Goal: Task Accomplishment & Management: Complete application form

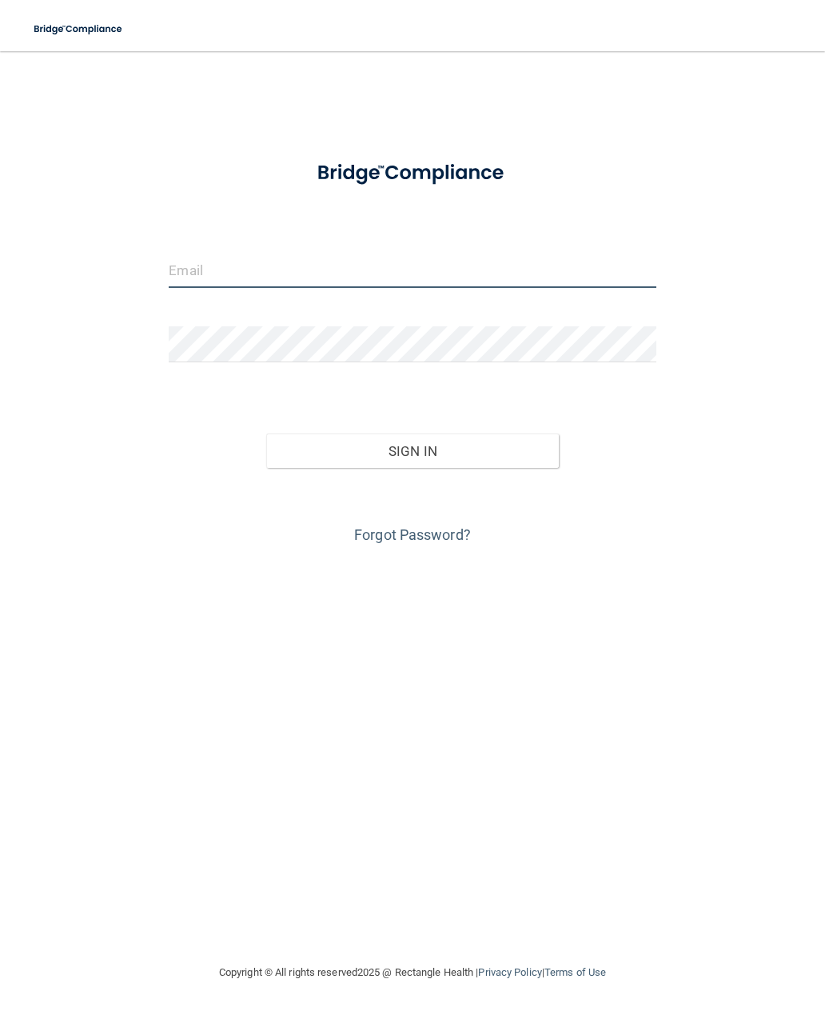
click at [430, 268] on input "email" at bounding box center [412, 270] width 487 height 36
type input "[PERSON_NAME][EMAIL_ADDRESS][DOMAIN_NAME]"
click at [449, 461] on button "Sign In" at bounding box center [412, 450] width 293 height 35
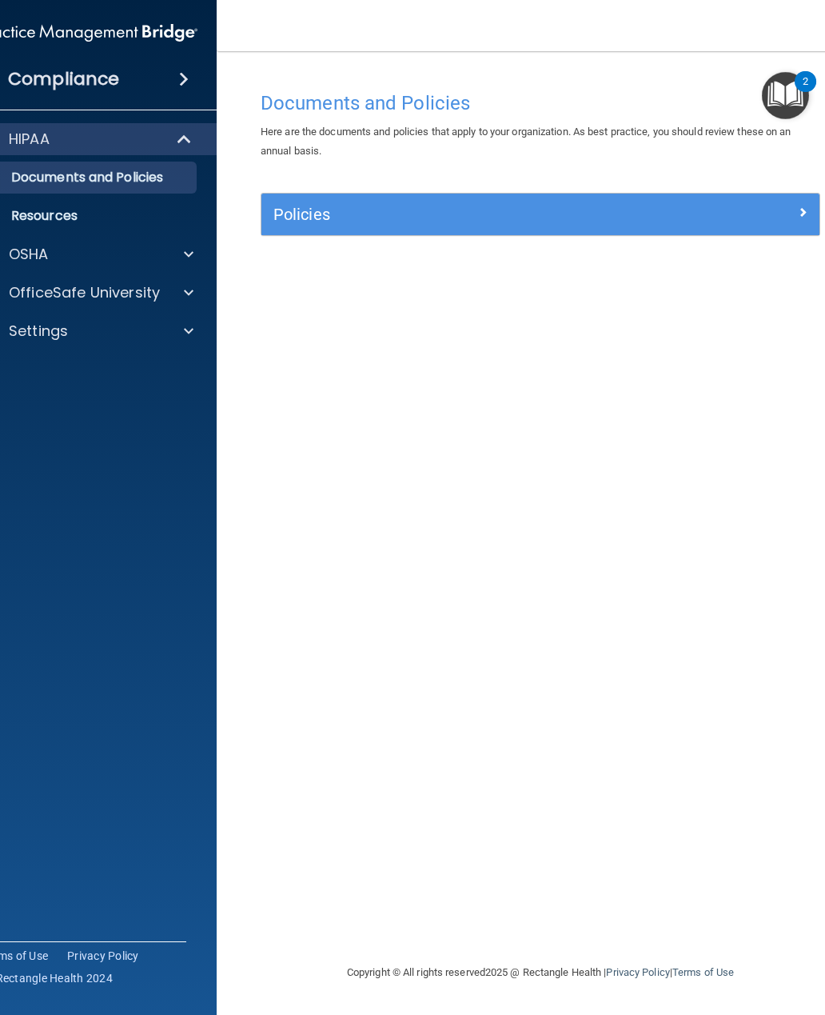
click at [189, 256] on span at bounding box center [189, 254] width 10 height 19
click at [198, 361] on div at bounding box center [186, 369] width 40 height 19
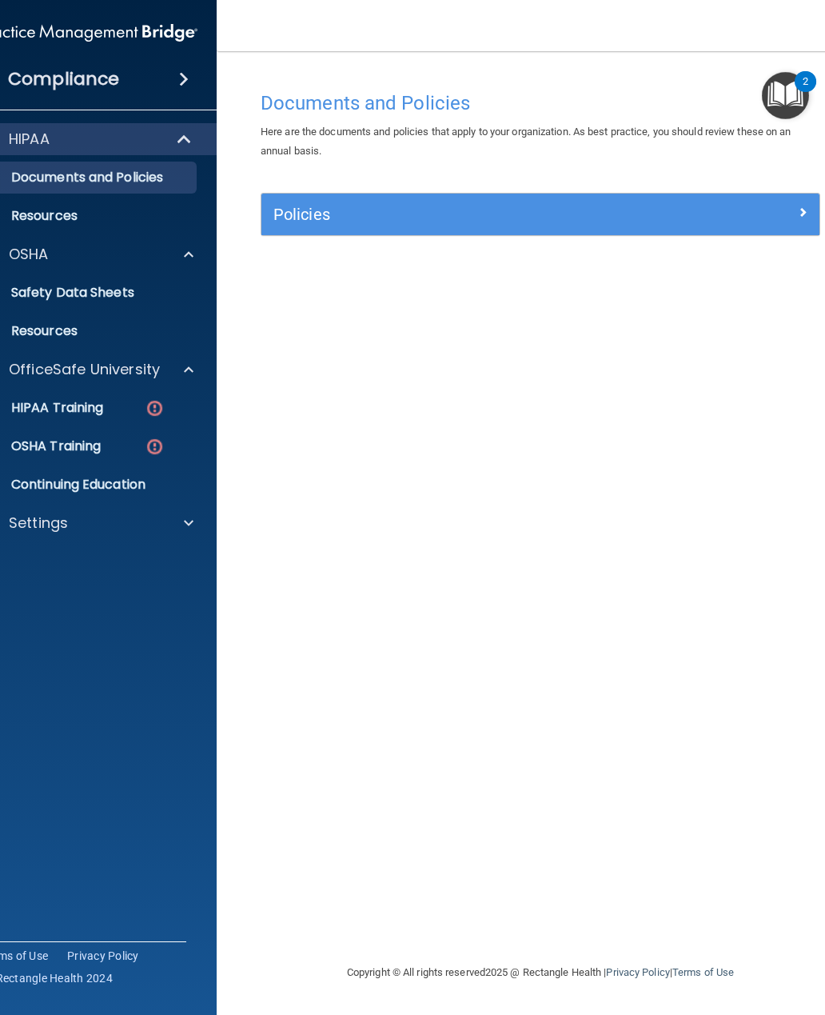
click at [103, 408] on p "HIPAA Training" at bounding box center [37, 408] width 132 height 16
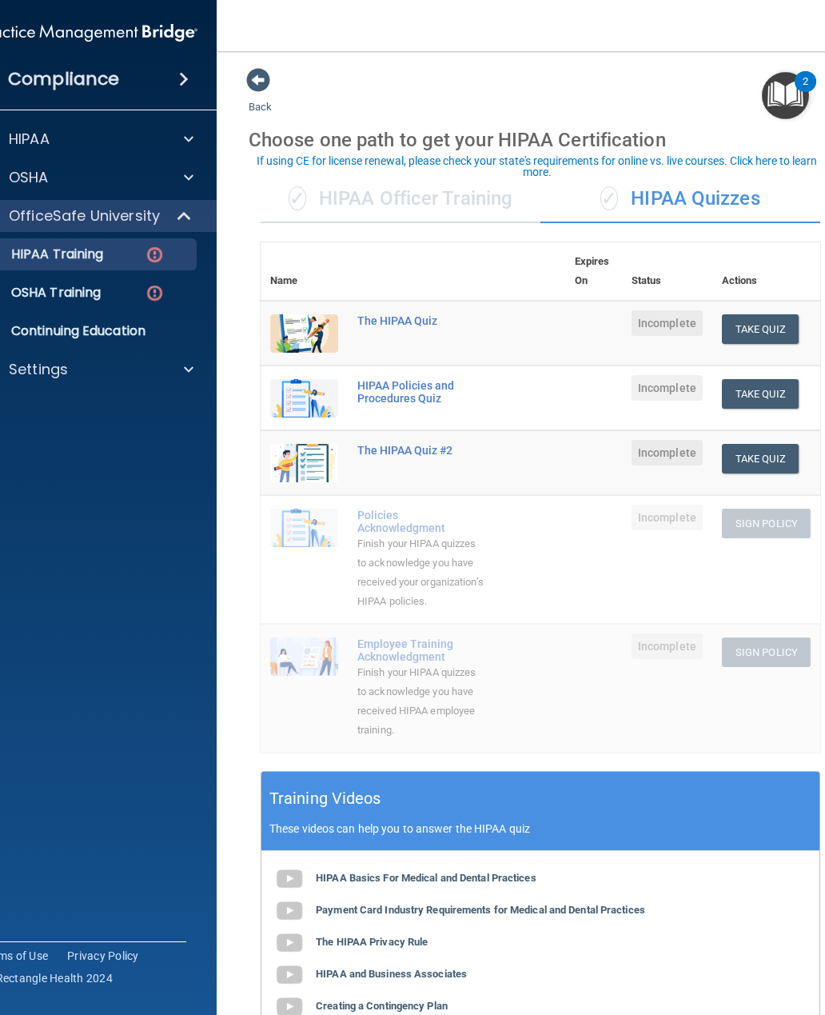
click at [778, 325] on button "Take Quiz" at bounding box center [760, 329] width 77 height 30
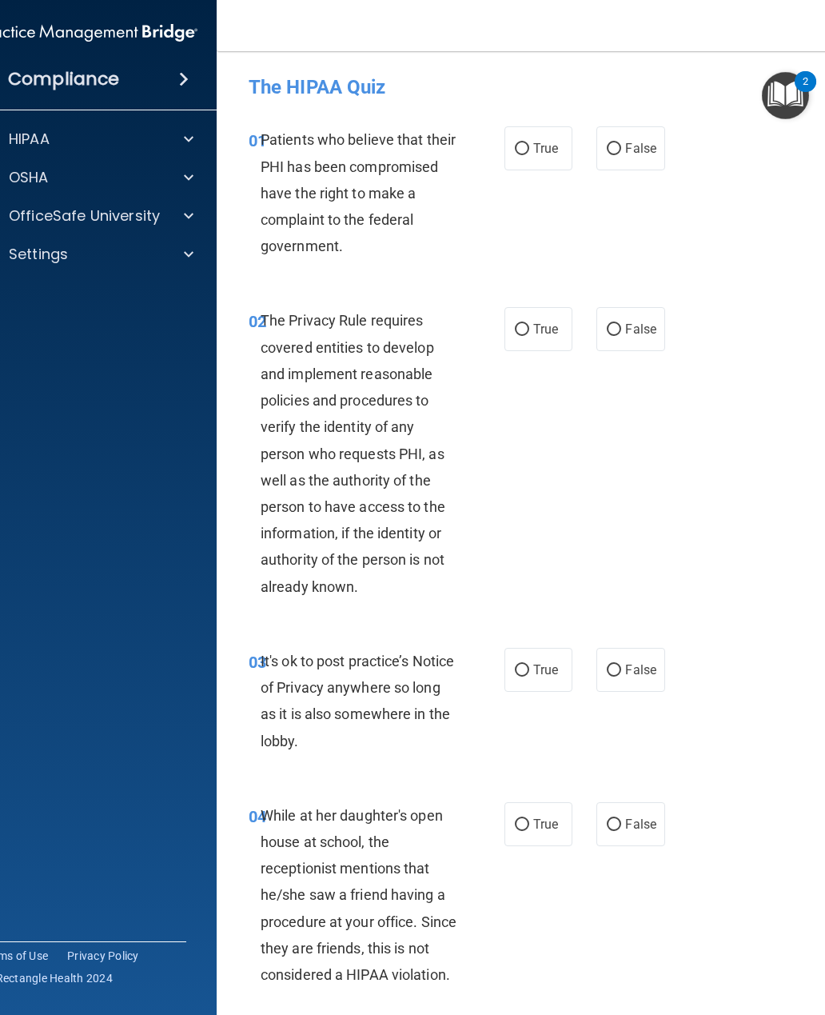
click at [526, 150] on input "True" at bounding box center [522, 149] width 14 height 12
radio input "true"
click at [526, 332] on input "True" at bounding box center [522, 330] width 14 height 12
radio input "true"
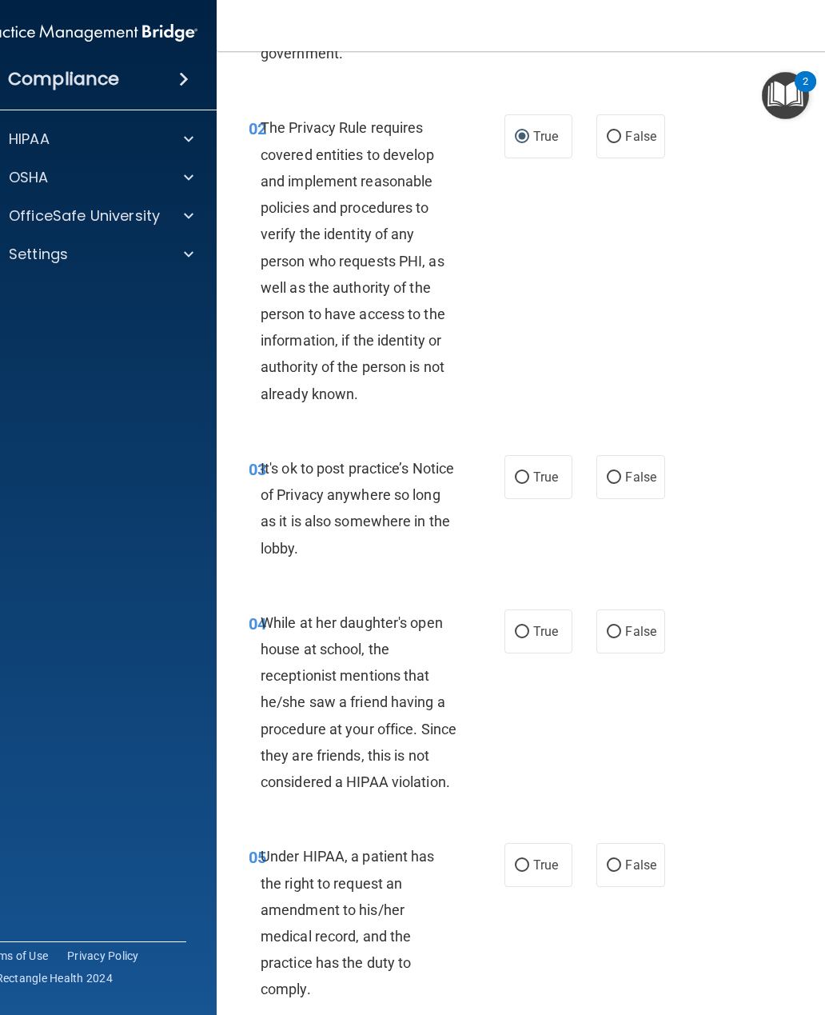
scroll to position [213, 0]
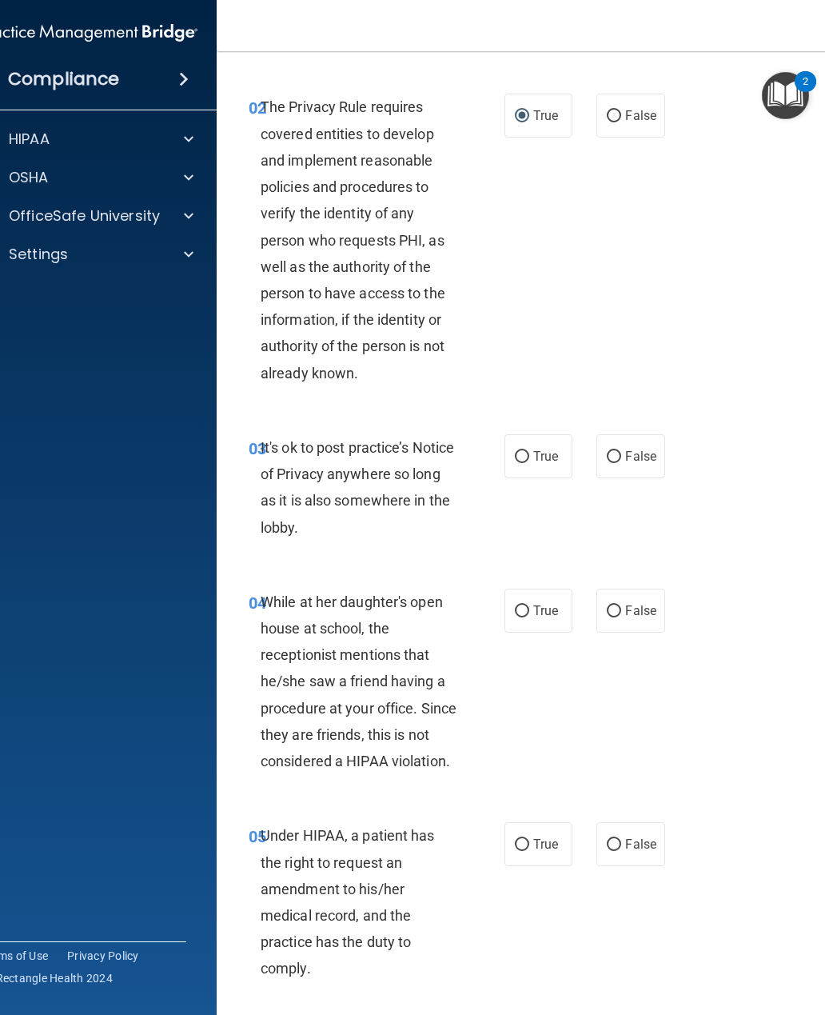
click at [524, 453] on input "True" at bounding box center [522, 457] width 14 height 12
radio input "true"
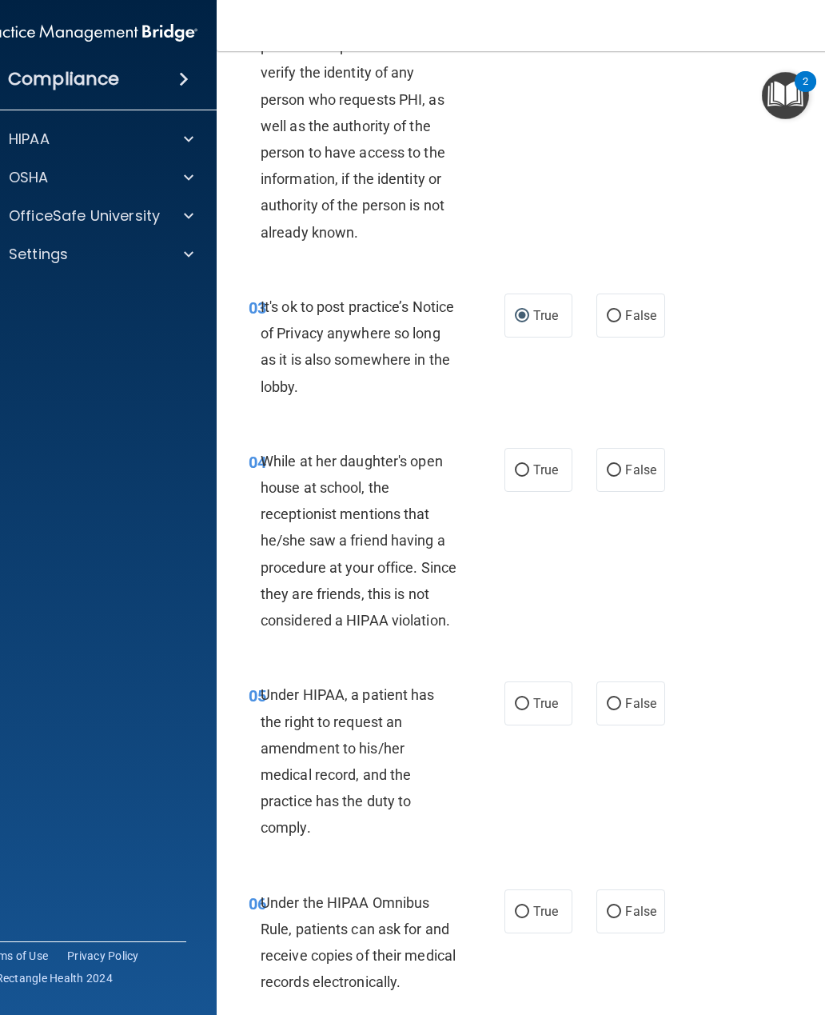
scroll to position [369, 0]
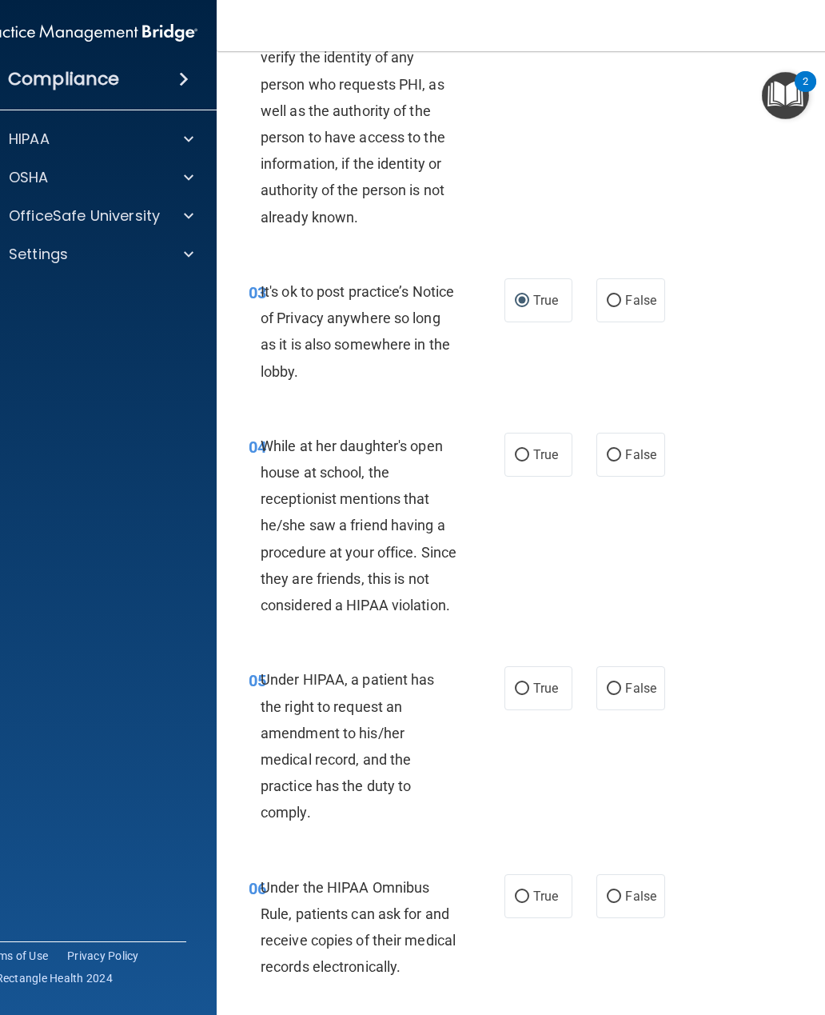
click at [618, 449] on input "False" at bounding box center [614, 455] width 14 height 12
radio input "true"
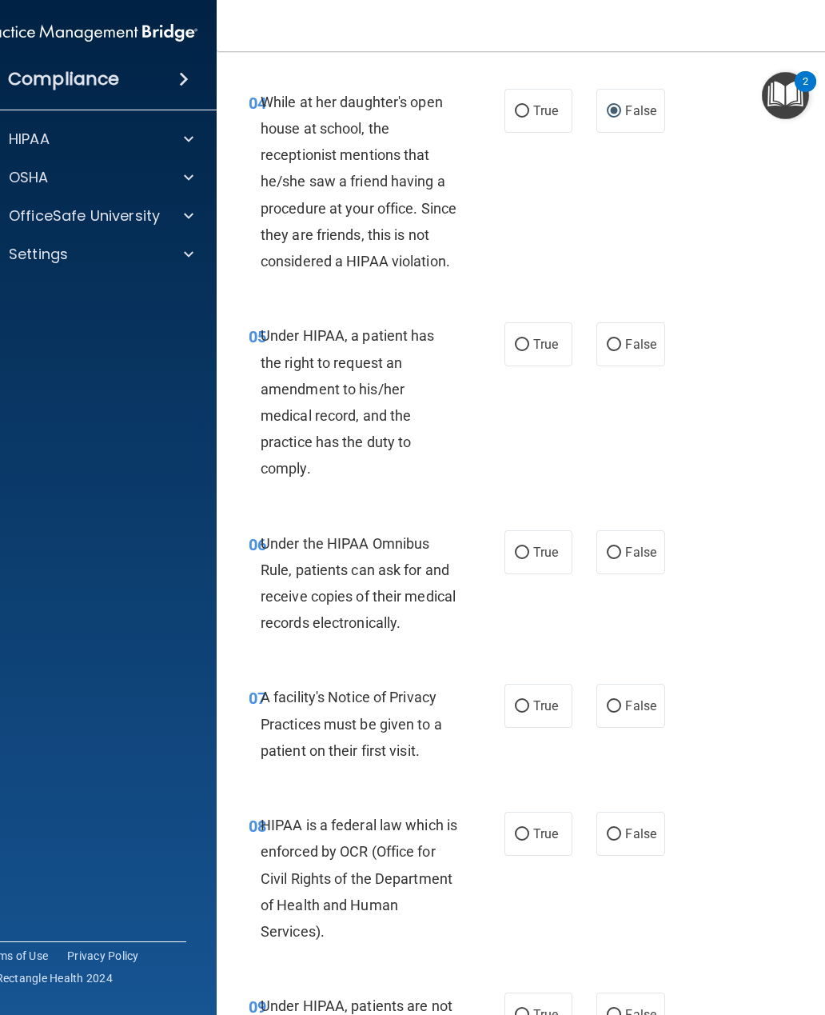
scroll to position [768, 0]
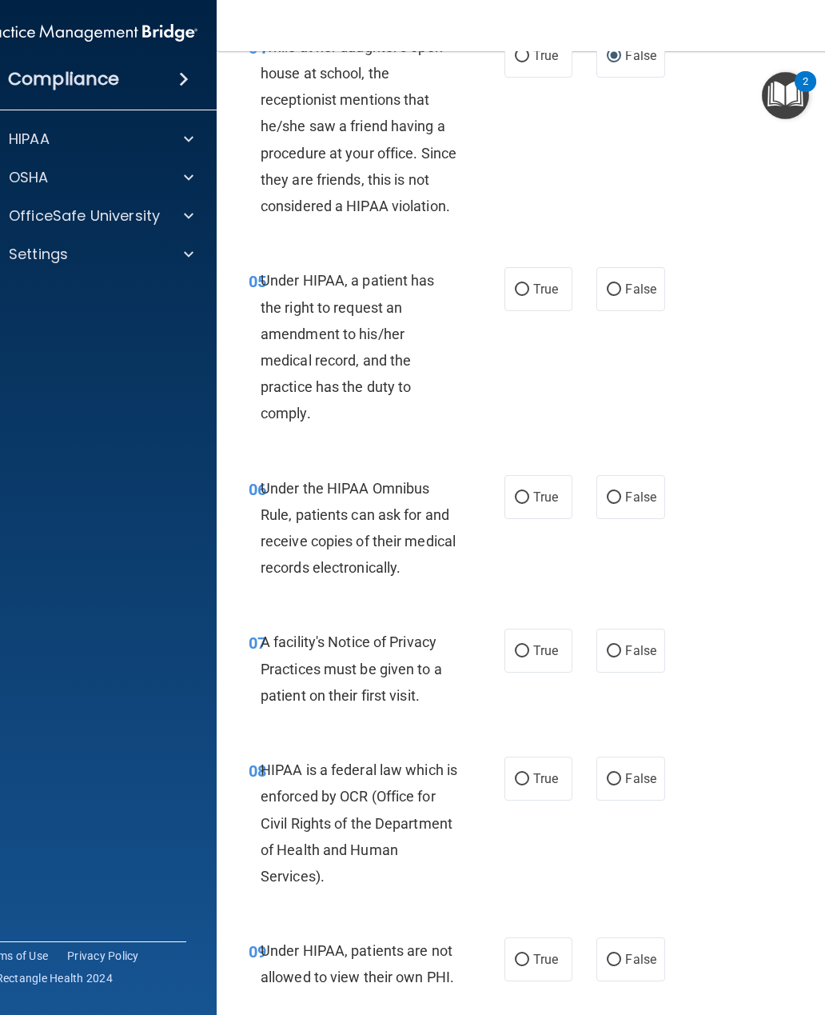
click at [529, 270] on label "True" at bounding box center [538, 289] width 68 height 44
click at [529, 284] on input "True" at bounding box center [522, 290] width 14 height 12
radio input "true"
click at [524, 492] on input "True" at bounding box center [522, 498] width 14 height 12
radio input "true"
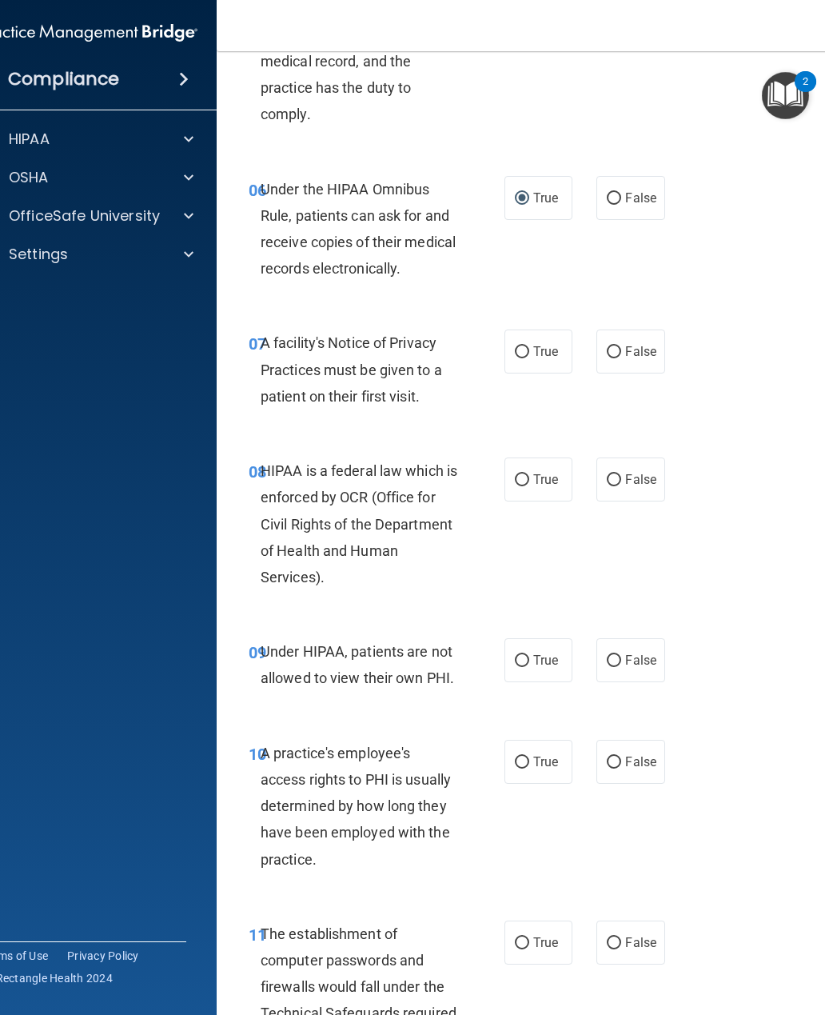
scroll to position [1071, 0]
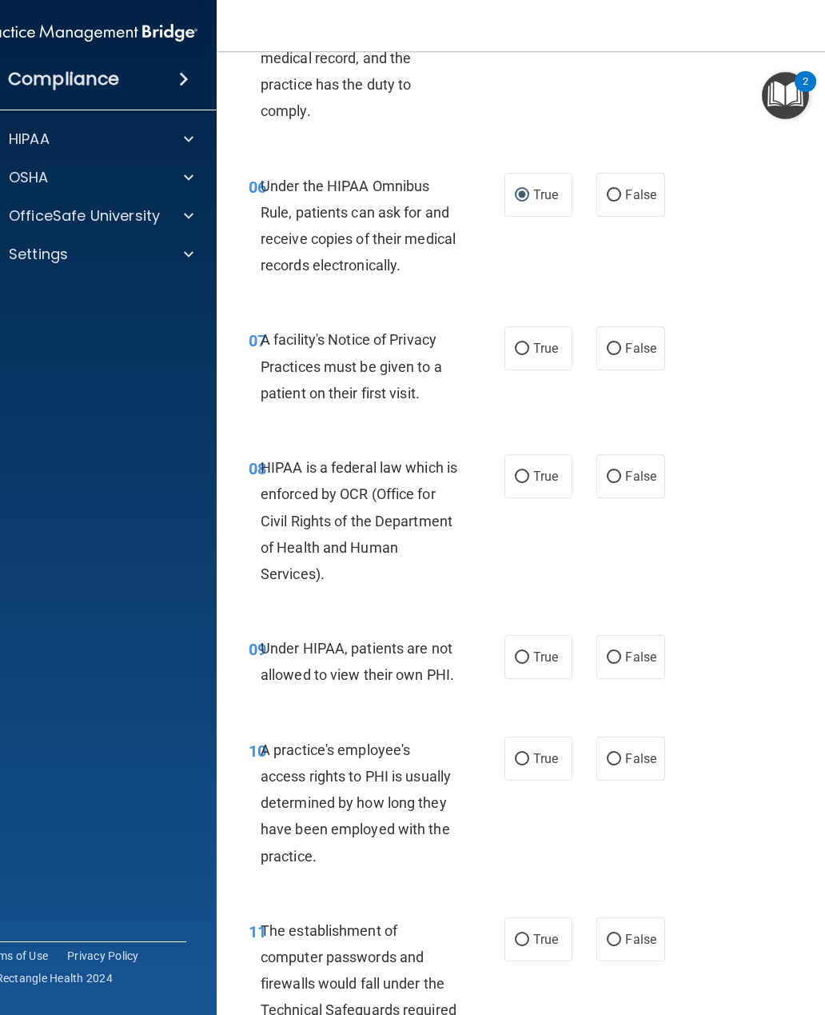
click at [525, 343] on input "True" at bounding box center [522, 349] width 14 height 12
radio input "true"
click at [523, 471] on input "True" at bounding box center [522, 477] width 14 height 12
radio input "true"
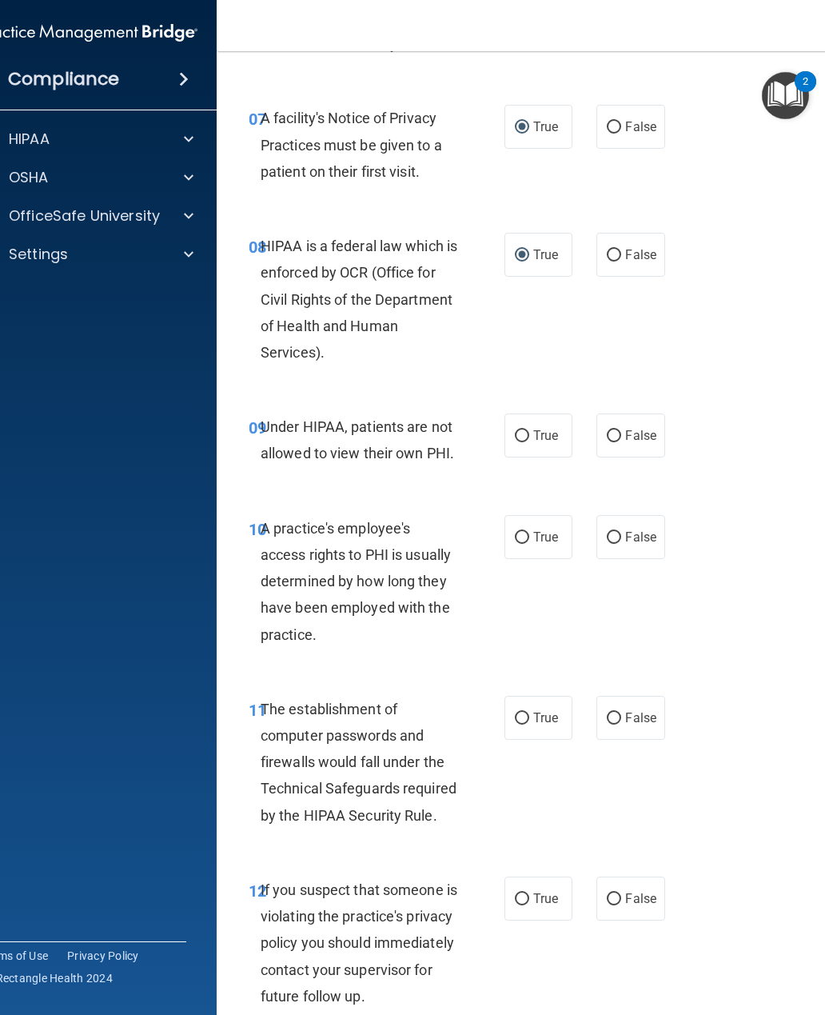
scroll to position [1297, 0]
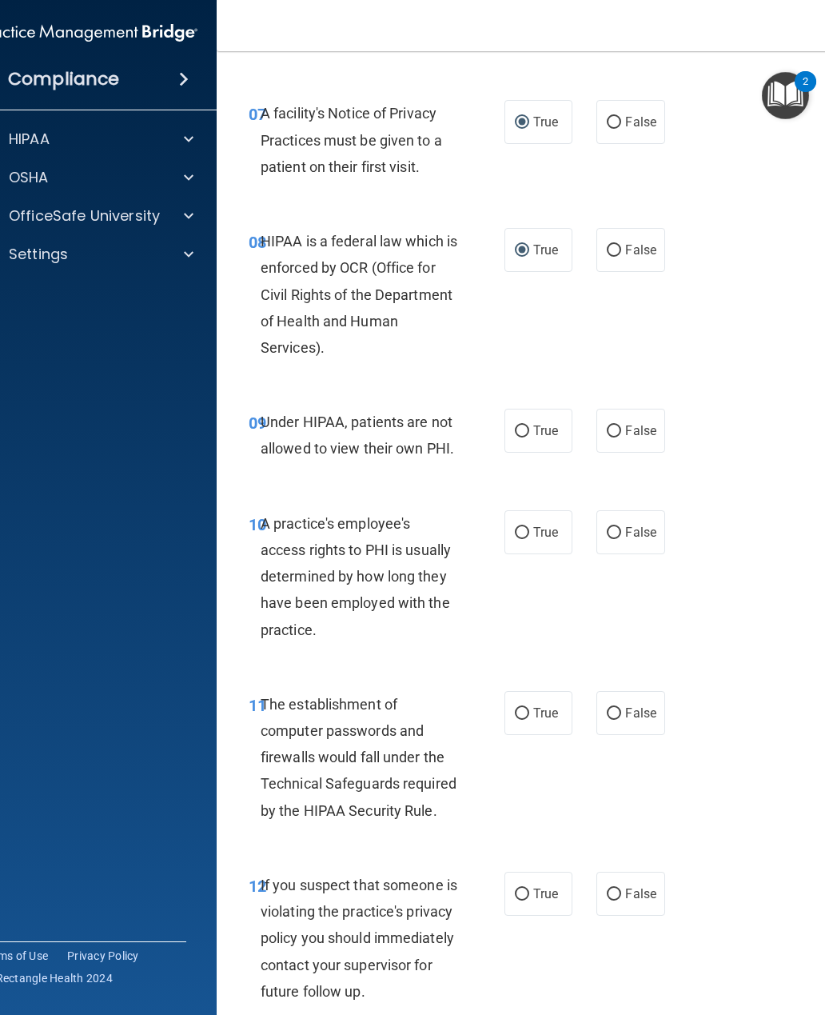
click at [616, 425] on input "False" at bounding box center [614, 431] width 14 height 12
radio input "true"
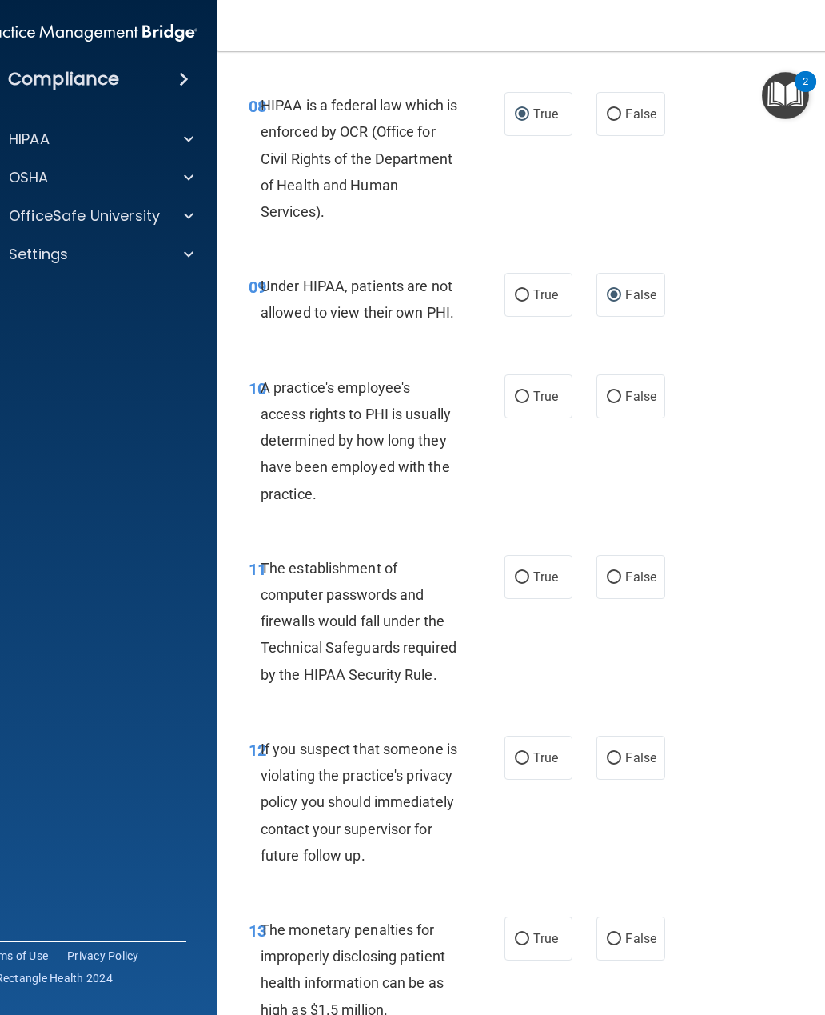
scroll to position [1449, 0]
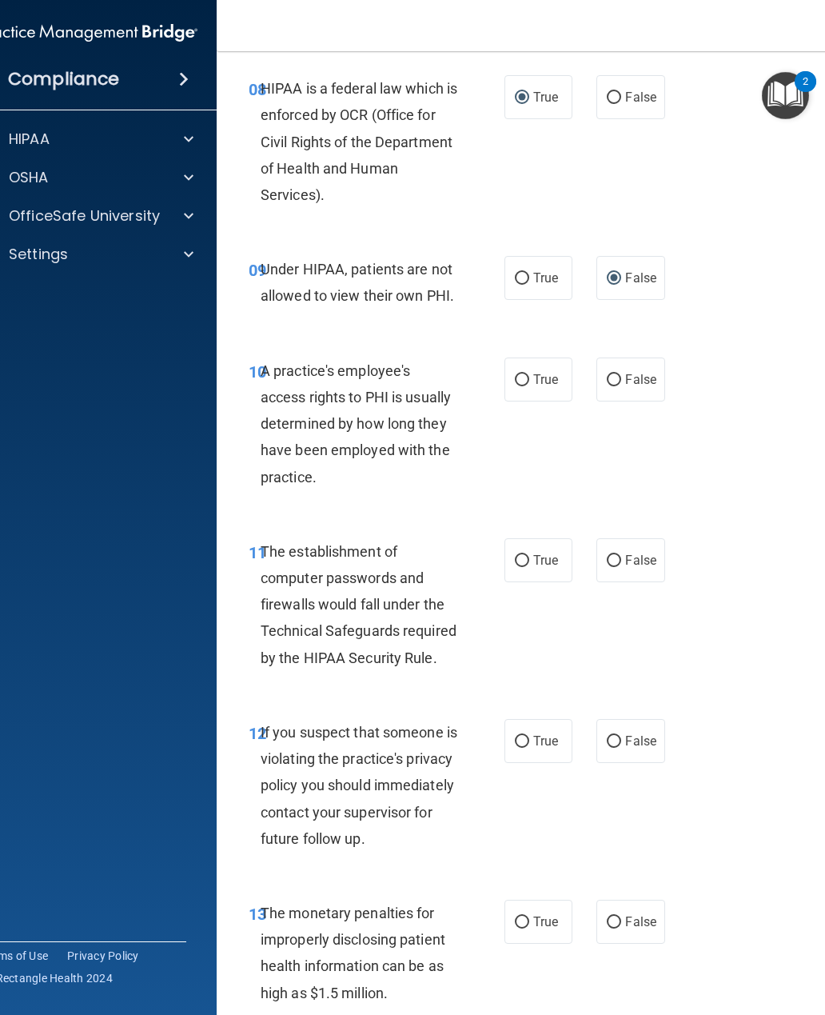
click at [616, 374] on input "False" at bounding box center [614, 380] width 14 height 12
radio input "true"
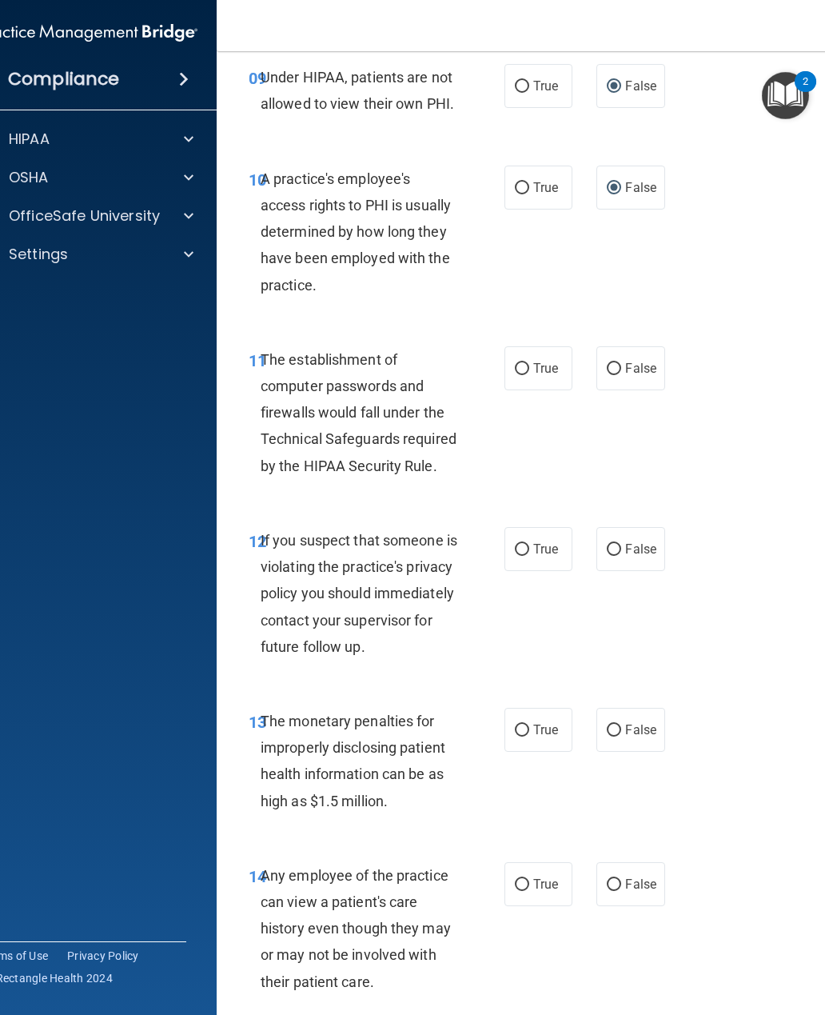
scroll to position [1660, 0]
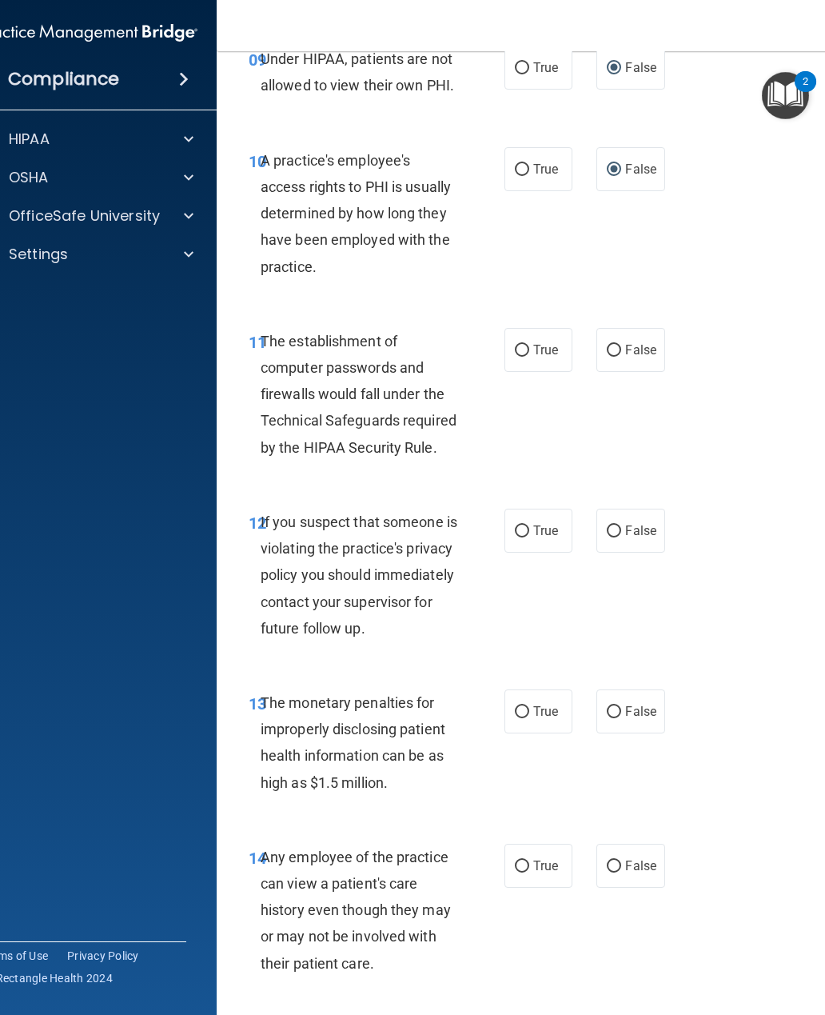
click at [527, 345] on input "True" at bounding box center [522, 351] width 14 height 12
radio input "true"
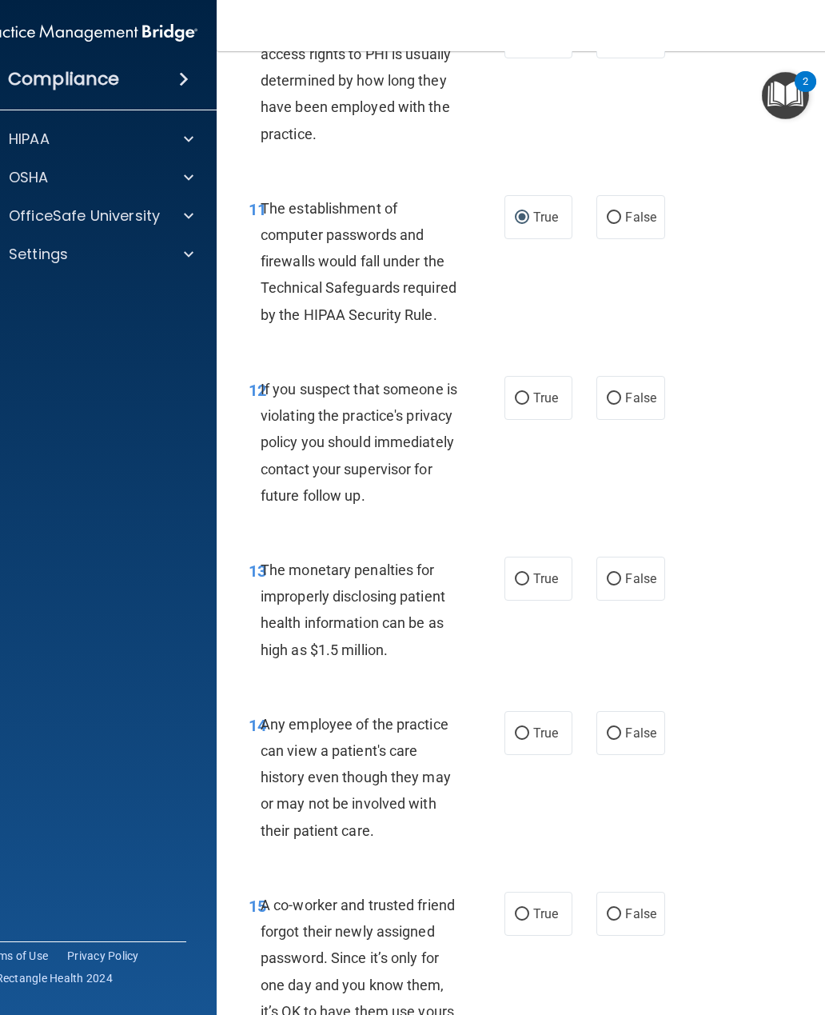
scroll to position [1807, 0]
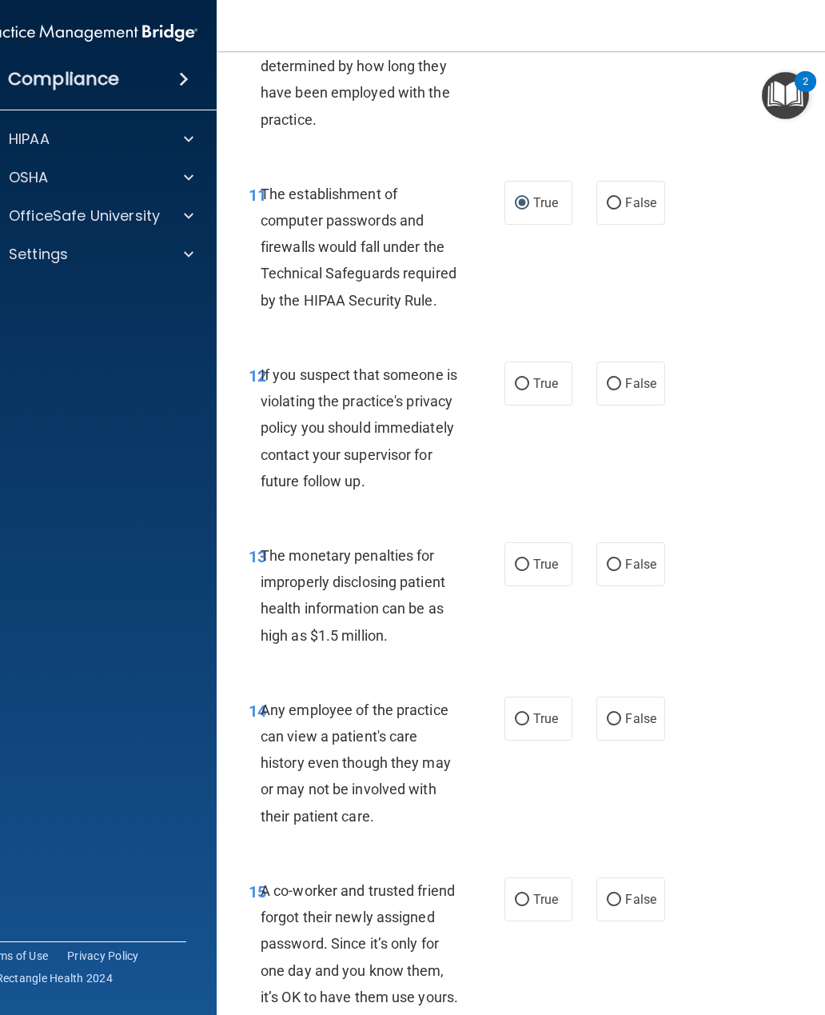
click at [528, 365] on label "True" at bounding box center [538, 383] width 68 height 44
click at [528, 378] on input "True" at bounding box center [522, 384] width 14 height 12
radio input "true"
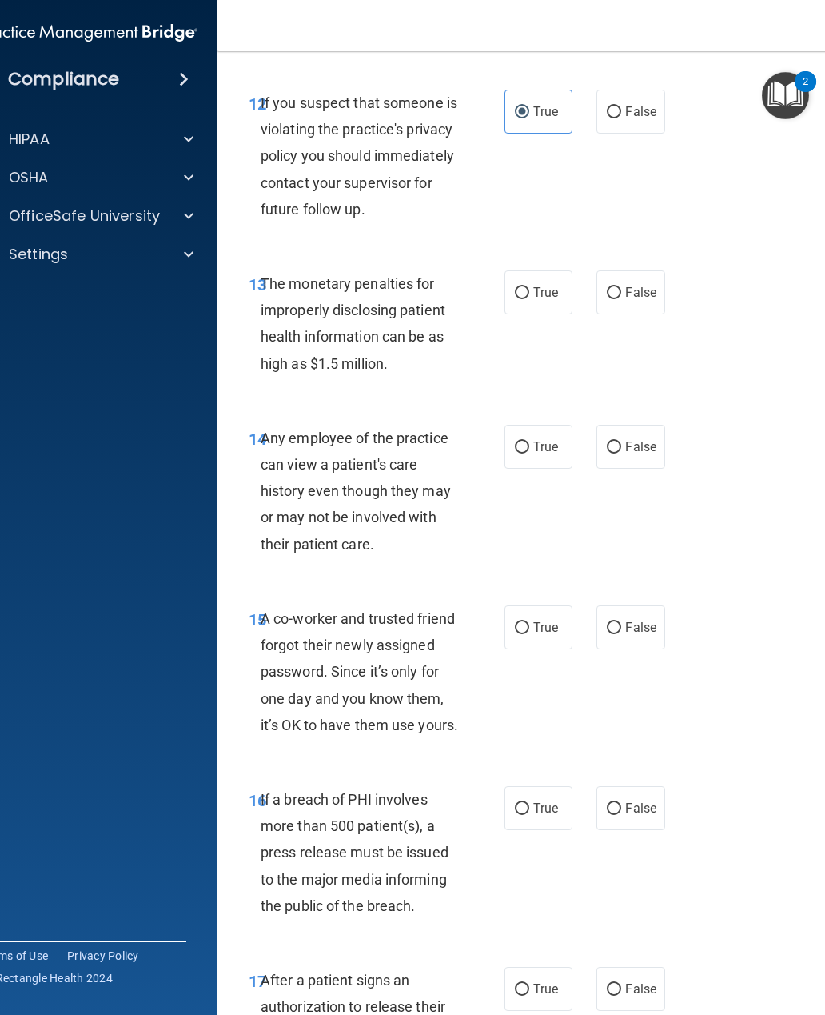
scroll to position [2086, 0]
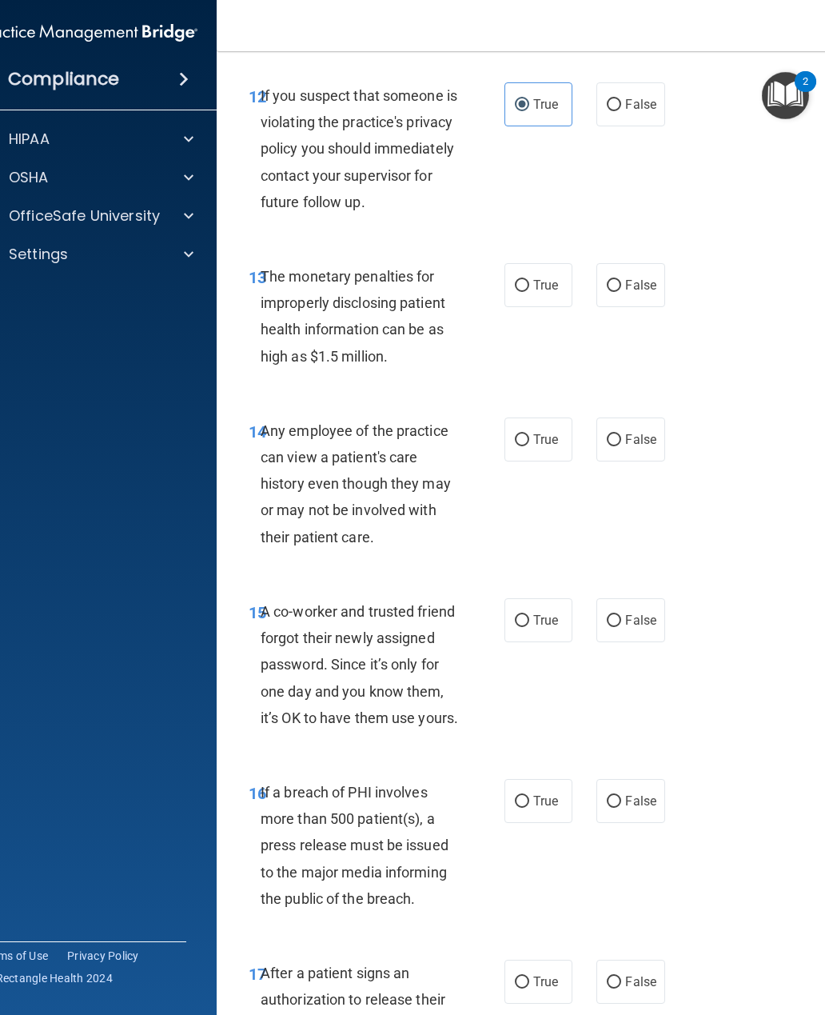
click at [532, 296] on label "True" at bounding box center [538, 285] width 68 height 44
click at [529, 292] on input "True" at bounding box center [522, 286] width 14 height 12
radio input "true"
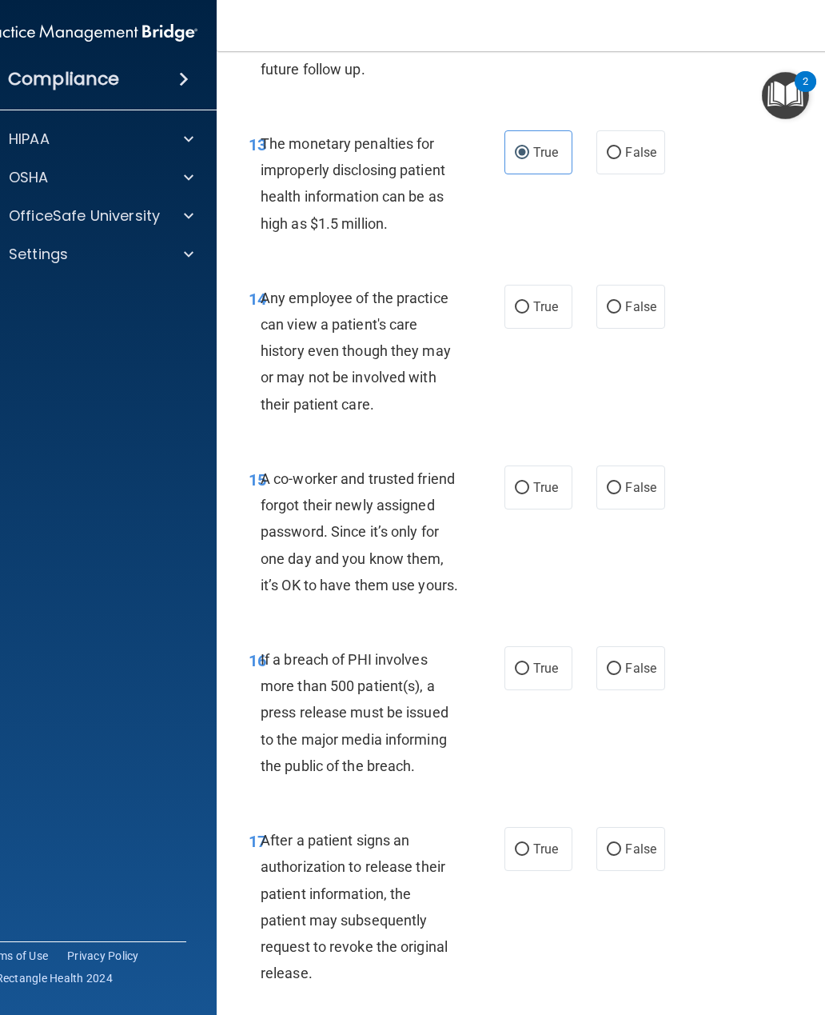
scroll to position [2221, 0]
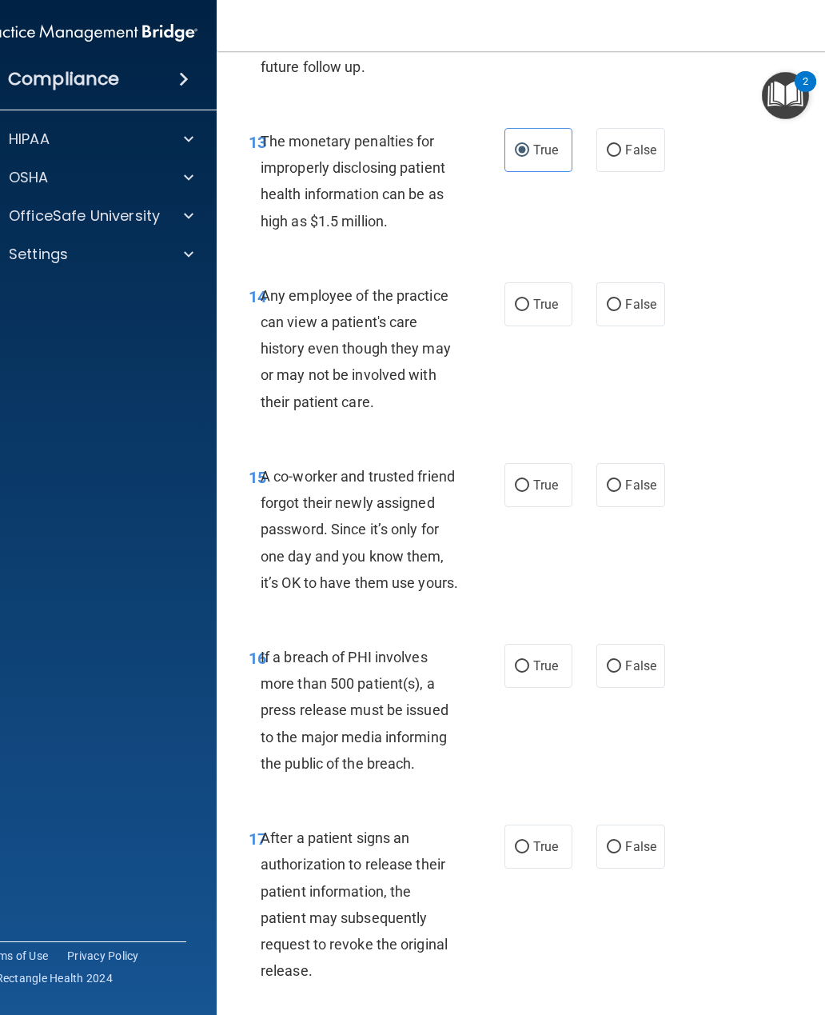
click at [620, 311] on input "False" at bounding box center [614, 305] width 14 height 12
radio input "true"
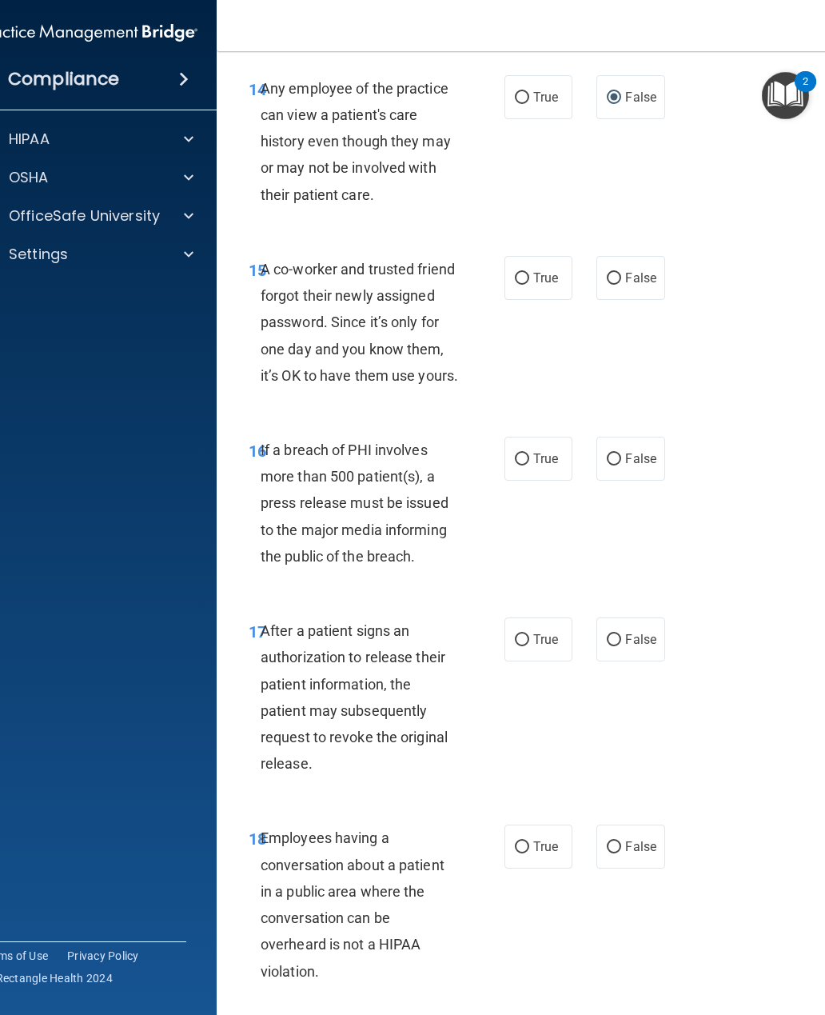
scroll to position [2441, 0]
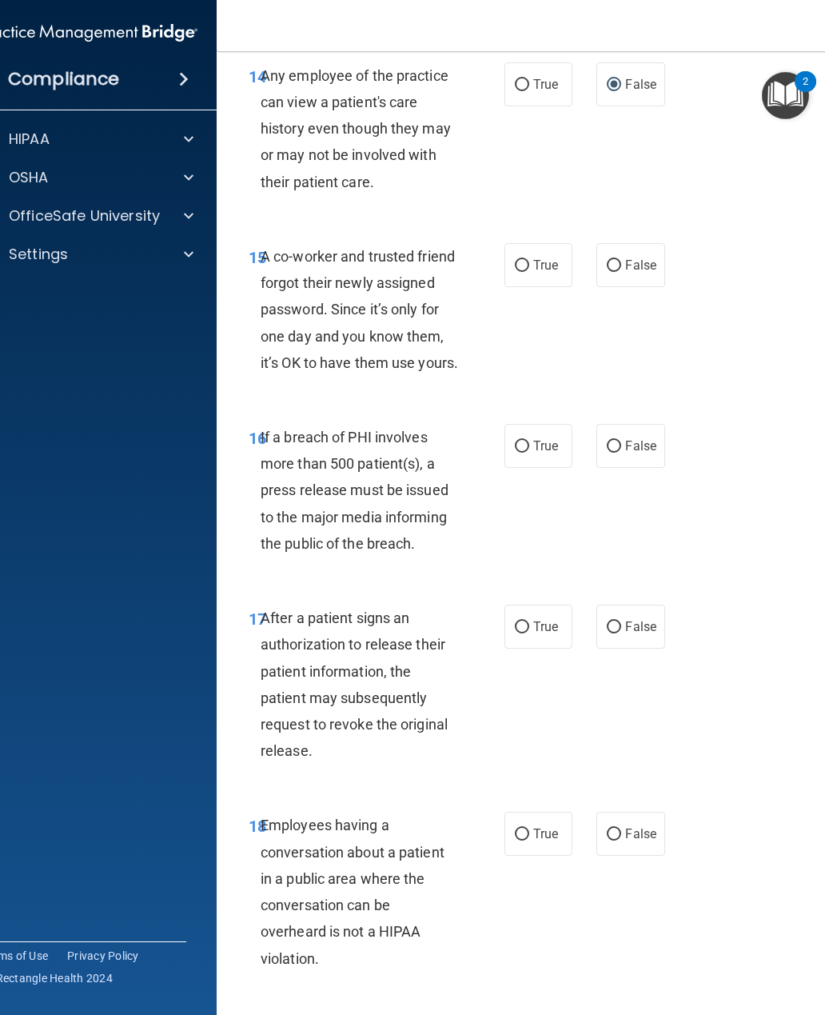
click at [619, 272] on input "False" at bounding box center [614, 266] width 14 height 12
radio input "true"
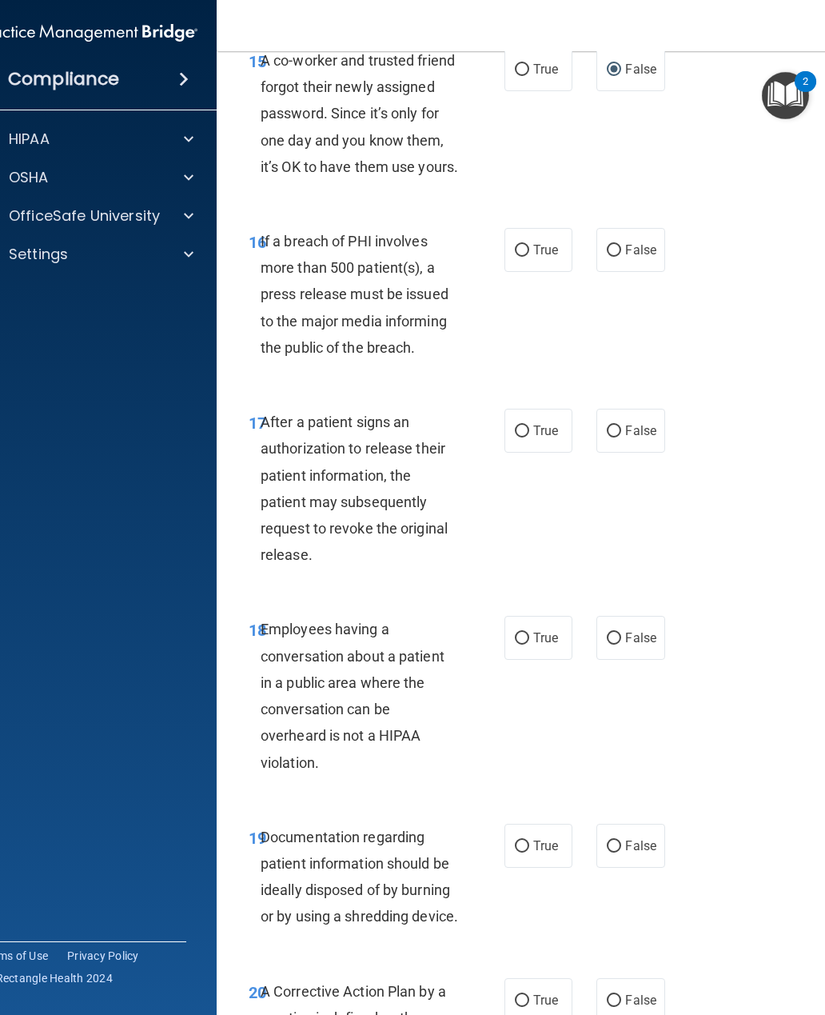
scroll to position [2638, 0]
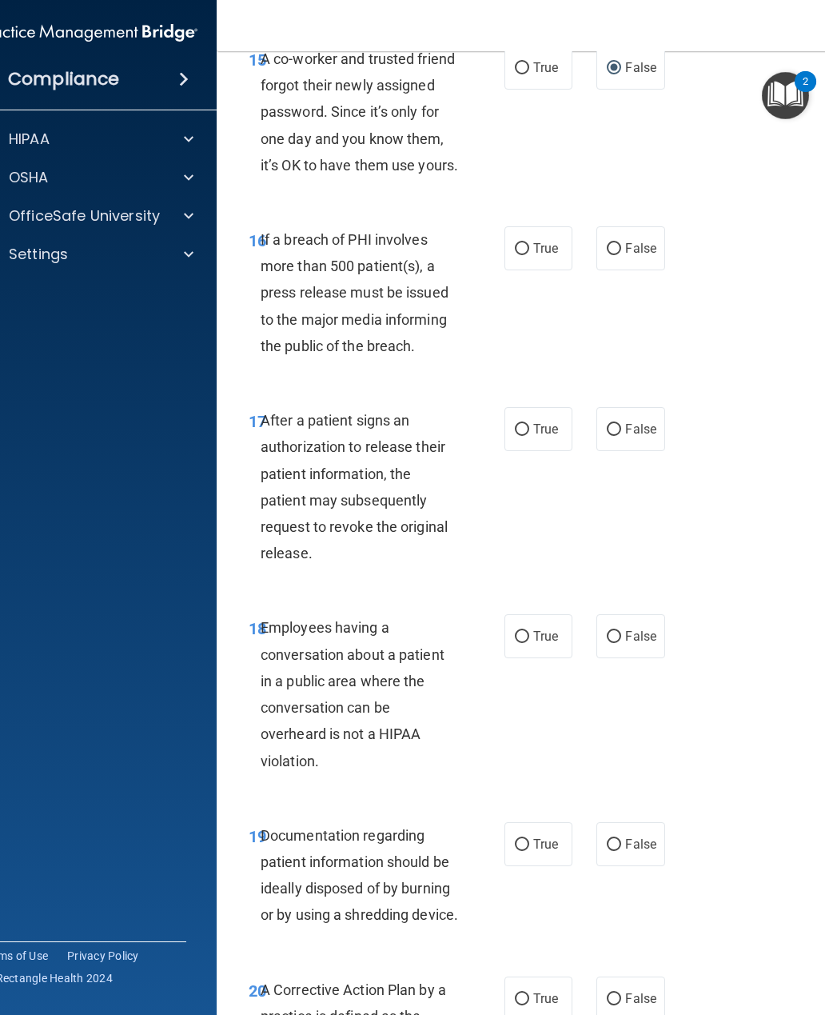
click at [528, 255] on input "True" at bounding box center [522, 249] width 14 height 12
radio input "true"
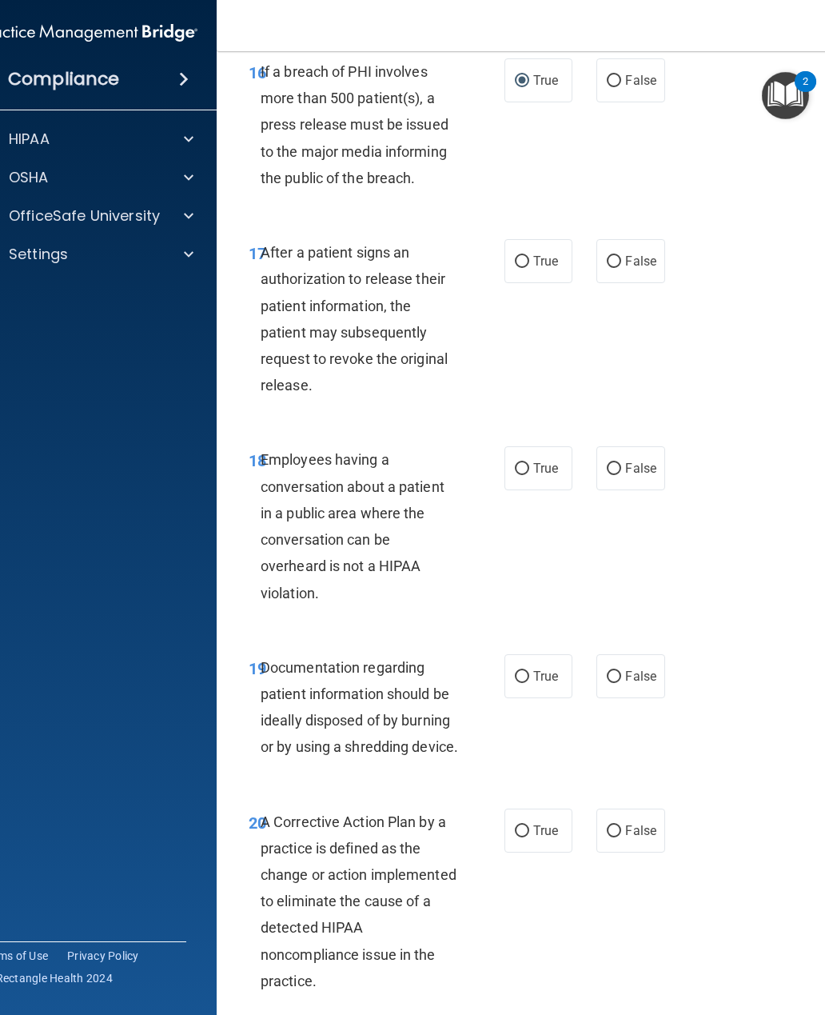
scroll to position [2817, 0]
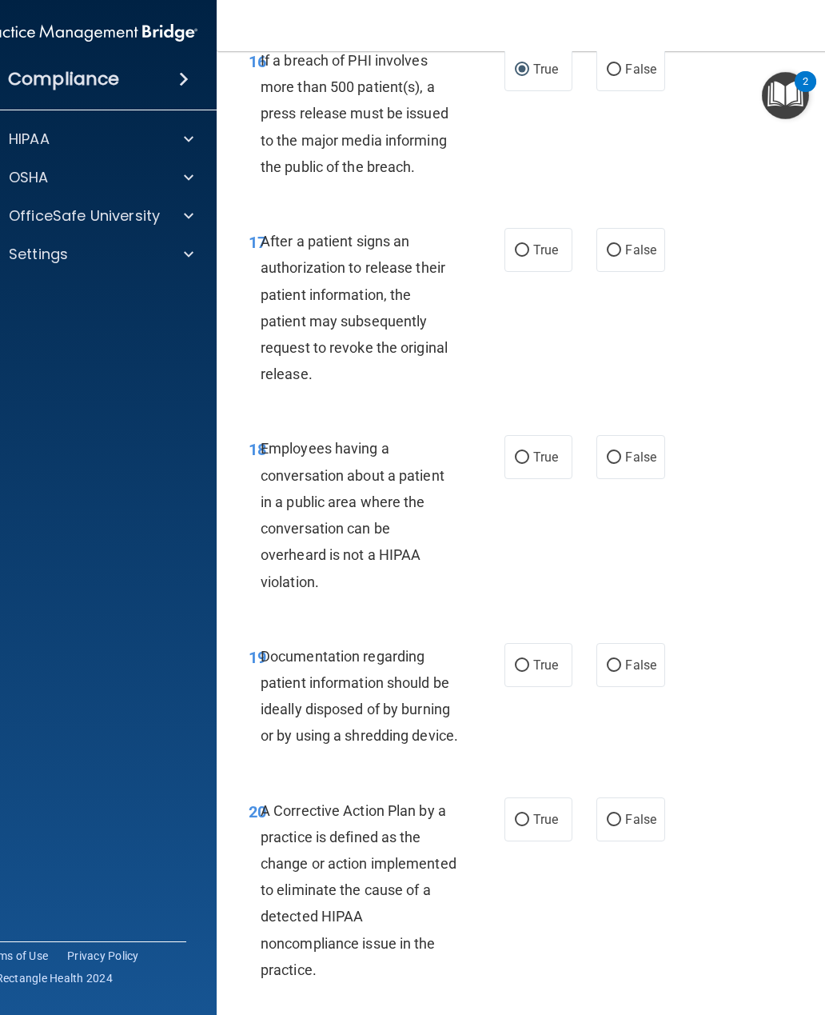
click at [516, 257] on input "True" at bounding box center [522, 251] width 14 height 12
radio input "true"
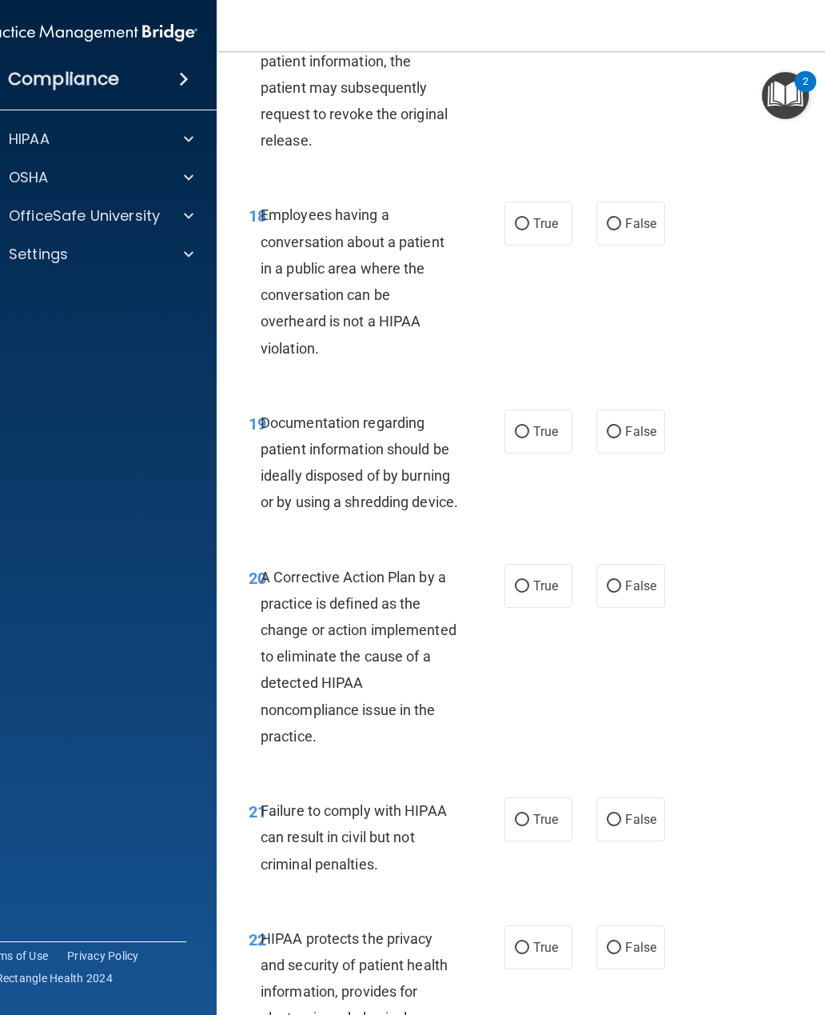
scroll to position [3052, 0]
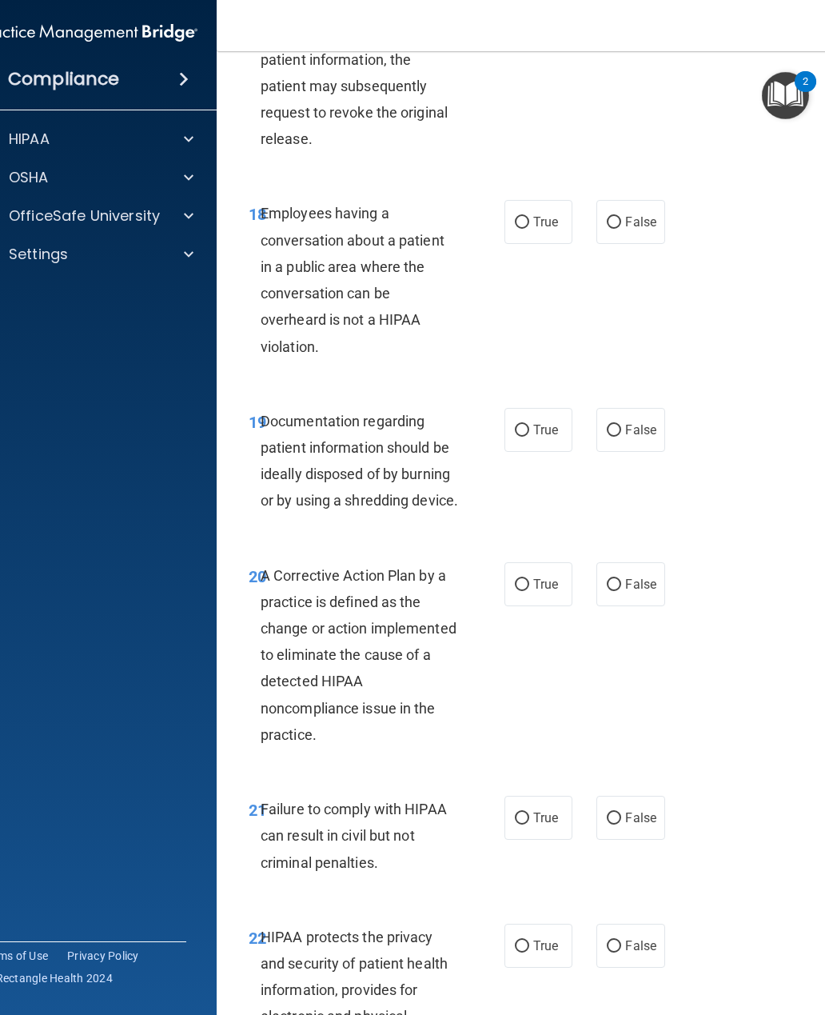
click at [620, 229] on input "False" at bounding box center [614, 223] width 14 height 12
radio input "true"
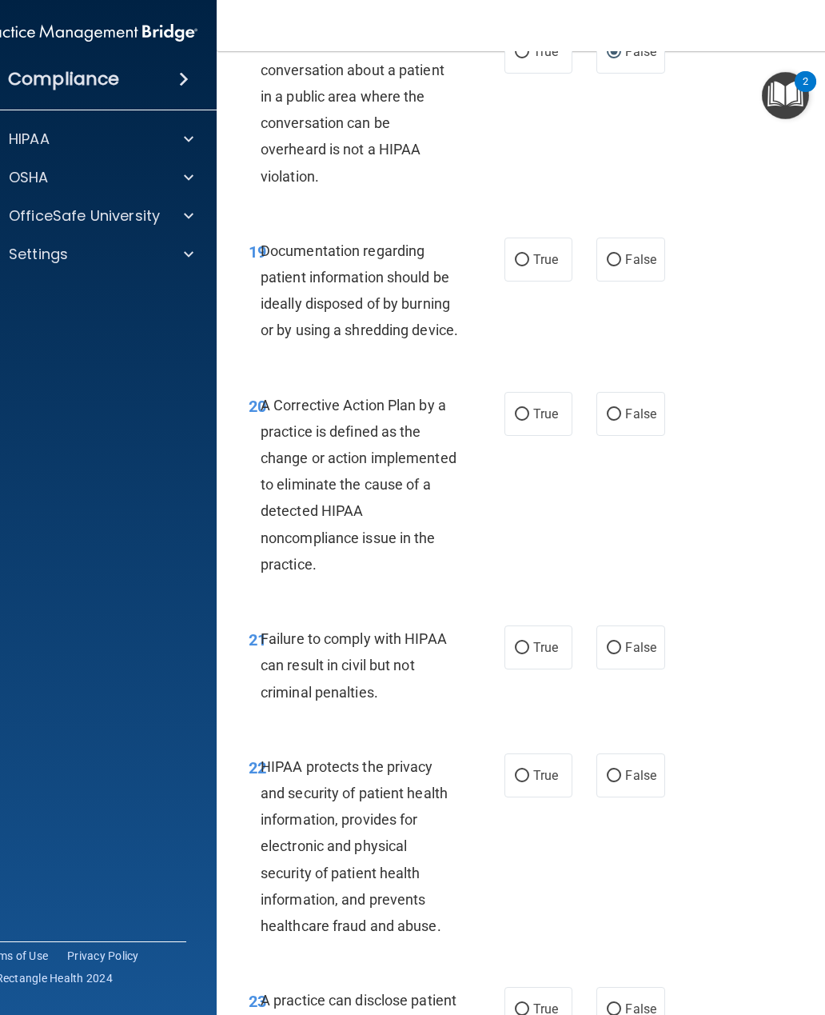
scroll to position [3226, 0]
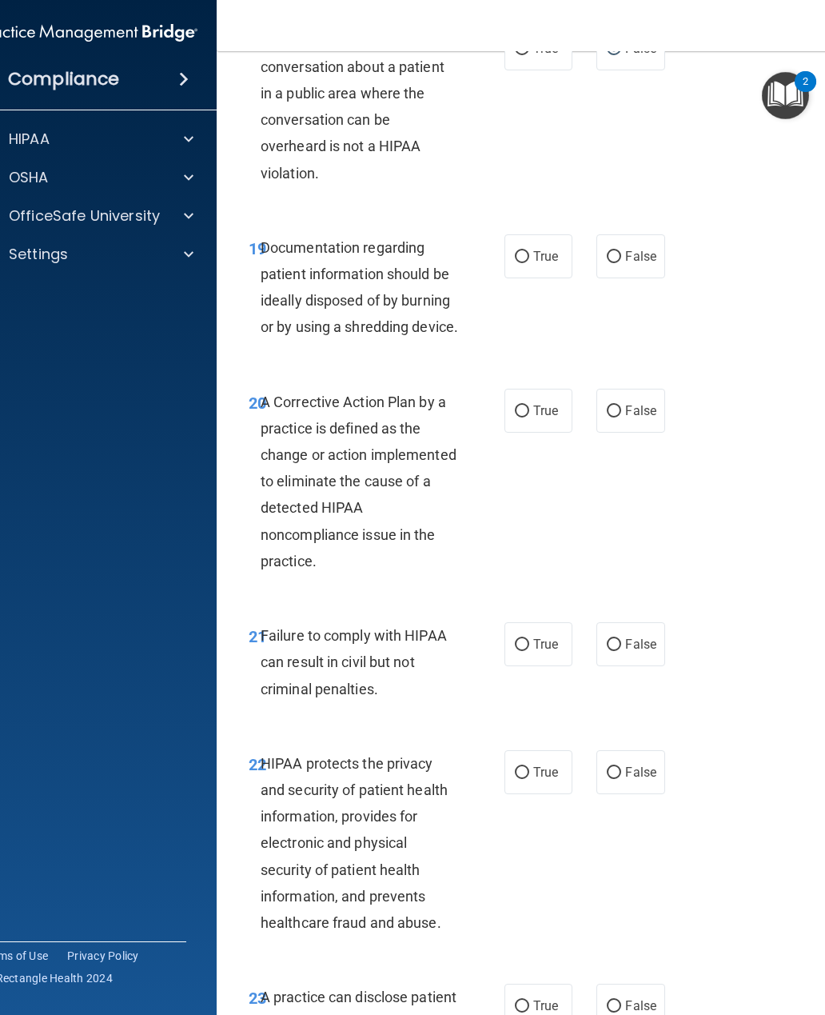
click at [619, 263] on input "False" at bounding box center [614, 257] width 14 height 12
radio input "true"
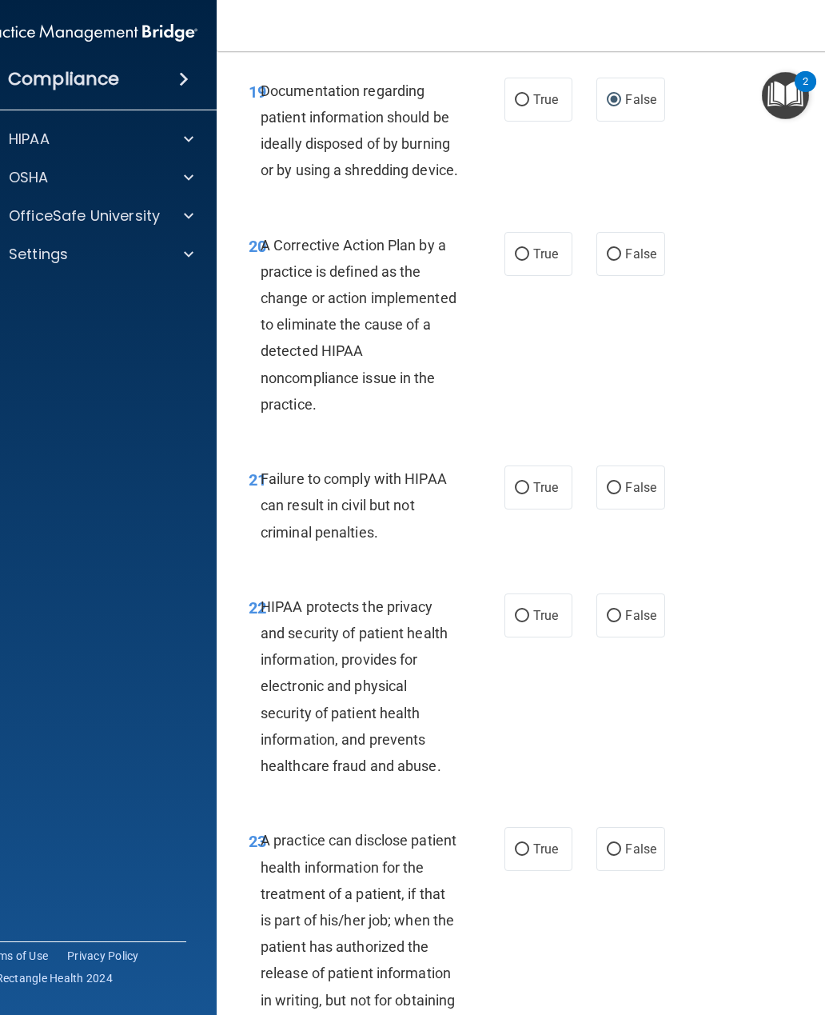
scroll to position [3408, 0]
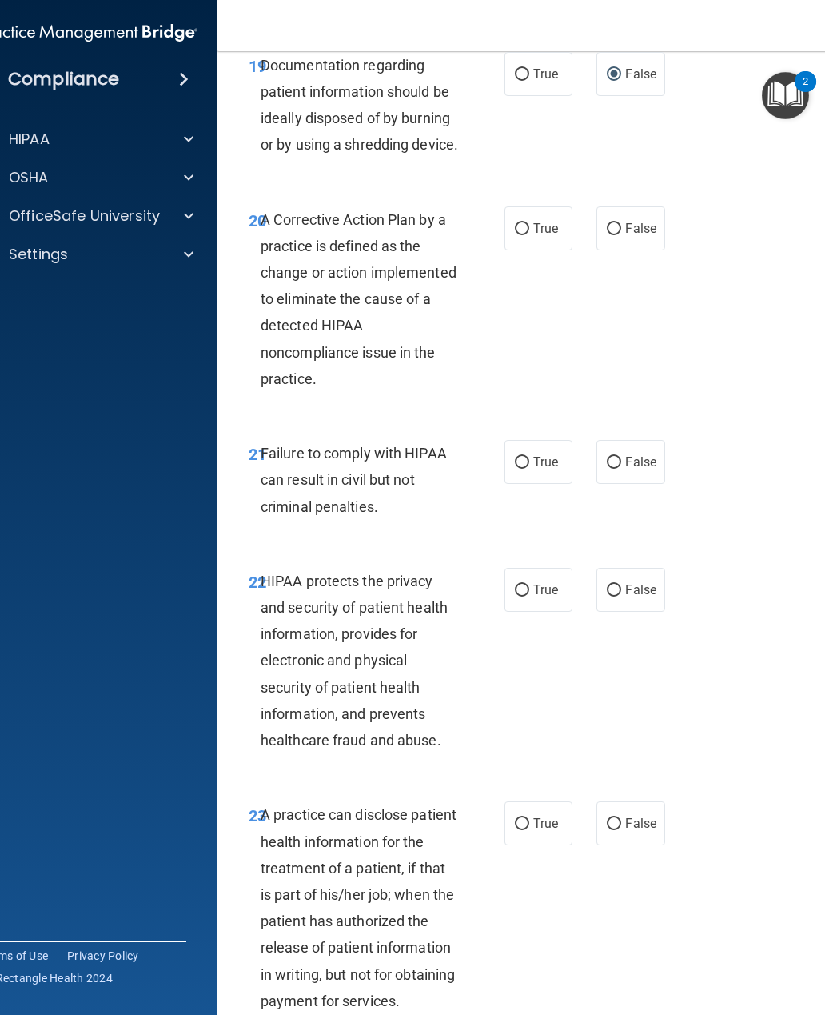
click at [527, 250] on label "True" at bounding box center [538, 228] width 68 height 44
click at [527, 235] on input "True" at bounding box center [522, 229] width 14 height 12
radio input "true"
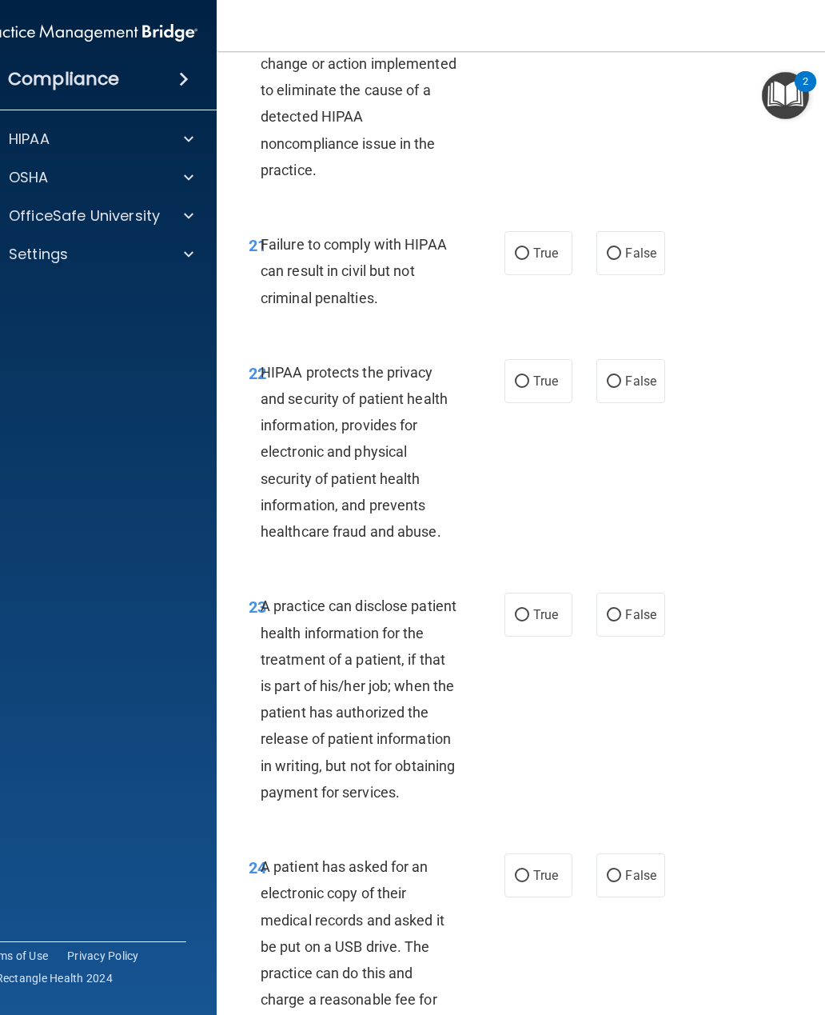
scroll to position [3624, 0]
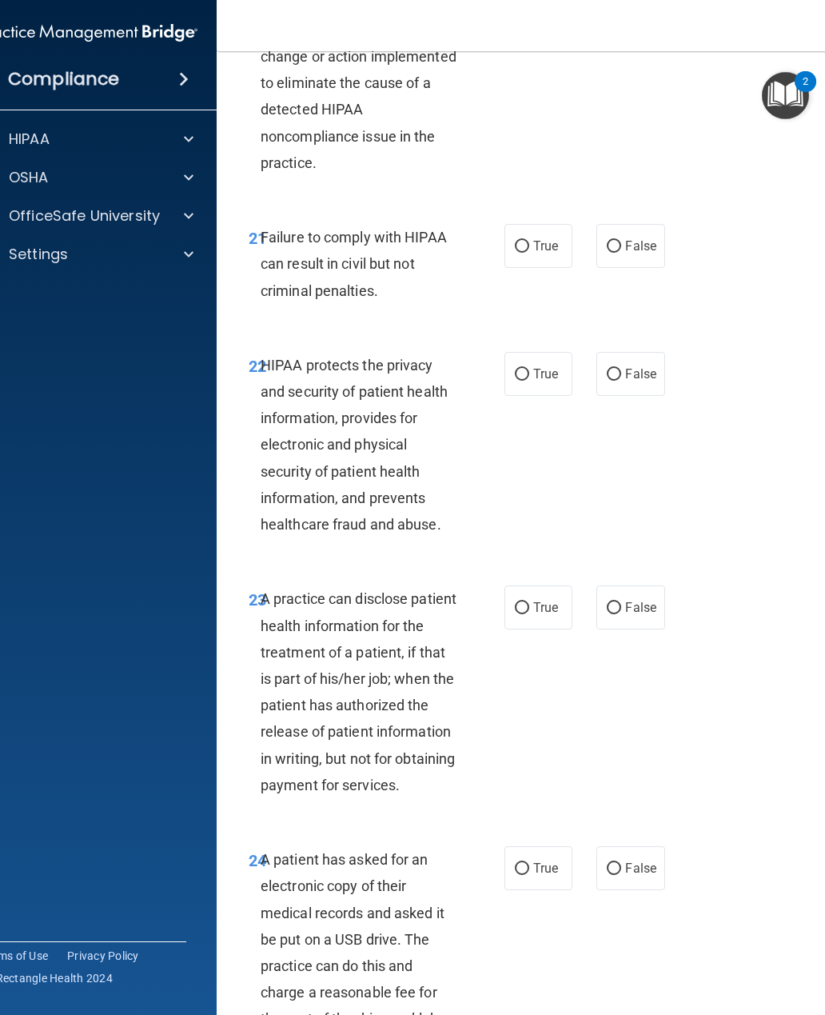
click at [608, 253] on input "False" at bounding box center [614, 247] width 14 height 12
radio input "true"
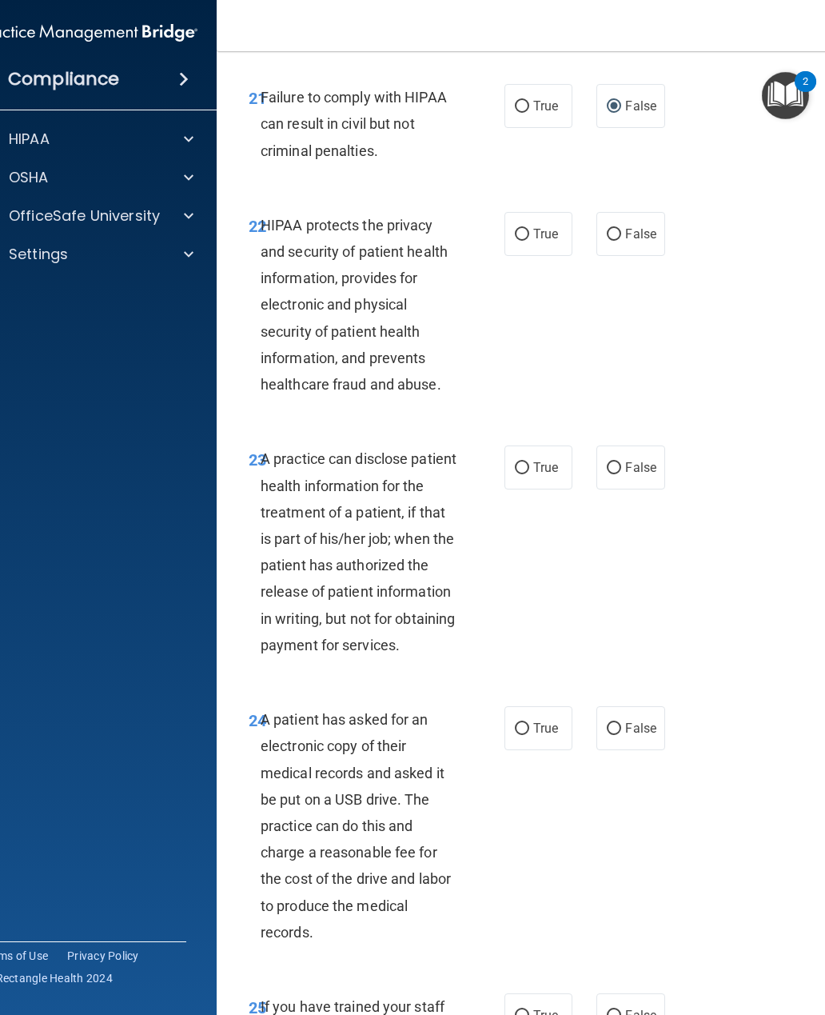
scroll to position [3774, 0]
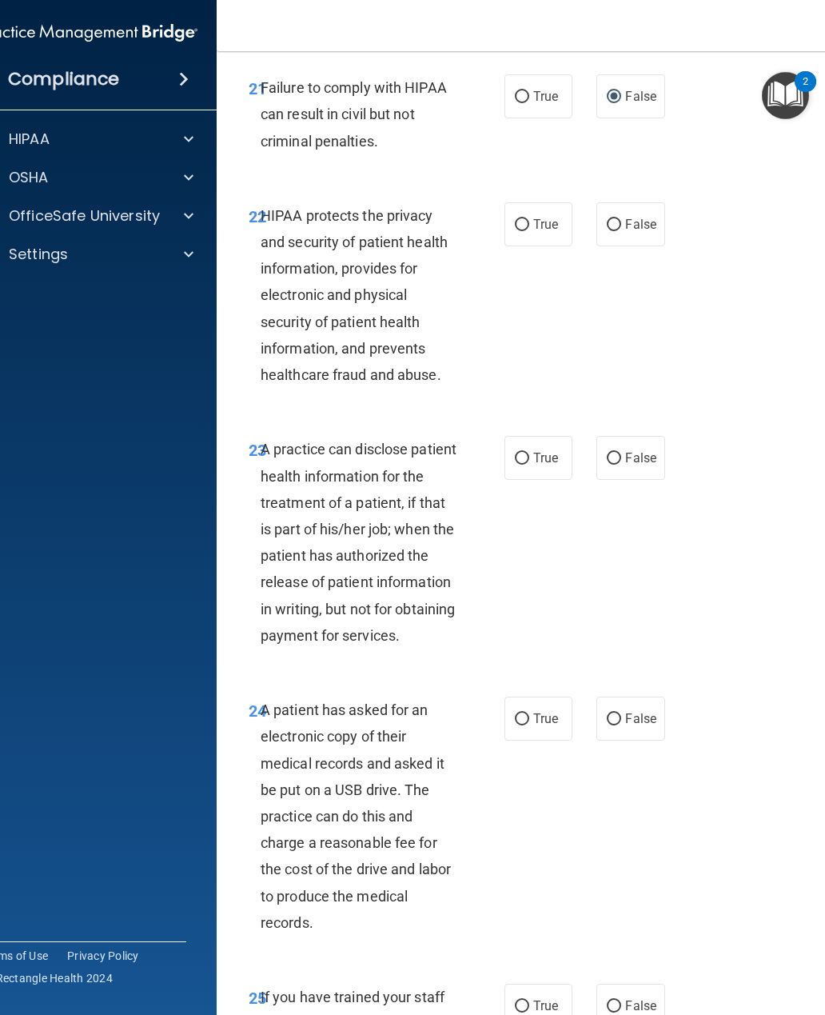
click at [516, 231] on input "True" at bounding box center [522, 225] width 14 height 12
radio input "true"
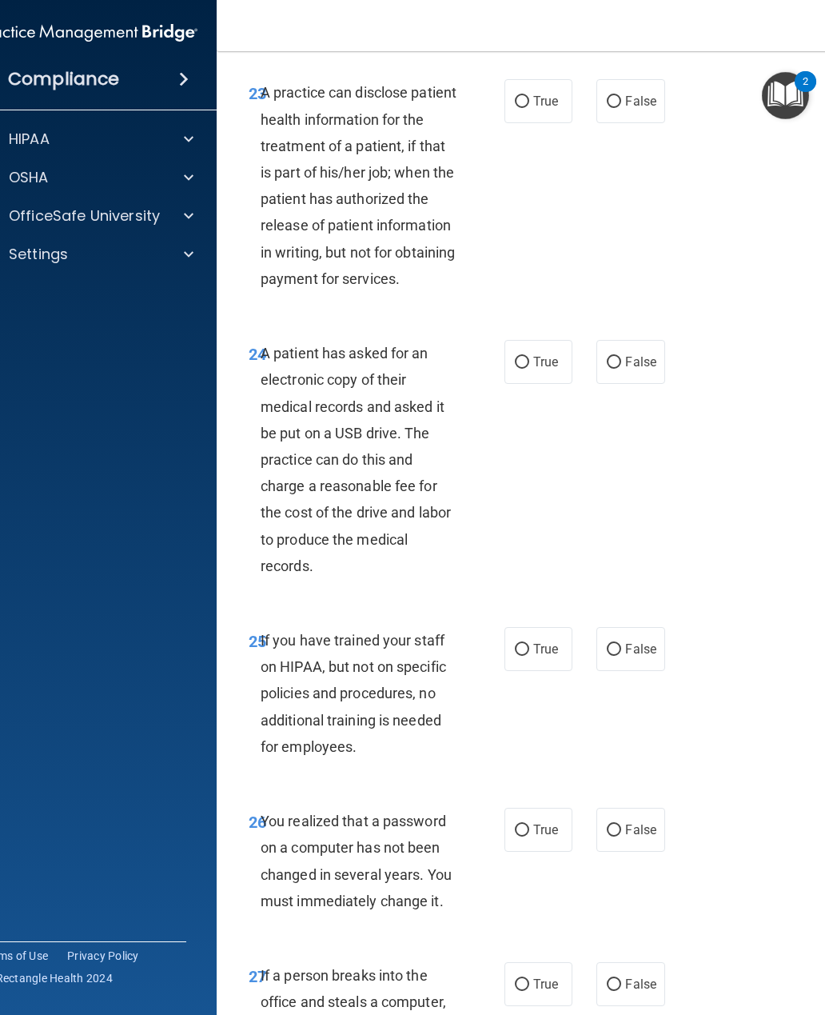
scroll to position [4145, 0]
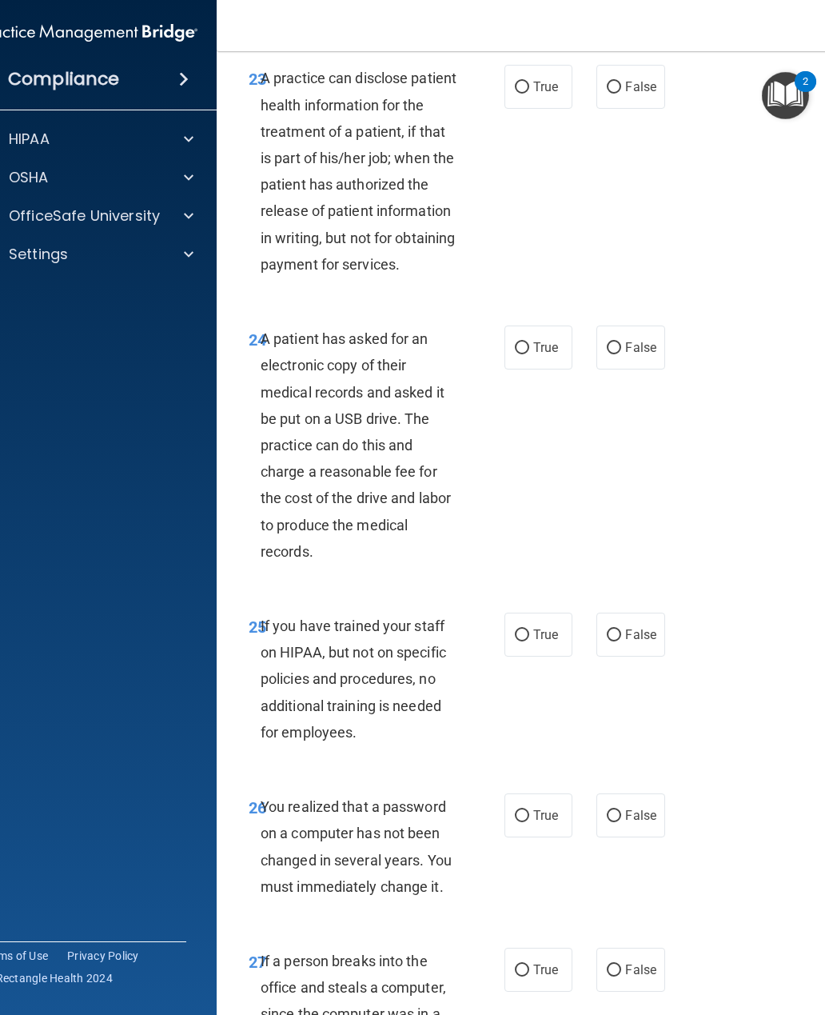
click at [620, 94] on input "False" at bounding box center [614, 88] width 14 height 12
radio input "true"
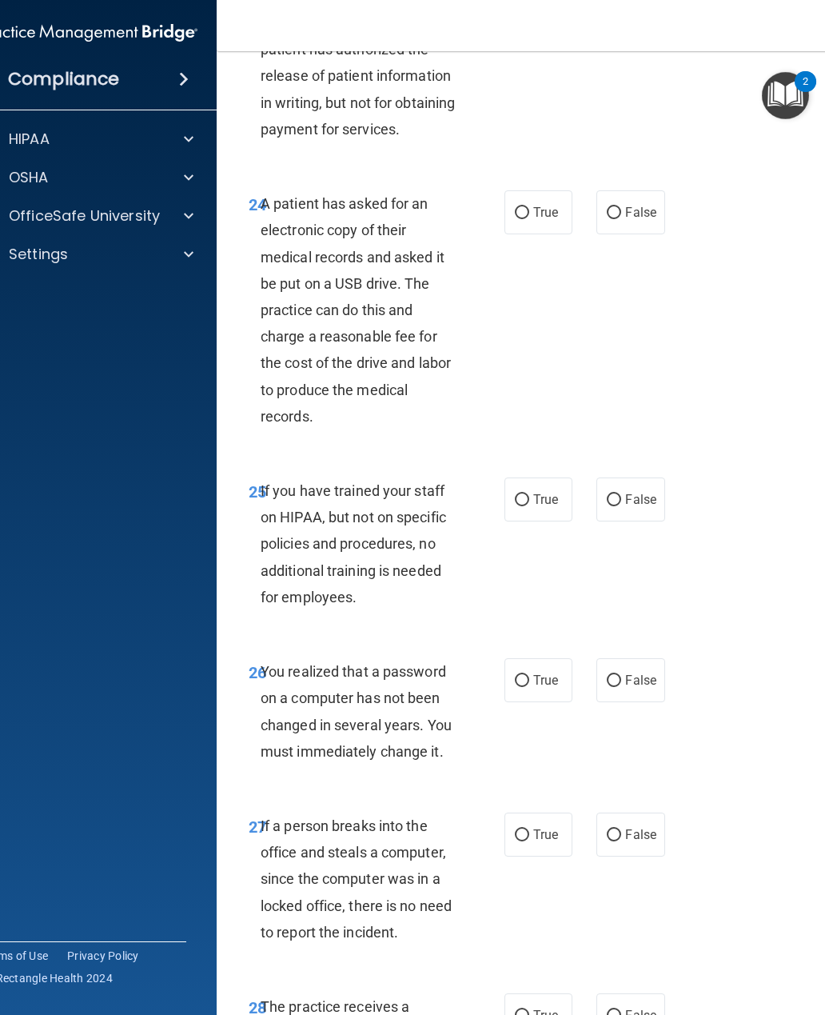
scroll to position [4280, 0]
click at [527, 233] on label "True" at bounding box center [538, 211] width 68 height 44
click at [527, 218] on input "True" at bounding box center [522, 212] width 14 height 12
radio input "true"
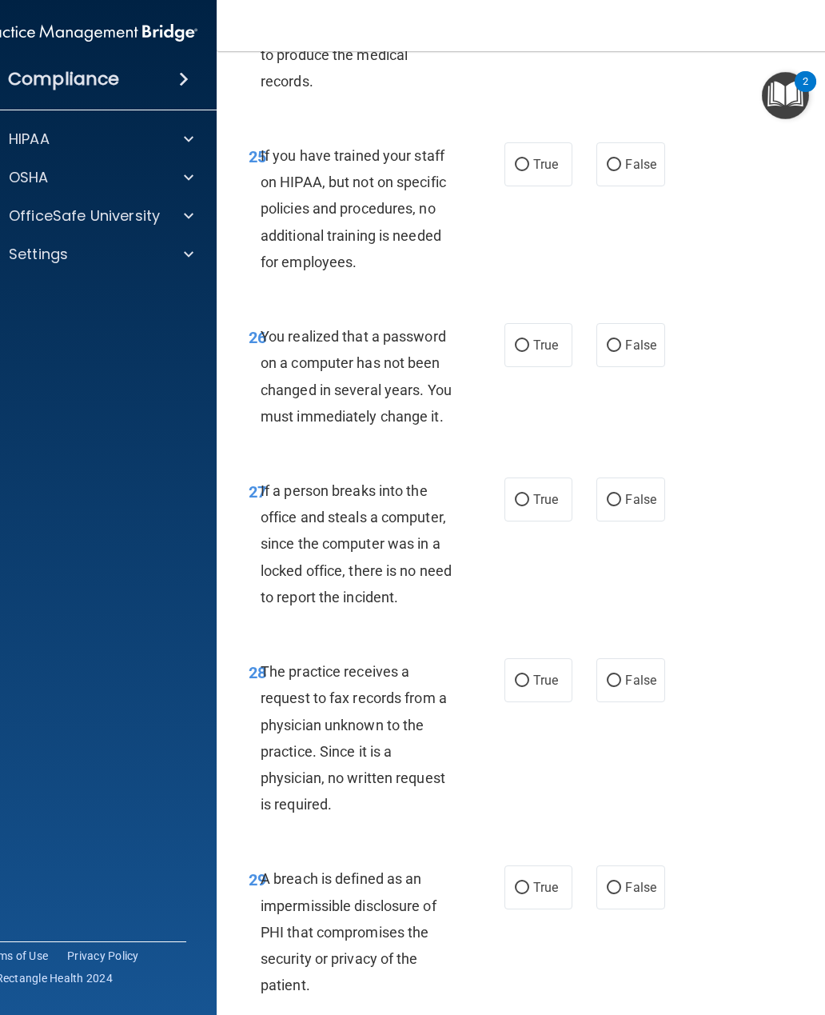
scroll to position [4617, 0]
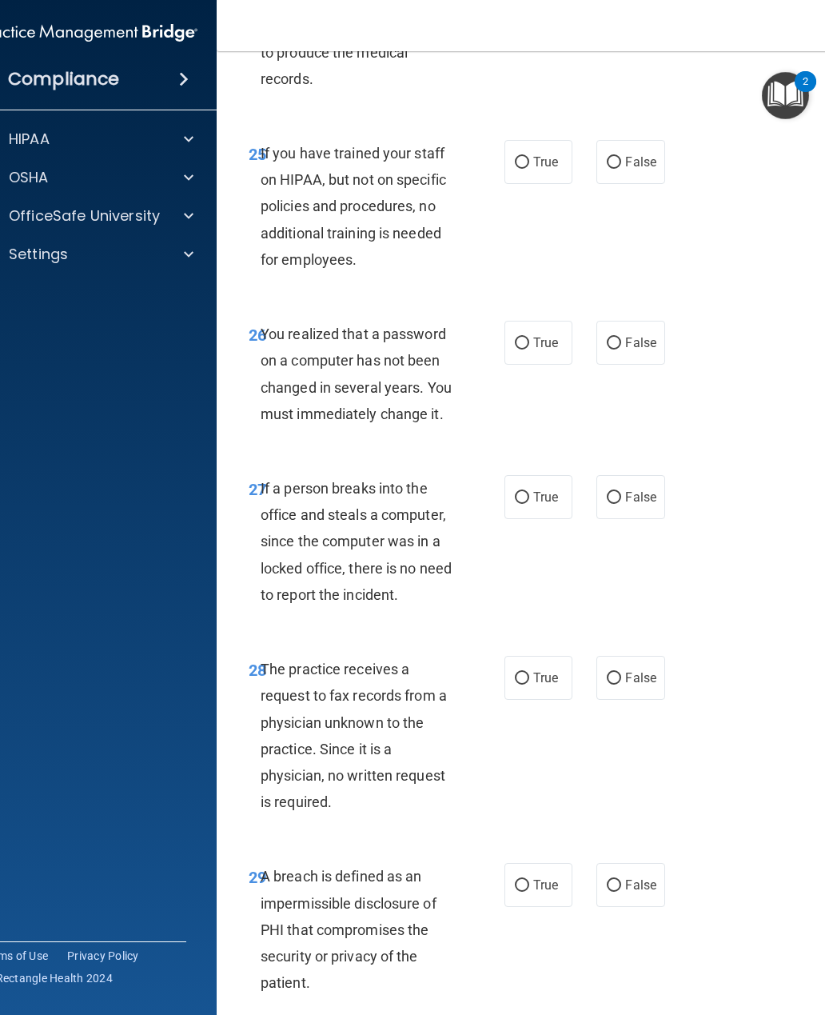
click at [621, 184] on label "False" at bounding box center [630, 162] width 68 height 44
click at [621, 169] on input "False" at bounding box center [614, 163] width 14 height 12
radio input "true"
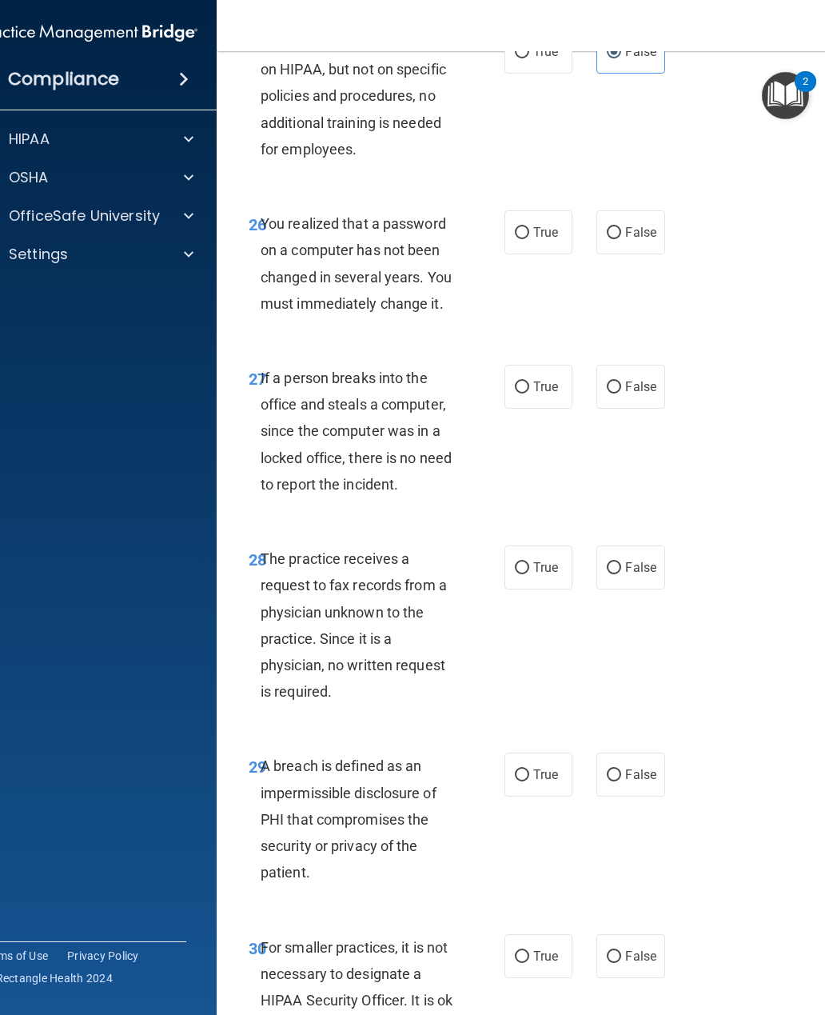
scroll to position [4759, 0]
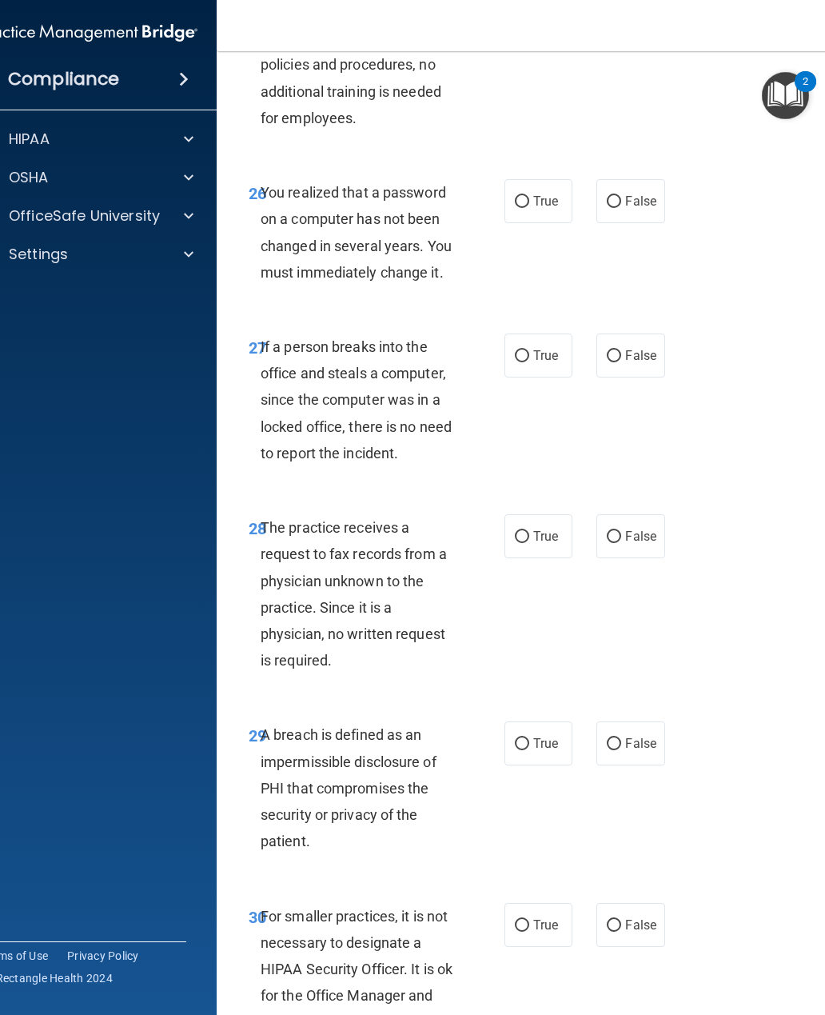
click at [532, 223] on label "True" at bounding box center [538, 201] width 68 height 44
click at [529, 208] on input "True" at bounding box center [522, 202] width 14 height 12
radio input "true"
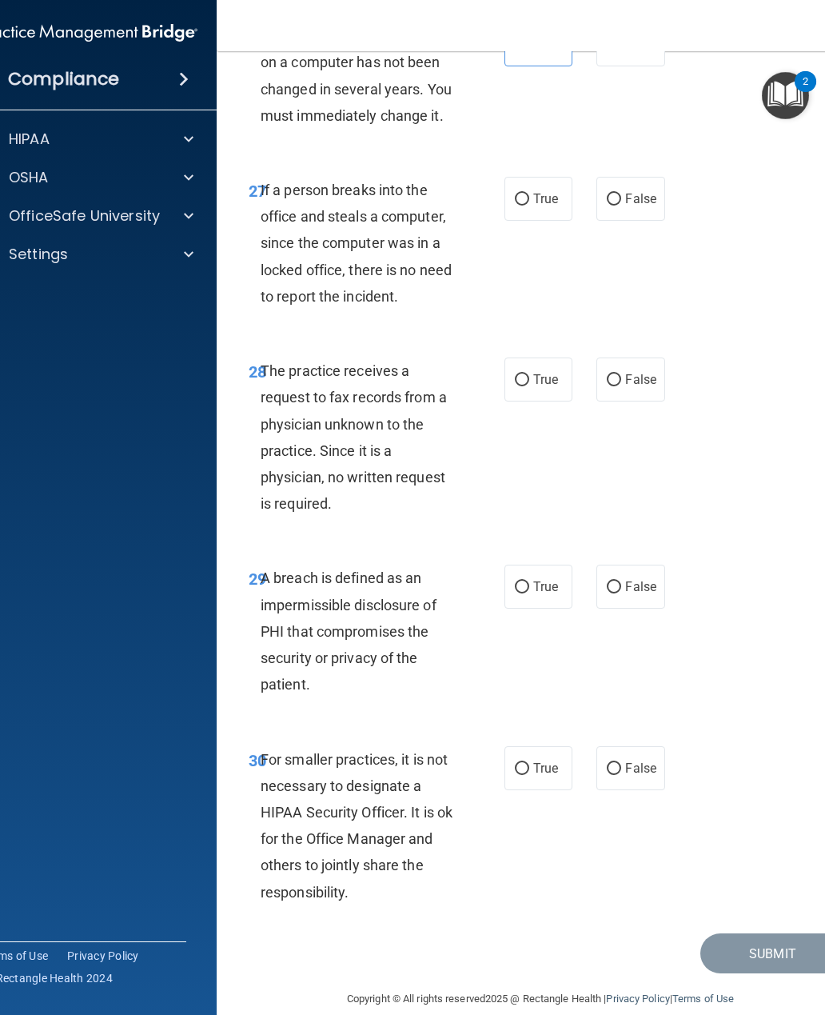
scroll to position [4916, 0]
click at [619, 220] on label "False" at bounding box center [630, 198] width 68 height 44
click at [619, 205] on input "False" at bounding box center [614, 199] width 14 height 12
radio input "true"
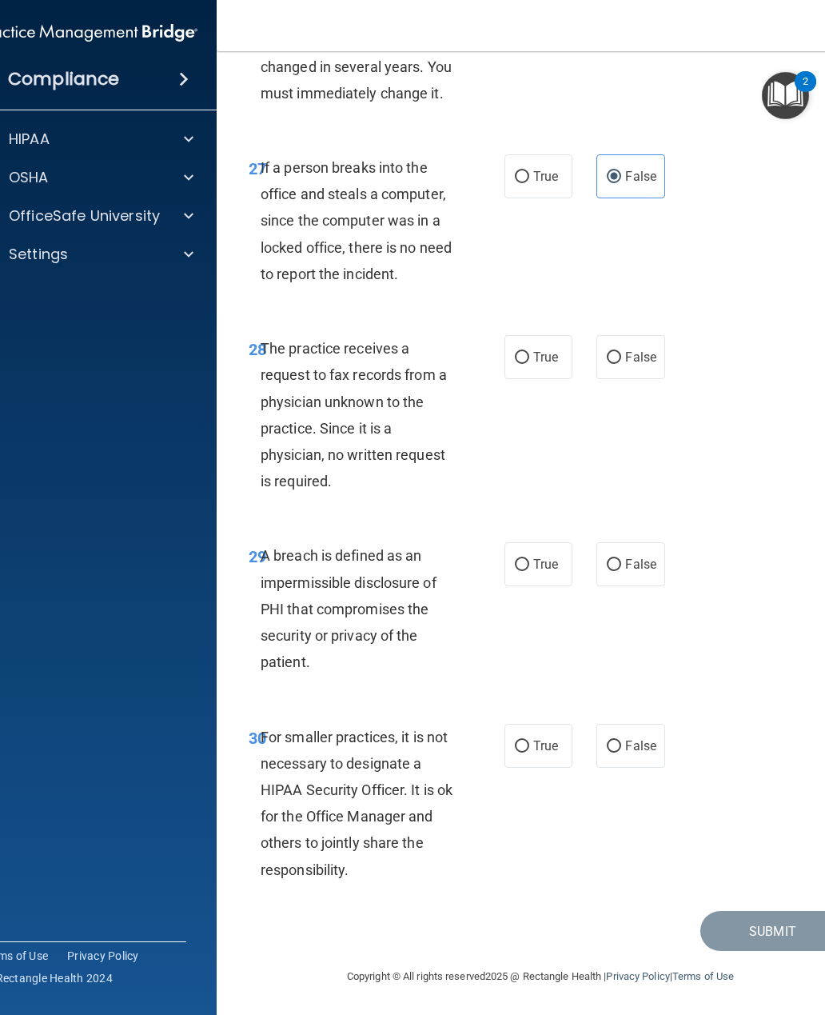
scroll to position [5014, 0]
click at [621, 353] on label "False" at bounding box center [630, 357] width 68 height 44
click at [621, 353] on input "False" at bounding box center [614, 358] width 14 height 12
radio input "true"
click at [518, 564] on input "True" at bounding box center [522, 565] width 14 height 12
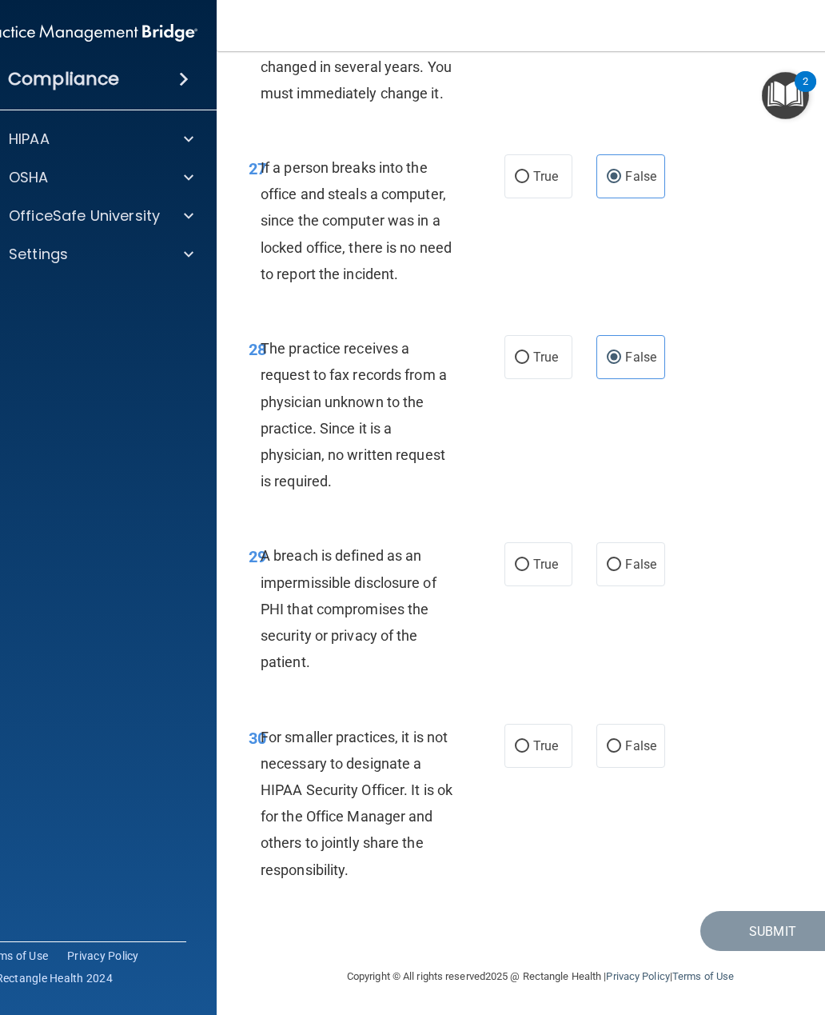
radio input "true"
click at [620, 745] on input "False" at bounding box center [614, 746] width 14 height 12
radio input "true"
click at [766, 921] on button "Submit" at bounding box center [772, 931] width 144 height 41
click at [765, 924] on button "Submit" at bounding box center [772, 931] width 144 height 41
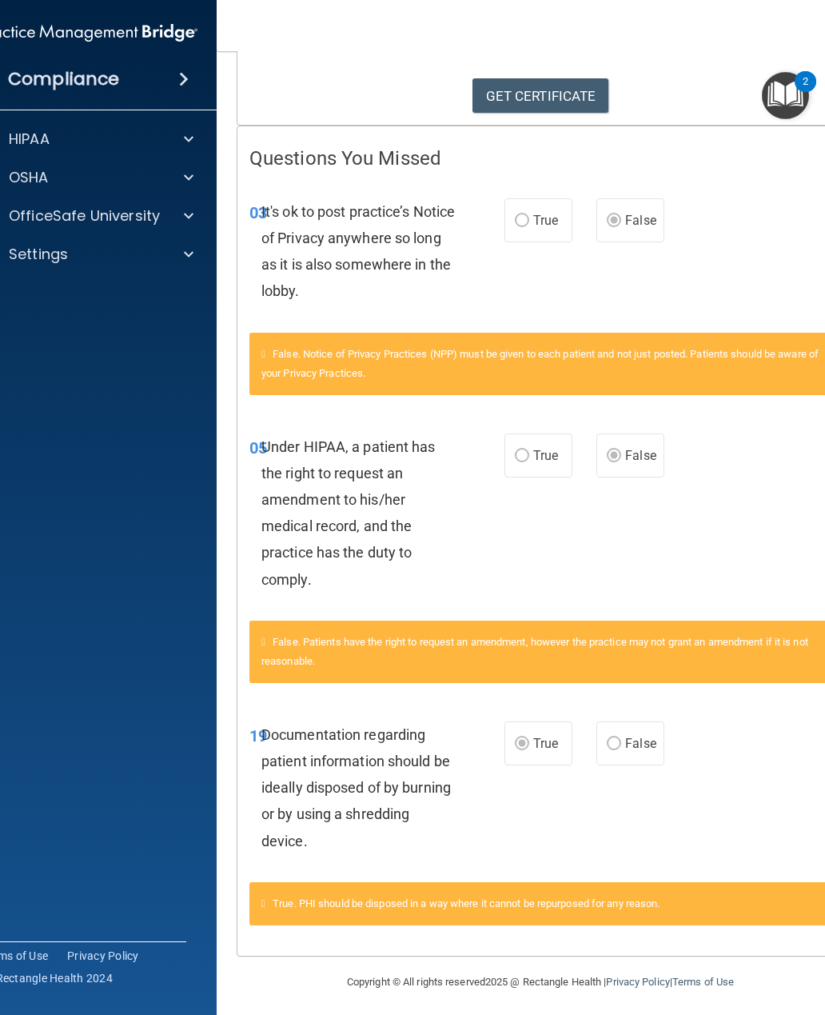
scroll to position [249, 0]
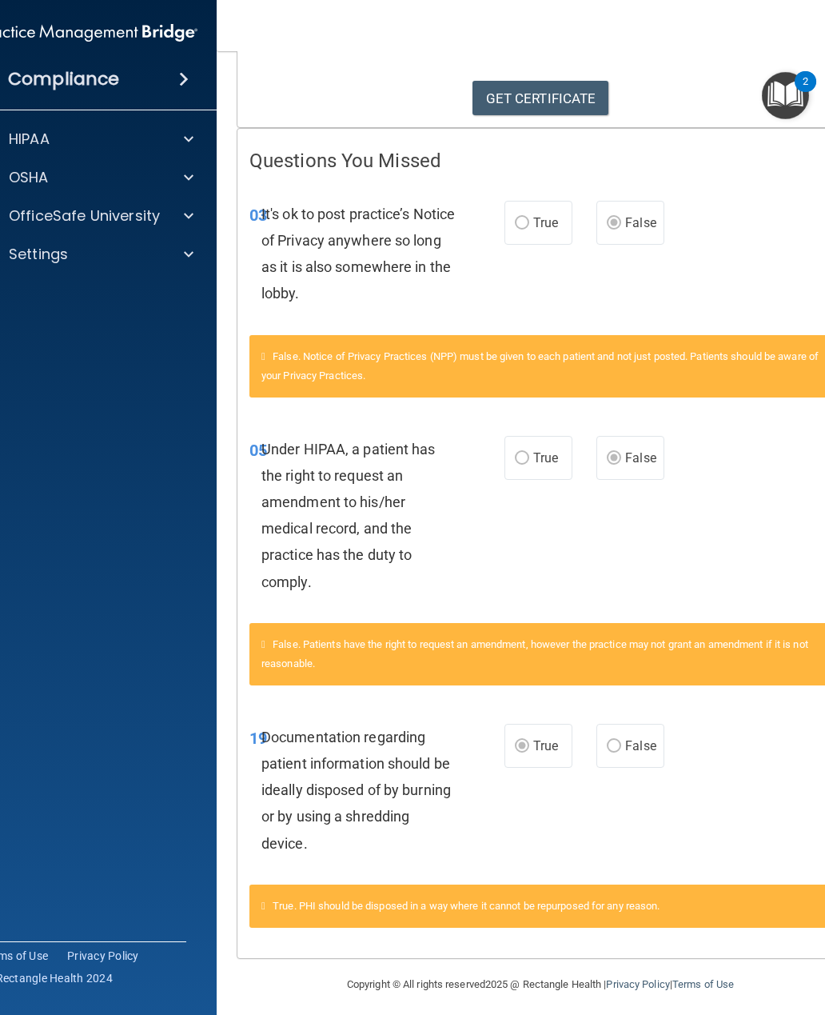
click at [585, 94] on link "GET CERTIFICATE" at bounding box center [541, 98] width 137 height 35
click at [190, 215] on span at bounding box center [189, 215] width 10 height 19
click at [796, 96] on img "Open Resource Center, 2 new notifications" at bounding box center [785, 95] width 47 height 47
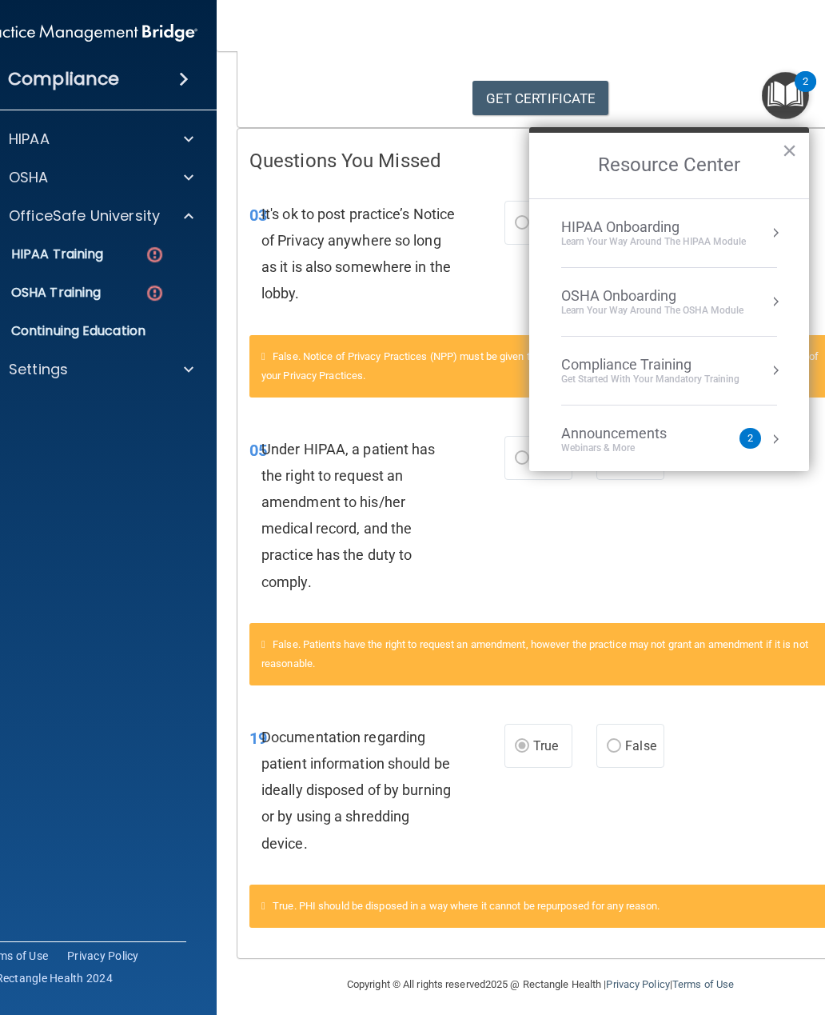
click at [648, 440] on div "Announcements" at bounding box center [630, 434] width 138 height 18
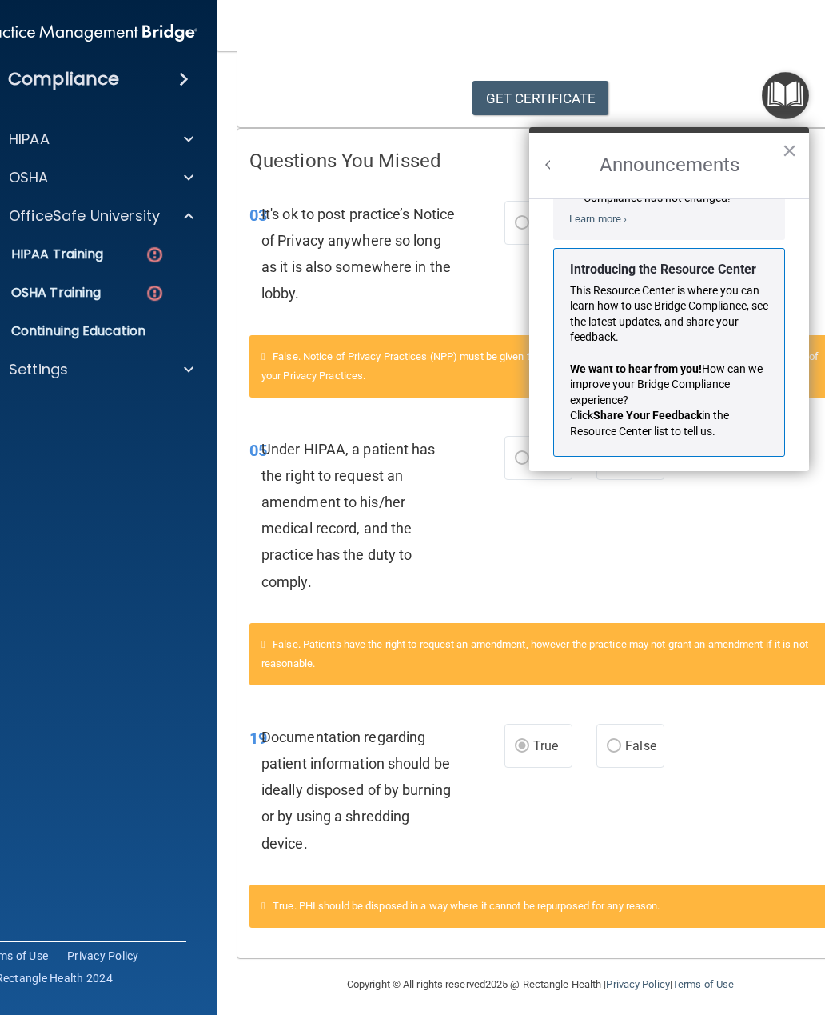
scroll to position [237, 0]
click at [796, 149] on button "×" at bounding box center [789, 151] width 15 height 26
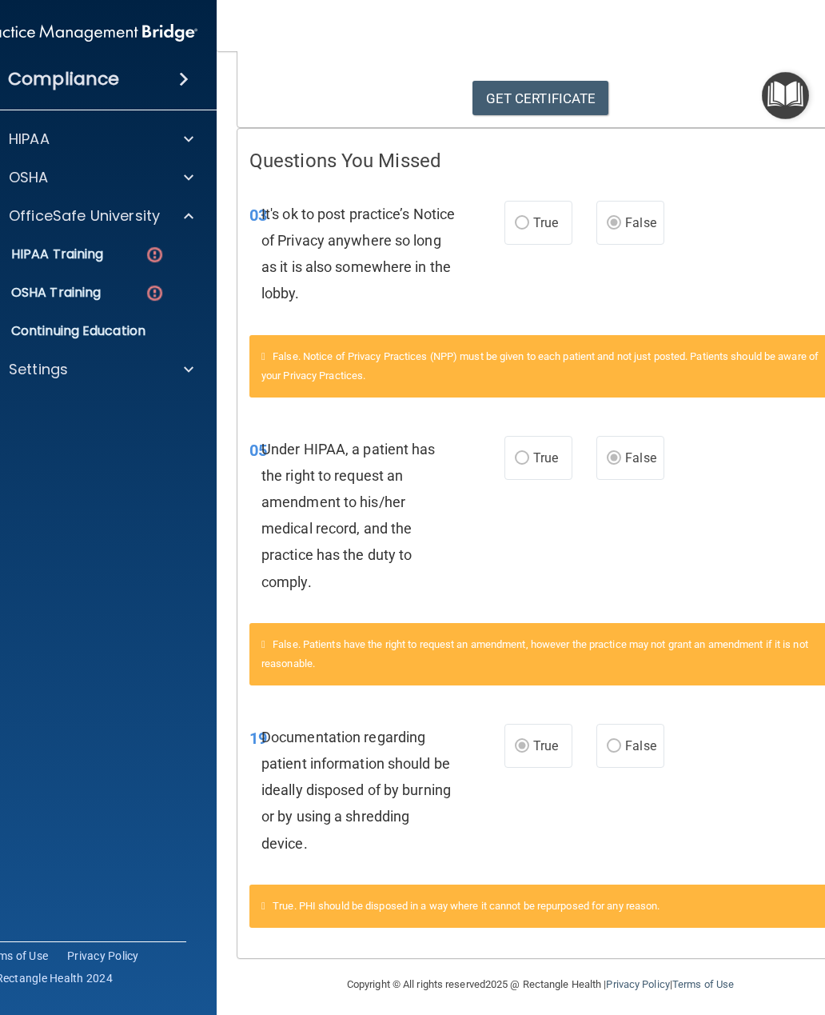
click at [158, 249] on img at bounding box center [155, 255] width 20 height 20
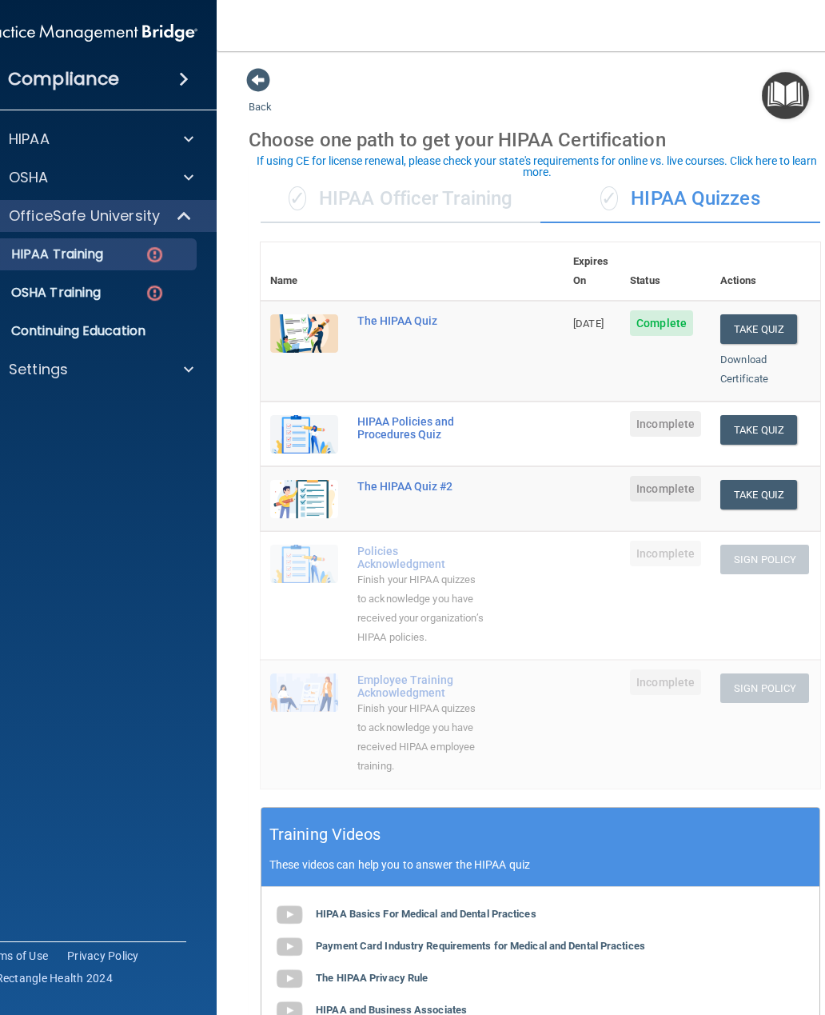
click at [776, 415] on button "Take Quiz" at bounding box center [758, 430] width 77 height 30
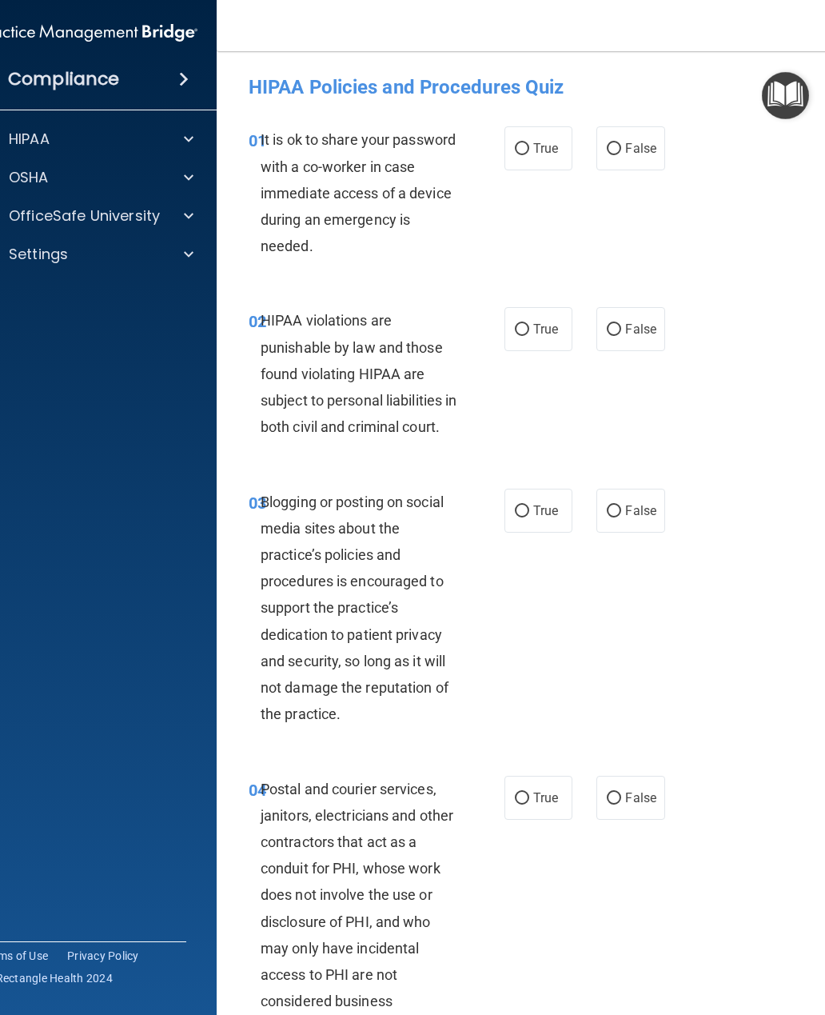
click at [621, 137] on label "False" at bounding box center [630, 148] width 68 height 44
click at [621, 143] on input "False" at bounding box center [614, 149] width 14 height 12
radio input "true"
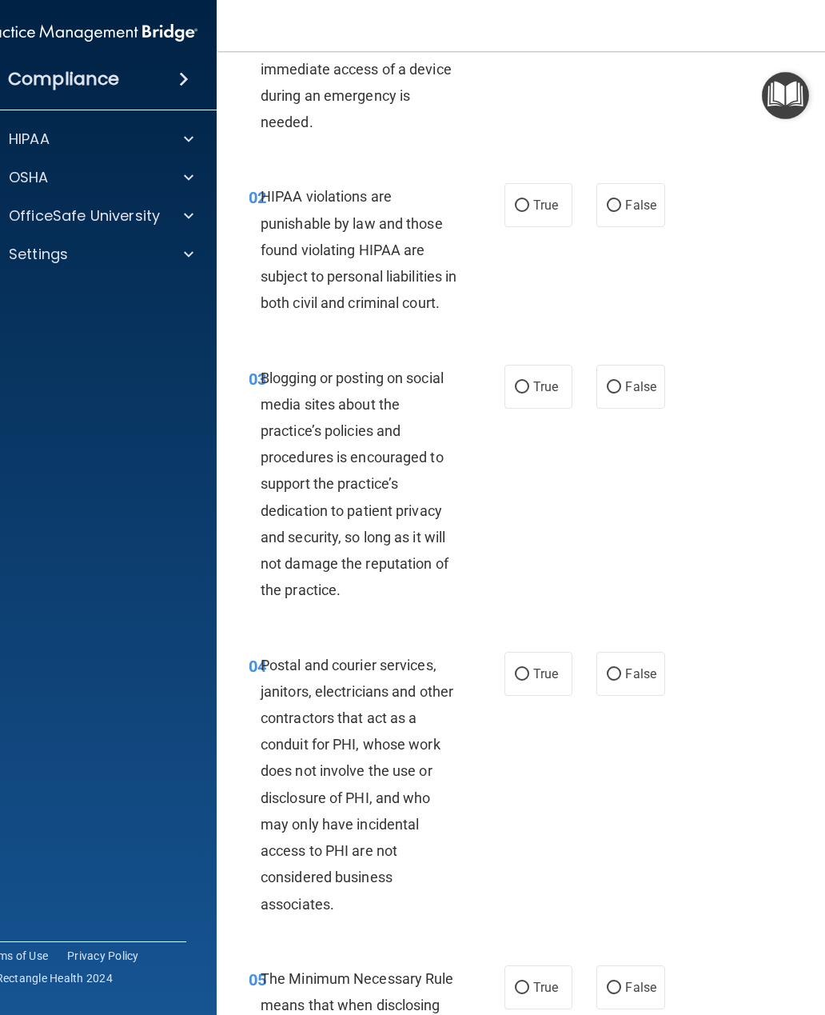
scroll to position [130, 0]
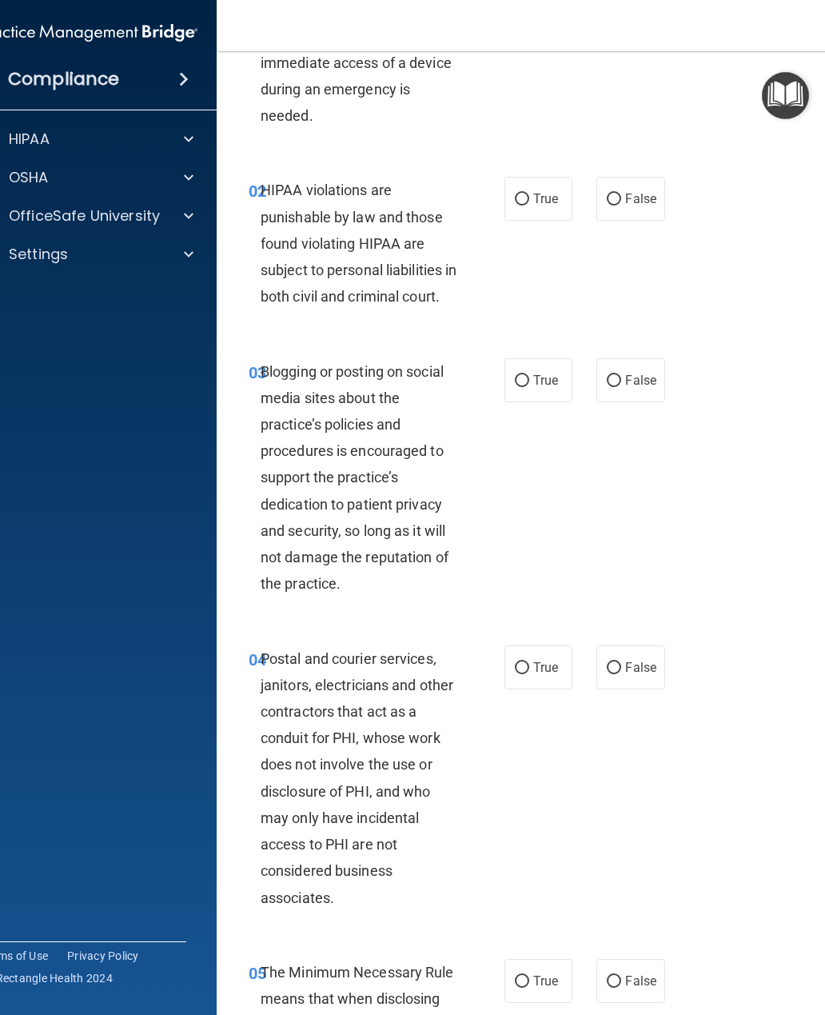
click at [519, 195] on input "True" at bounding box center [522, 199] width 14 height 12
radio input "true"
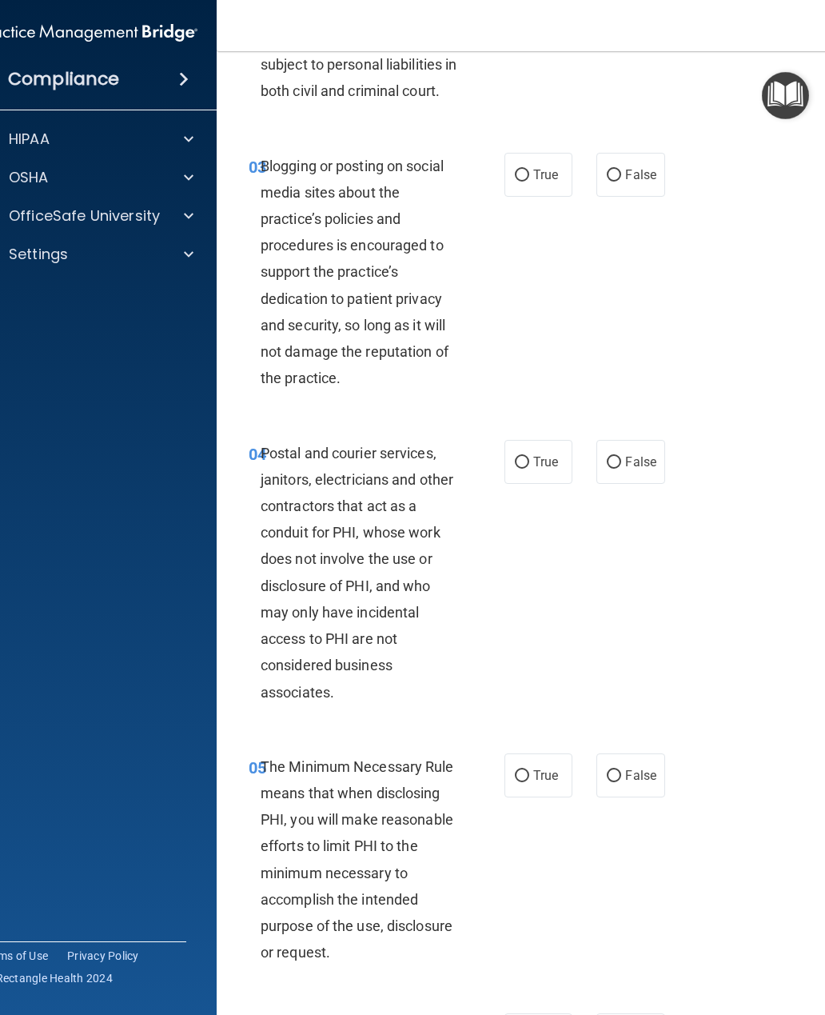
scroll to position [338, 0]
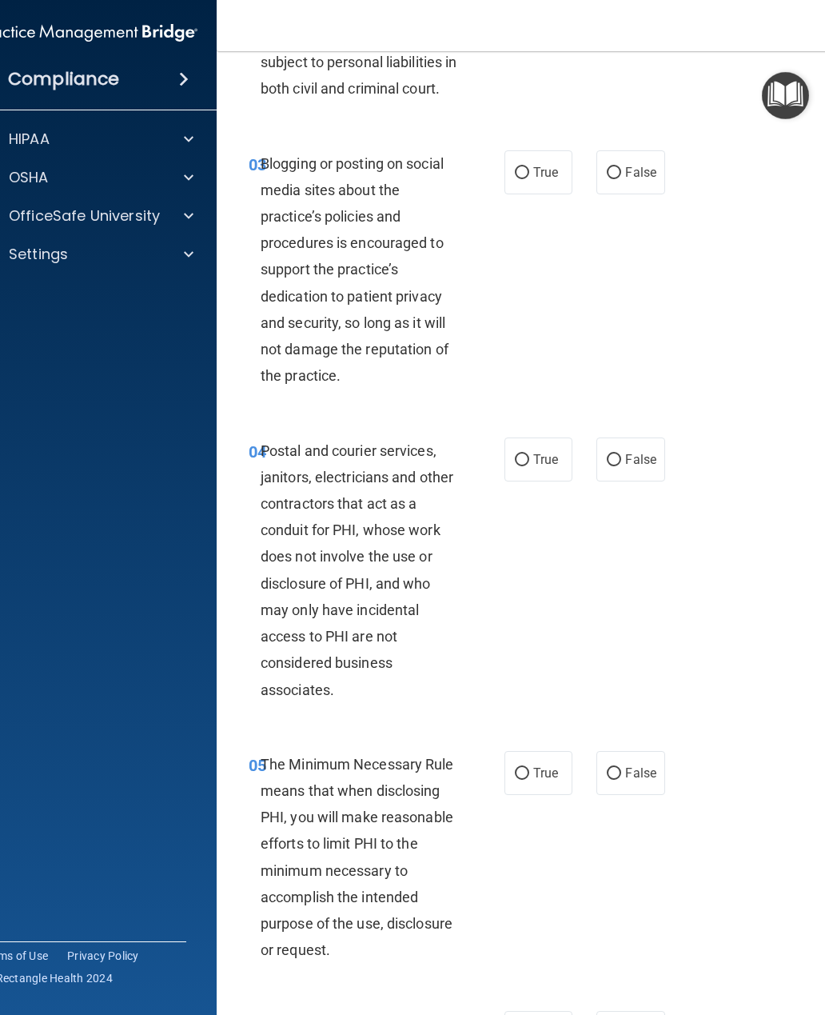
click at [536, 187] on label "True" at bounding box center [538, 172] width 68 height 44
click at [529, 179] on input "True" at bounding box center [522, 173] width 14 height 12
radio input "true"
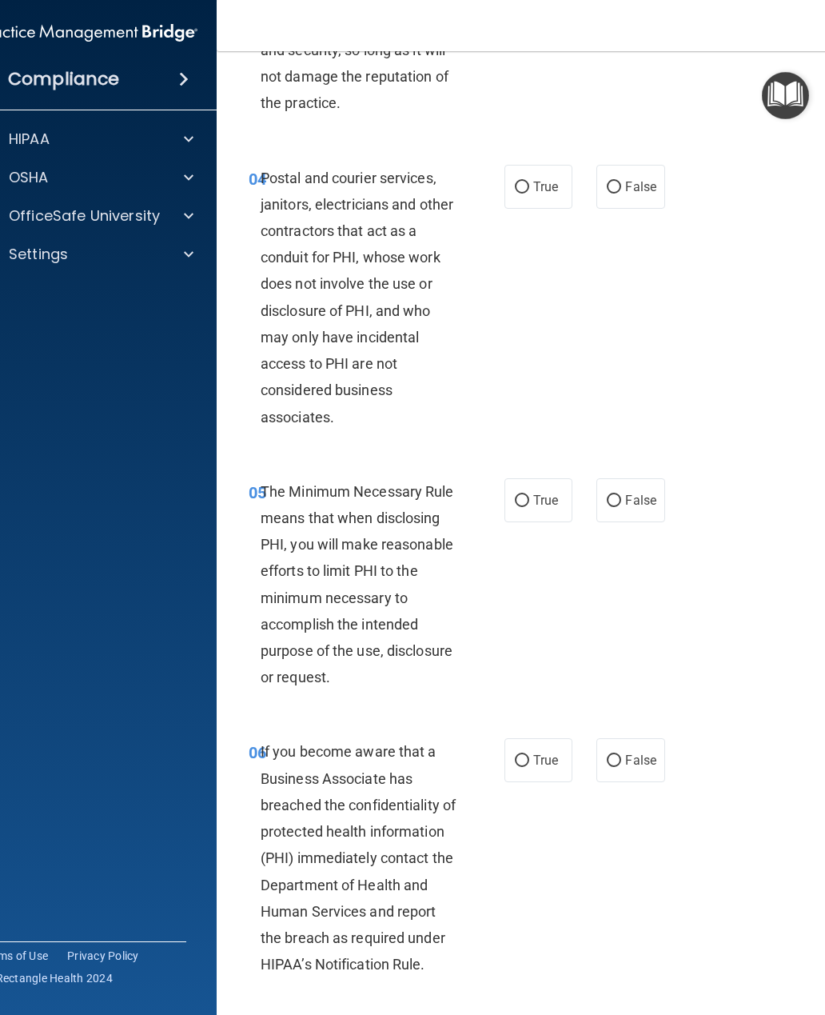
scroll to position [617, 0]
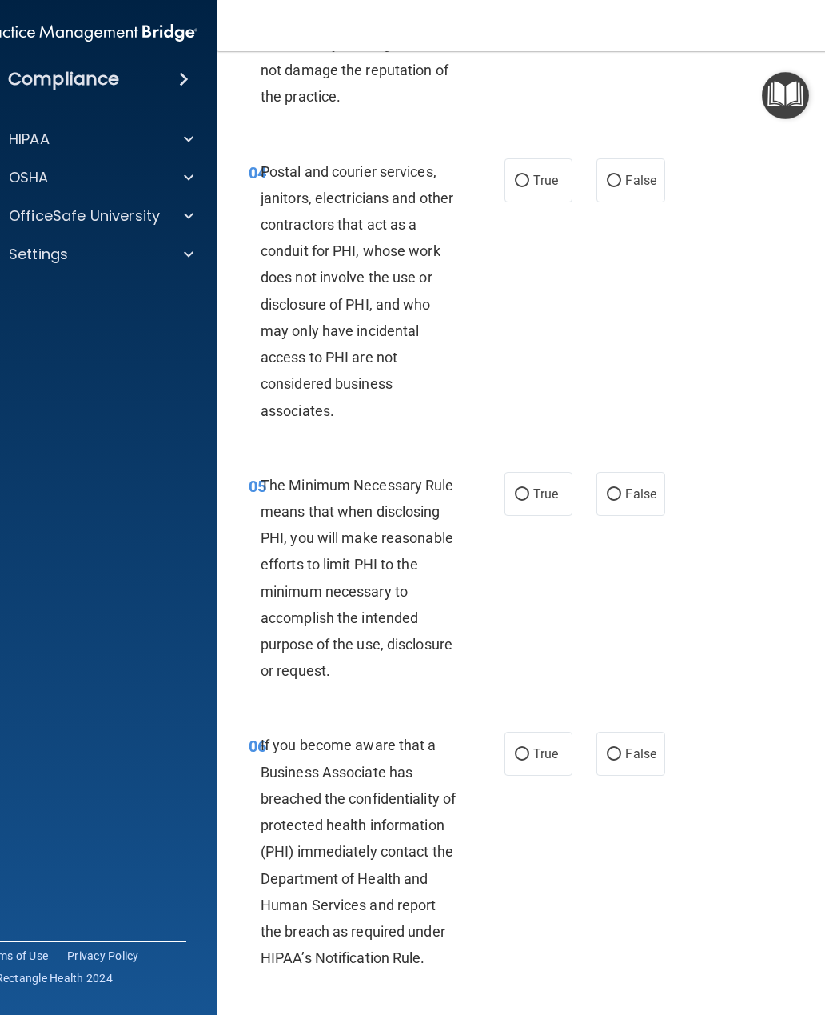
click at [628, 188] on span "False" at bounding box center [640, 180] width 31 height 15
click at [621, 187] on input "False" at bounding box center [614, 181] width 14 height 12
radio input "true"
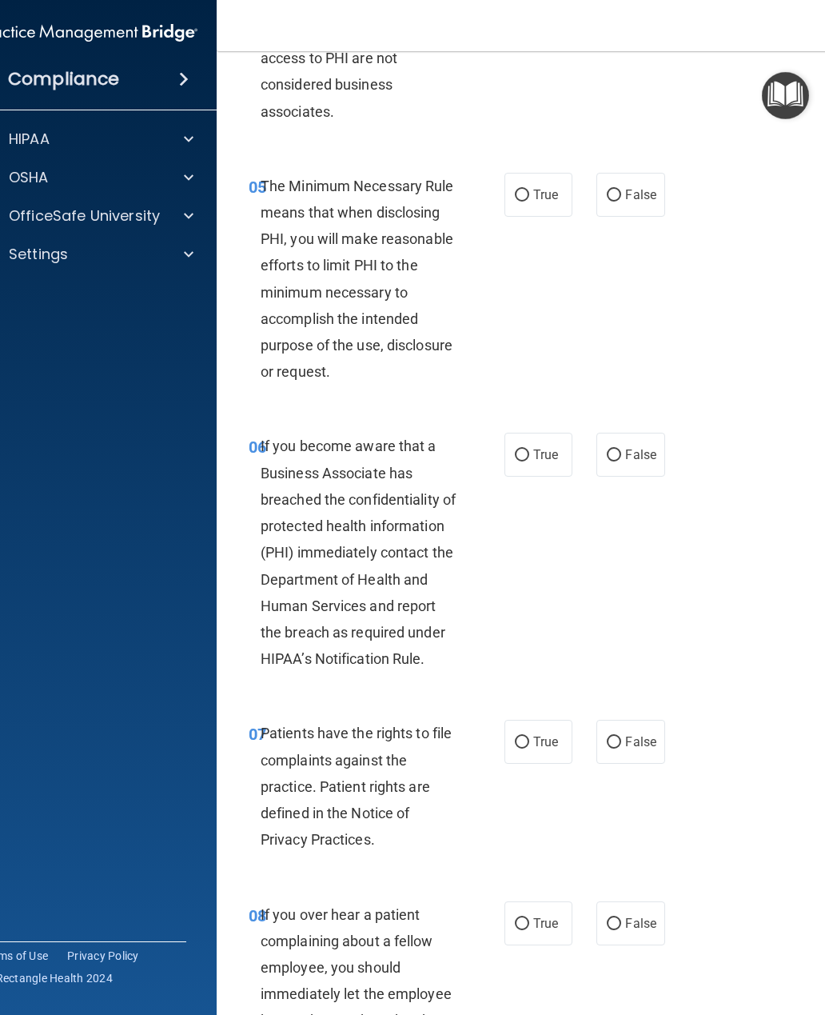
scroll to position [917, 0]
click at [533, 205] on label "True" at bounding box center [538, 194] width 68 height 44
click at [529, 201] on input "True" at bounding box center [522, 195] width 14 height 12
radio input "true"
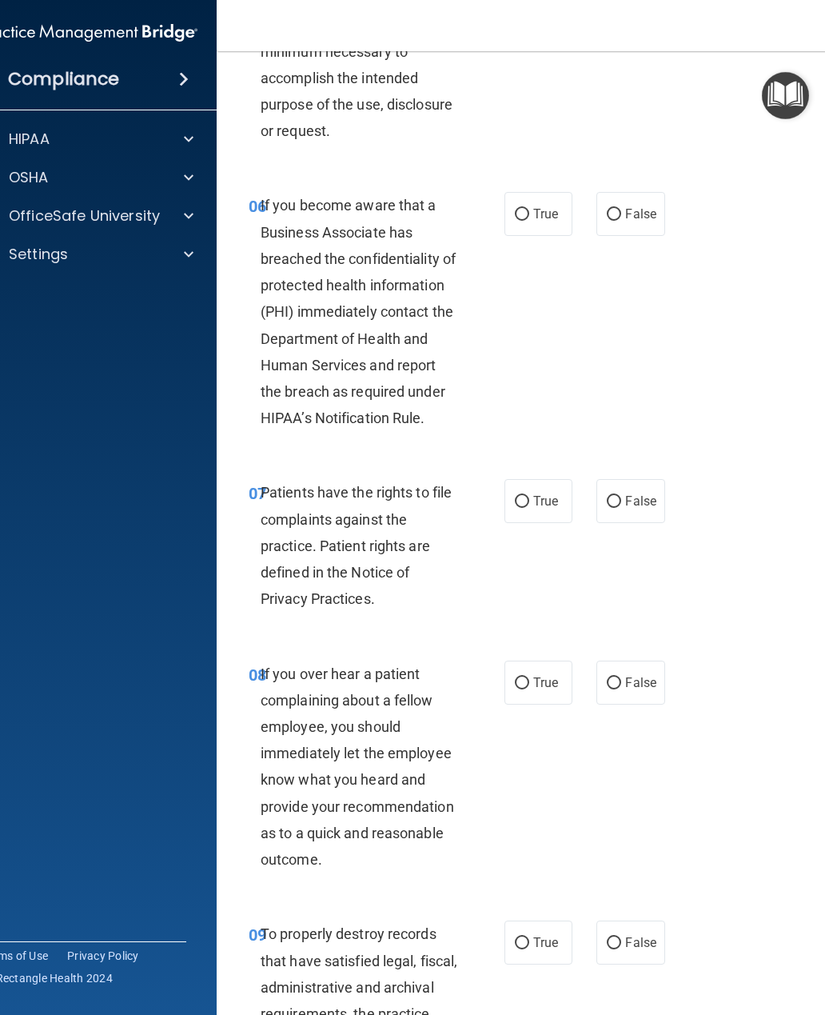
scroll to position [1160, 0]
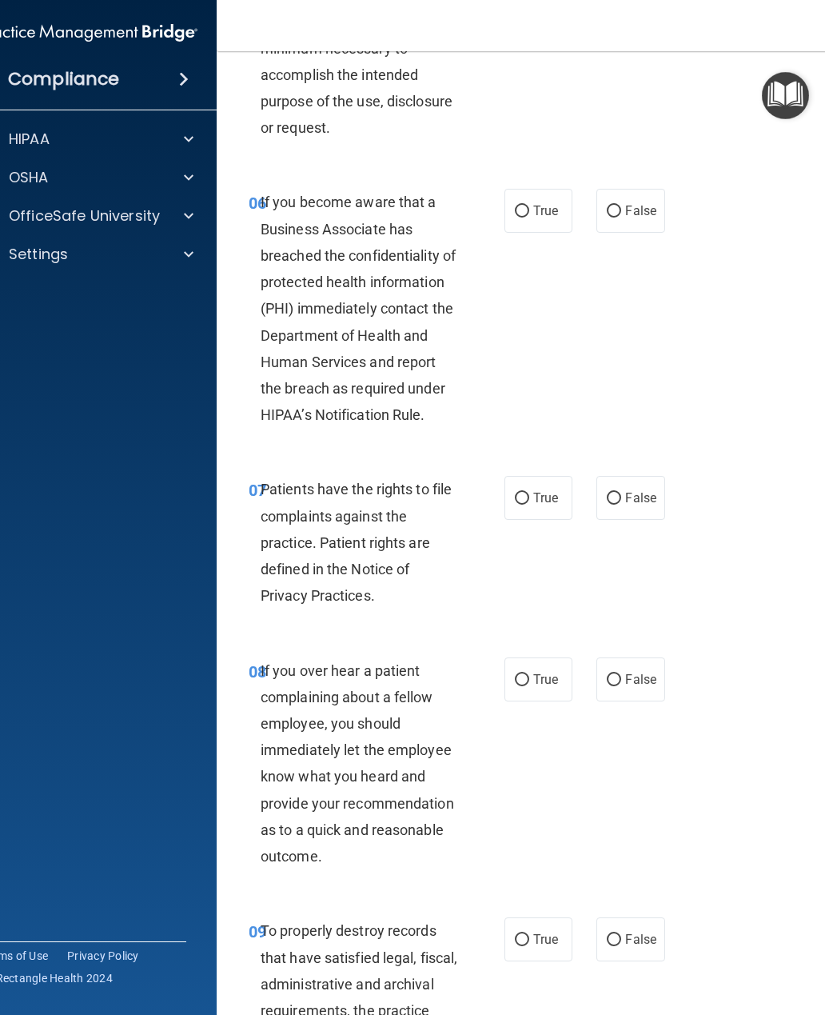
click at [528, 217] on input "True" at bounding box center [522, 211] width 14 height 12
radio input "true"
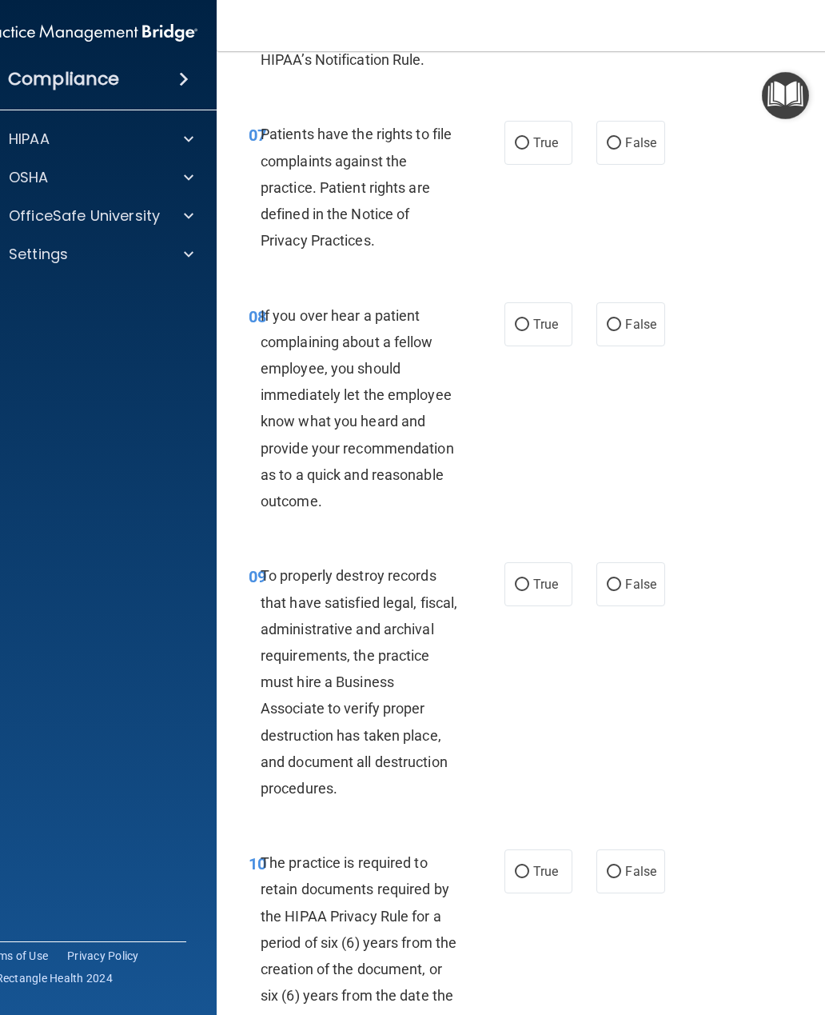
scroll to position [1527, 0]
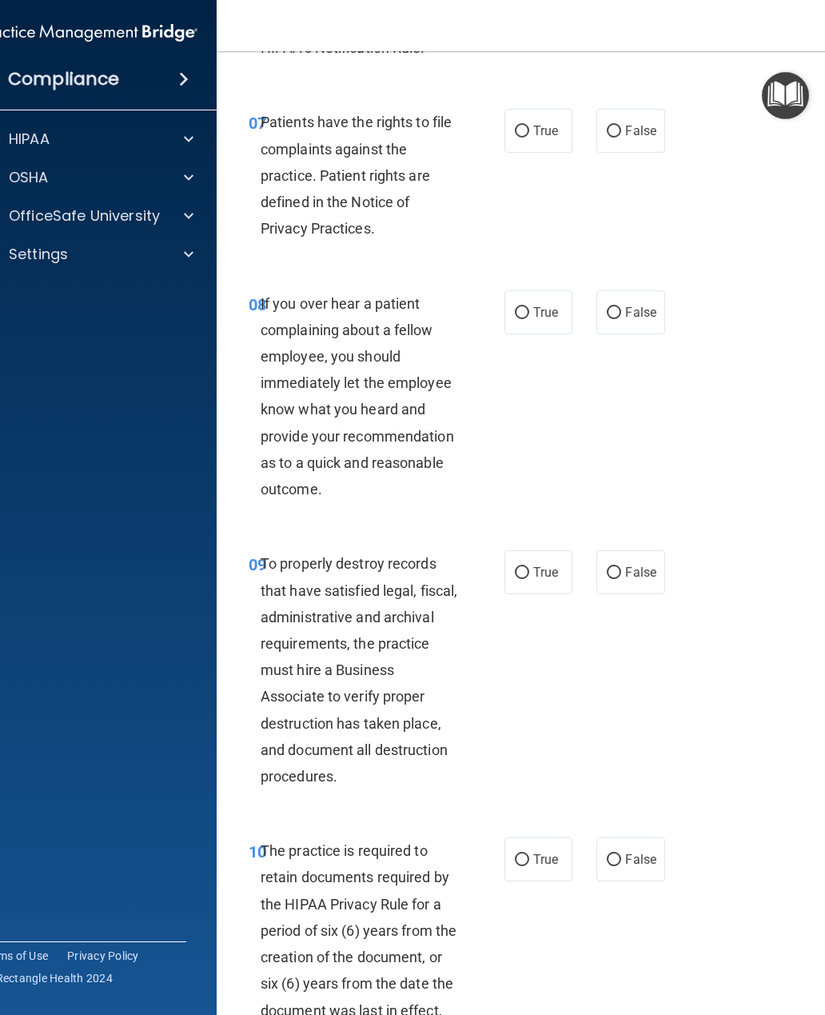
click at [526, 138] on label "True" at bounding box center [538, 131] width 68 height 44
click at [526, 138] on input "True" at bounding box center [522, 132] width 14 height 12
radio input "true"
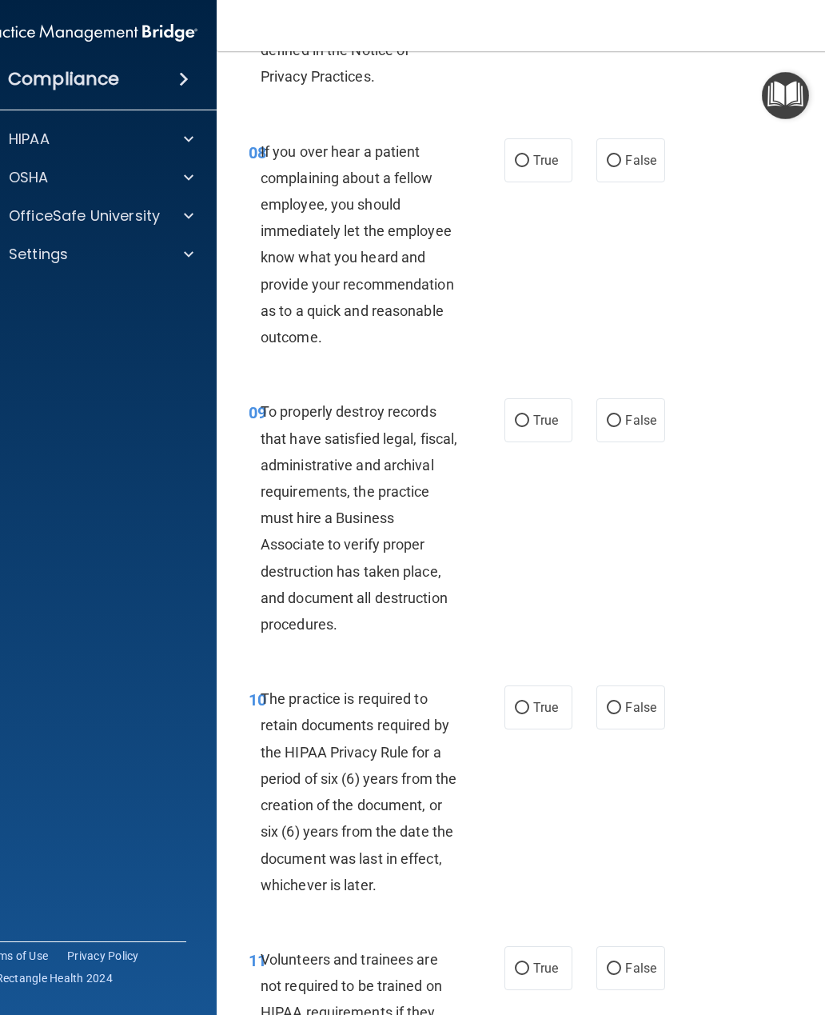
scroll to position [1681, 0]
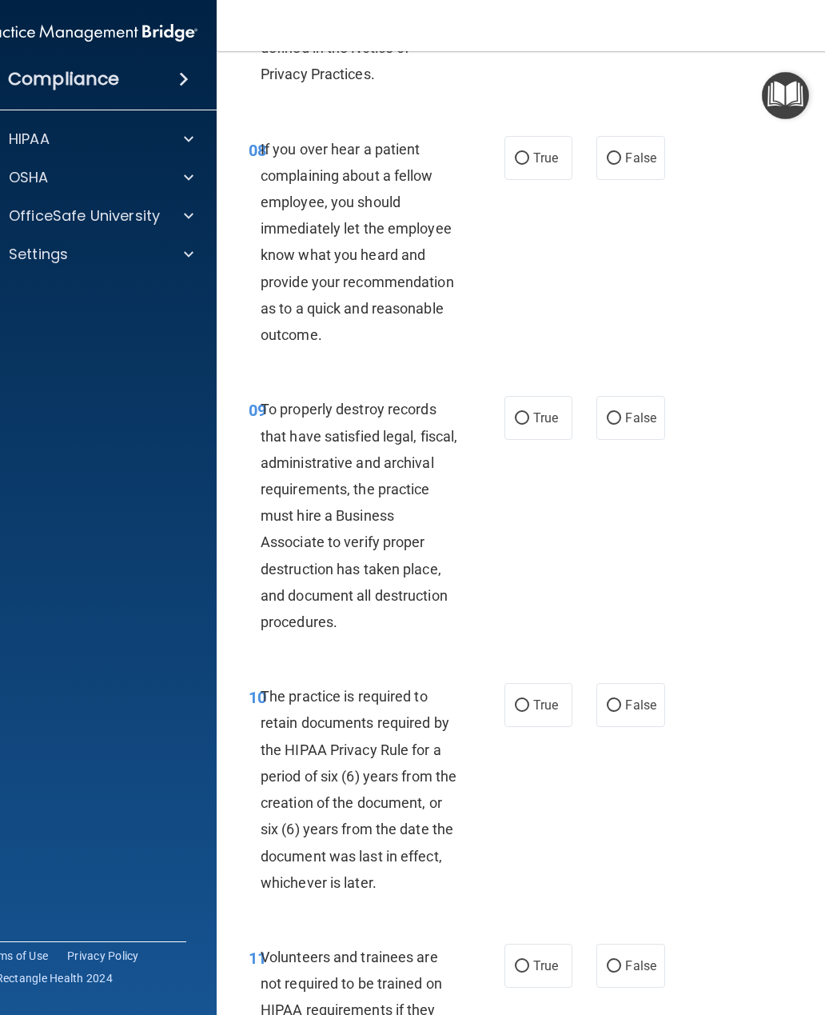
click at [516, 425] on input "True" at bounding box center [522, 419] width 14 height 12
radio input "true"
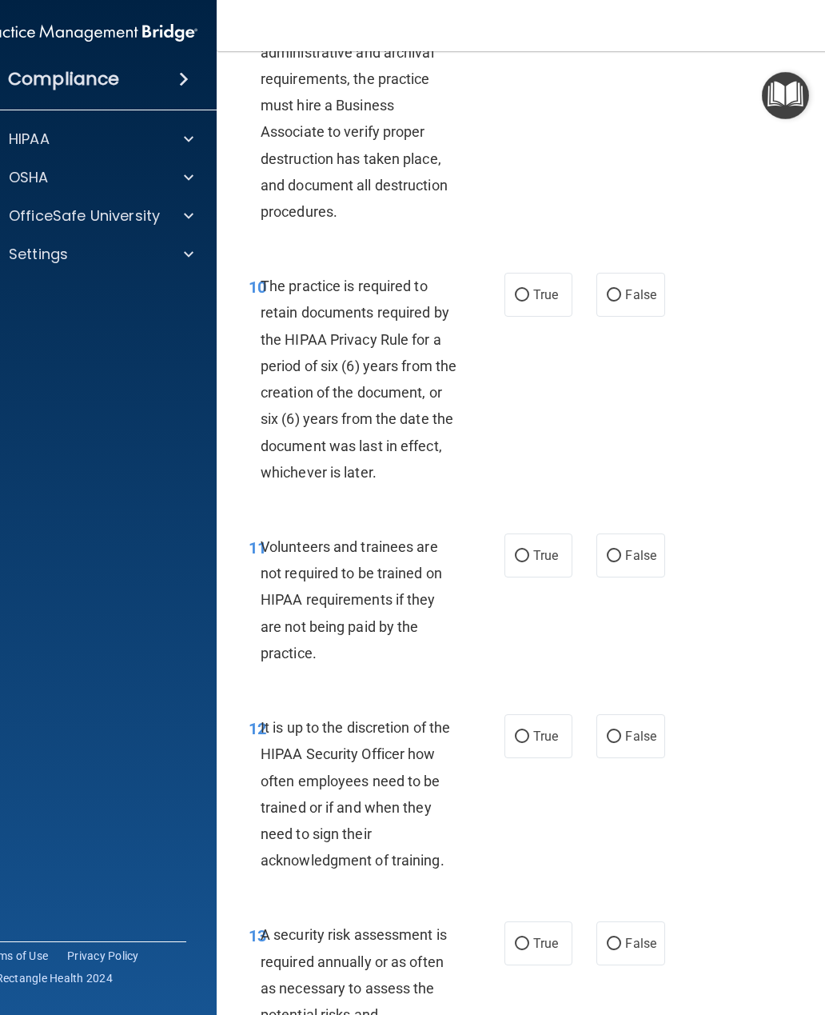
scroll to position [2092, 0]
click at [619, 301] on input "False" at bounding box center [614, 295] width 14 height 12
radio input "true"
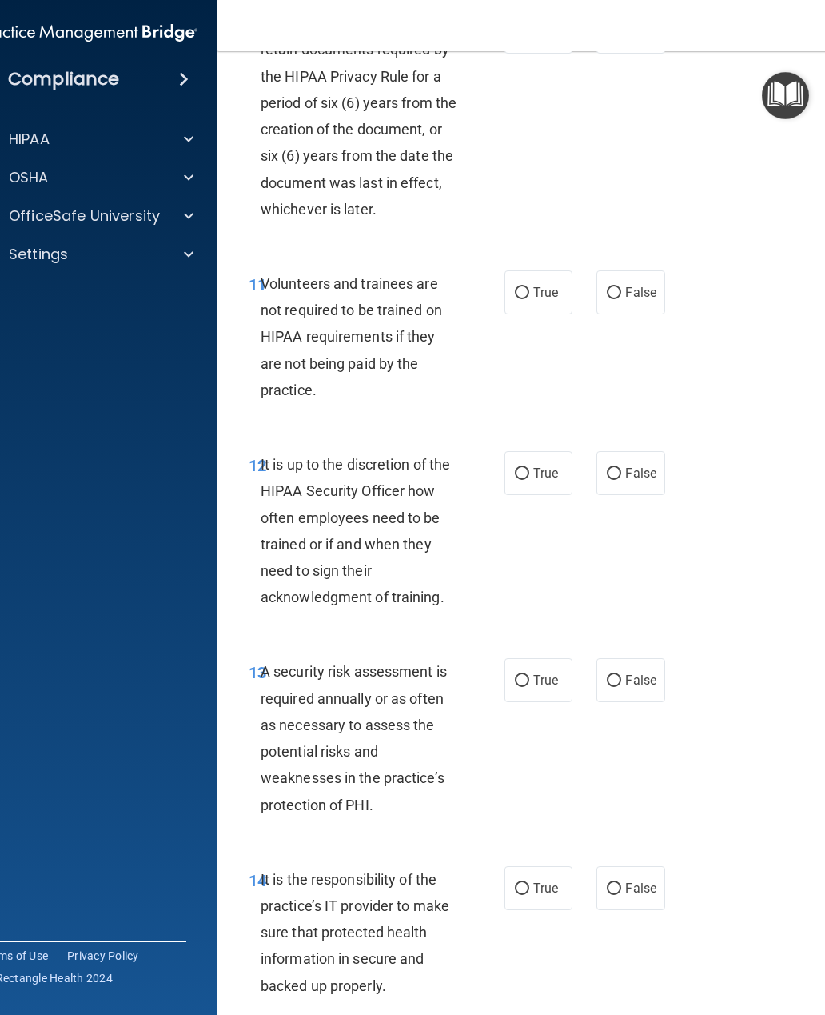
scroll to position [2388, 0]
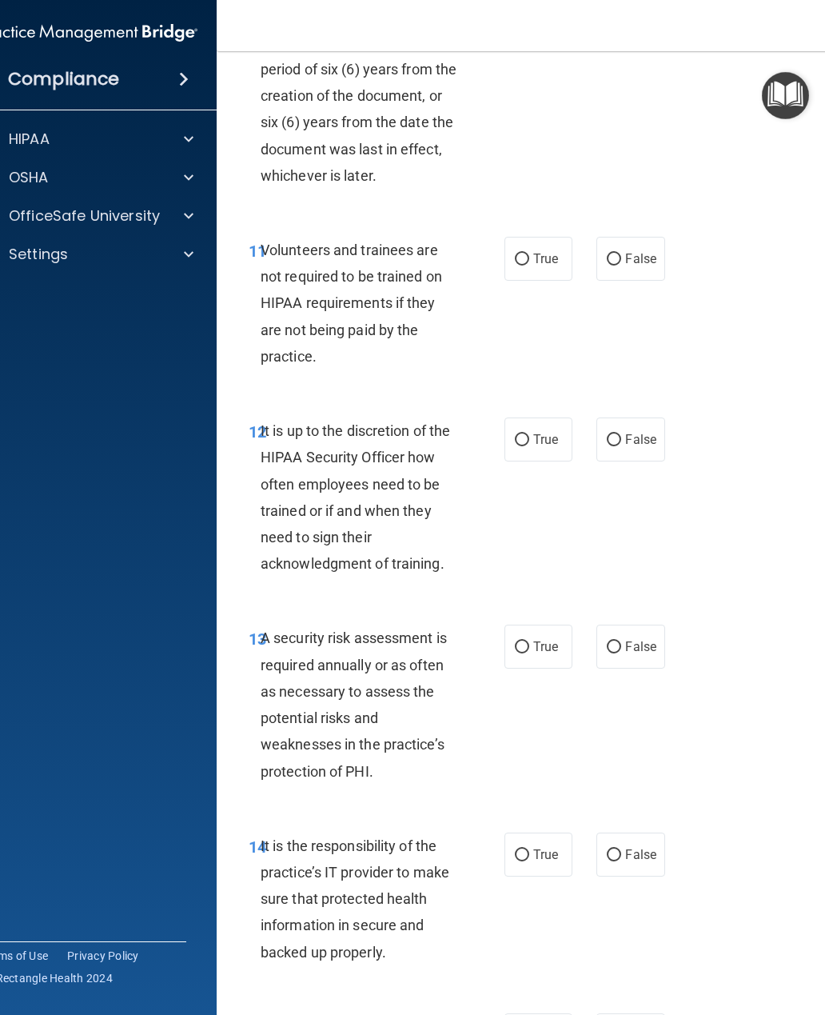
click at [619, 265] on input "False" at bounding box center [614, 259] width 14 height 12
radio input "true"
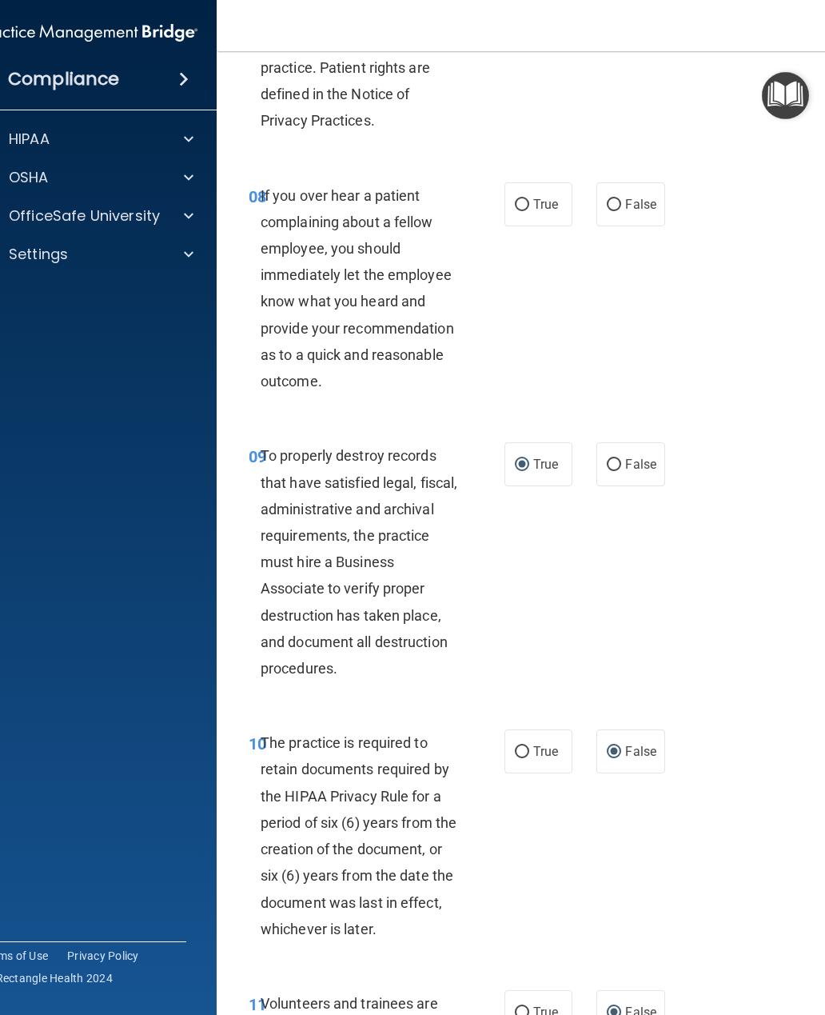
scroll to position [1588, 0]
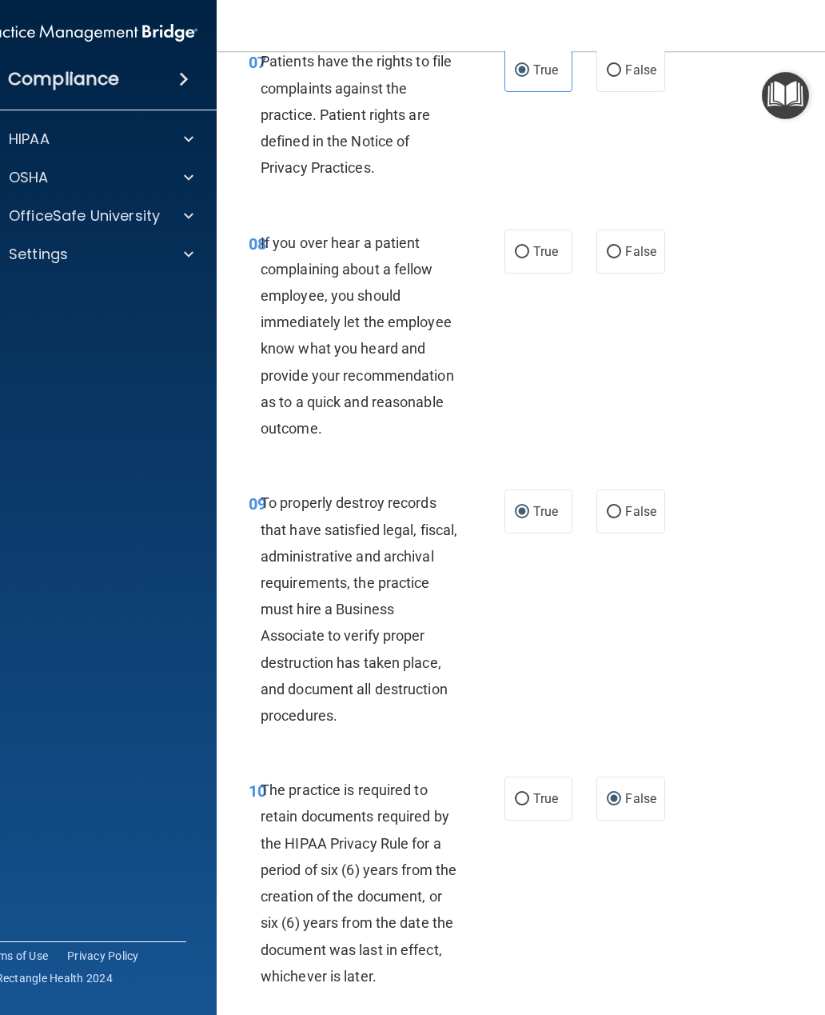
click at [620, 258] on input "False" at bounding box center [614, 252] width 14 height 12
radio input "true"
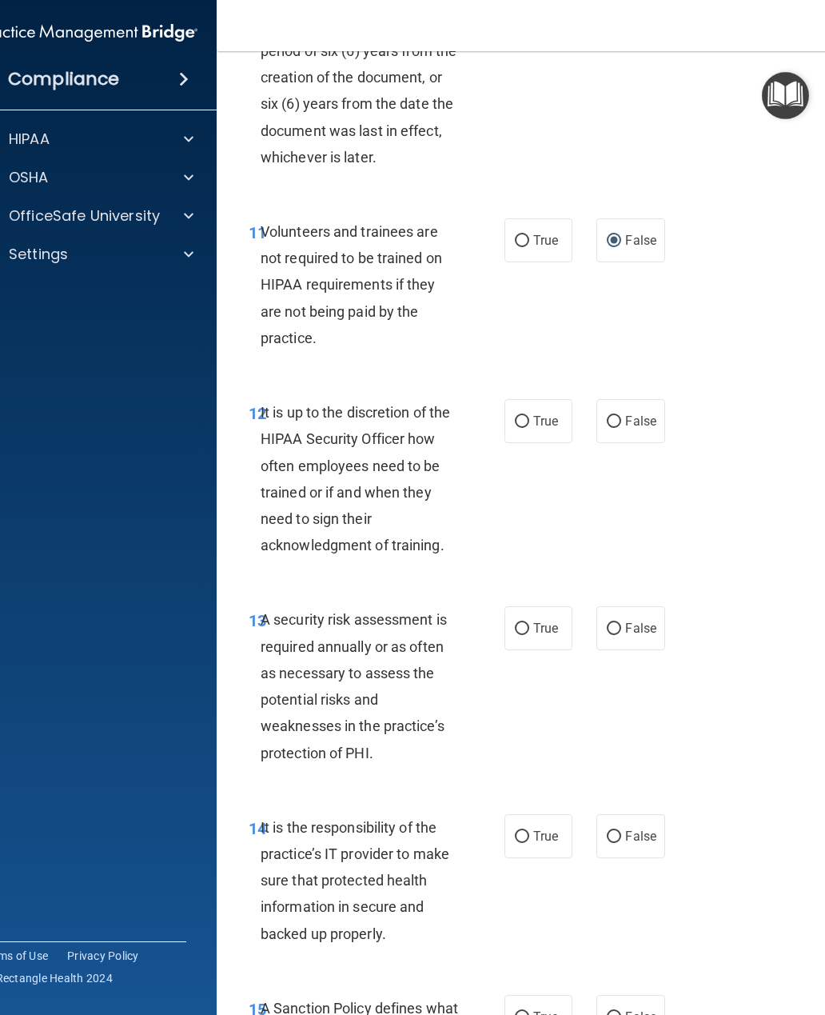
scroll to position [2454, 0]
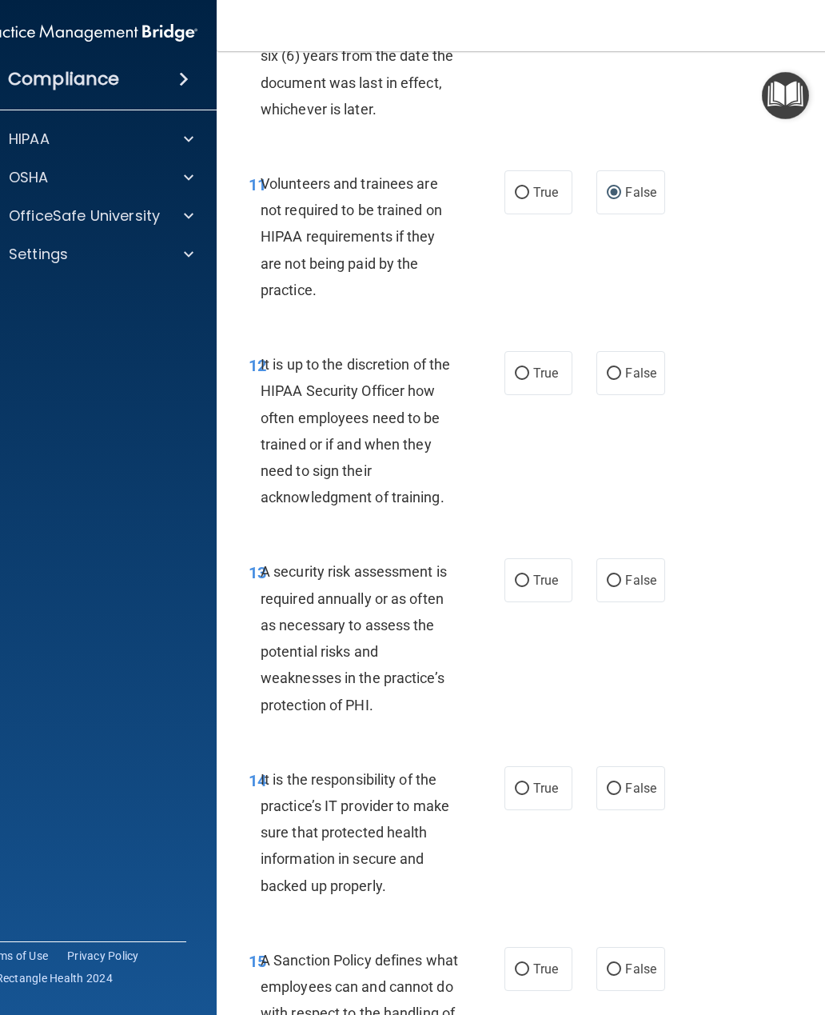
click at [548, 381] on span "True" at bounding box center [545, 372] width 25 height 15
click at [529, 380] on input "True" at bounding box center [522, 374] width 14 height 12
radio input "true"
click at [521, 380] on input "True" at bounding box center [522, 374] width 14 height 12
click at [634, 381] on span "False" at bounding box center [640, 372] width 31 height 15
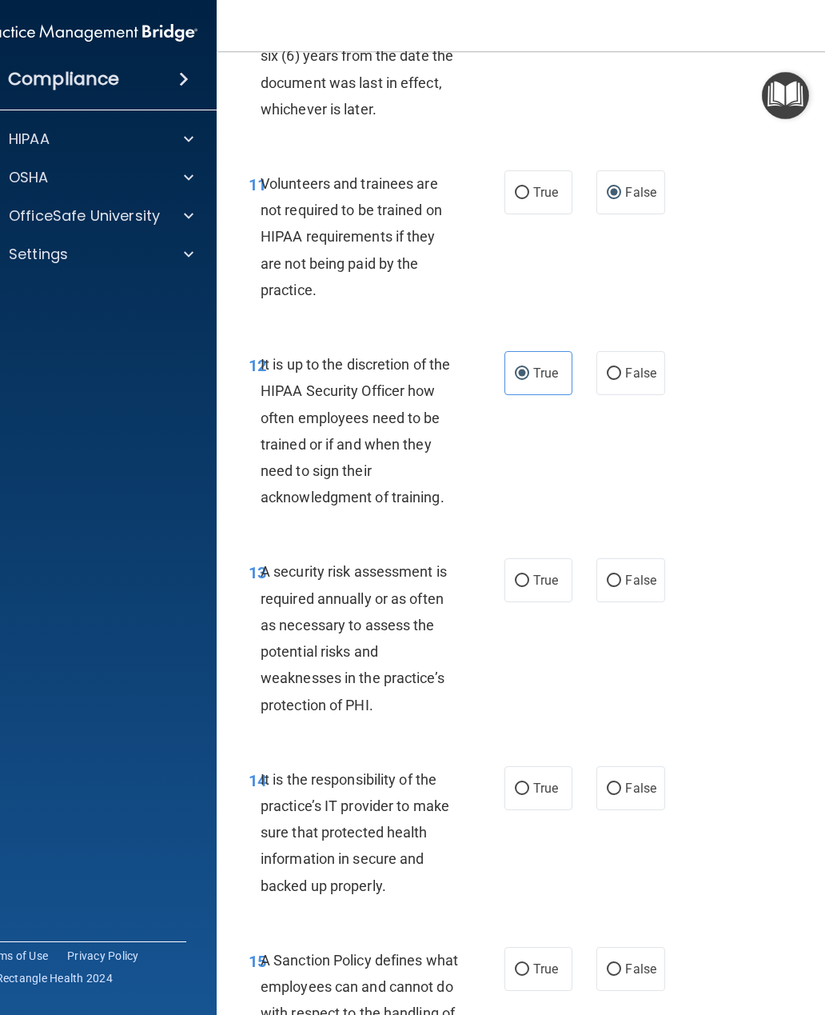
click at [621, 380] on input "False" at bounding box center [614, 374] width 14 height 12
radio input "true"
radio input "false"
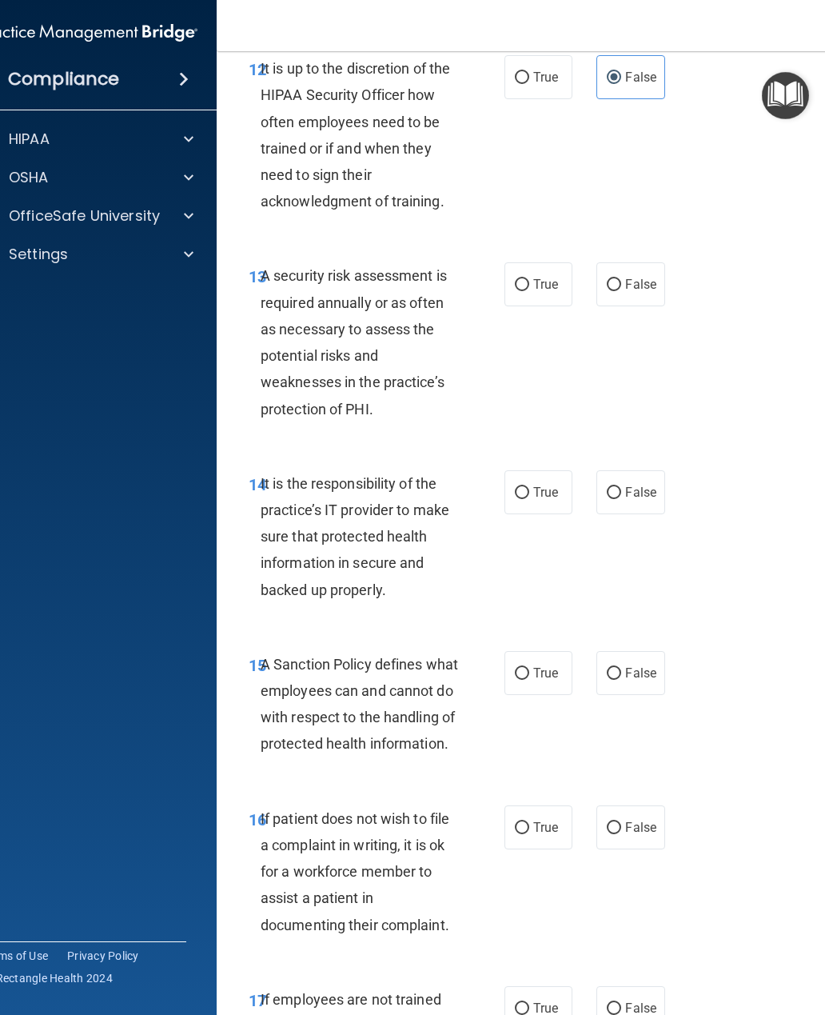
scroll to position [2754, 0]
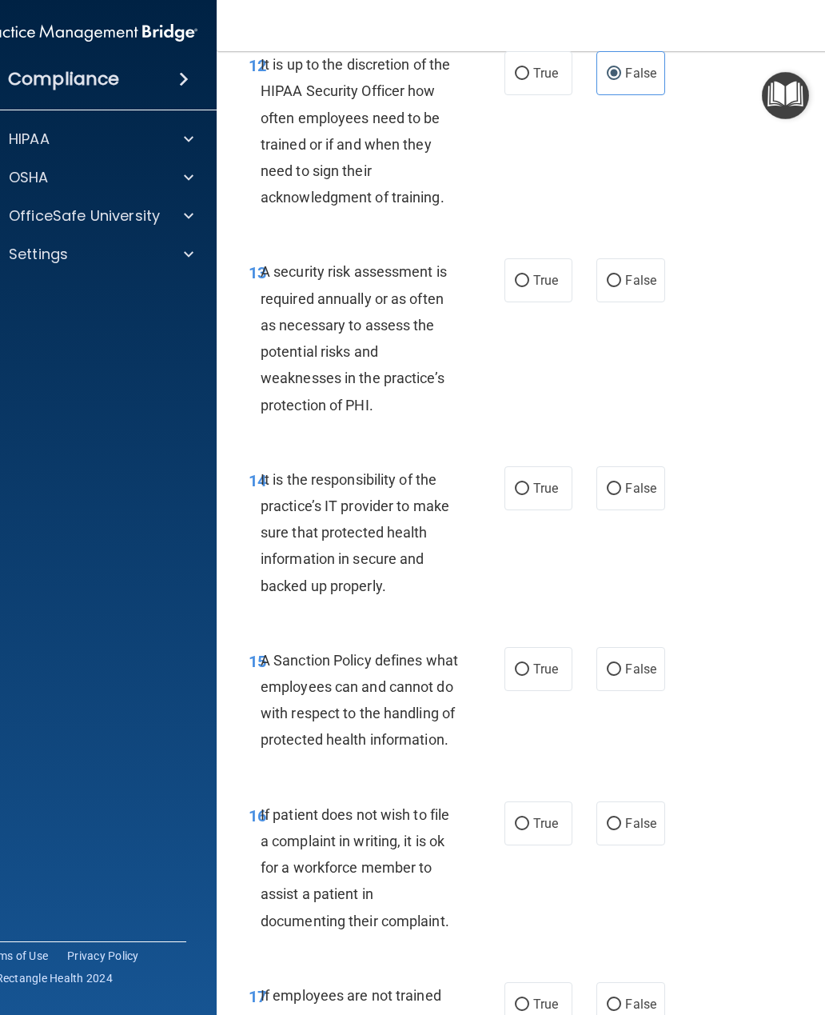
click at [526, 287] on input "True" at bounding box center [522, 281] width 14 height 12
radio input "true"
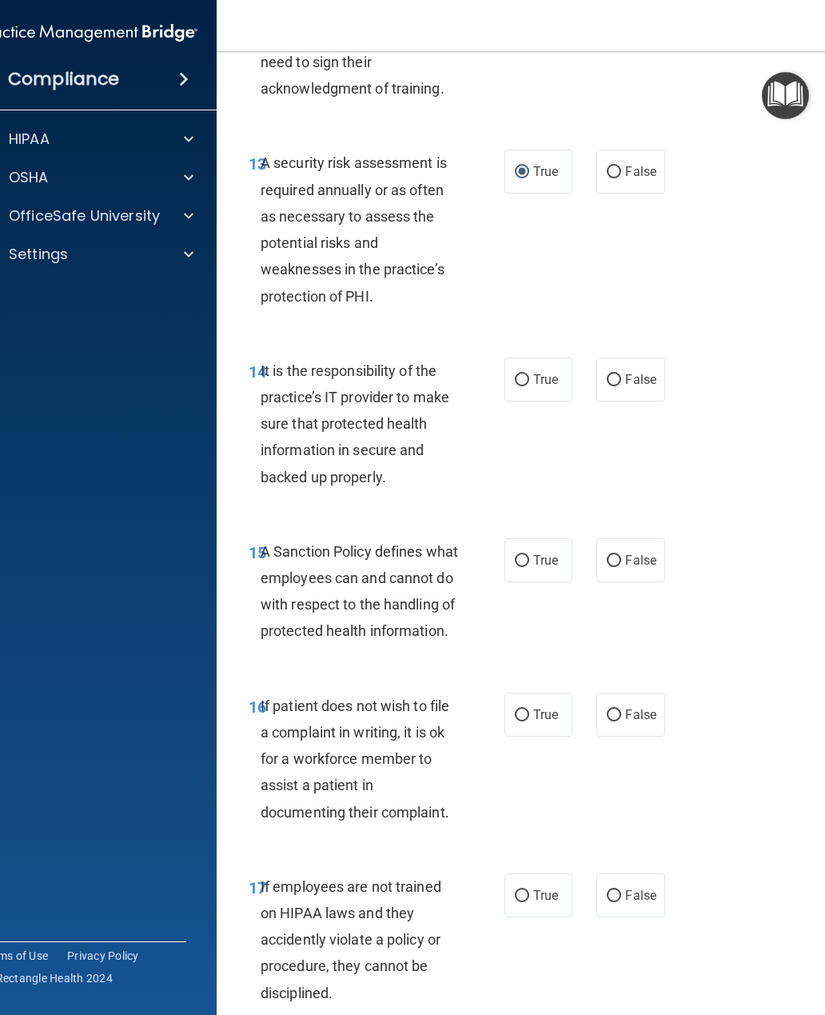
scroll to position [2899, 0]
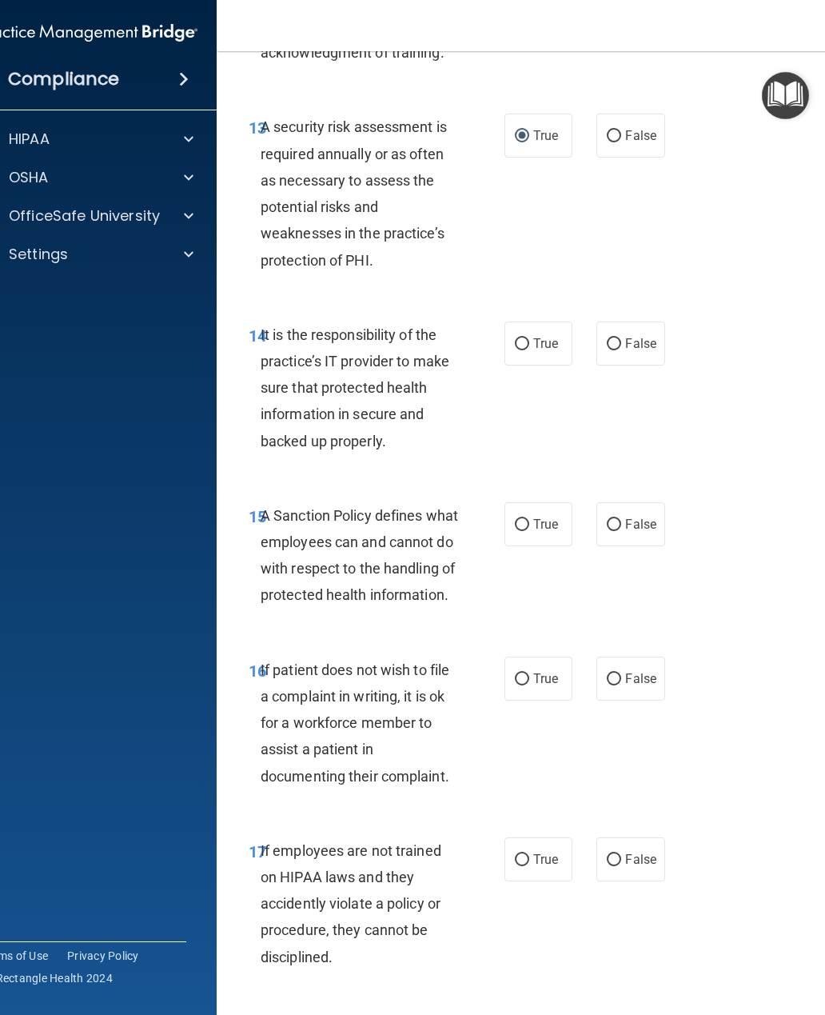
click at [530, 349] on label "True" at bounding box center [538, 343] width 68 height 44
click at [529, 349] on input "True" at bounding box center [522, 344] width 14 height 12
radio input "true"
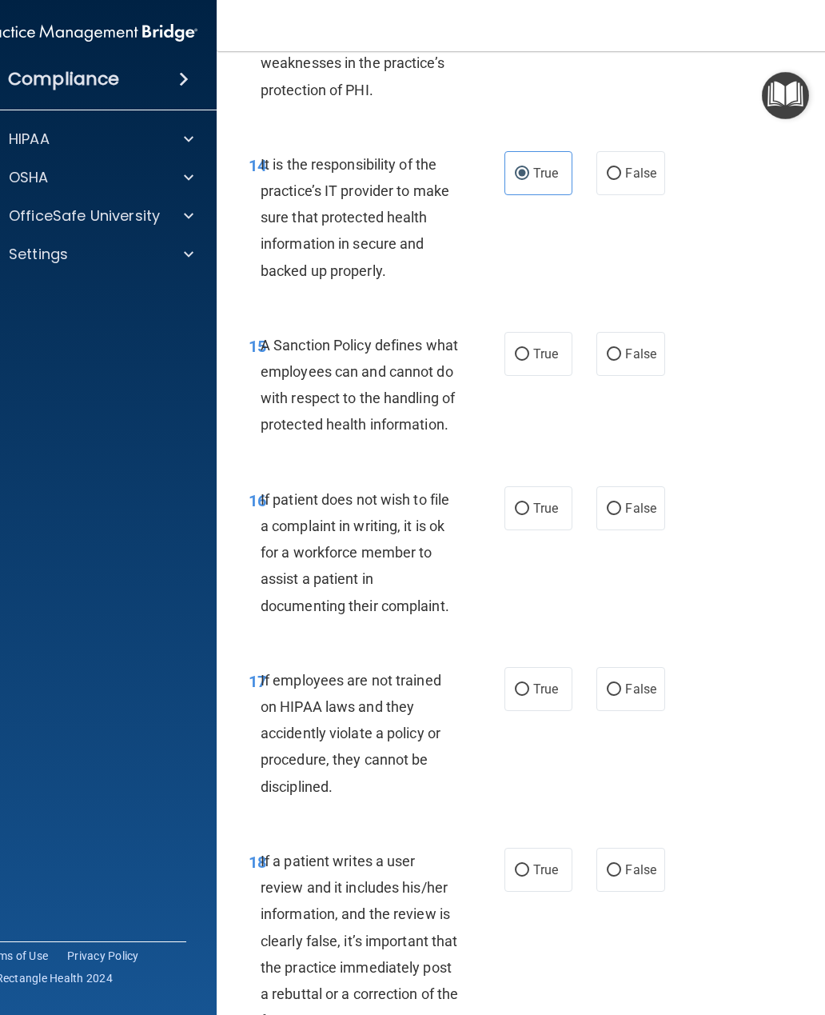
scroll to position [3116, 0]
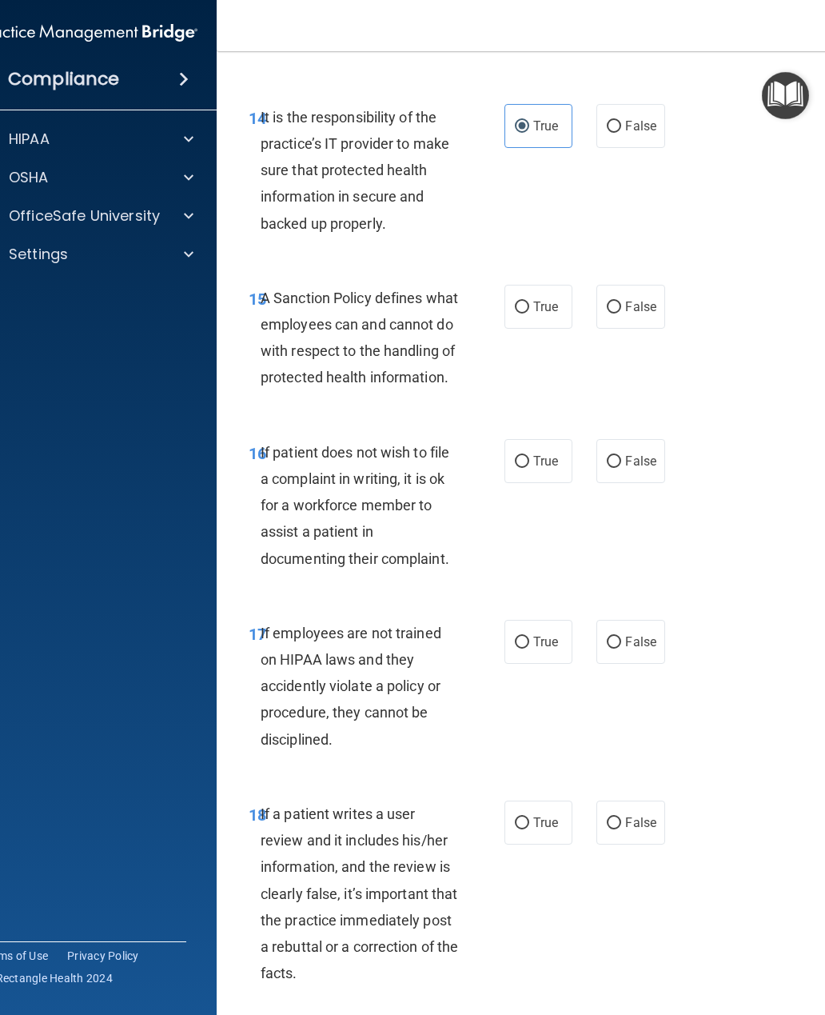
click at [524, 313] on input "True" at bounding box center [522, 307] width 14 height 12
radio input "true"
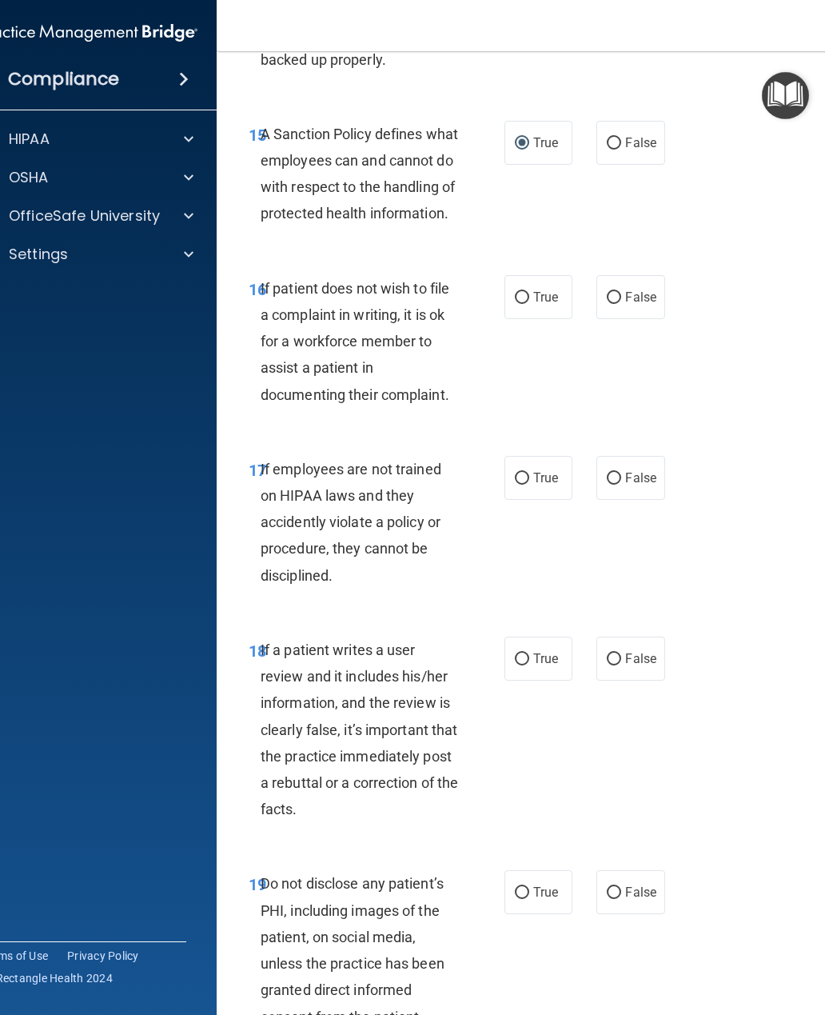
scroll to position [3281, 0]
click at [616, 303] on input "False" at bounding box center [614, 297] width 14 height 12
radio input "true"
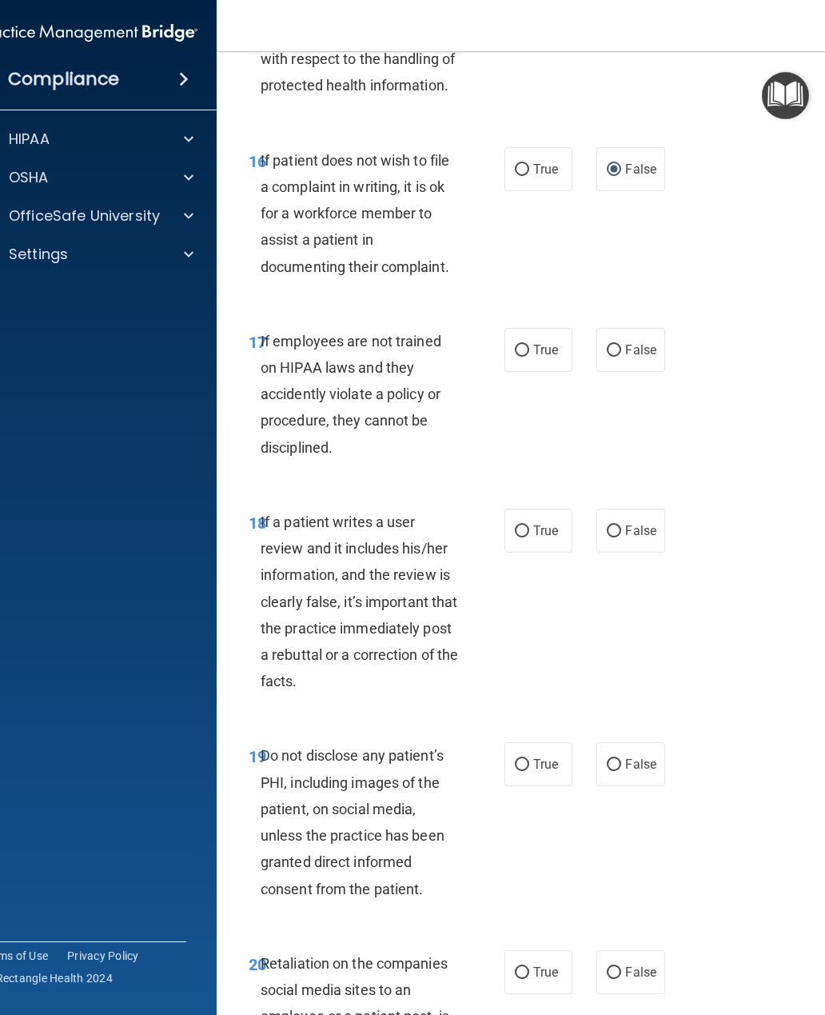
scroll to position [3451, 0]
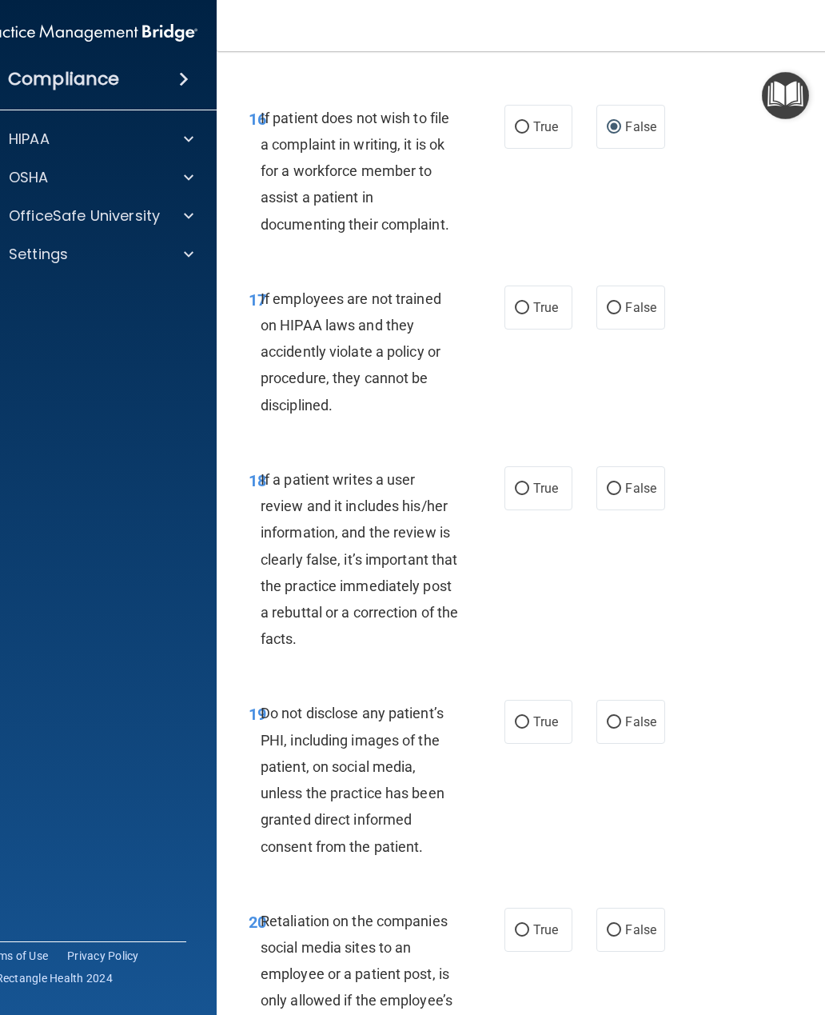
click at [615, 314] on input "False" at bounding box center [614, 308] width 14 height 12
radio input "true"
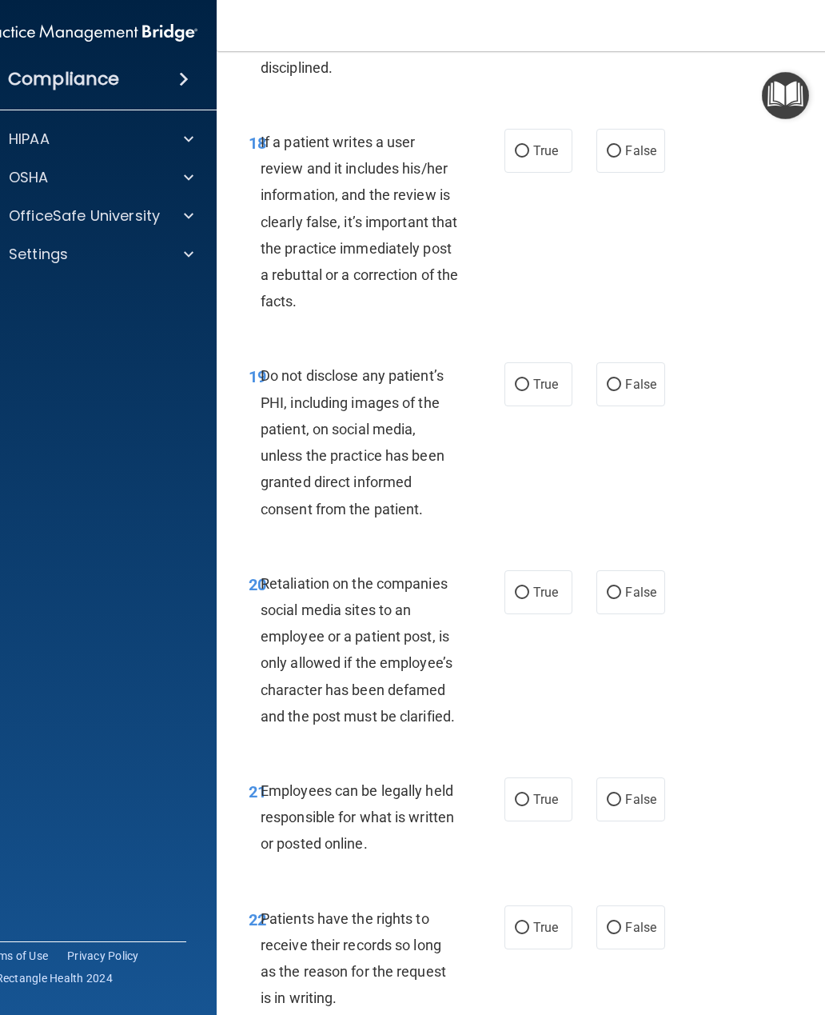
scroll to position [3814, 0]
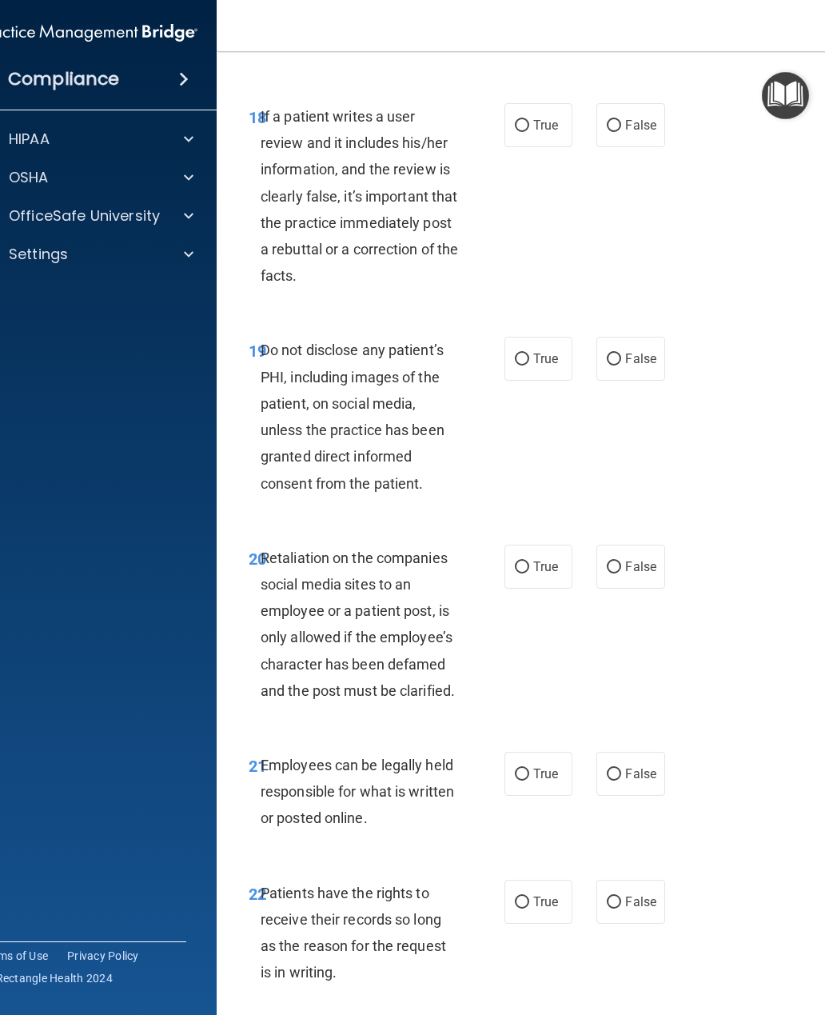
click at [525, 132] on input "True" at bounding box center [522, 126] width 14 height 12
radio input "true"
click at [520, 365] on input "True" at bounding box center [522, 359] width 14 height 12
radio input "true"
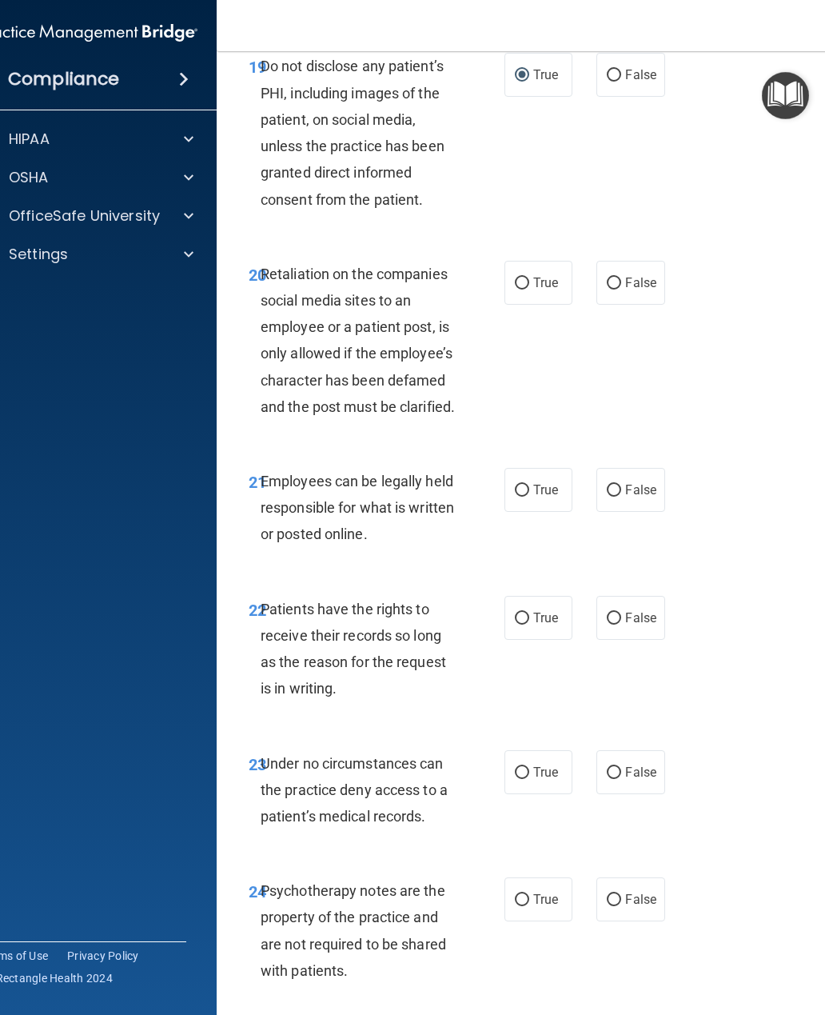
scroll to position [4120, 0]
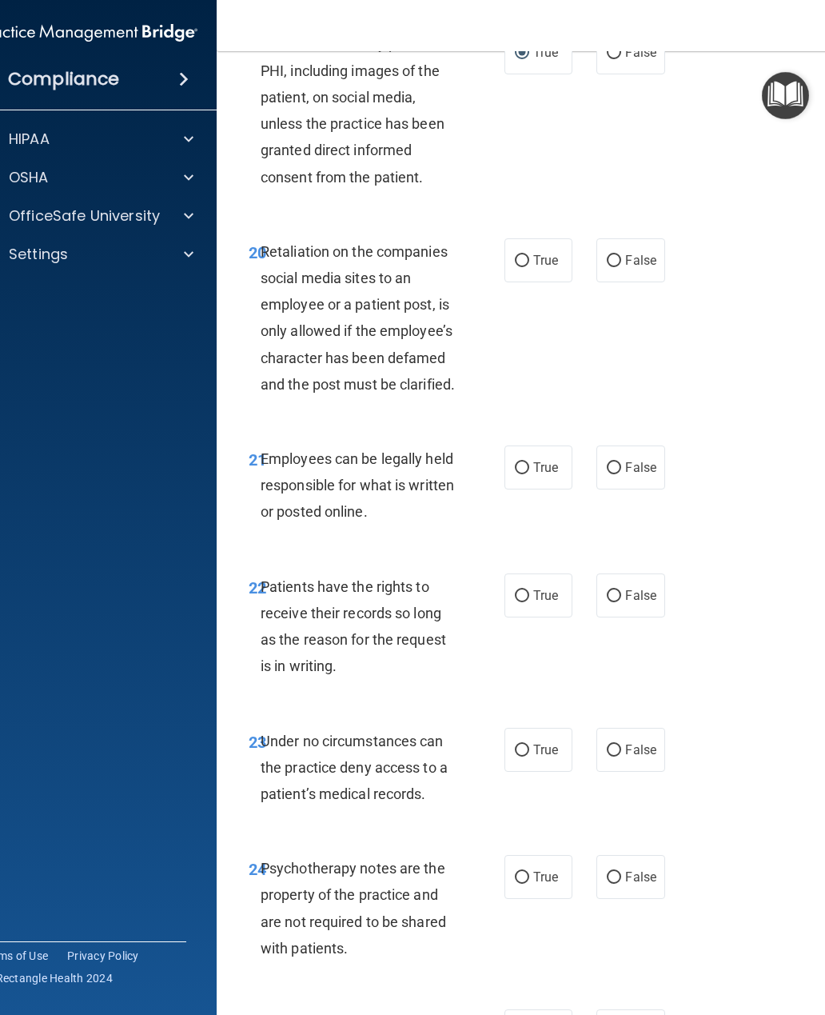
click at [525, 267] on input "True" at bounding box center [522, 261] width 14 height 12
radio input "true"
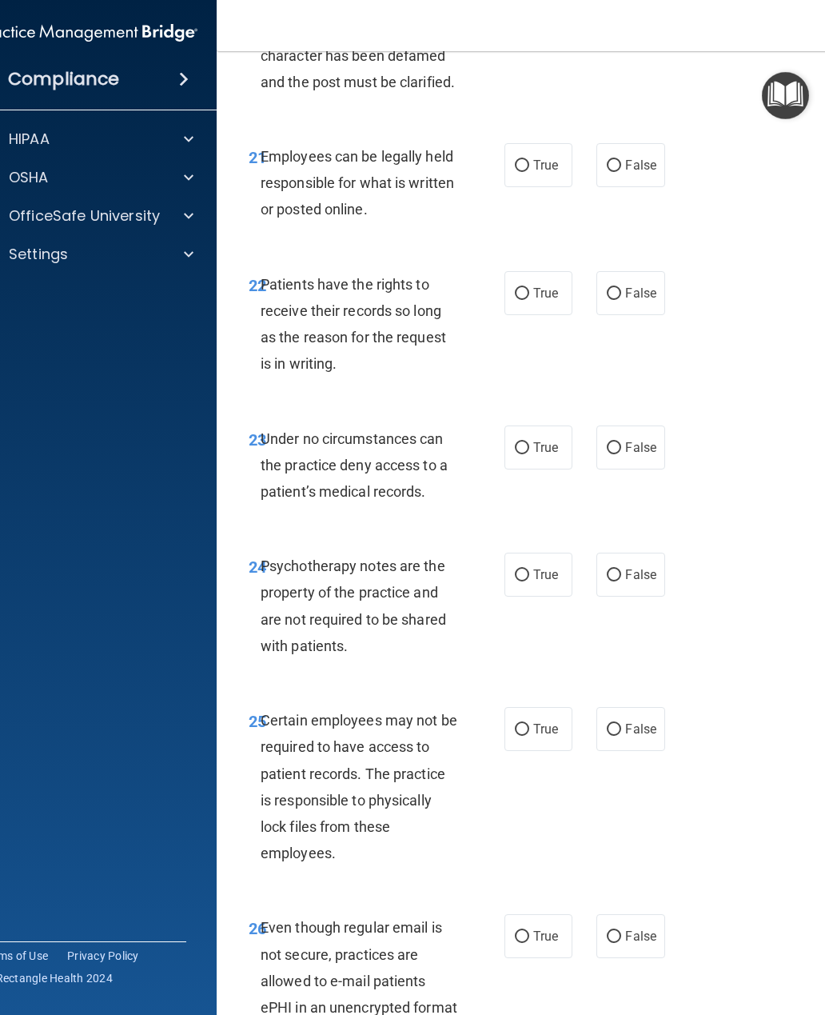
scroll to position [4424, 0]
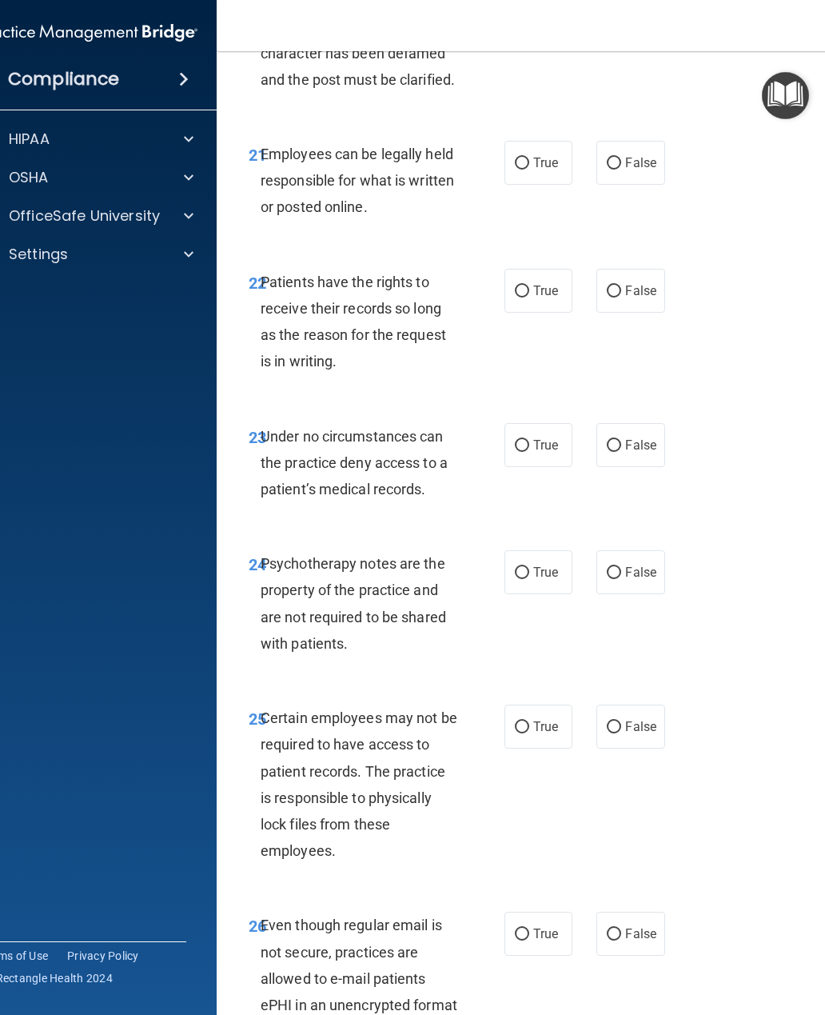
click at [524, 169] on input "True" at bounding box center [522, 164] width 14 height 12
radio input "true"
click at [614, 297] on input "False" at bounding box center [614, 291] width 14 height 12
radio input "true"
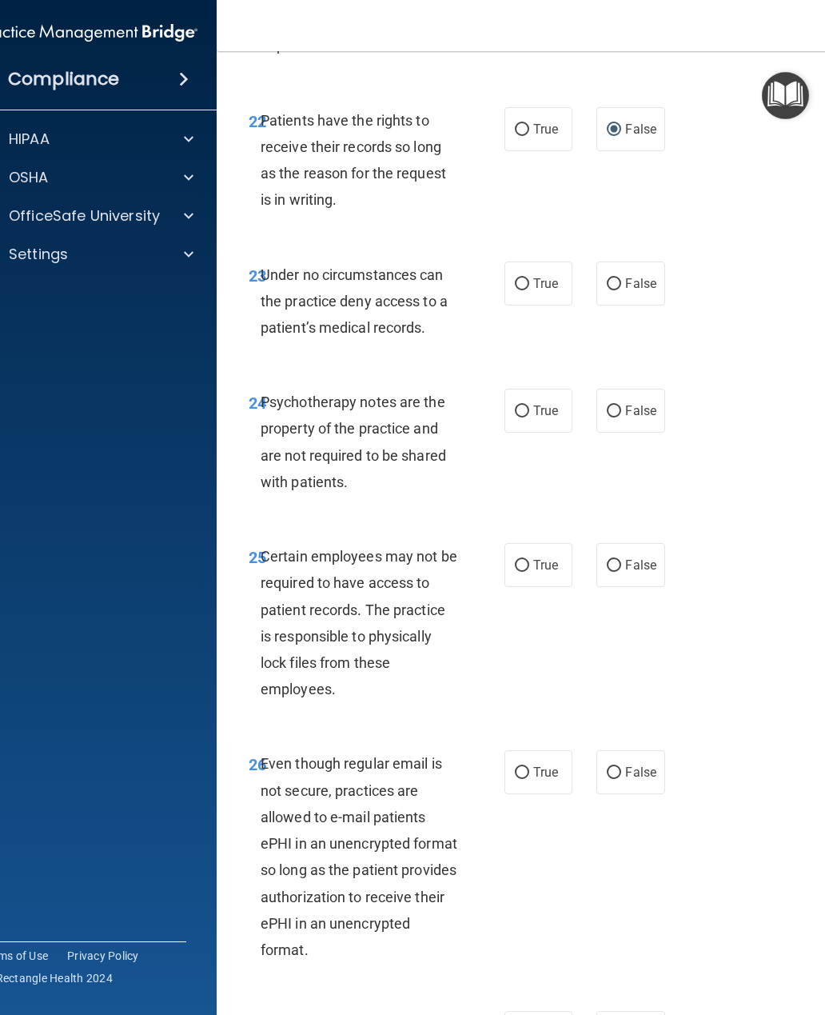
scroll to position [4595, 0]
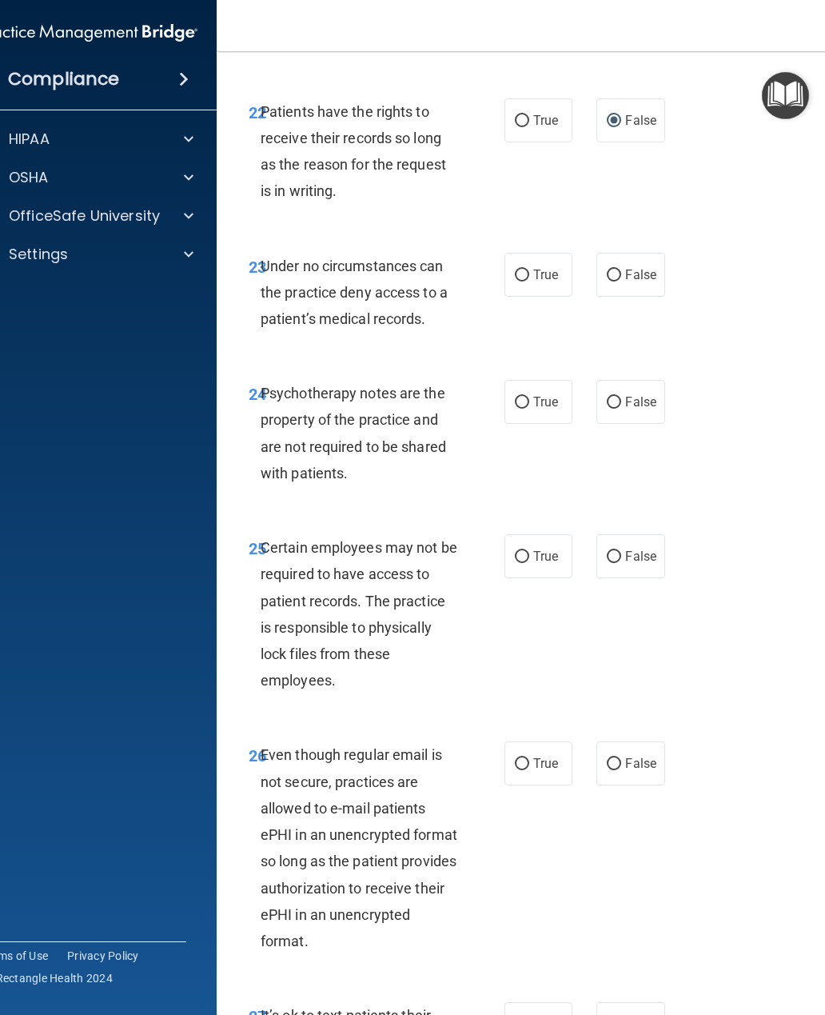
click at [615, 281] on input "False" at bounding box center [614, 275] width 14 height 12
radio input "true"
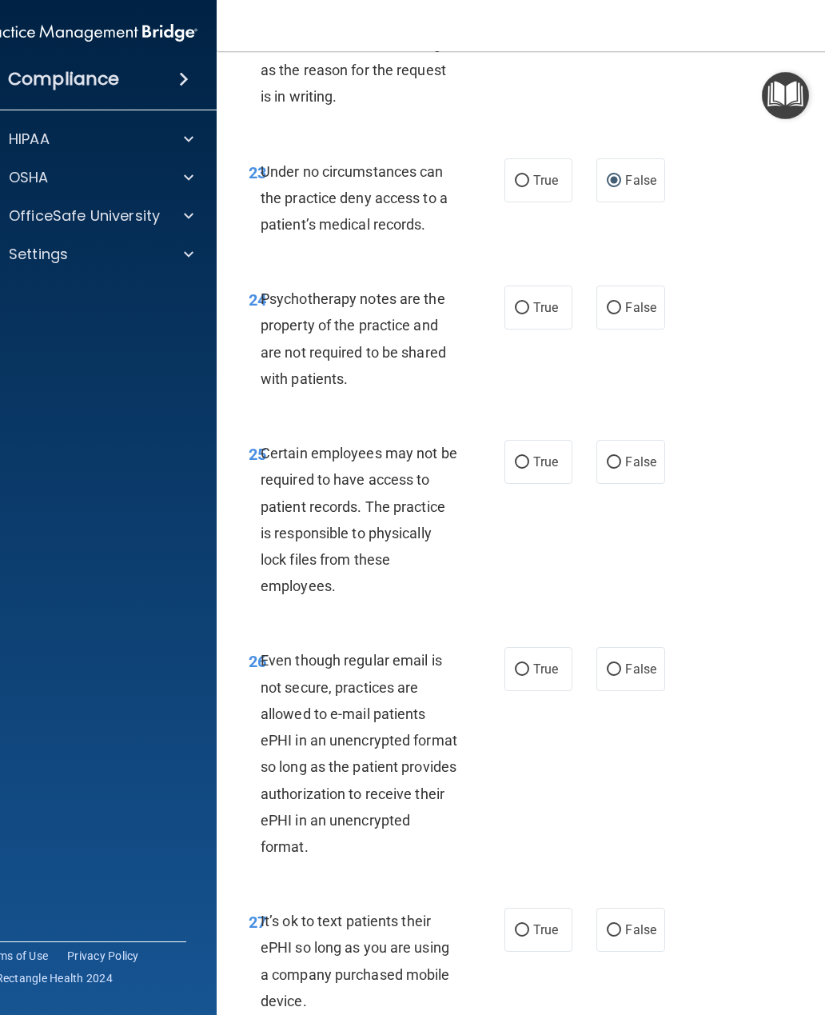
scroll to position [4738, 0]
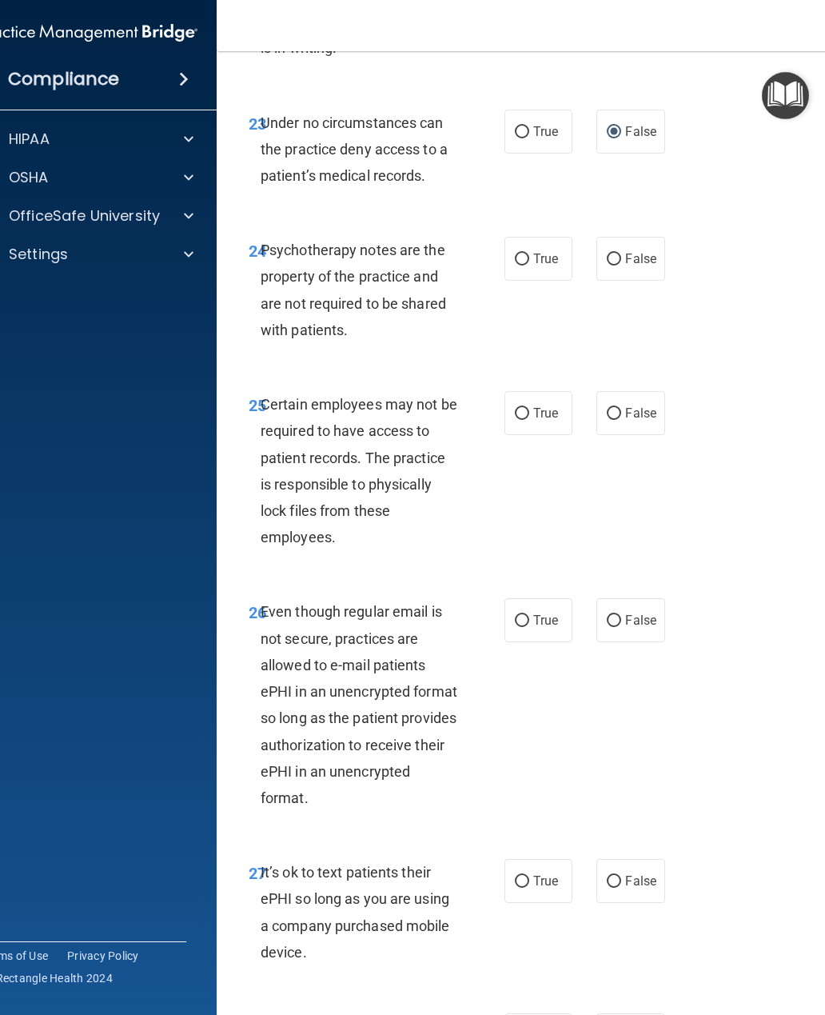
click at [620, 265] on input "False" at bounding box center [614, 259] width 14 height 12
radio input "true"
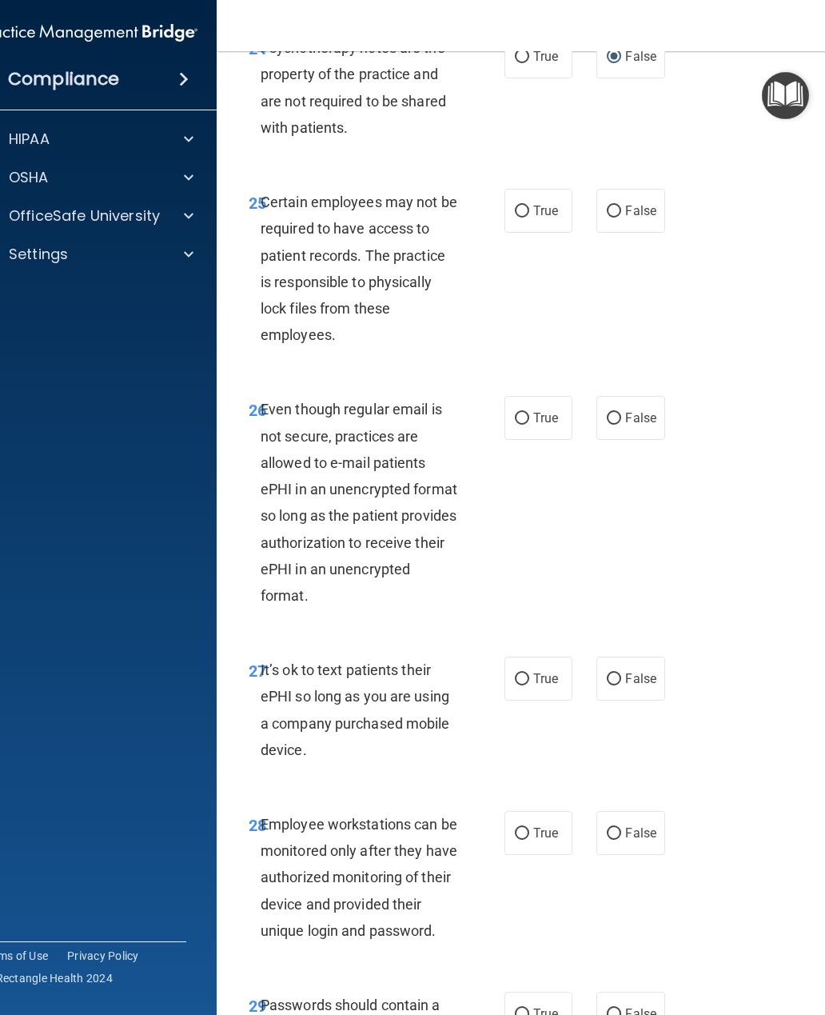
scroll to position [4961, 0]
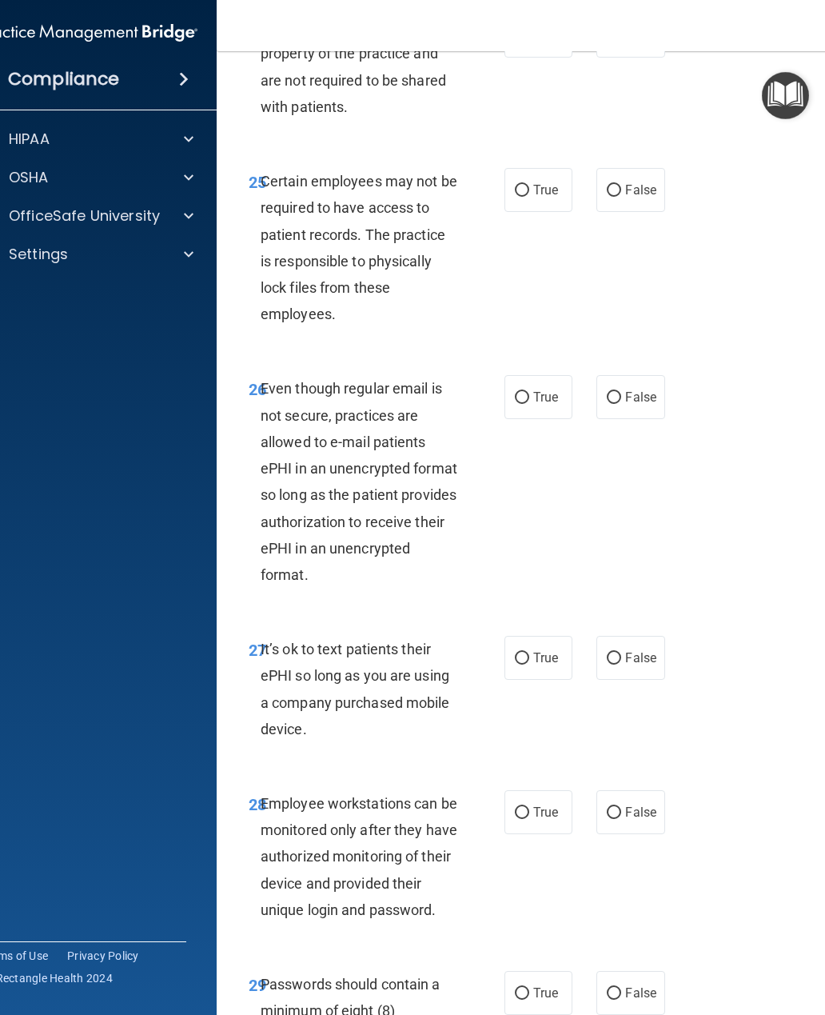
click at [525, 197] on input "True" at bounding box center [522, 191] width 14 height 12
radio input "true"
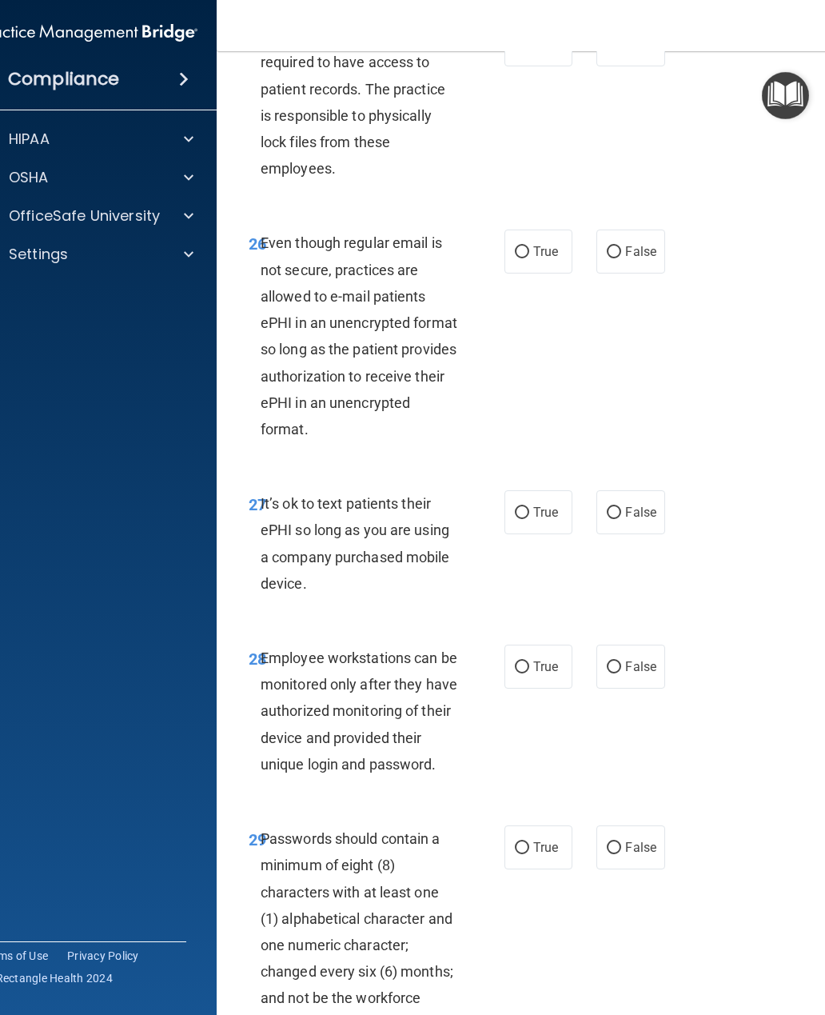
scroll to position [5114, 0]
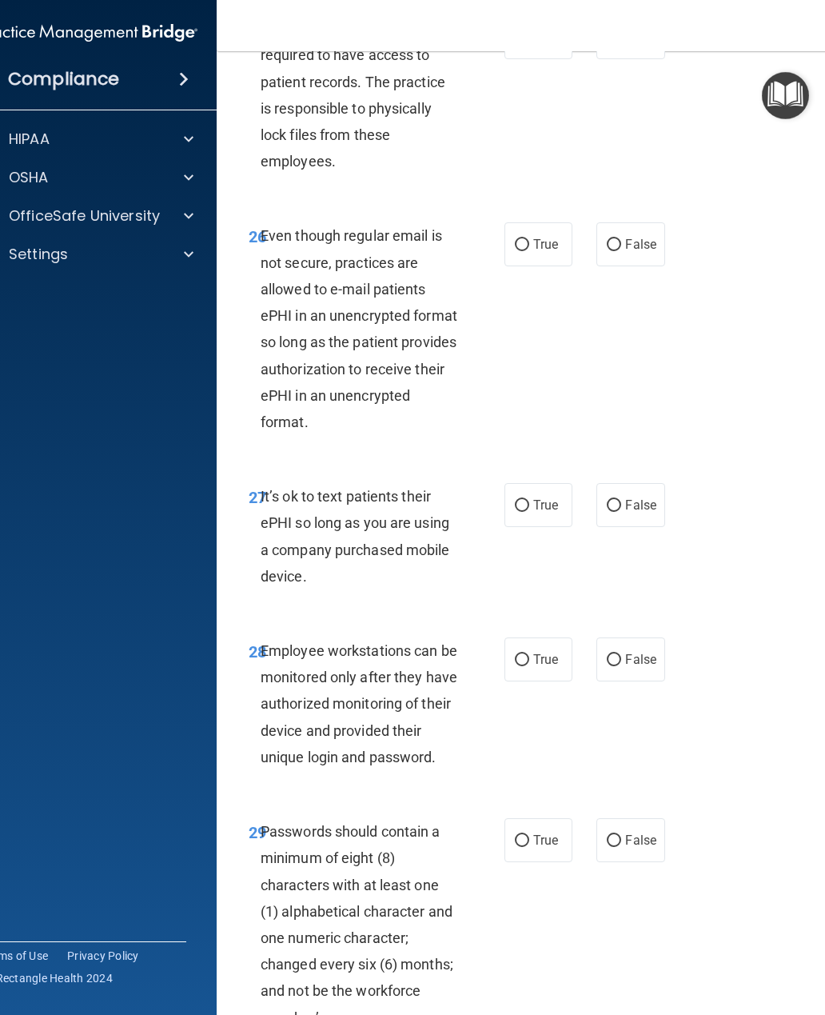
click at [616, 251] on input "False" at bounding box center [614, 245] width 14 height 12
radio input "true"
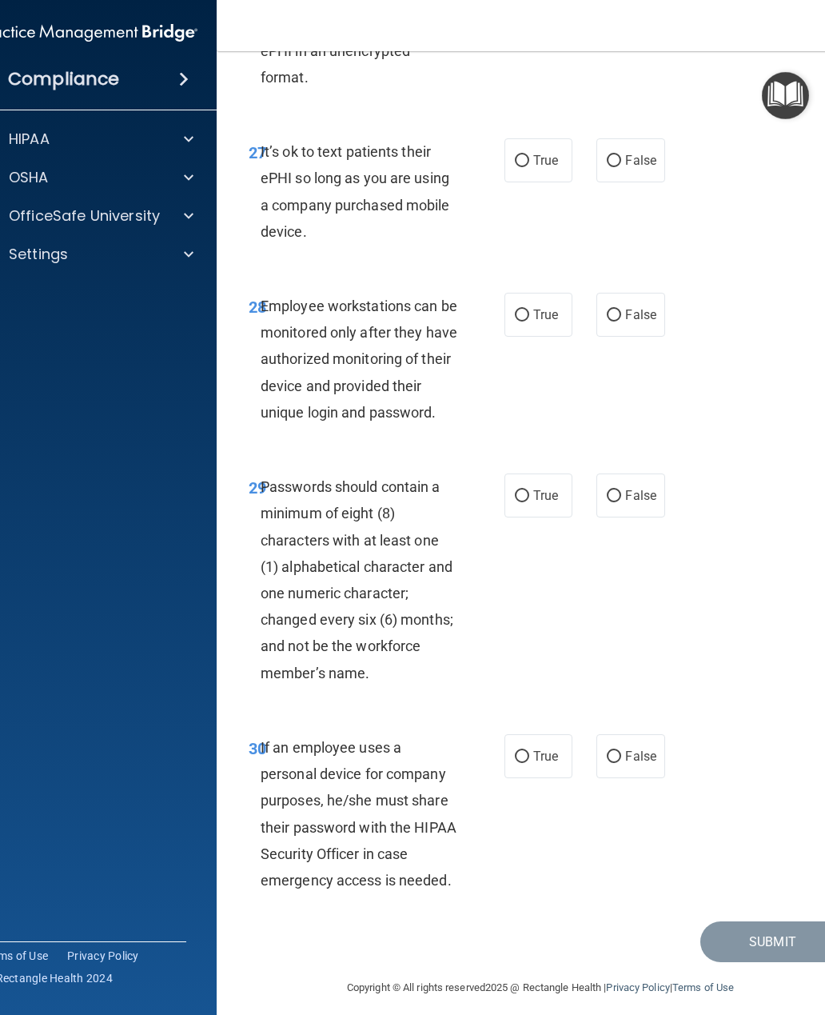
scroll to position [5458, 0]
click at [623, 180] on label "False" at bounding box center [630, 160] width 68 height 44
click at [621, 167] on input "False" at bounding box center [614, 161] width 14 height 12
radio input "true"
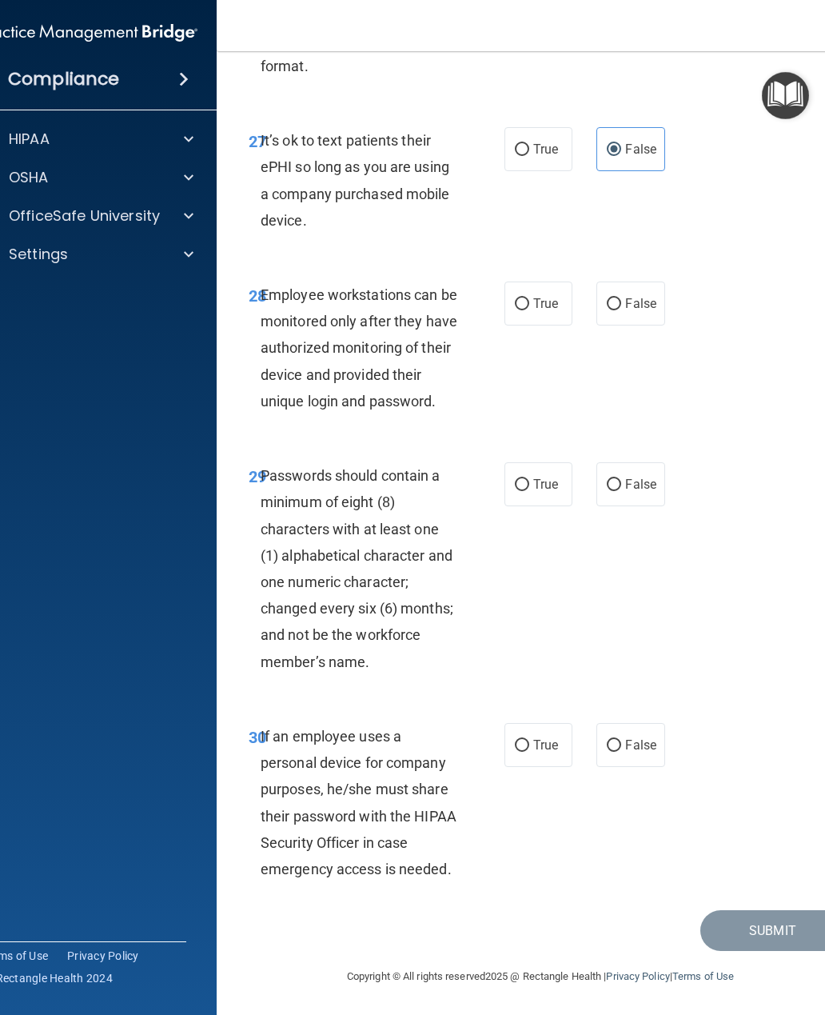
scroll to position [5489, 0]
click at [620, 307] on input "False" at bounding box center [614, 304] width 14 height 12
radio input "true"
click at [524, 487] on input "True" at bounding box center [522, 485] width 14 height 12
radio input "true"
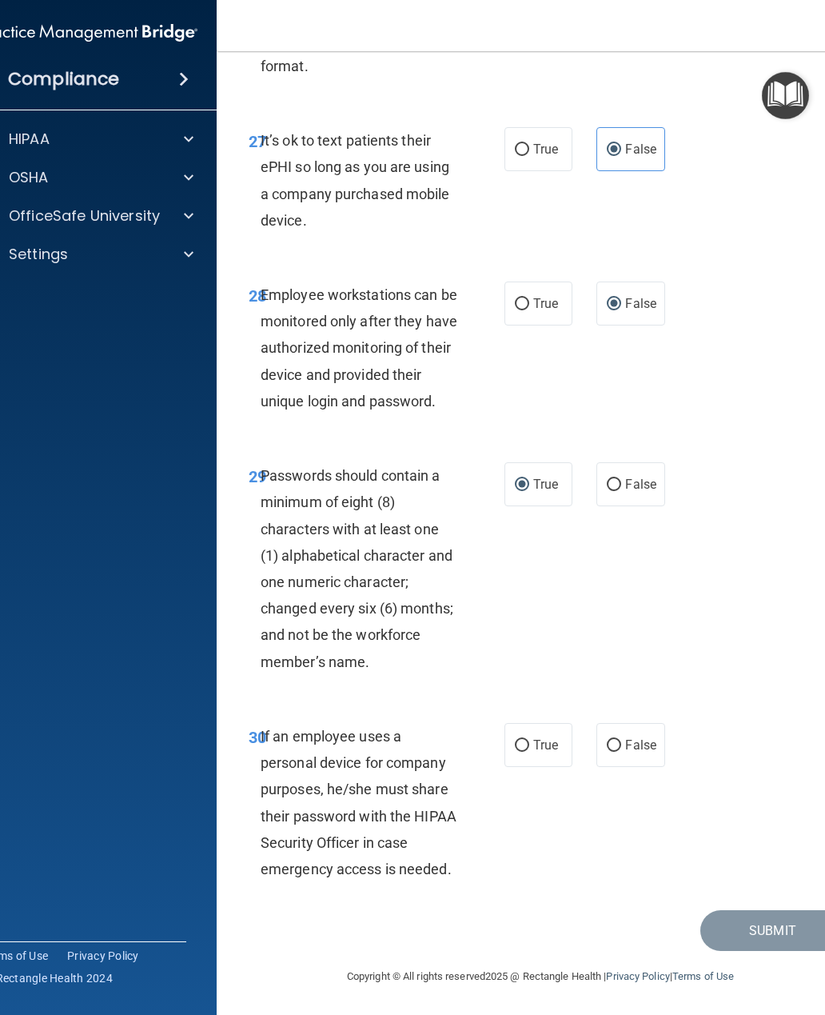
click at [621, 745] on input "False" at bounding box center [614, 746] width 14 height 12
radio input "true"
click at [760, 937] on button "Submit" at bounding box center [772, 930] width 144 height 41
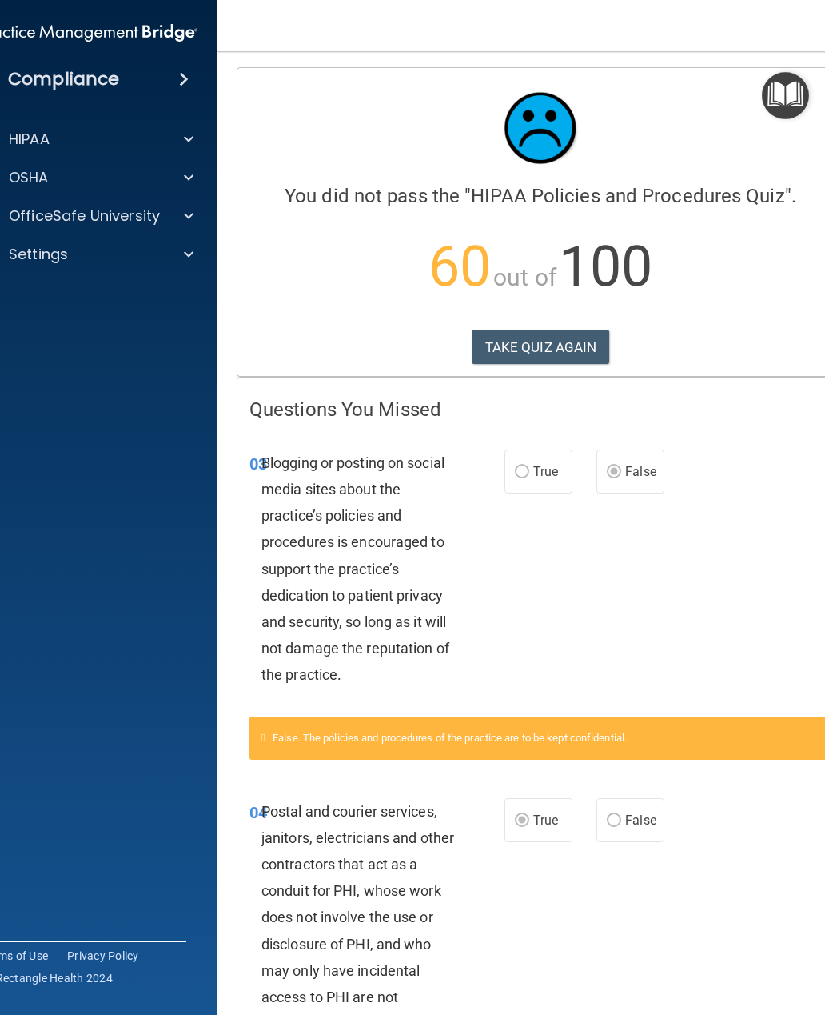
click at [558, 344] on button "TAKE QUIZ AGAIN" at bounding box center [541, 346] width 138 height 35
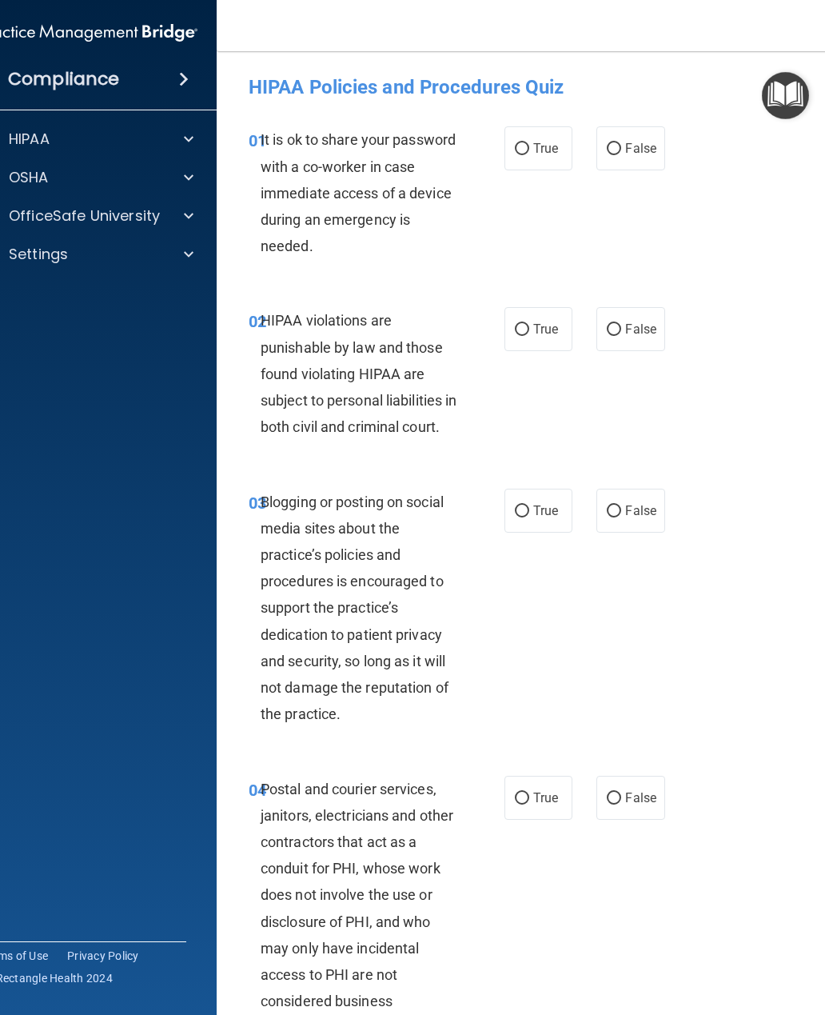
click at [608, 143] on input "False" at bounding box center [614, 149] width 14 height 12
radio input "true"
click at [519, 325] on input "True" at bounding box center [522, 330] width 14 height 12
radio input "true"
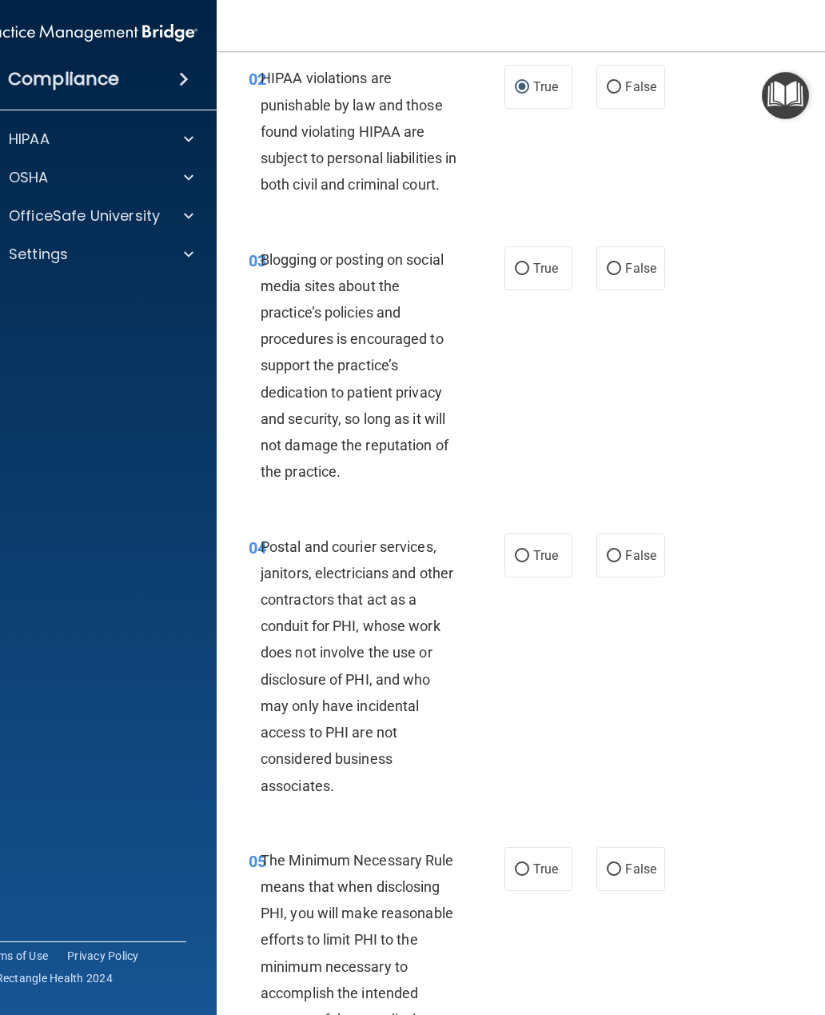
scroll to position [246, 0]
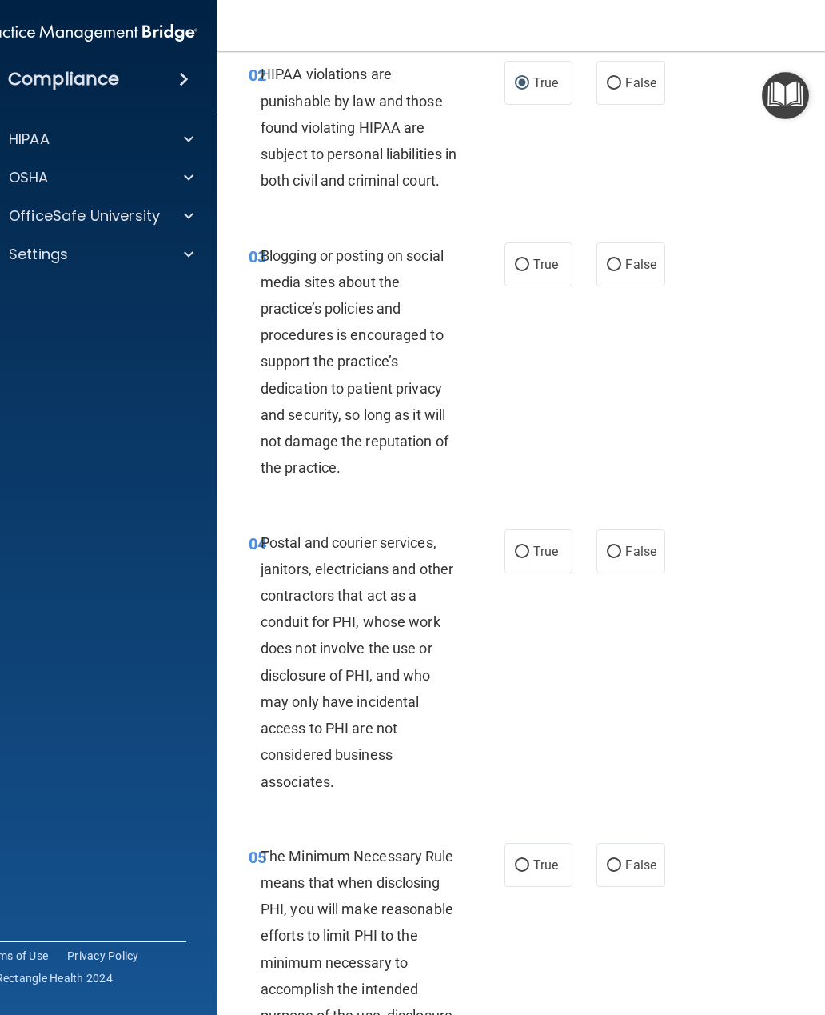
click at [624, 284] on label "False" at bounding box center [630, 264] width 68 height 44
click at [621, 271] on input "False" at bounding box center [614, 265] width 14 height 12
radio input "true"
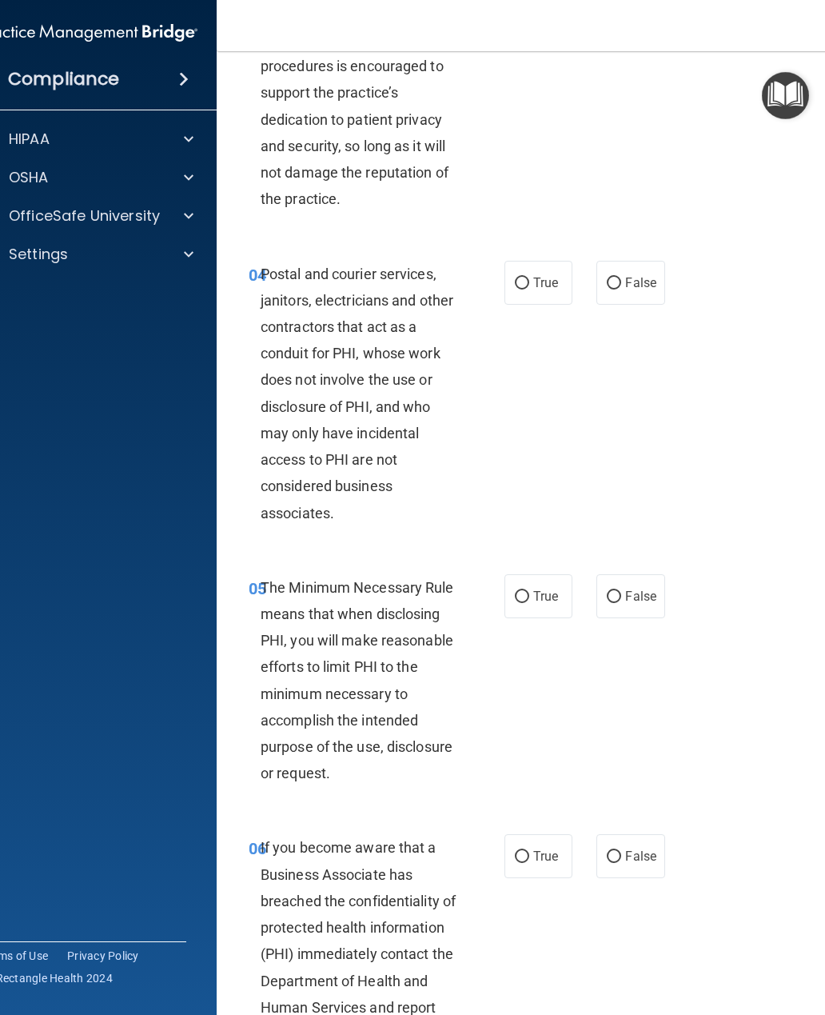
scroll to position [515, 0]
click at [627, 290] on span "False" at bounding box center [640, 282] width 31 height 15
click at [621, 289] on input "False" at bounding box center [614, 283] width 14 height 12
radio input "true"
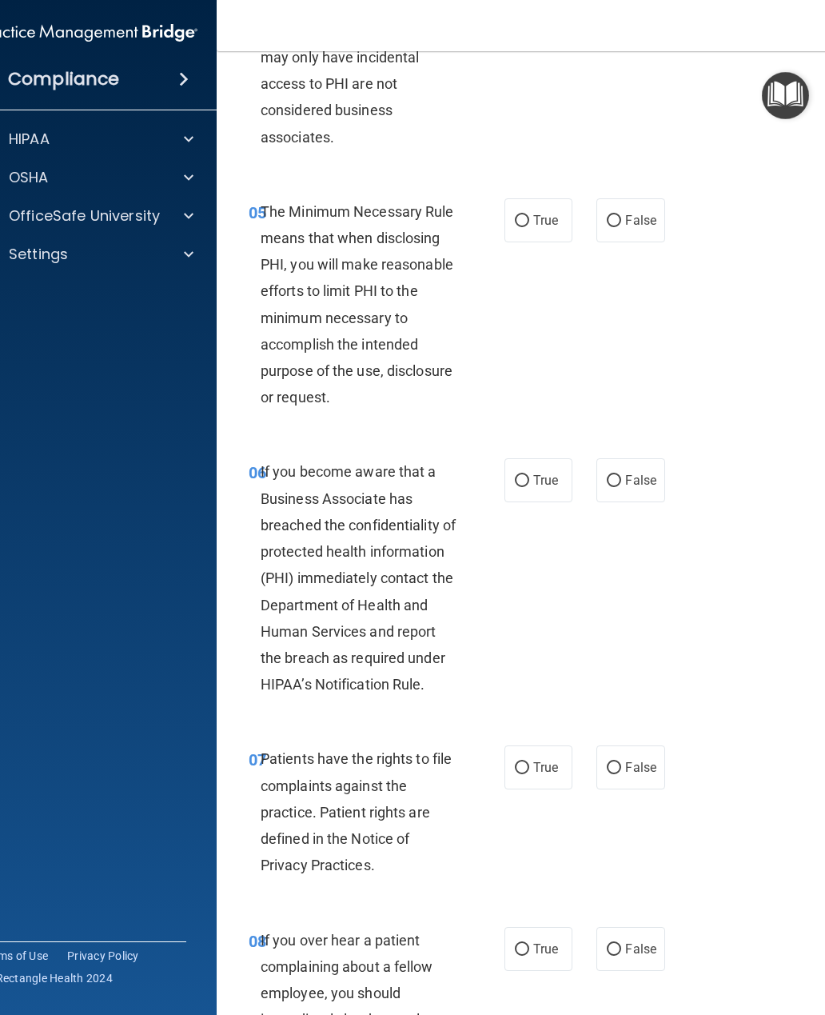
scroll to position [907, 0]
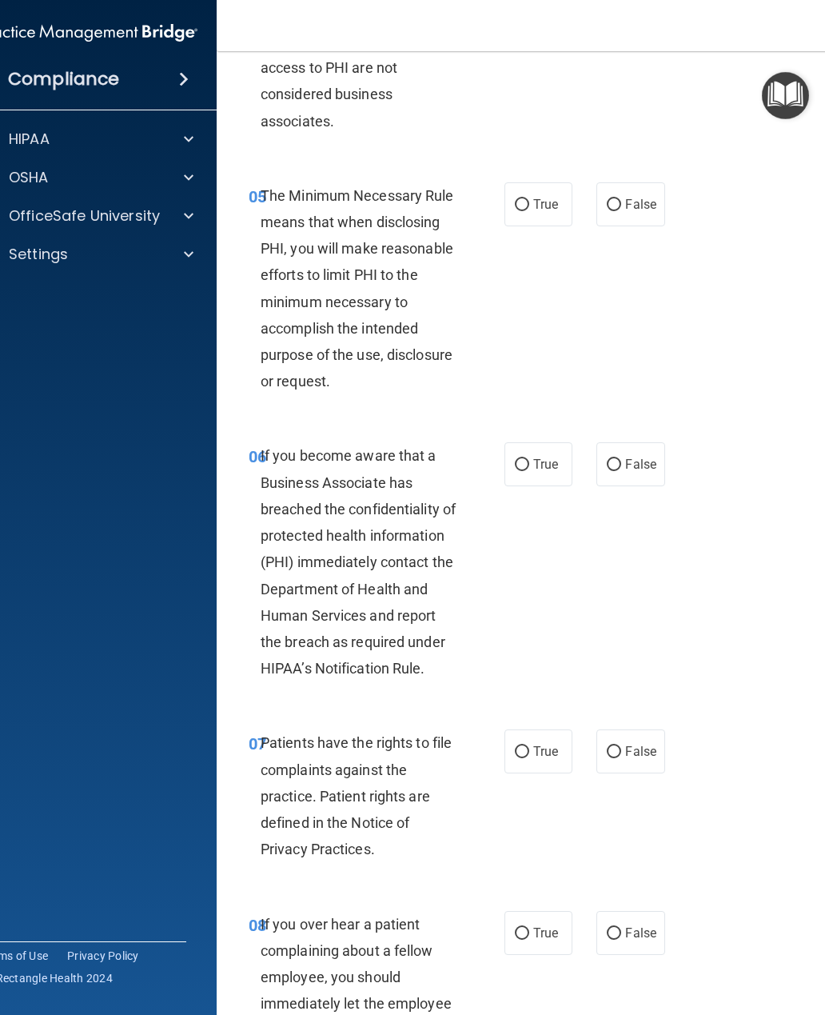
click at [528, 211] on input "True" at bounding box center [522, 205] width 14 height 12
radio input "true"
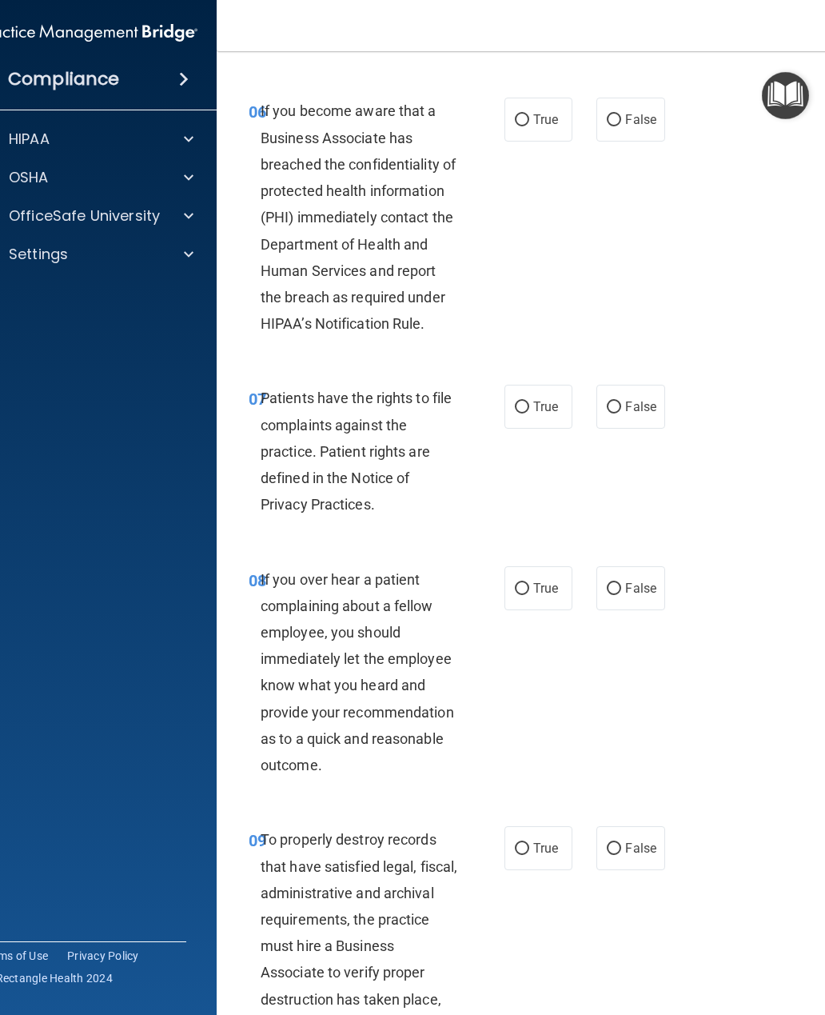
scroll to position [1269, 0]
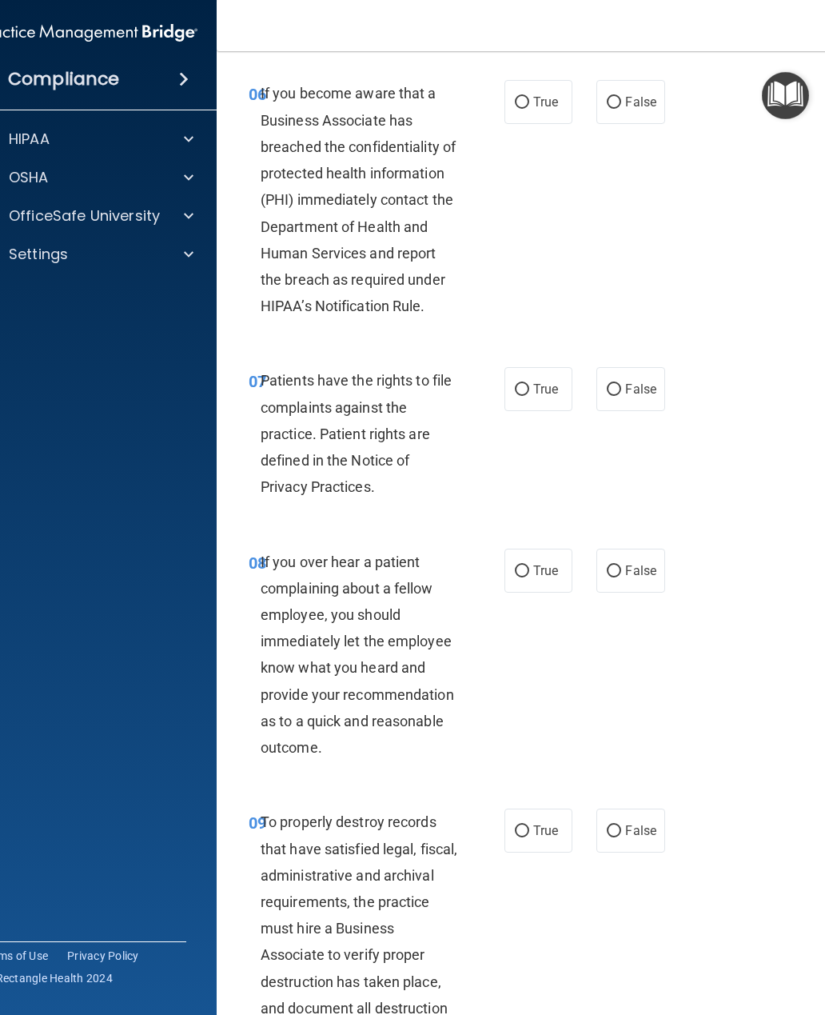
click at [526, 109] on input "True" at bounding box center [522, 103] width 14 height 12
radio input "true"
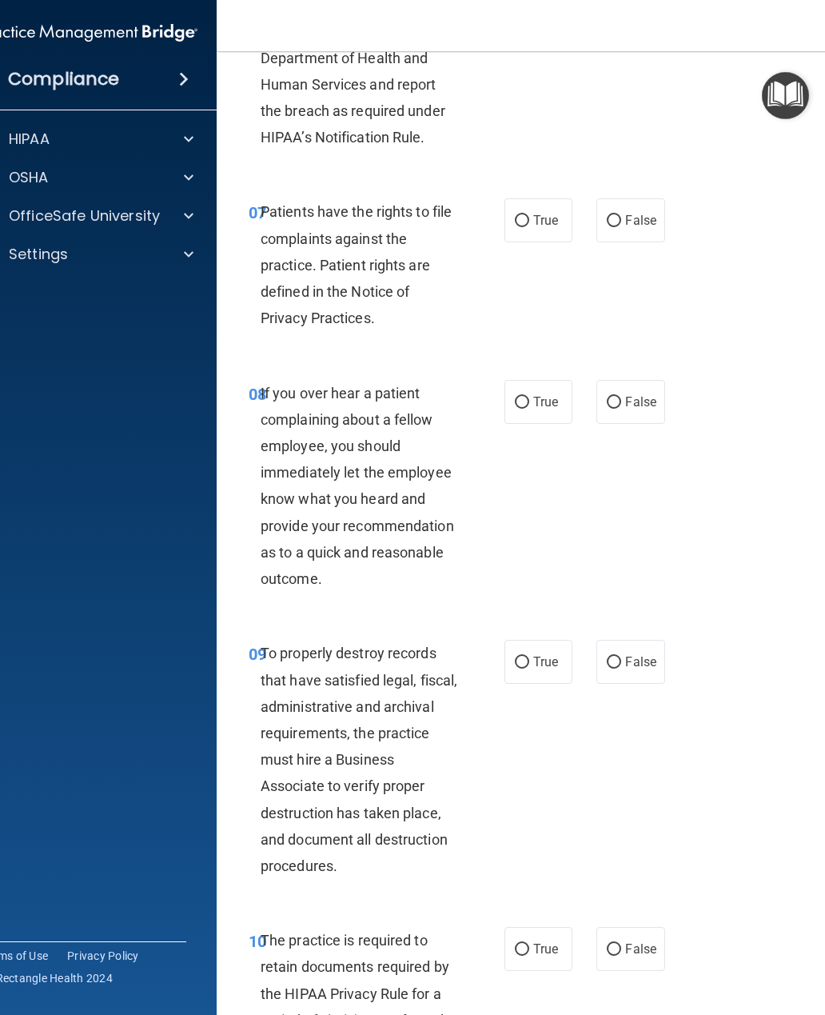
scroll to position [1450, 0]
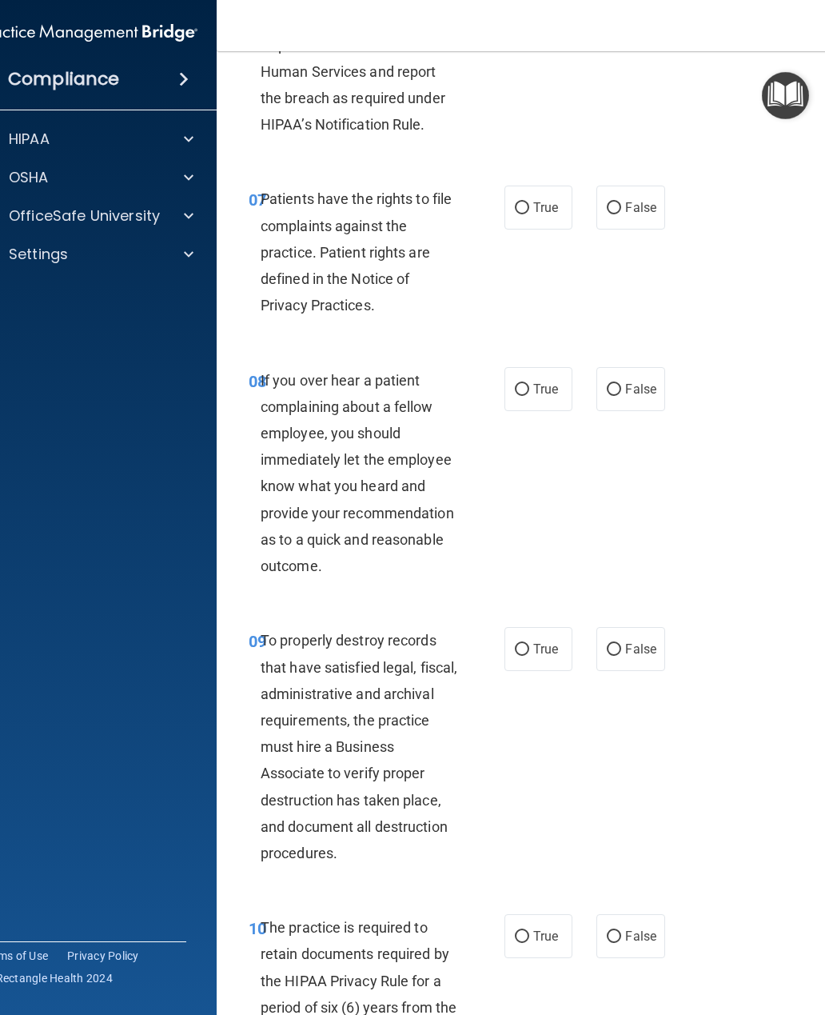
click at [525, 214] on input "True" at bounding box center [522, 208] width 14 height 12
radio input "true"
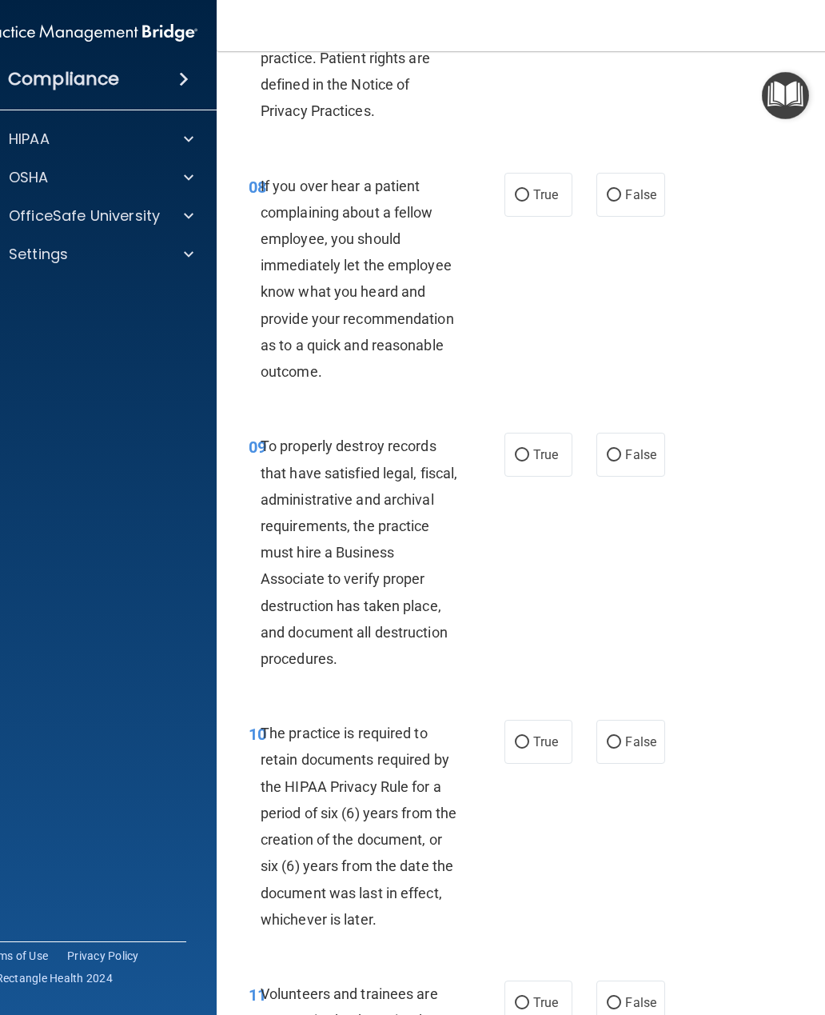
scroll to position [1644, 0]
click at [620, 204] on label "False" at bounding box center [630, 195] width 68 height 44
click at [620, 202] on input "False" at bounding box center [614, 196] width 14 height 12
radio input "true"
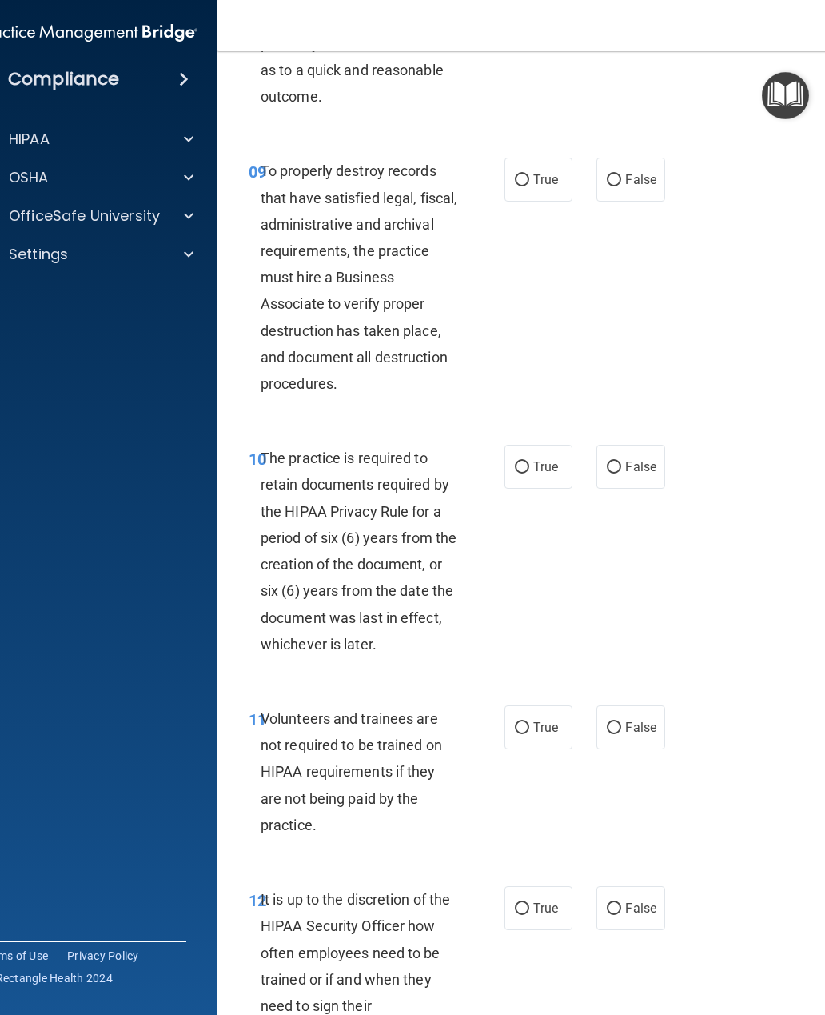
scroll to position [1922, 0]
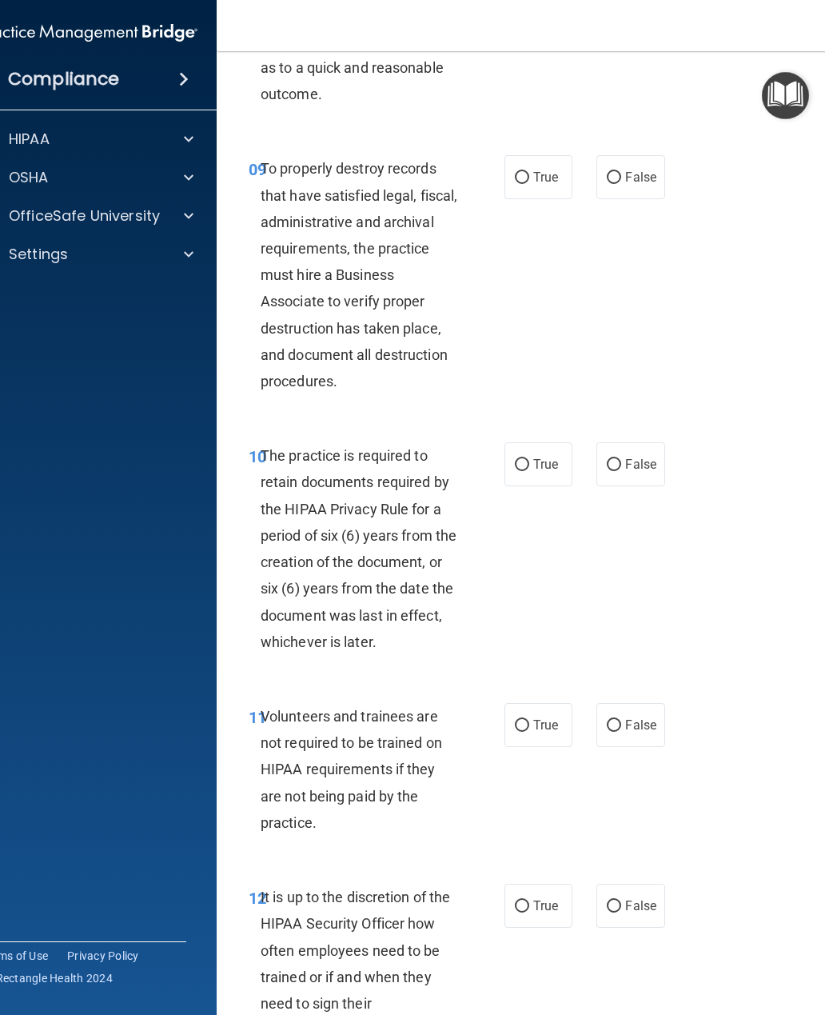
click at [525, 184] on input "True" at bounding box center [522, 178] width 14 height 12
radio input "true"
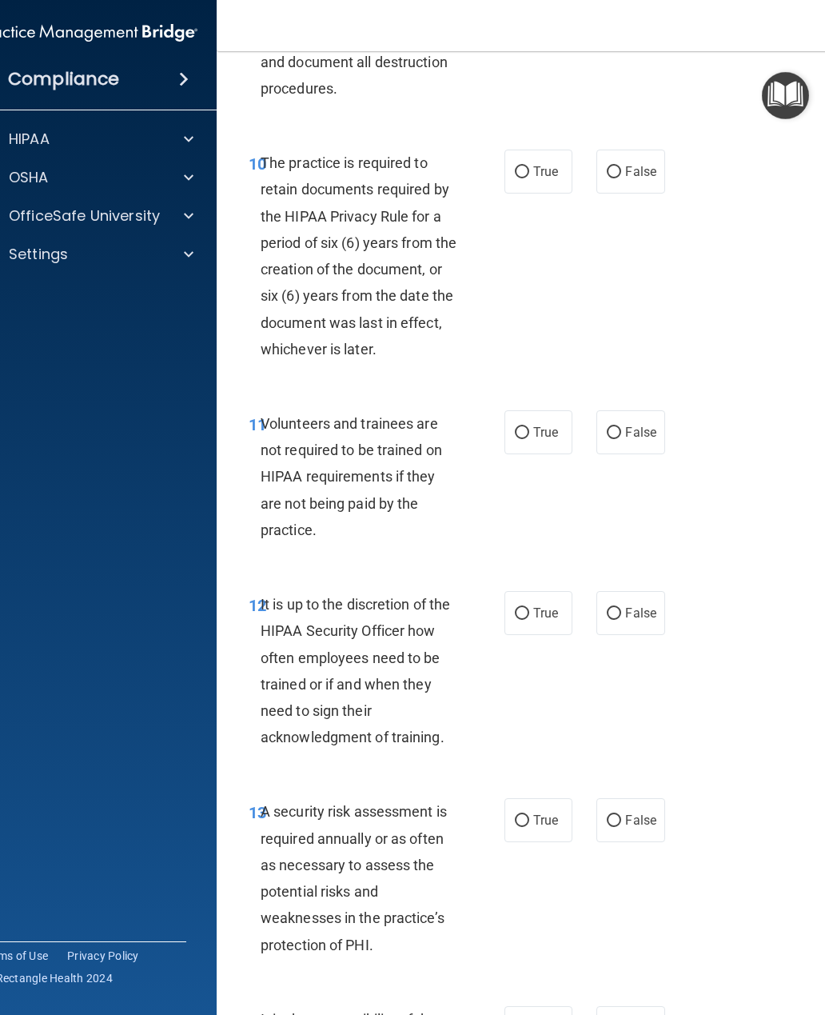
scroll to position [2255, 0]
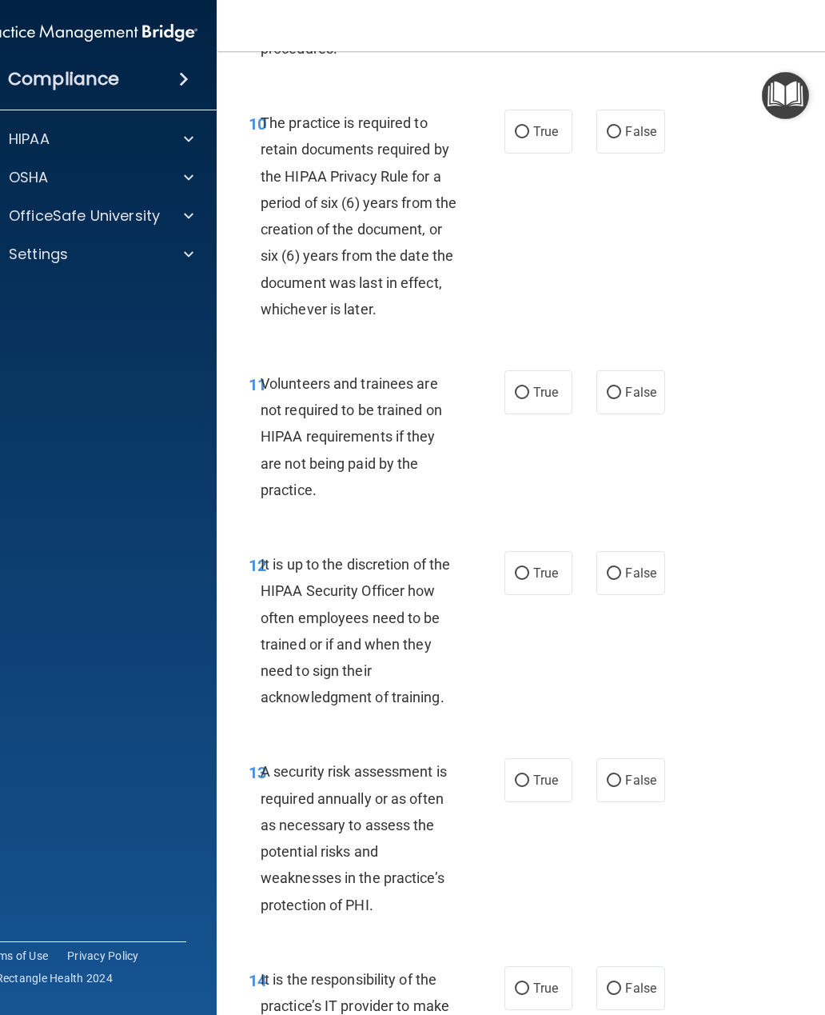
click at [527, 138] on input "True" at bounding box center [522, 132] width 14 height 12
radio input "true"
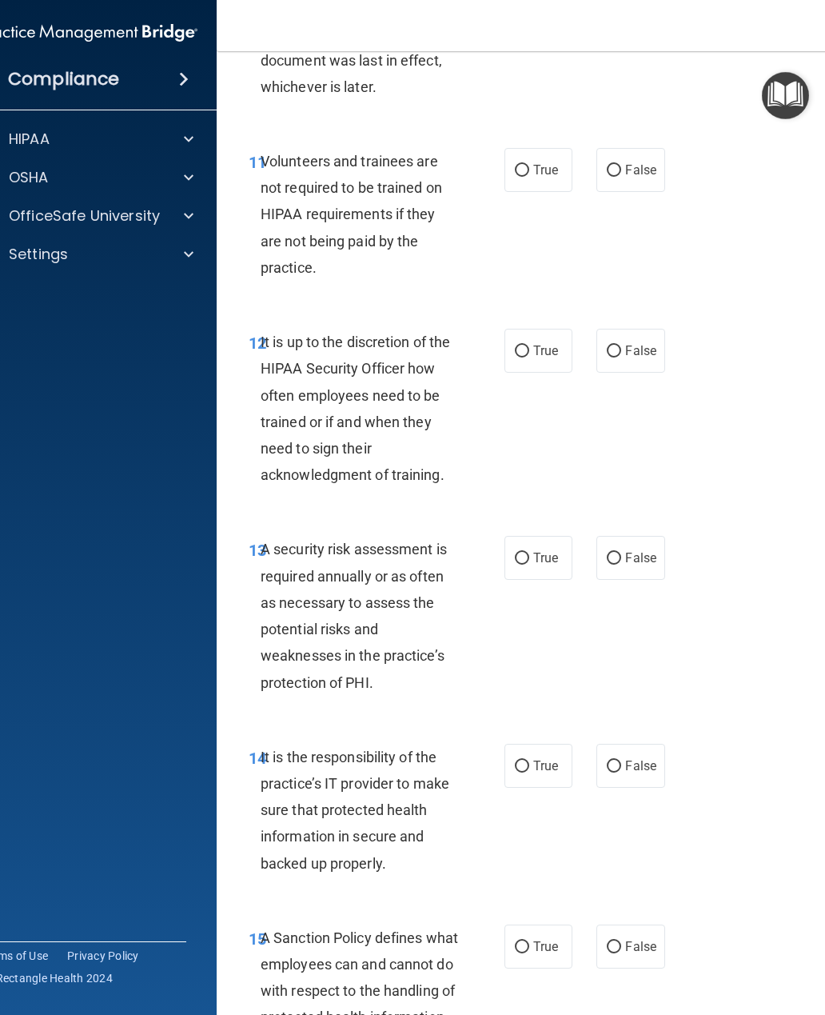
scroll to position [2481, 0]
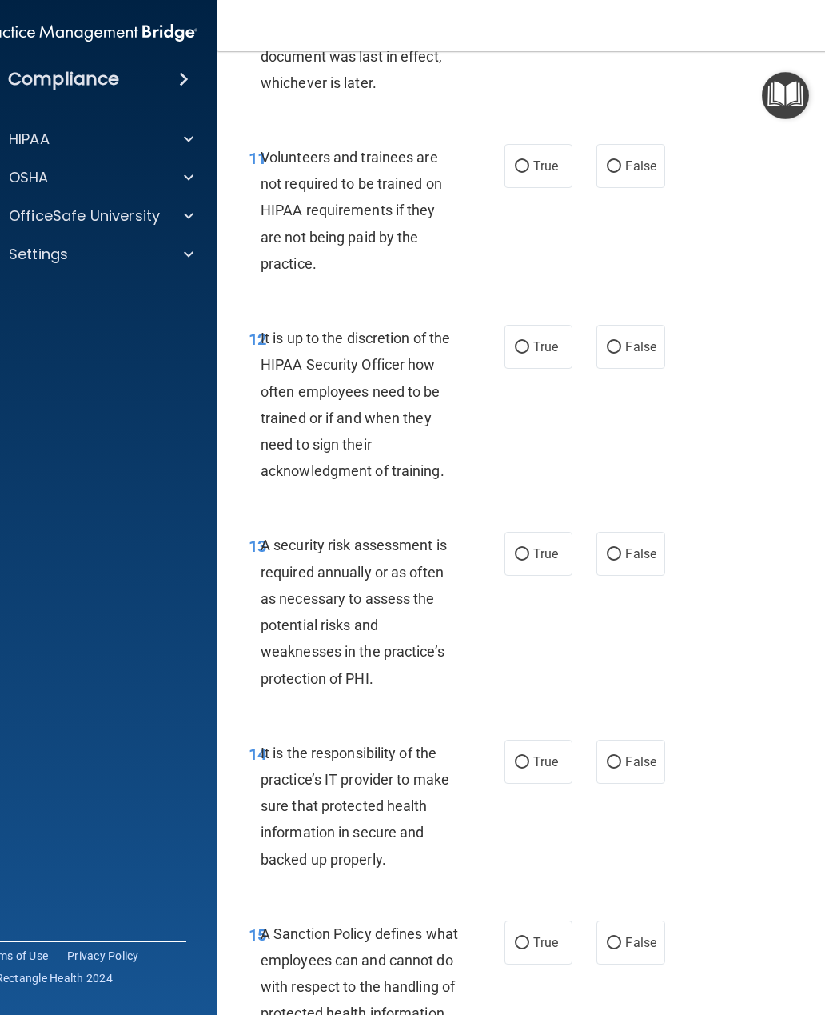
click at [612, 173] on input "False" at bounding box center [614, 167] width 14 height 12
radio input "true"
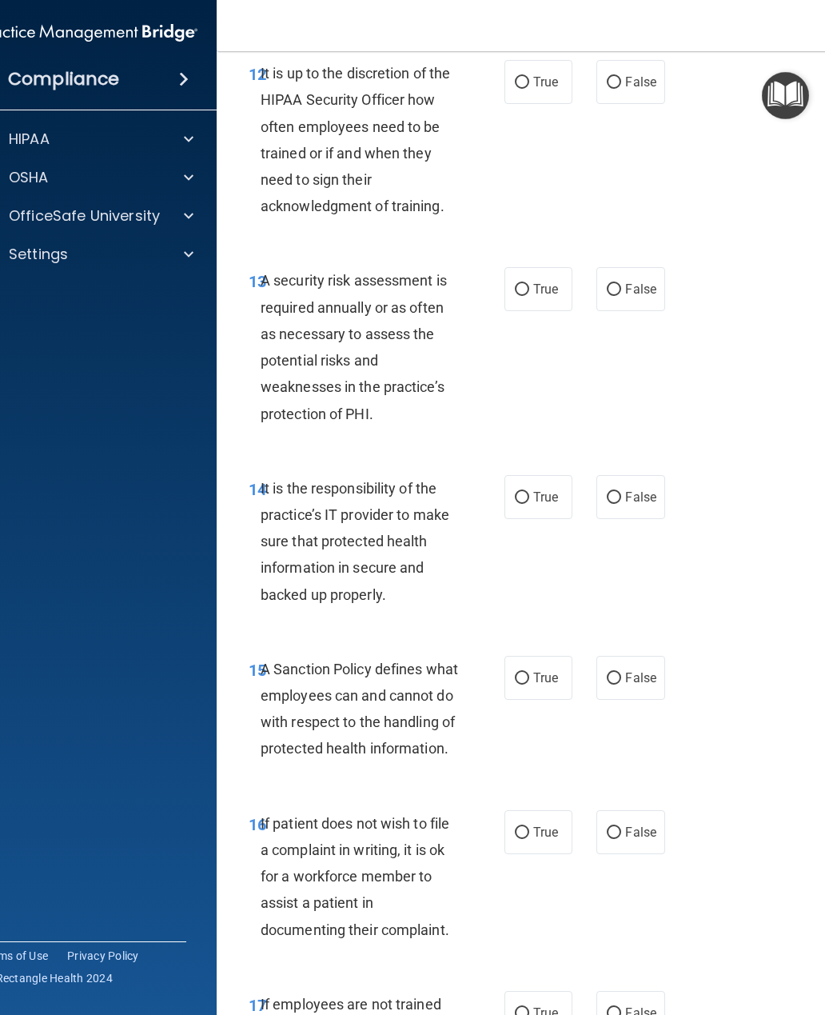
scroll to position [2745, 0]
click at [616, 87] on input "False" at bounding box center [614, 84] width 14 height 12
radio input "true"
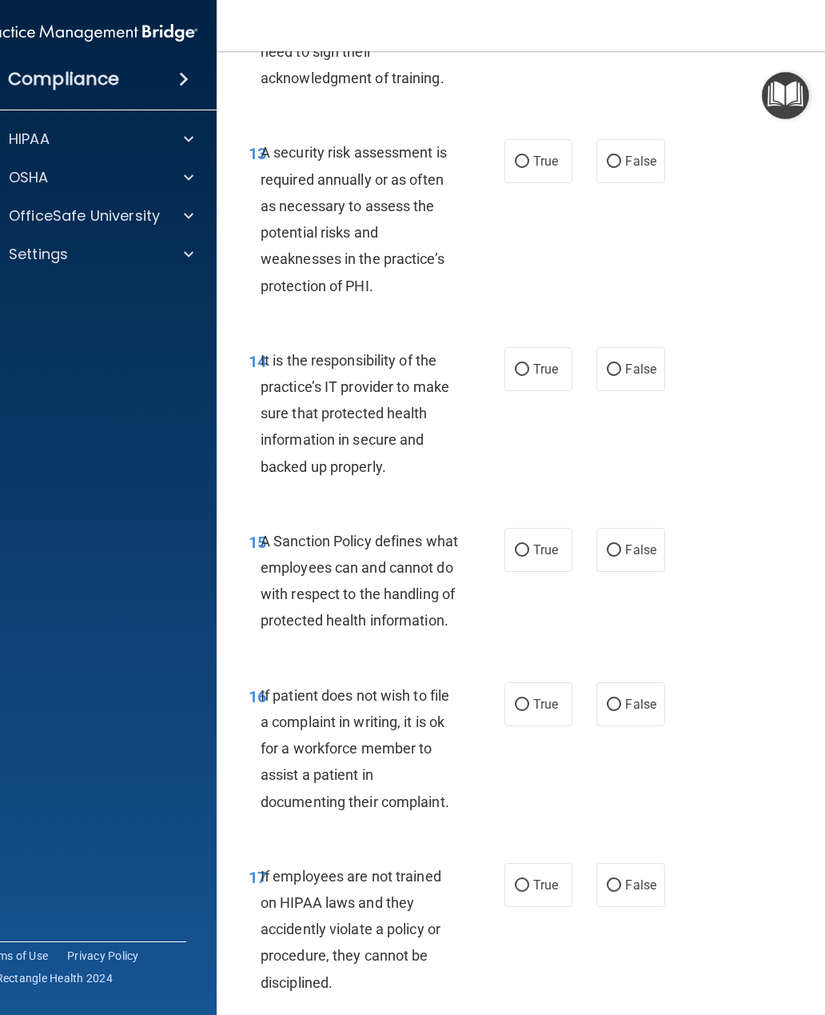
scroll to position [2885, 0]
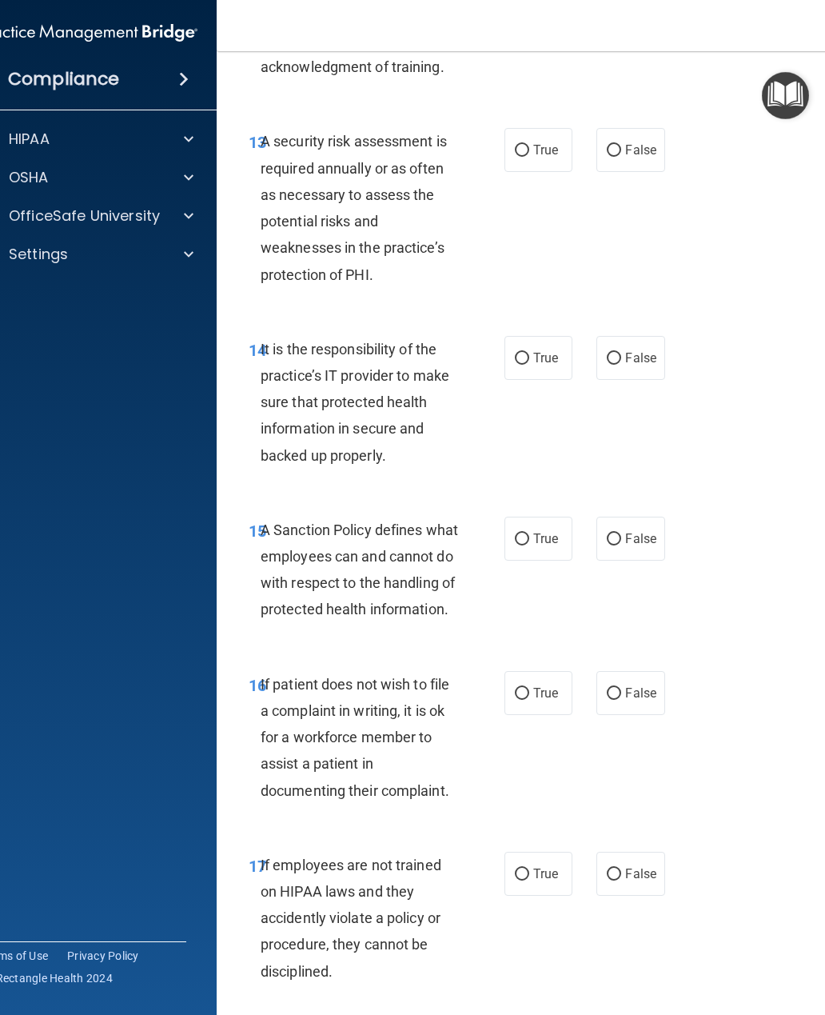
click at [525, 151] on label "True" at bounding box center [538, 150] width 68 height 44
click at [525, 151] on input "True" at bounding box center [522, 151] width 14 height 12
radio input "true"
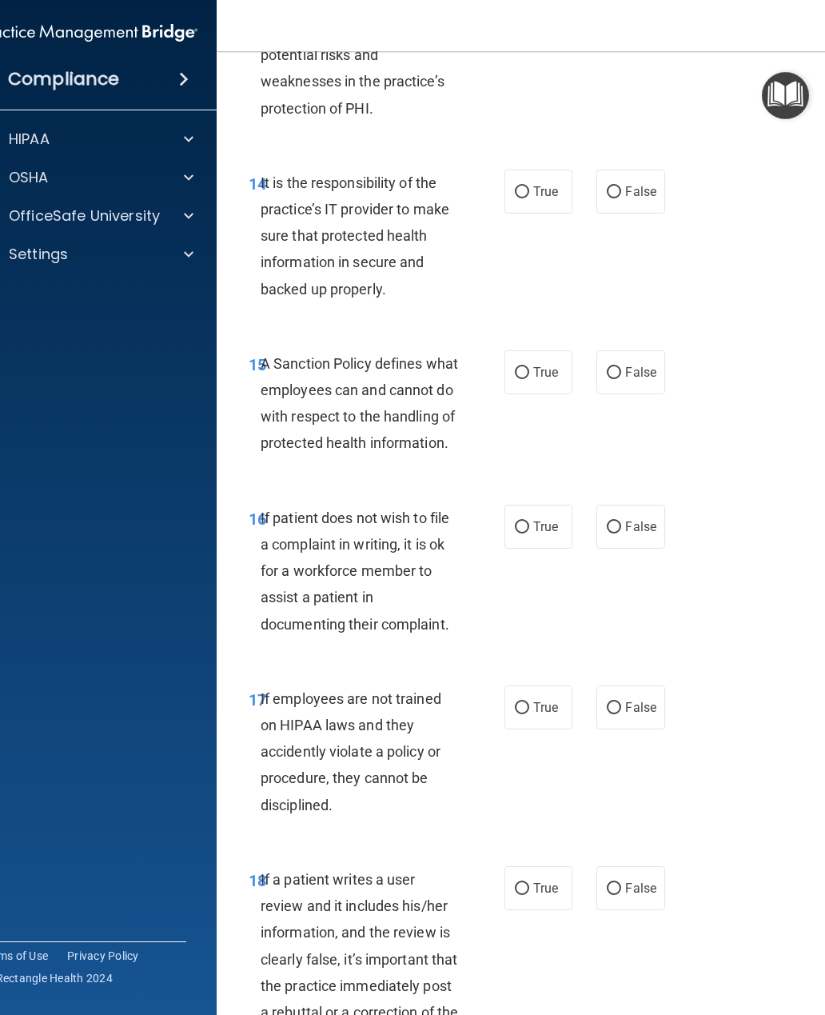
scroll to position [3073, 0]
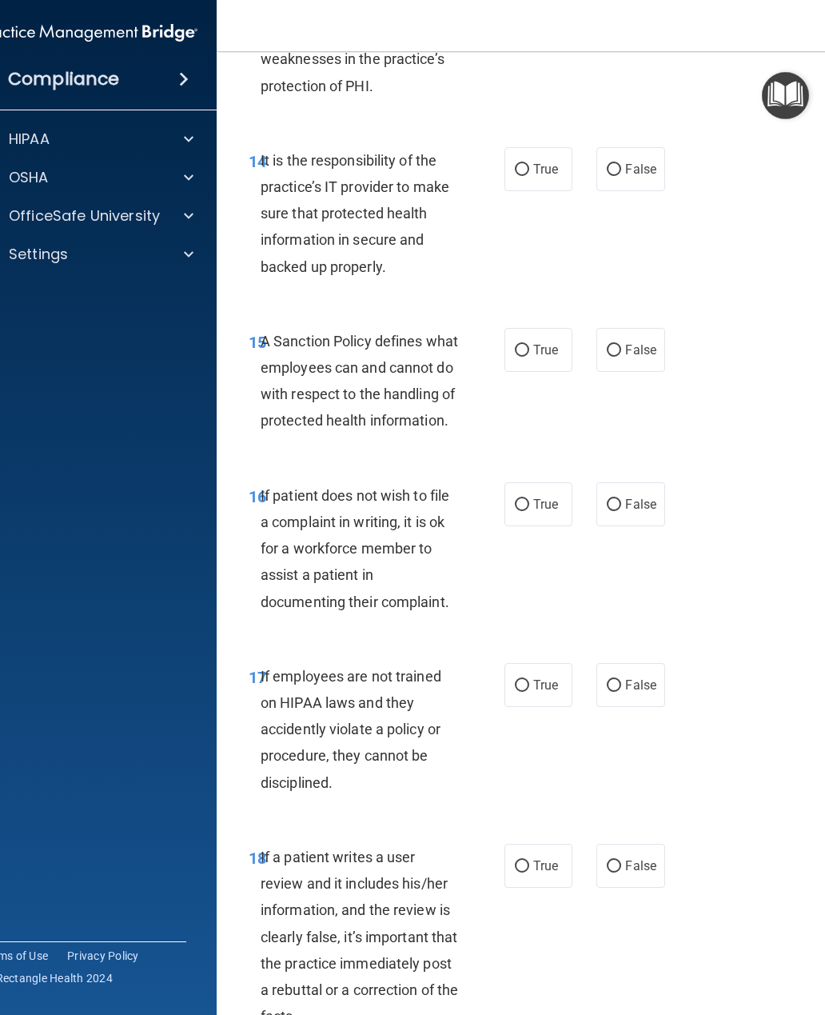
click at [620, 173] on input "False" at bounding box center [614, 170] width 14 height 12
radio input "true"
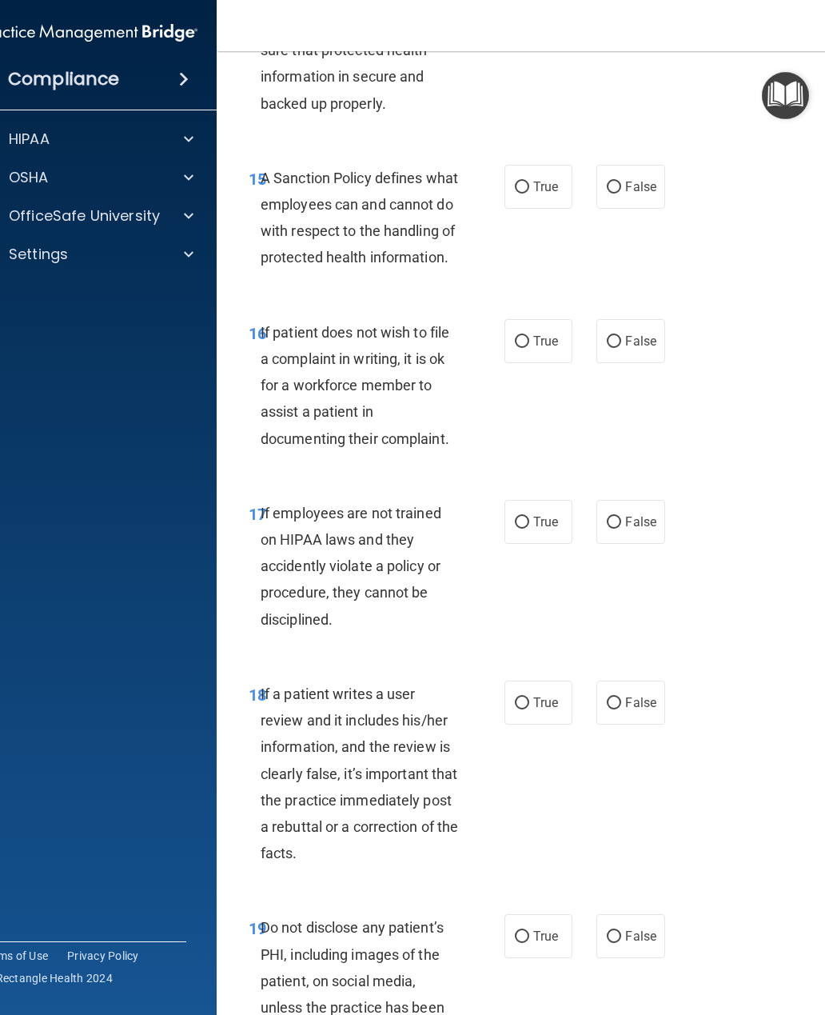
scroll to position [3270, 0]
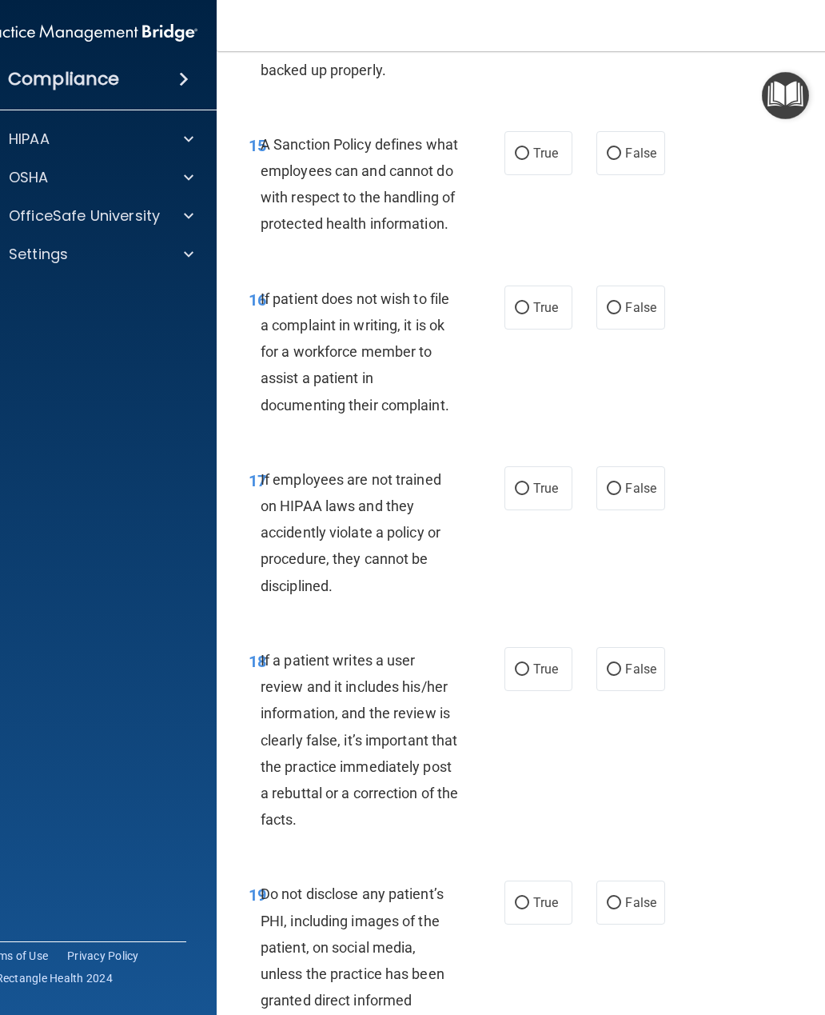
click at [611, 160] on input "False" at bounding box center [614, 154] width 14 height 12
radio input "true"
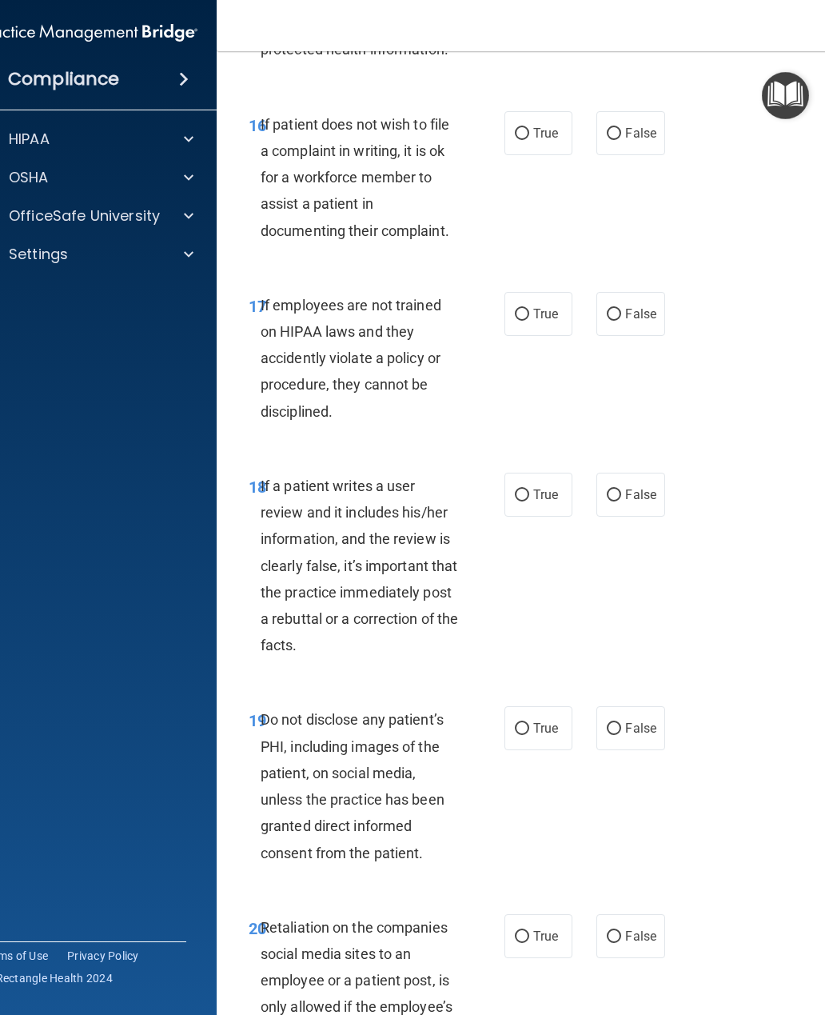
scroll to position [3457, 0]
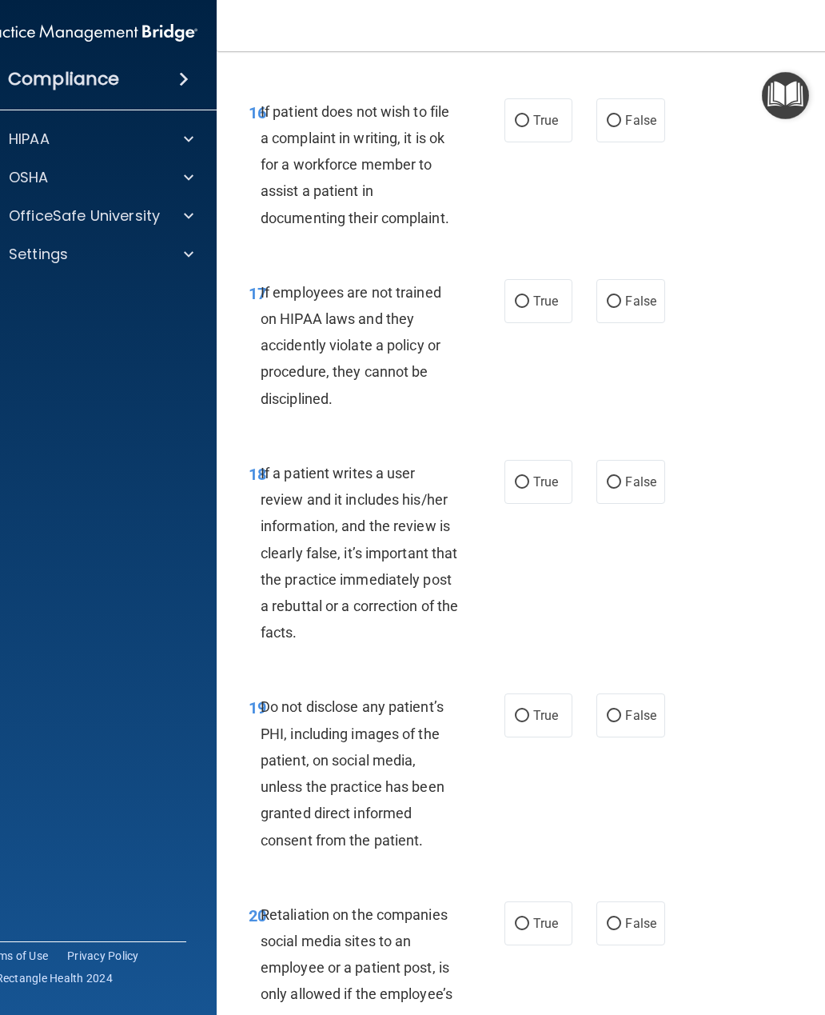
click at [615, 127] on input "False" at bounding box center [614, 121] width 14 height 12
radio input "true"
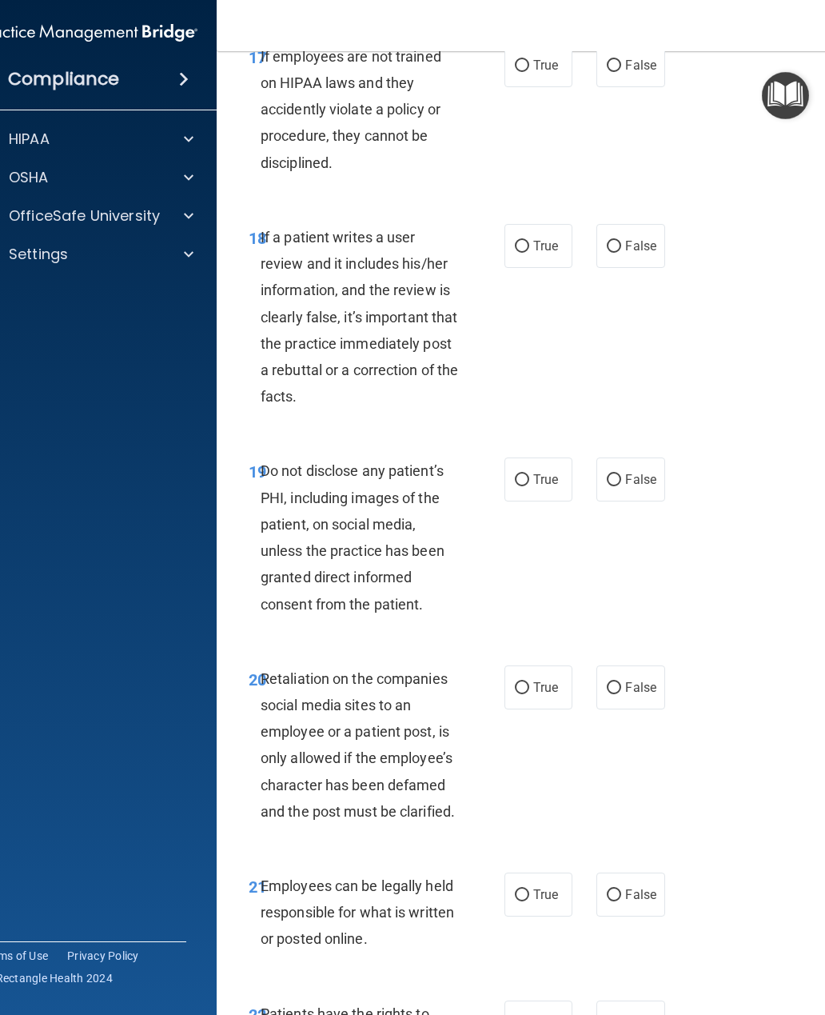
scroll to position [3692, 0]
click at [609, 73] on input "False" at bounding box center [614, 67] width 14 height 12
radio input "true"
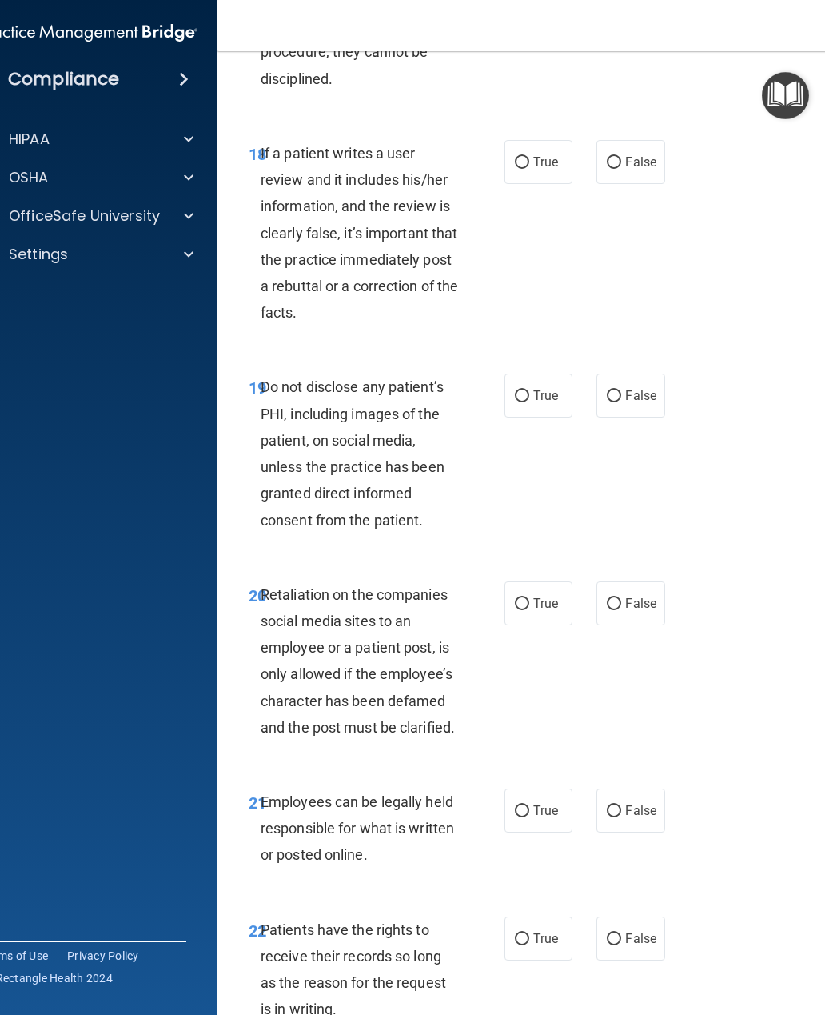
scroll to position [3809, 0]
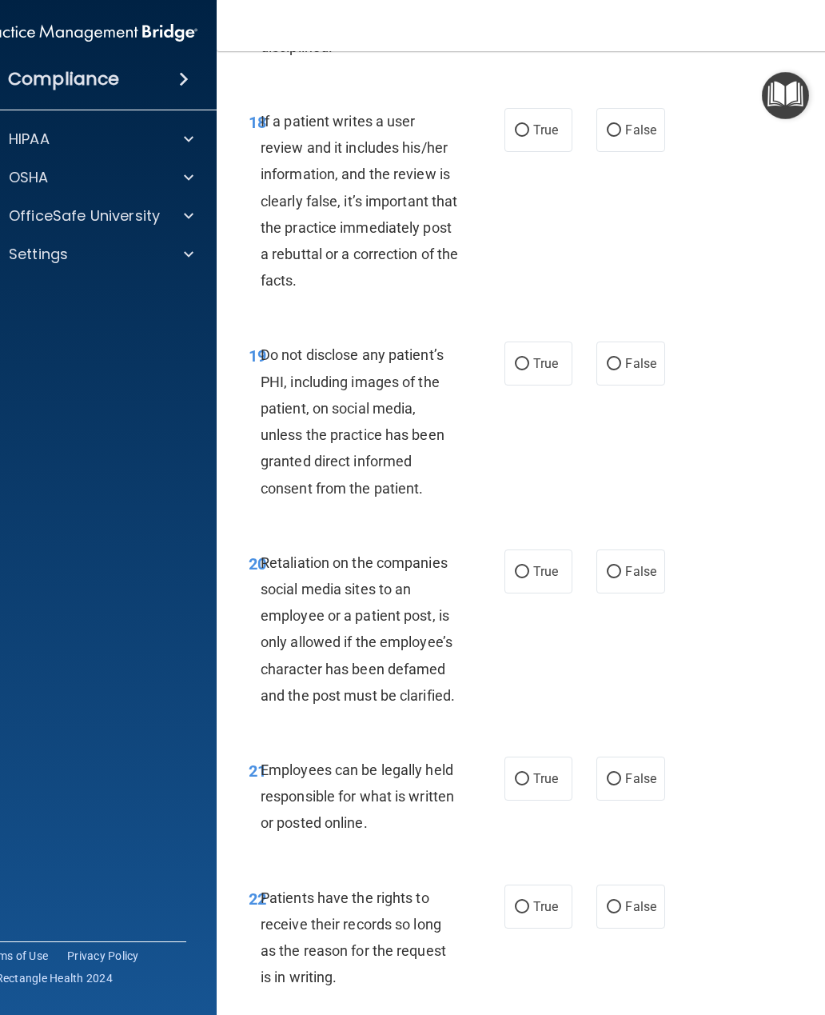
click at [540, 138] on span "True" at bounding box center [545, 129] width 25 height 15
click at [529, 137] on input "True" at bounding box center [522, 131] width 14 height 12
radio input "true"
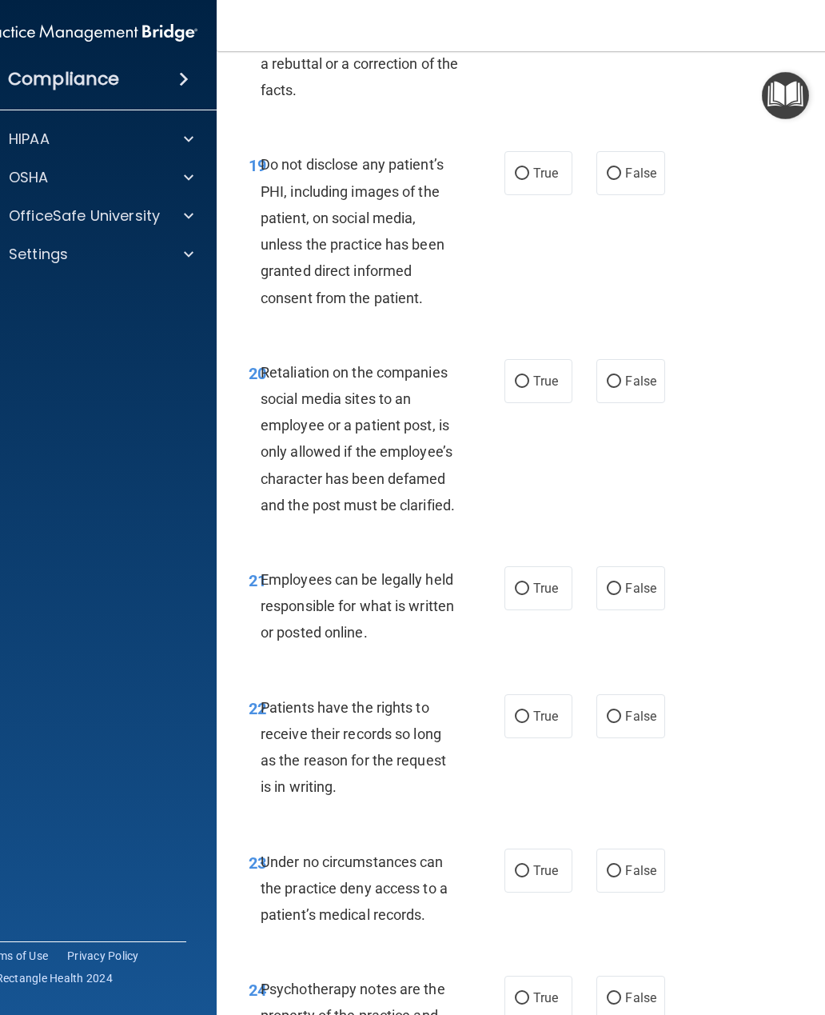
scroll to position [4081, 0]
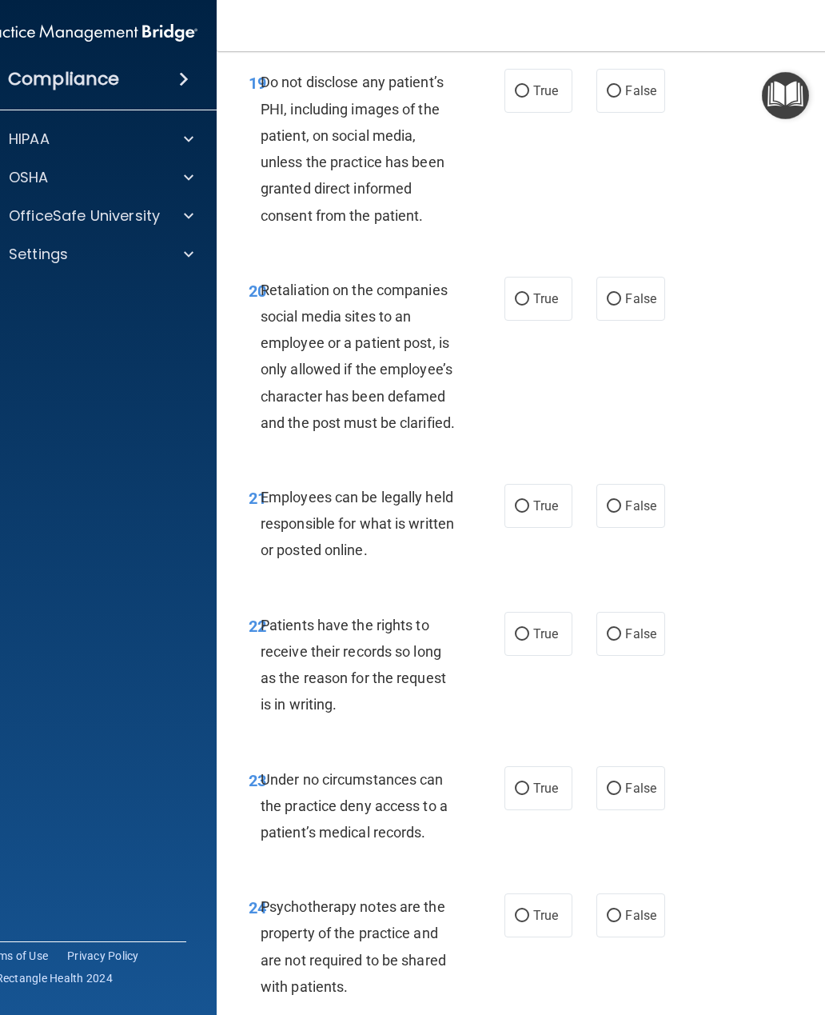
click at [525, 98] on input "True" at bounding box center [522, 92] width 14 height 12
radio input "true"
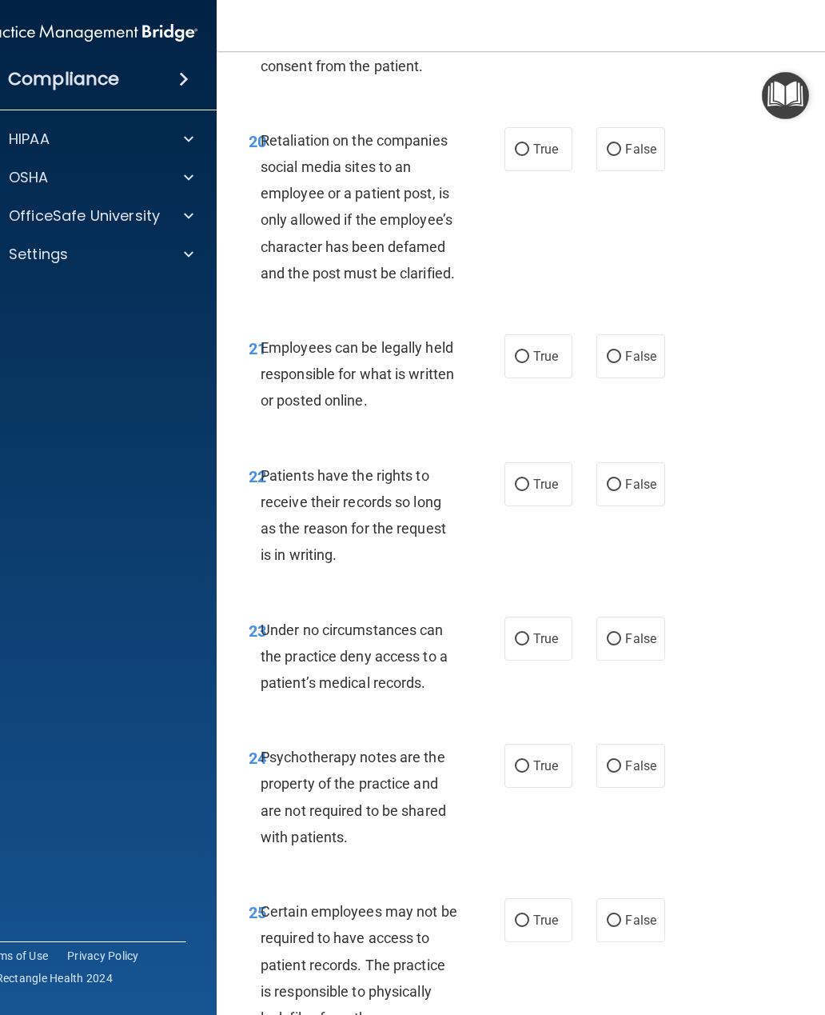
scroll to position [4249, 0]
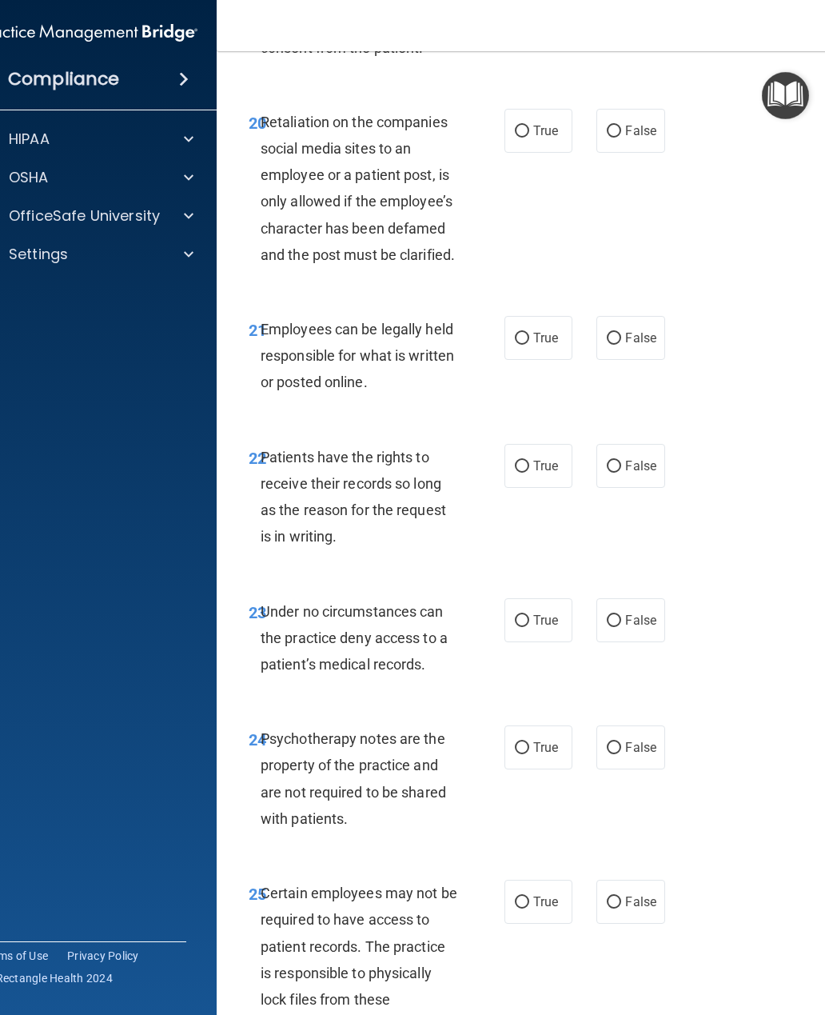
click at [537, 138] on span "True" at bounding box center [545, 130] width 25 height 15
click at [529, 138] on input "True" at bounding box center [522, 132] width 14 height 12
radio input "true"
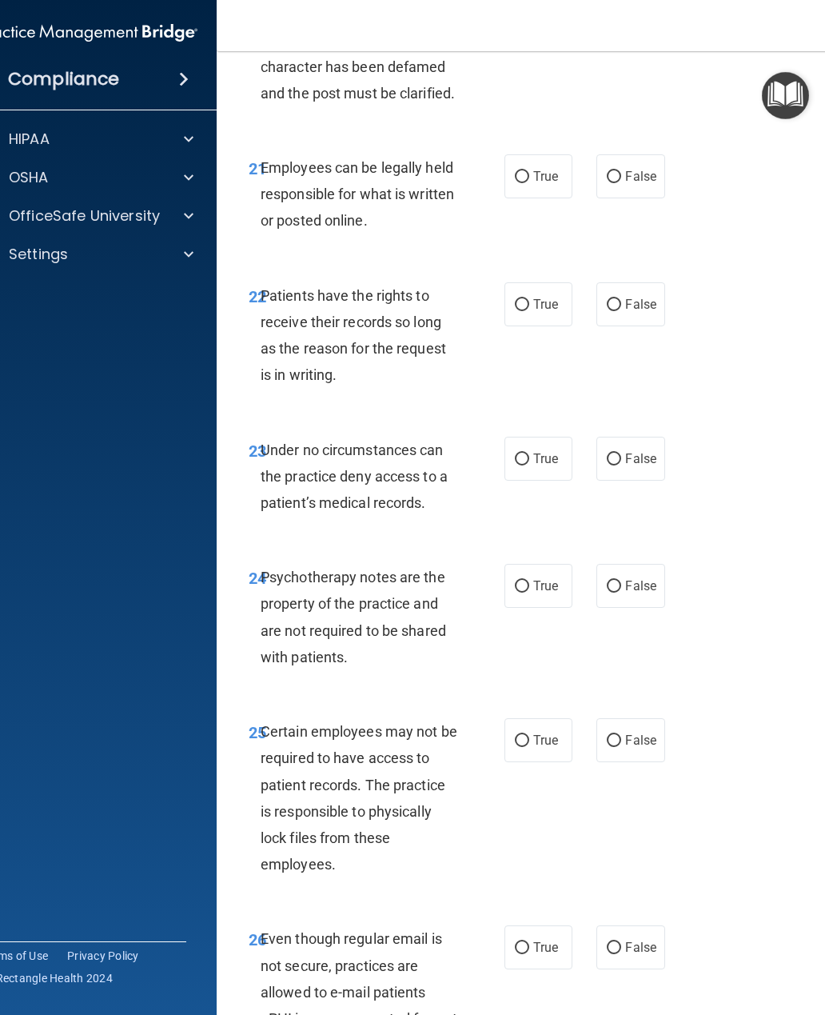
scroll to position [4444, 0]
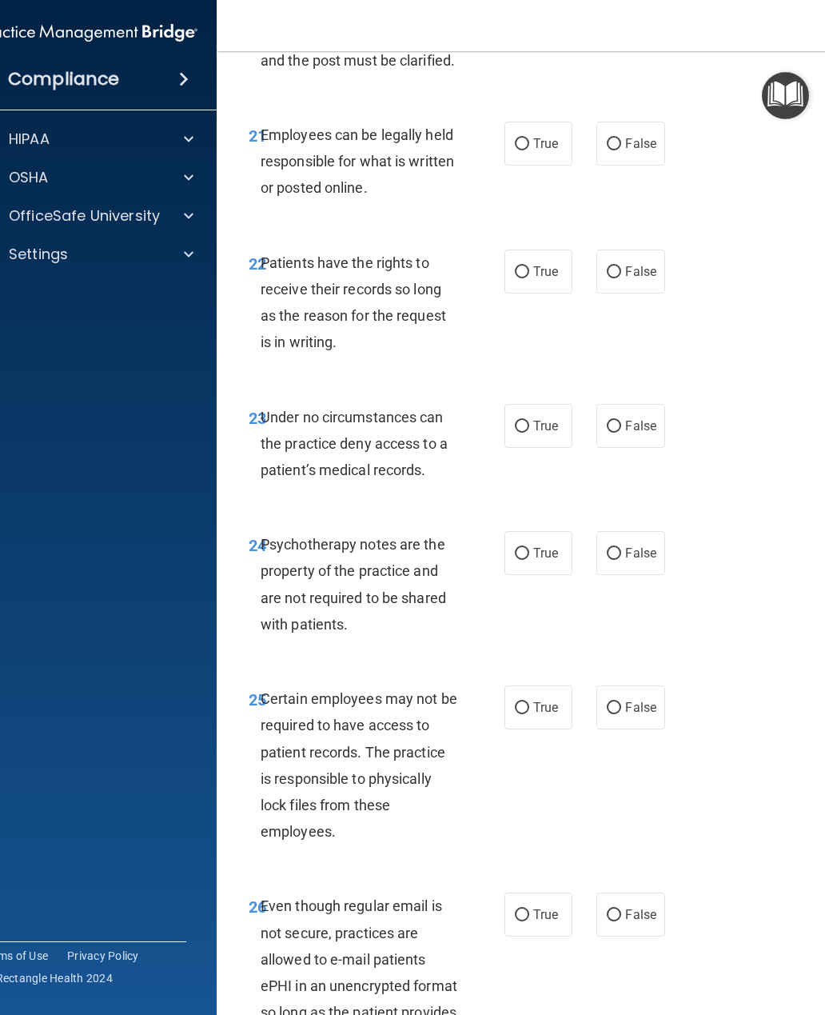
click at [528, 150] on input "True" at bounding box center [522, 144] width 14 height 12
radio input "true"
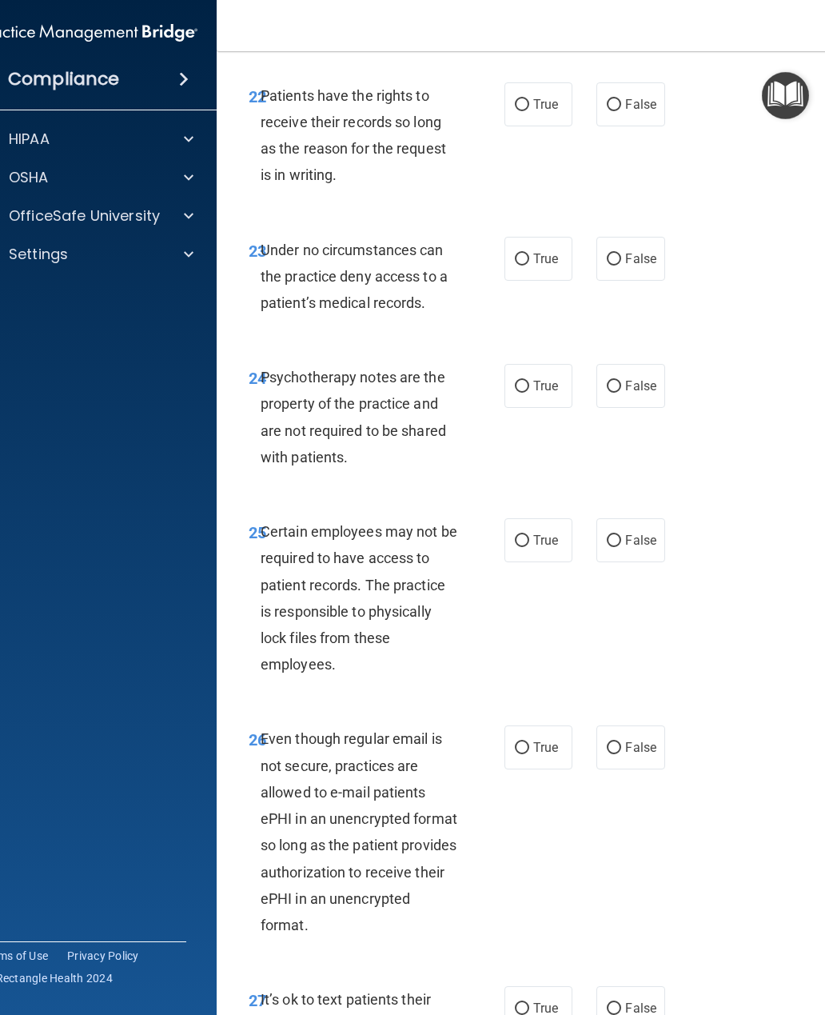
scroll to position [4610, 0]
click at [524, 266] on input "True" at bounding box center [522, 260] width 14 height 12
radio input "true"
click at [528, 112] on input "True" at bounding box center [522, 106] width 14 height 12
radio input "true"
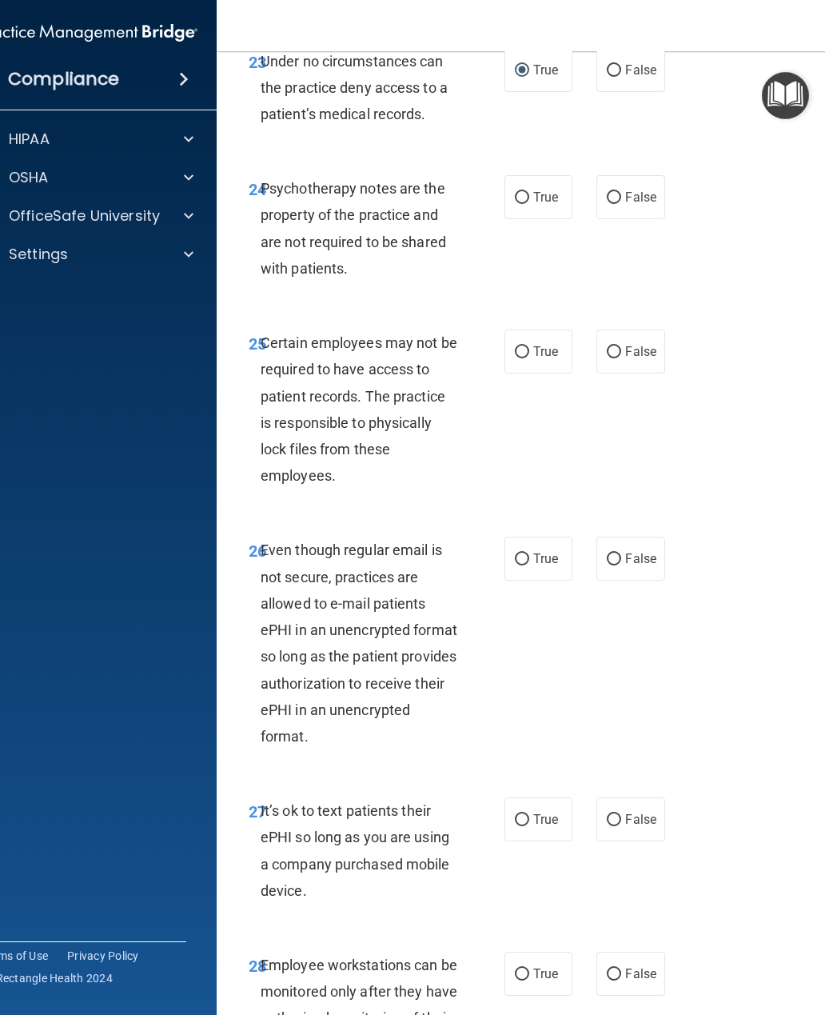
scroll to position [4802, 0]
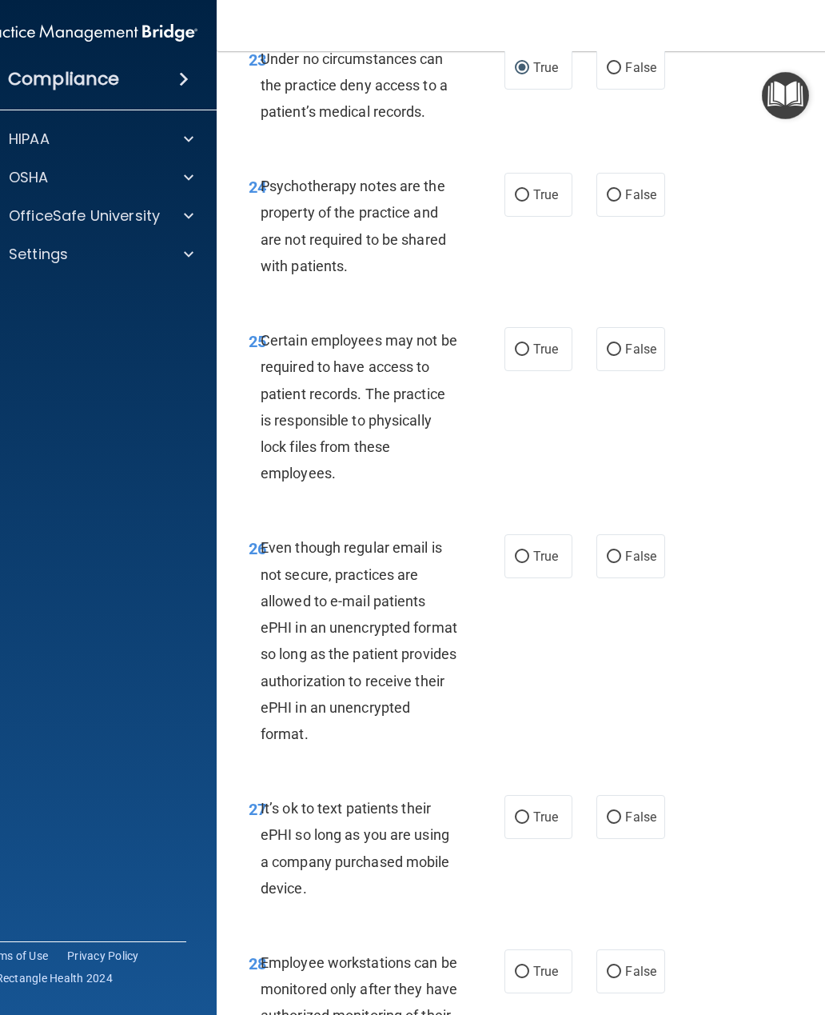
click at [619, 201] on input "False" at bounding box center [614, 195] width 14 height 12
radio input "true"
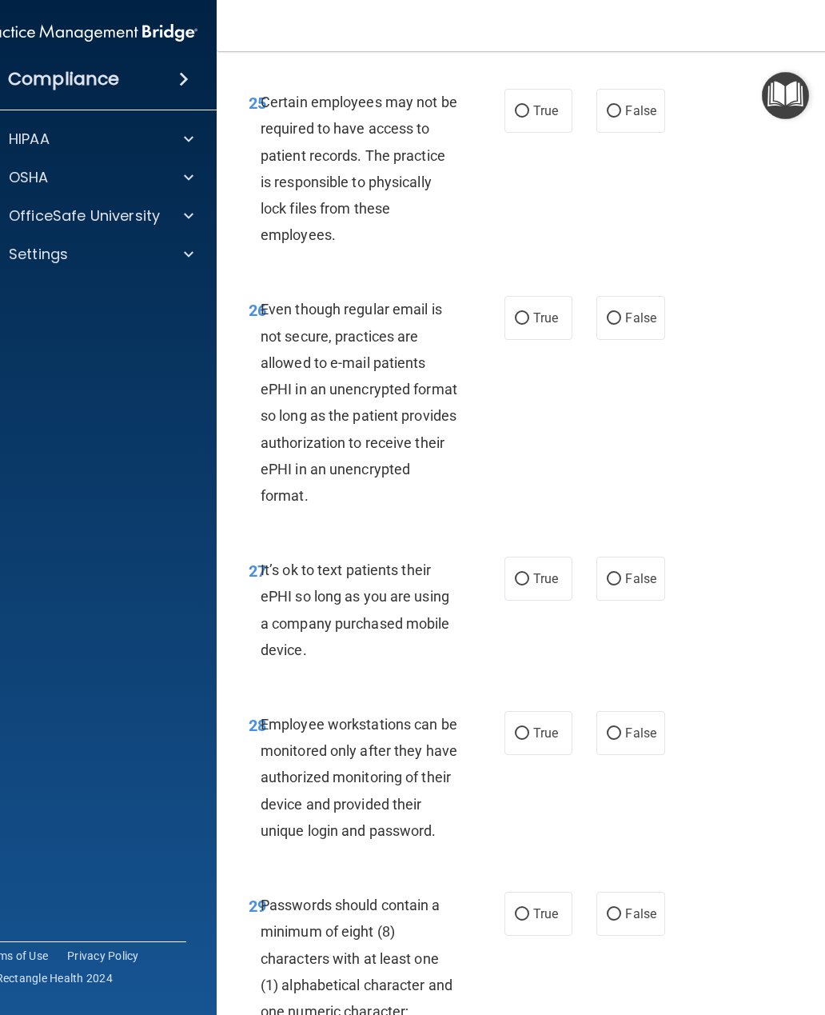
scroll to position [5039, 0]
click at [529, 133] on label "True" at bounding box center [538, 112] width 68 height 44
click at [529, 118] on input "True" at bounding box center [522, 112] width 14 height 12
radio input "true"
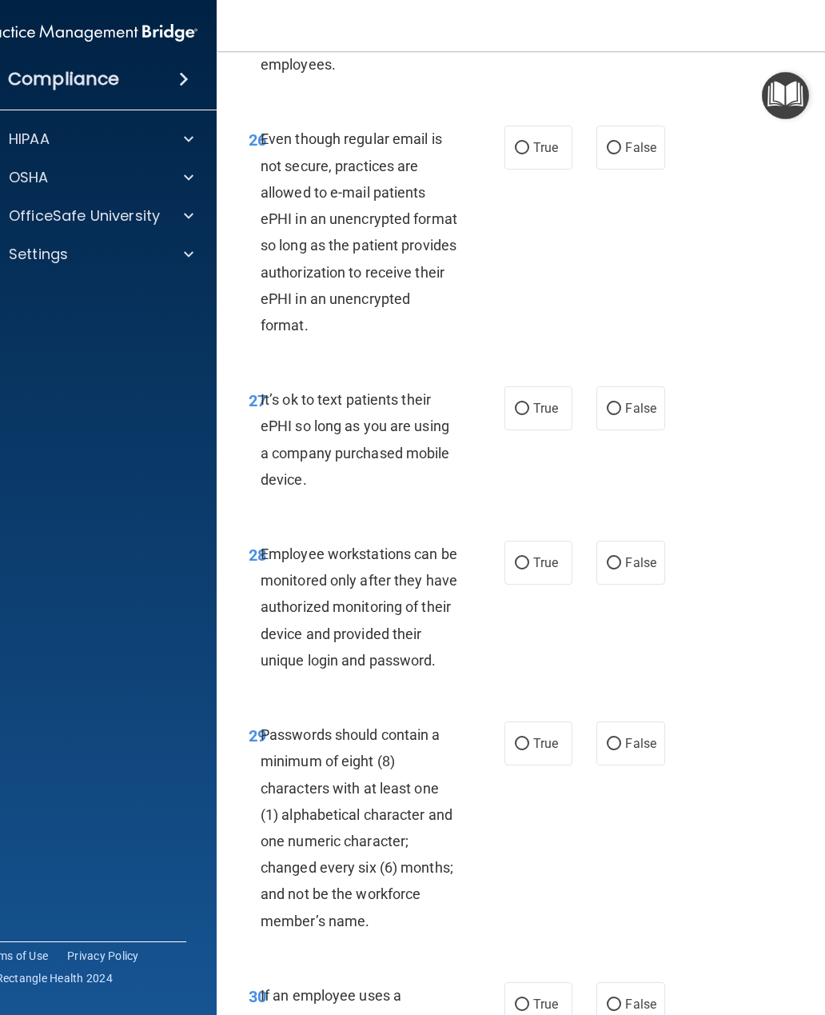
scroll to position [5211, 0]
click at [620, 154] on input "False" at bounding box center [614, 148] width 14 height 12
radio input "true"
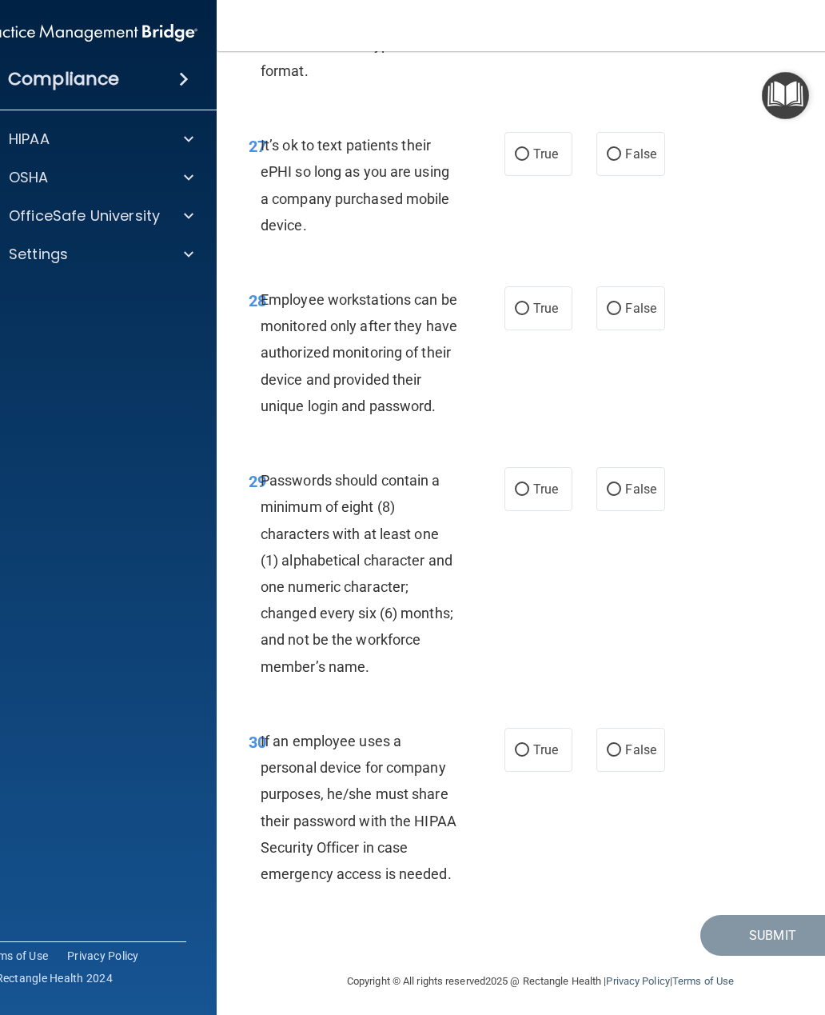
scroll to position [5463, 0]
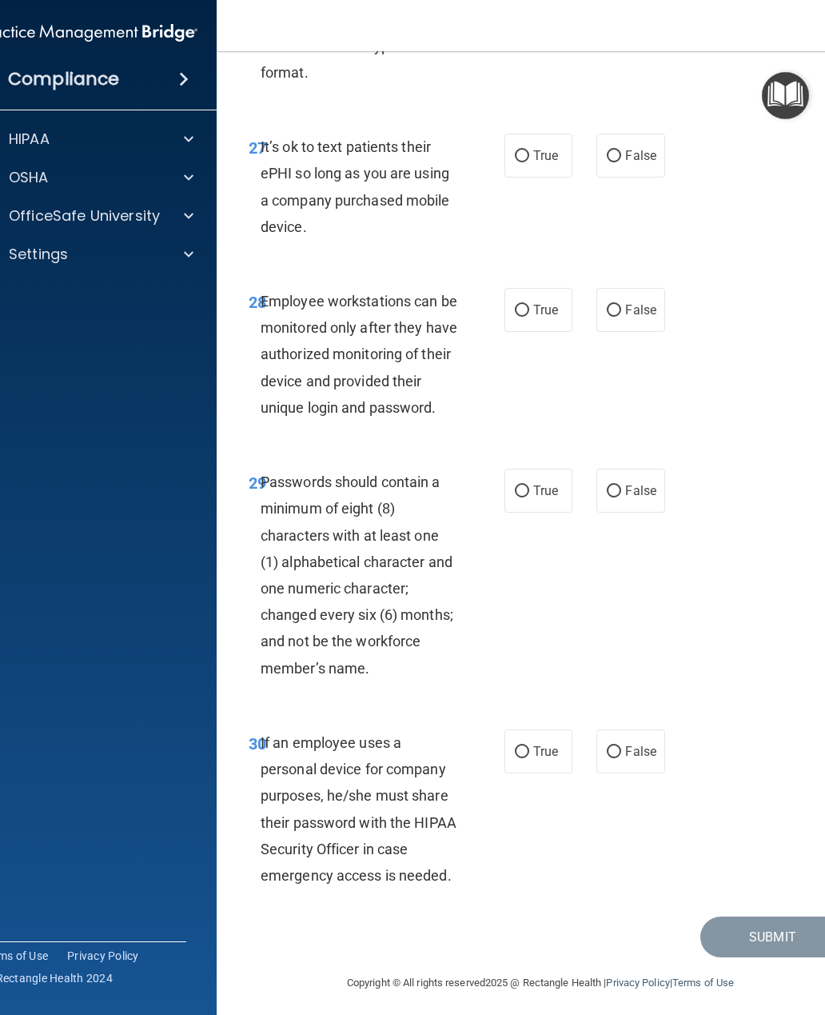
click at [621, 162] on input "False" at bounding box center [614, 156] width 14 height 12
radio input "true"
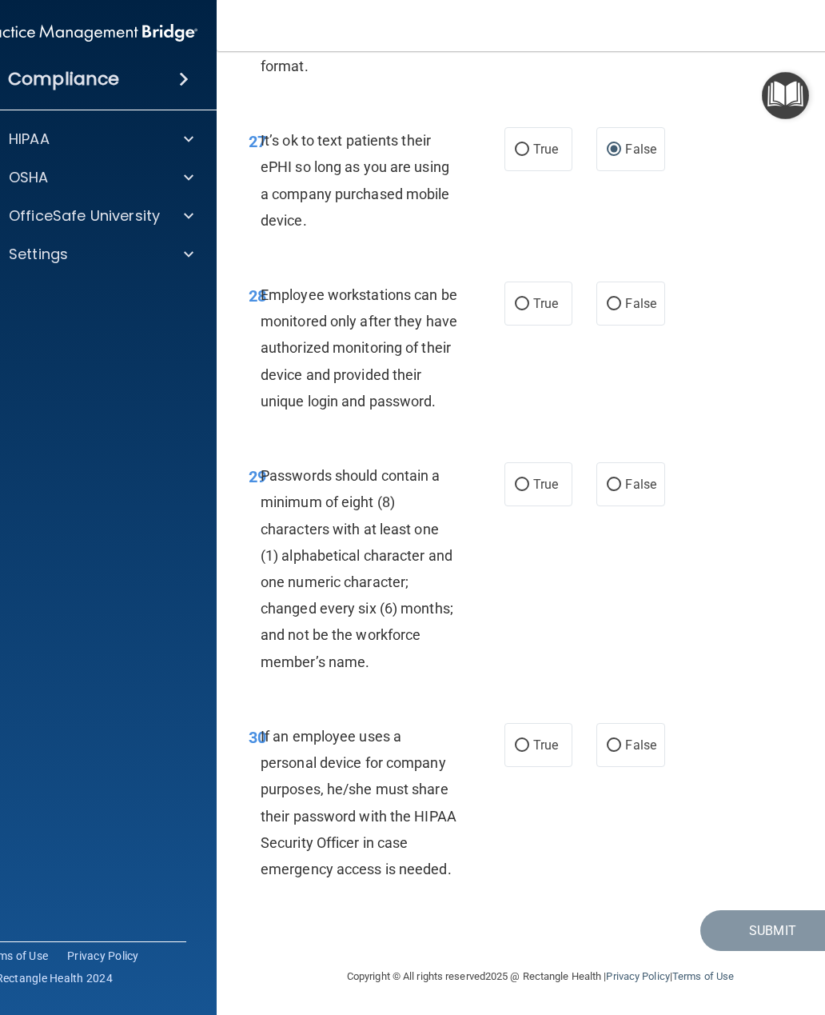
scroll to position [5489, 0]
click at [617, 307] on input "False" at bounding box center [614, 304] width 14 height 12
radio input "true"
click at [520, 487] on input "True" at bounding box center [522, 485] width 14 height 12
radio input "true"
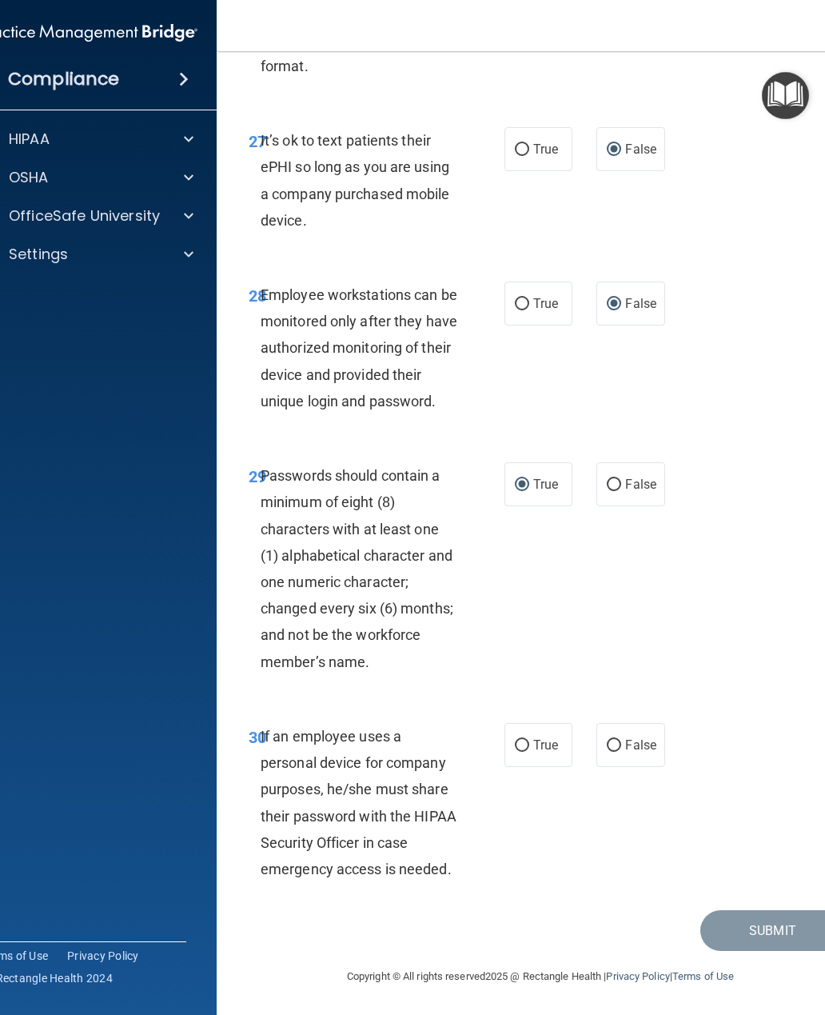
click at [614, 743] on input "False" at bounding box center [614, 746] width 14 height 12
radio input "true"
click at [759, 927] on button "Submit" at bounding box center [772, 930] width 144 height 41
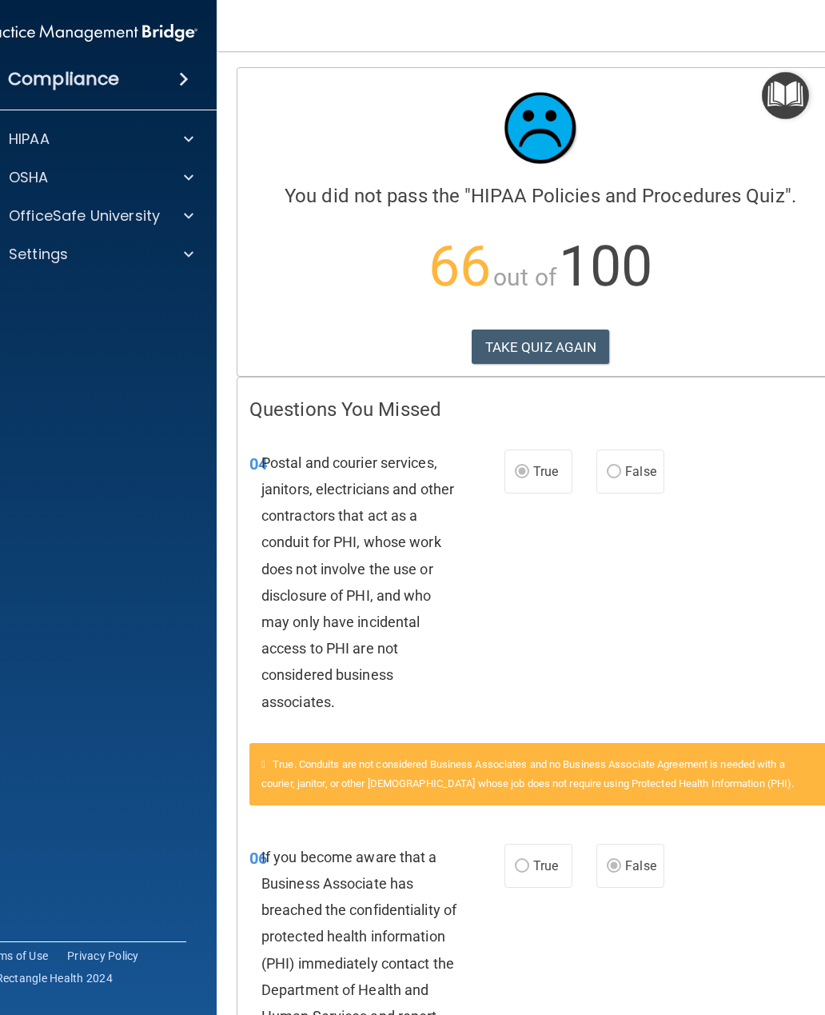
click at [583, 342] on button "TAKE QUIZ AGAIN" at bounding box center [541, 346] width 138 height 35
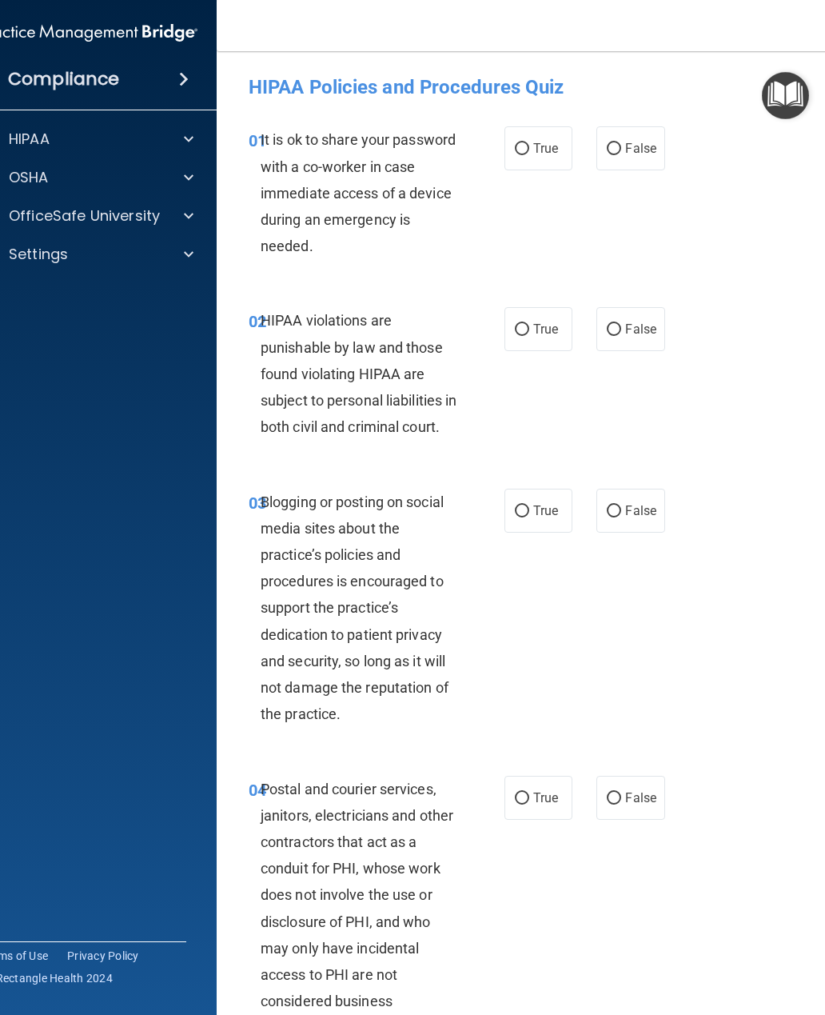
click at [616, 143] on input "False" at bounding box center [614, 149] width 14 height 12
radio input "true"
click at [510, 324] on label "True" at bounding box center [538, 329] width 68 height 44
click at [515, 324] on input "True" at bounding box center [522, 330] width 14 height 12
radio input "true"
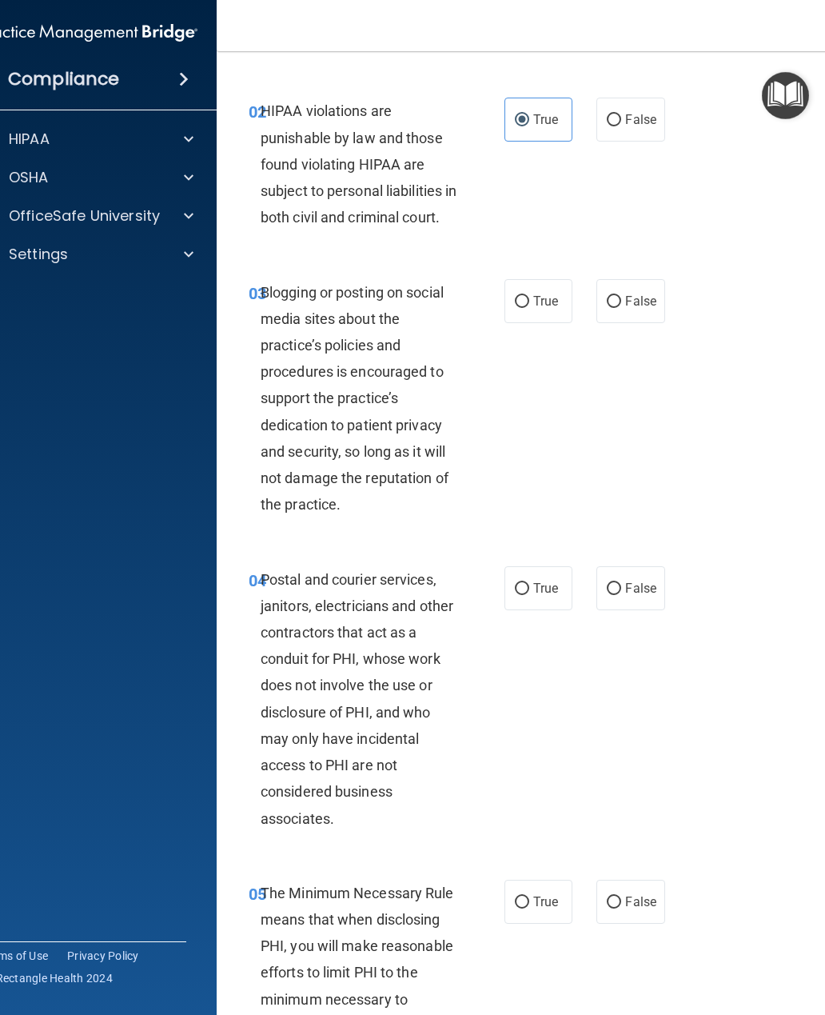
scroll to position [212, 0]
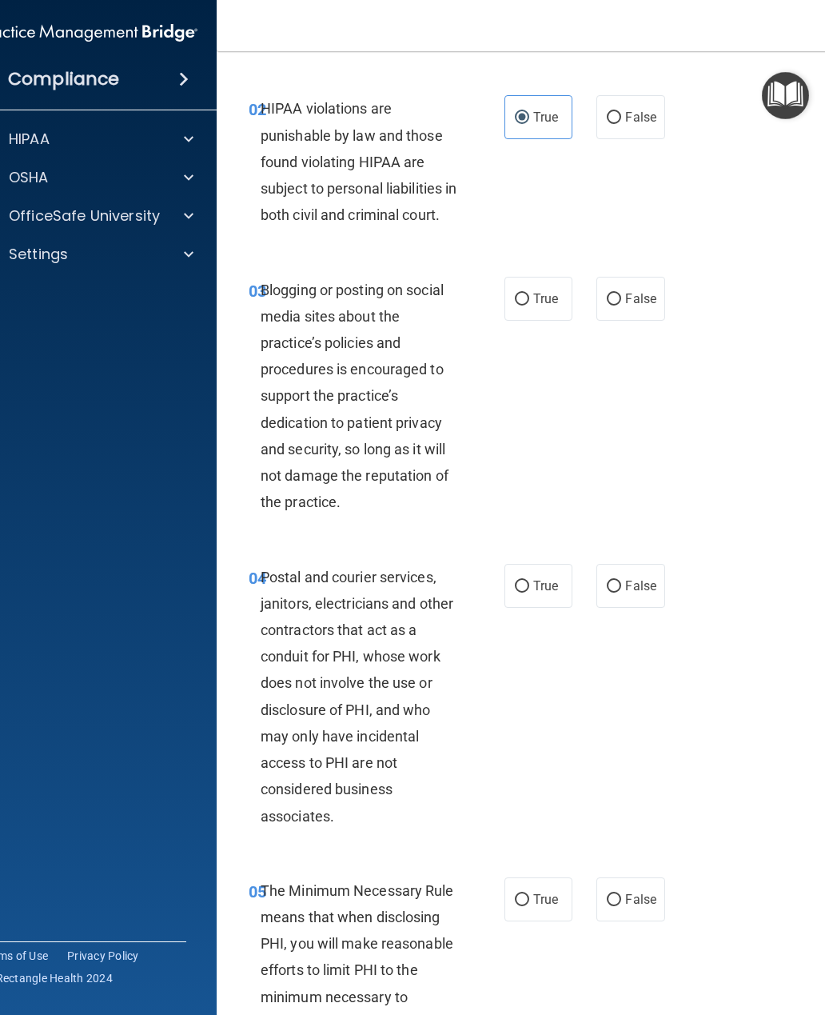
click at [525, 305] on input "True" at bounding box center [522, 299] width 14 height 12
radio input "true"
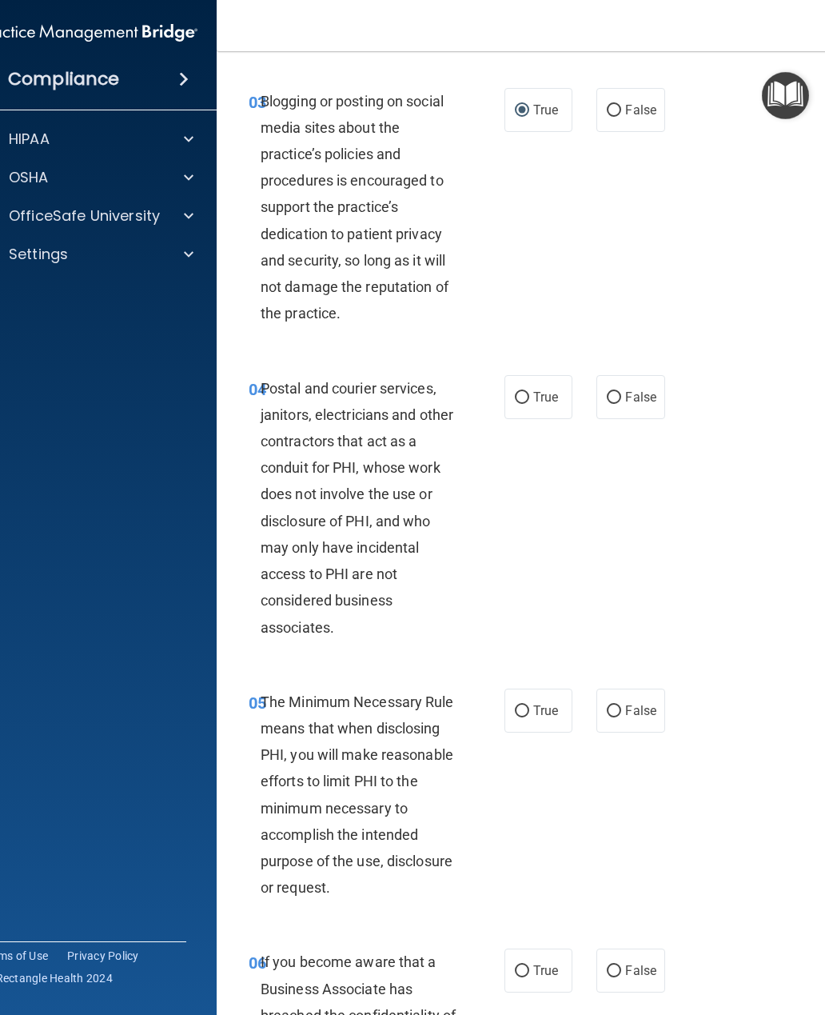
scroll to position [401, 0]
click at [629, 404] on span "False" at bounding box center [640, 396] width 31 height 15
click at [621, 403] on input "False" at bounding box center [614, 397] width 14 height 12
radio input "true"
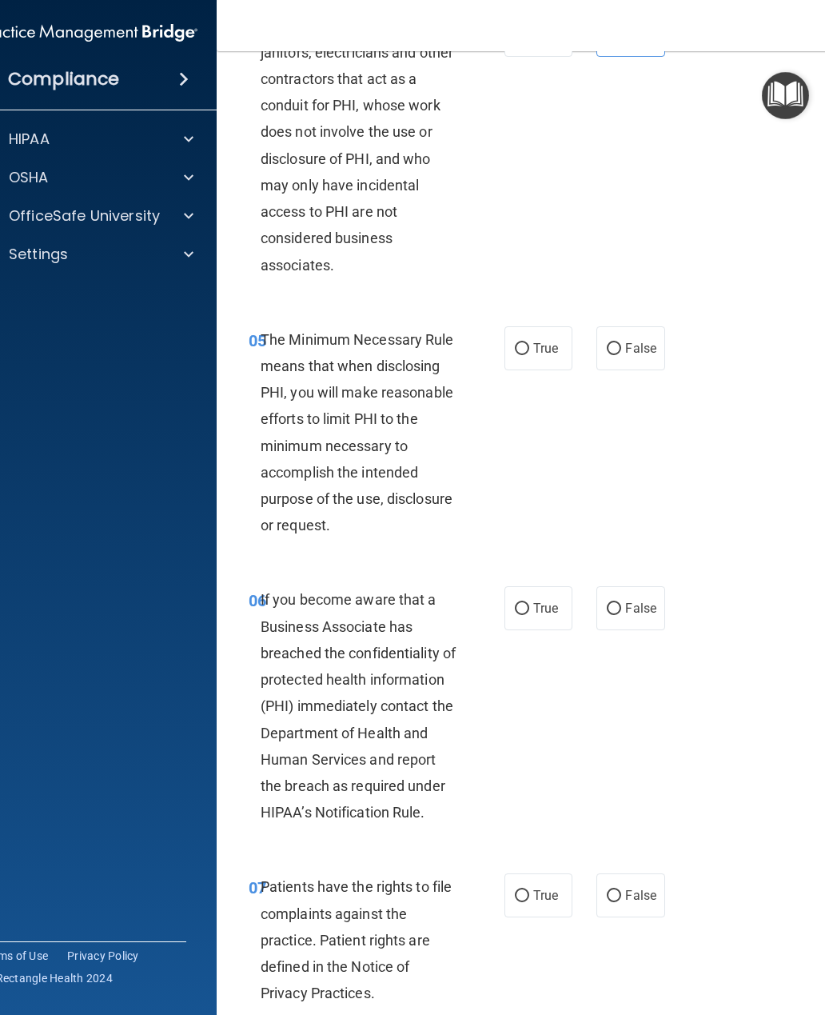
scroll to position [789, 0]
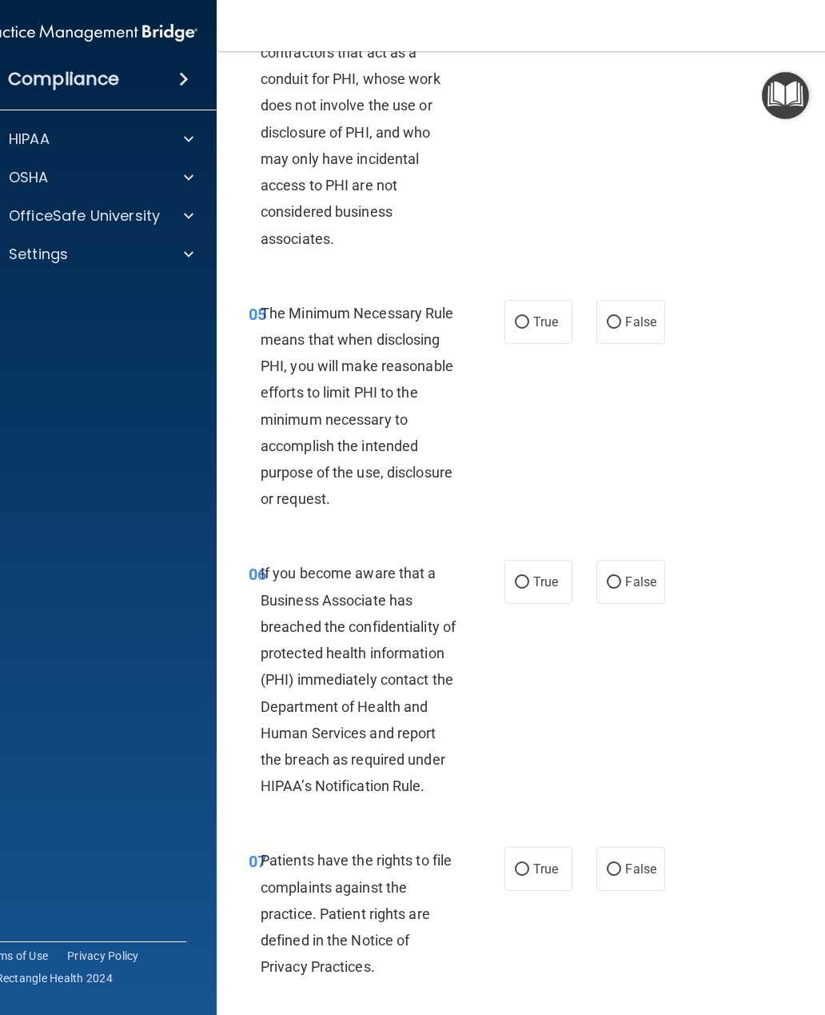
click at [530, 336] on label "True" at bounding box center [538, 322] width 68 height 44
click at [529, 329] on input "True" at bounding box center [522, 323] width 14 height 12
radio input "true"
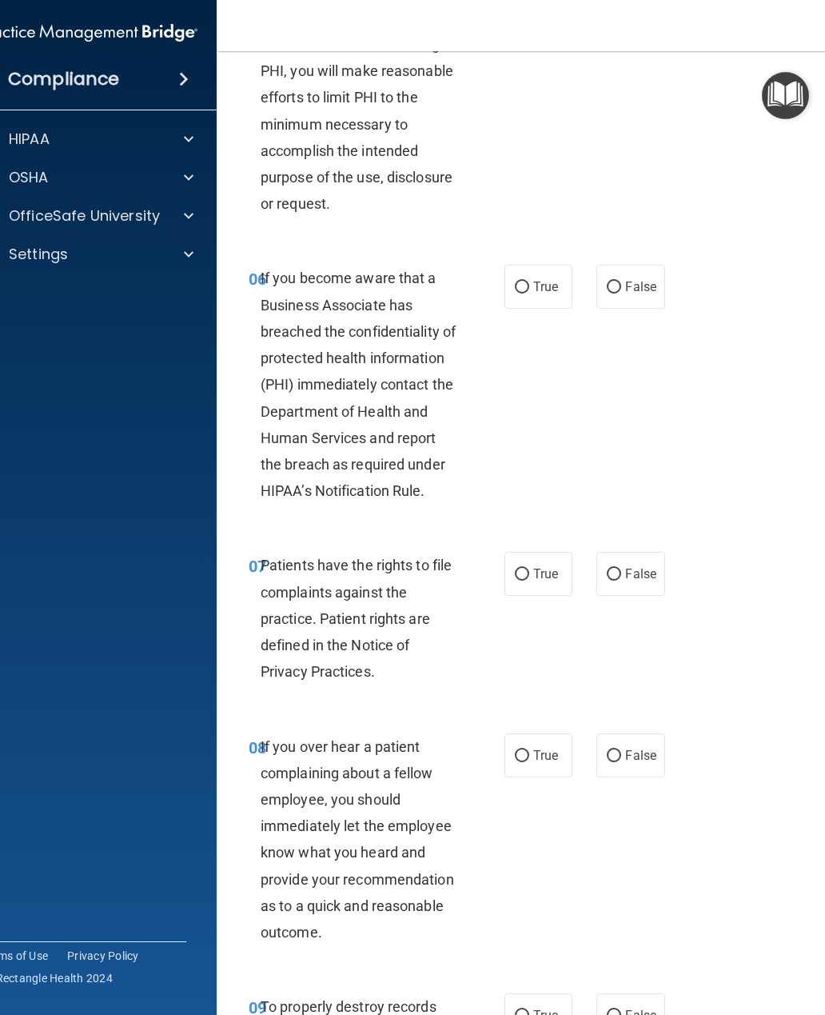
scroll to position [1085, 0]
click at [528, 293] on input "True" at bounding box center [522, 287] width 14 height 12
radio input "true"
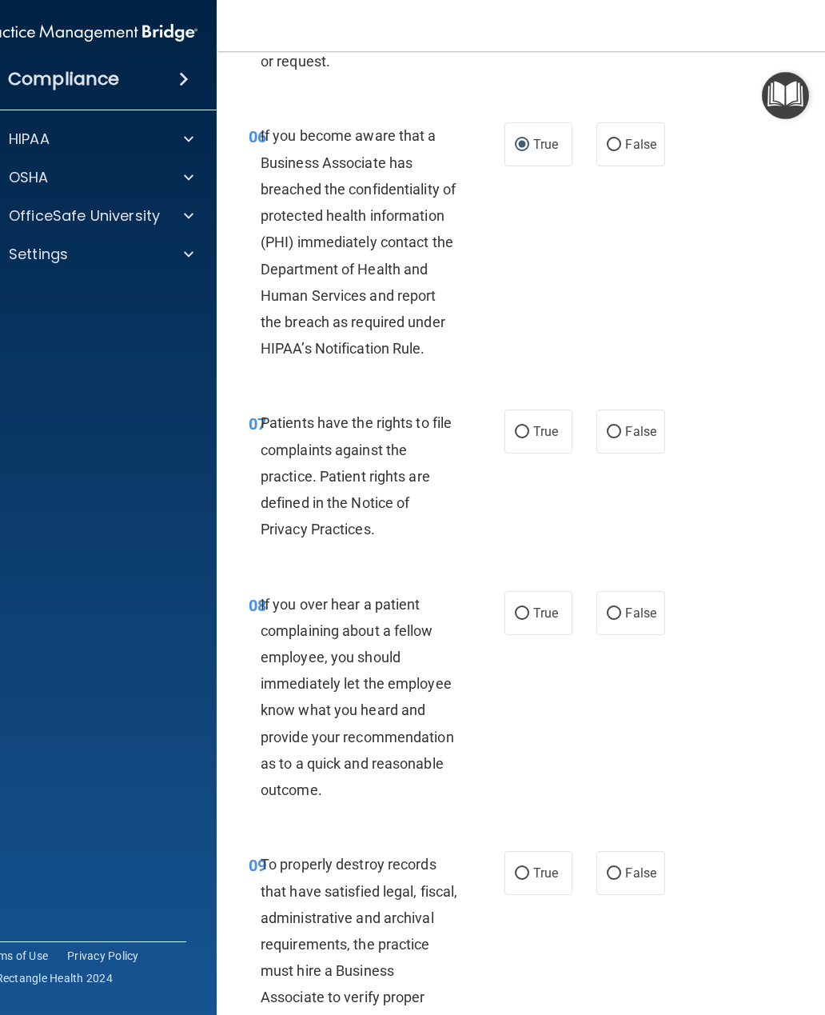
scroll to position [1234, 0]
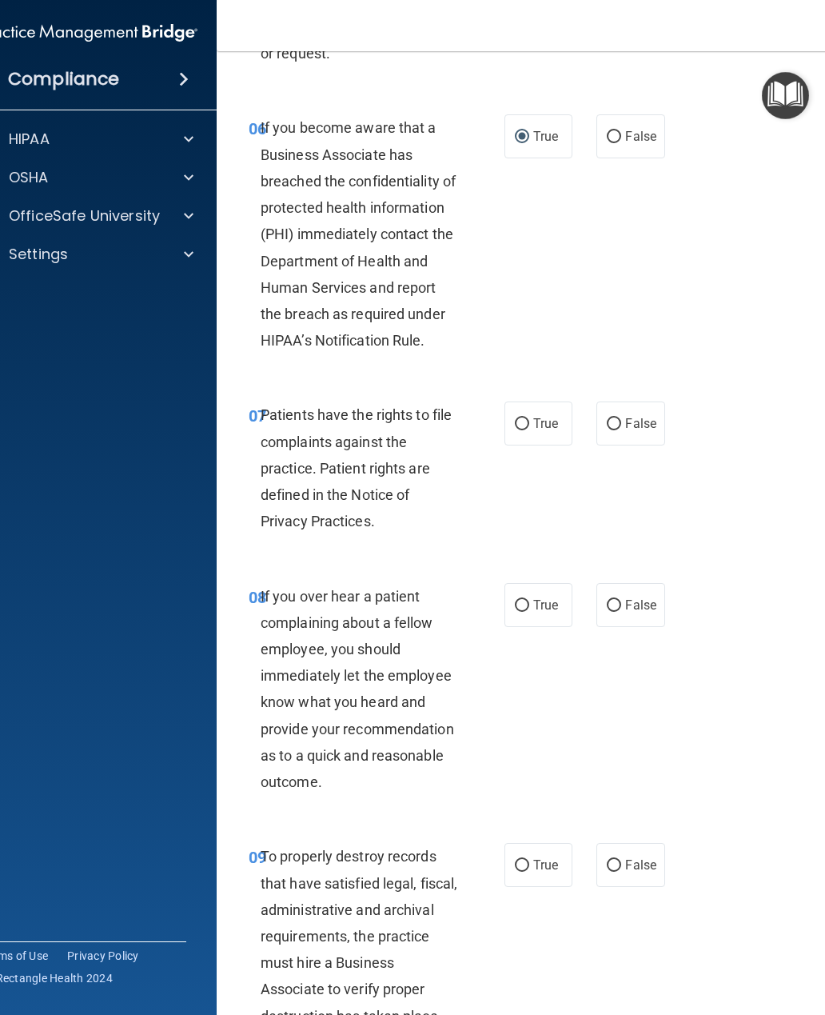
click at [526, 430] on input "True" at bounding box center [522, 424] width 14 height 12
radio input "true"
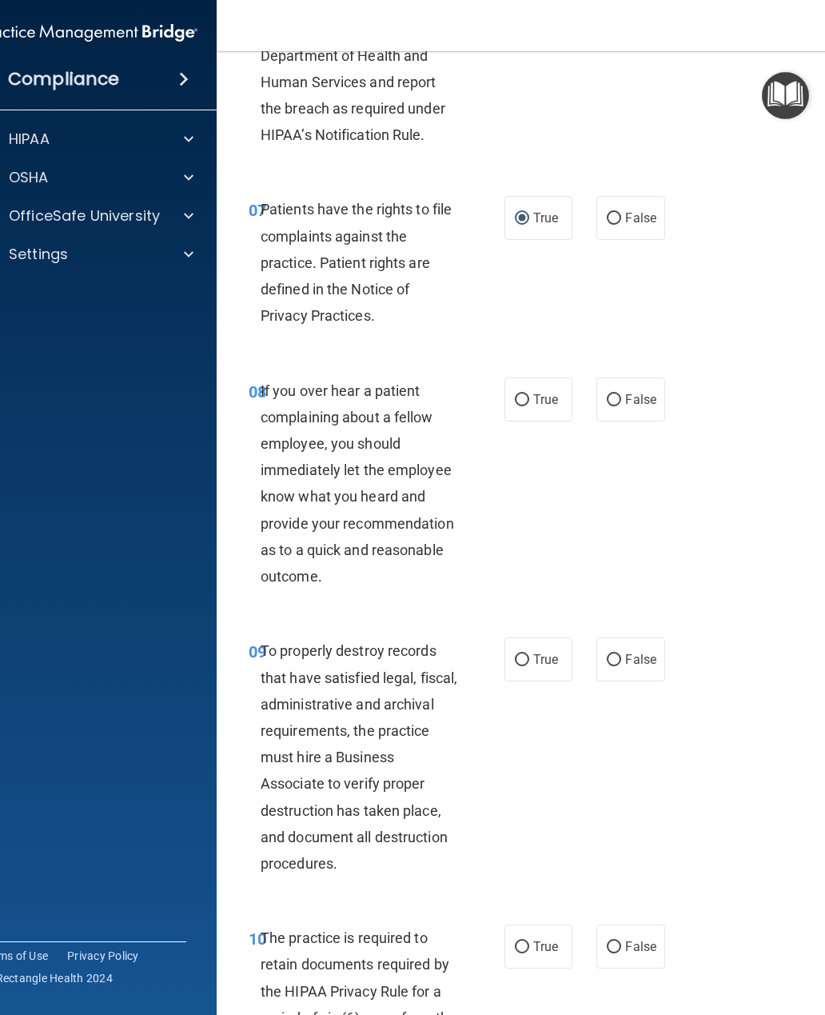
scroll to position [1443, 0]
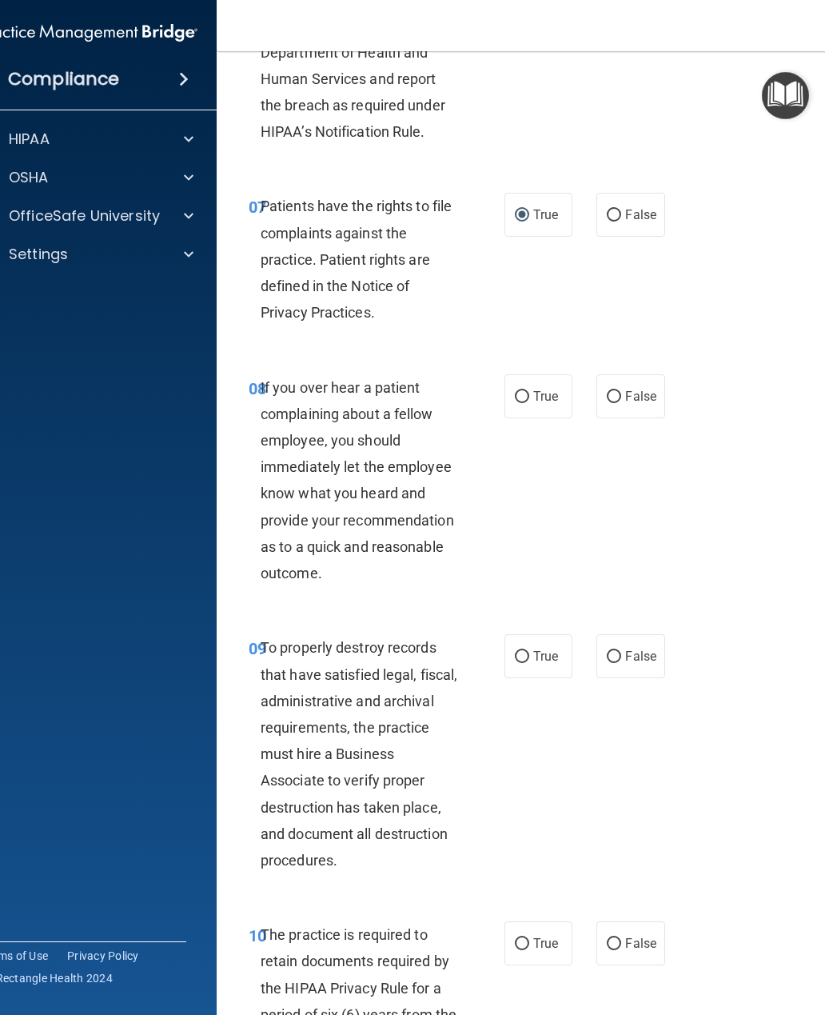
click at [531, 409] on label "True" at bounding box center [538, 396] width 68 height 44
click at [529, 403] on input "True" at bounding box center [522, 397] width 14 height 12
radio input "true"
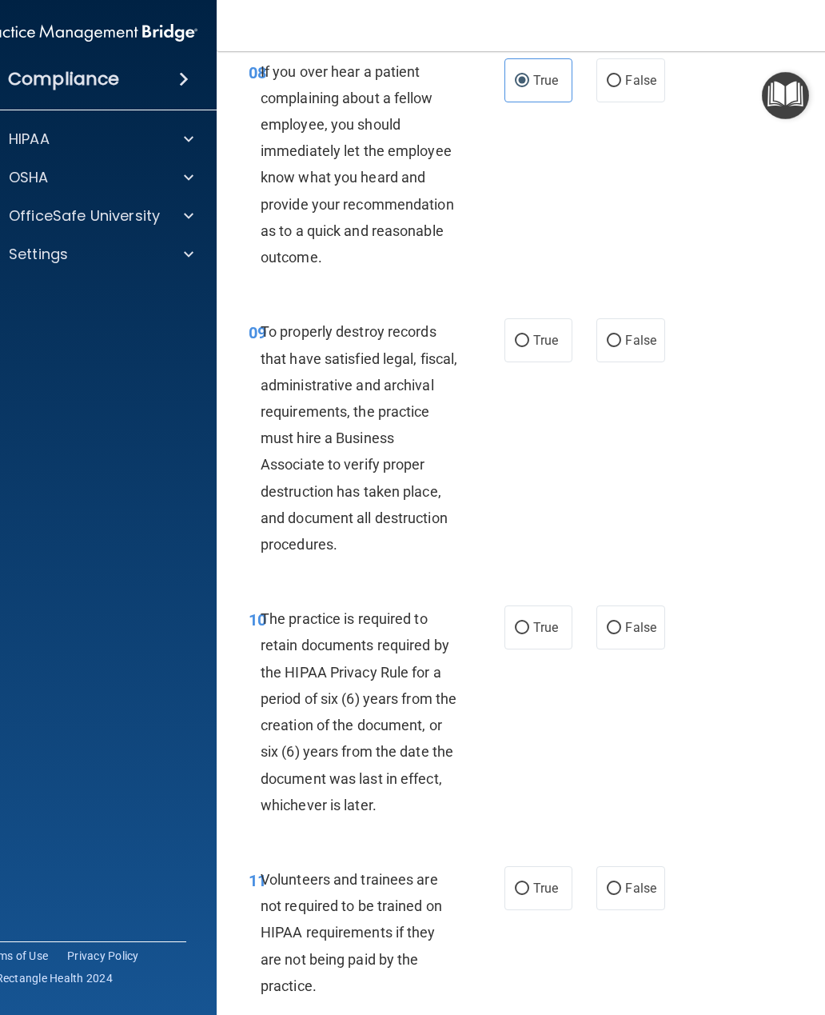
scroll to position [1761, 0]
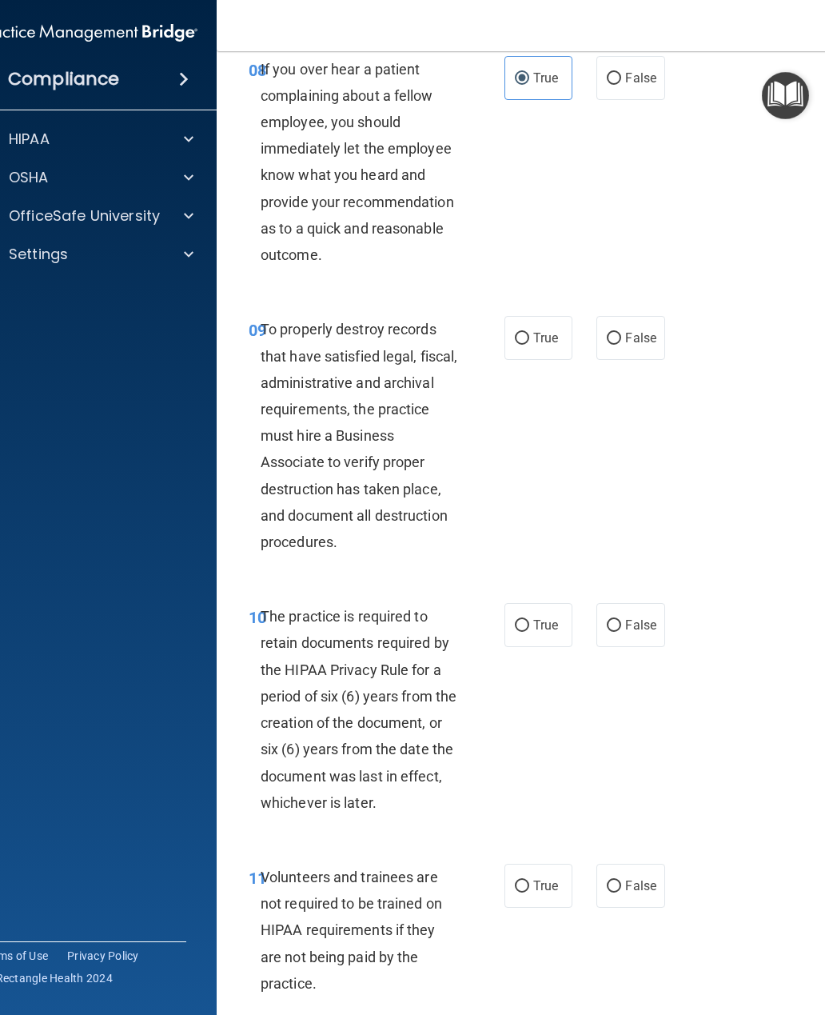
click at [520, 345] on input "True" at bounding box center [522, 339] width 14 height 12
radio input "true"
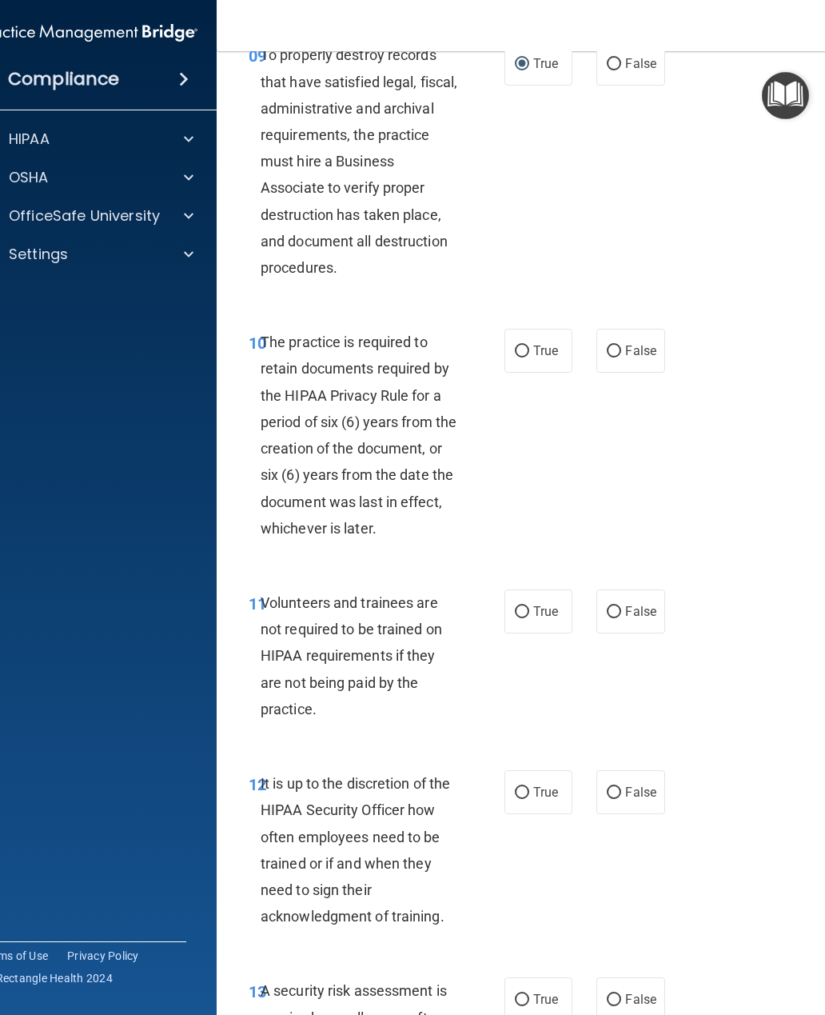
scroll to position [2040, 0]
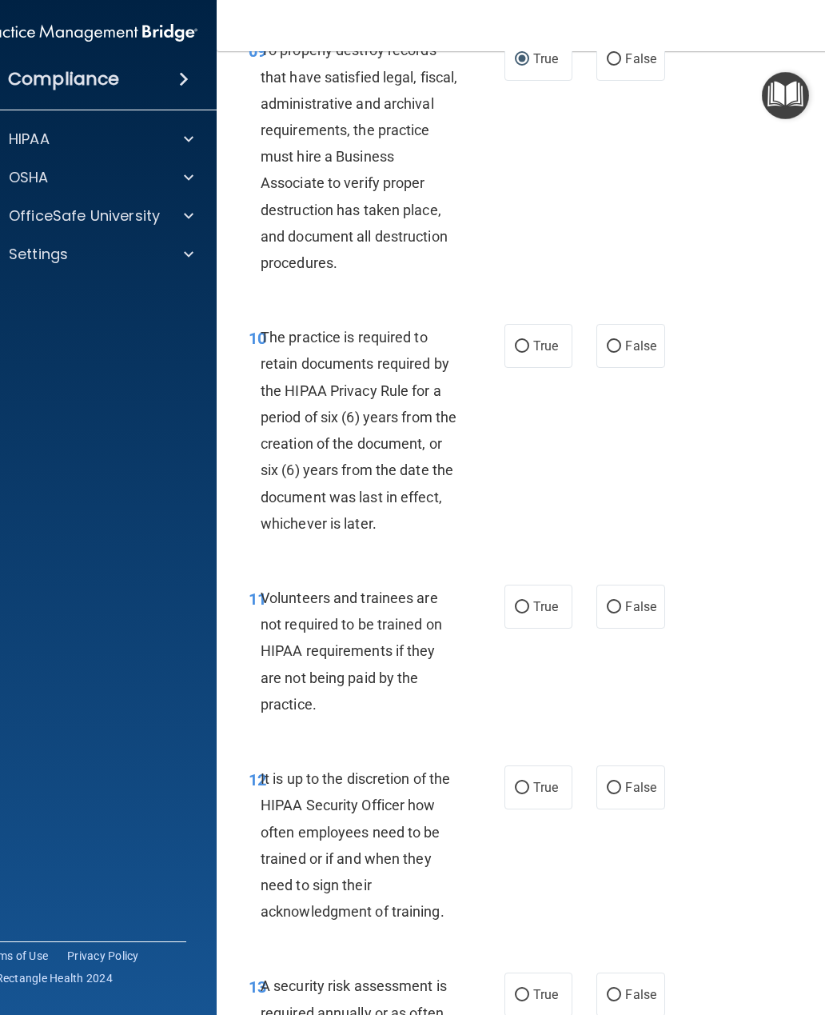
click at [528, 353] on input "True" at bounding box center [522, 347] width 14 height 12
radio input "true"
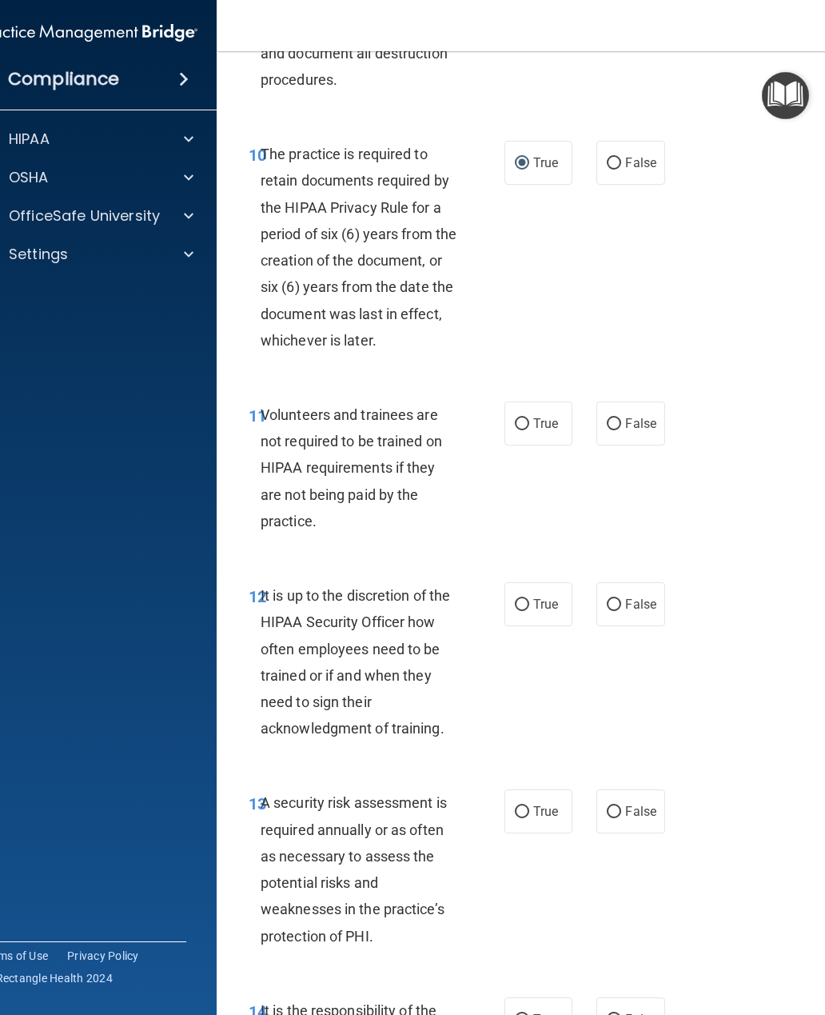
scroll to position [2229, 0]
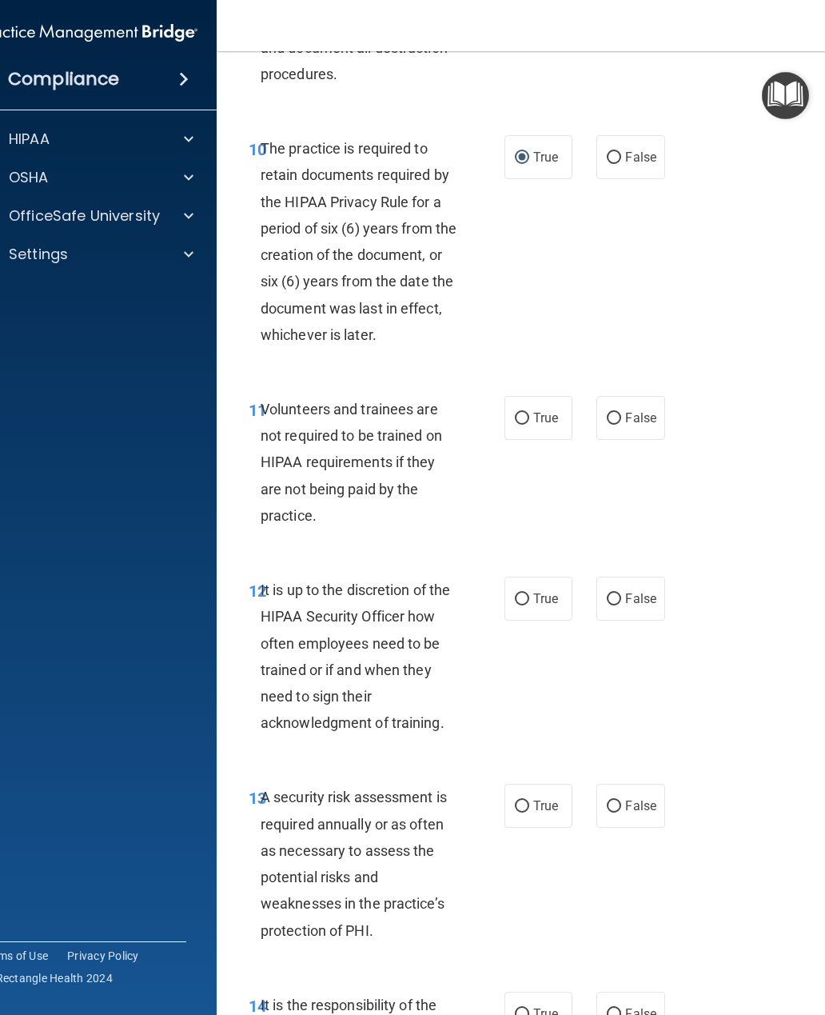
click at [606, 435] on label "False" at bounding box center [630, 418] width 68 height 44
click at [607, 425] on input "False" at bounding box center [614, 419] width 14 height 12
radio input "true"
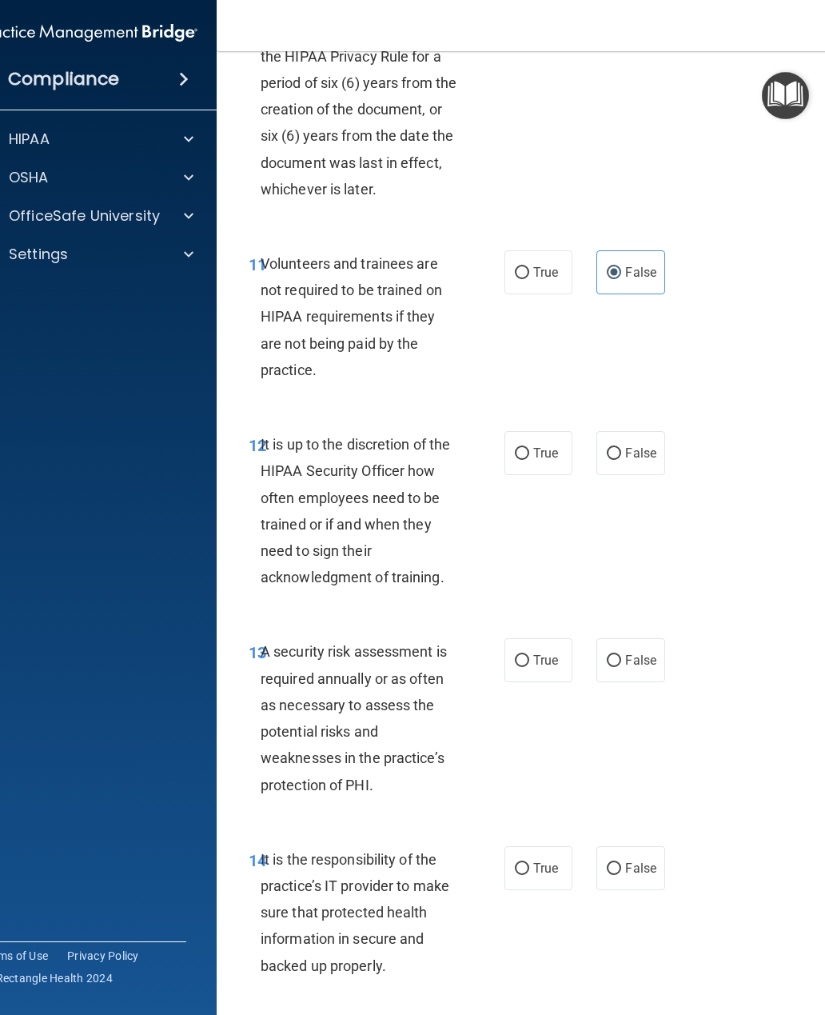
scroll to position [2383, 0]
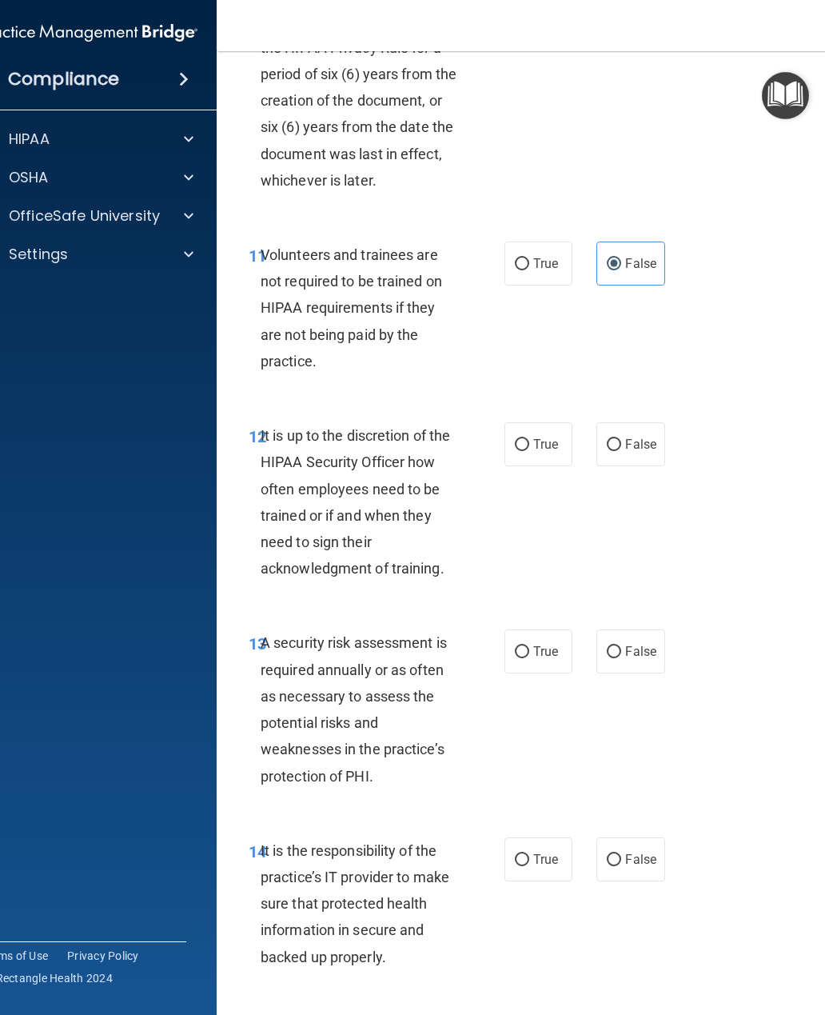
click at [613, 449] on input "False" at bounding box center [614, 445] width 14 height 12
radio input "true"
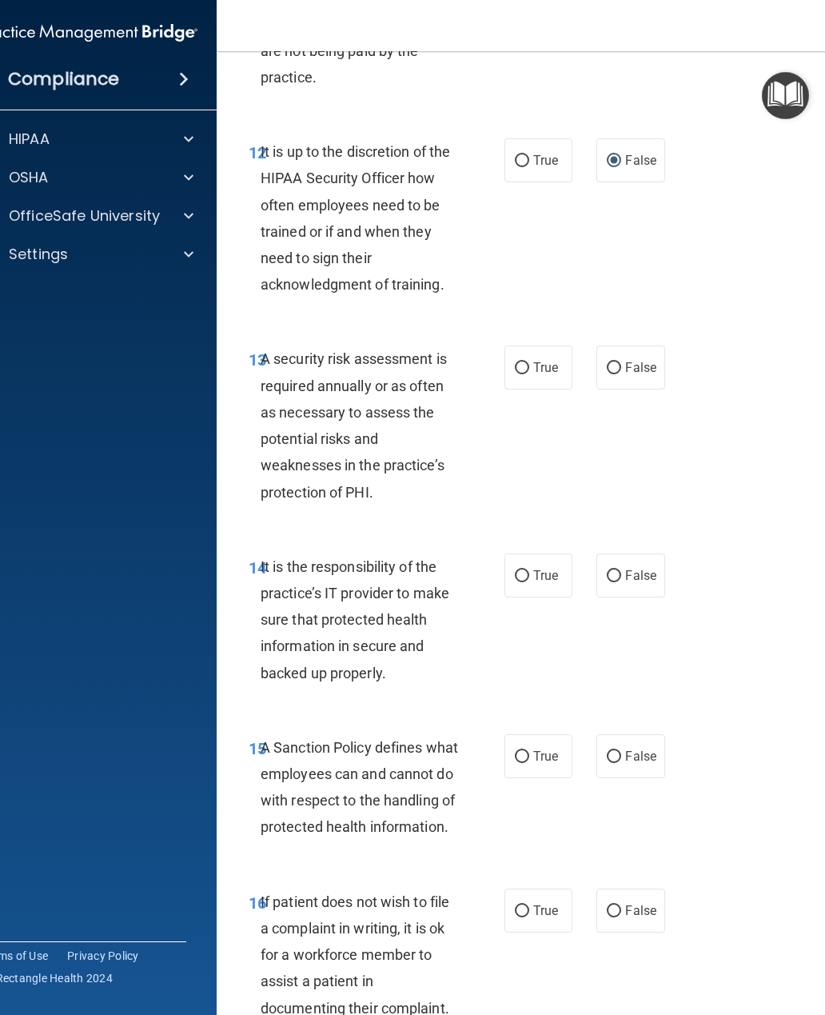
scroll to position [2670, 0]
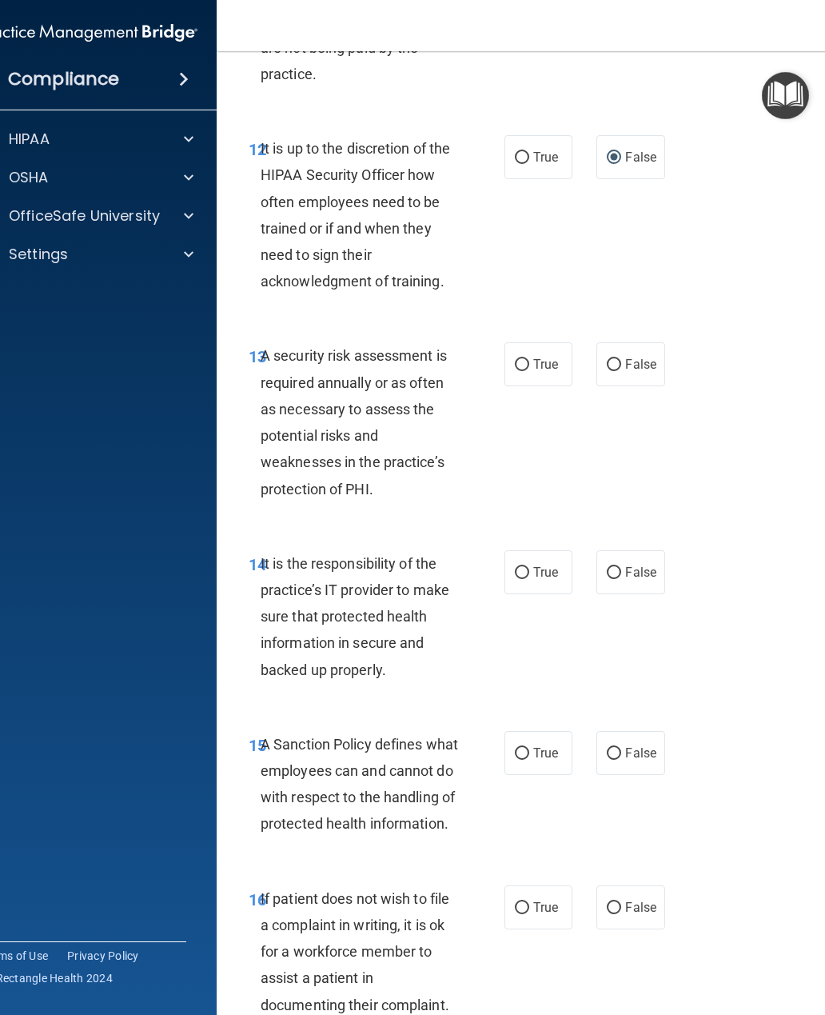
click at [527, 371] on input "True" at bounding box center [522, 365] width 14 height 12
radio input "true"
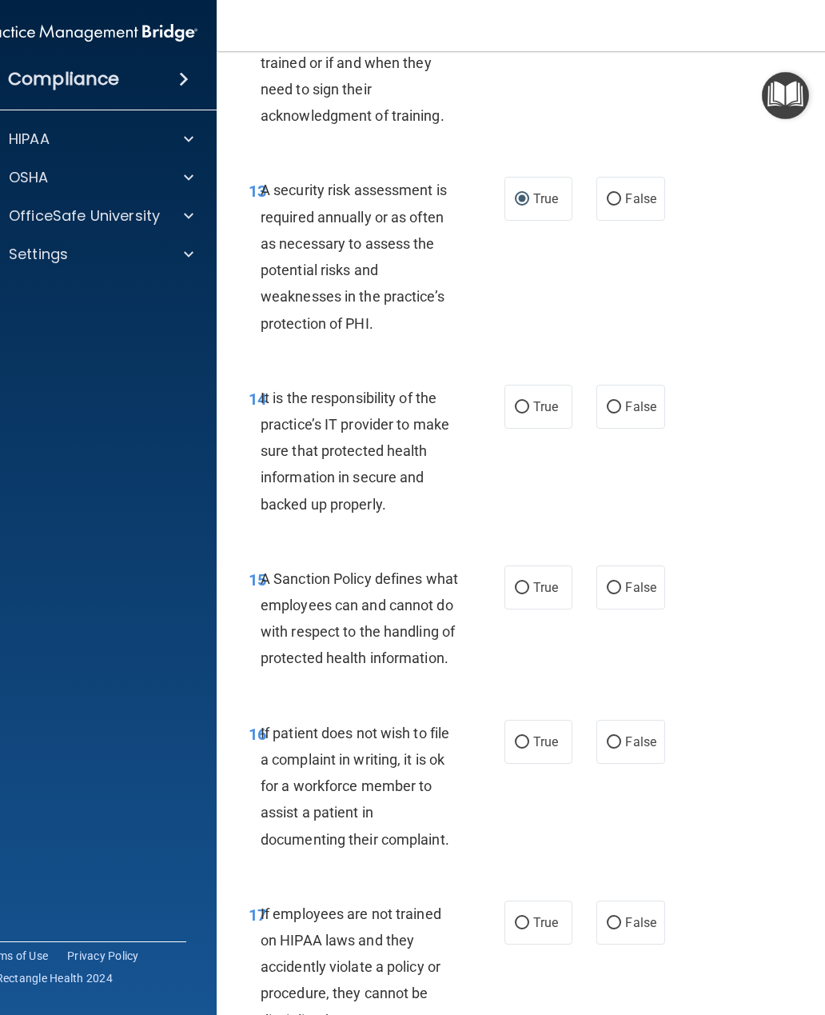
scroll to position [2837, 0]
click at [610, 413] on input "False" at bounding box center [614, 407] width 14 height 12
radio input "true"
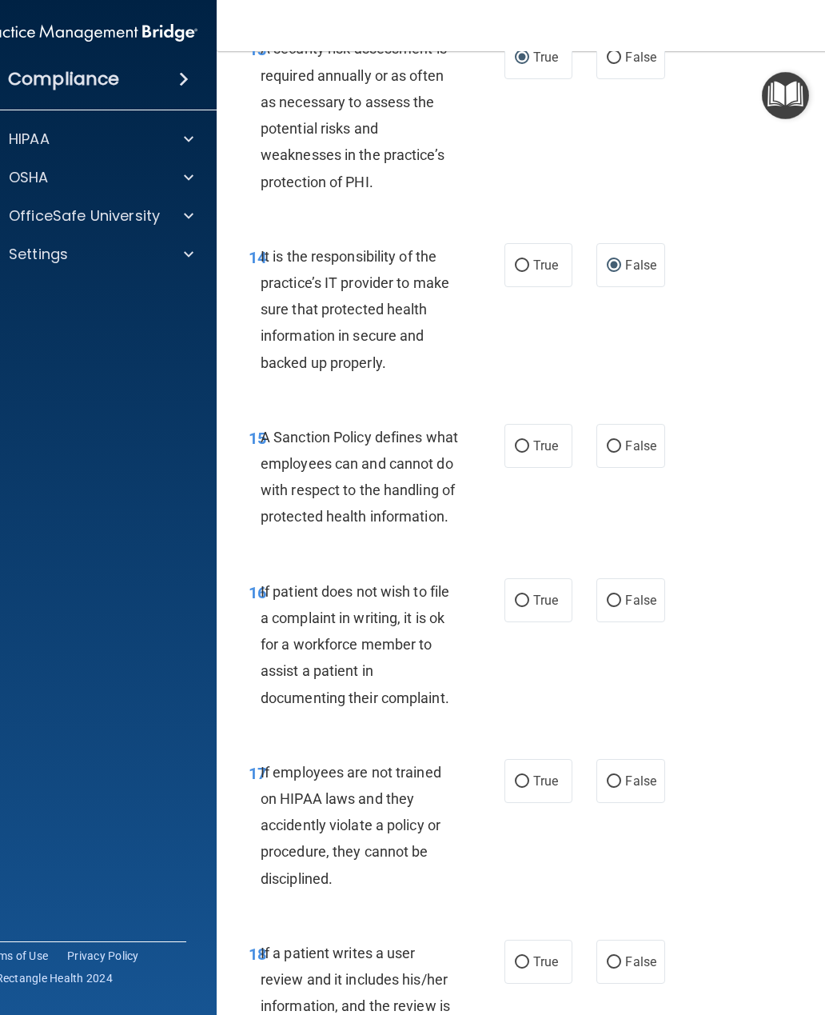
scroll to position [2981, 0]
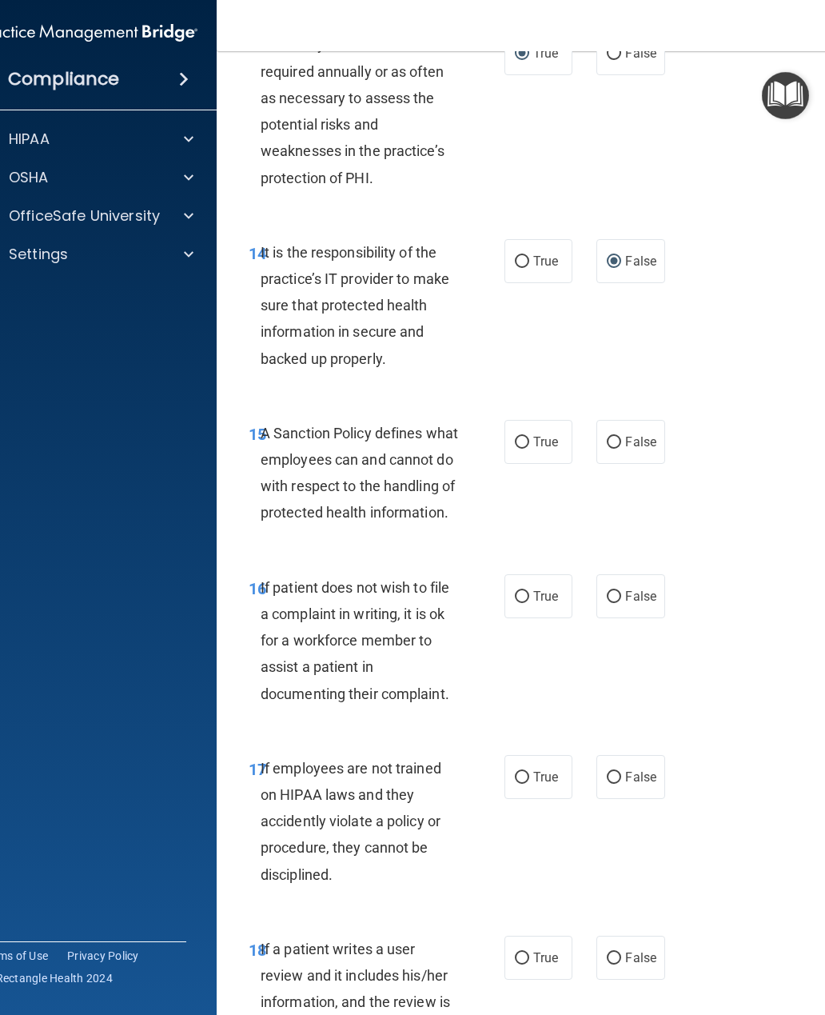
click at [611, 449] on input "False" at bounding box center [614, 443] width 14 height 12
radio input "true"
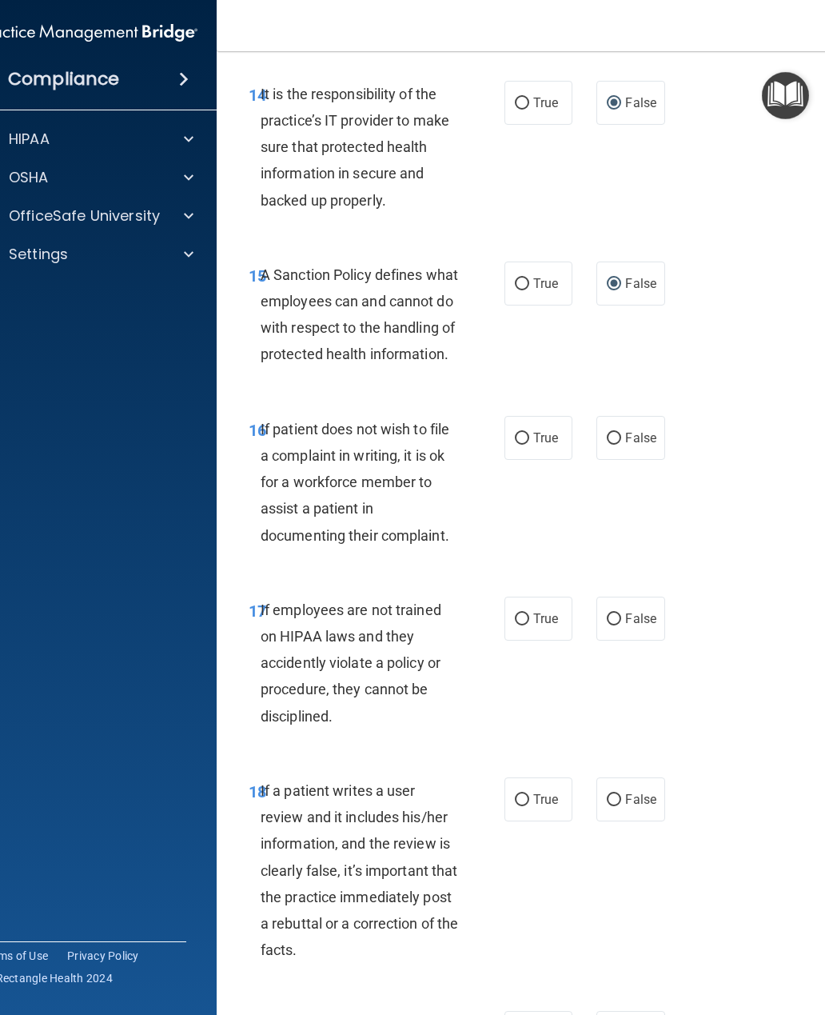
scroll to position [3149, 0]
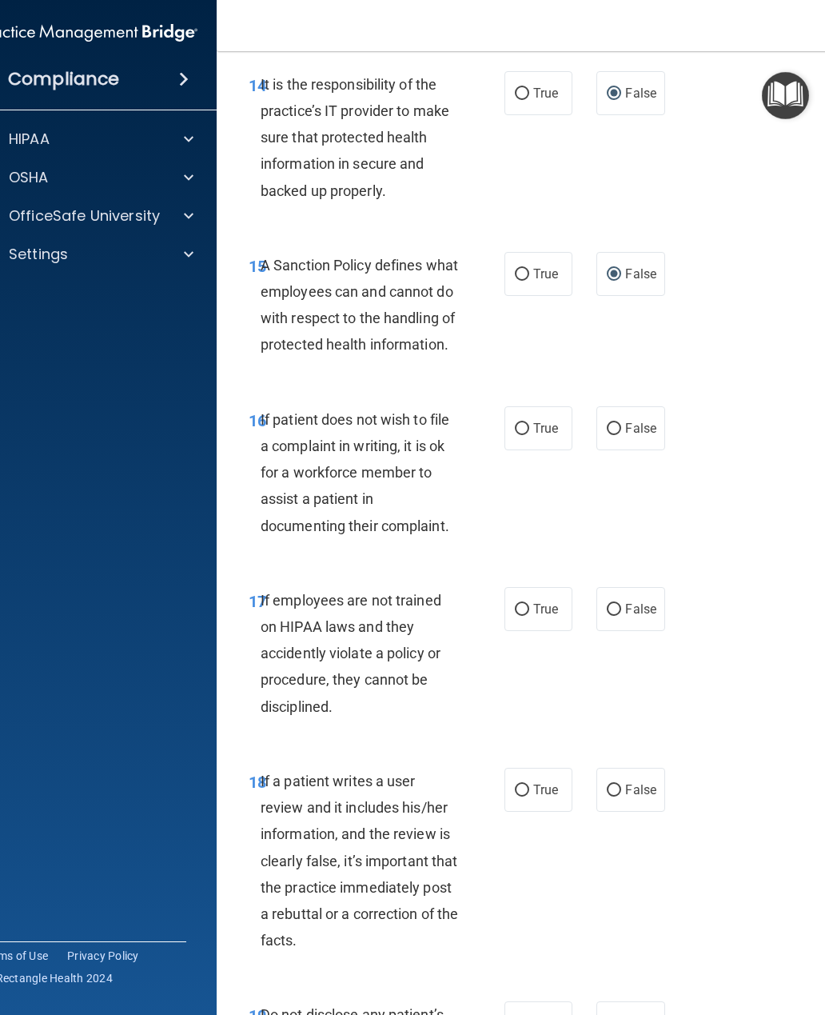
click at [620, 435] on input "False" at bounding box center [614, 429] width 14 height 12
radio input "true"
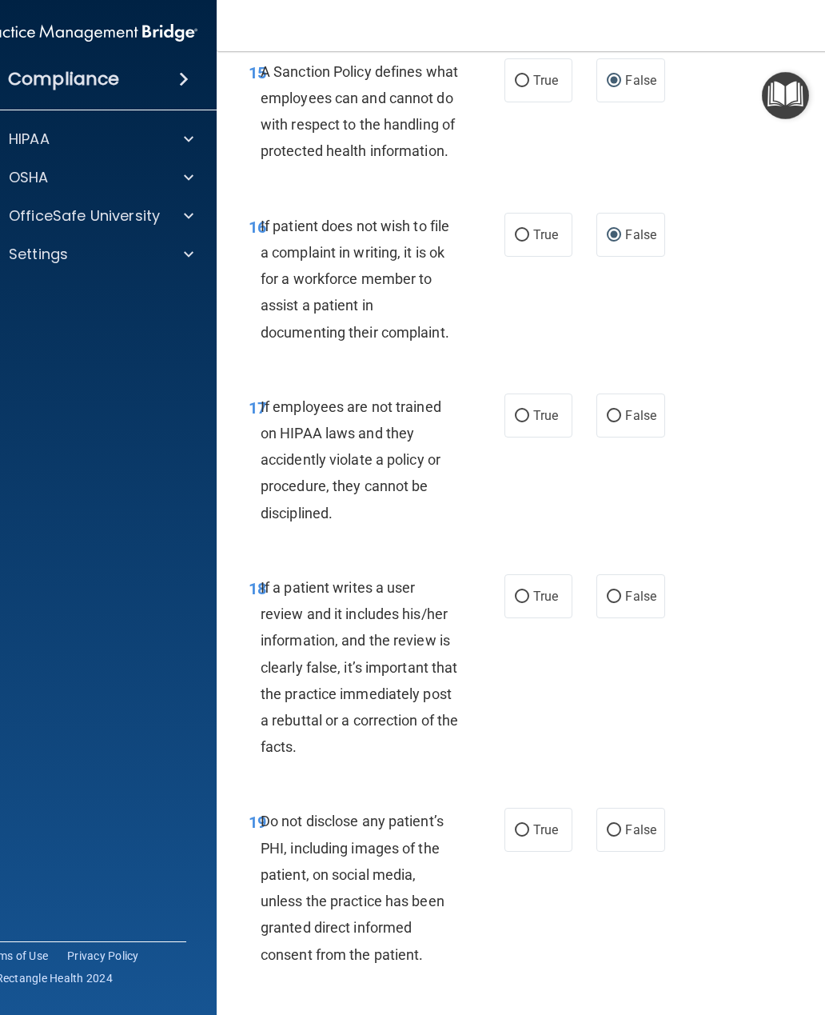
scroll to position [3346, 0]
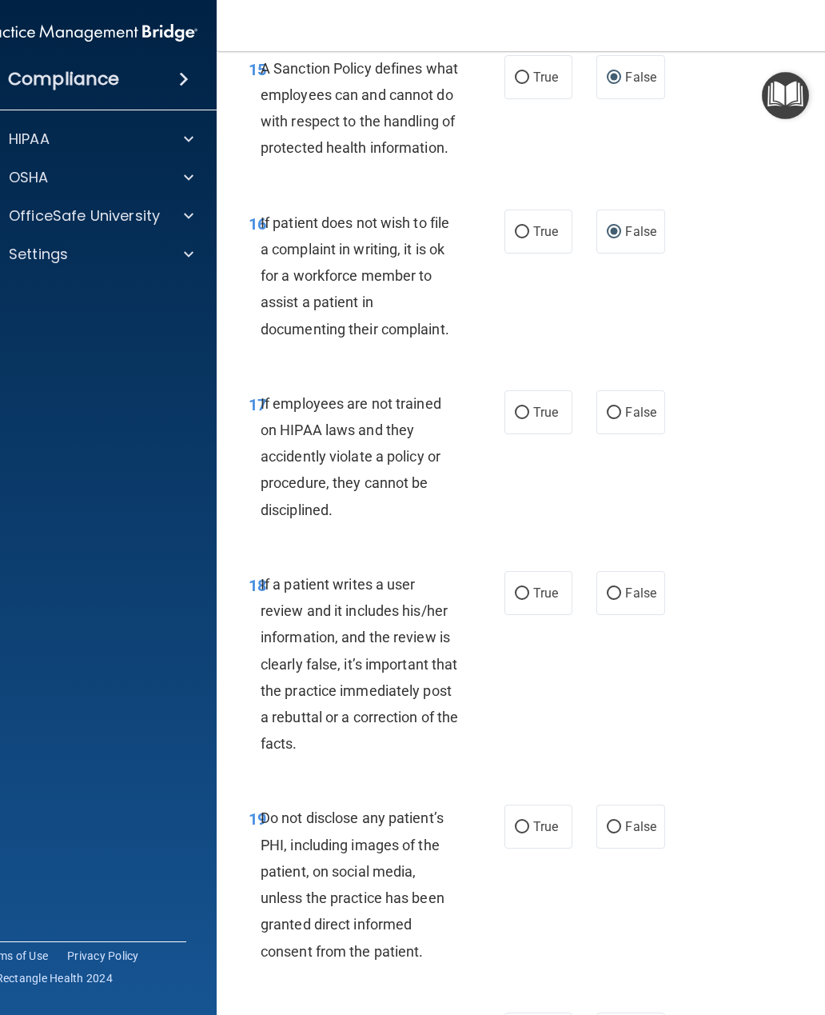
click at [610, 419] on input "False" at bounding box center [614, 413] width 14 height 12
radio input "true"
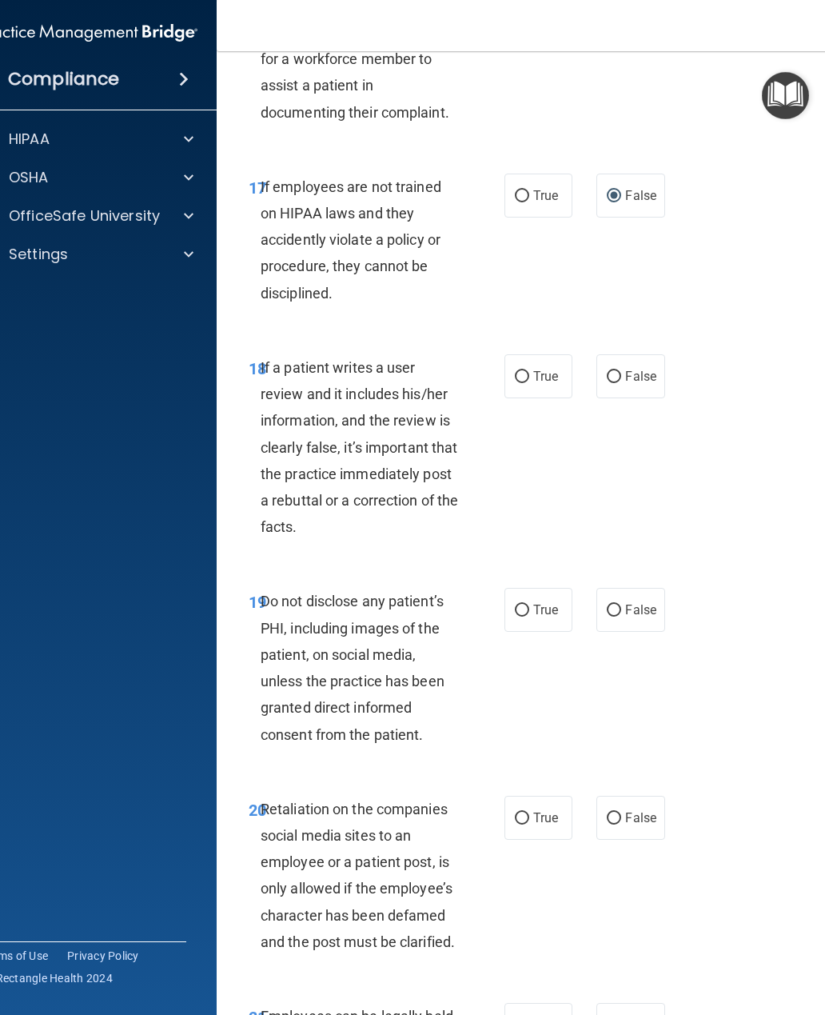
scroll to position [3575, 0]
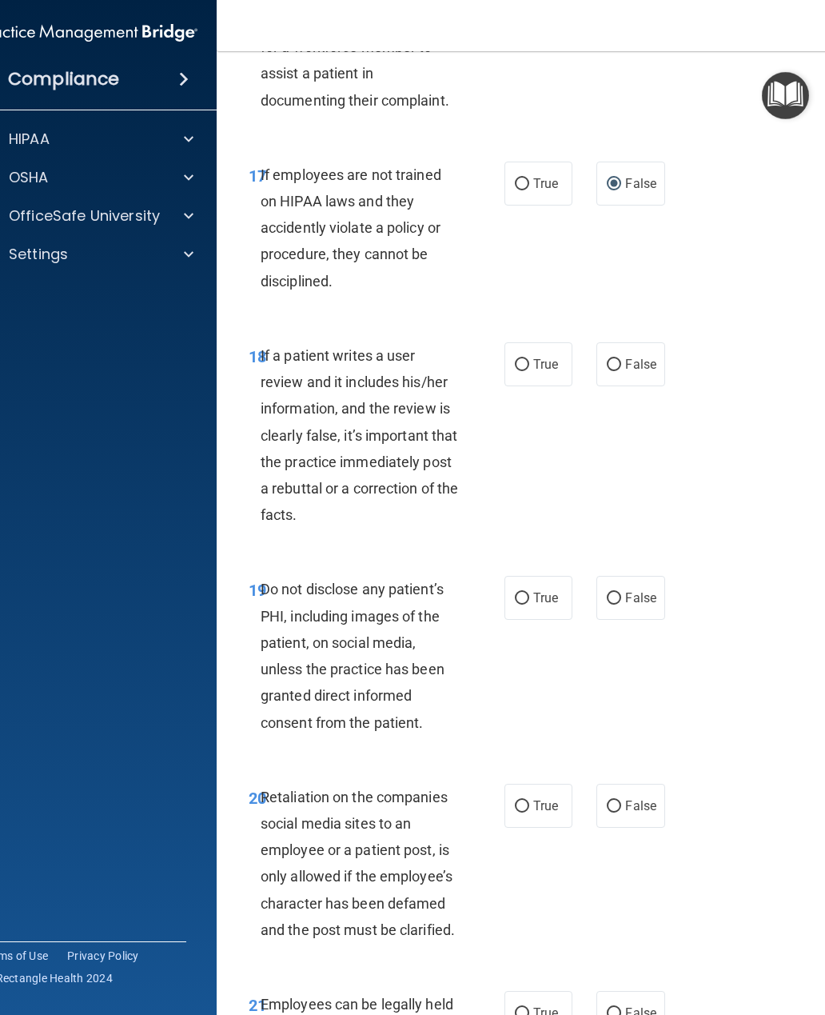
click at [524, 371] on input "True" at bounding box center [522, 365] width 14 height 12
radio input "true"
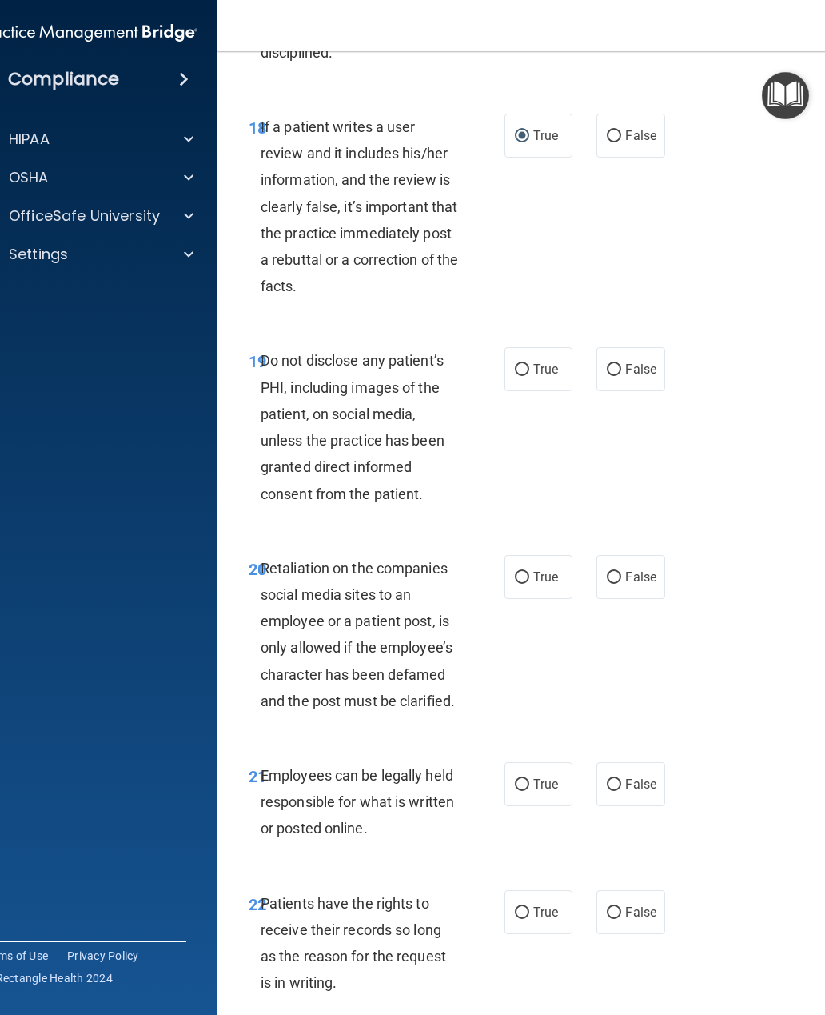
scroll to position [3808, 0]
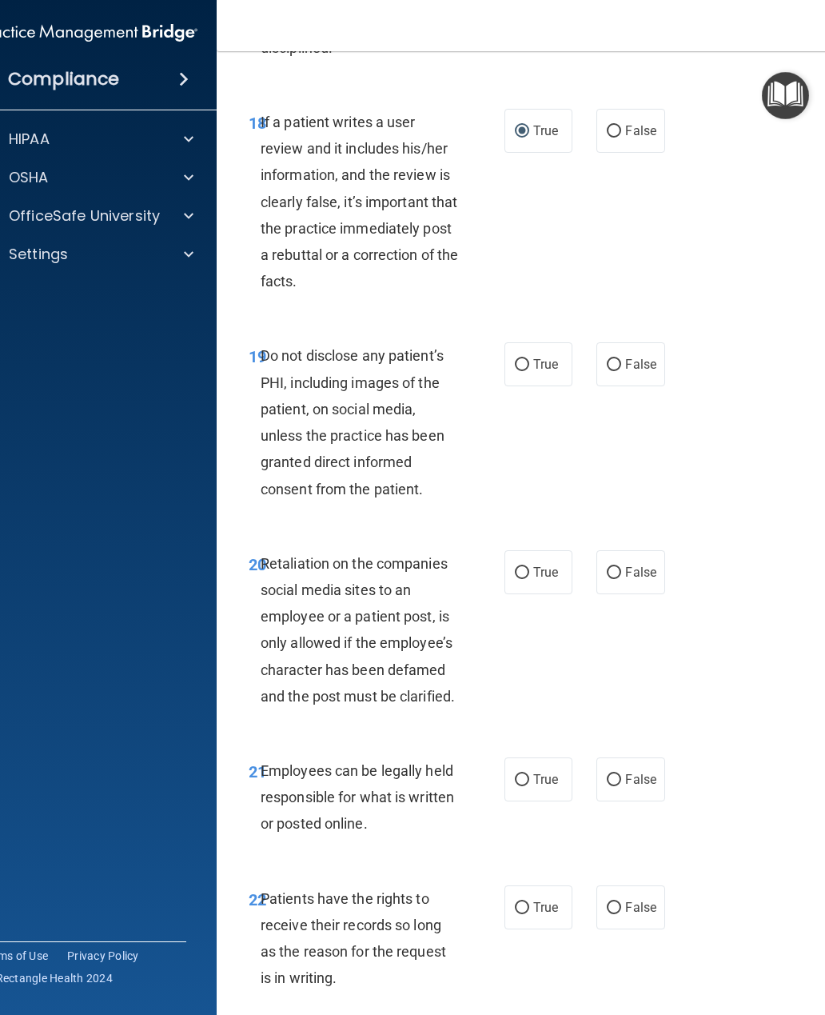
click at [523, 371] on input "True" at bounding box center [522, 365] width 14 height 12
radio input "true"
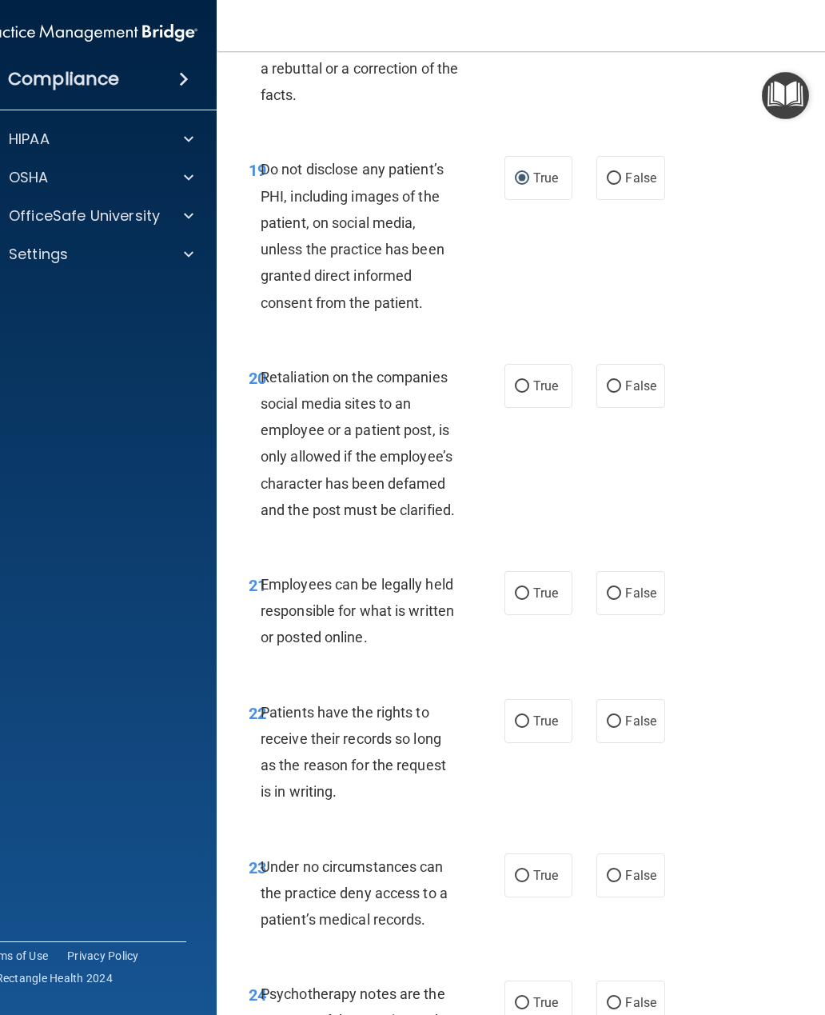
scroll to position [3996, 0]
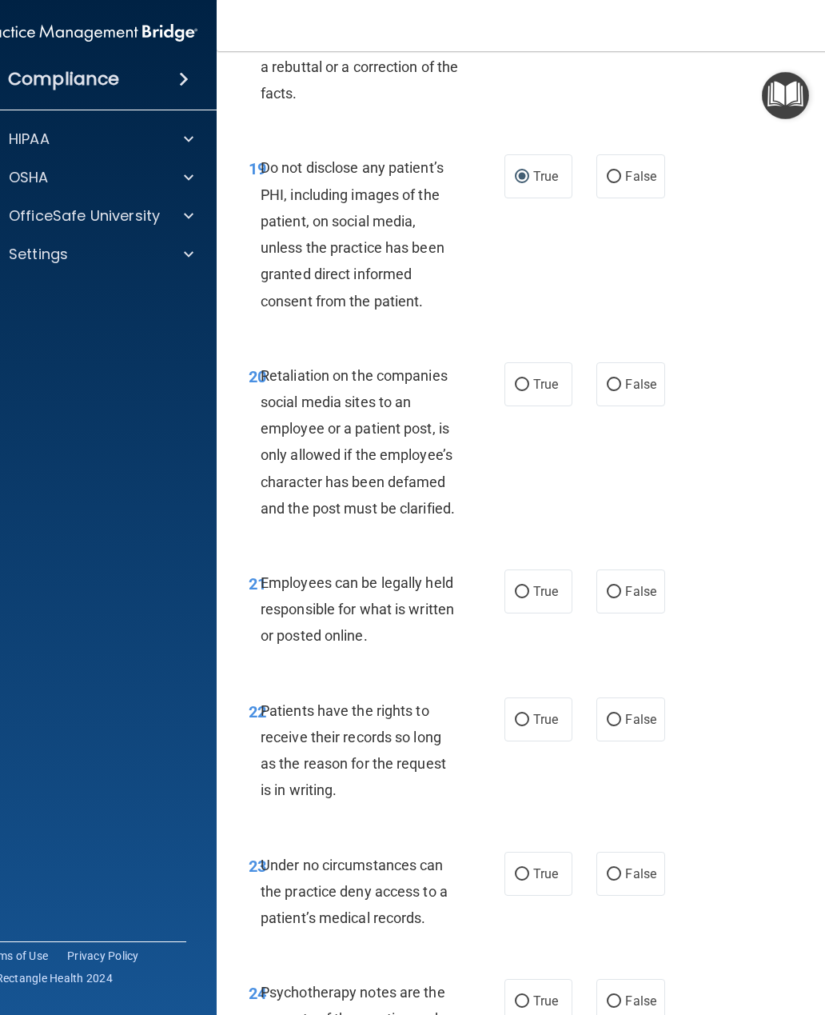
click at [526, 405] on label "True" at bounding box center [538, 384] width 68 height 44
click at [526, 391] on input "True" at bounding box center [522, 385] width 14 height 12
radio input "true"
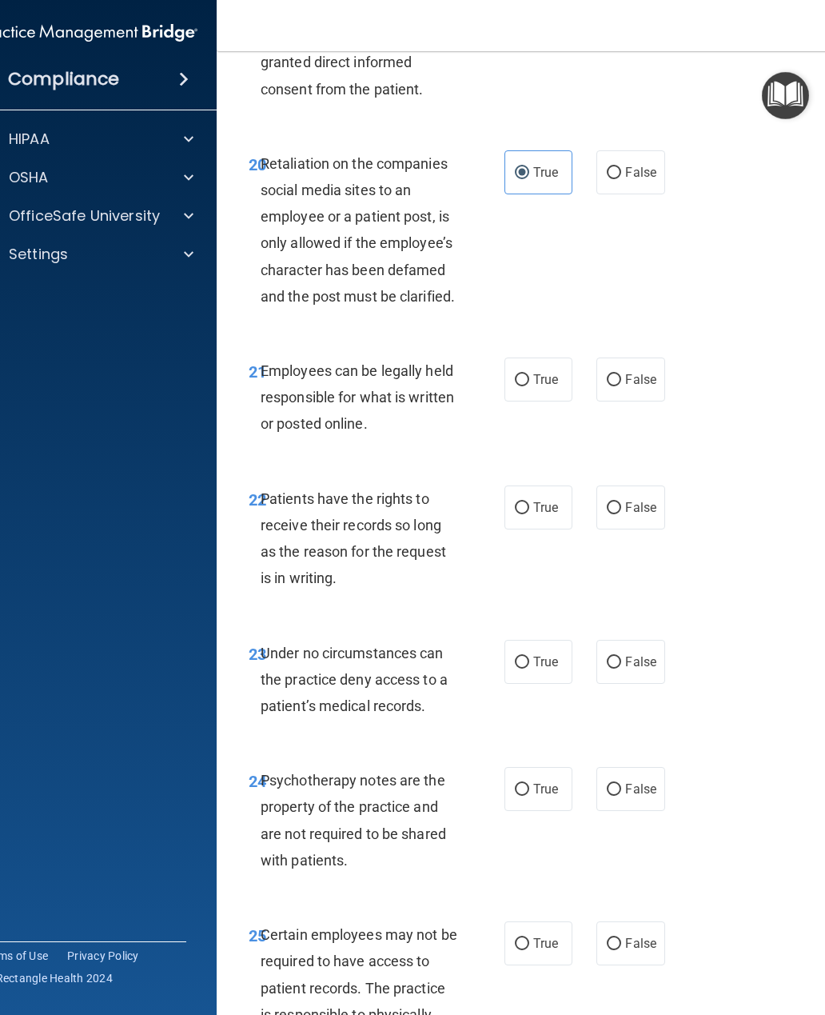
scroll to position [4212, 0]
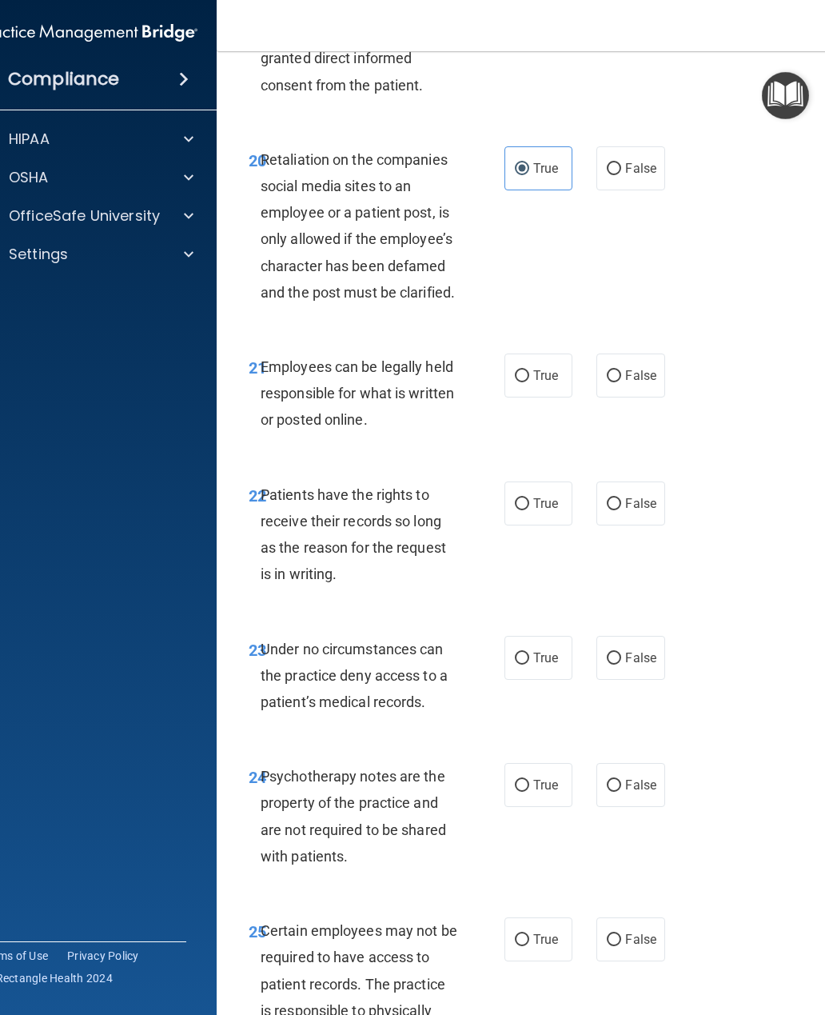
click at [521, 382] on input "True" at bounding box center [522, 376] width 14 height 12
radio input "true"
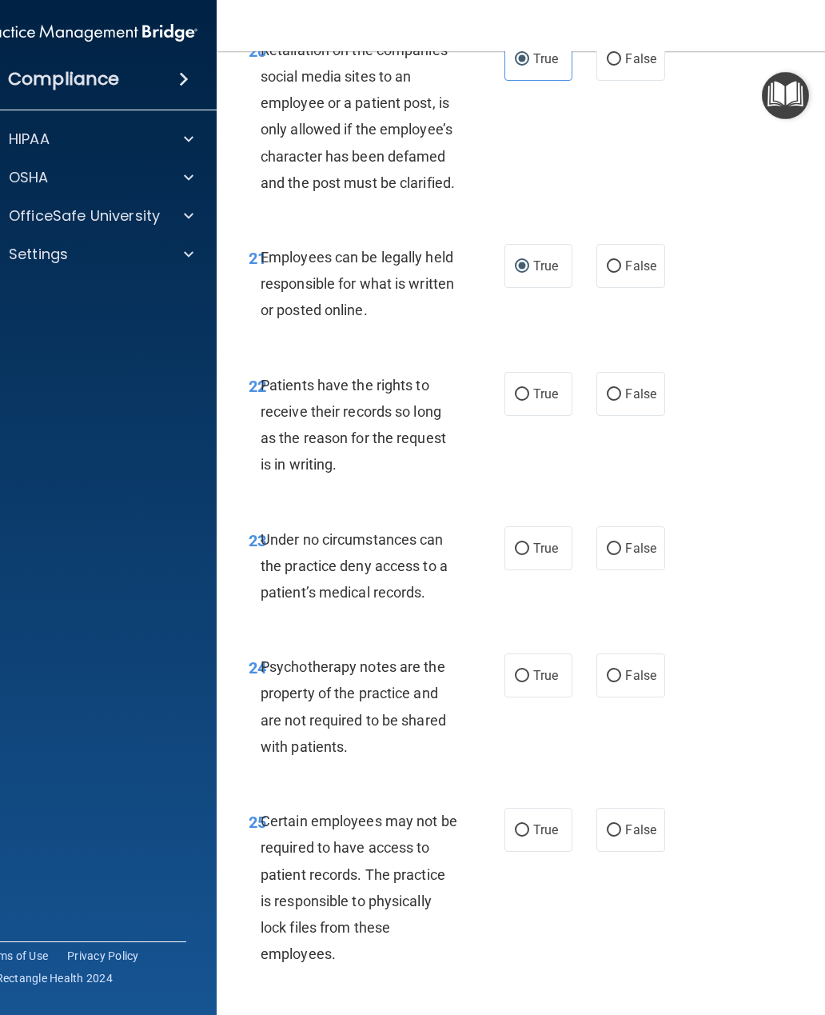
scroll to position [4328, 0]
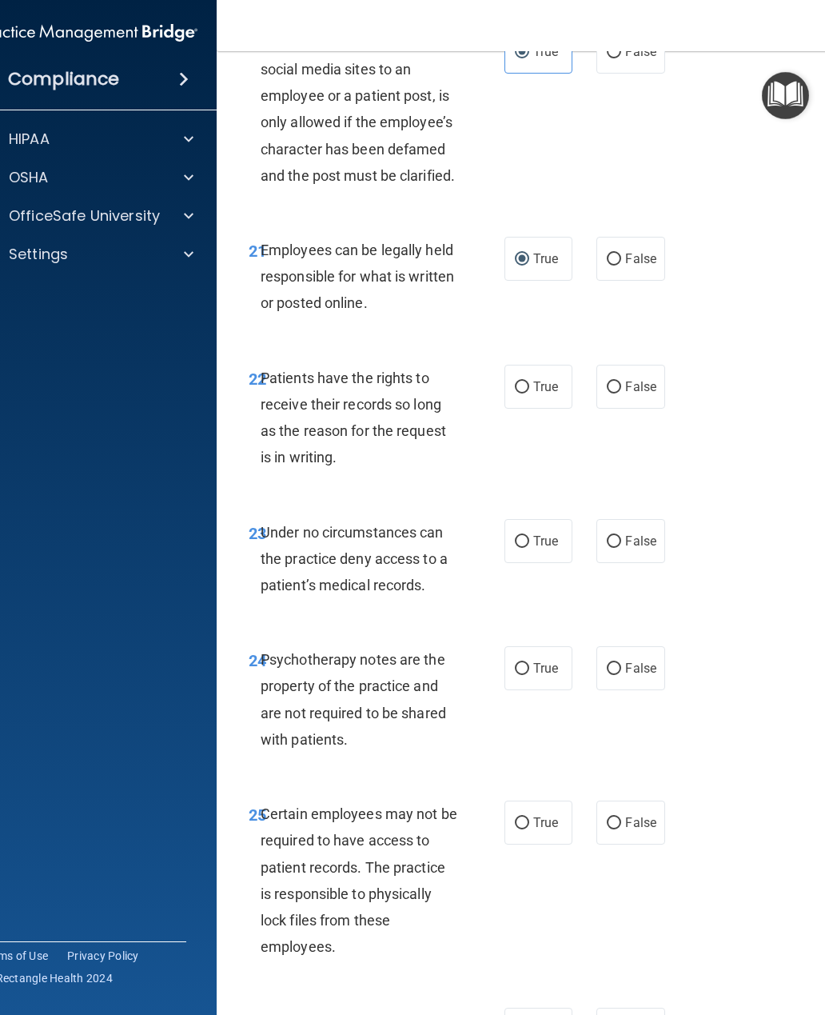
click at [524, 393] on input "True" at bounding box center [522, 387] width 14 height 12
radio input "true"
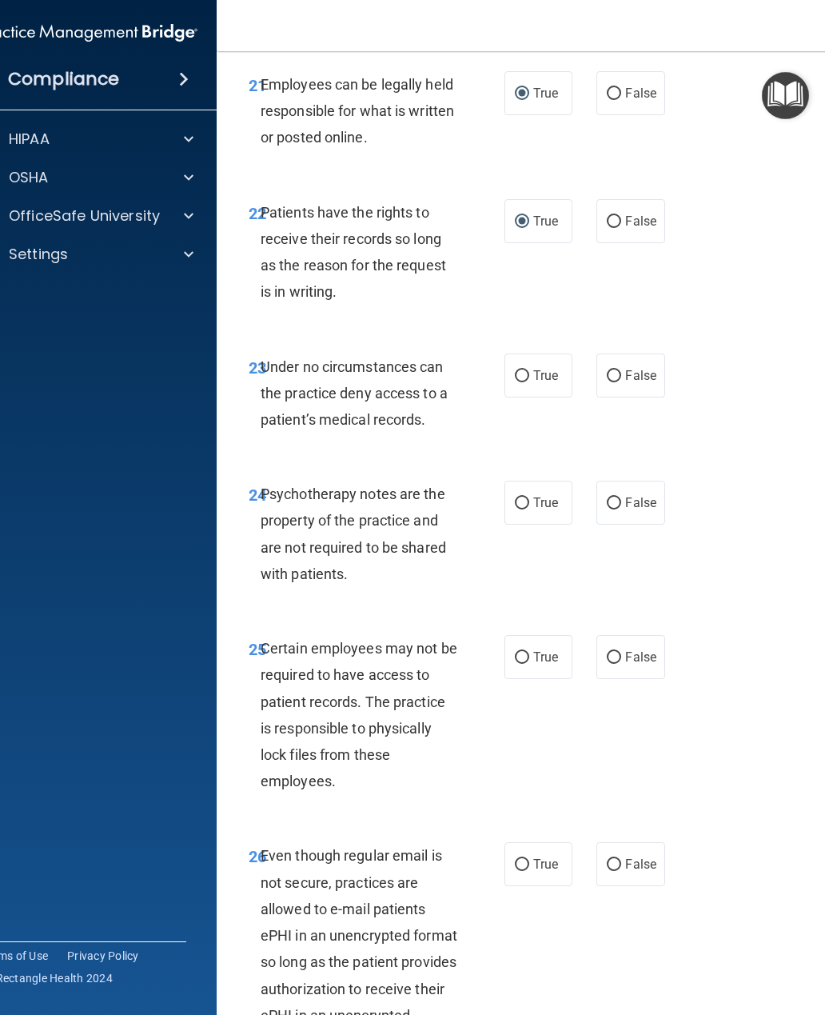
scroll to position [4496, 0]
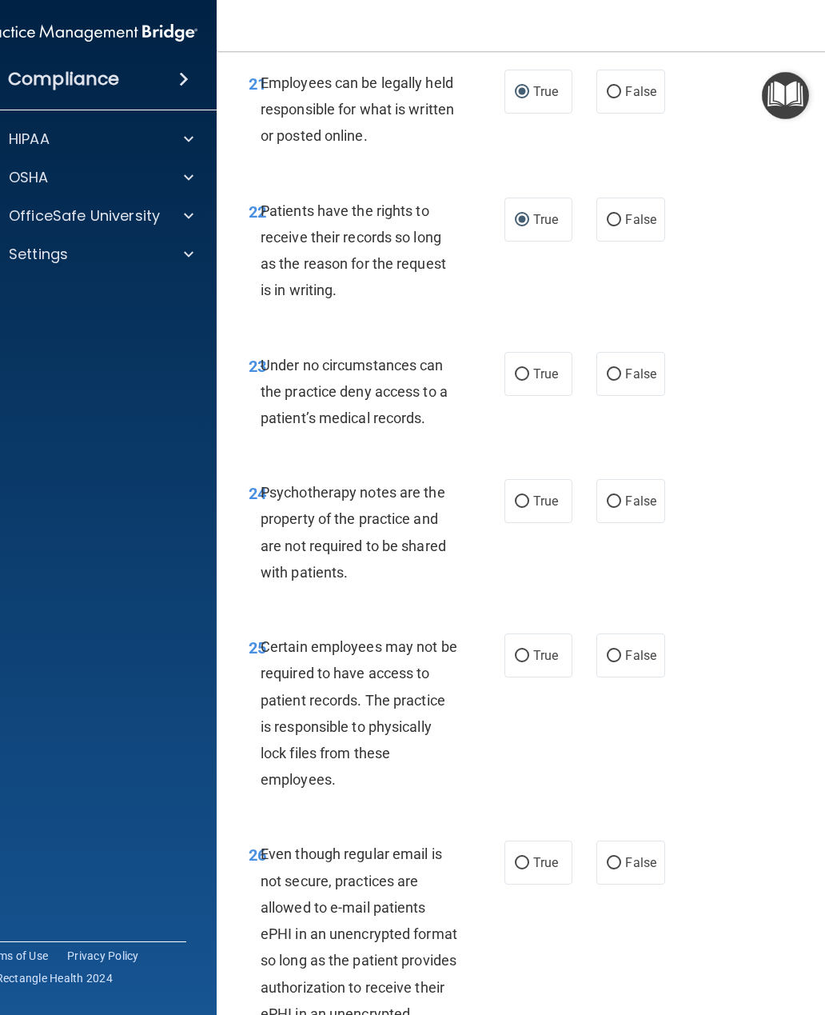
click at [525, 381] on input "True" at bounding box center [522, 375] width 14 height 12
radio input "true"
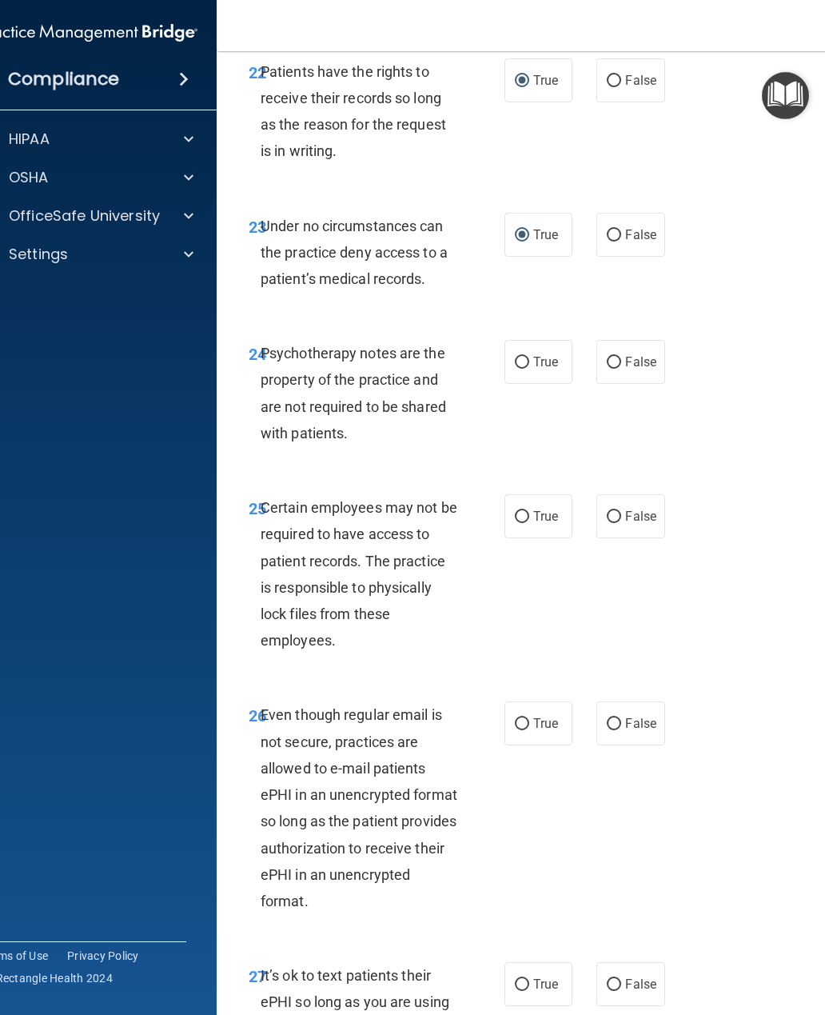
scroll to position [4636, 0]
click at [616, 367] on input "False" at bounding box center [614, 361] width 14 height 12
radio input "true"
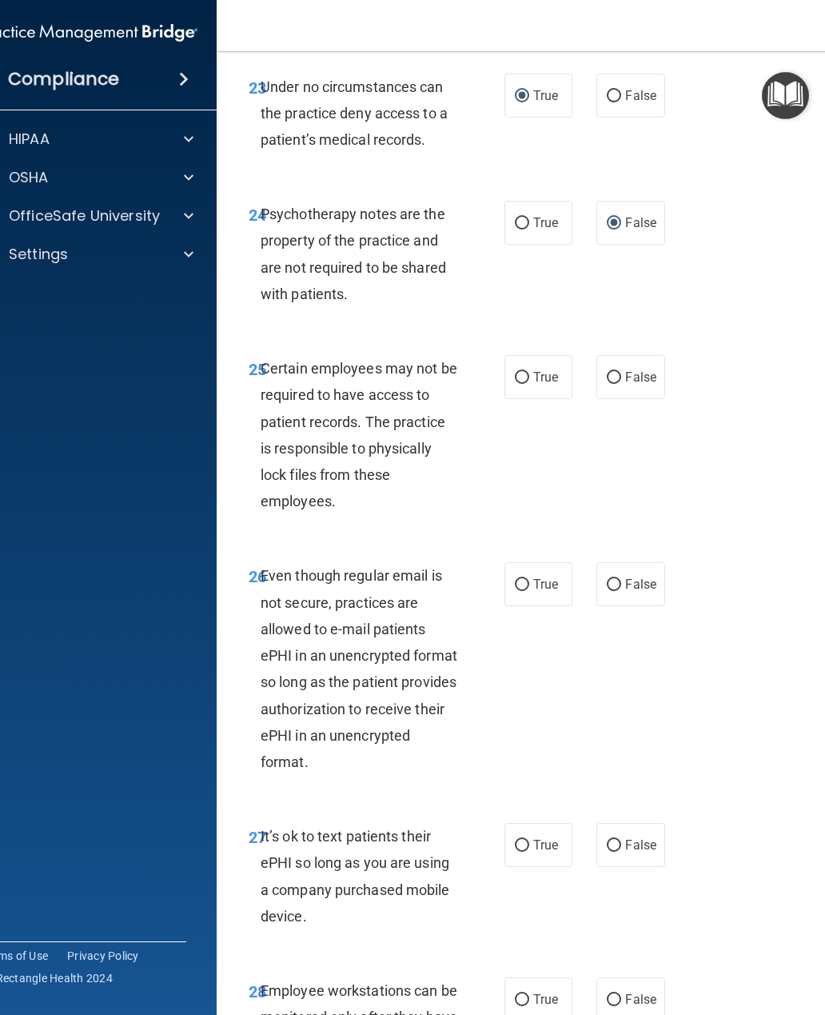
scroll to position [4777, 0]
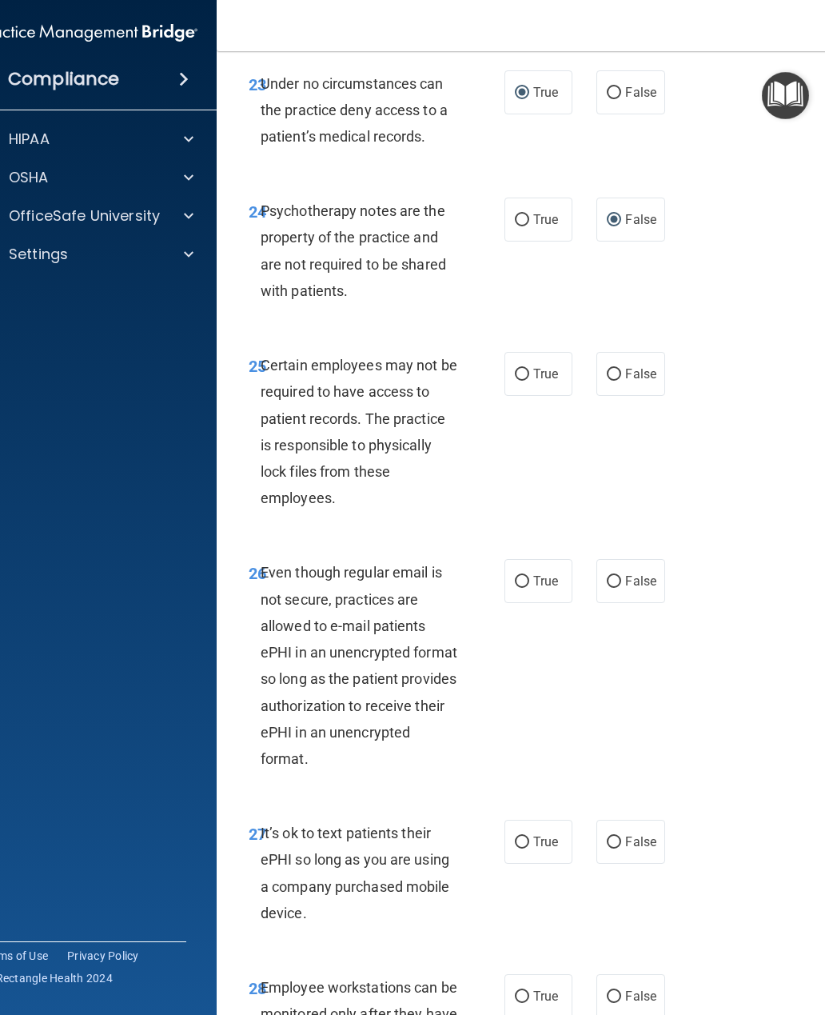
click at [528, 381] on input "True" at bounding box center [522, 375] width 14 height 12
radio input "true"
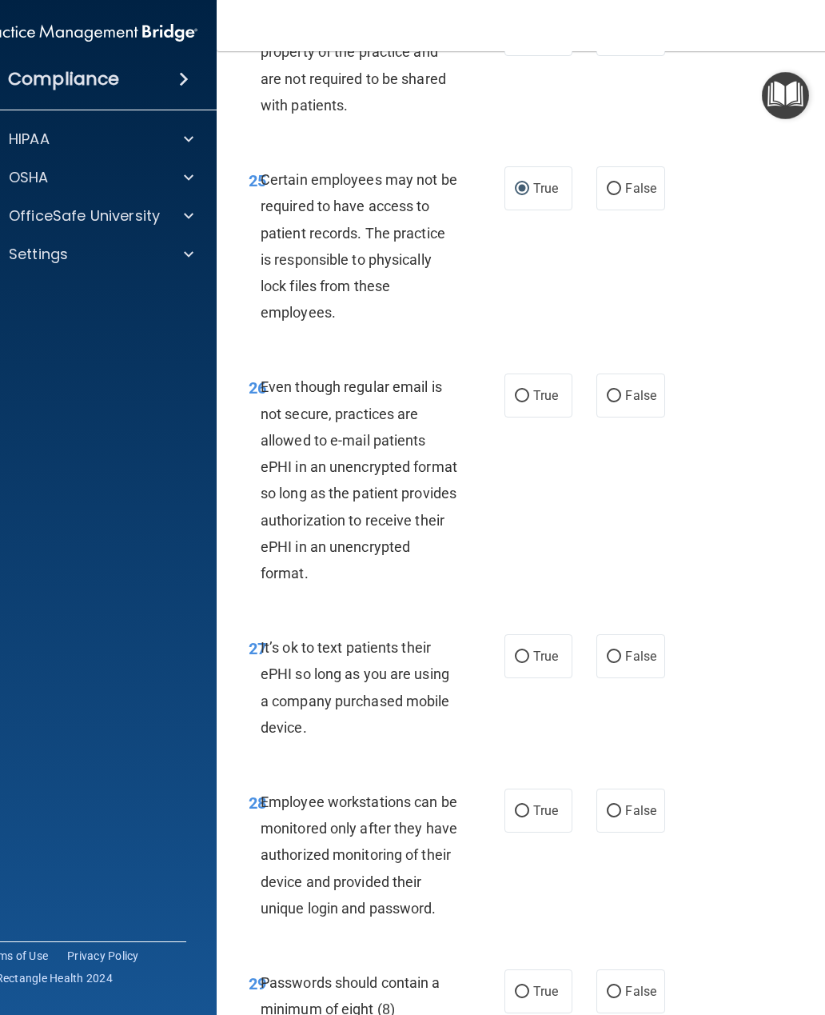
scroll to position [4975, 0]
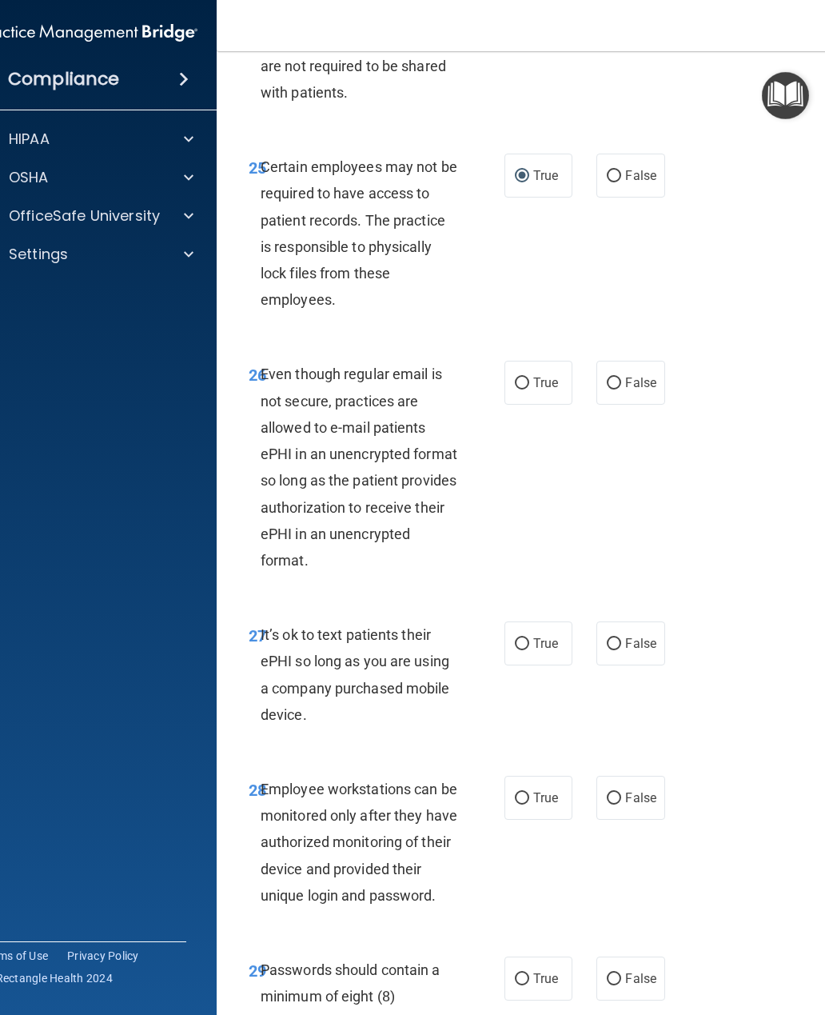
click at [616, 389] on input "False" at bounding box center [614, 383] width 14 height 12
radio input "true"
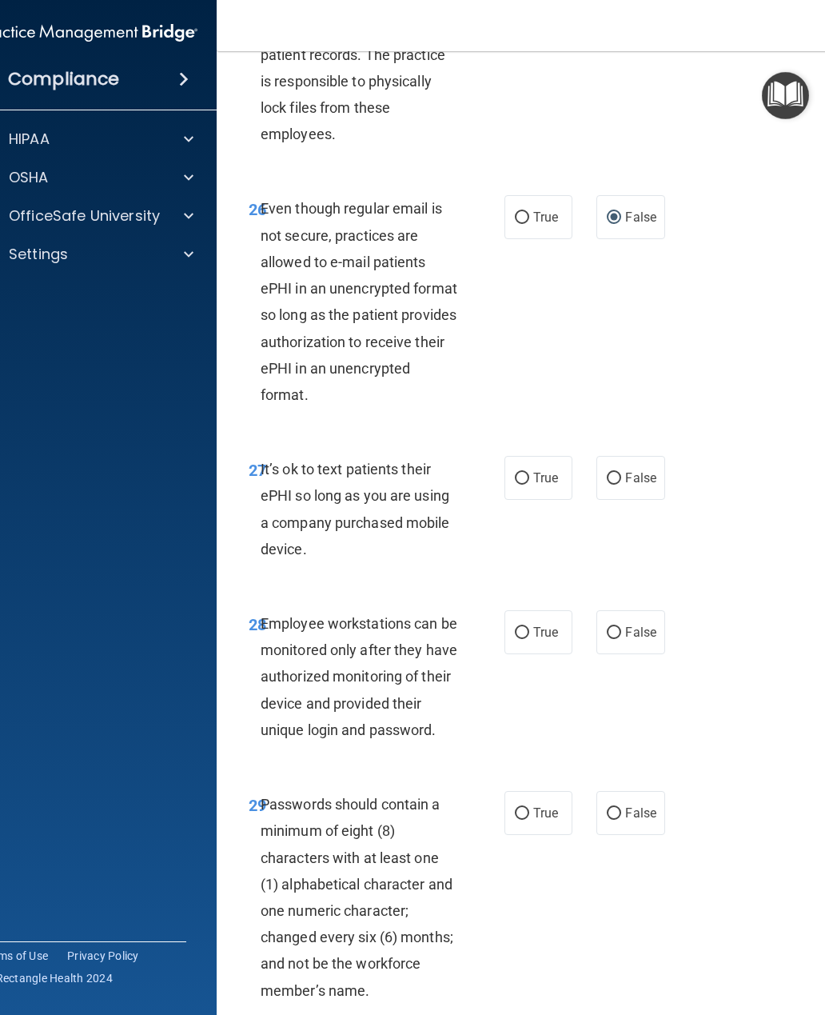
scroll to position [5142, 0]
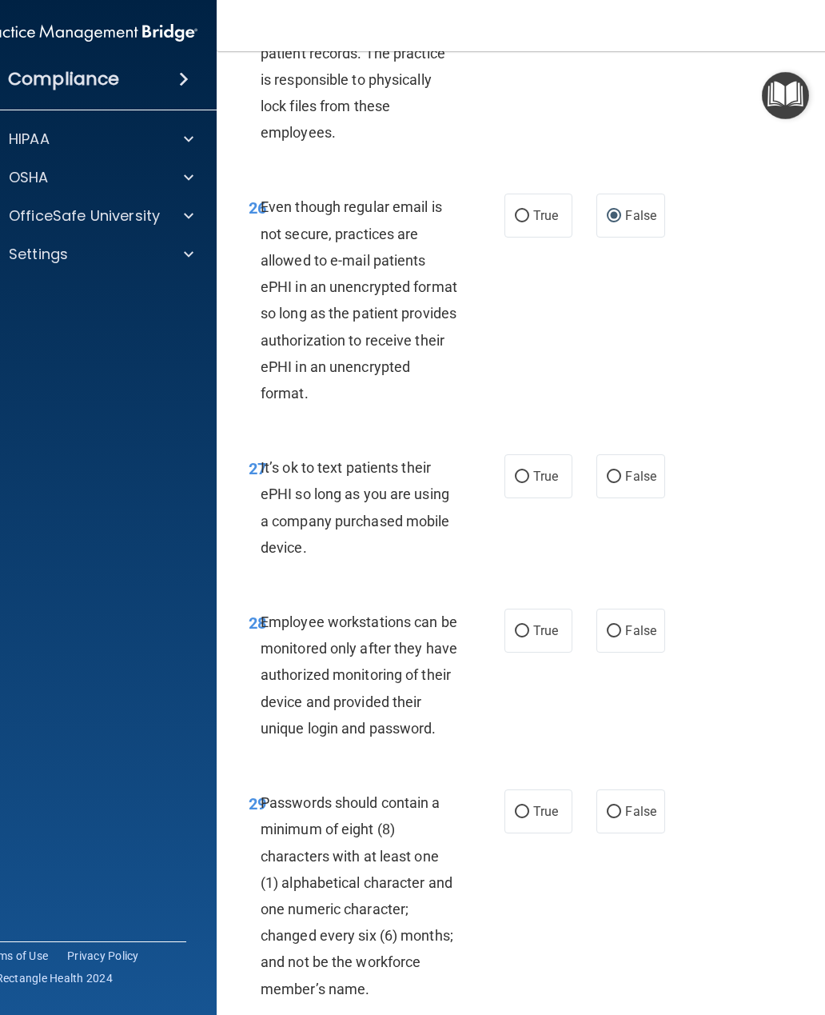
click at [613, 483] on input "False" at bounding box center [614, 477] width 14 height 12
radio input "true"
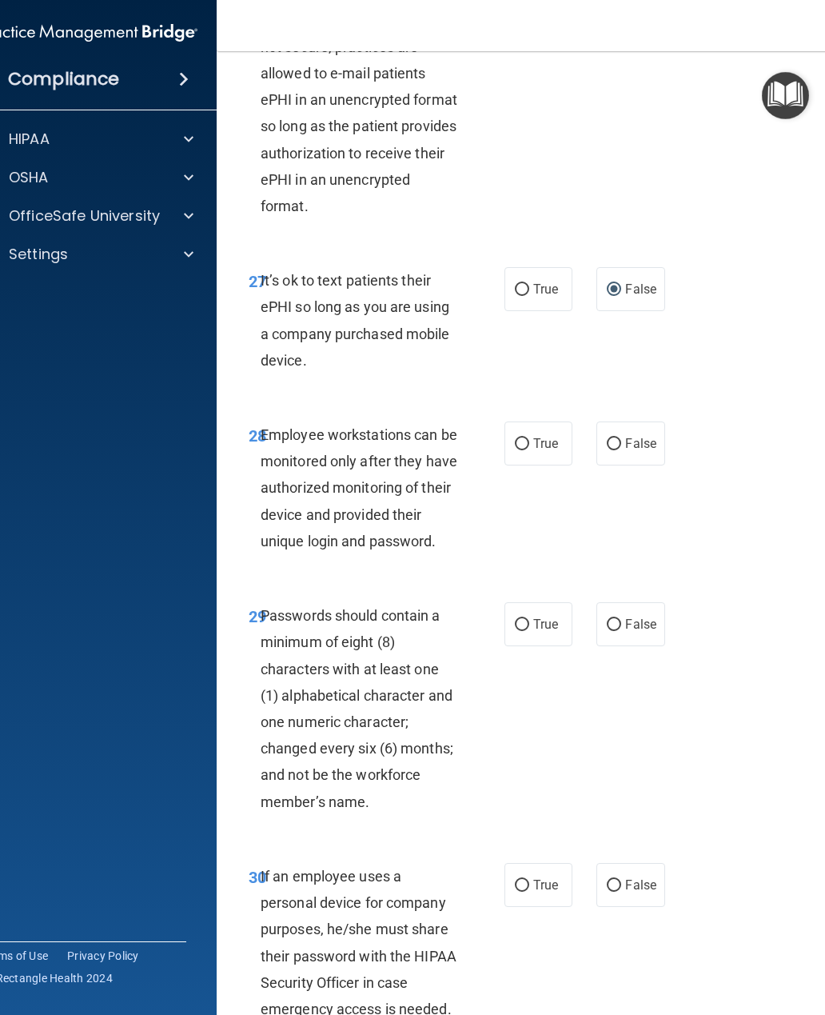
scroll to position [5333, 0]
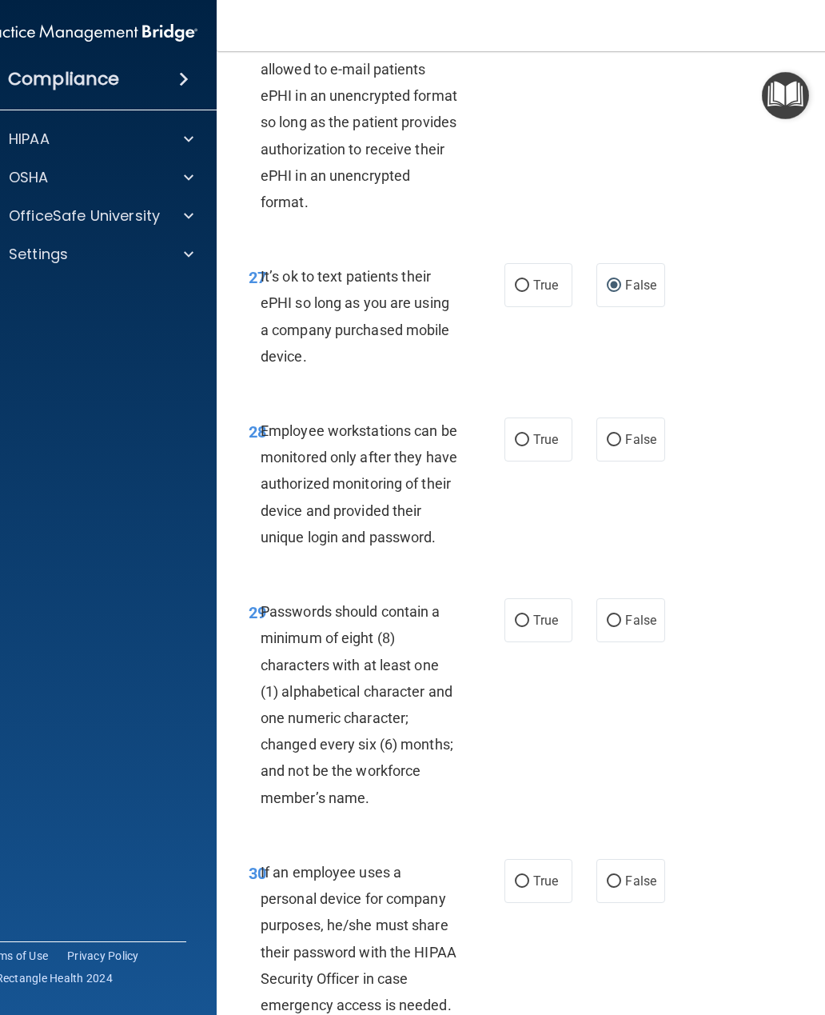
click at [526, 446] on input "True" at bounding box center [522, 440] width 14 height 12
radio input "true"
click at [618, 446] on input "False" at bounding box center [614, 440] width 14 height 12
radio input "true"
radio input "false"
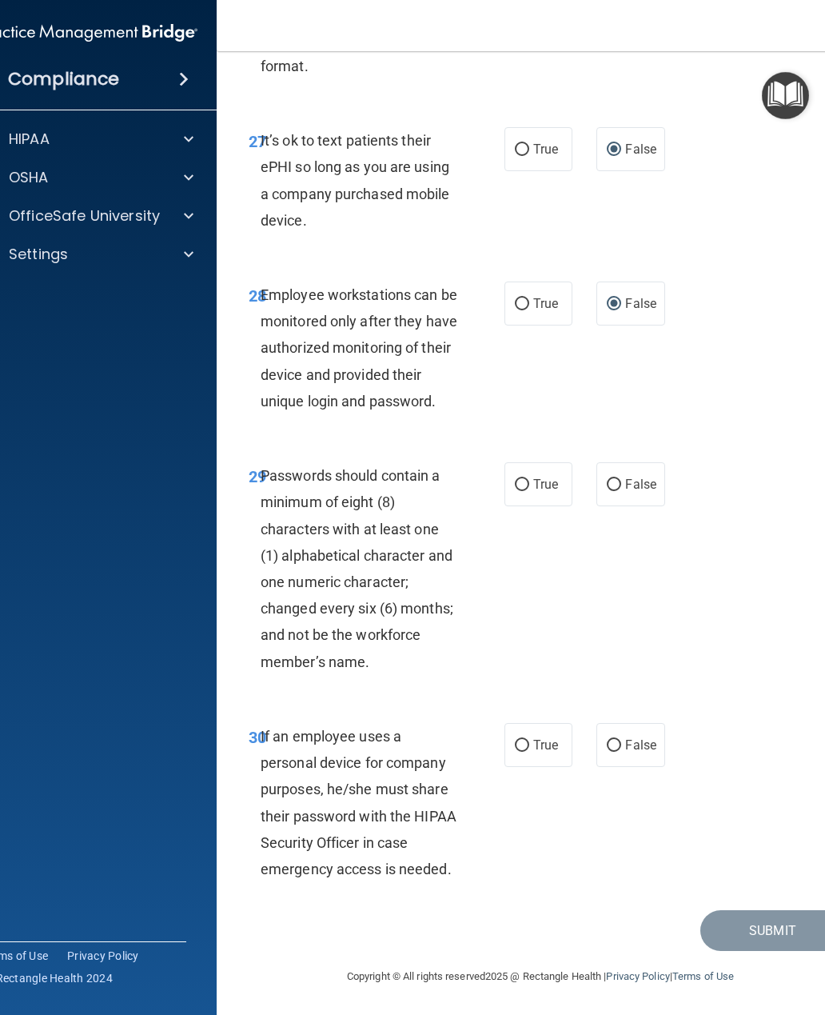
scroll to position [5489, 0]
click at [536, 482] on span "True" at bounding box center [545, 483] width 25 height 15
click at [529, 482] on input "True" at bounding box center [522, 485] width 14 height 12
radio input "true"
click at [617, 741] on input "False" at bounding box center [614, 746] width 14 height 12
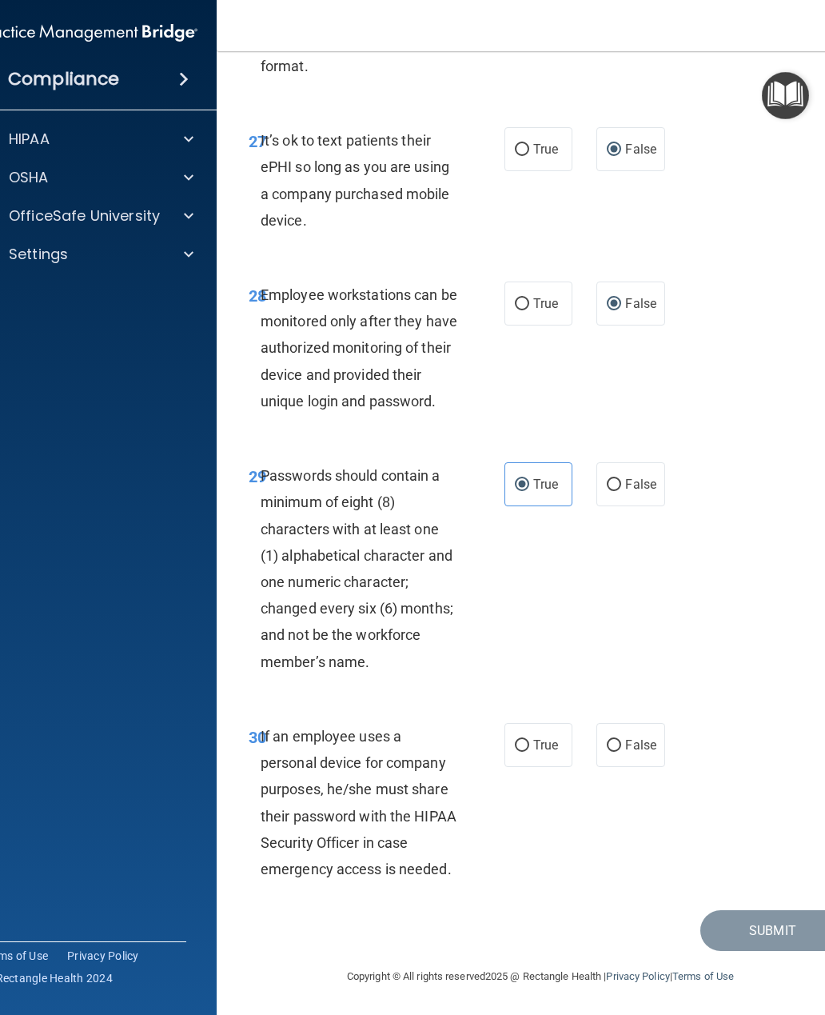
radio input "true"
click at [782, 919] on button "Submit" at bounding box center [772, 930] width 144 height 41
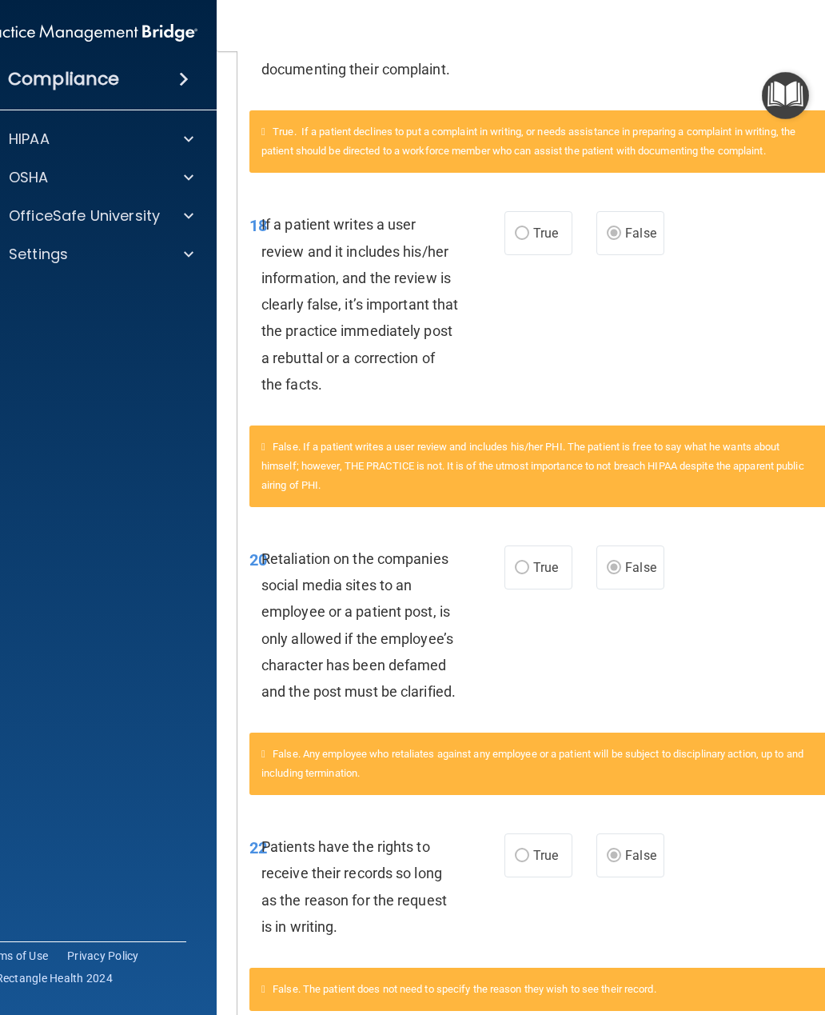
scroll to position [2281, 0]
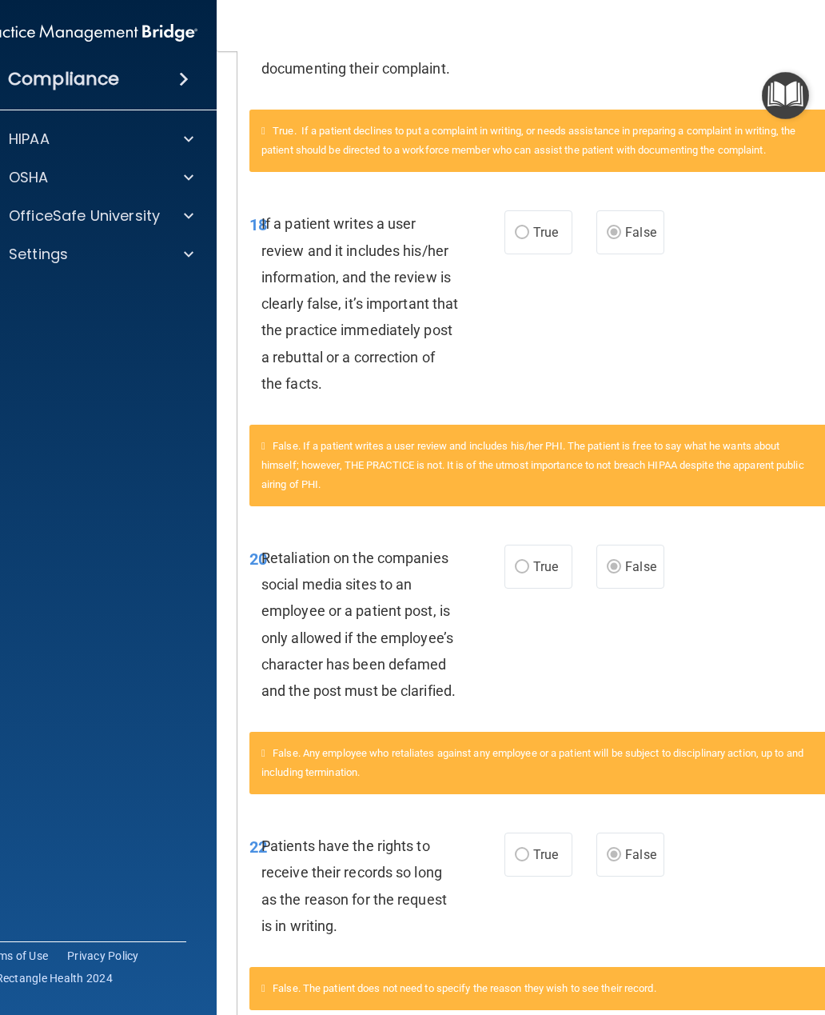
click at [18, 517] on accordion "HIPAA Documents and Policies Report an Incident Business Associates Emergency P…" at bounding box center [89, 462] width 257 height 691
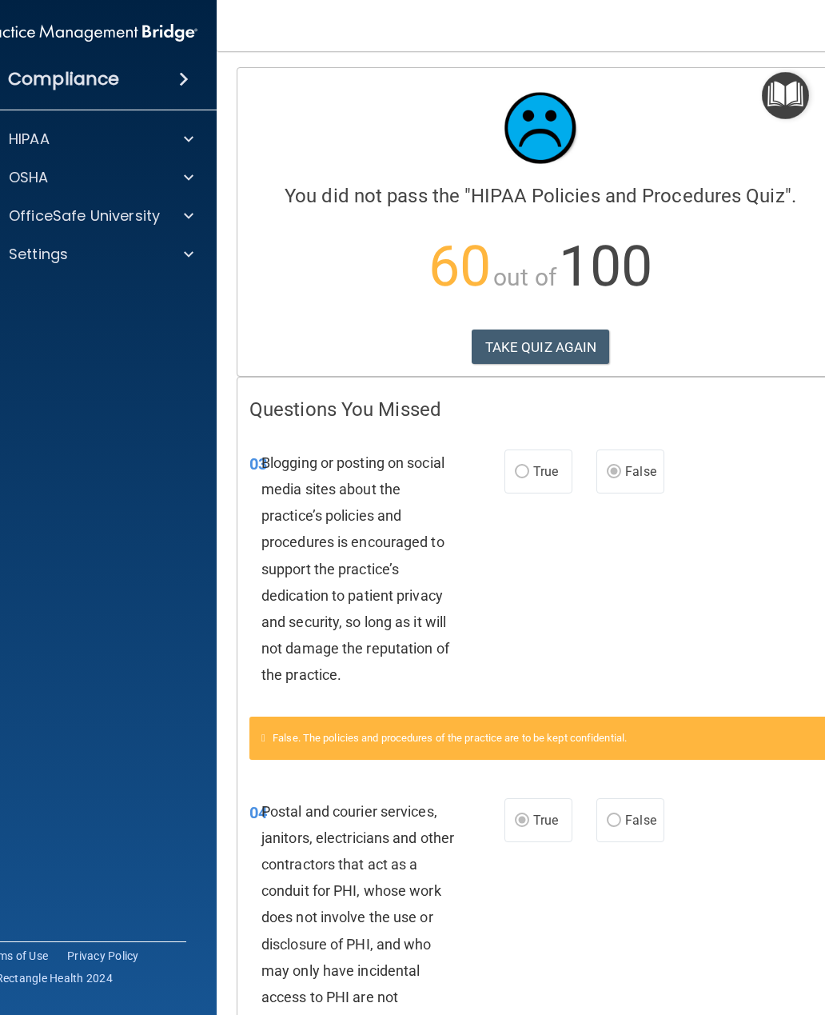
scroll to position [0, 0]
click at [584, 345] on button "TAKE QUIZ AGAIN" at bounding box center [541, 346] width 138 height 35
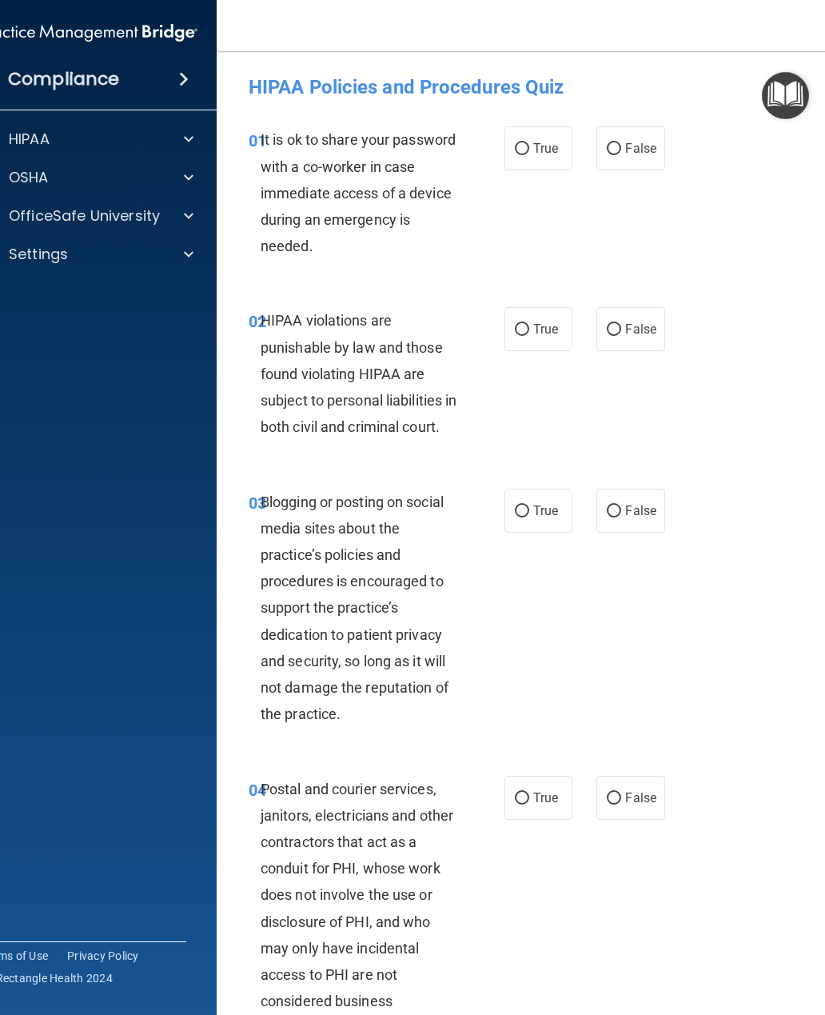
click at [617, 150] on input "False" at bounding box center [614, 149] width 14 height 12
radio input "true"
click at [525, 332] on input "True" at bounding box center [522, 330] width 14 height 12
radio input "true"
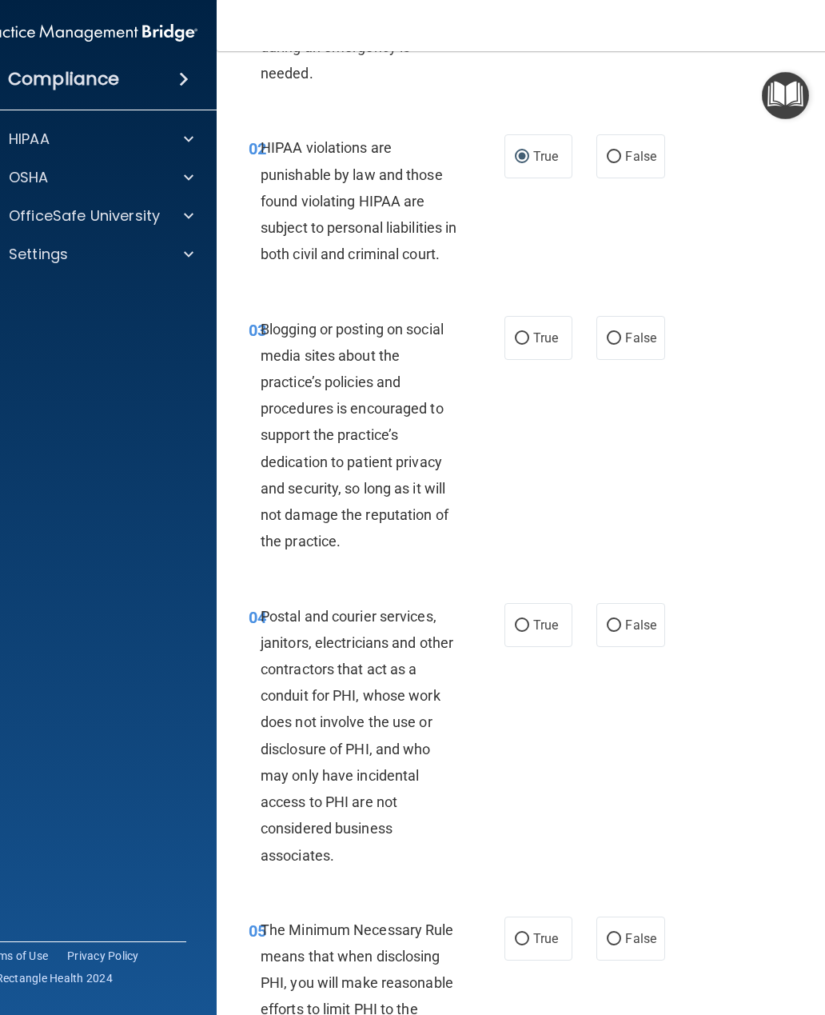
scroll to position [186, 0]
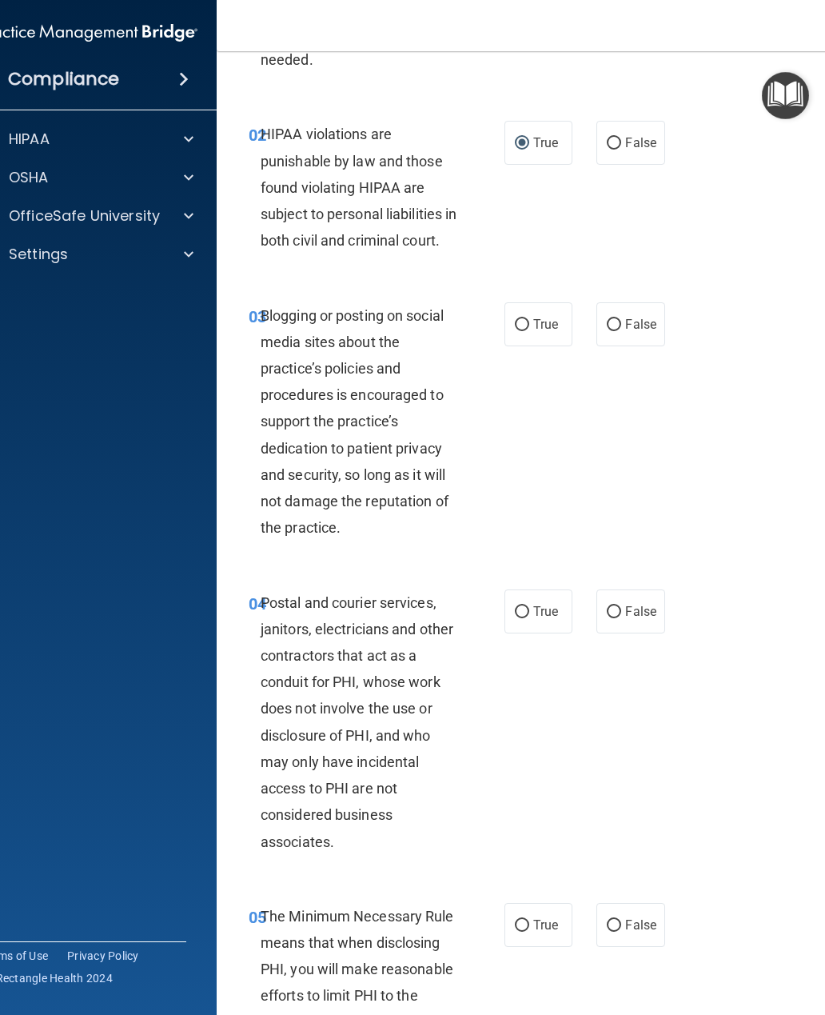
click at [621, 343] on label "False" at bounding box center [630, 324] width 68 height 44
click at [621, 331] on input "False" at bounding box center [614, 325] width 14 height 12
radio input "true"
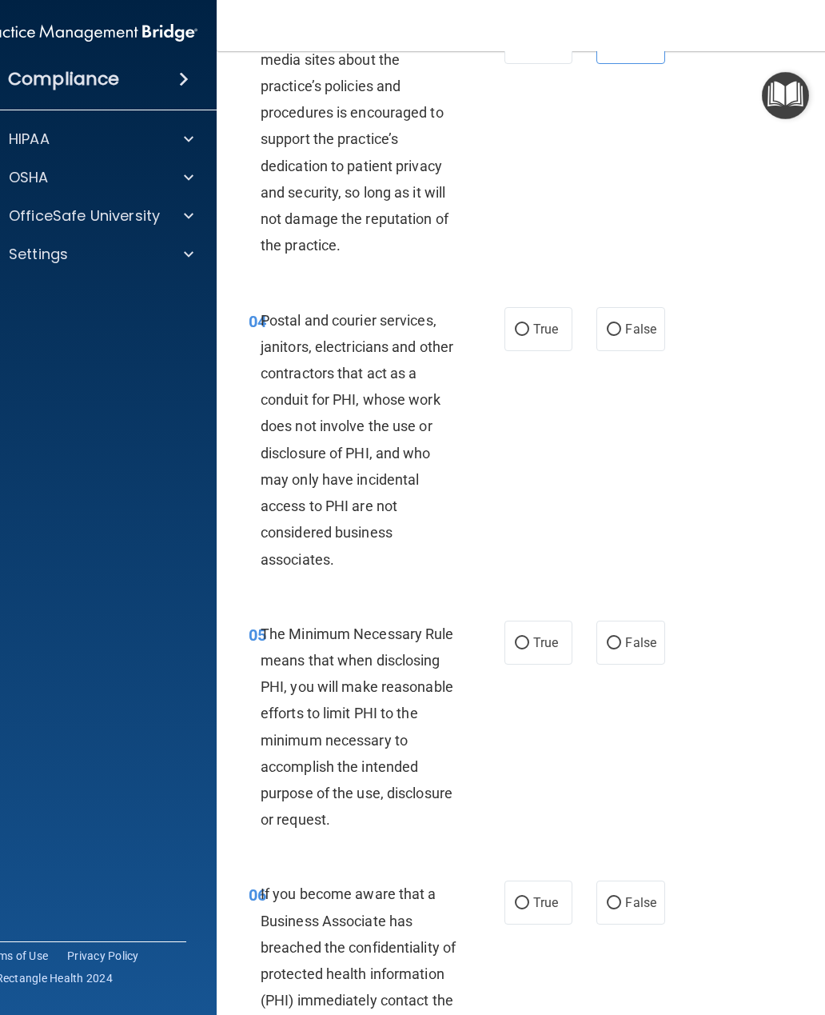
scroll to position [469, 0]
click at [522, 335] on input "True" at bounding box center [522, 329] width 14 height 12
radio input "true"
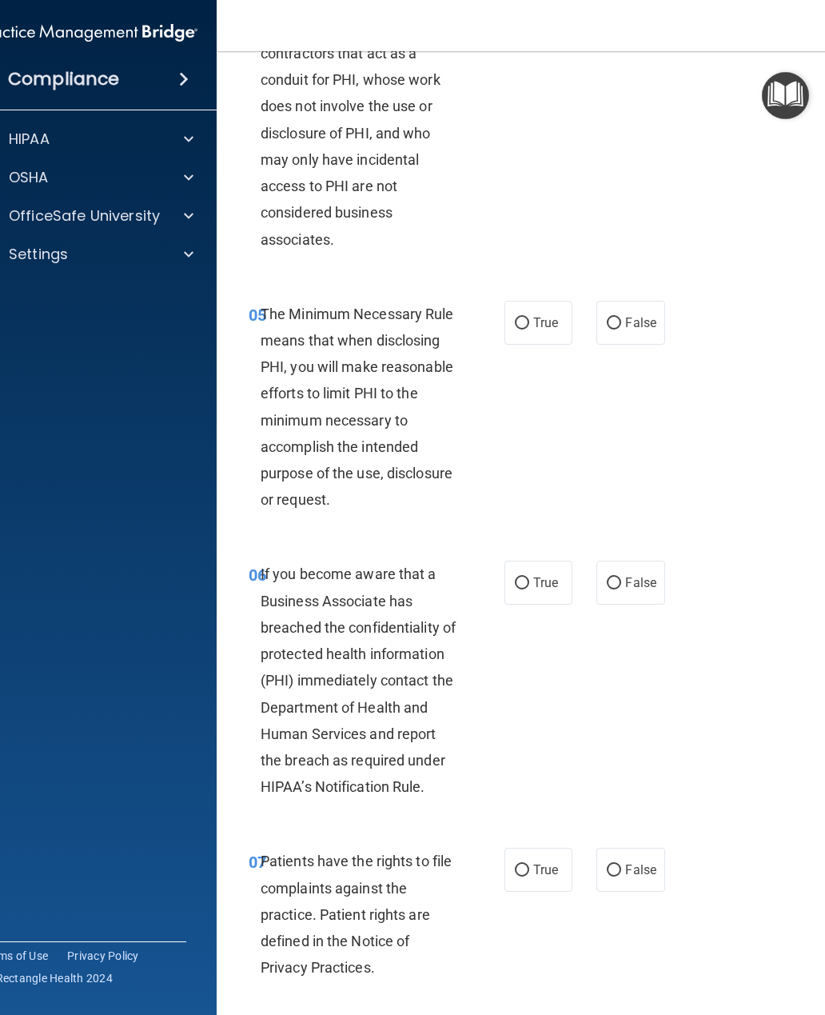
scroll to position [800, 0]
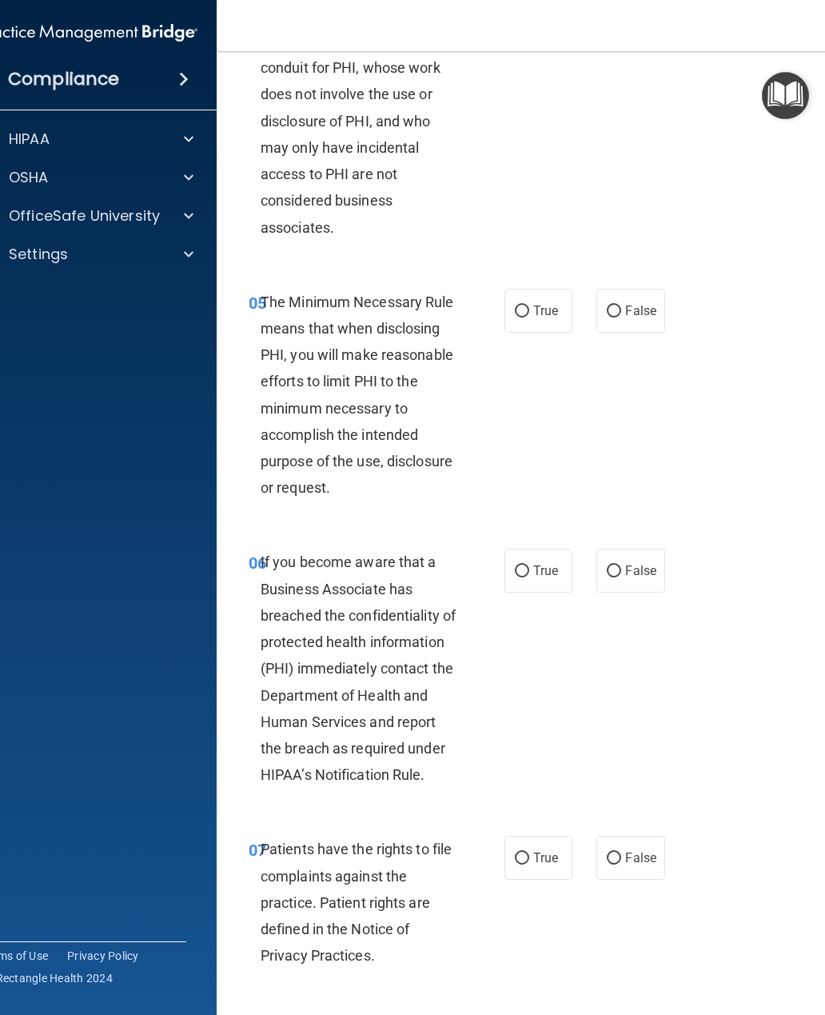
click at [524, 317] on input "True" at bounding box center [522, 311] width 14 height 12
radio input "true"
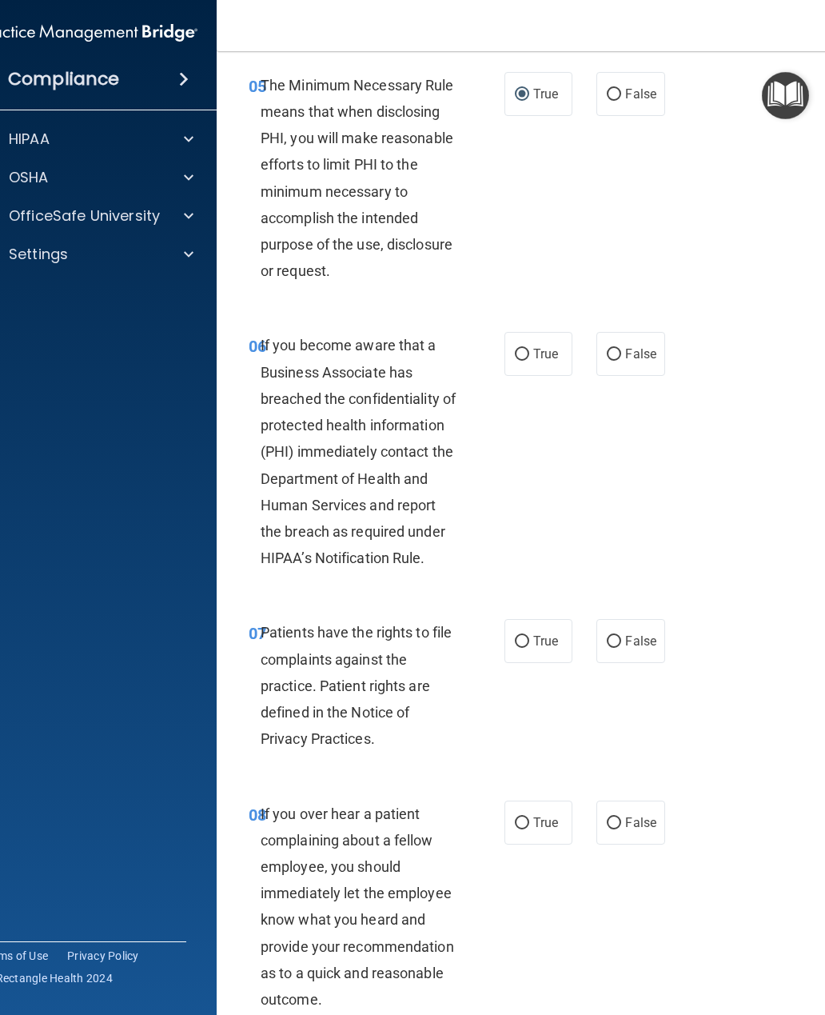
scroll to position [1026, 0]
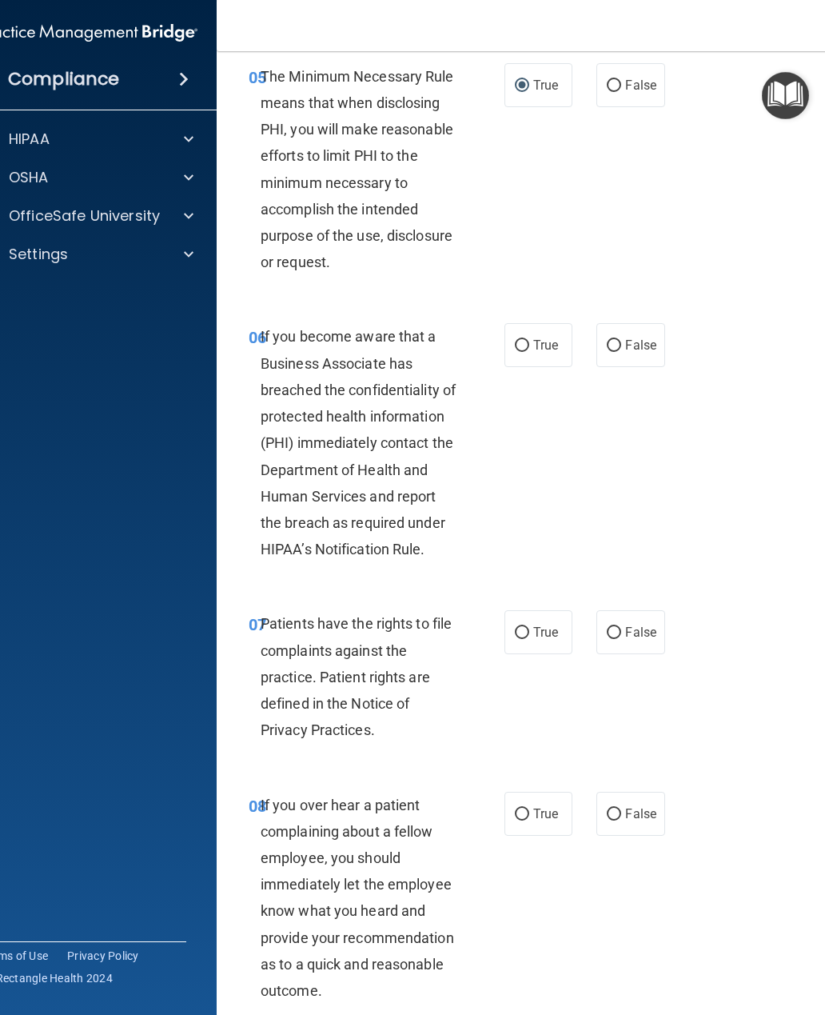
click at [612, 352] on input "False" at bounding box center [614, 346] width 14 height 12
radio input "true"
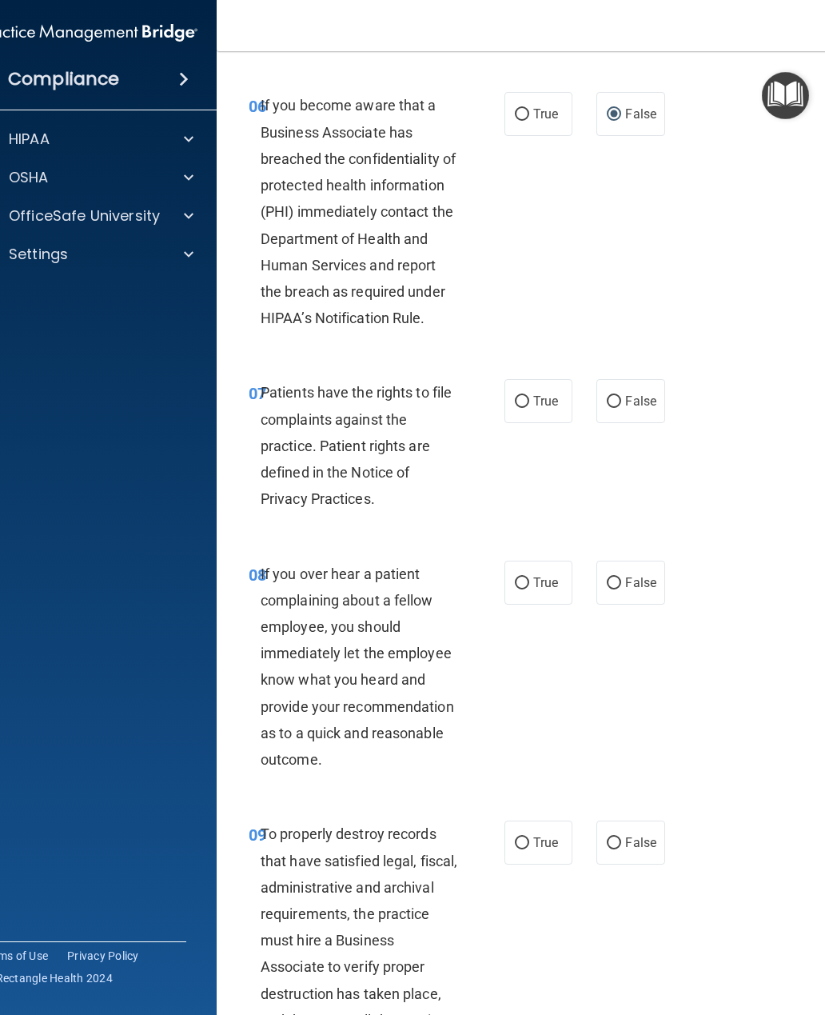
scroll to position [1258, 0]
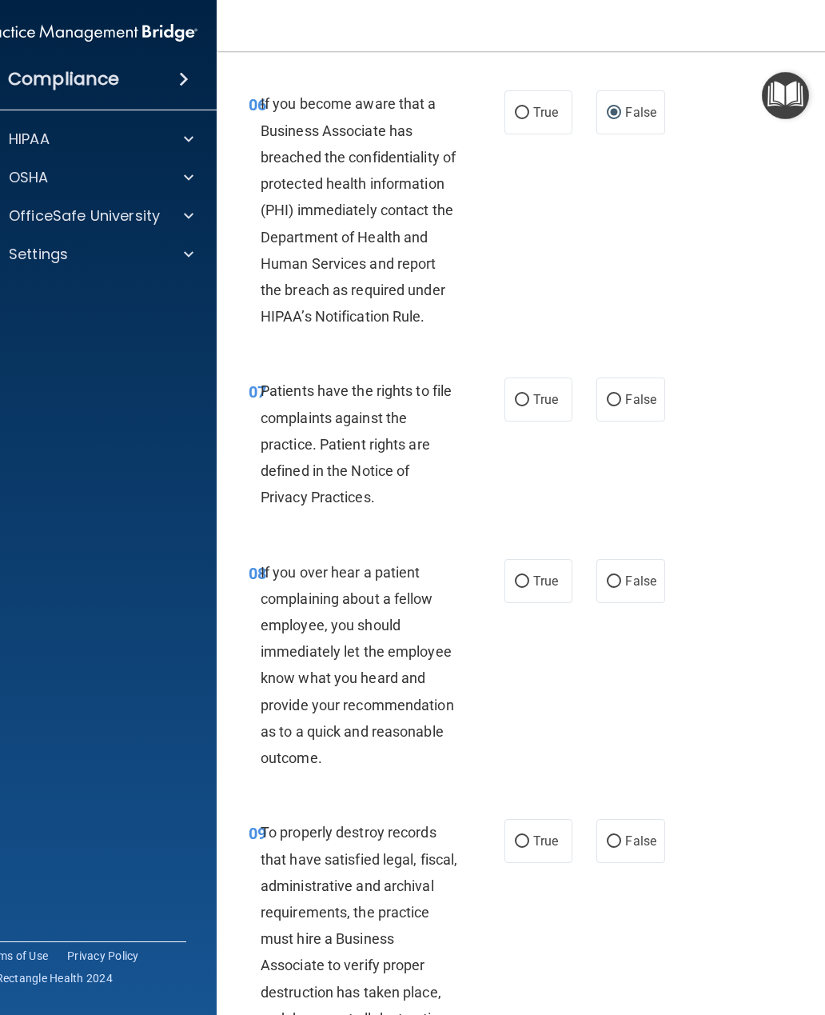
click at [526, 406] on input "True" at bounding box center [522, 400] width 14 height 12
radio input "true"
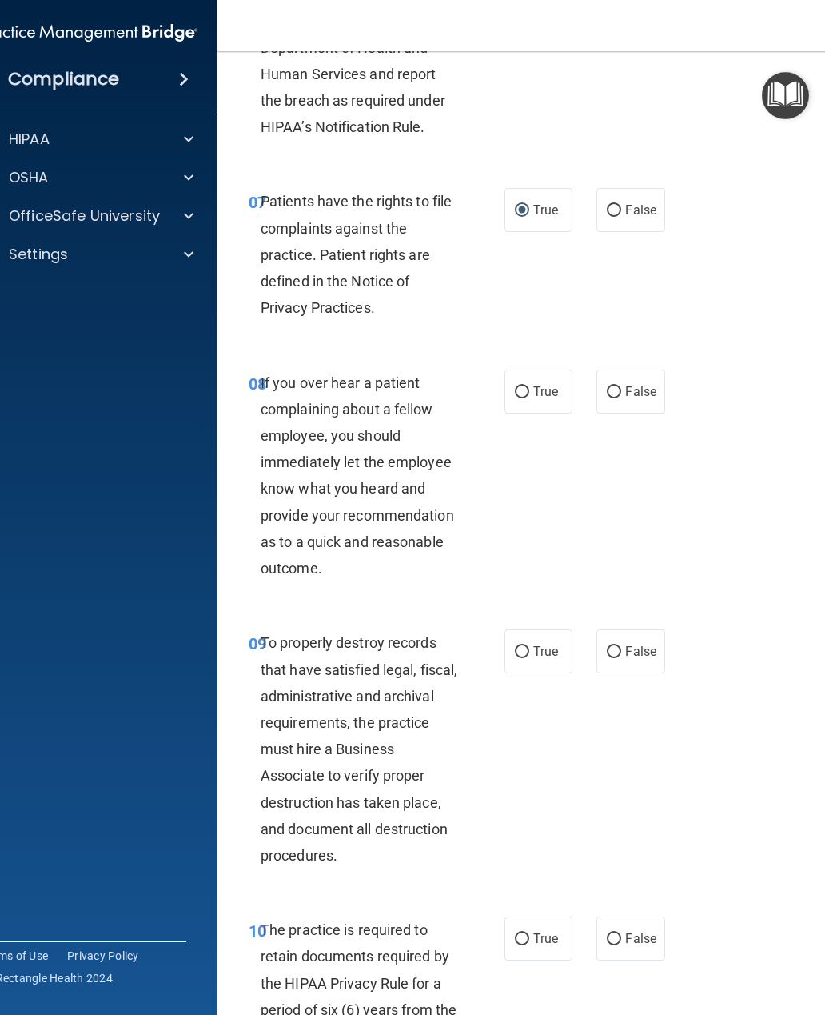
scroll to position [1446, 0]
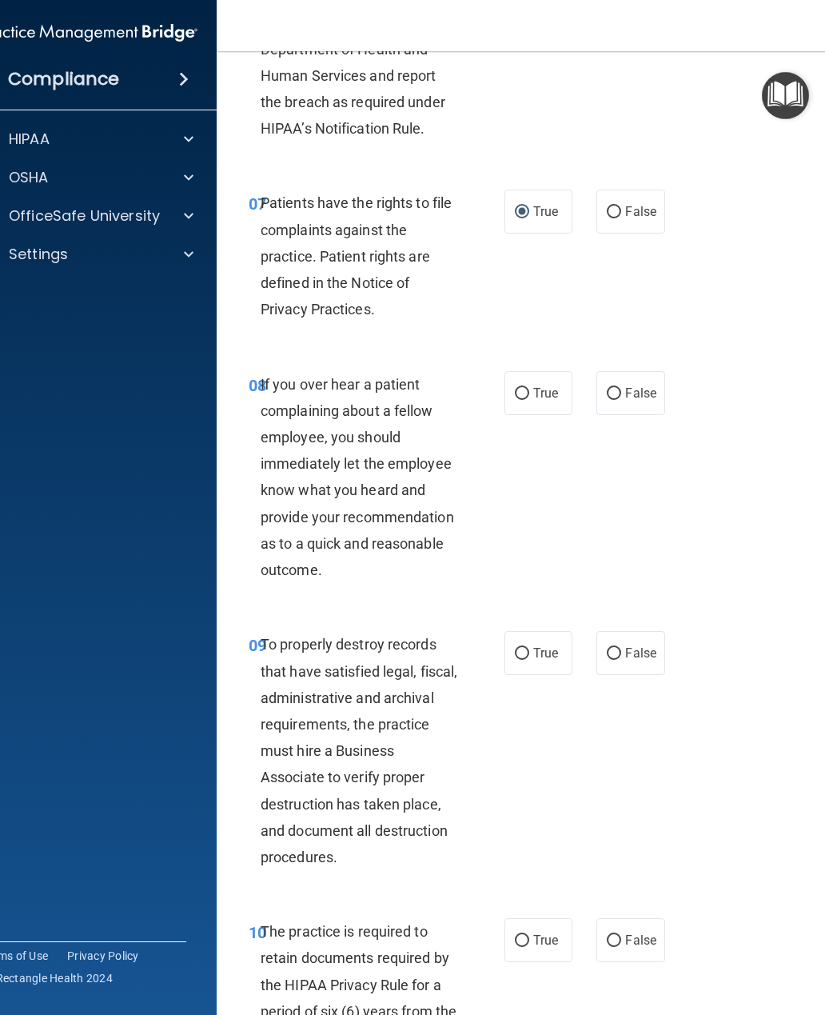
click at [616, 400] on input "False" at bounding box center [614, 394] width 14 height 12
radio input "true"
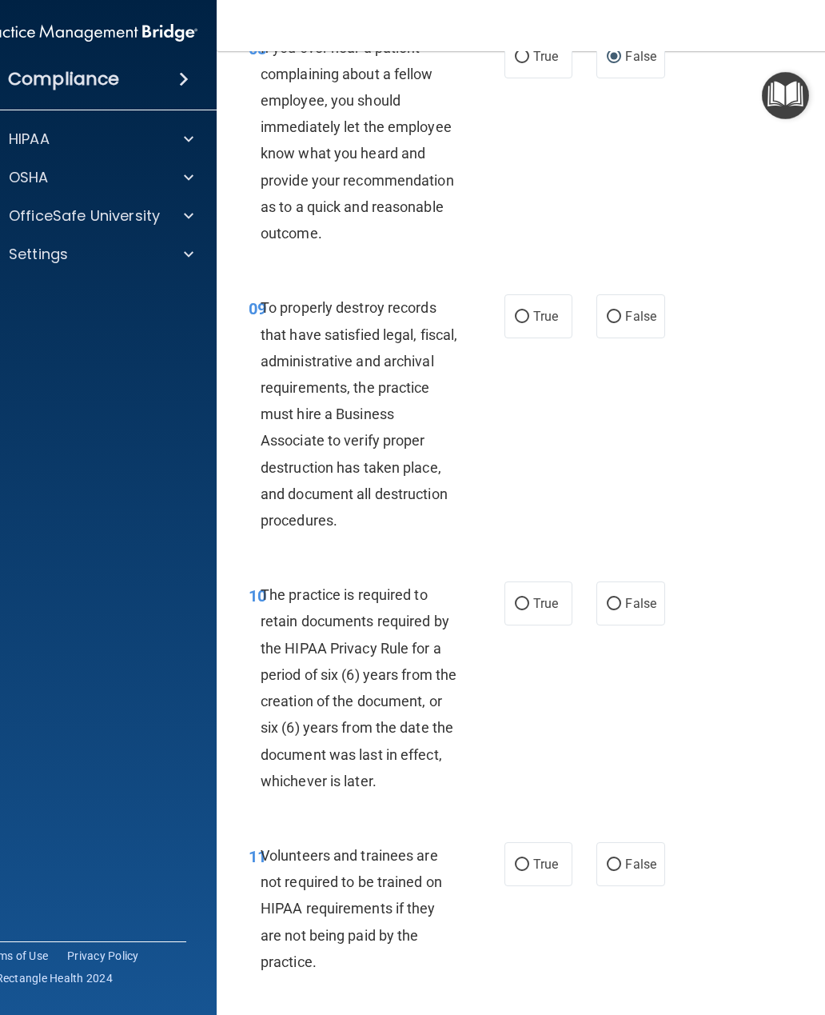
scroll to position [1802, 0]
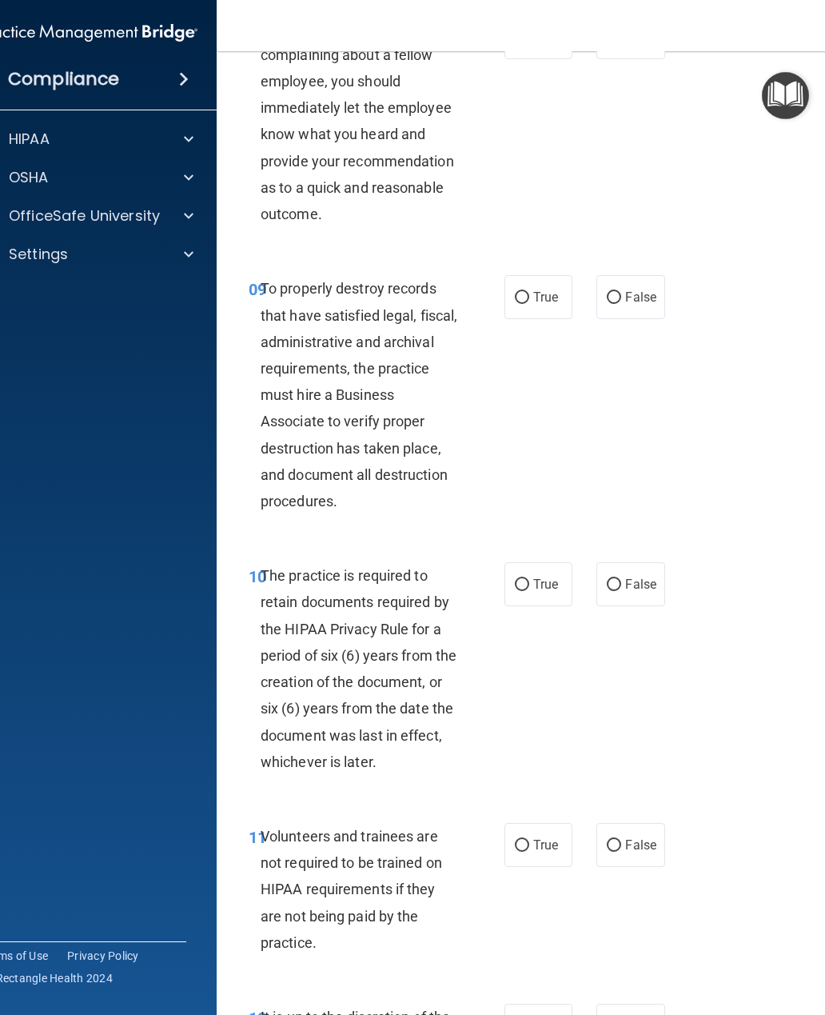
click at [617, 304] on input "False" at bounding box center [614, 298] width 14 height 12
radio input "true"
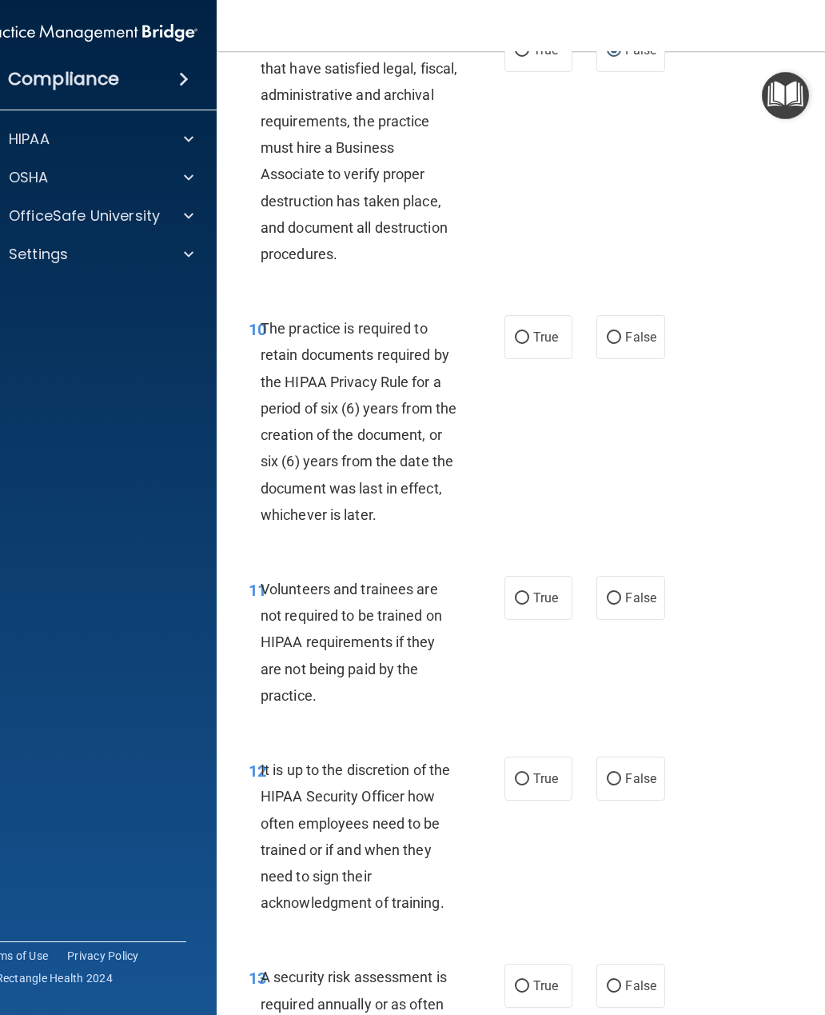
scroll to position [2054, 0]
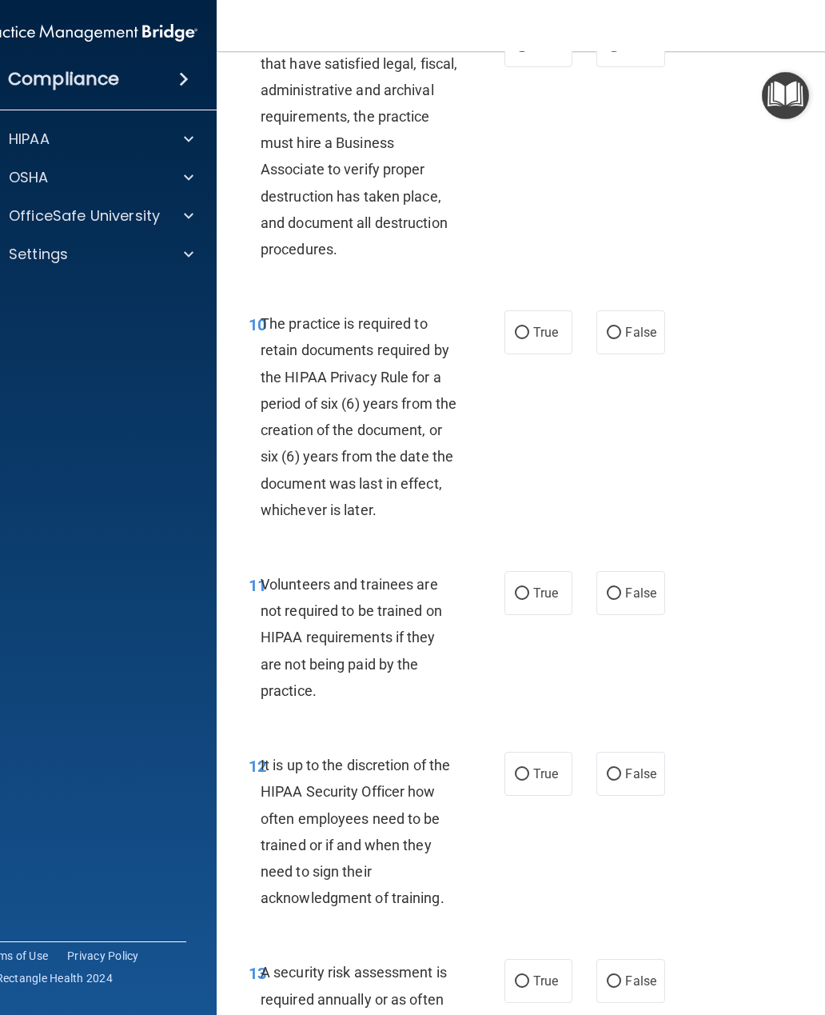
click at [528, 339] on input "True" at bounding box center [522, 333] width 14 height 12
radio input "true"
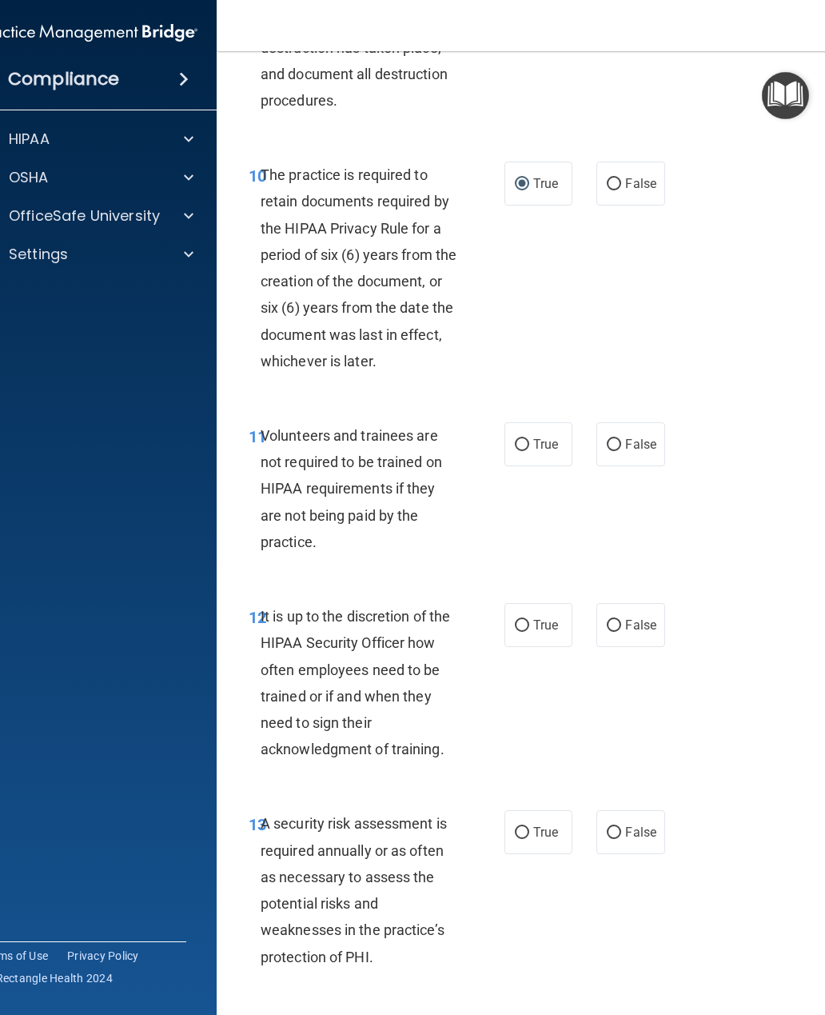
scroll to position [2225, 0]
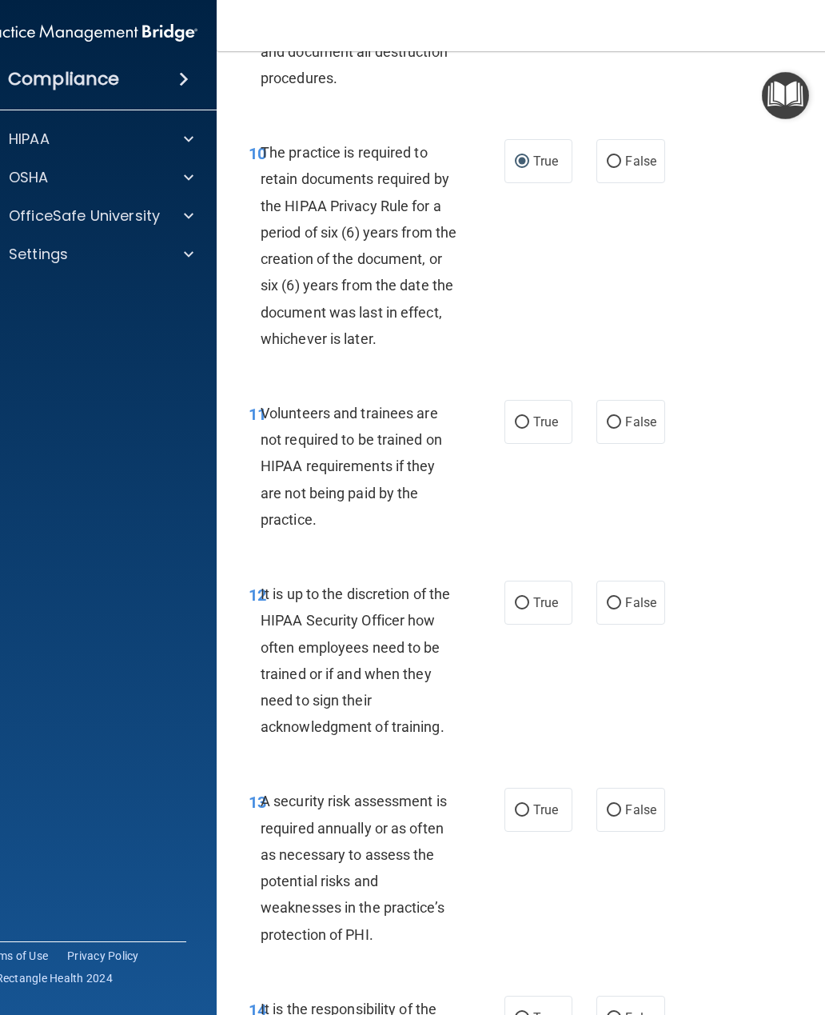
click at [620, 429] on input "False" at bounding box center [614, 423] width 14 height 12
radio input "true"
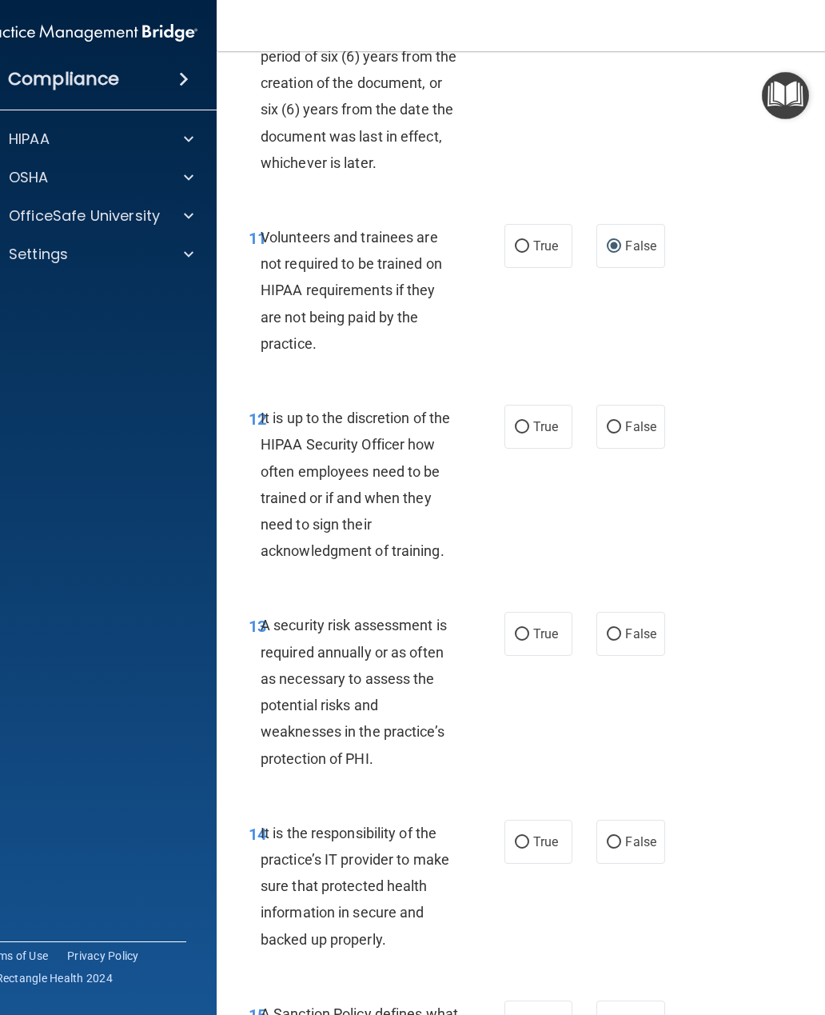
scroll to position [2410, 0]
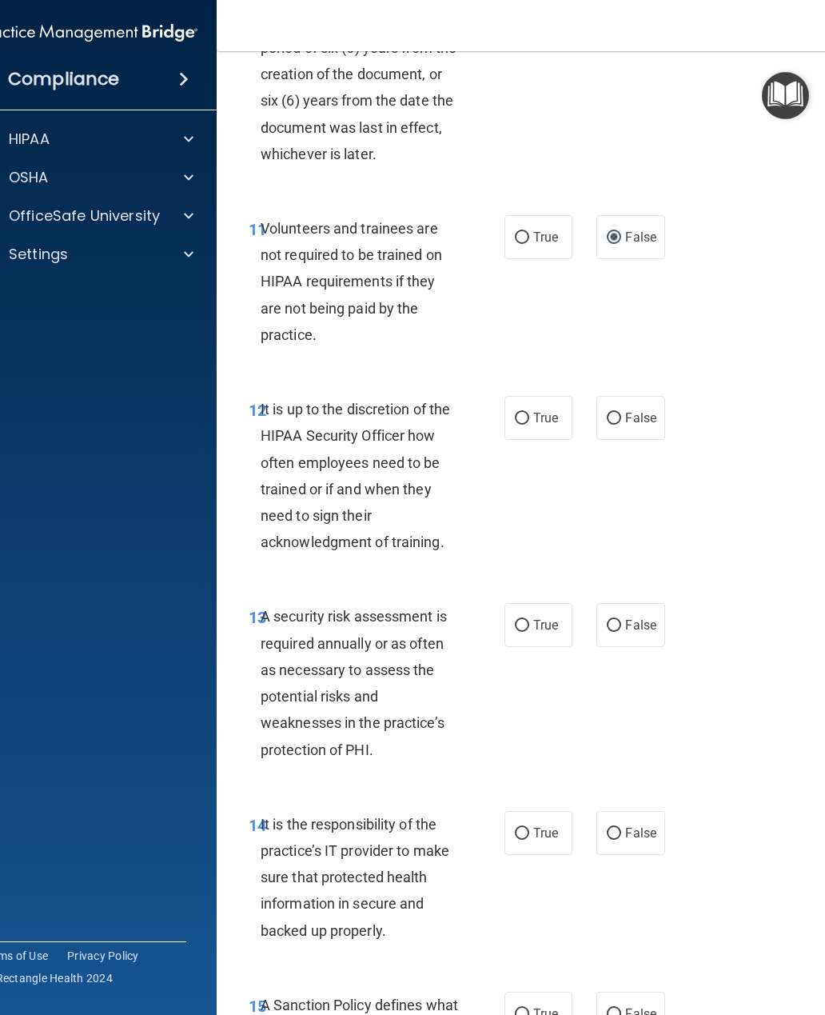
click at [620, 425] on input "False" at bounding box center [614, 419] width 14 height 12
radio input "true"
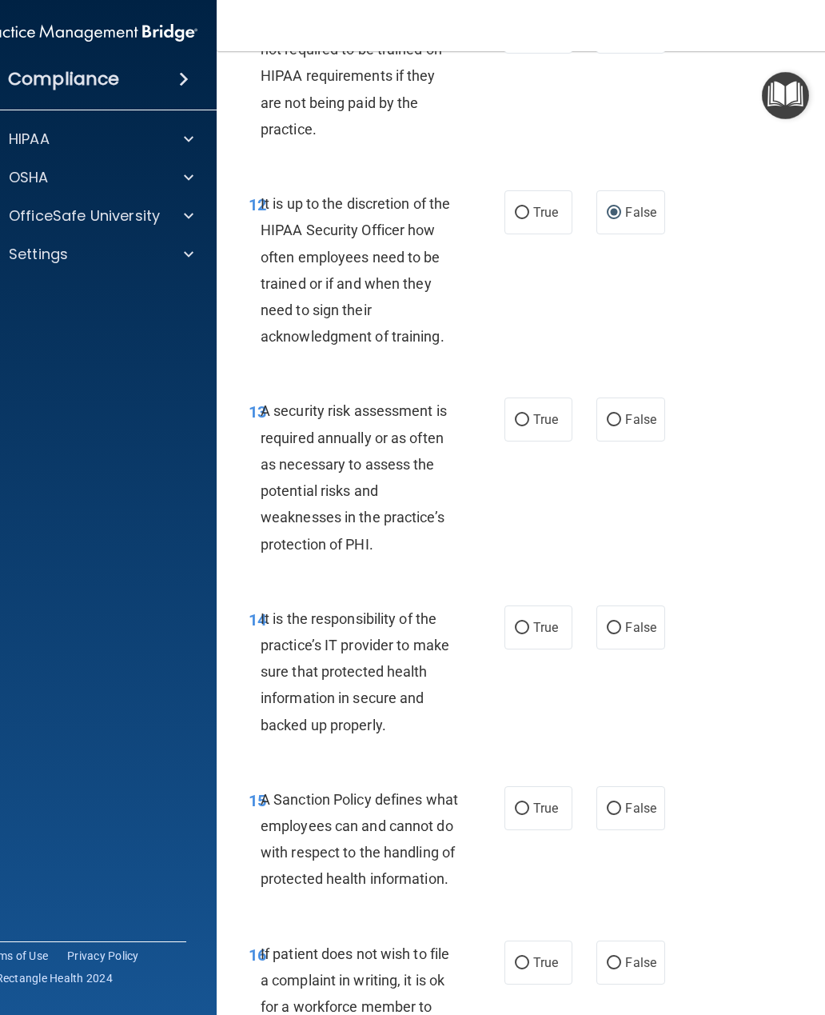
scroll to position [2616, 0]
click at [527, 425] on input "True" at bounding box center [522, 419] width 14 height 12
radio input "true"
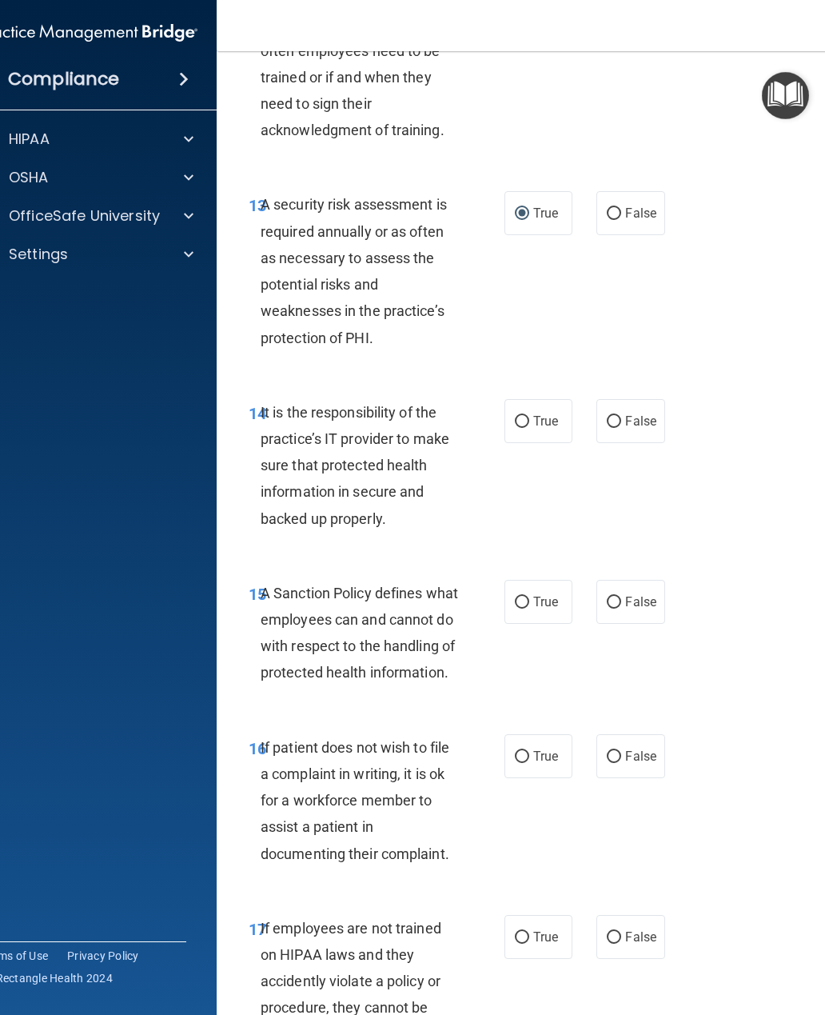
scroll to position [2824, 0]
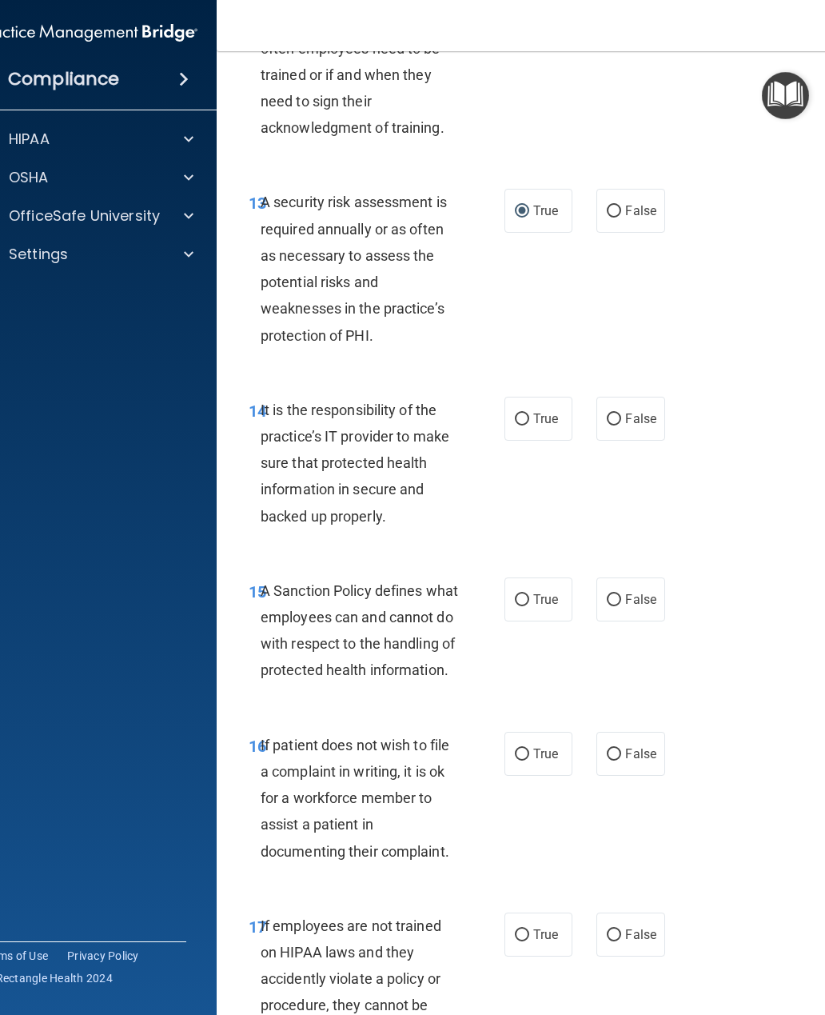
click at [620, 425] on input "False" at bounding box center [614, 419] width 14 height 12
radio input "true"
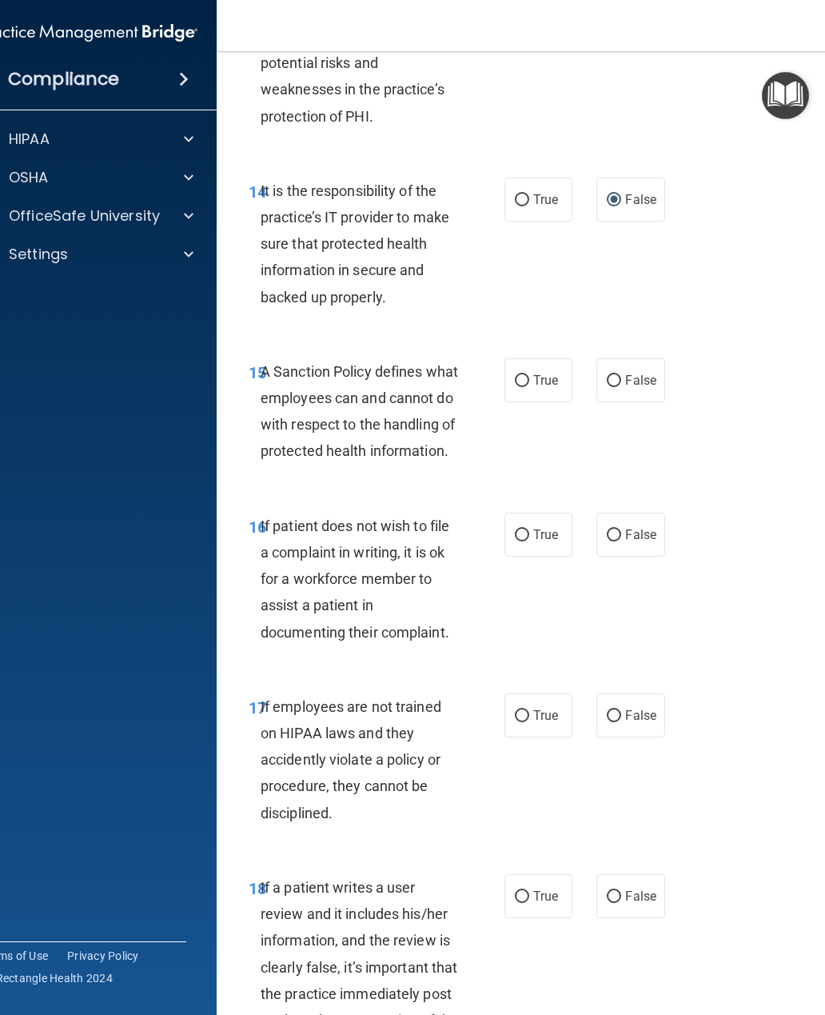
scroll to position [3044, 0]
click at [614, 386] on input "False" at bounding box center [614, 380] width 14 height 12
radio input "true"
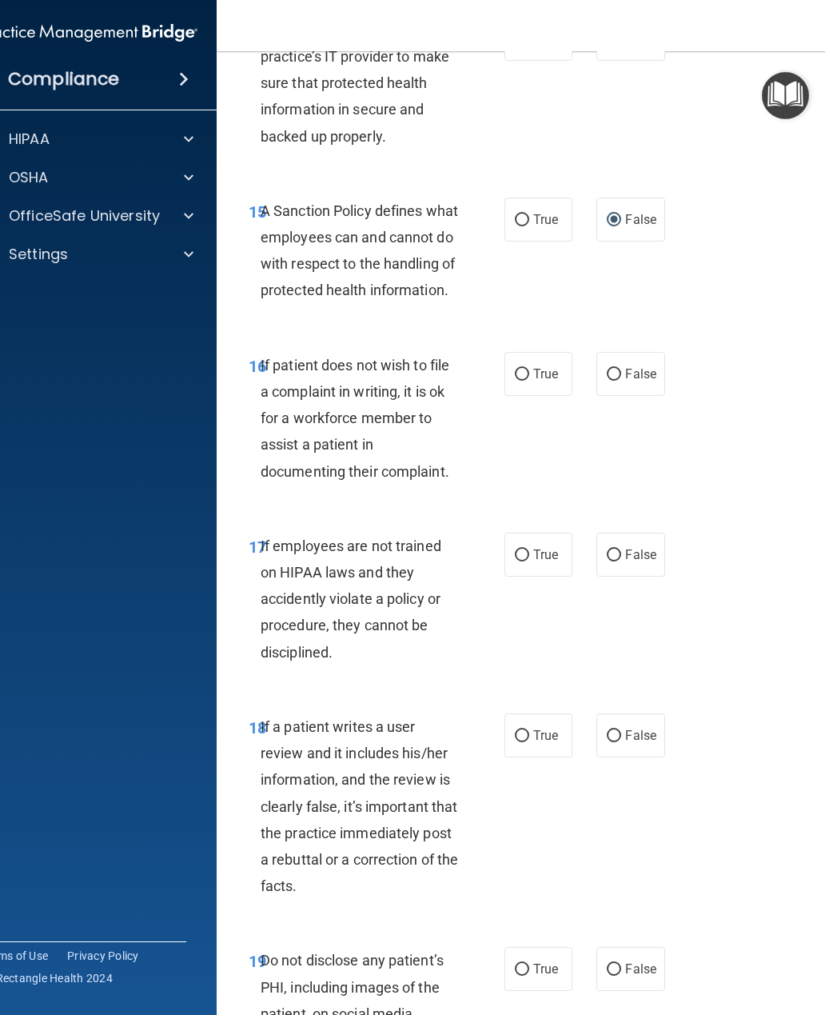
scroll to position [3206, 0]
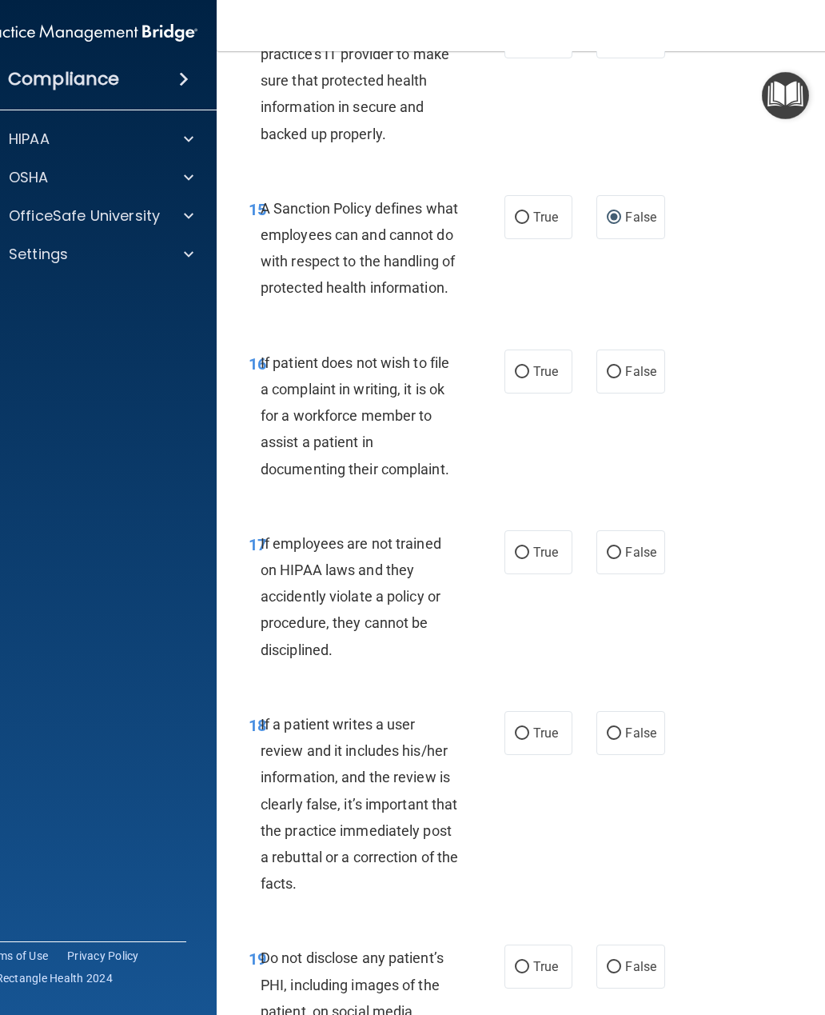
click at [528, 378] on input "True" at bounding box center [522, 372] width 14 height 12
radio input "true"
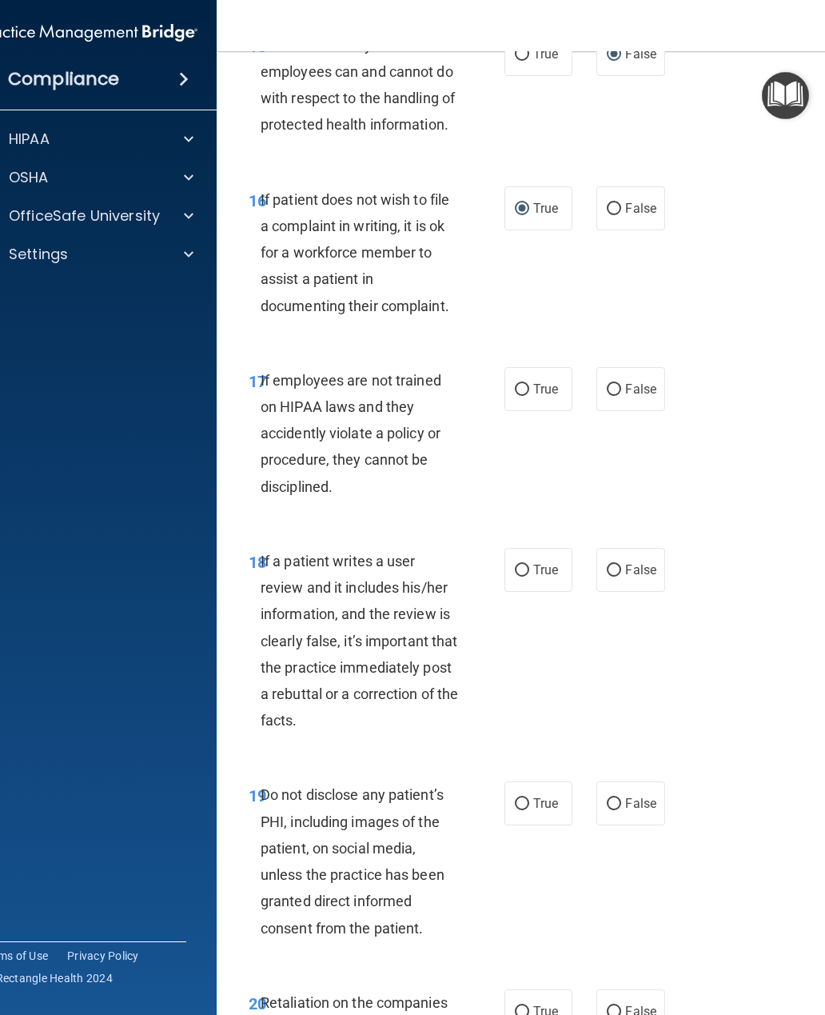
scroll to position [3393, 0]
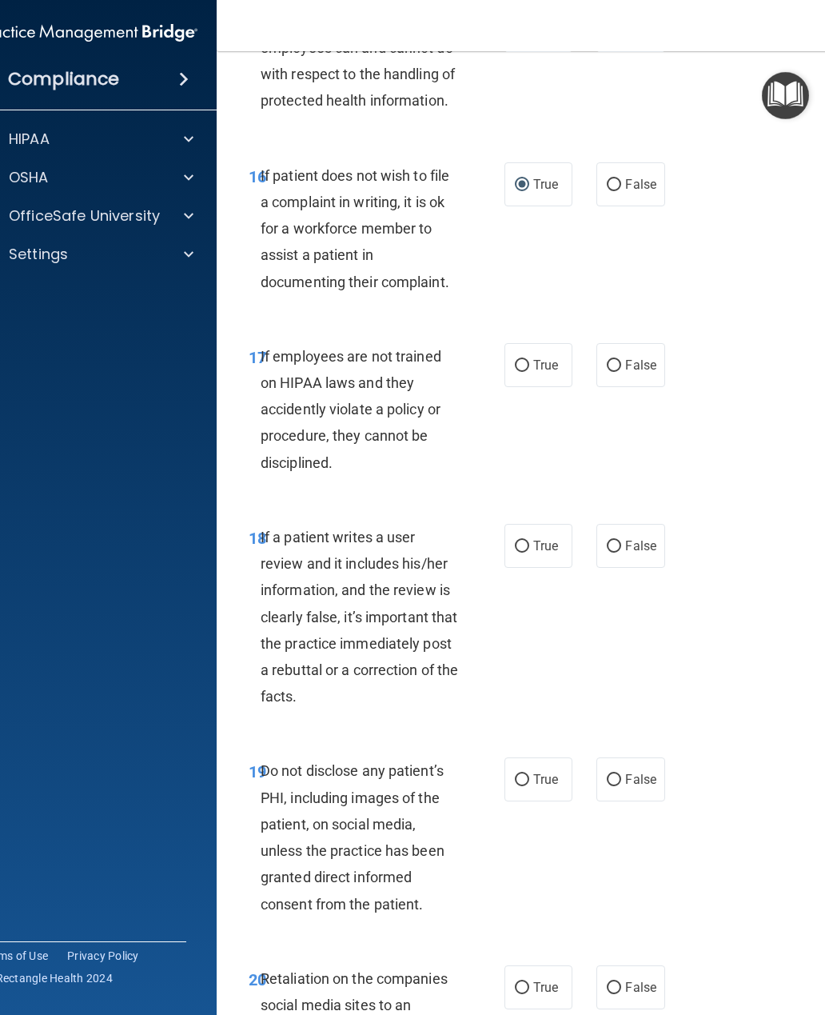
click at [618, 372] on input "False" at bounding box center [614, 366] width 14 height 12
radio input "true"
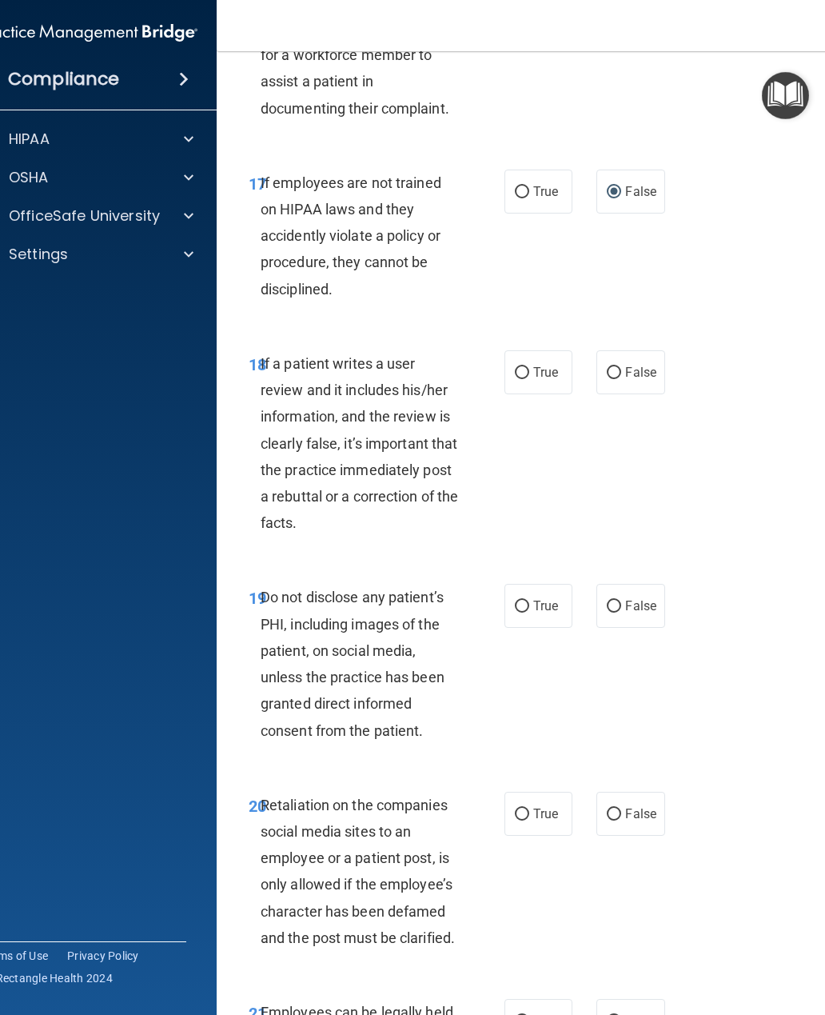
scroll to position [3584, 0]
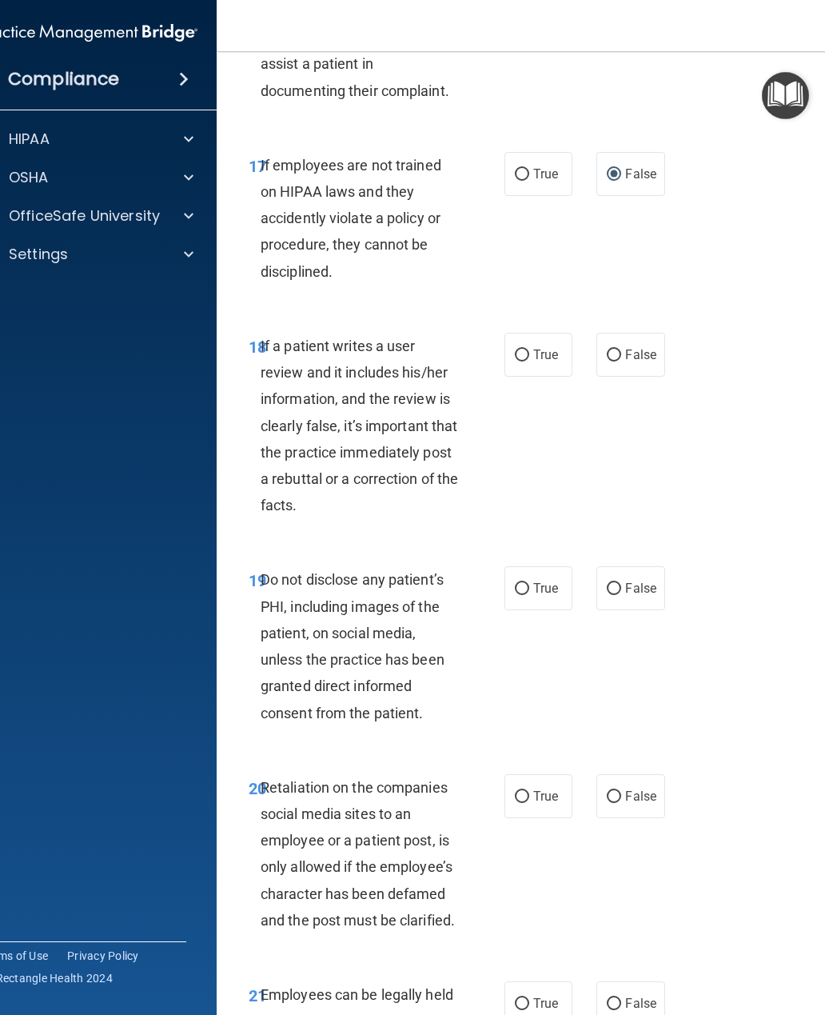
click at [613, 361] on input "False" at bounding box center [614, 355] width 14 height 12
radio input "true"
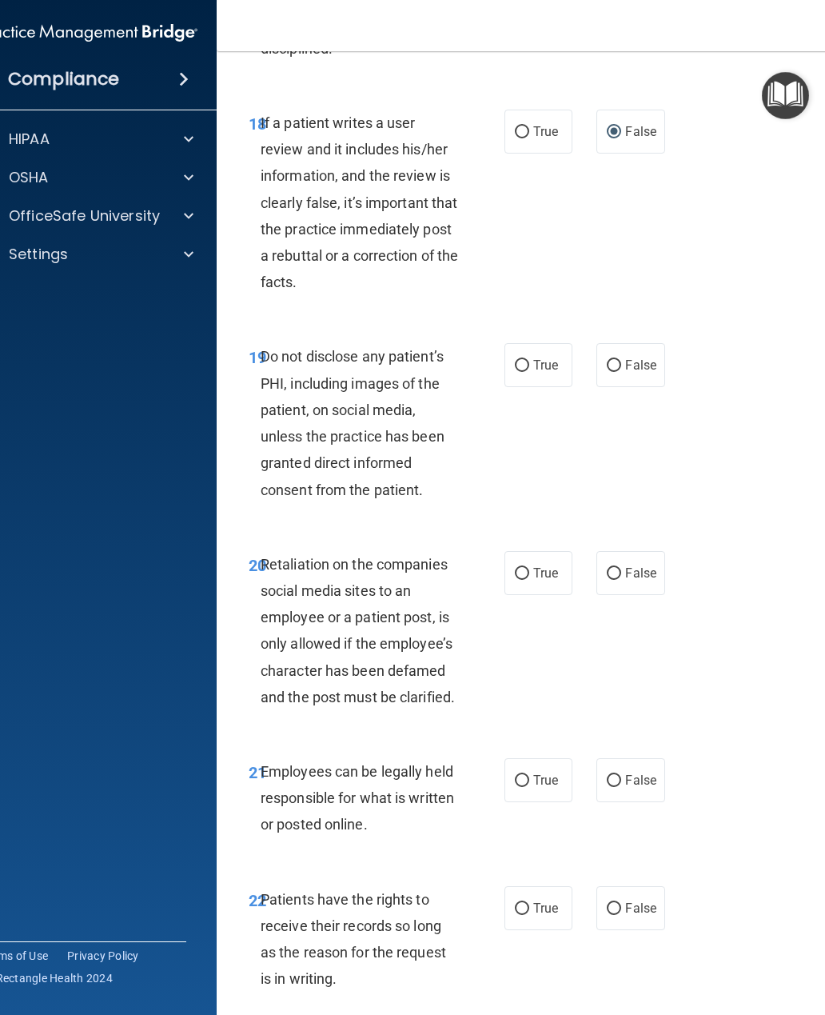
scroll to position [3829, 0]
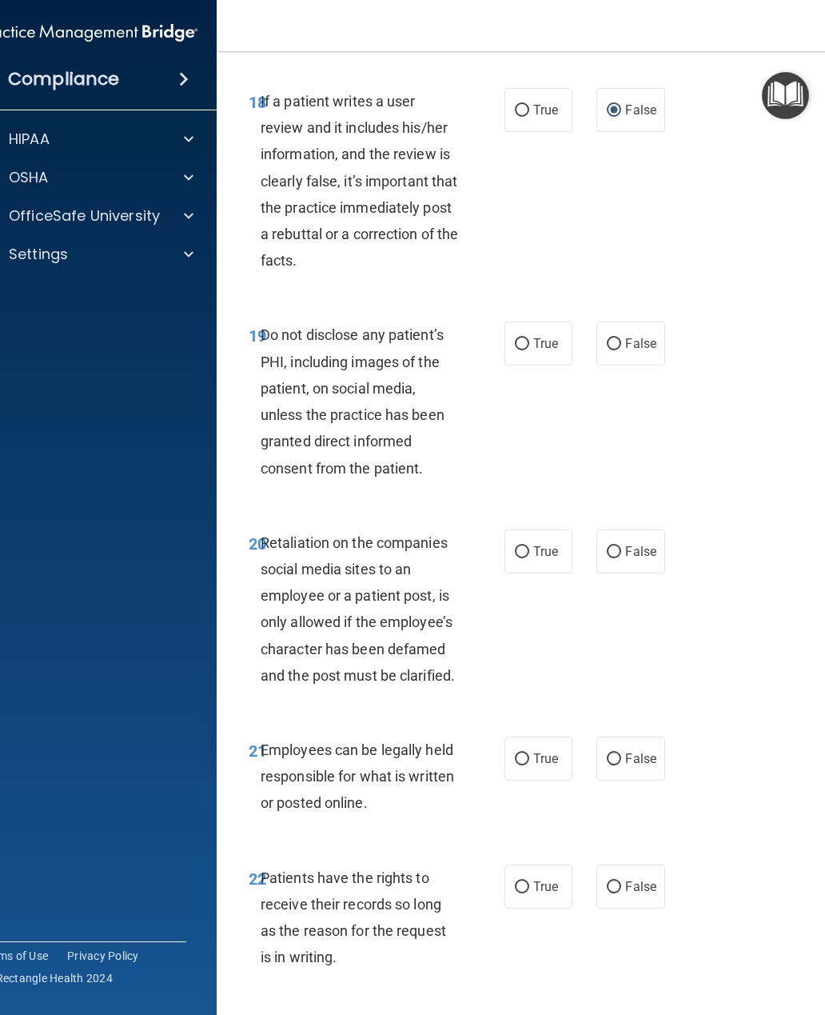
click at [526, 350] on input "True" at bounding box center [522, 344] width 14 height 12
radio input "true"
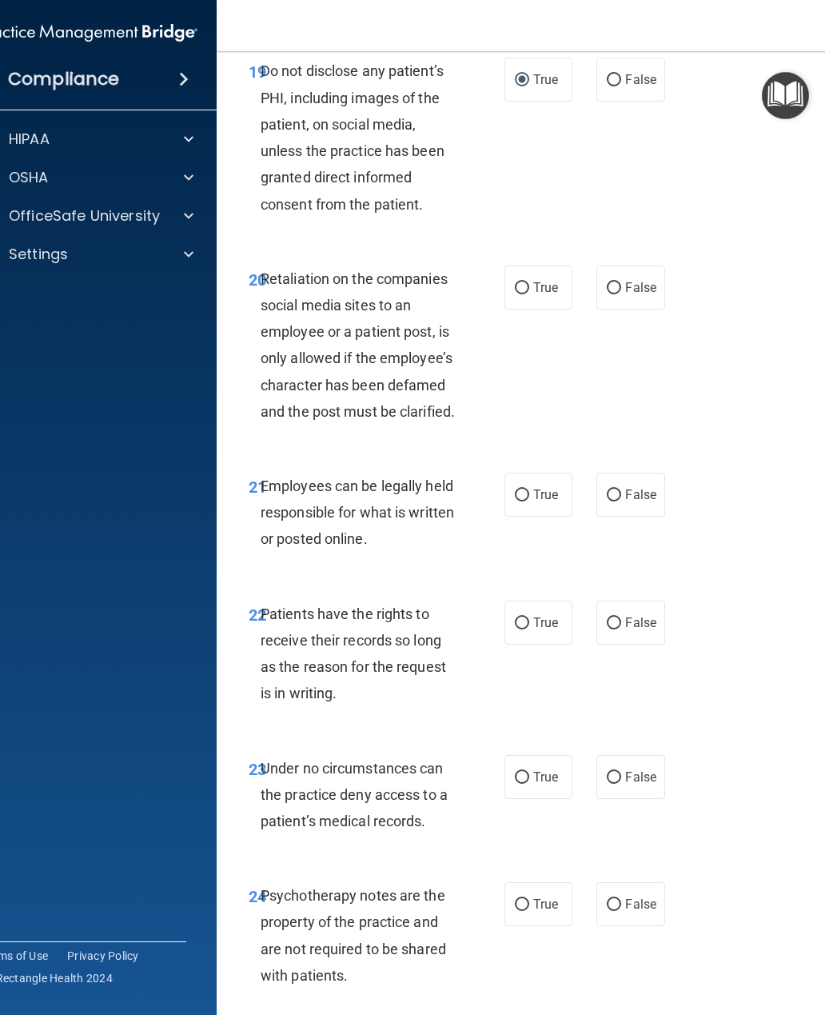
scroll to position [4101, 0]
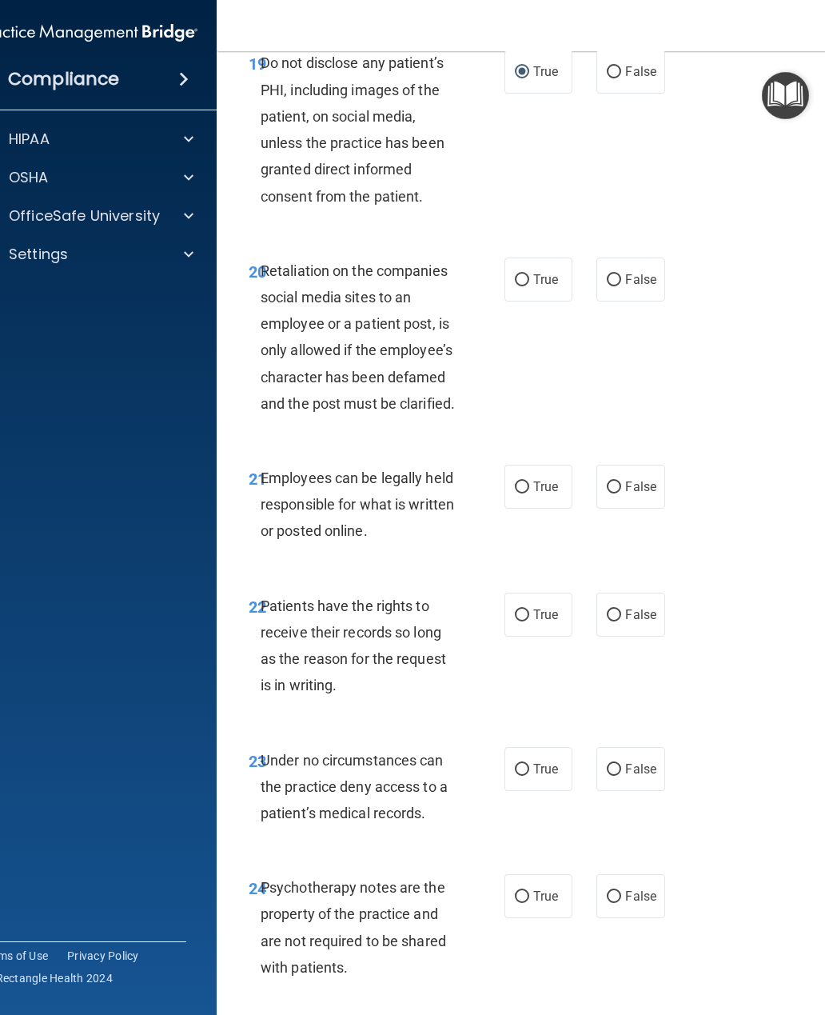
click at [620, 286] on input "False" at bounding box center [614, 280] width 14 height 12
radio input "true"
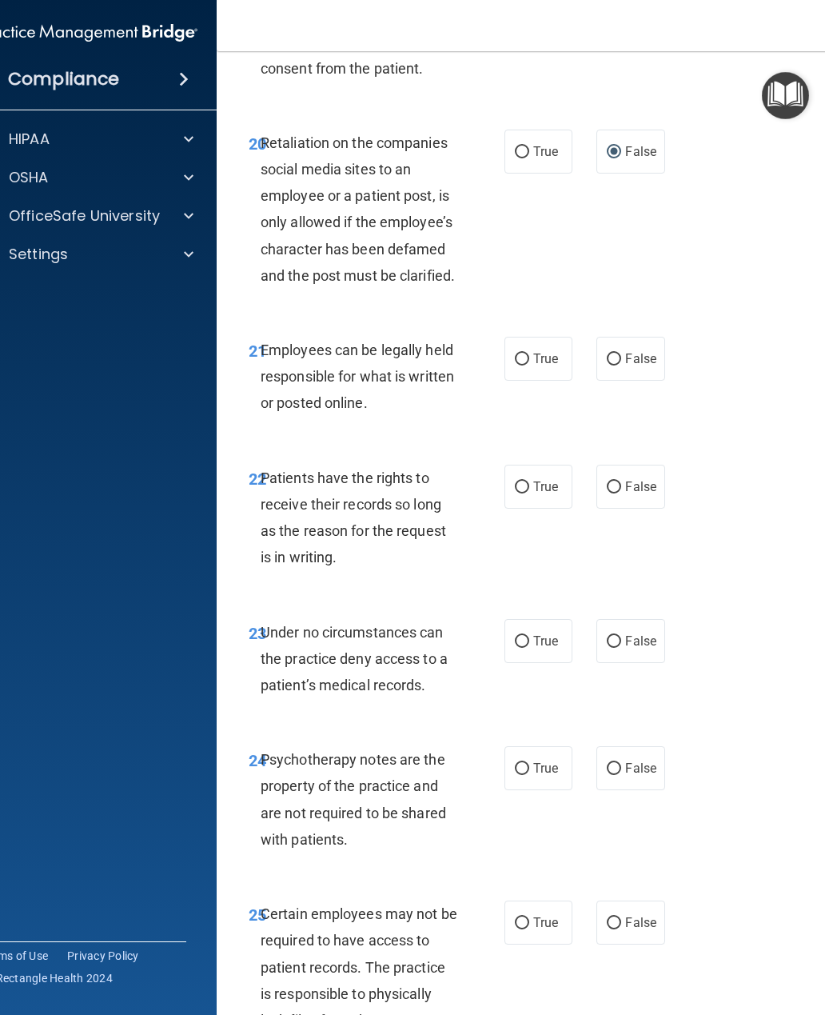
scroll to position [4230, 0]
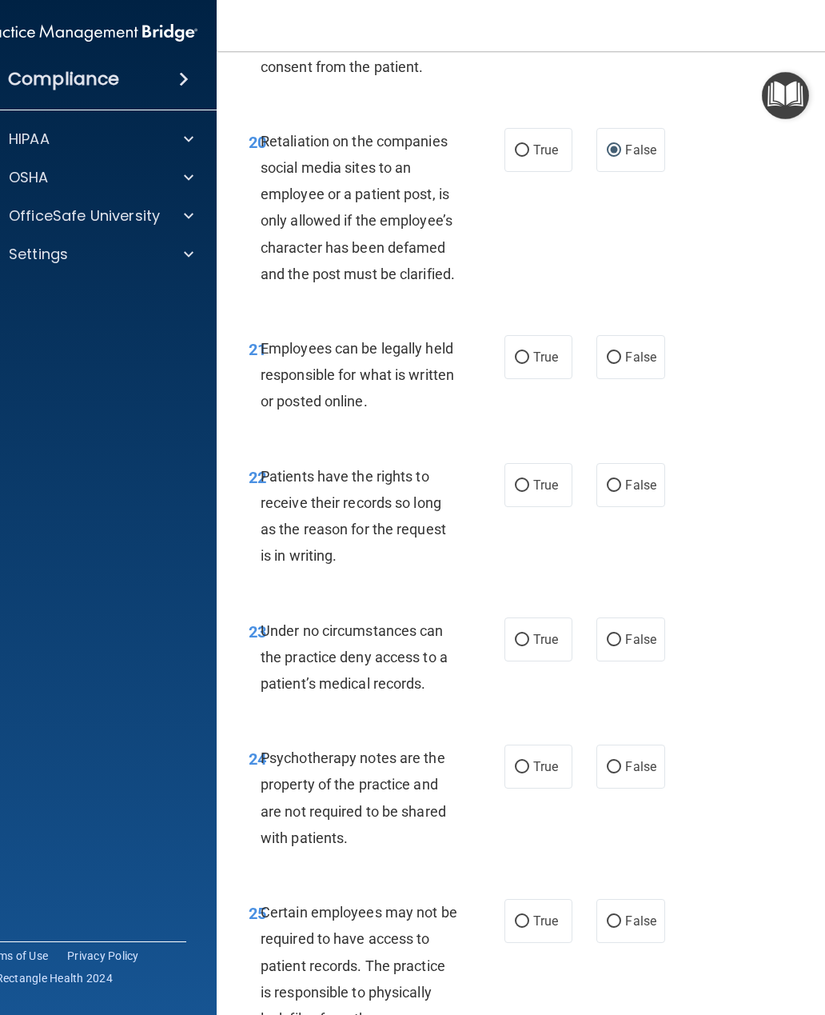
click at [520, 364] on input "True" at bounding box center [522, 358] width 14 height 12
radio input "true"
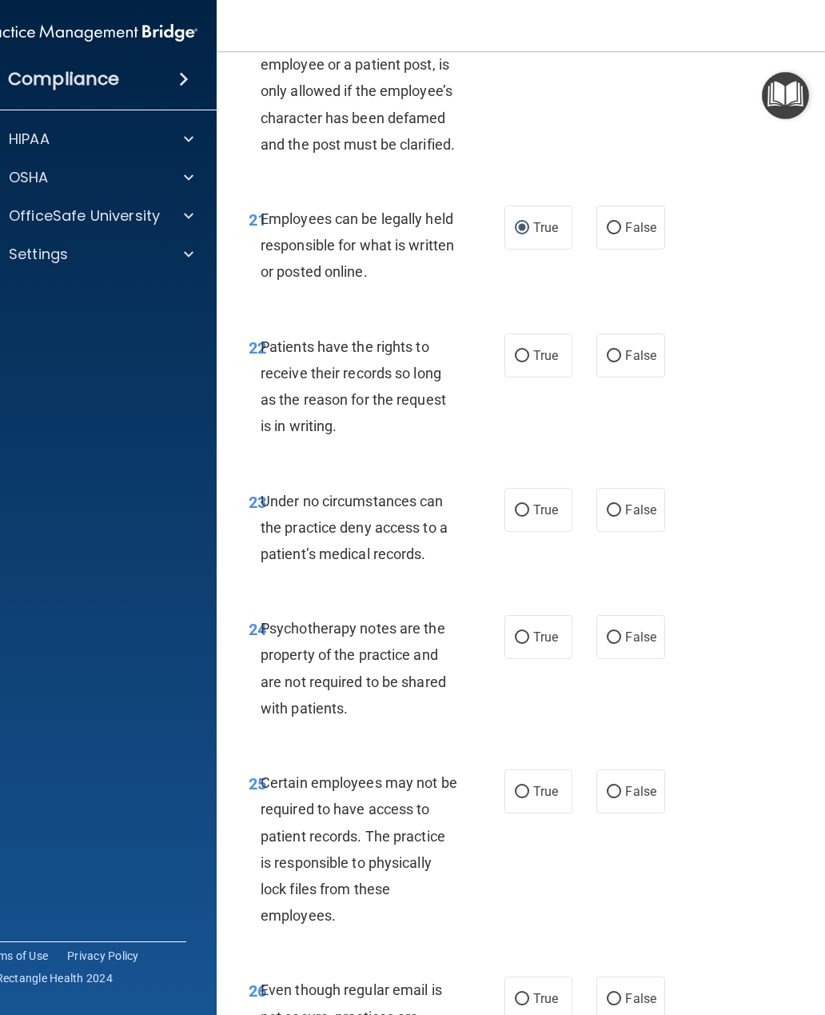
scroll to position [4363, 0]
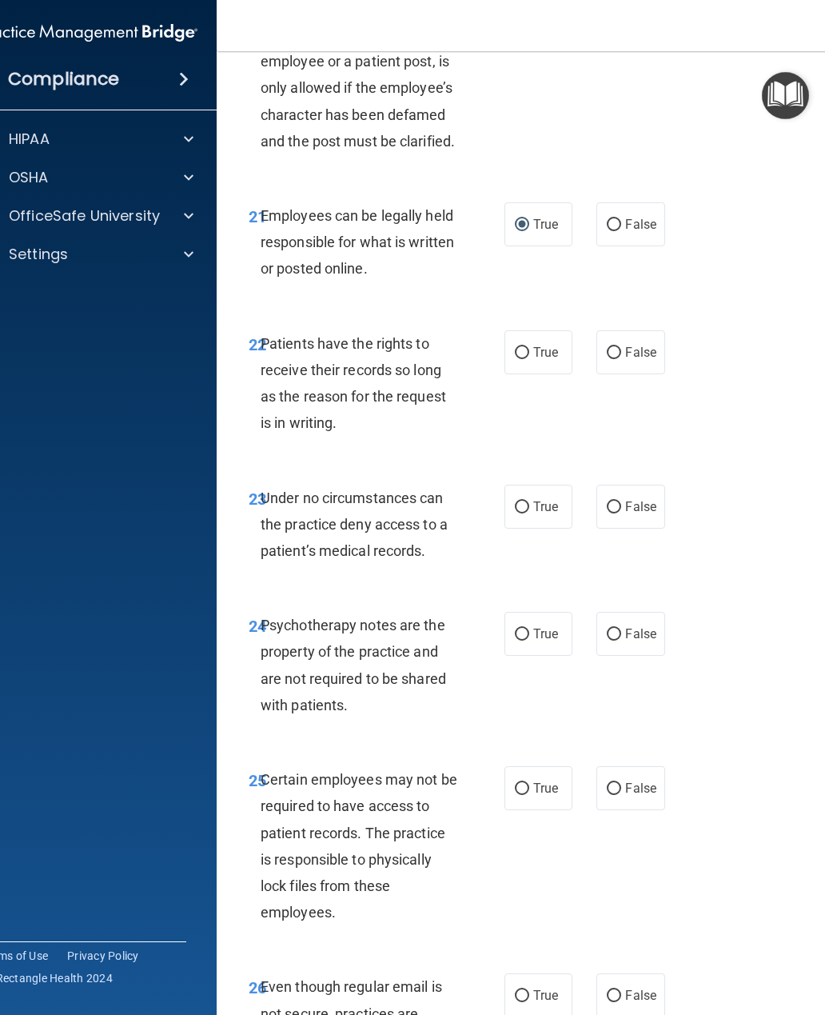
click at [620, 359] on input "False" at bounding box center [614, 353] width 14 height 12
radio input "true"
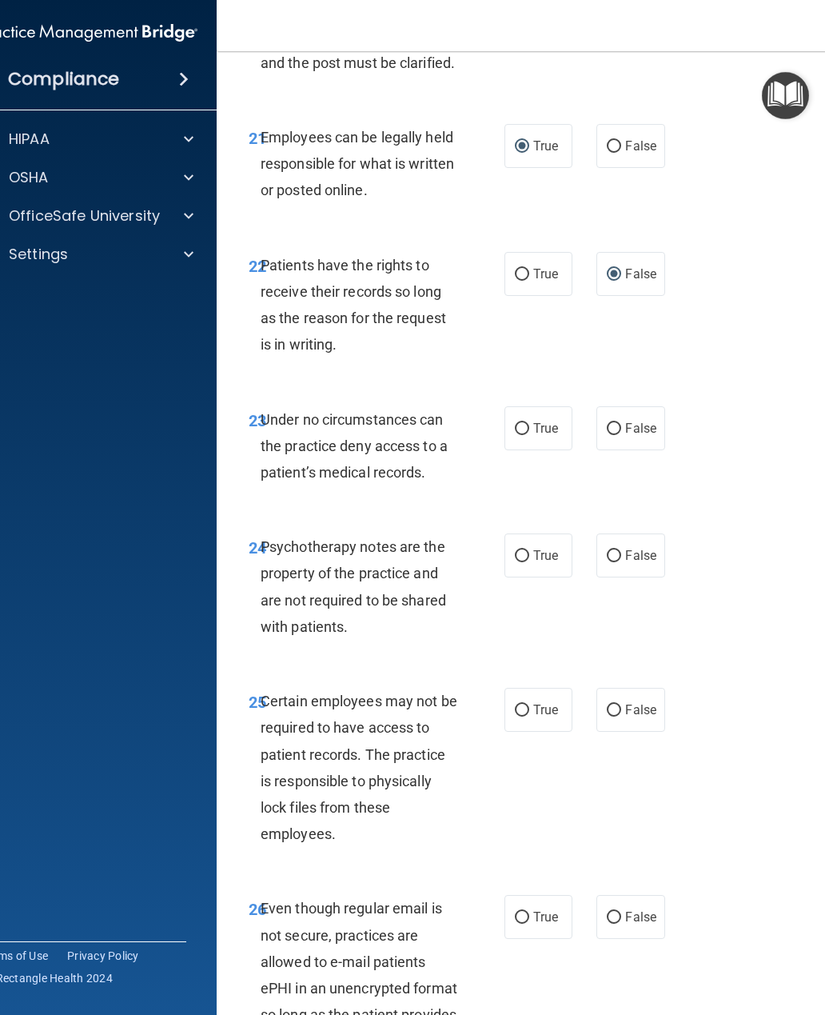
scroll to position [4454, 0]
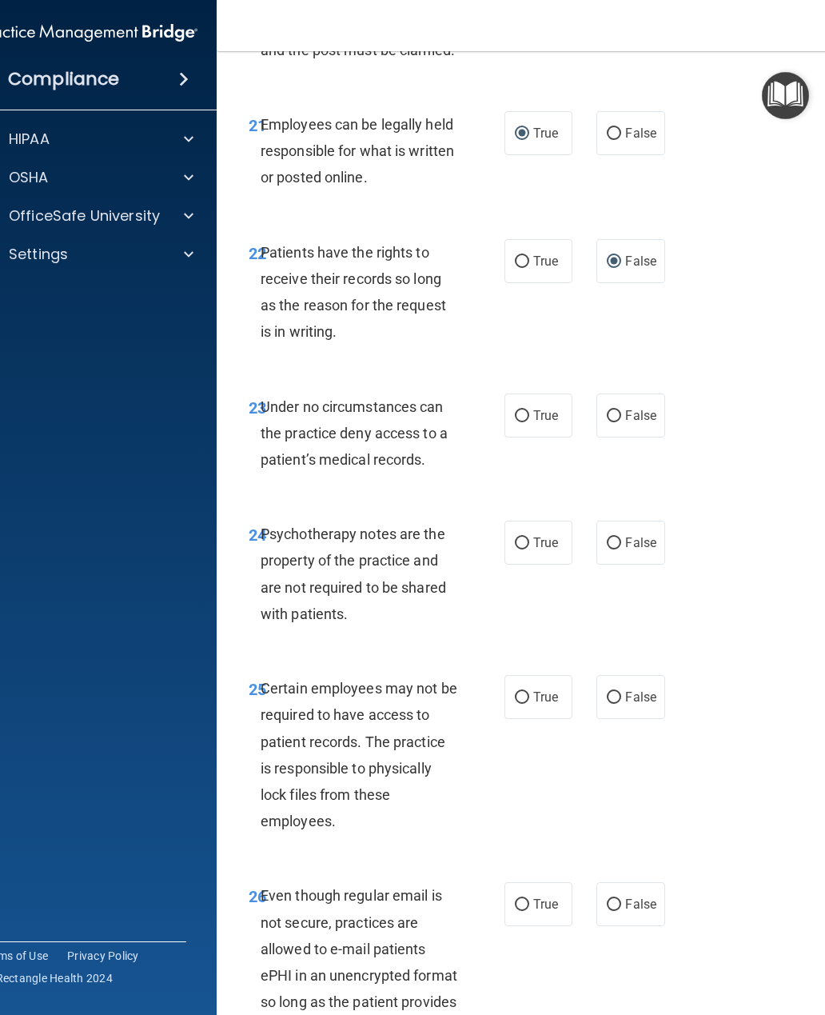
click at [526, 549] on input "True" at bounding box center [522, 543] width 14 height 12
radio input "true"
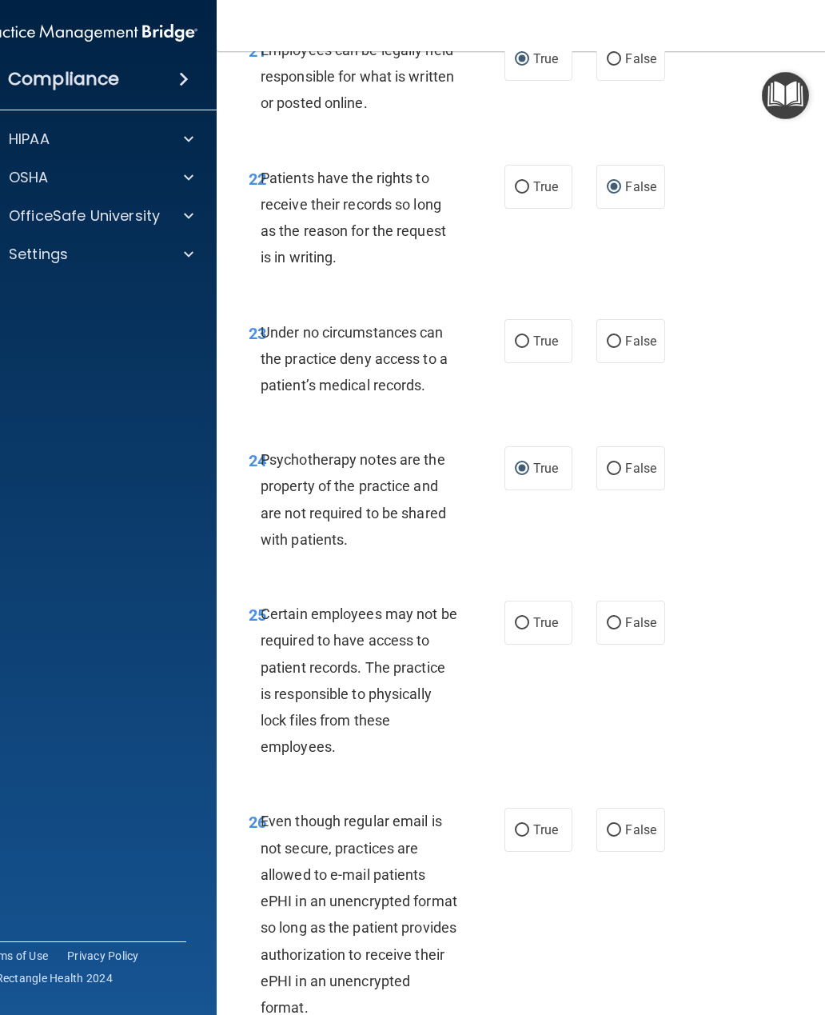
scroll to position [4539, 0]
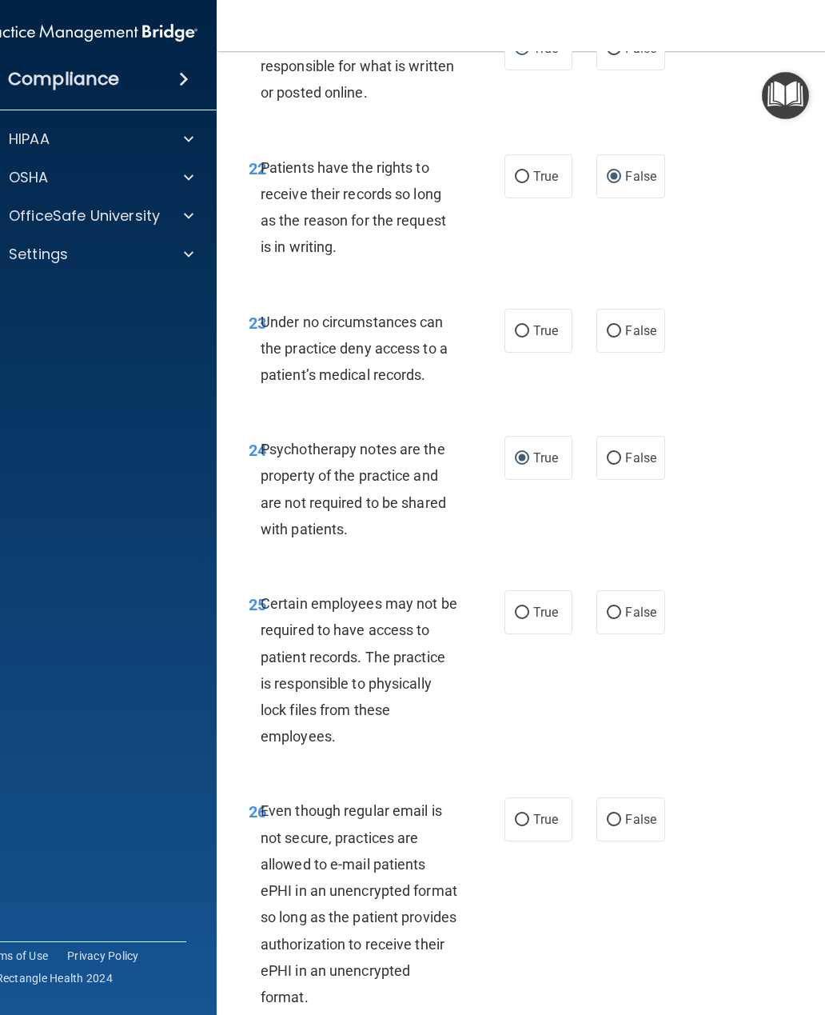
click at [532, 353] on label "True" at bounding box center [538, 331] width 68 height 44
click at [529, 337] on input "True" at bounding box center [522, 331] width 14 height 12
radio input "true"
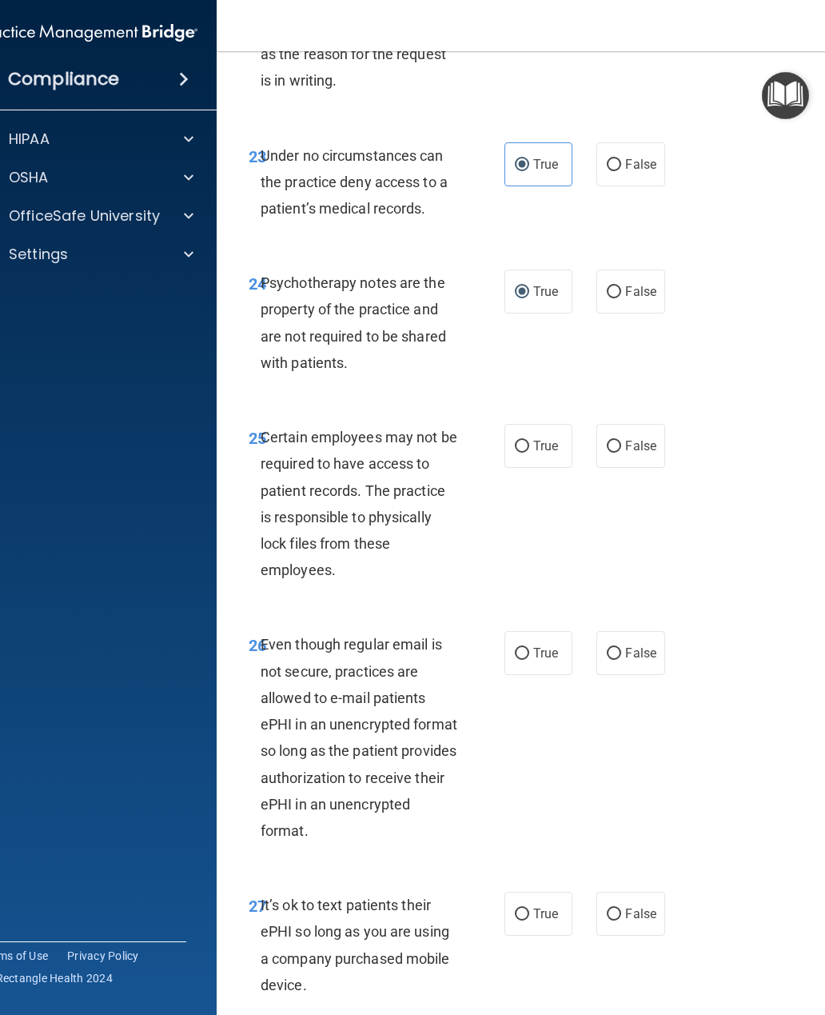
scroll to position [4726, 0]
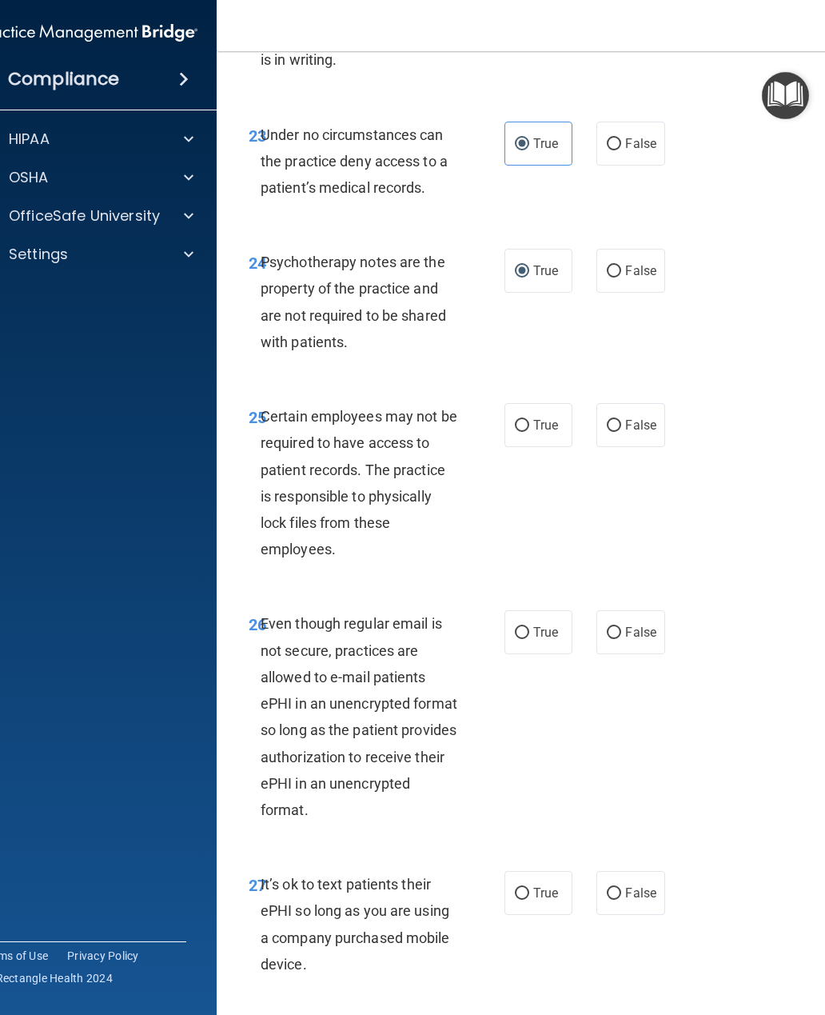
click at [525, 432] on input "True" at bounding box center [522, 426] width 14 height 12
radio input "true"
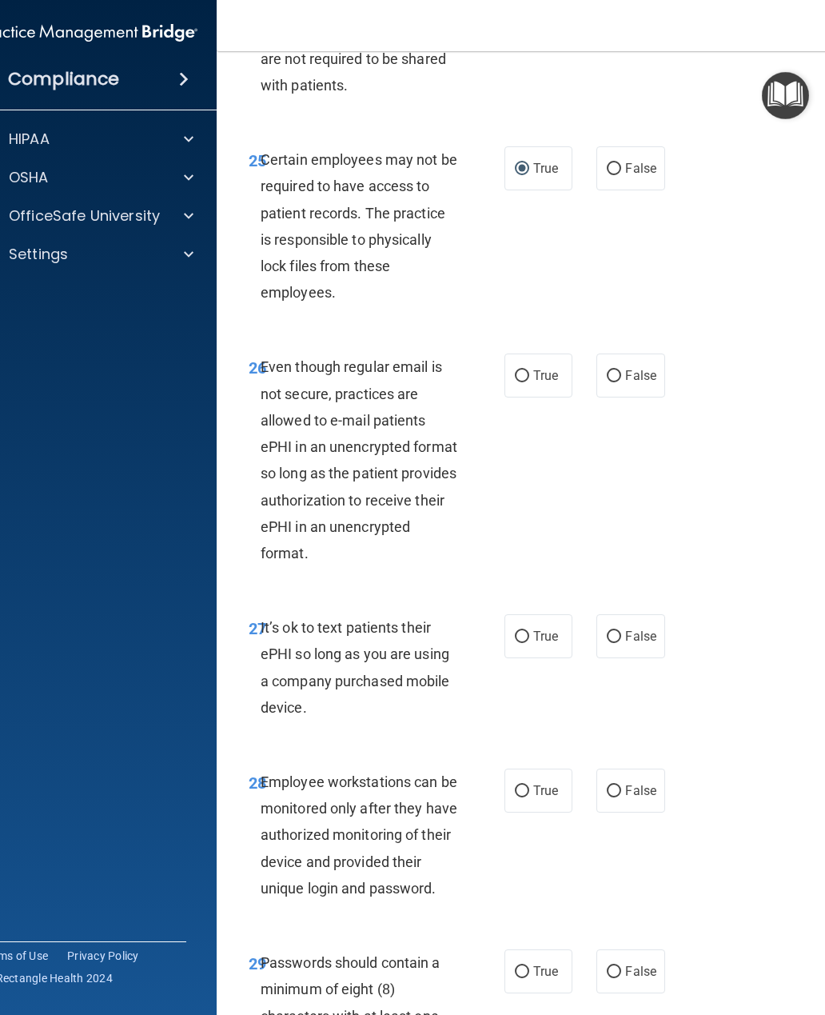
scroll to position [4983, 0]
click at [528, 393] on label "True" at bounding box center [538, 375] width 68 height 44
click at [528, 381] on input "True" at bounding box center [522, 375] width 14 height 12
radio input "true"
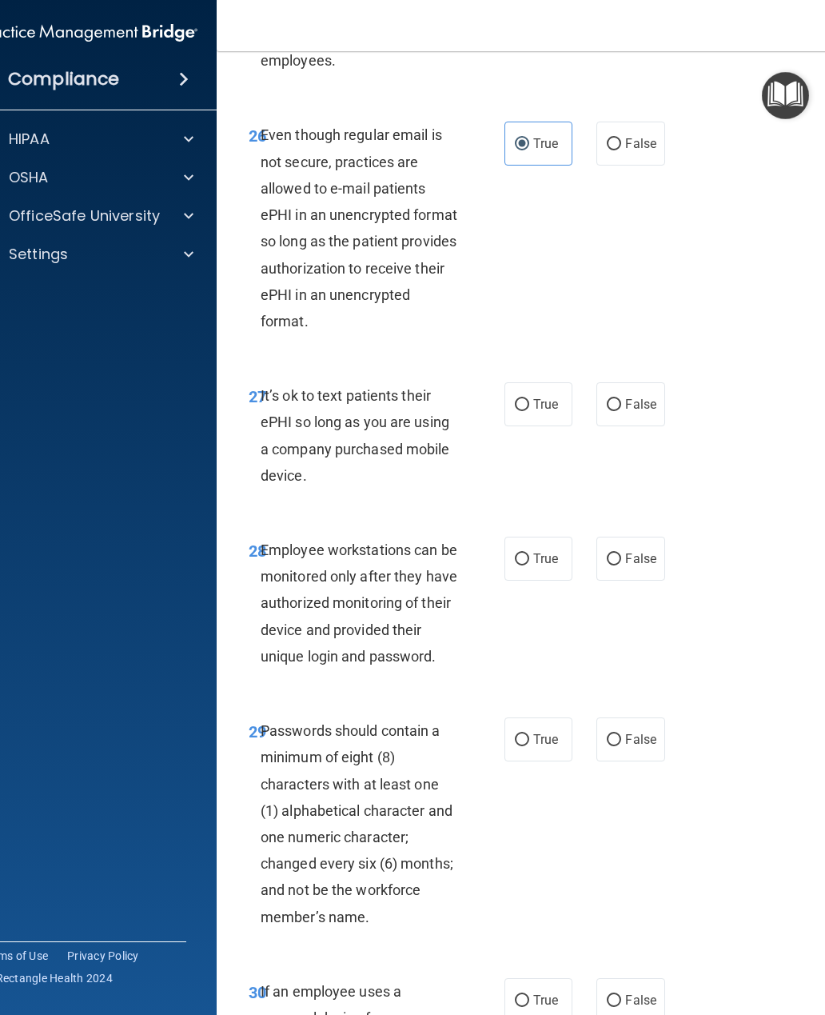
scroll to position [5219, 0]
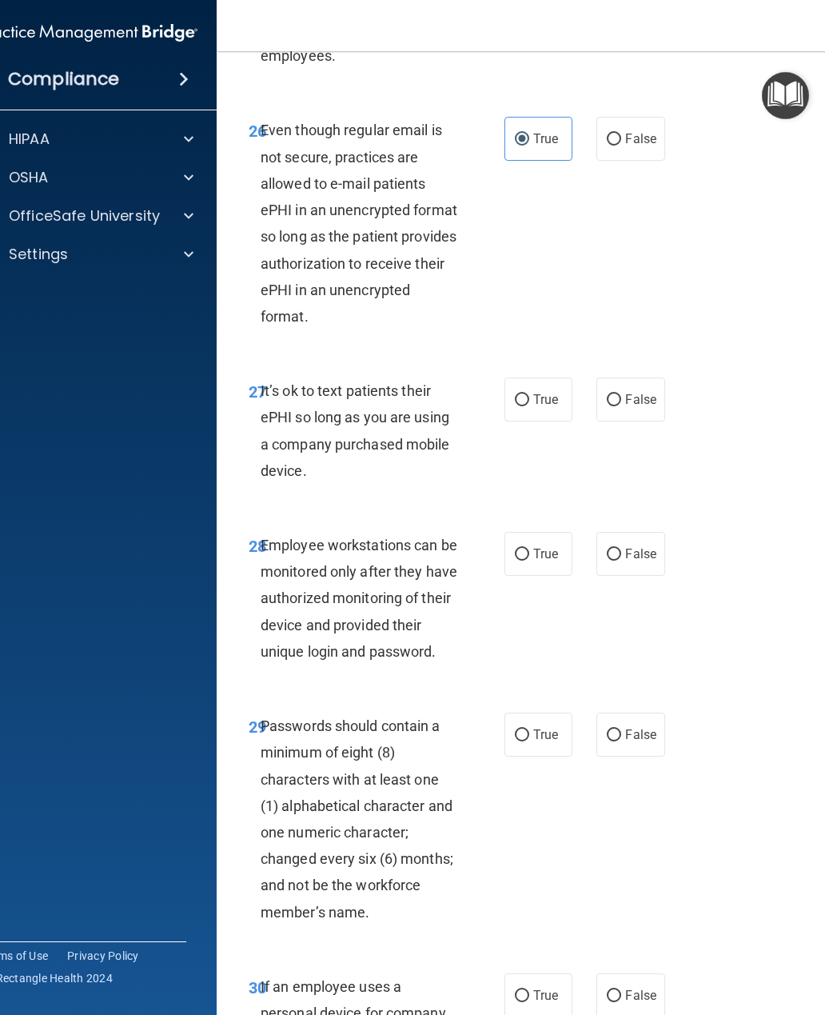
click at [614, 406] on input "False" at bounding box center [614, 400] width 14 height 12
radio input "true"
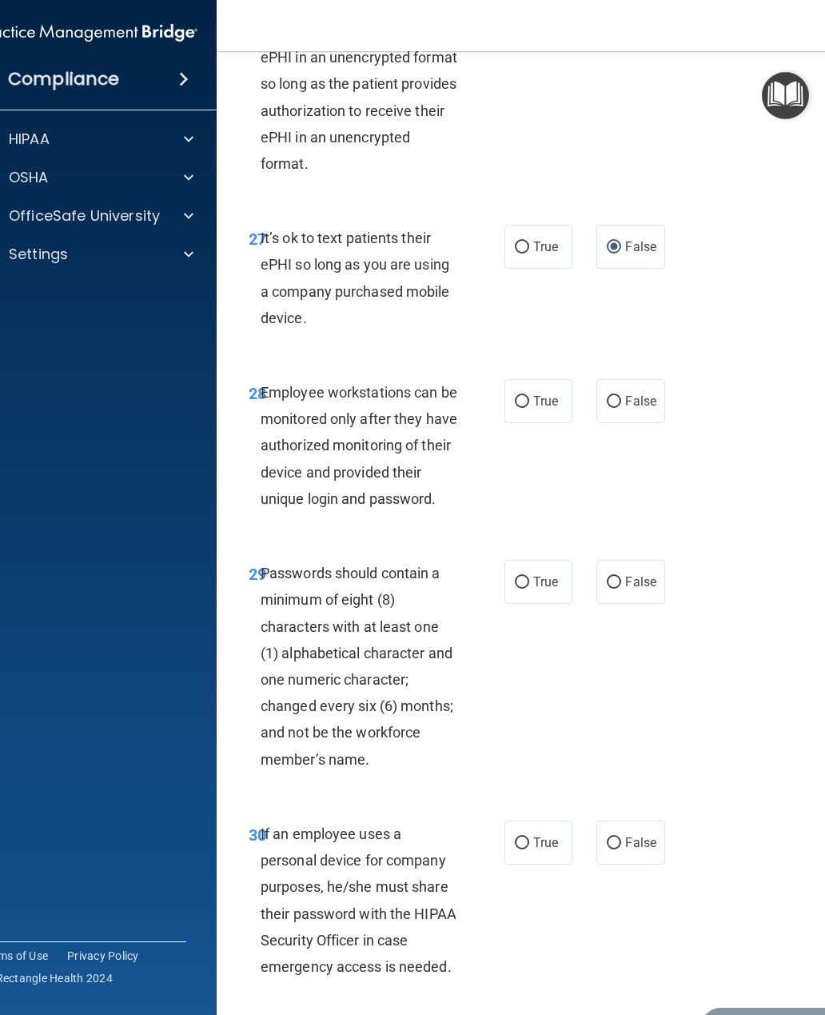
scroll to position [5391, 0]
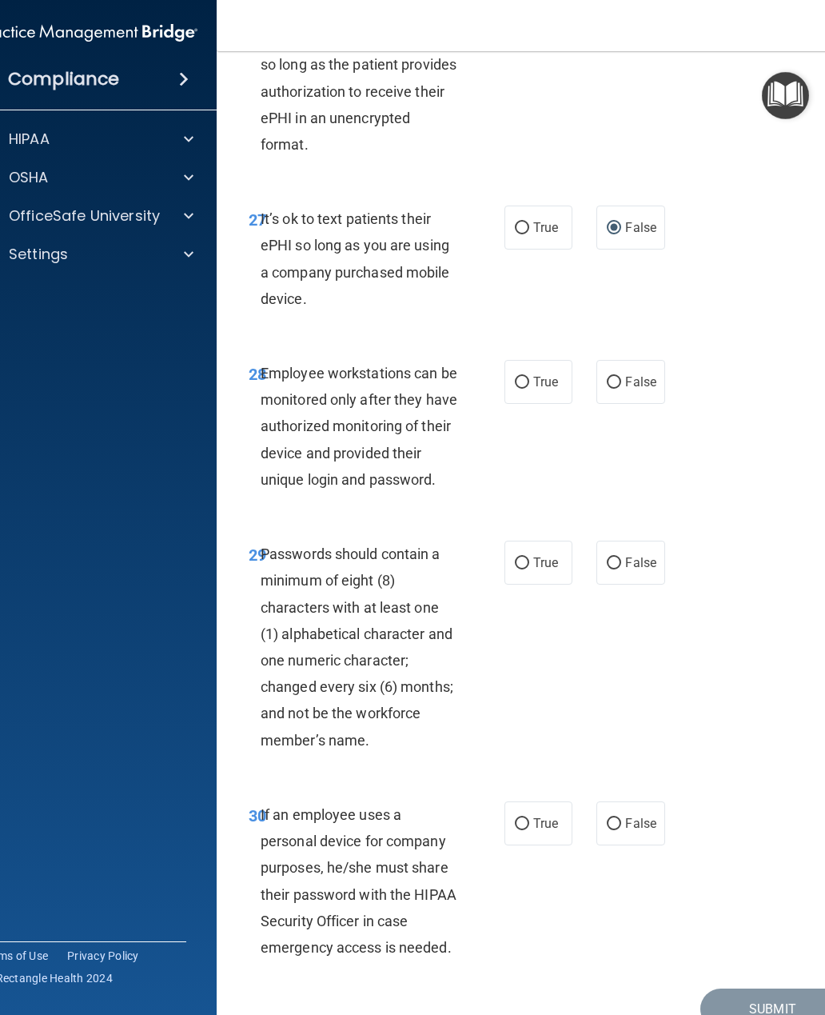
click at [621, 389] on input "False" at bounding box center [614, 383] width 14 height 12
radio input "true"
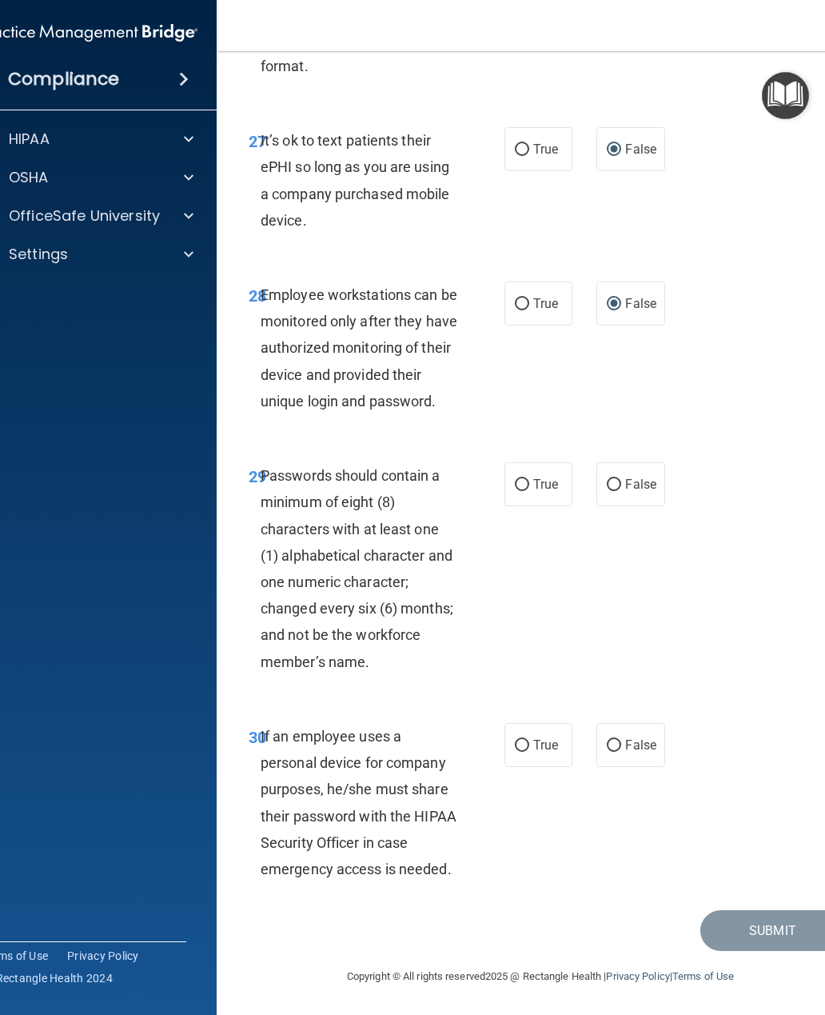
scroll to position [5489, 0]
click at [533, 484] on span "True" at bounding box center [545, 483] width 25 height 15
click at [529, 484] on input "True" at bounding box center [522, 485] width 14 height 12
radio input "true"
click at [620, 744] on input "False" at bounding box center [614, 746] width 14 height 12
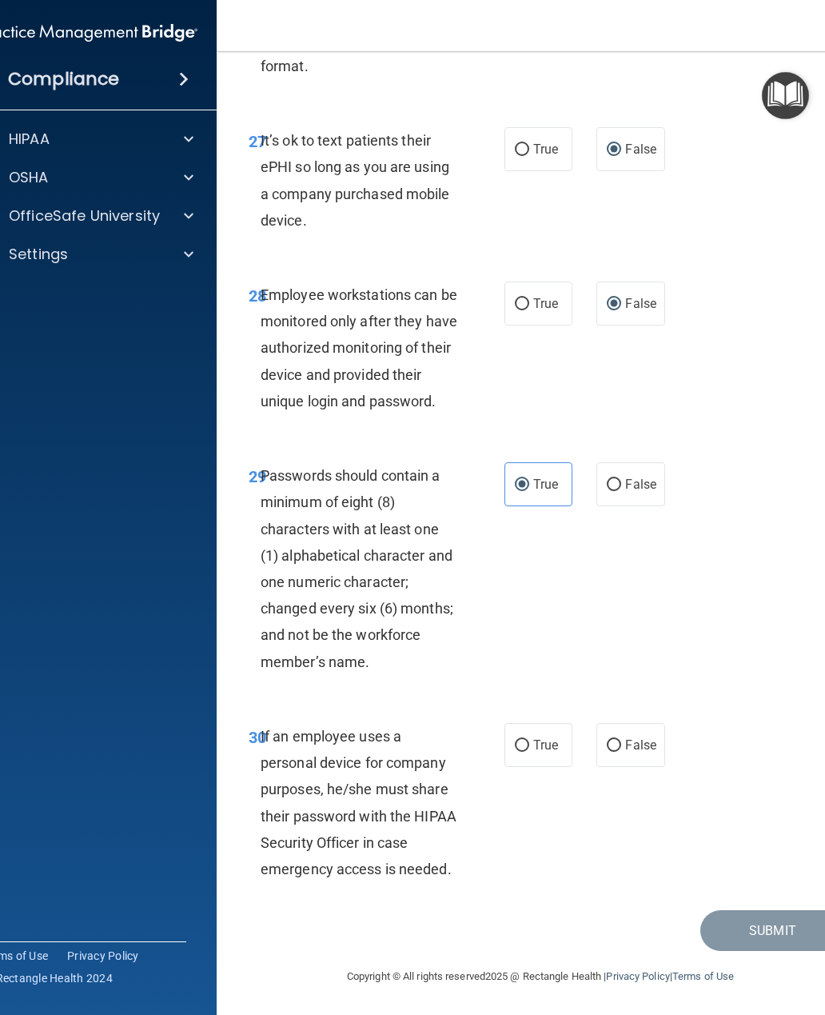
radio input "true"
click at [793, 922] on button "Submit" at bounding box center [772, 930] width 144 height 41
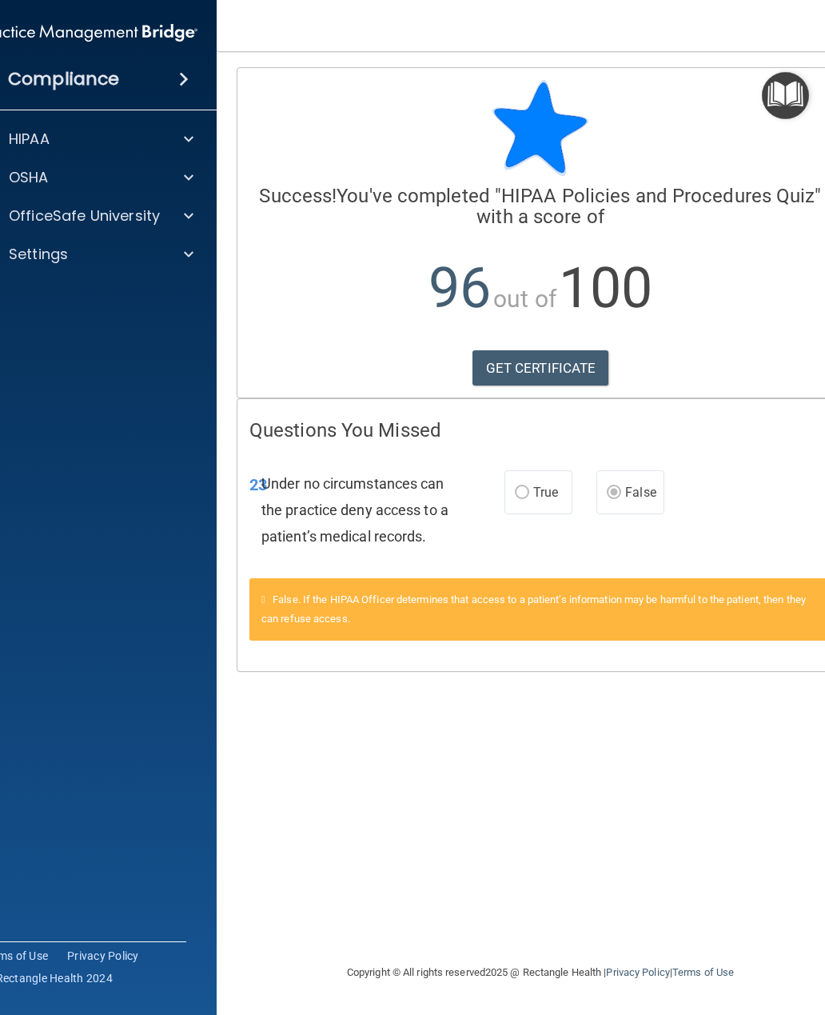
click at [587, 373] on link "GET CERTIFICATE" at bounding box center [541, 367] width 137 height 35
click at [193, 216] on span at bounding box center [189, 215] width 10 height 19
click at [154, 257] on img at bounding box center [155, 255] width 20 height 20
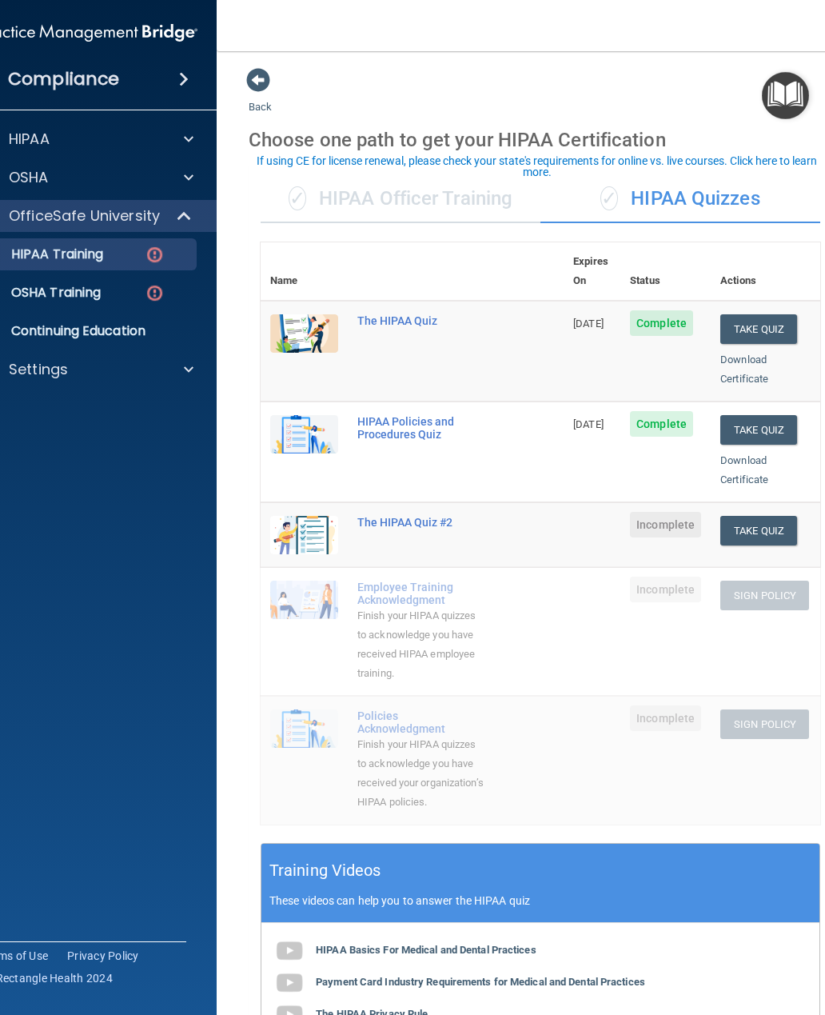
click at [781, 314] on button "Take Quiz" at bounding box center [758, 329] width 77 height 30
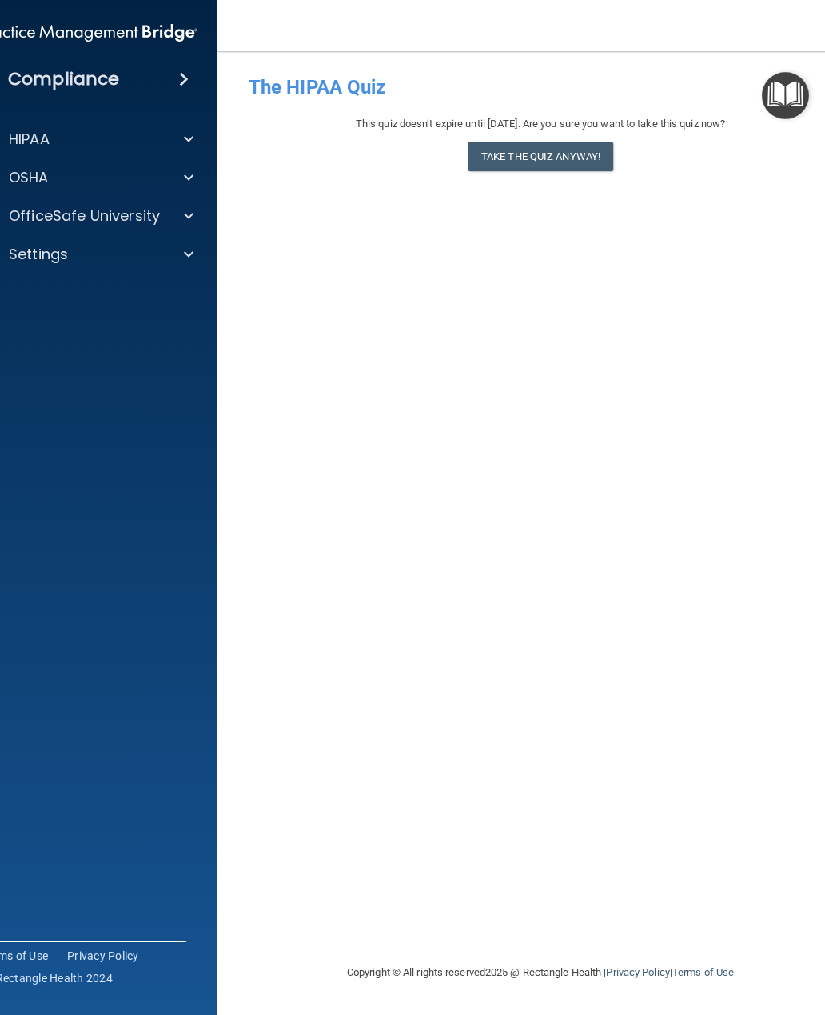
click at [201, 209] on div at bounding box center [186, 215] width 40 height 19
click at [156, 252] on img at bounding box center [155, 255] width 20 height 20
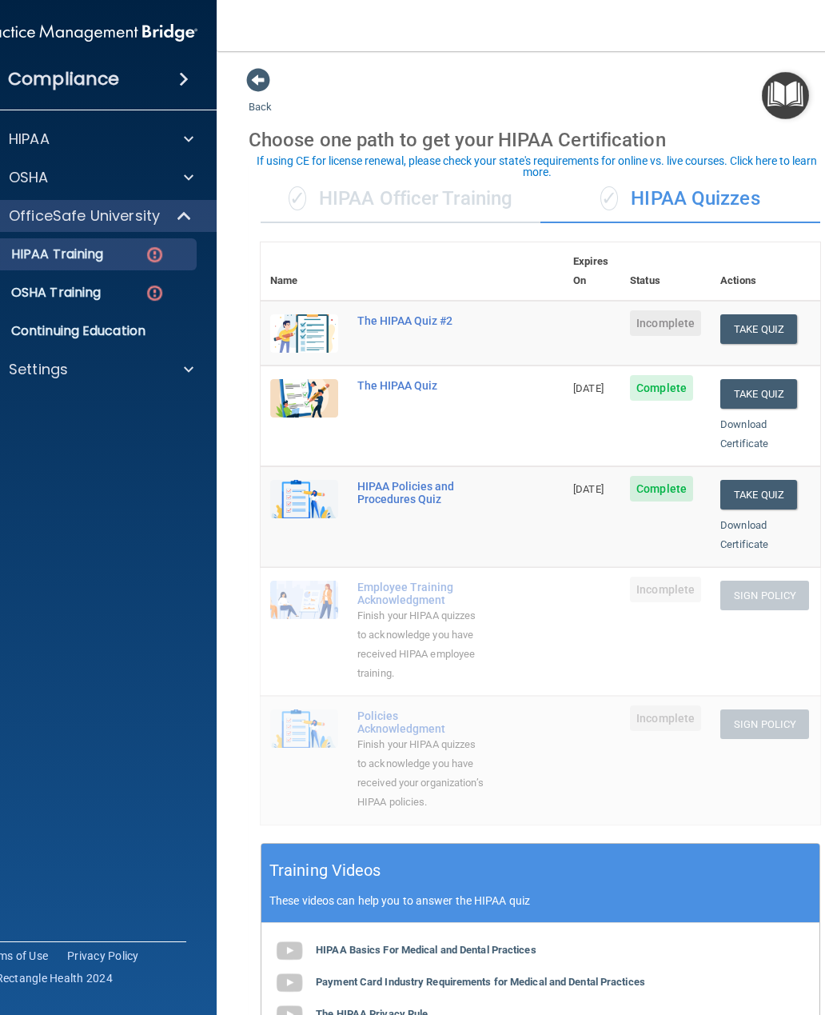
click at [782, 314] on button "Take Quiz" at bounding box center [758, 329] width 77 height 30
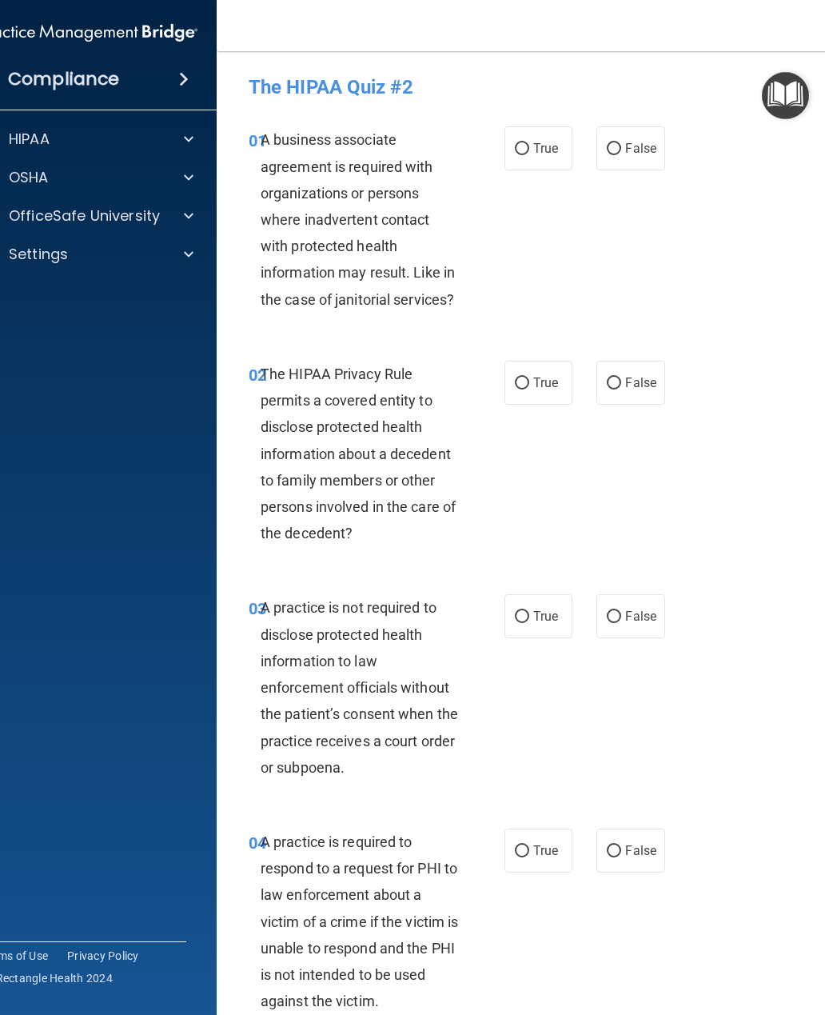
click at [610, 155] on input "False" at bounding box center [614, 149] width 14 height 12
radio input "true"
click at [507, 374] on label "True" at bounding box center [538, 383] width 68 height 44
click at [515, 377] on input "True" at bounding box center [522, 383] width 14 height 12
radio input "true"
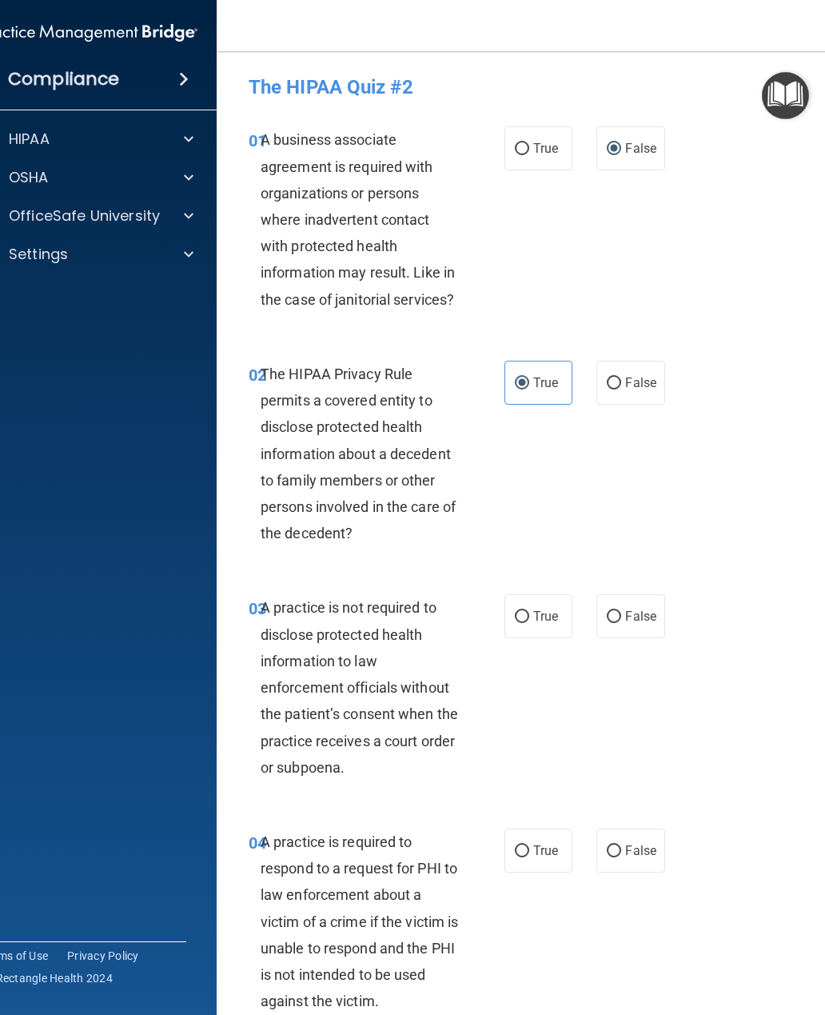
click at [626, 609] on span "False" at bounding box center [640, 615] width 31 height 15
click at [621, 611] on input "False" at bounding box center [614, 617] width 14 height 12
radio input "true"
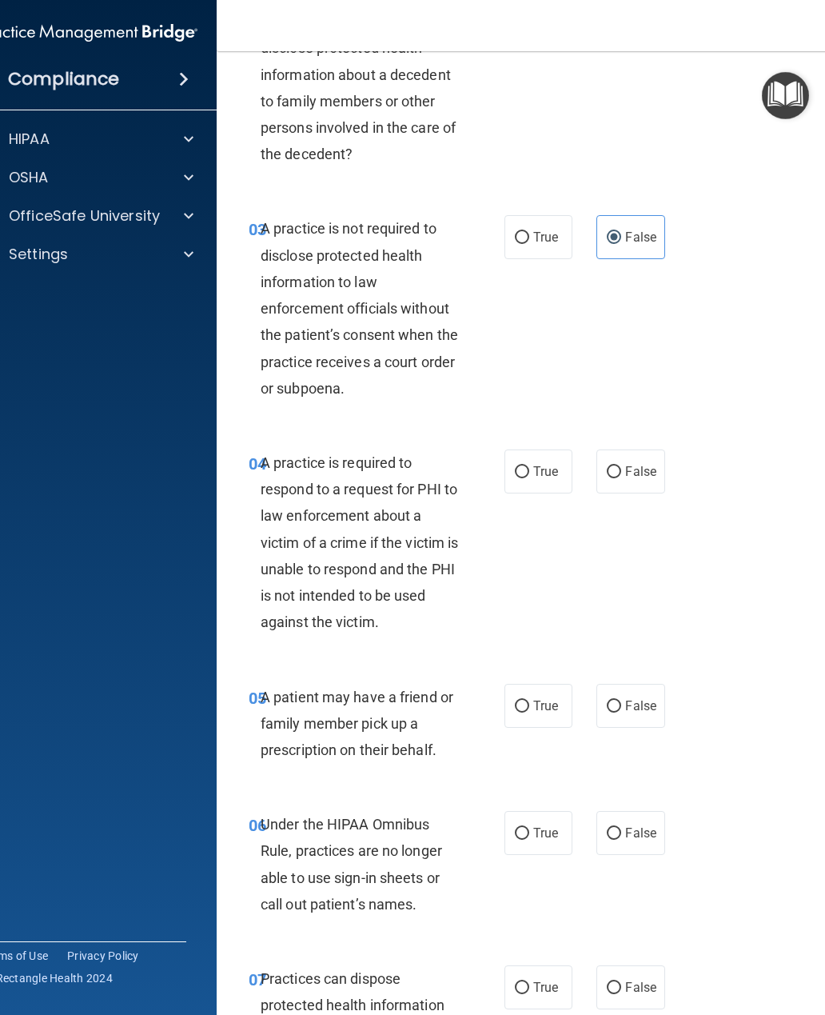
scroll to position [406, 0]
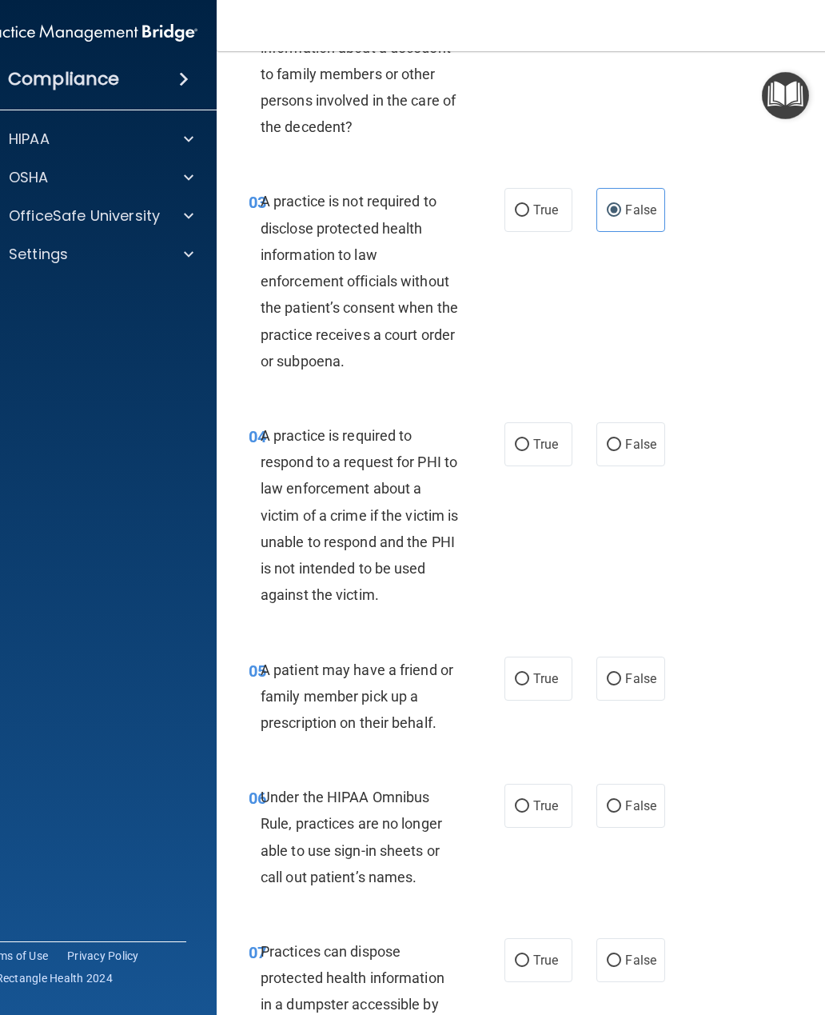
click at [520, 439] on input "True" at bounding box center [522, 445] width 14 height 12
radio input "true"
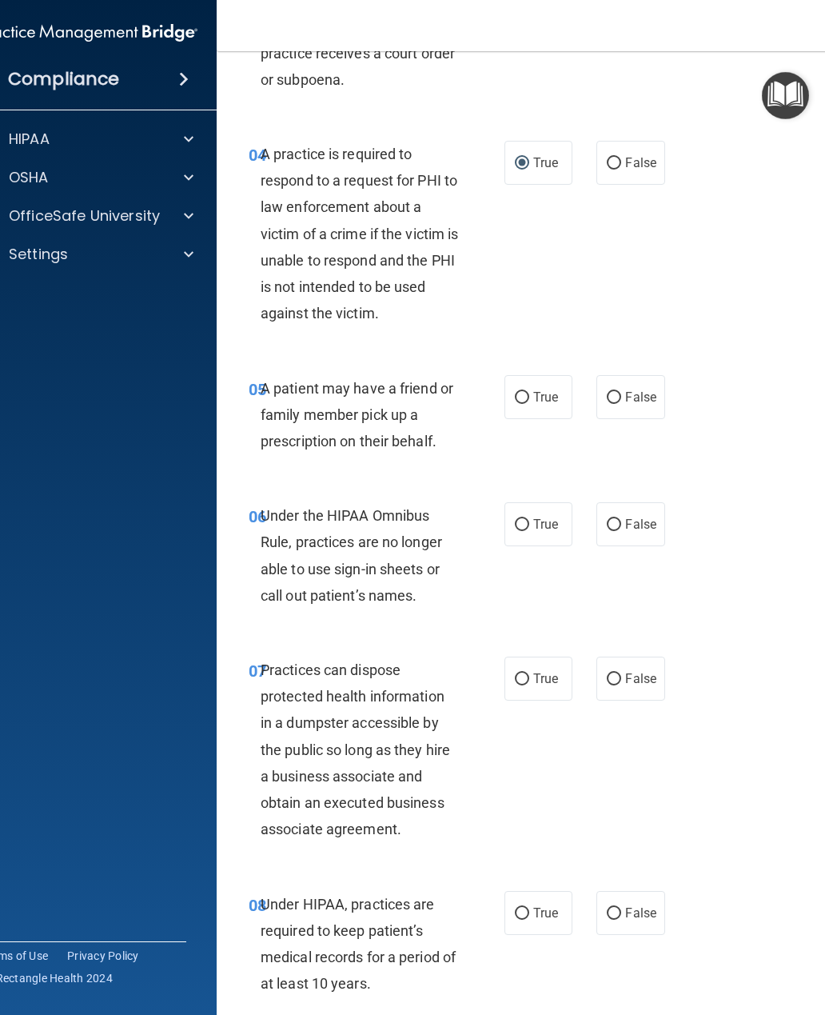
scroll to position [688, 0]
click at [520, 381] on label "True" at bounding box center [538, 397] width 68 height 44
click at [520, 392] on input "True" at bounding box center [522, 398] width 14 height 12
radio input "true"
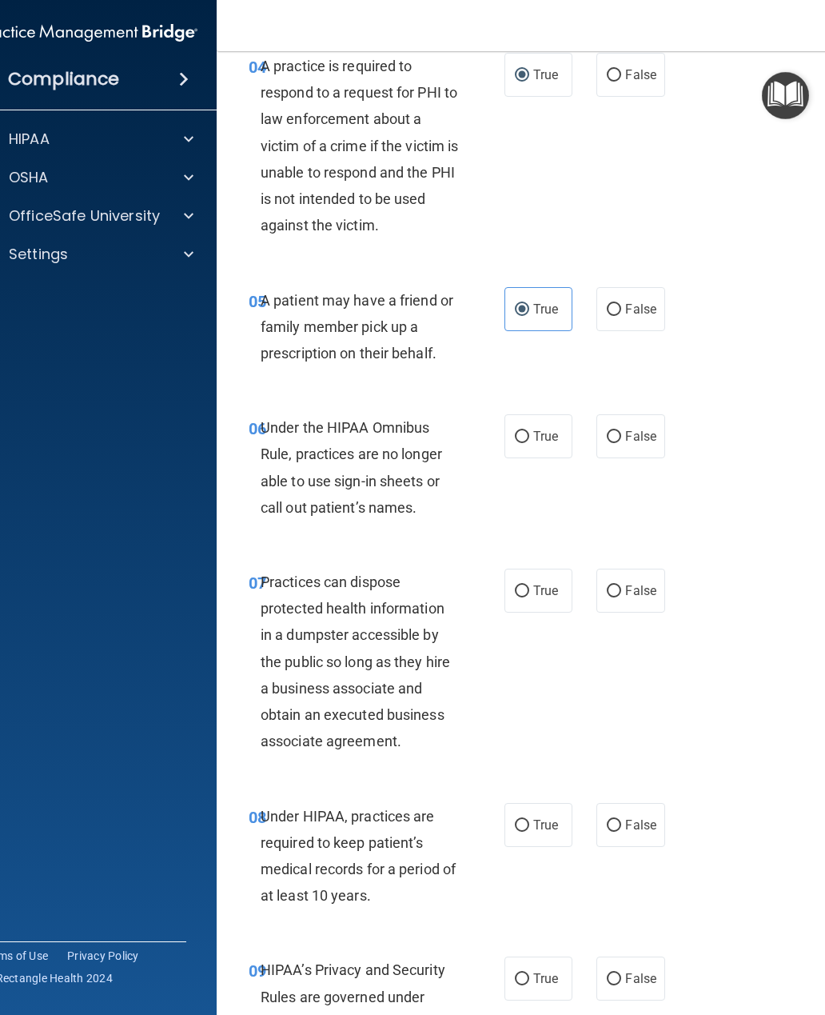
scroll to position [775, 0]
click at [616, 437] on input "False" at bounding box center [614, 438] width 14 height 12
radio input "true"
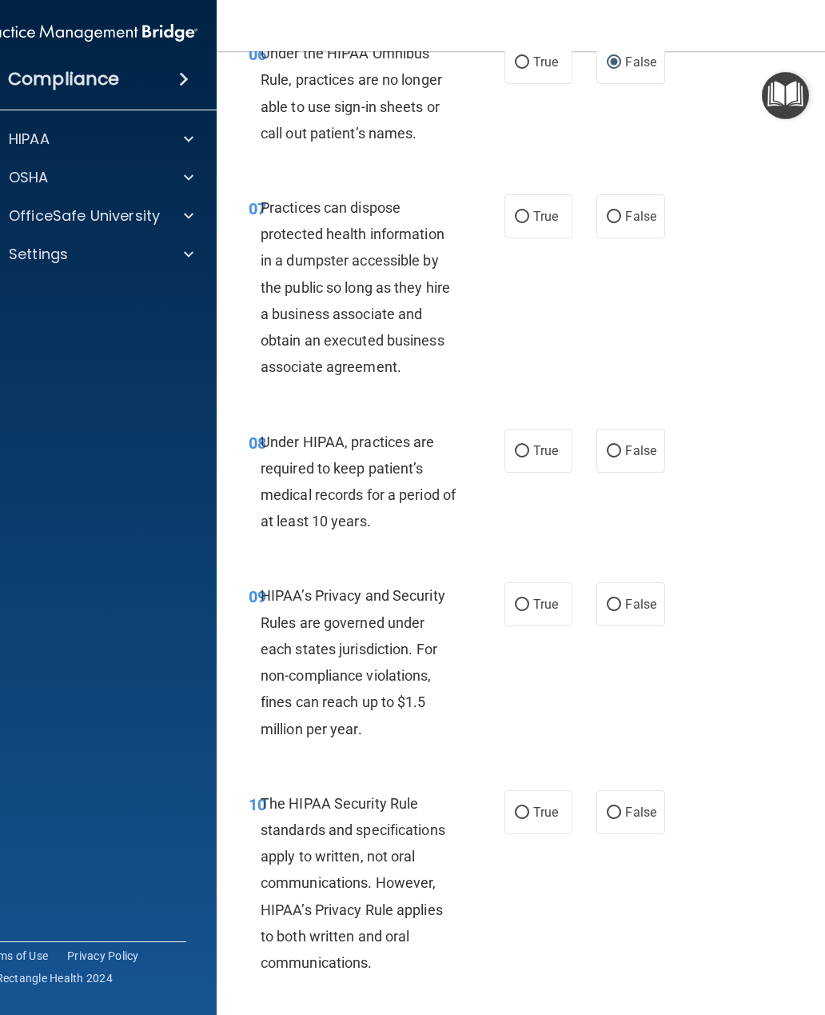
scroll to position [1150, 0]
click at [610, 210] on input "False" at bounding box center [614, 216] width 14 height 12
radio input "true"
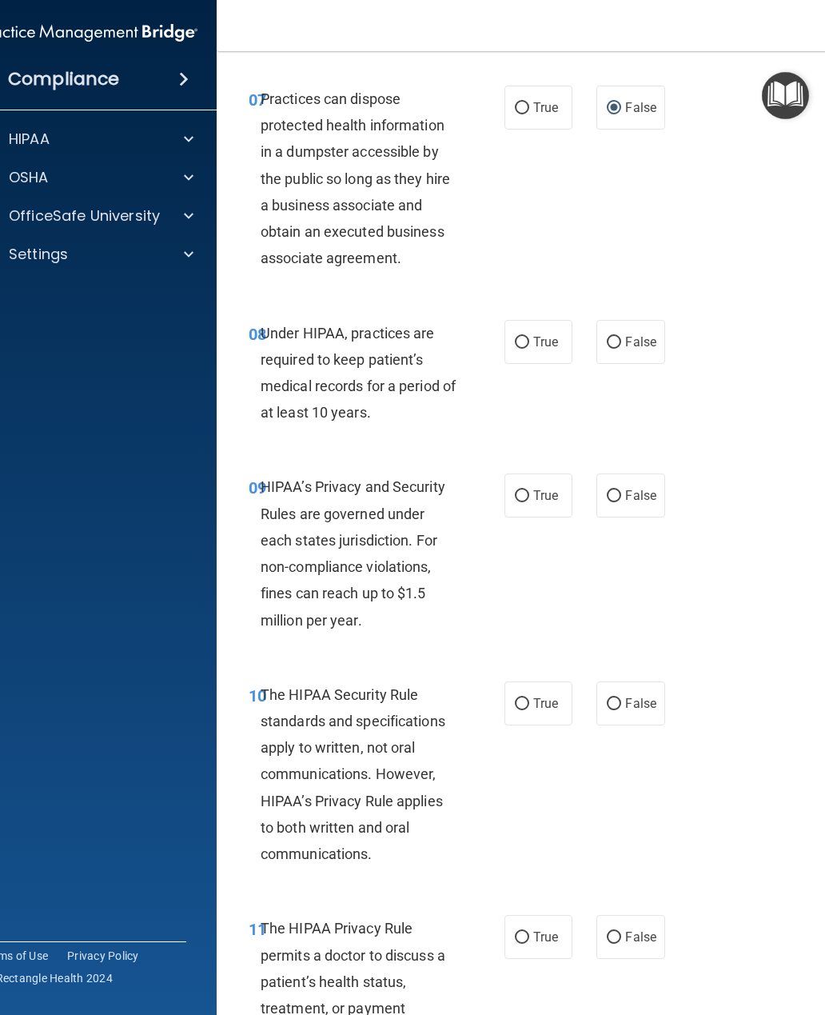
scroll to position [1319, 0]
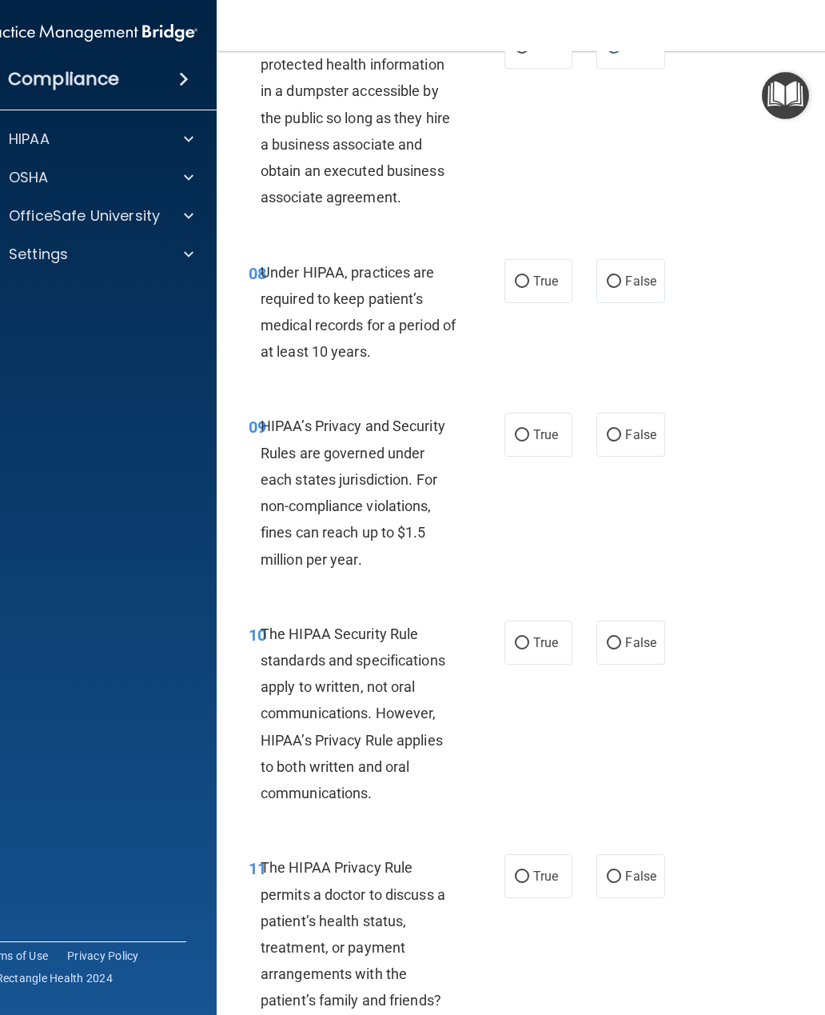
click at [615, 277] on input "False" at bounding box center [614, 282] width 14 height 12
radio input "true"
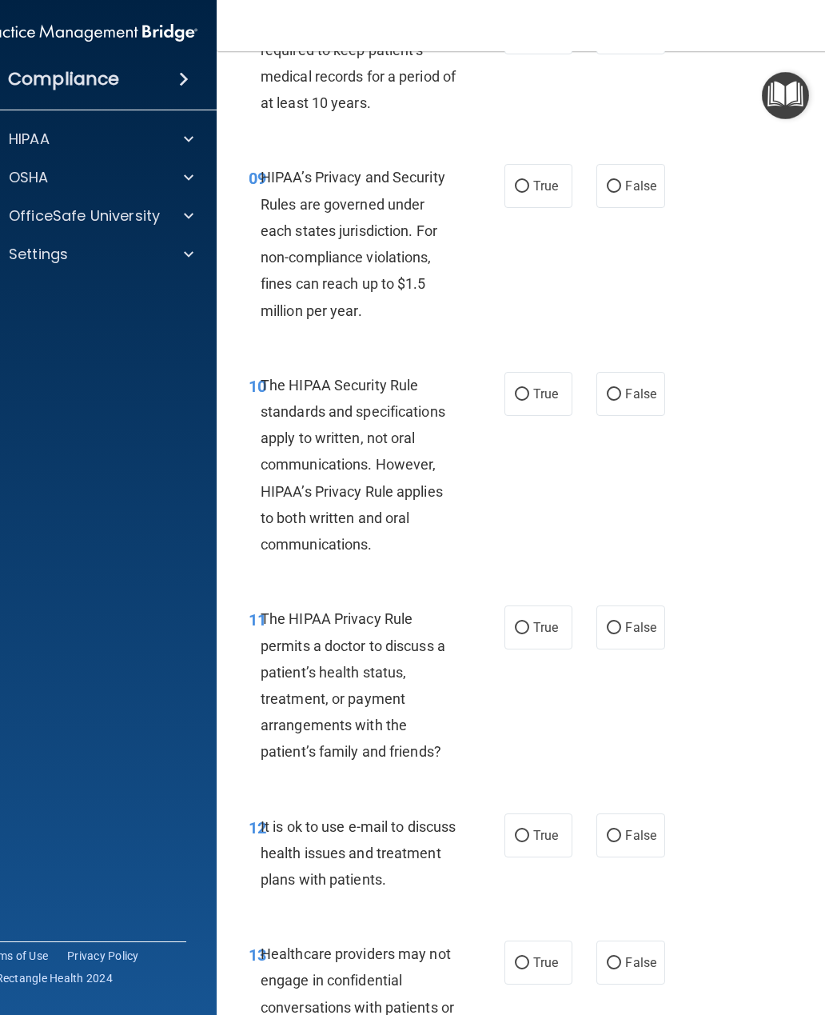
scroll to position [1579, 0]
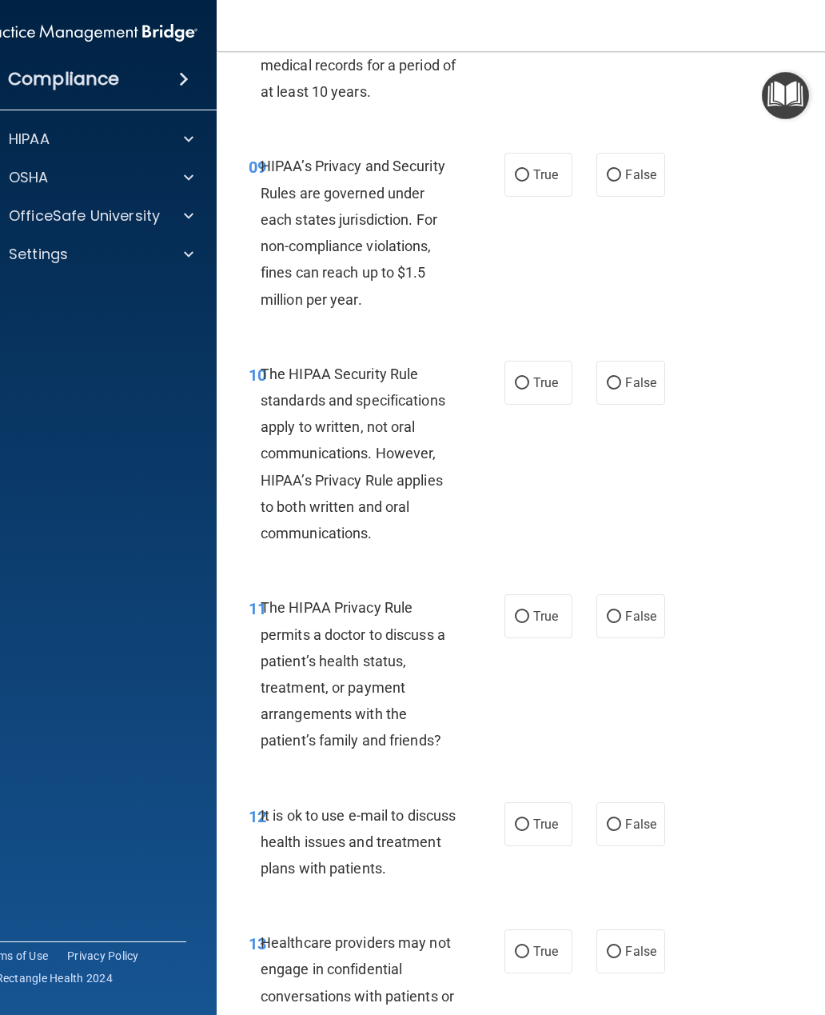
click at [512, 155] on label "True" at bounding box center [538, 175] width 68 height 44
click at [515, 169] on input "True" at bounding box center [522, 175] width 14 height 12
radio input "true"
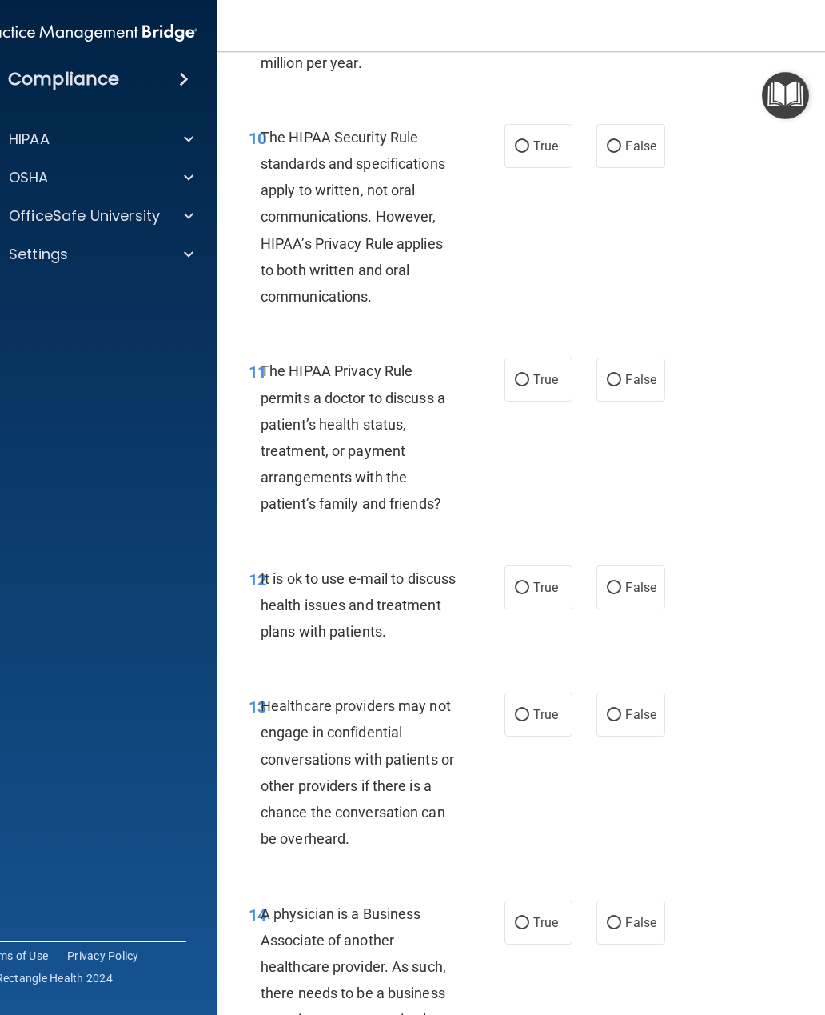
scroll to position [1820, 0]
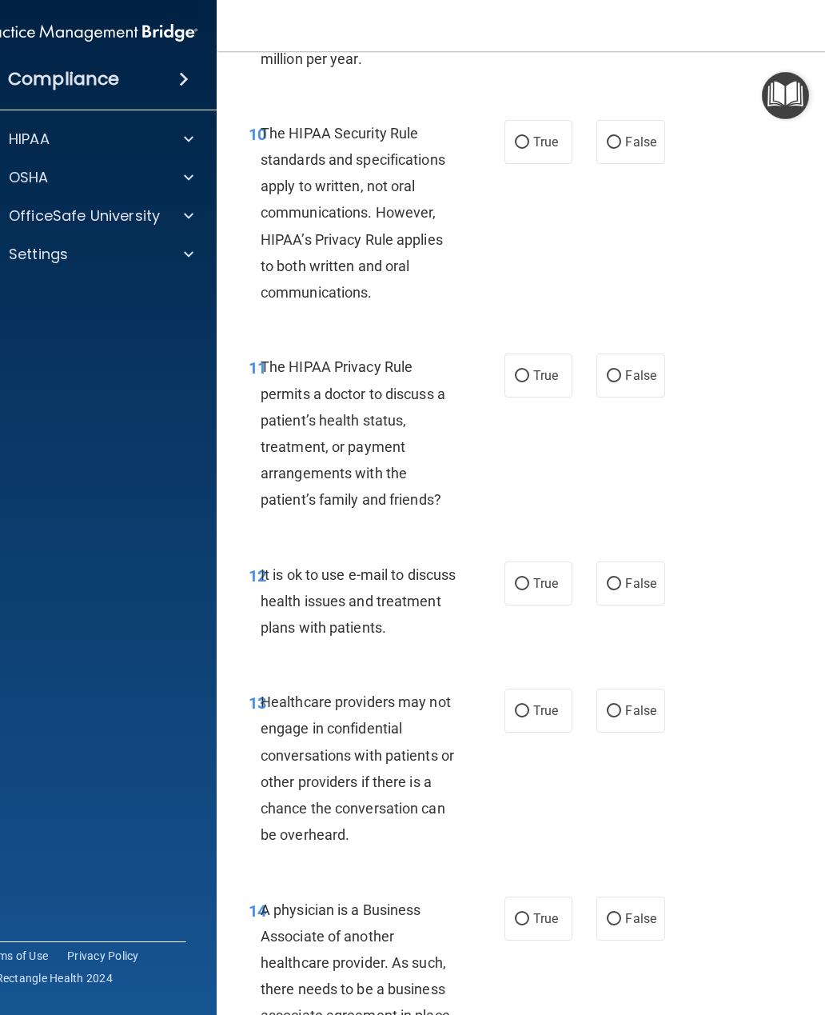
click at [522, 137] on input "True" at bounding box center [522, 143] width 14 height 12
radio input "true"
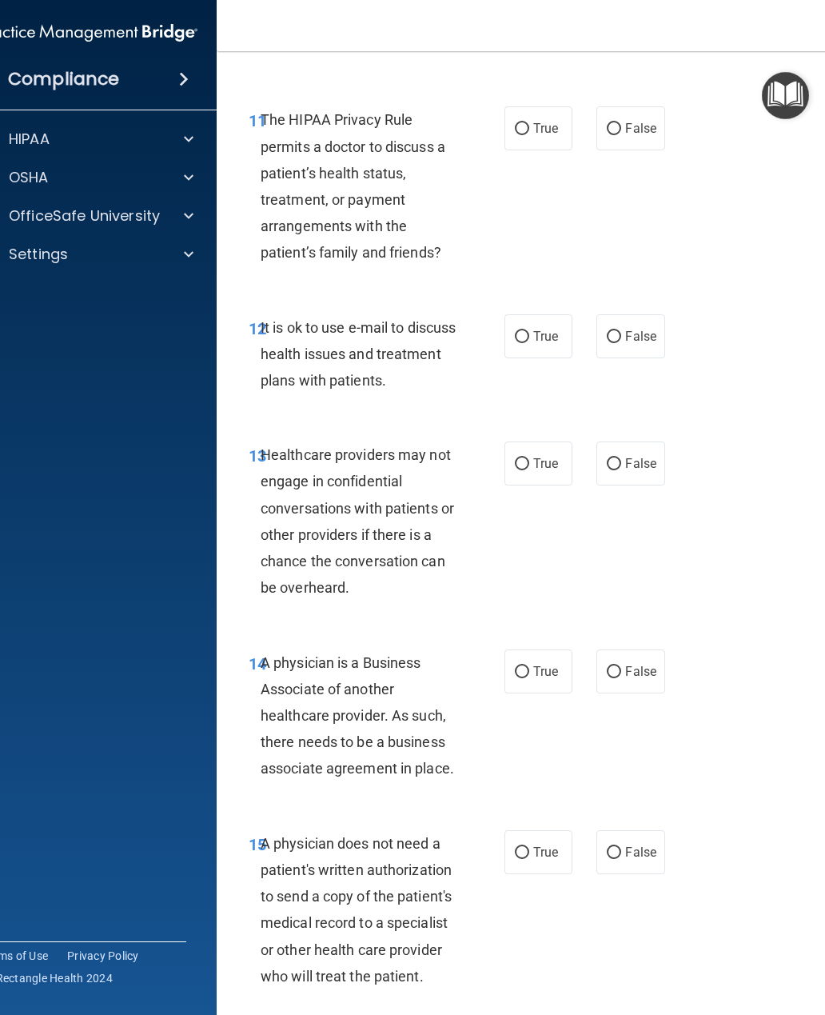
scroll to position [2067, 0]
click at [619, 123] on input "False" at bounding box center [614, 129] width 14 height 12
radio input "true"
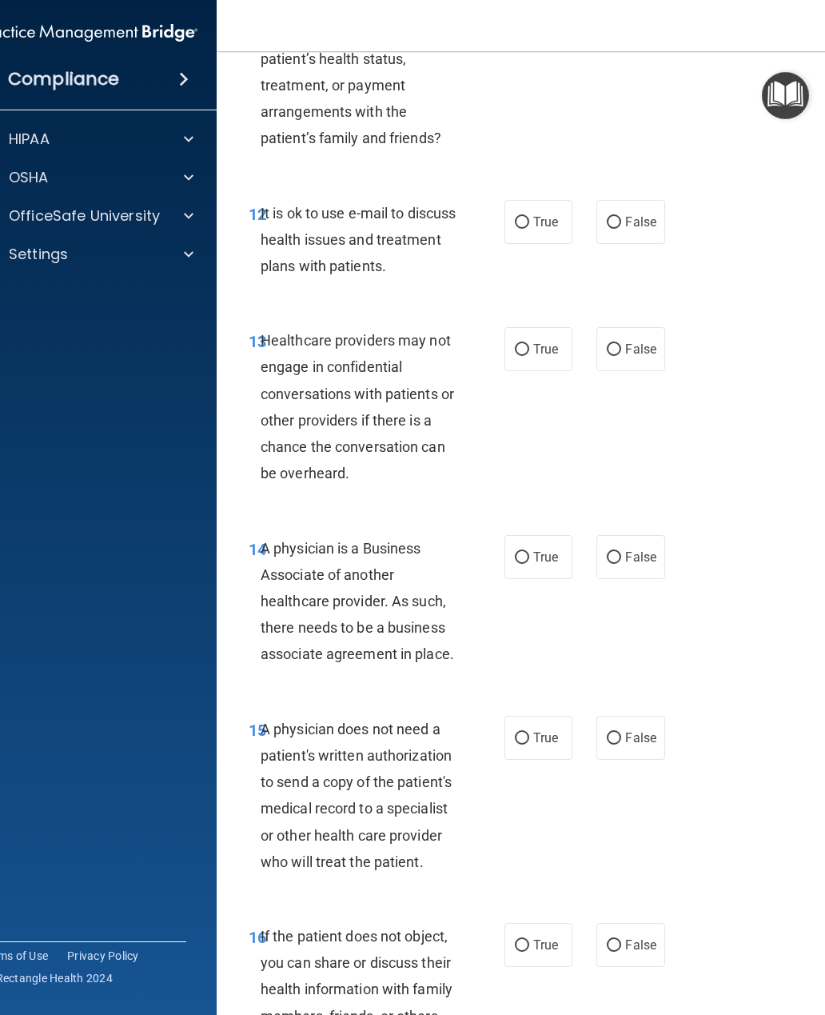
scroll to position [2185, 0]
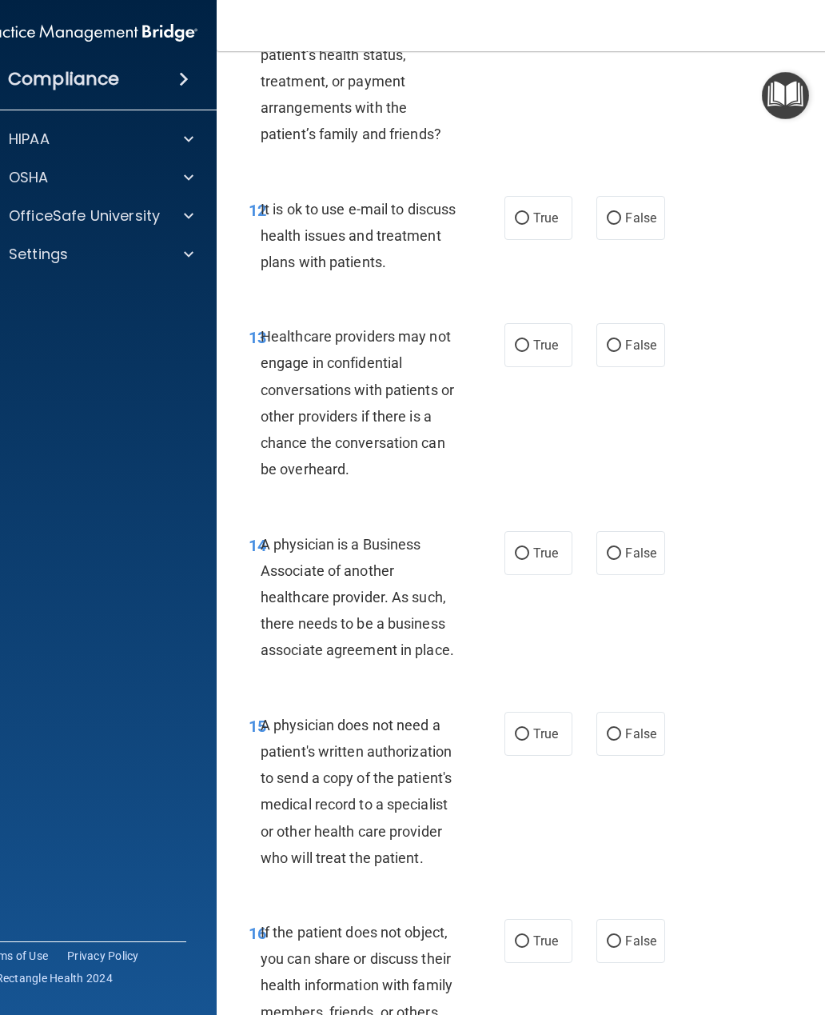
click at [620, 213] on input "False" at bounding box center [614, 219] width 14 height 12
radio input "true"
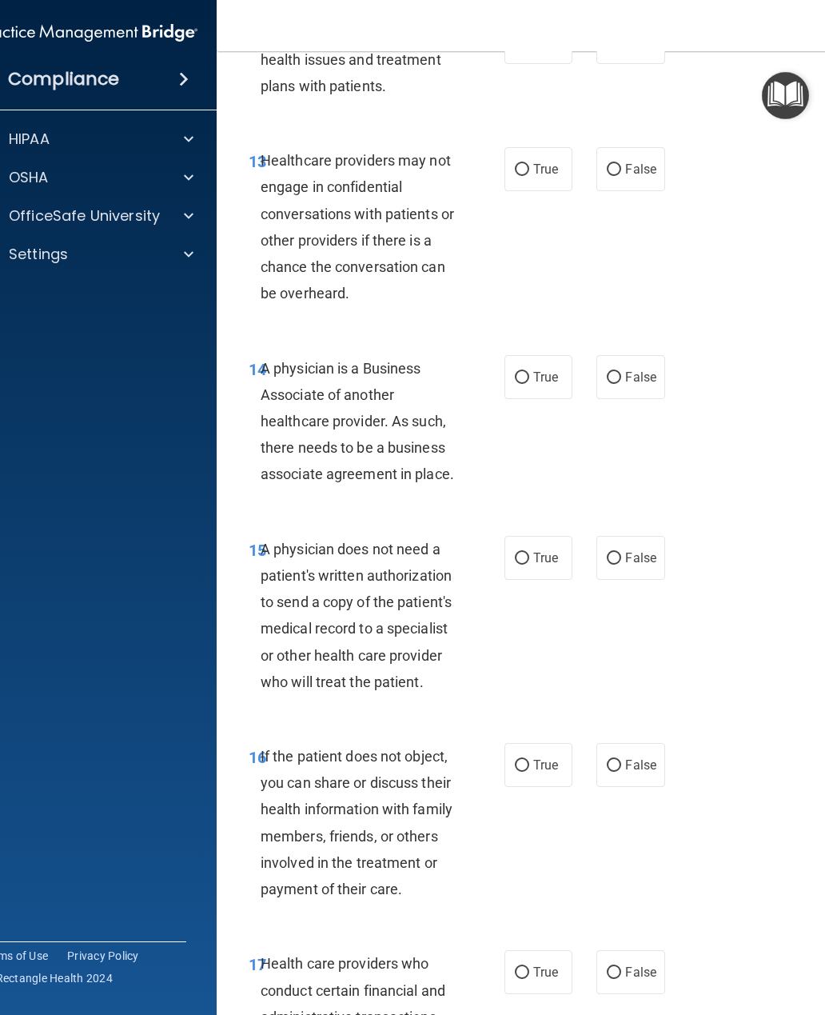
scroll to position [2363, 0]
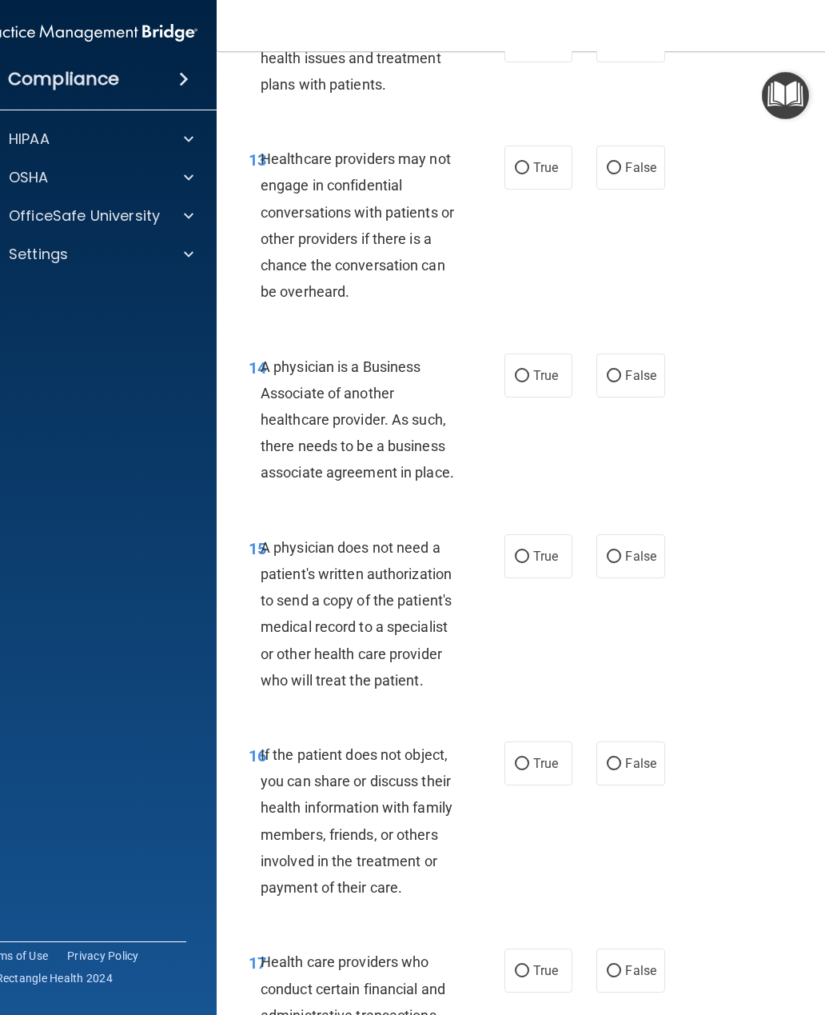
click at [524, 162] on input "True" at bounding box center [522, 168] width 14 height 12
radio input "true"
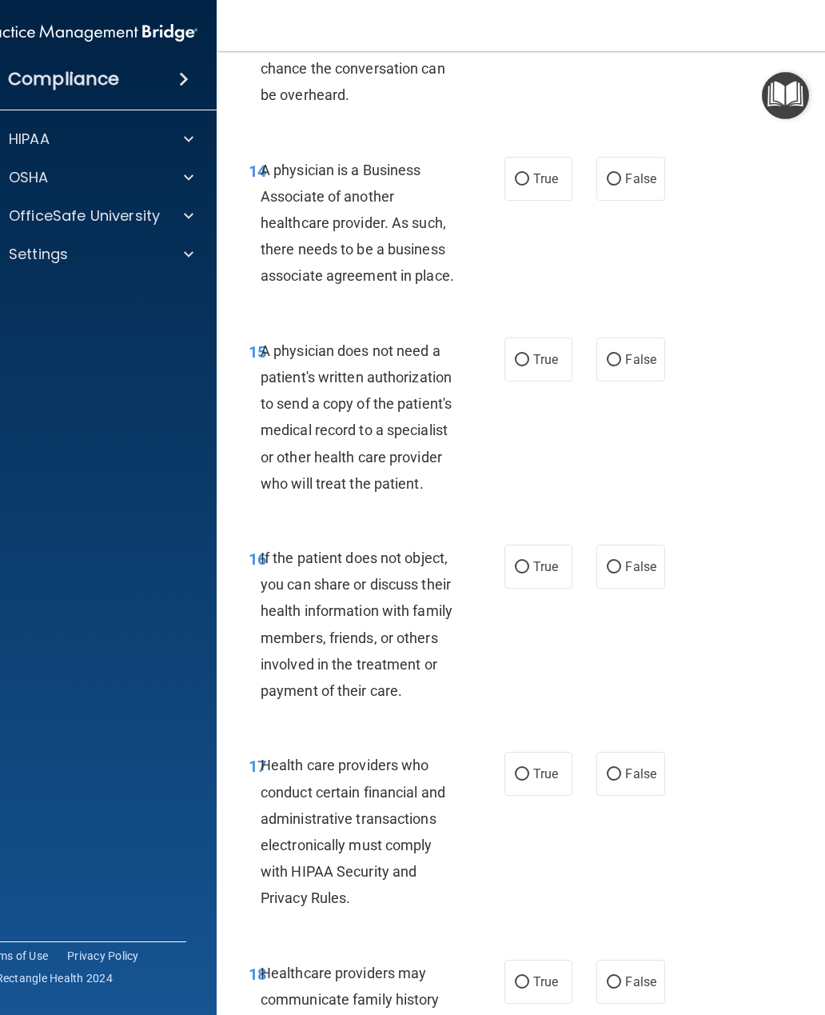
scroll to position [2563, 0]
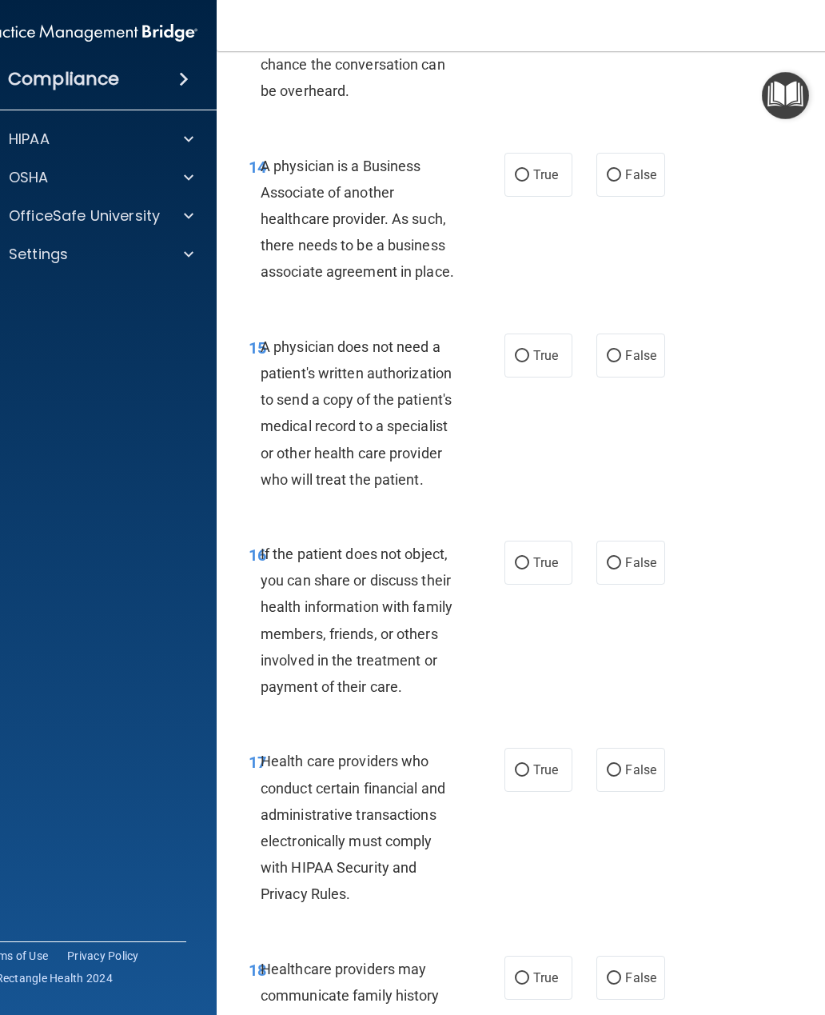
click at [514, 172] on label "True" at bounding box center [538, 175] width 68 height 44
click at [515, 172] on input "True" at bounding box center [522, 175] width 14 height 12
radio input "true"
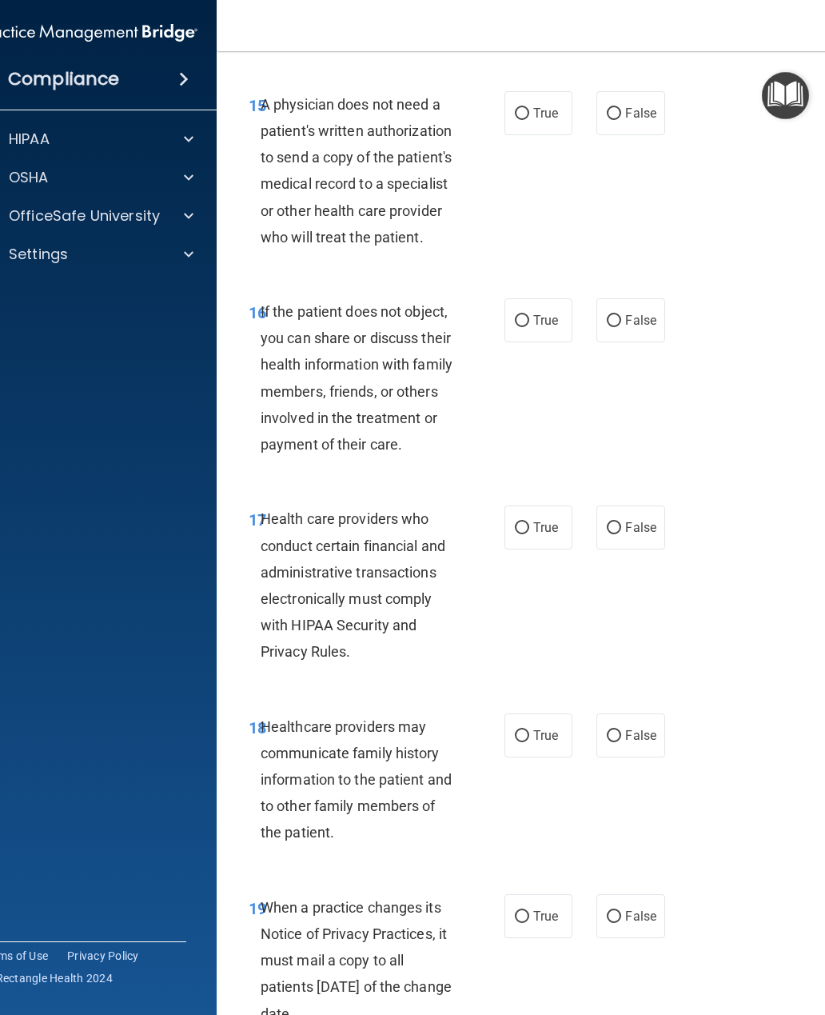
scroll to position [2805, 0]
click at [615, 108] on input "False" at bounding box center [614, 114] width 14 height 12
radio input "true"
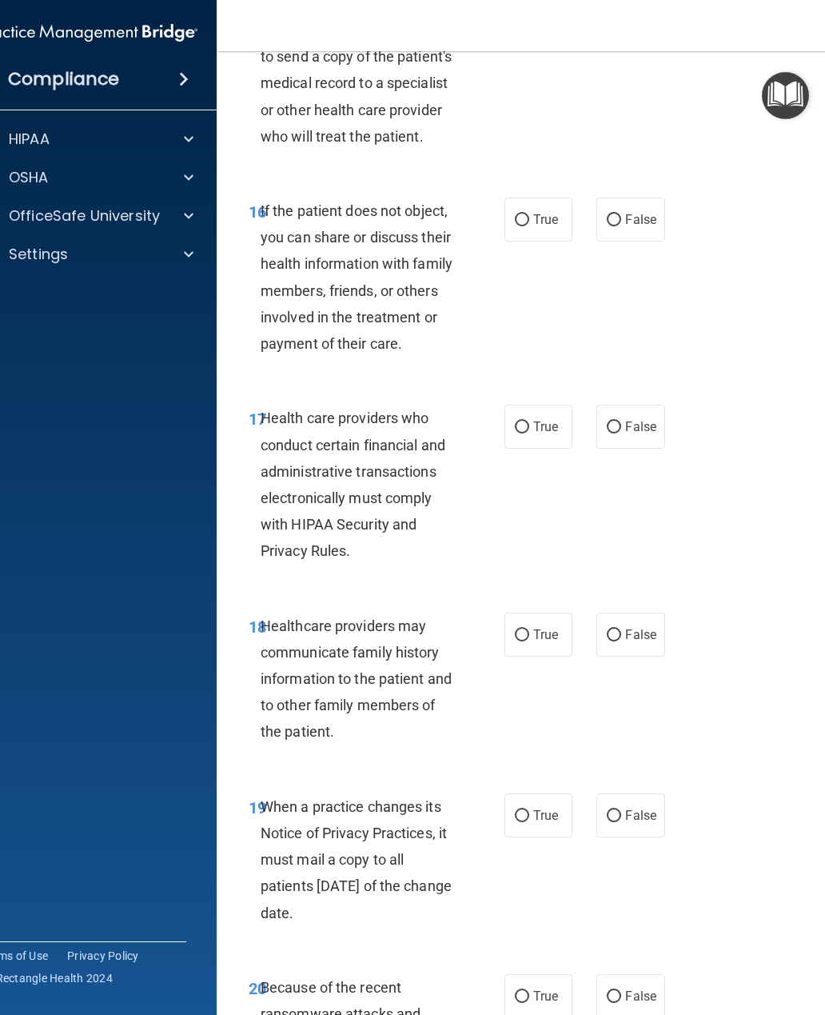
scroll to position [2915, 0]
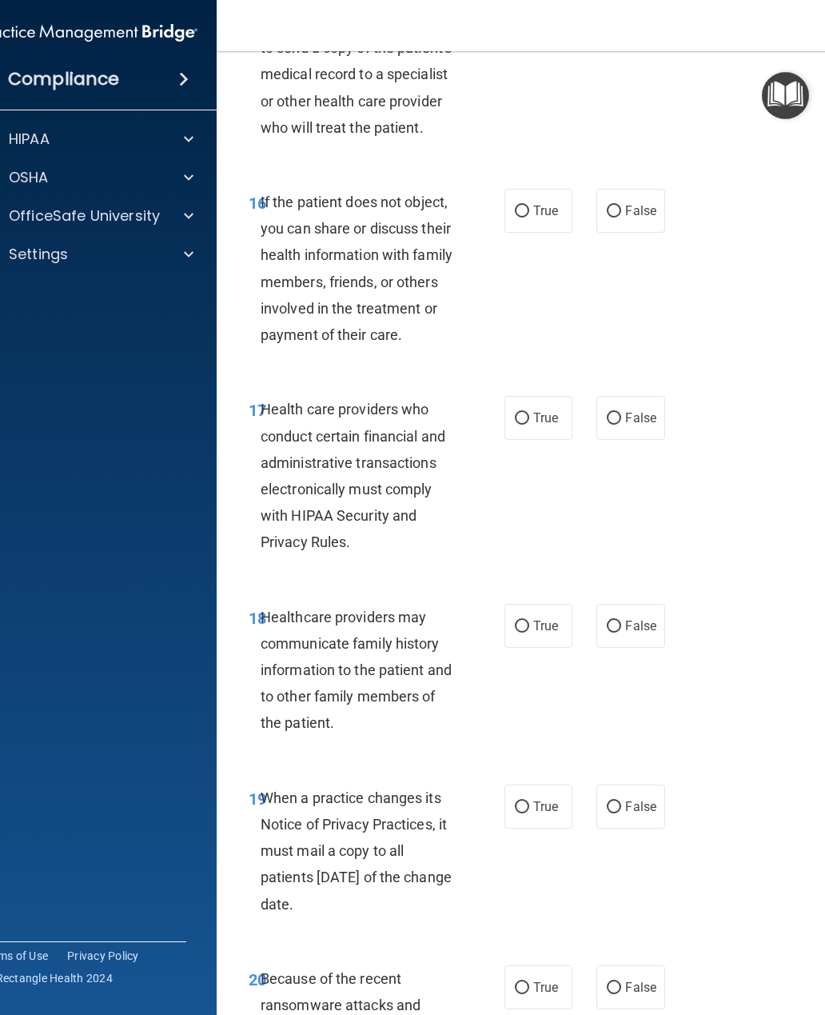
click at [532, 193] on label "True" at bounding box center [538, 211] width 68 height 44
click at [529, 205] on input "True" at bounding box center [522, 211] width 14 height 12
radio input "true"
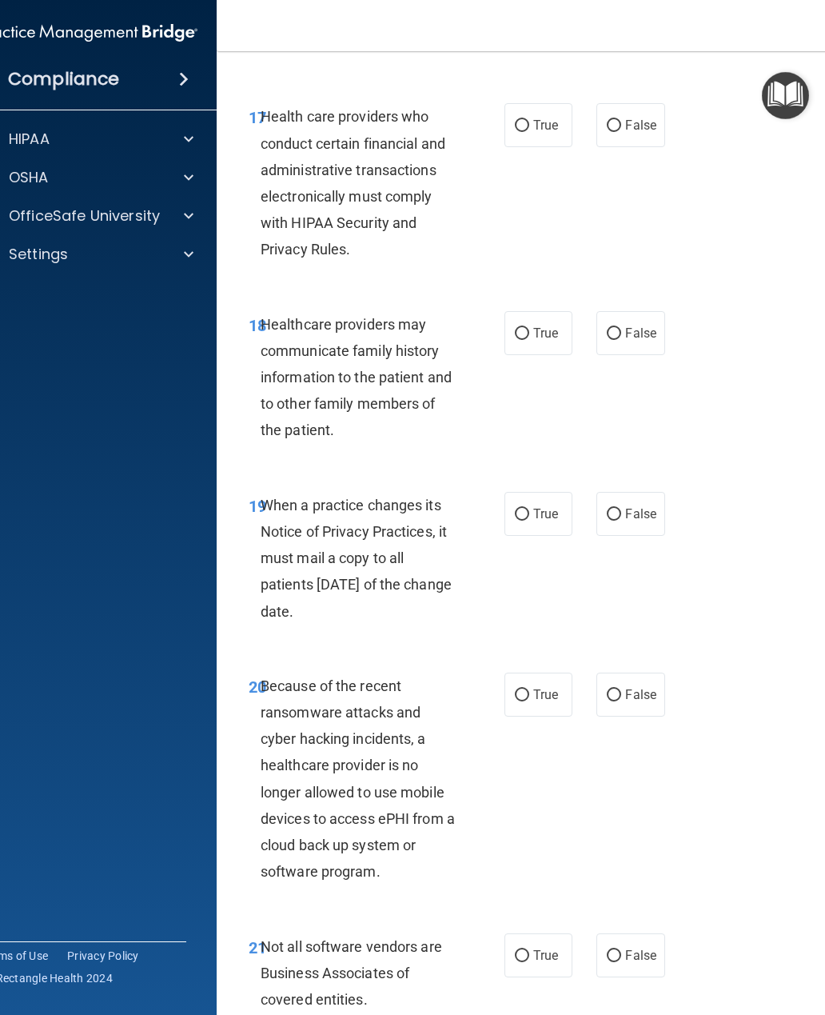
scroll to position [3201, 0]
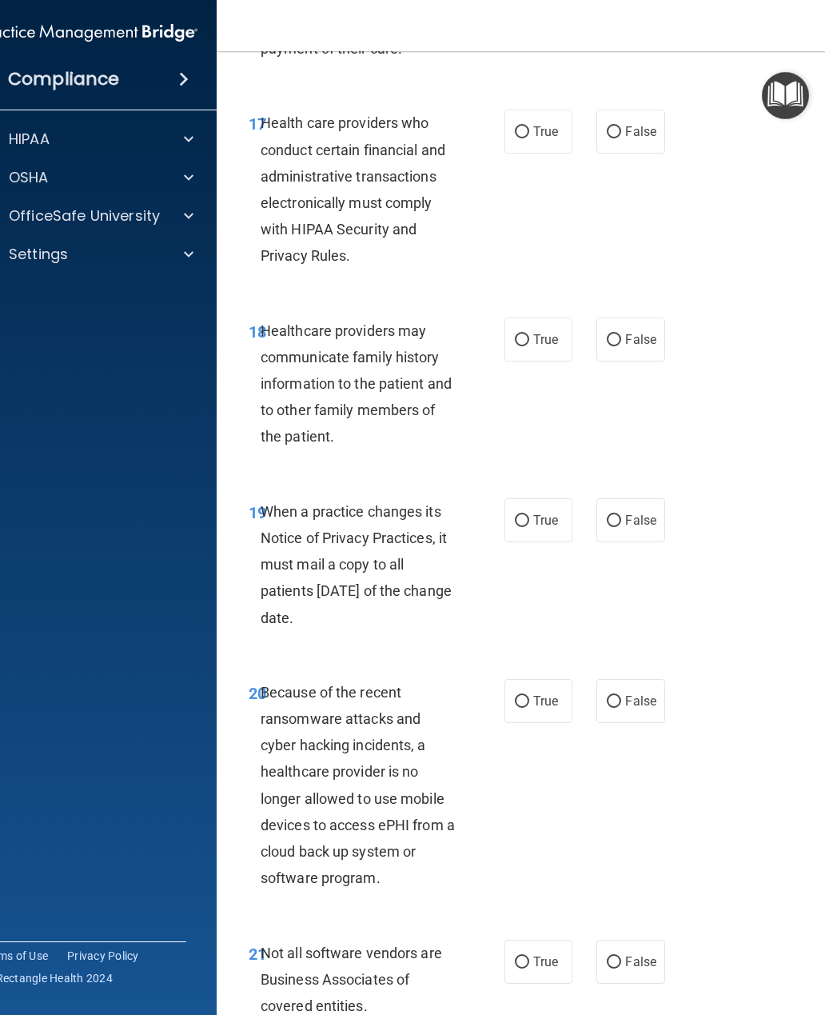
click at [520, 126] on label "True" at bounding box center [538, 132] width 68 height 44
click at [520, 126] on input "True" at bounding box center [522, 132] width 14 height 12
radio input "true"
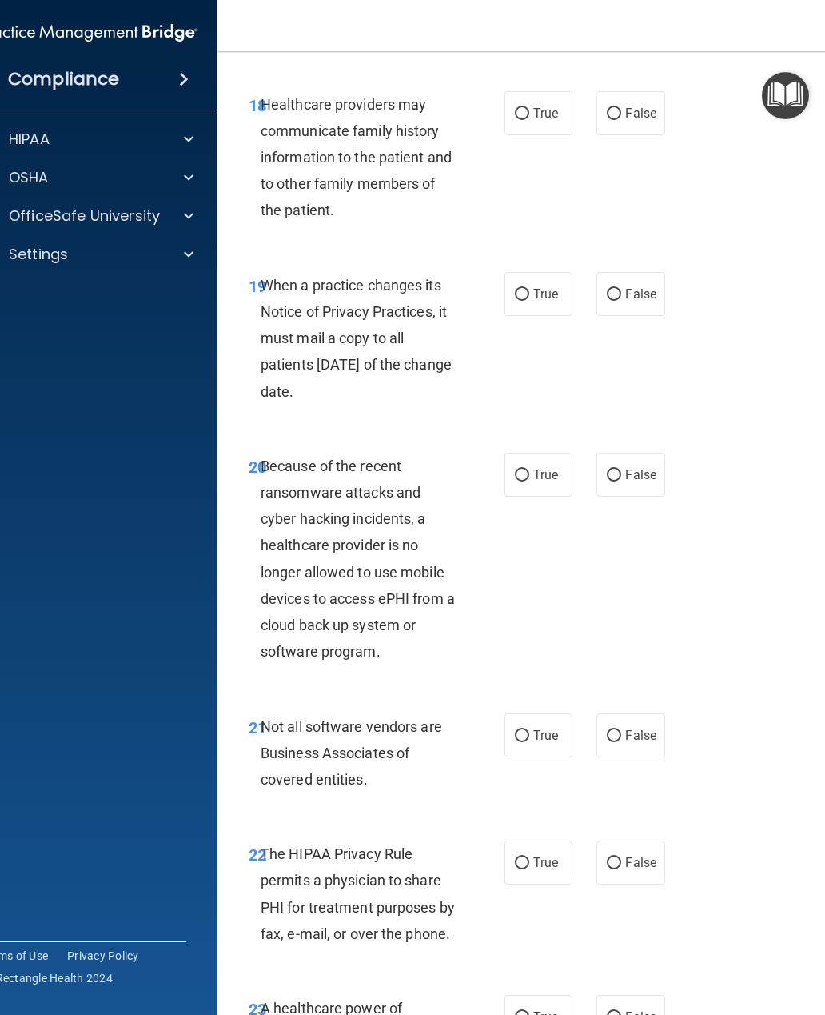
scroll to position [3432, 0]
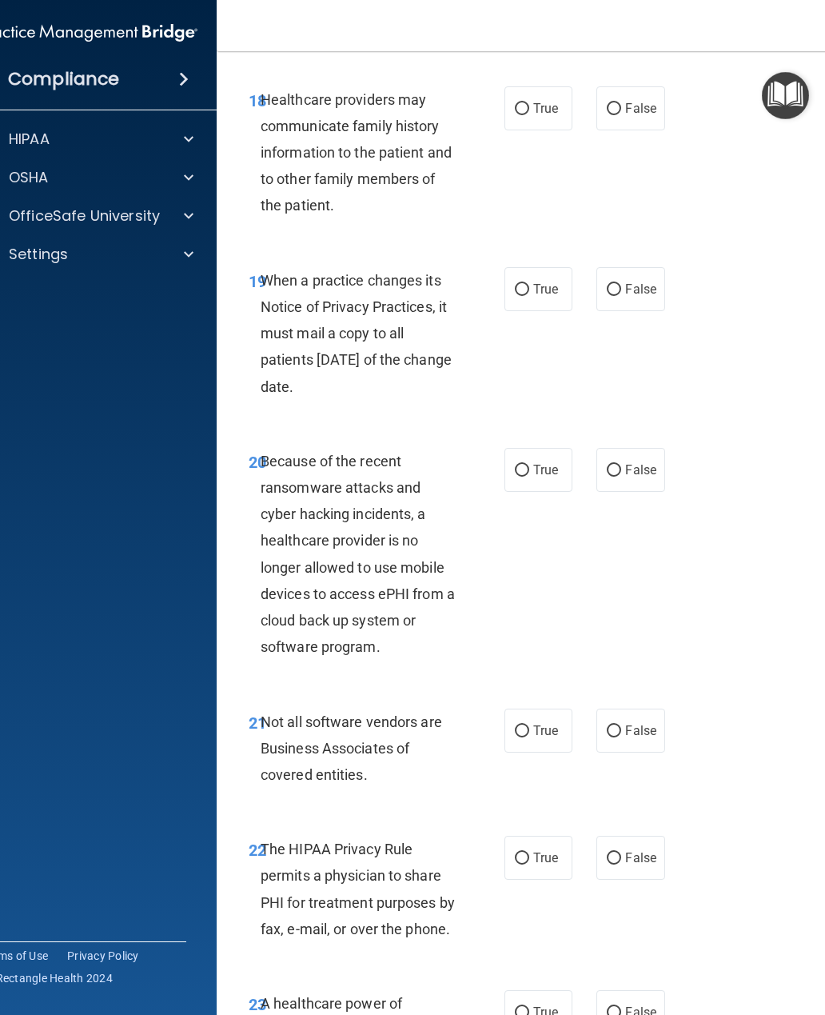
click at [612, 109] on label "False" at bounding box center [630, 108] width 68 height 44
click at [612, 109] on input "False" at bounding box center [614, 109] width 14 height 12
radio input "true"
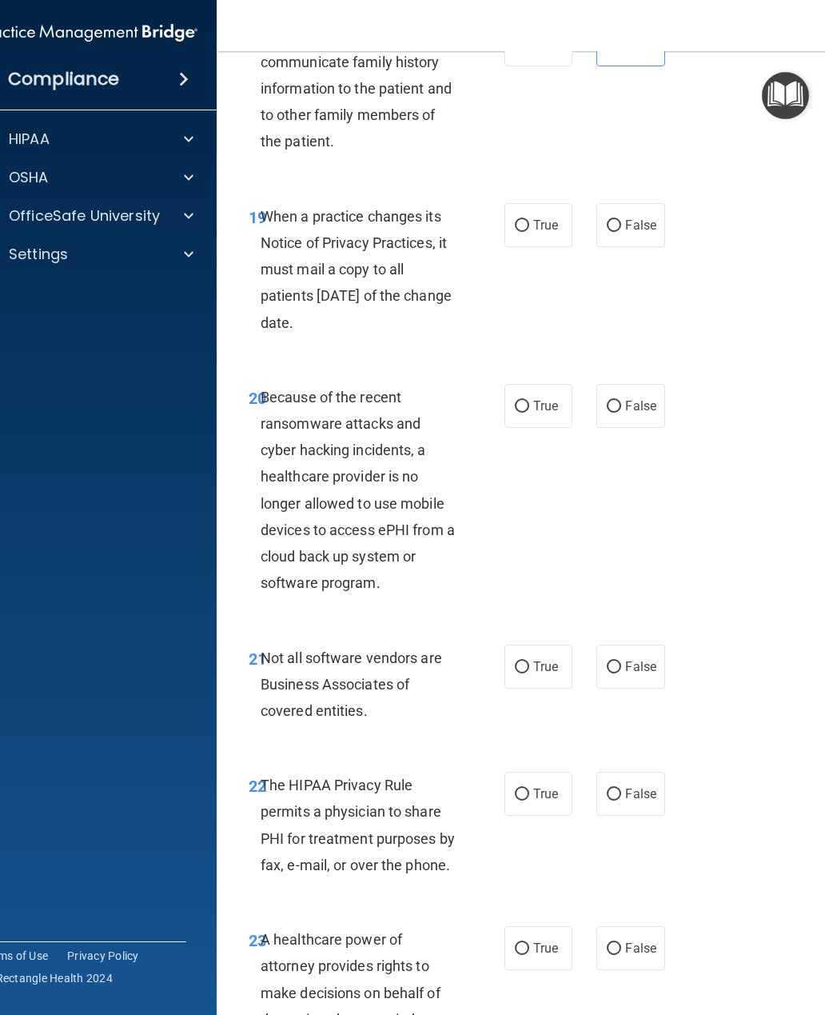
scroll to position [3511, 0]
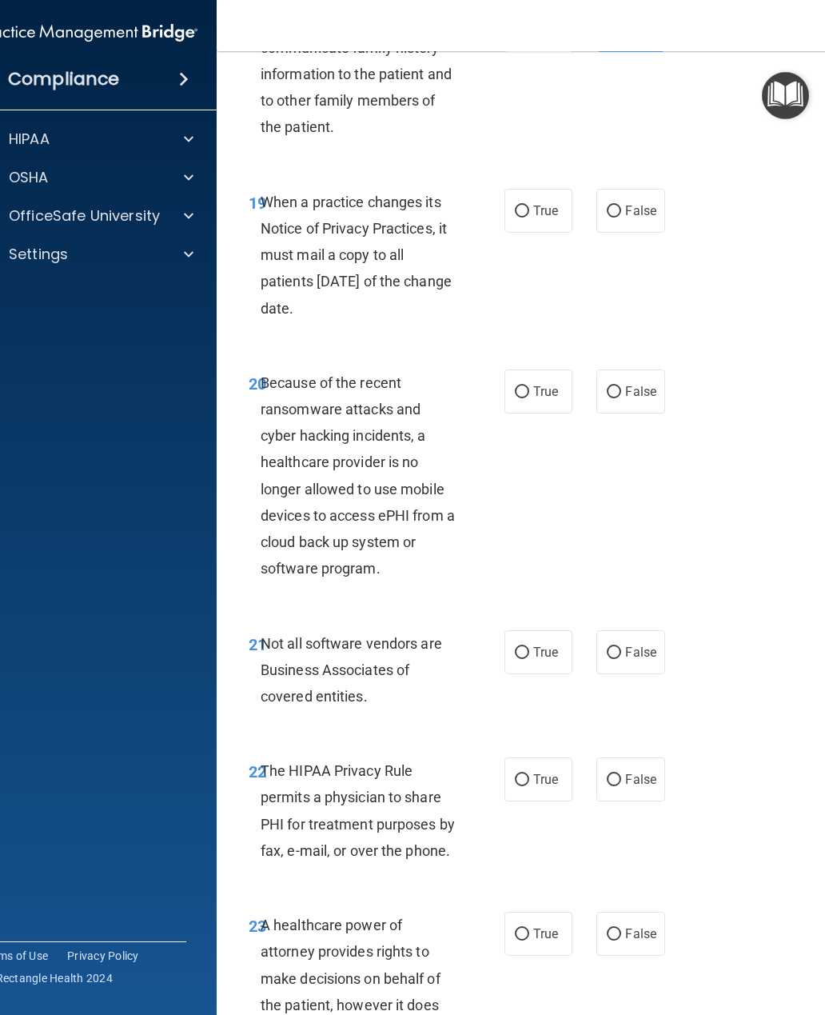
click at [515, 207] on label "True" at bounding box center [538, 211] width 68 height 44
click at [515, 207] on input "True" at bounding box center [522, 211] width 14 height 12
radio input "true"
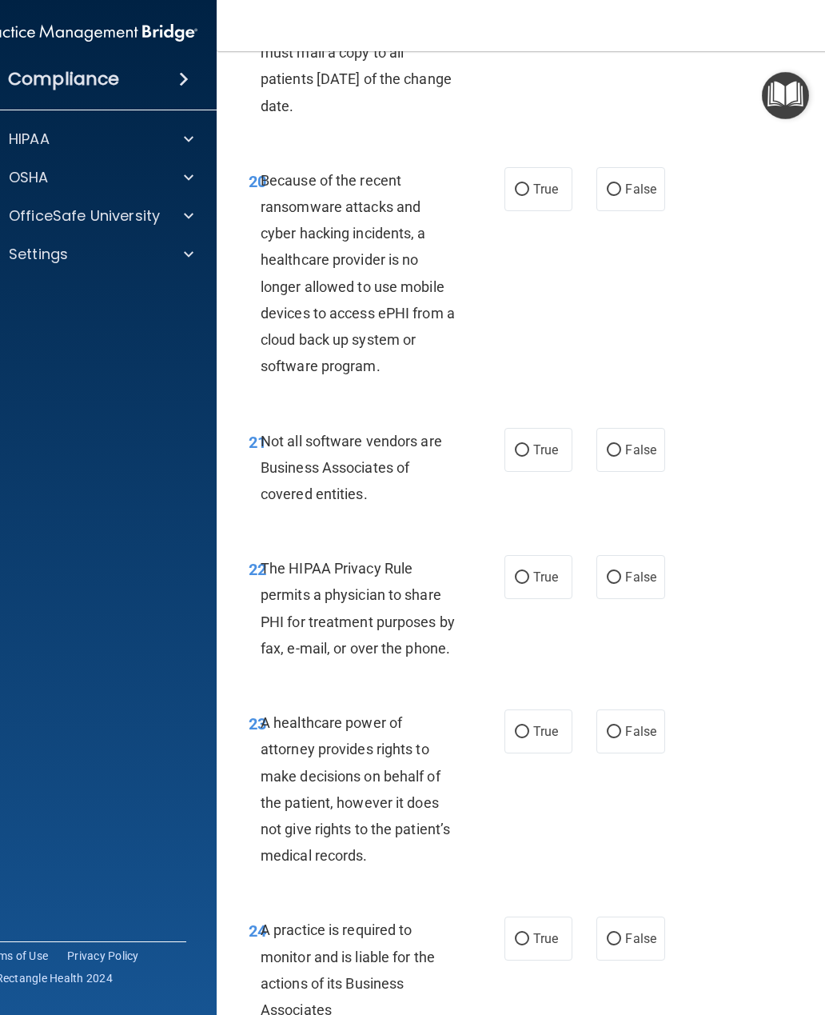
scroll to position [3714, 0]
click at [522, 183] on input "True" at bounding box center [522, 189] width 14 height 12
radio input "true"
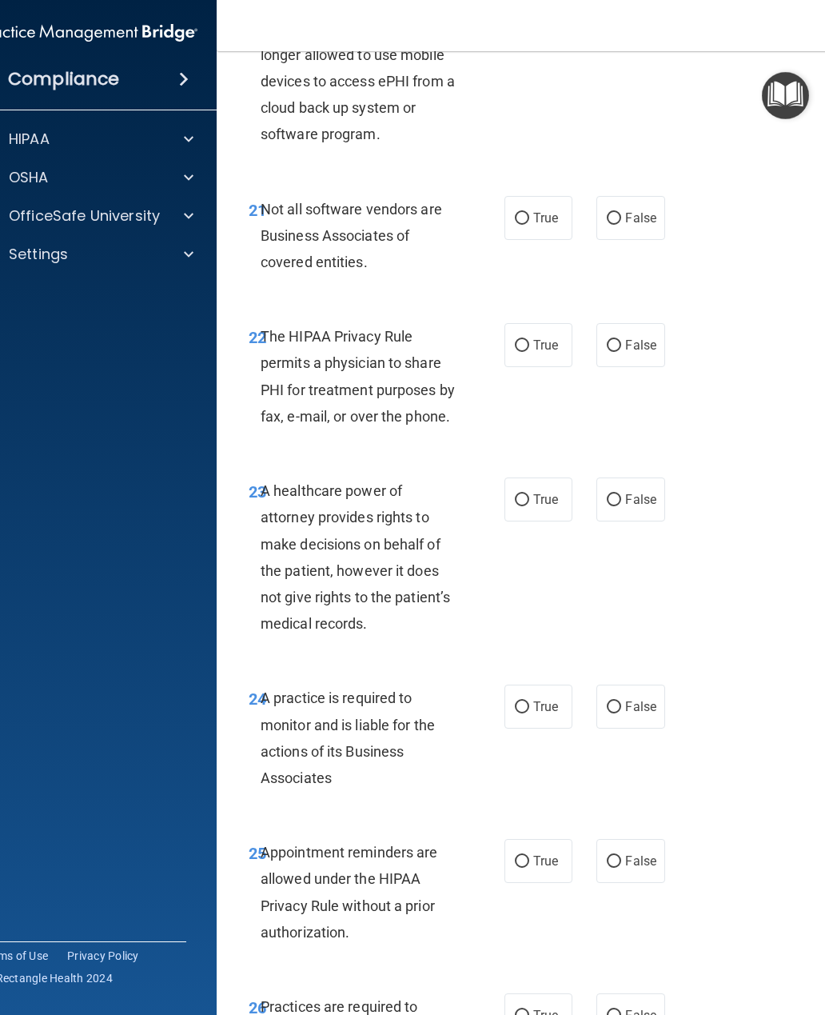
scroll to position [3946, 0]
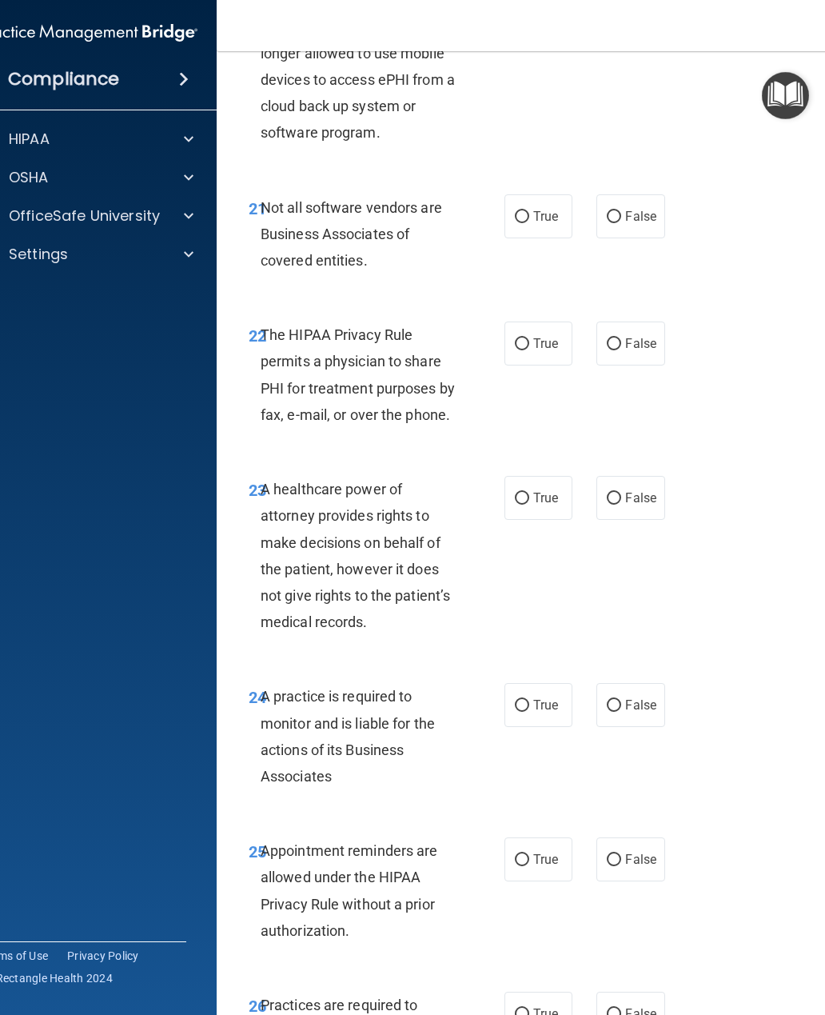
click at [521, 211] on input "True" at bounding box center [522, 217] width 14 height 12
radio input "true"
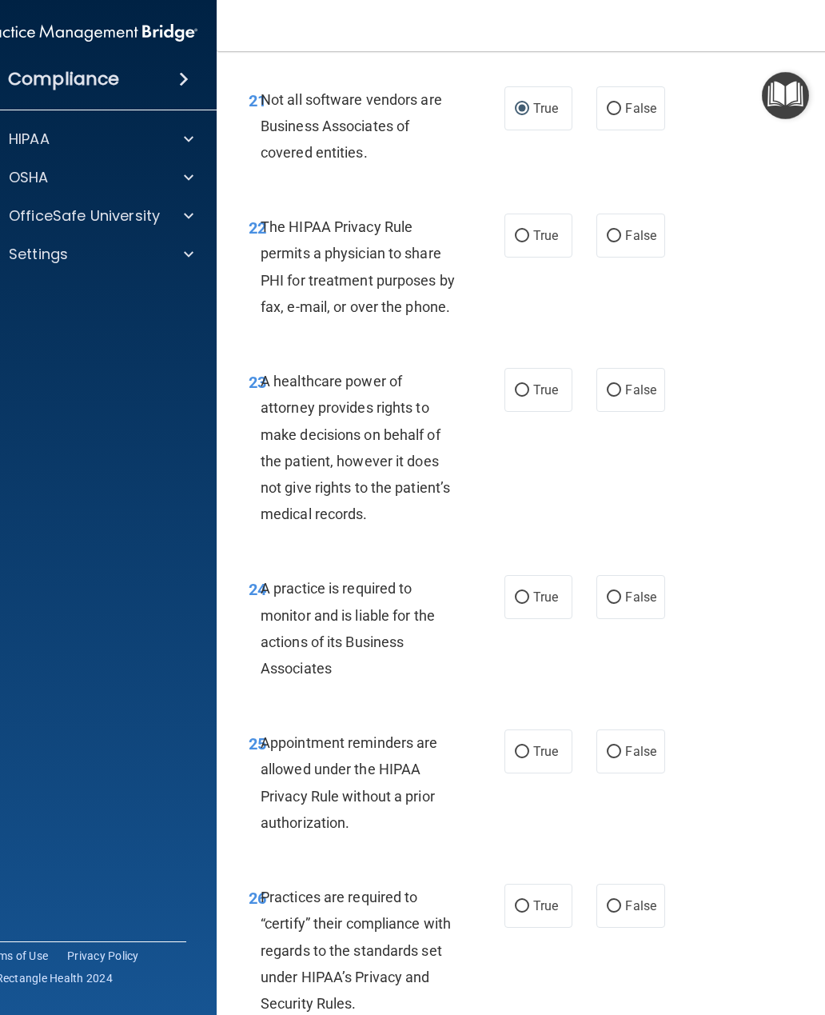
scroll to position [4066, 0]
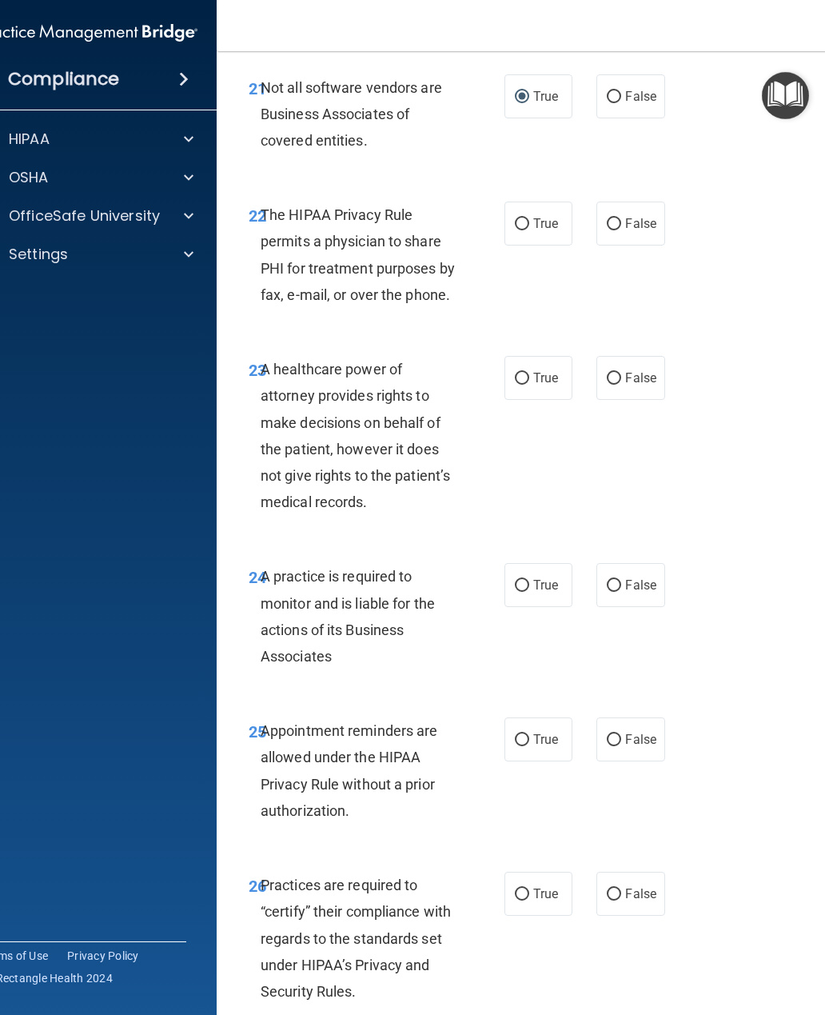
click at [615, 218] on input "False" at bounding box center [614, 224] width 14 height 12
radio input "true"
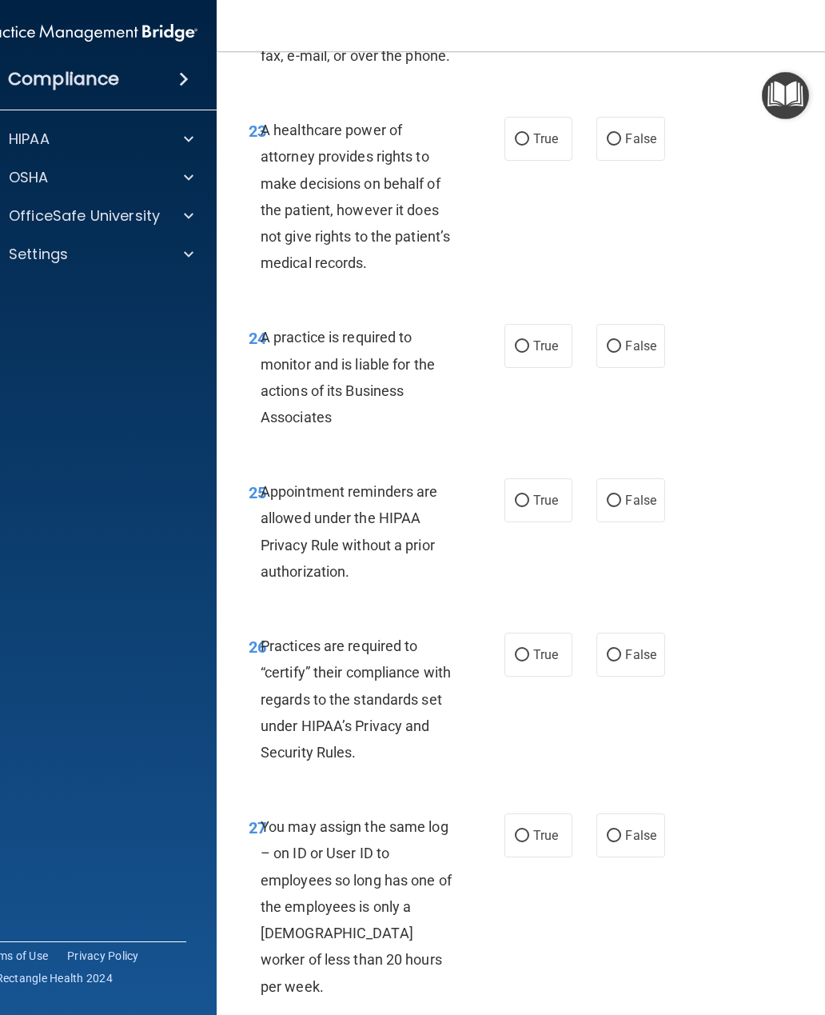
scroll to position [4306, 0]
click at [522, 133] on input "True" at bounding box center [522, 139] width 14 height 12
radio input "true"
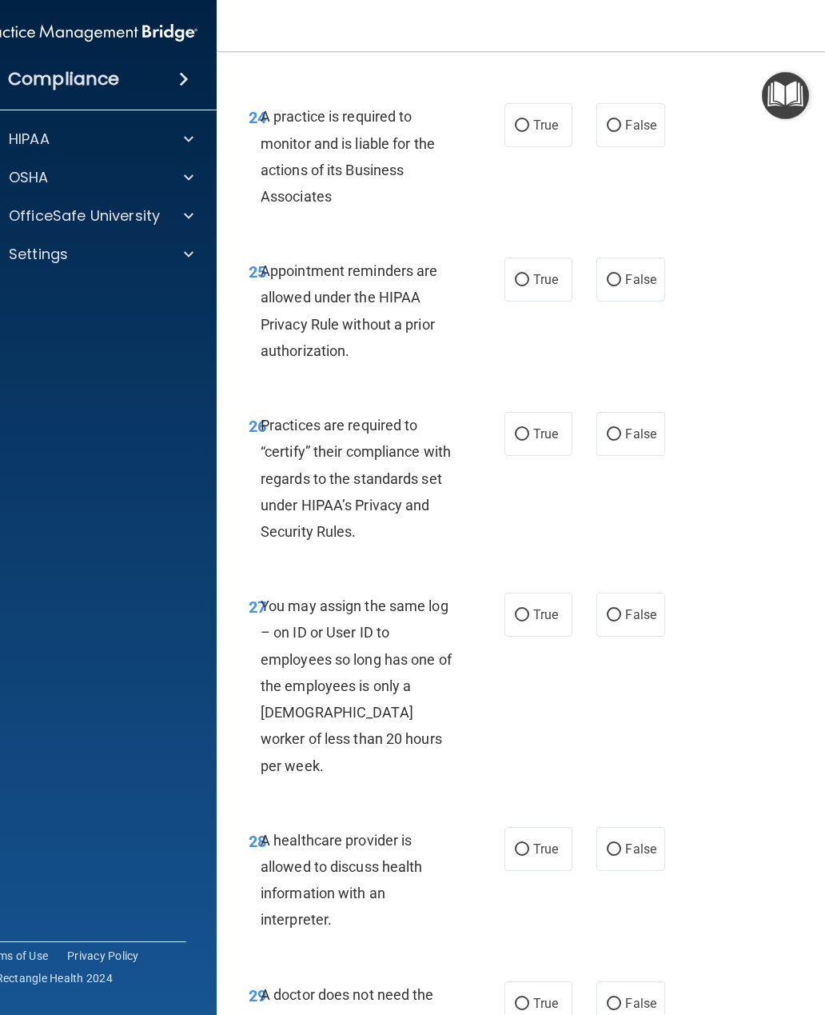
scroll to position [4528, 0]
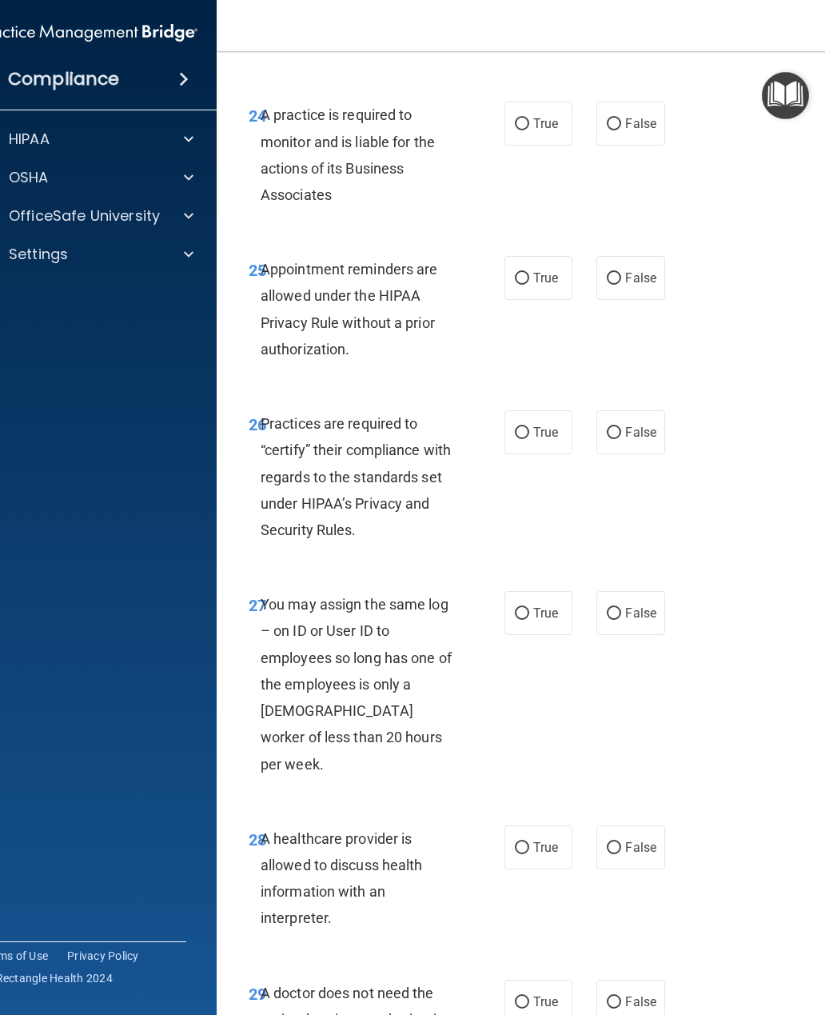
click at [523, 118] on input "True" at bounding box center [522, 124] width 14 height 12
radio input "true"
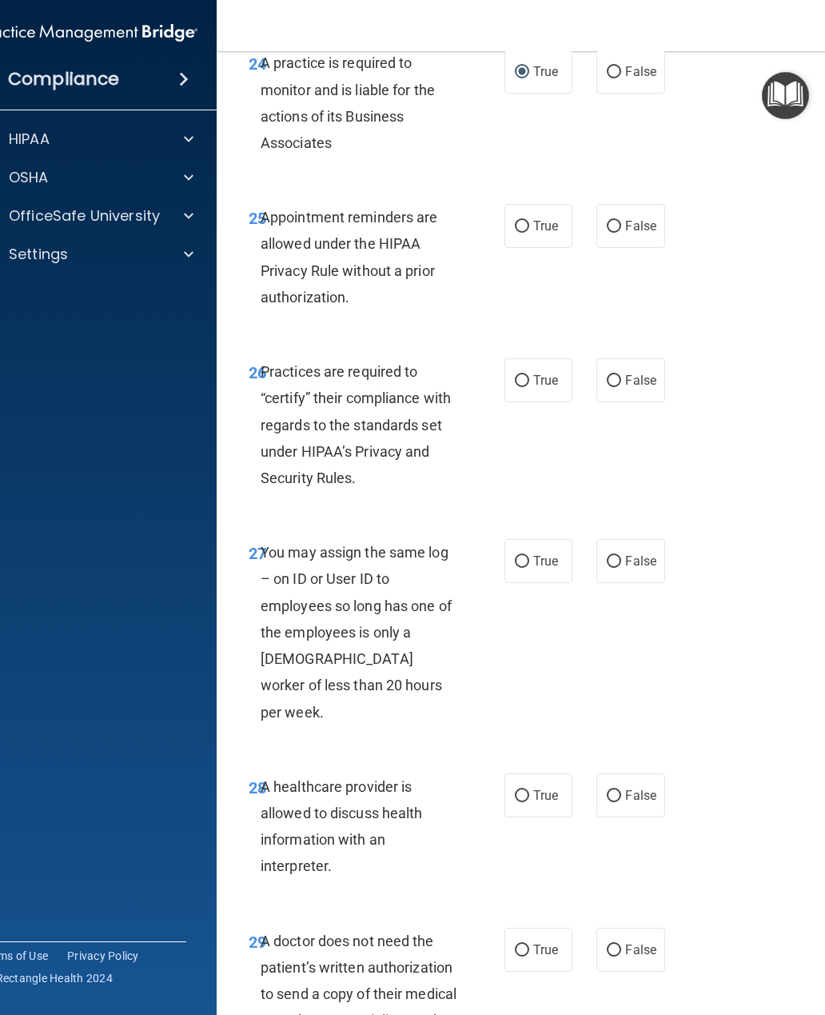
scroll to position [4599, 0]
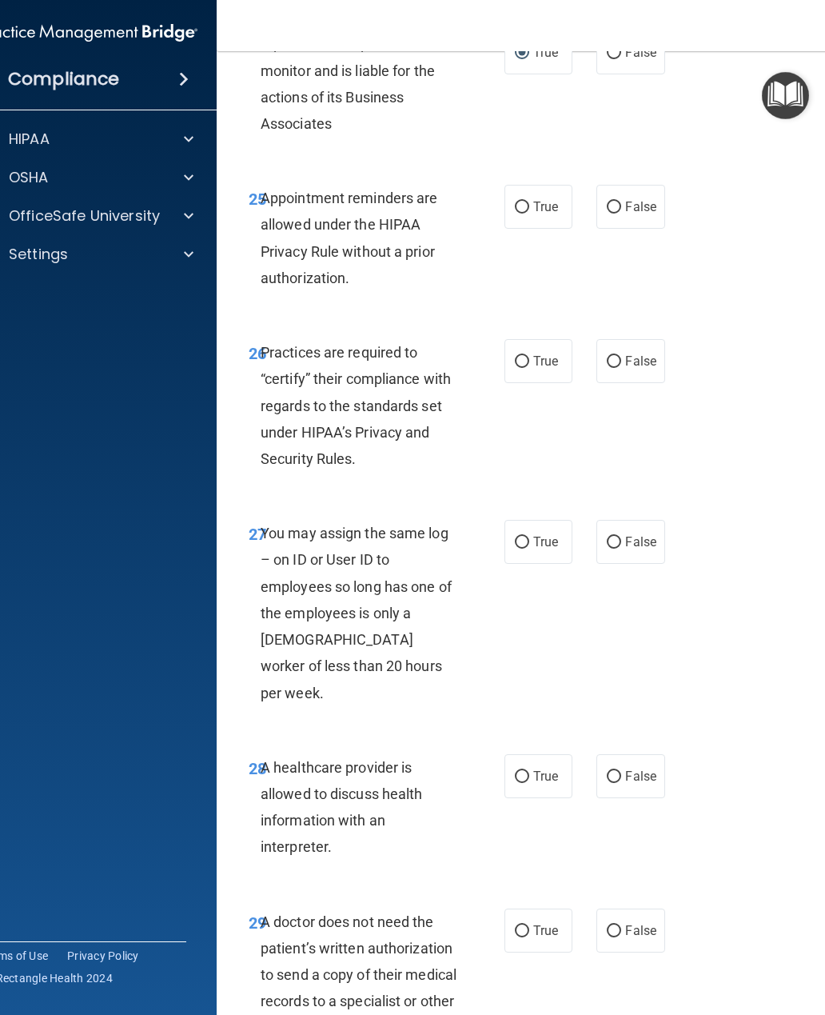
click at [614, 201] on input "False" at bounding box center [614, 207] width 14 height 12
radio input "true"
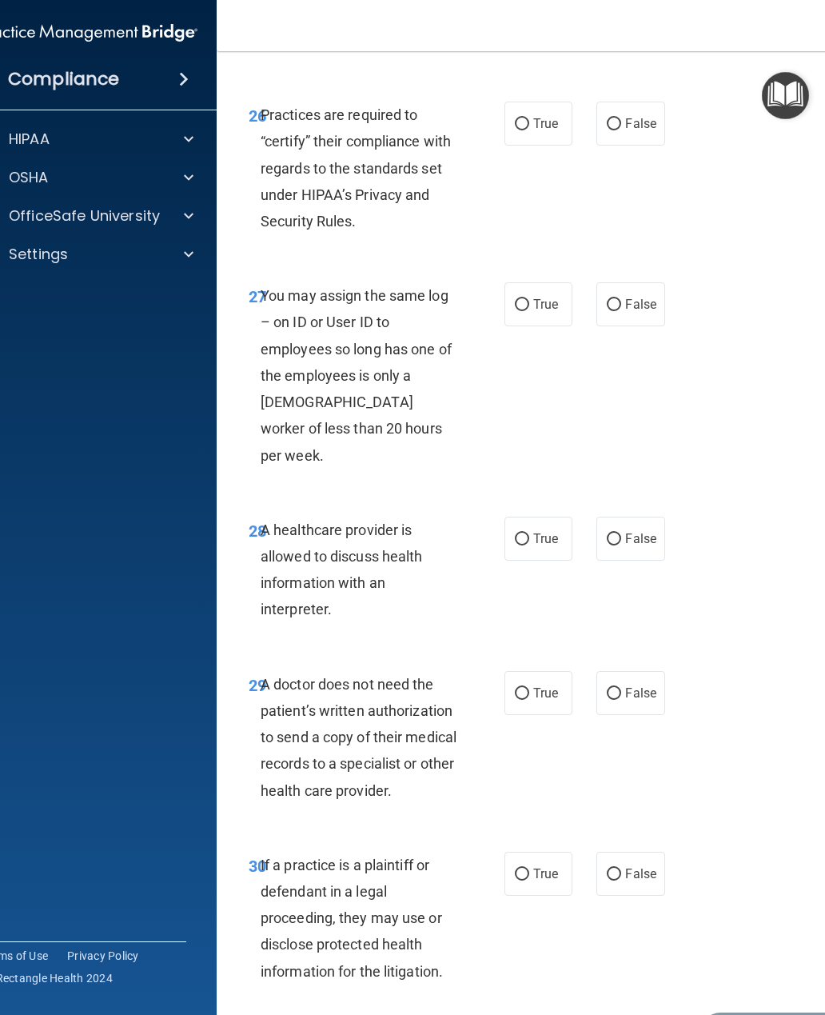
scroll to position [4851, 0]
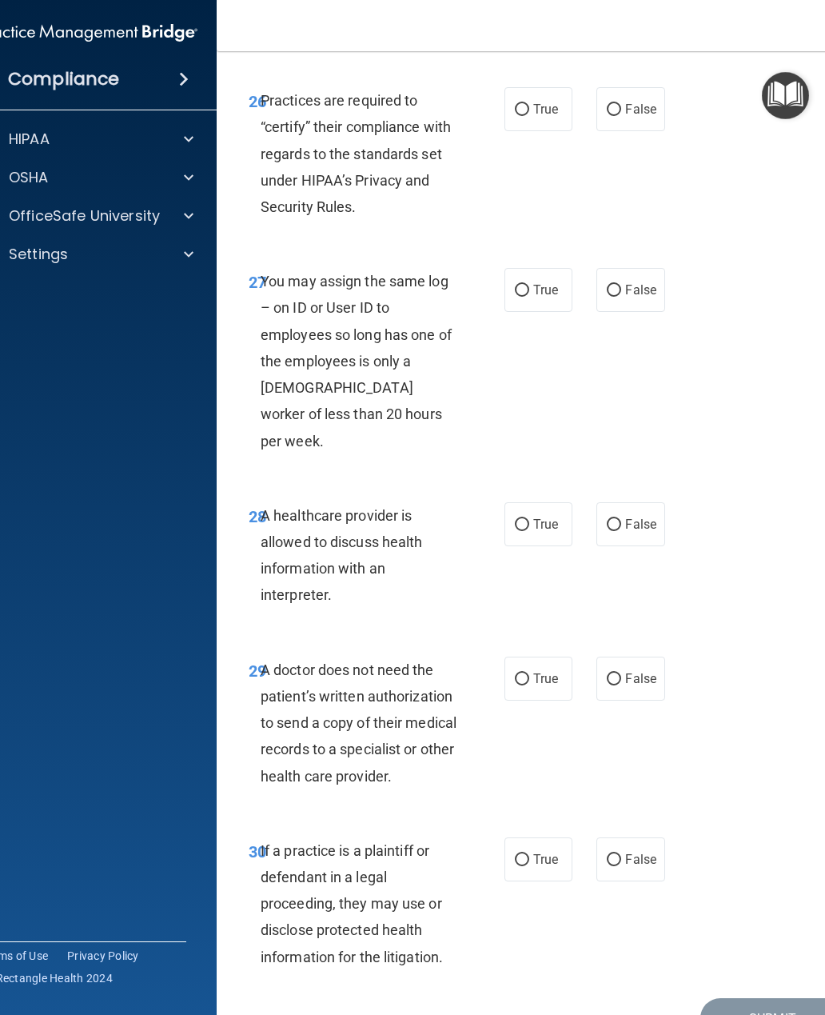
click at [522, 104] on input "True" at bounding box center [522, 110] width 14 height 12
radio input "true"
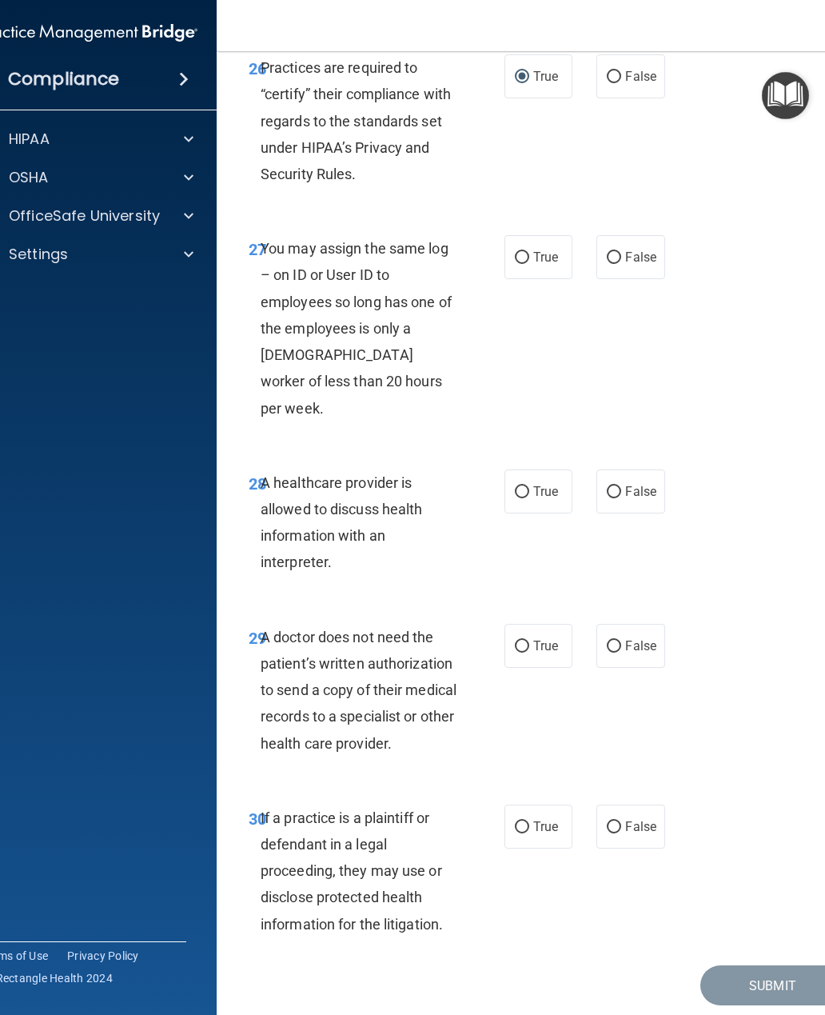
scroll to position [4883, 0]
click at [617, 253] on input "False" at bounding box center [614, 259] width 14 height 12
radio input "true"
click at [515, 487] on input "True" at bounding box center [522, 493] width 14 height 12
radio input "true"
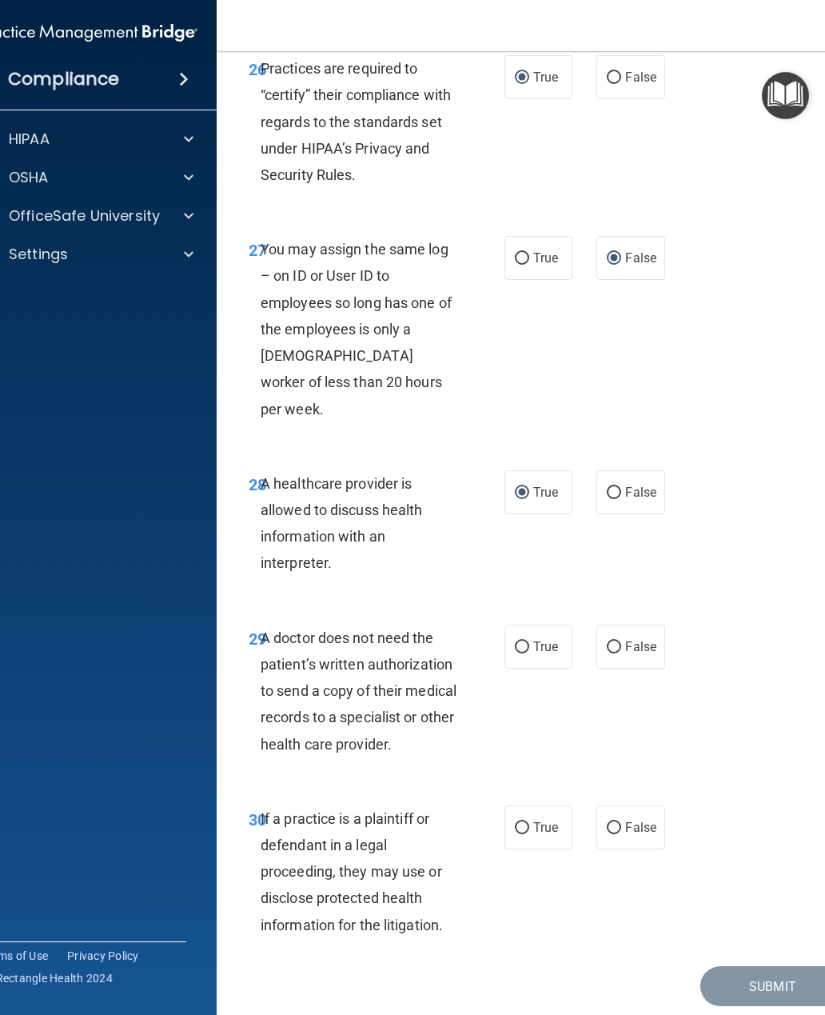
click at [620, 641] on input "False" at bounding box center [614, 647] width 14 height 12
radio input "true"
click at [518, 822] on input "True" at bounding box center [522, 828] width 14 height 12
radio input "true"
click at [770, 966] on button "Submit" at bounding box center [772, 986] width 144 height 41
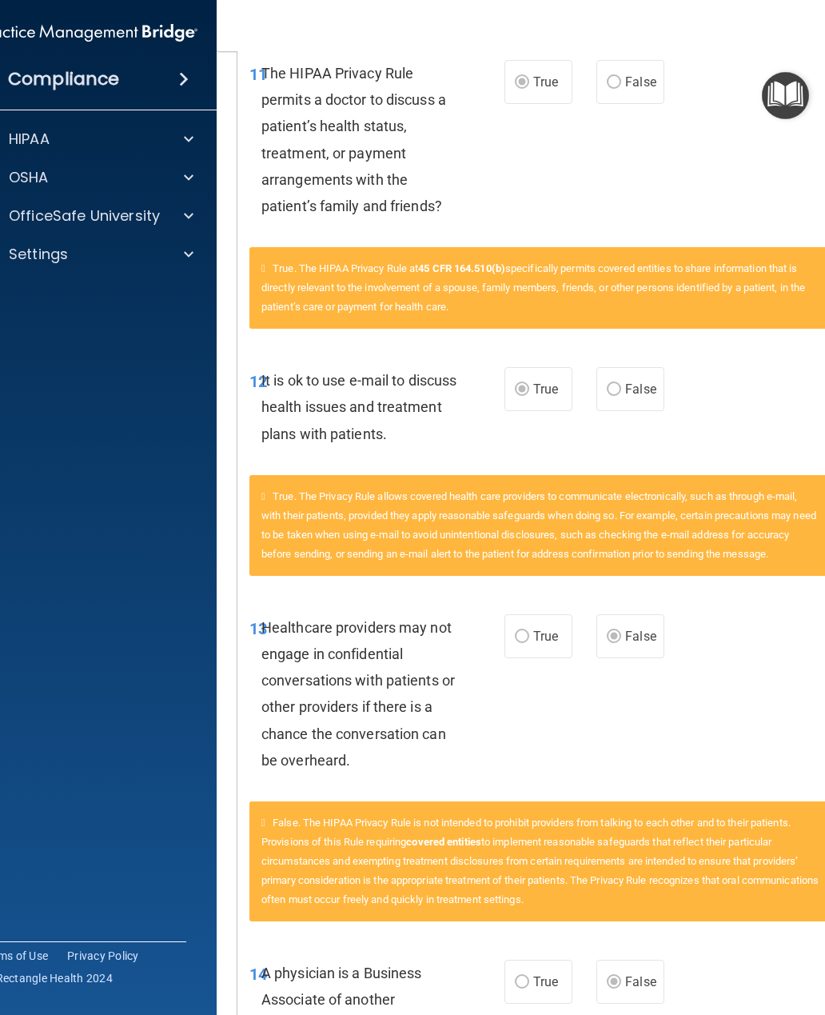
scroll to position [684, 0]
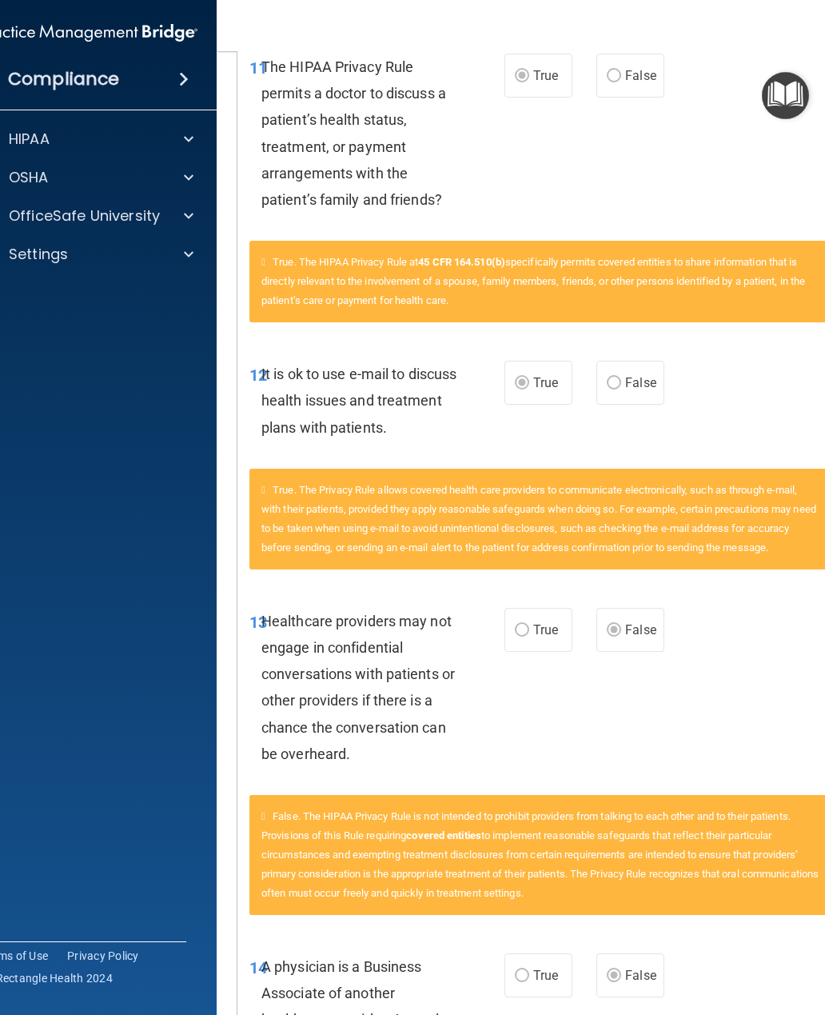
click at [260, 341] on div "12 It is ok to use e-mail to discuss health issues and treatment plans with pat…" at bounding box center [540, 405] width 606 height 128
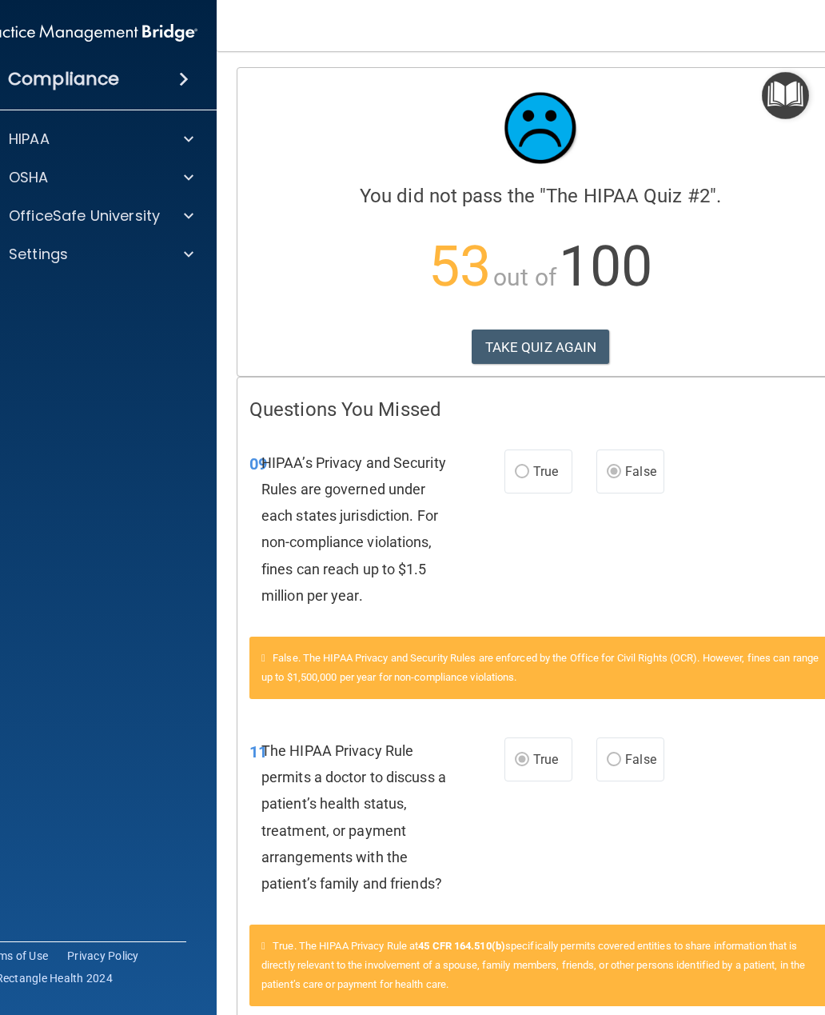
scroll to position [0, 0]
click at [503, 350] on button "TAKE QUIZ AGAIN" at bounding box center [541, 346] width 138 height 35
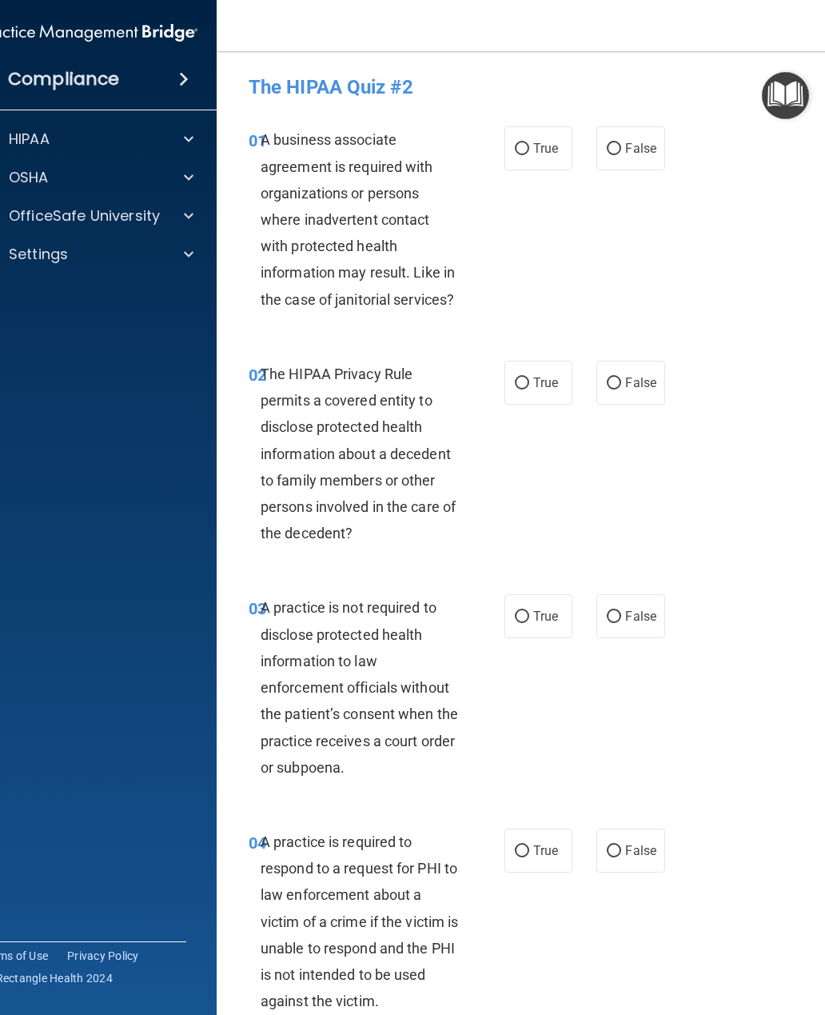
click at [820, 155] on div "01 A business associate agreement is required with organizations or persons whe…" at bounding box center [541, 223] width 608 height 234
click at [617, 153] on input "False" at bounding box center [614, 149] width 14 height 12
radio input "true"
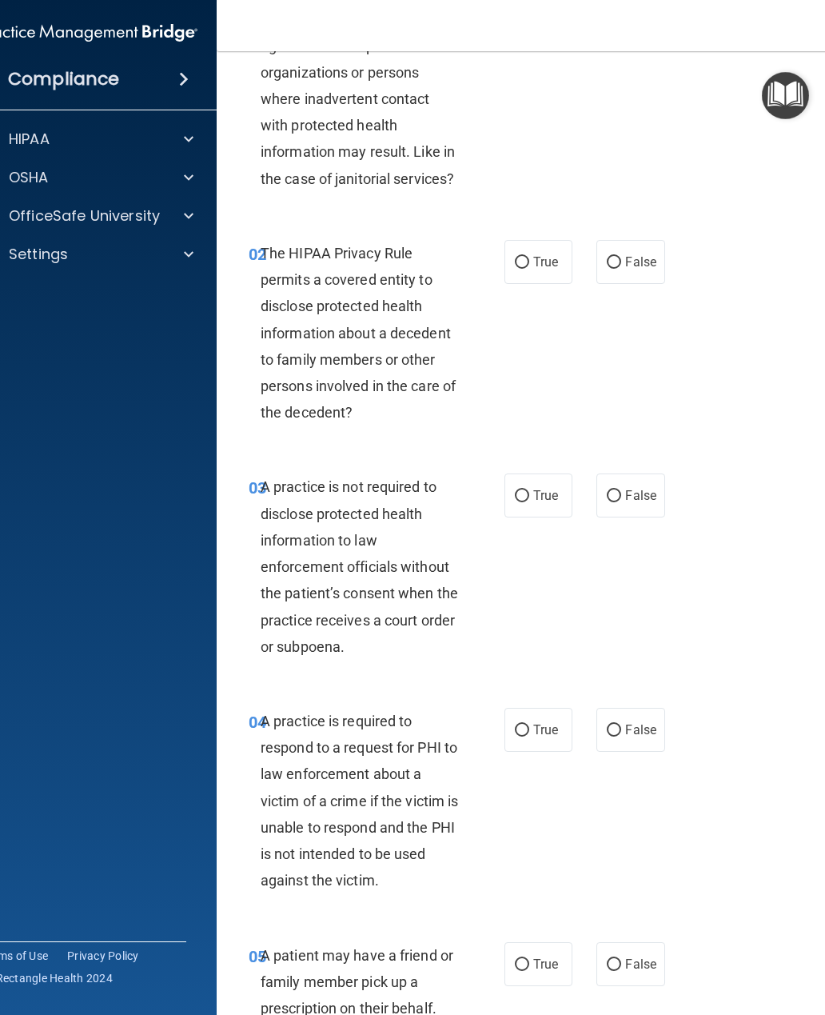
scroll to position [134, 0]
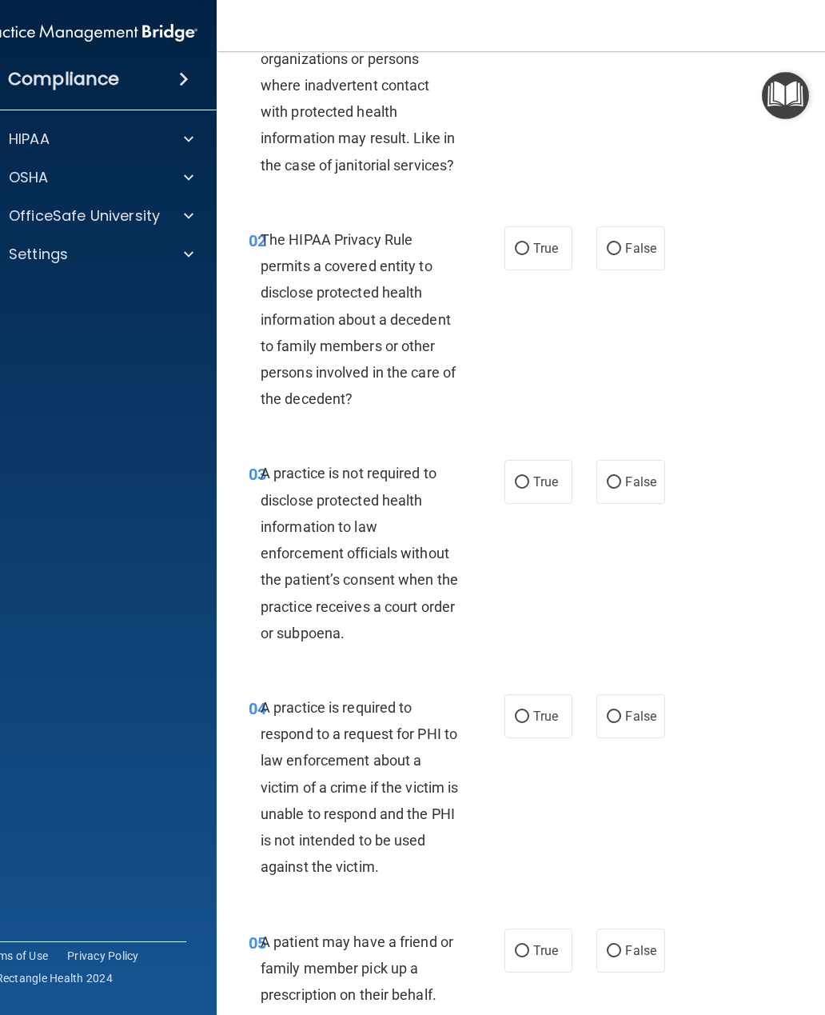
click at [523, 253] on input "True" at bounding box center [522, 249] width 14 height 12
radio input "true"
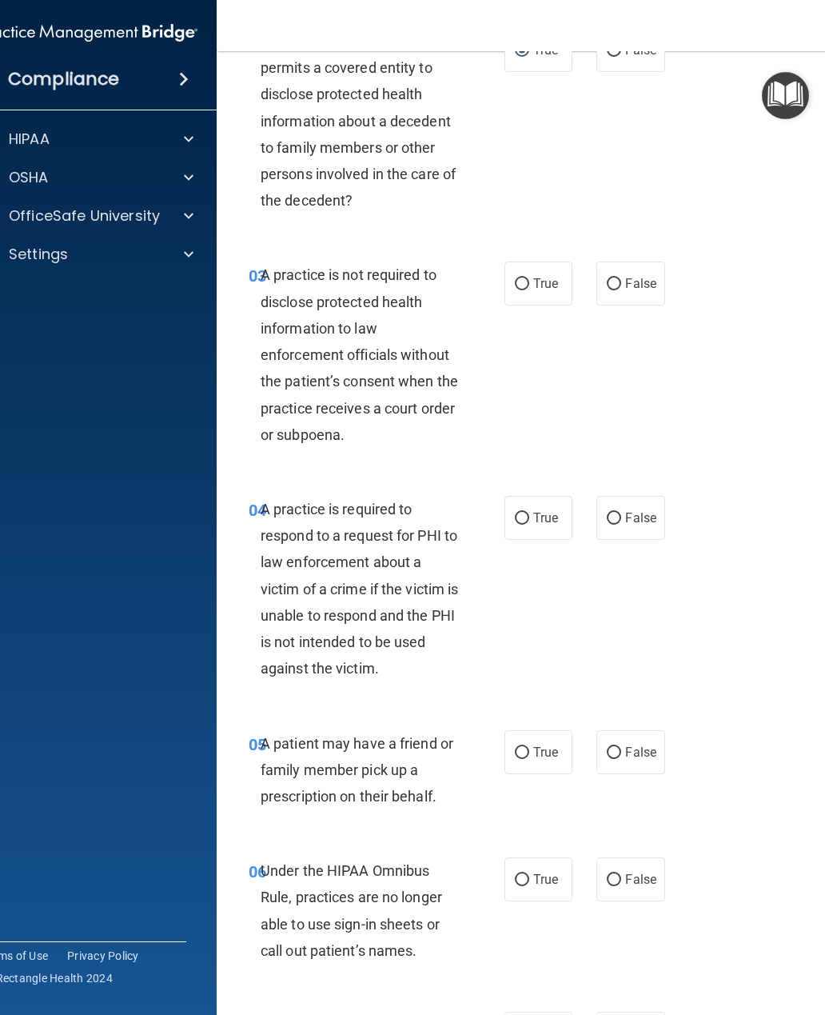
scroll to position [336, 0]
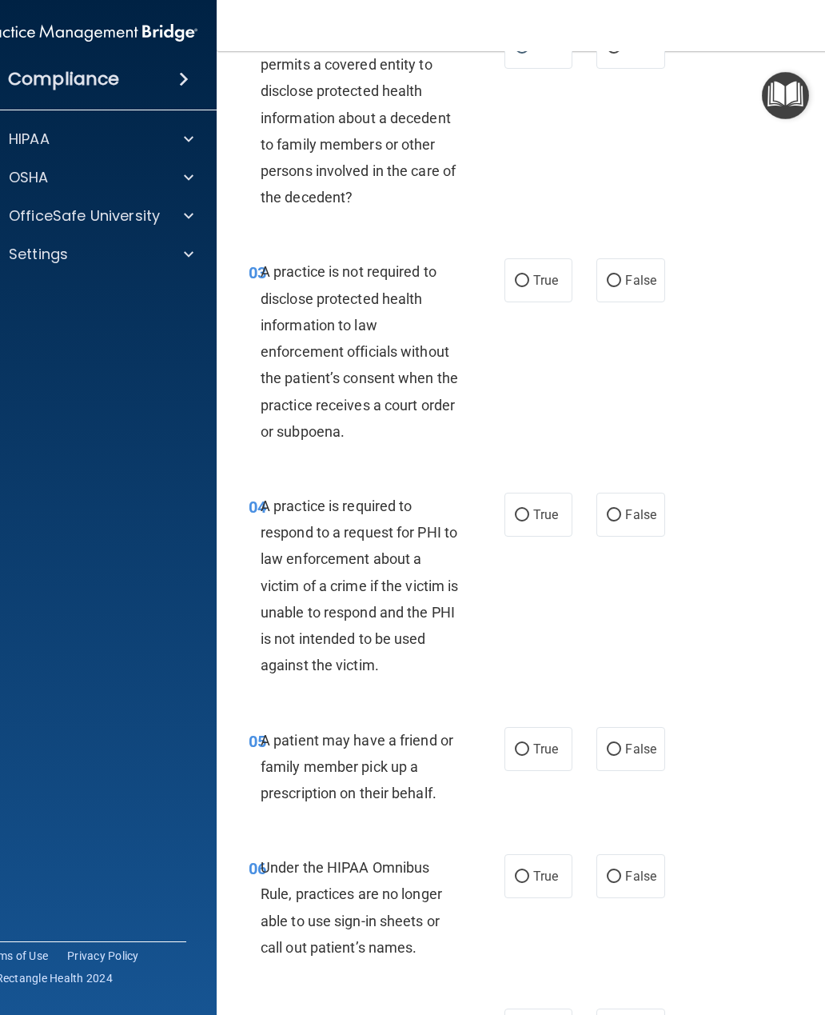
click at [528, 275] on input "True" at bounding box center [522, 281] width 14 height 12
radio input "true"
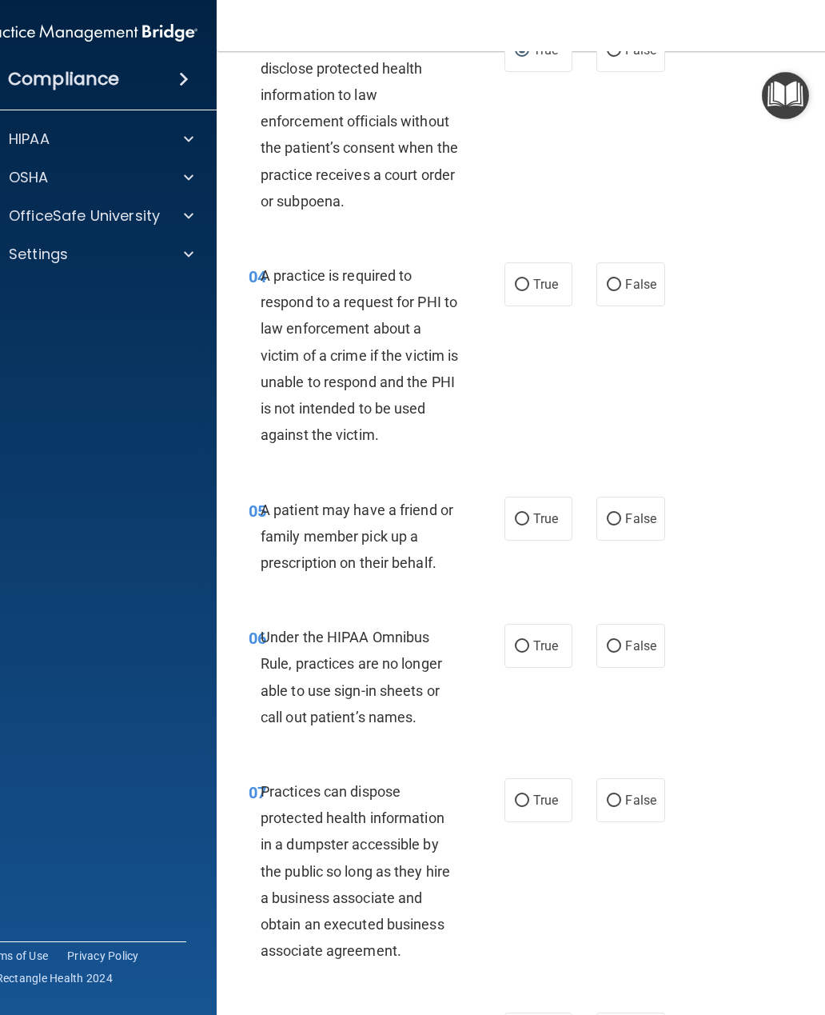
scroll to position [570, 0]
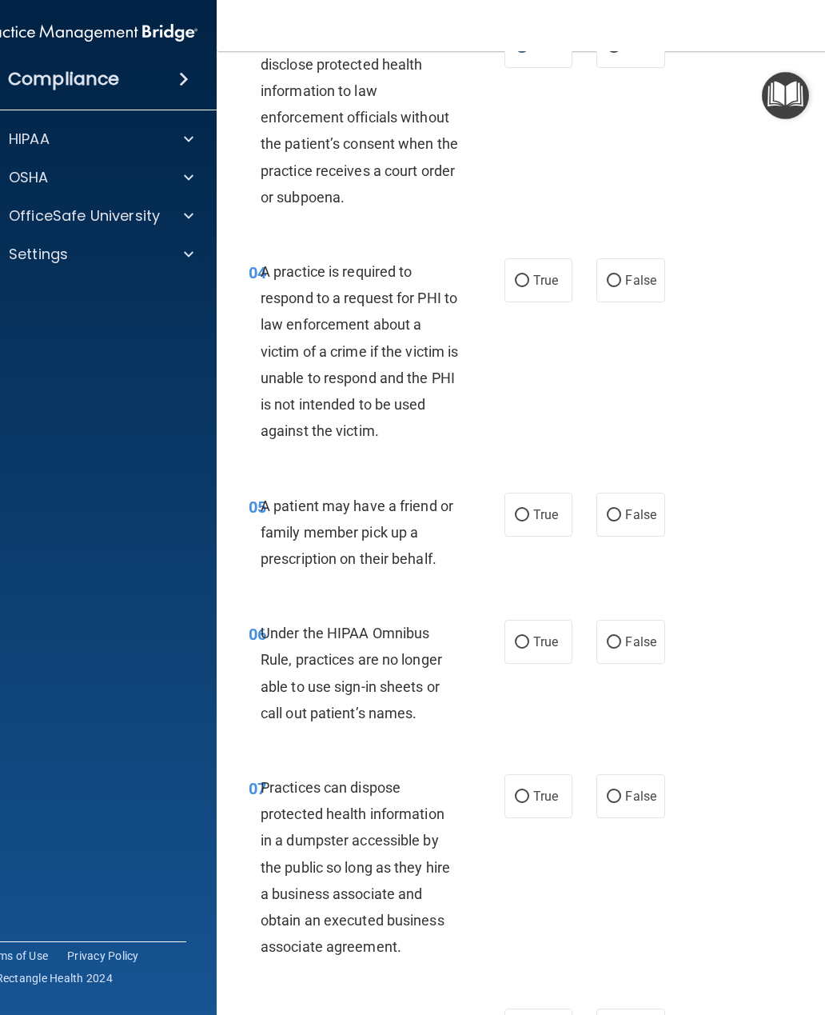
click at [523, 279] on input "True" at bounding box center [522, 281] width 14 height 12
radio input "true"
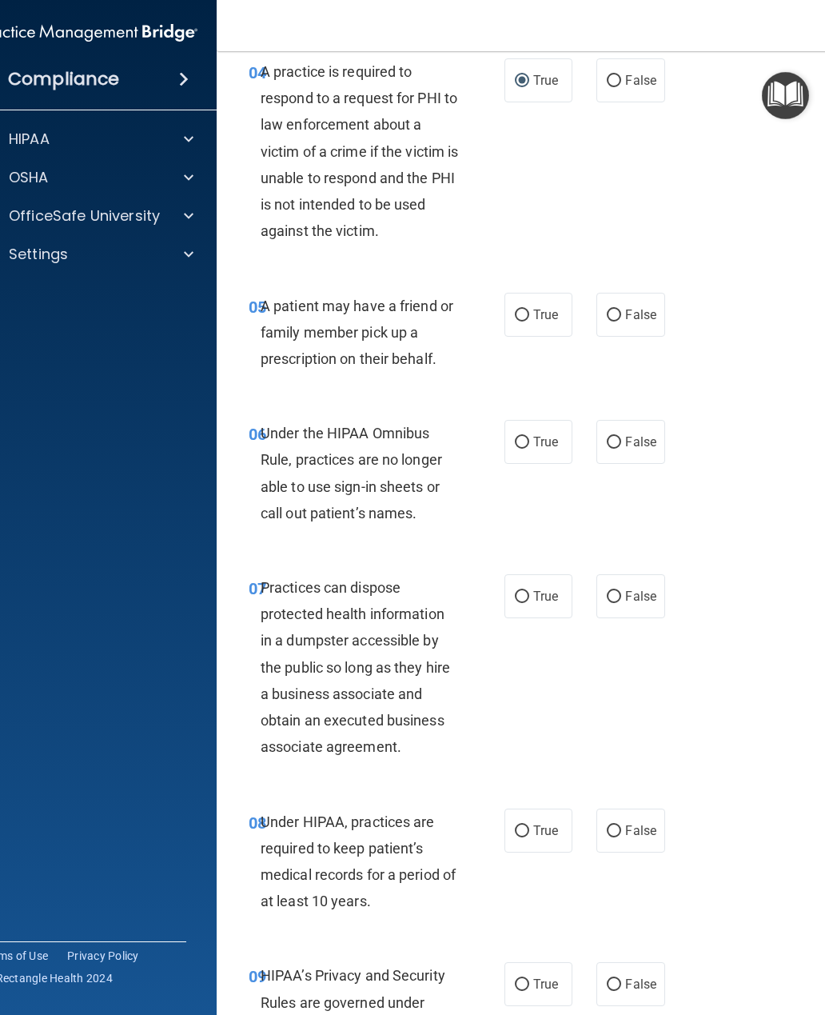
scroll to position [773, 0]
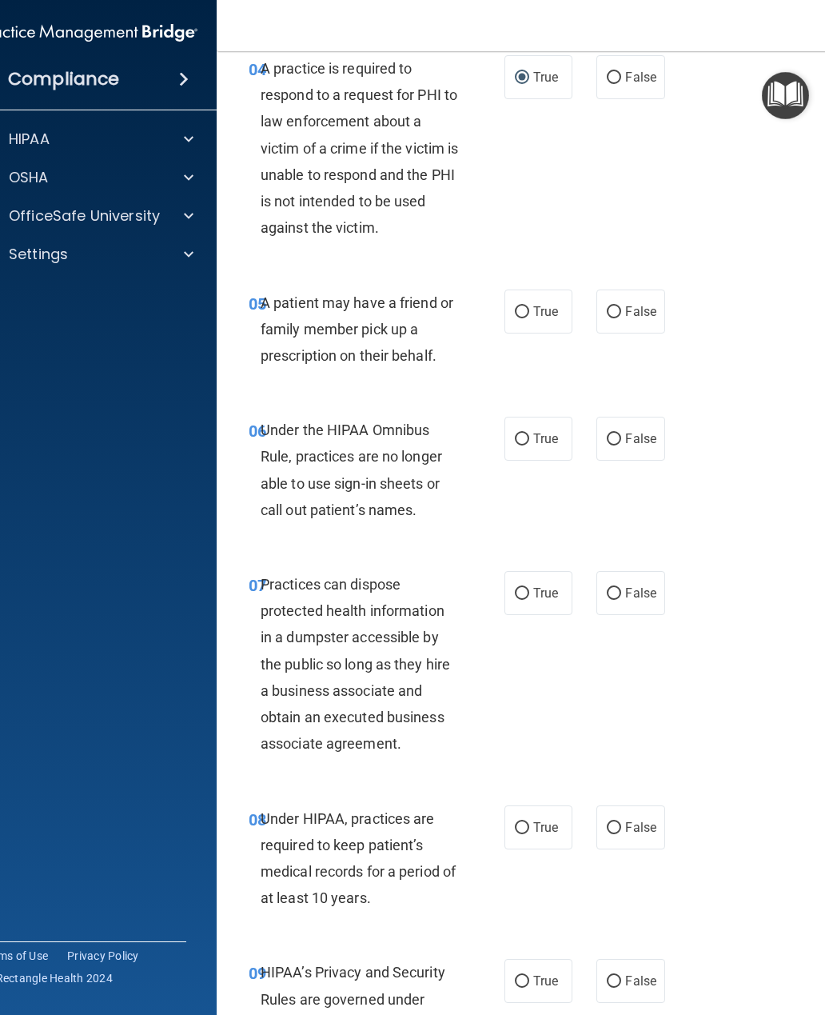
click at [528, 307] on input "True" at bounding box center [522, 312] width 14 height 12
radio input "true"
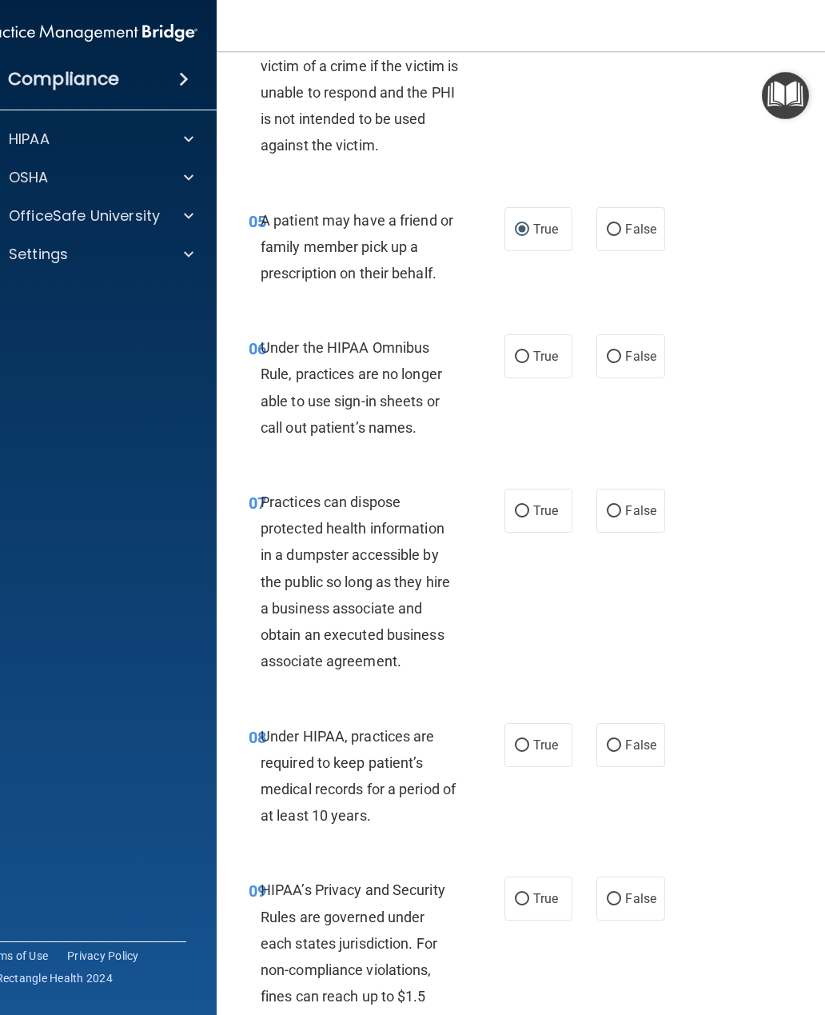
scroll to position [862, 0]
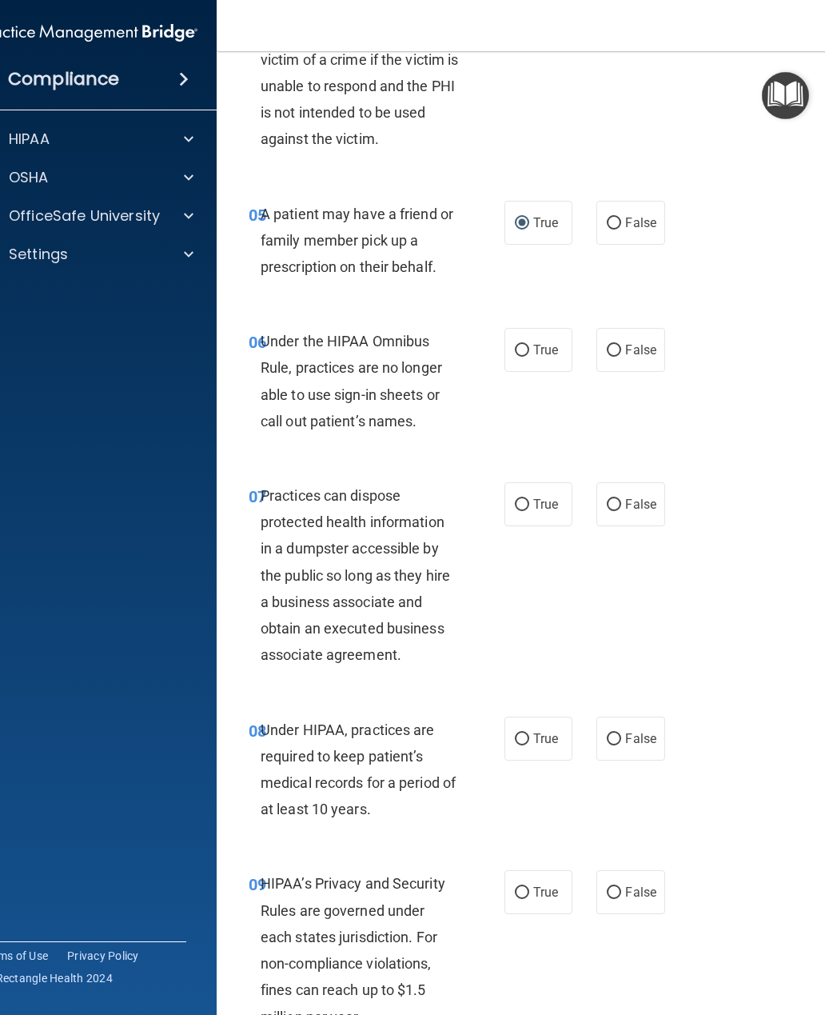
click at [612, 355] on label "False" at bounding box center [630, 350] width 68 height 44
click at [612, 355] on input "False" at bounding box center [614, 351] width 14 height 12
radio input "true"
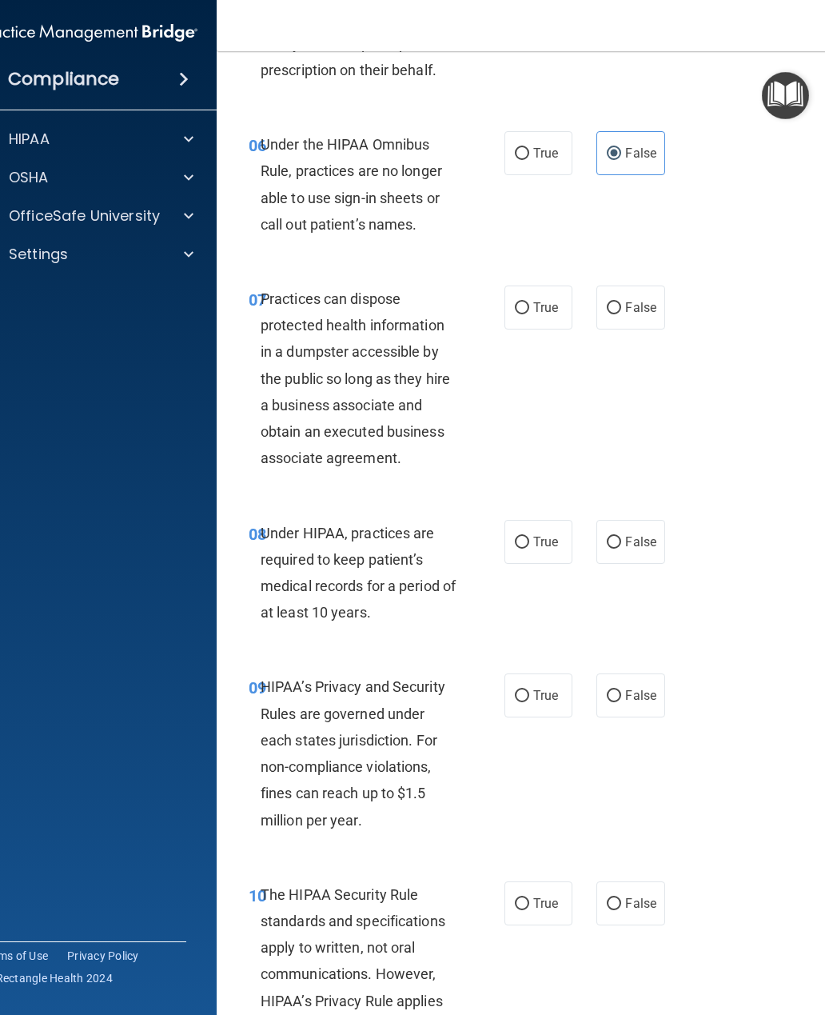
scroll to position [1079, 0]
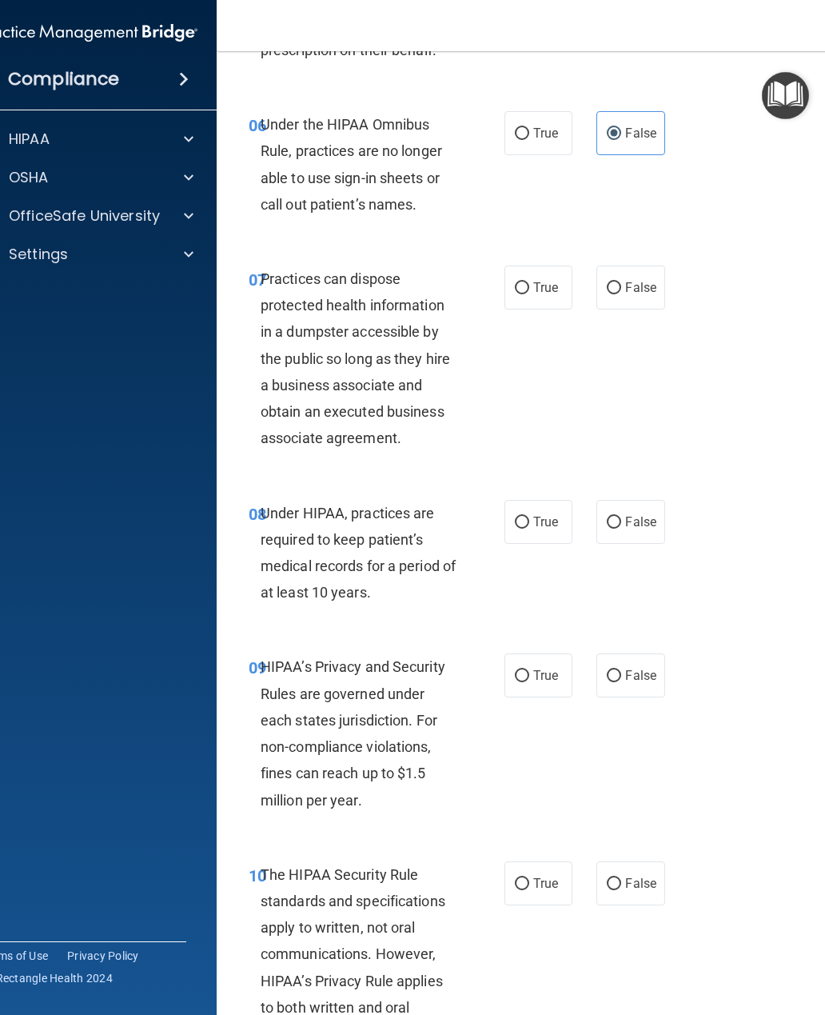
click at [619, 282] on input "False" at bounding box center [614, 288] width 14 height 12
radio input "true"
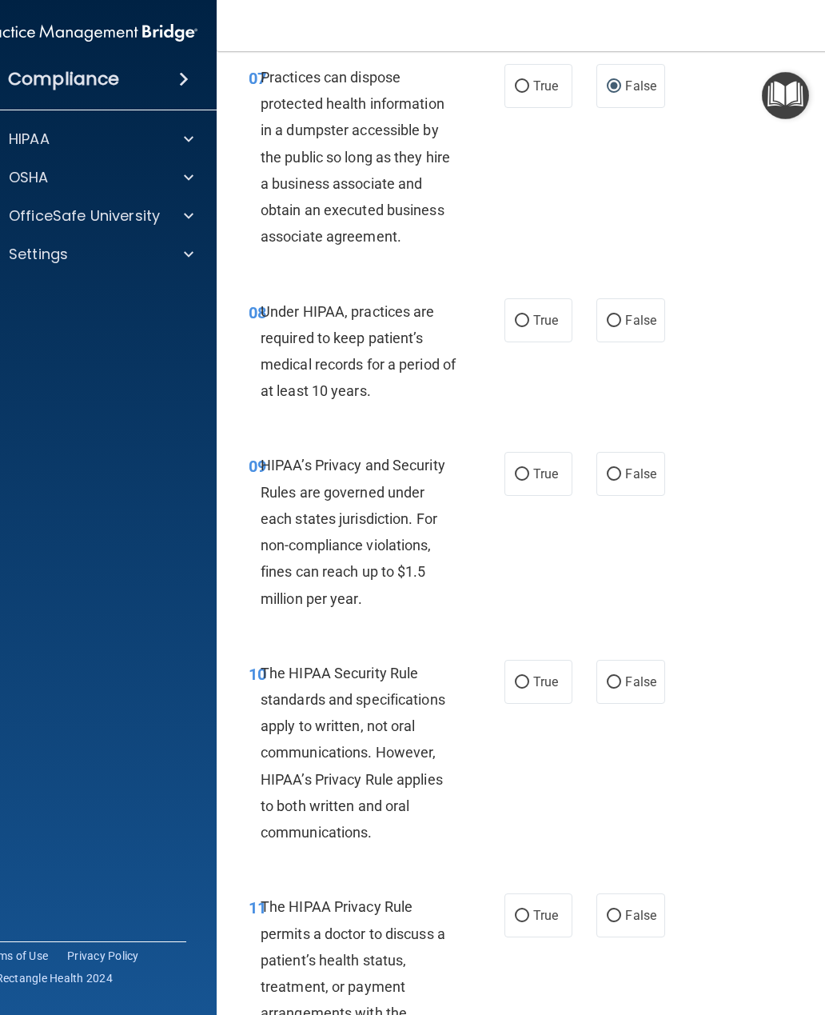
scroll to position [1279, 0]
click at [620, 329] on label "False" at bounding box center [630, 321] width 68 height 44
click at [620, 328] on input "False" at bounding box center [614, 322] width 14 height 12
radio input "true"
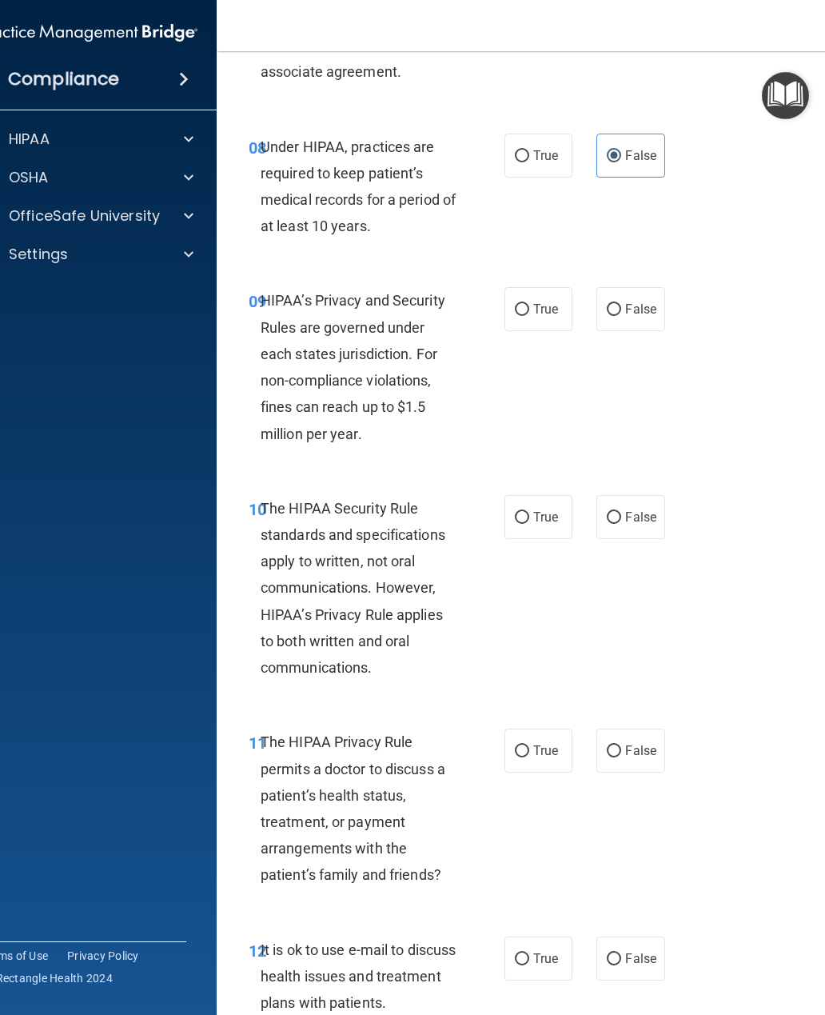
scroll to position [1455, 0]
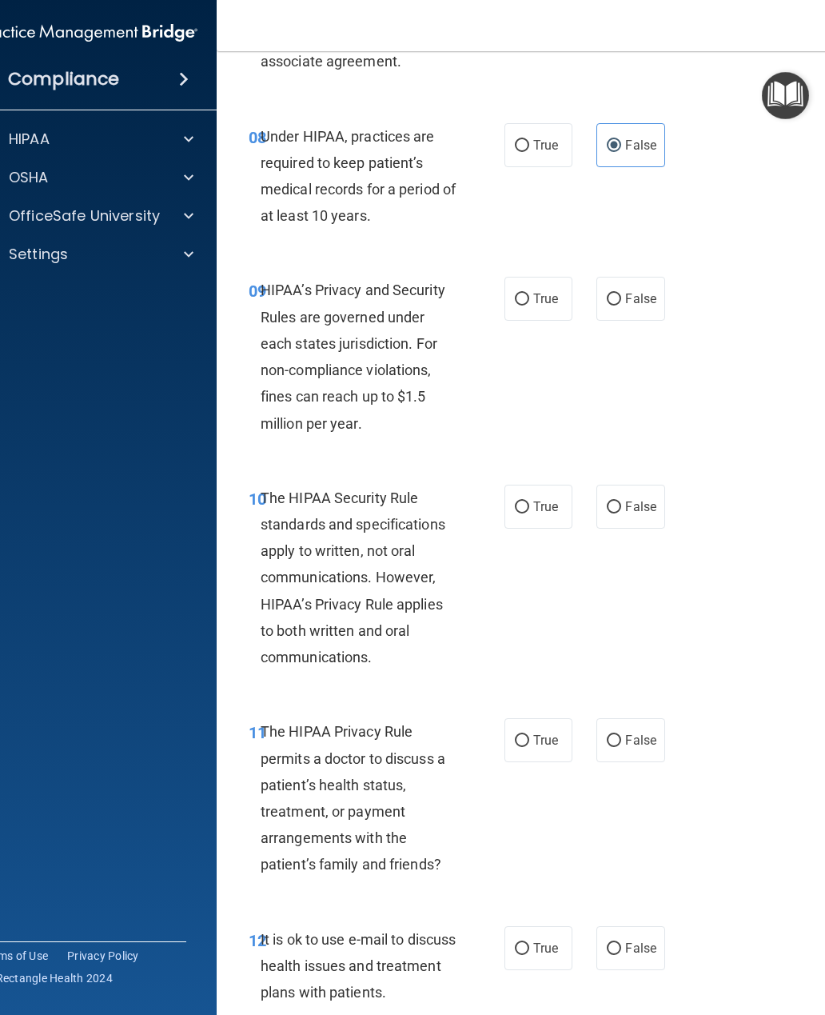
click at [611, 301] on label "False" at bounding box center [630, 299] width 68 height 44
click at [611, 301] on input "False" at bounding box center [614, 299] width 14 height 12
radio input "true"
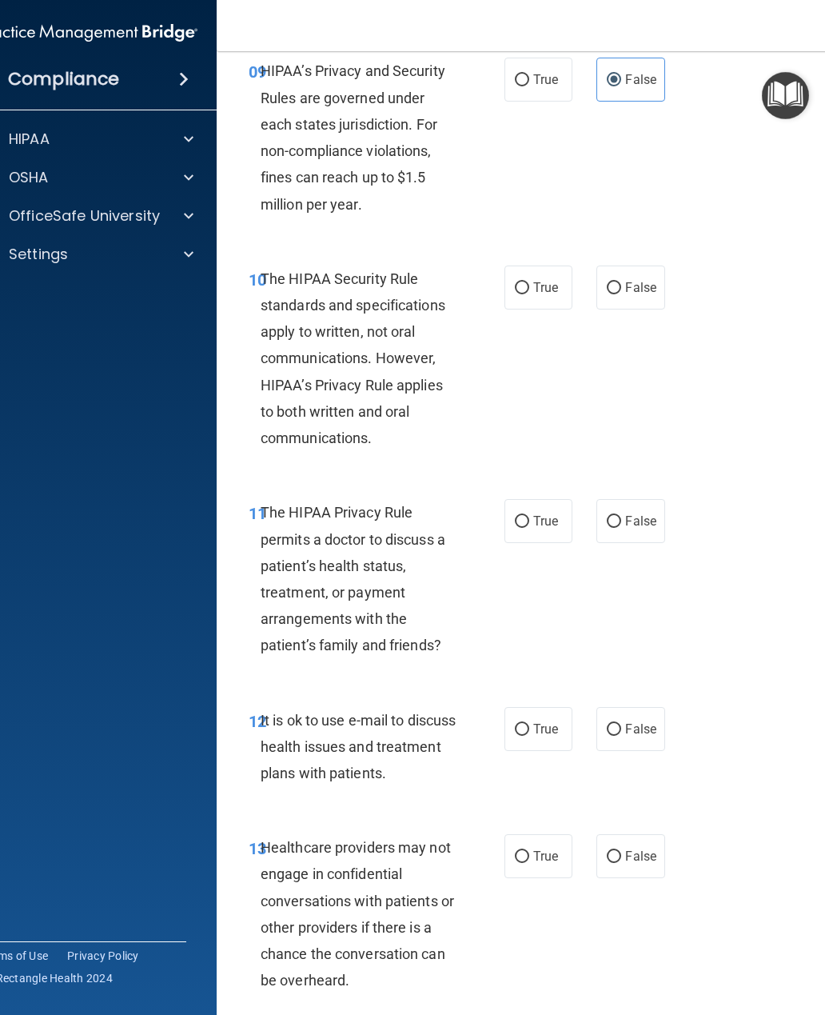
scroll to position [1677, 0]
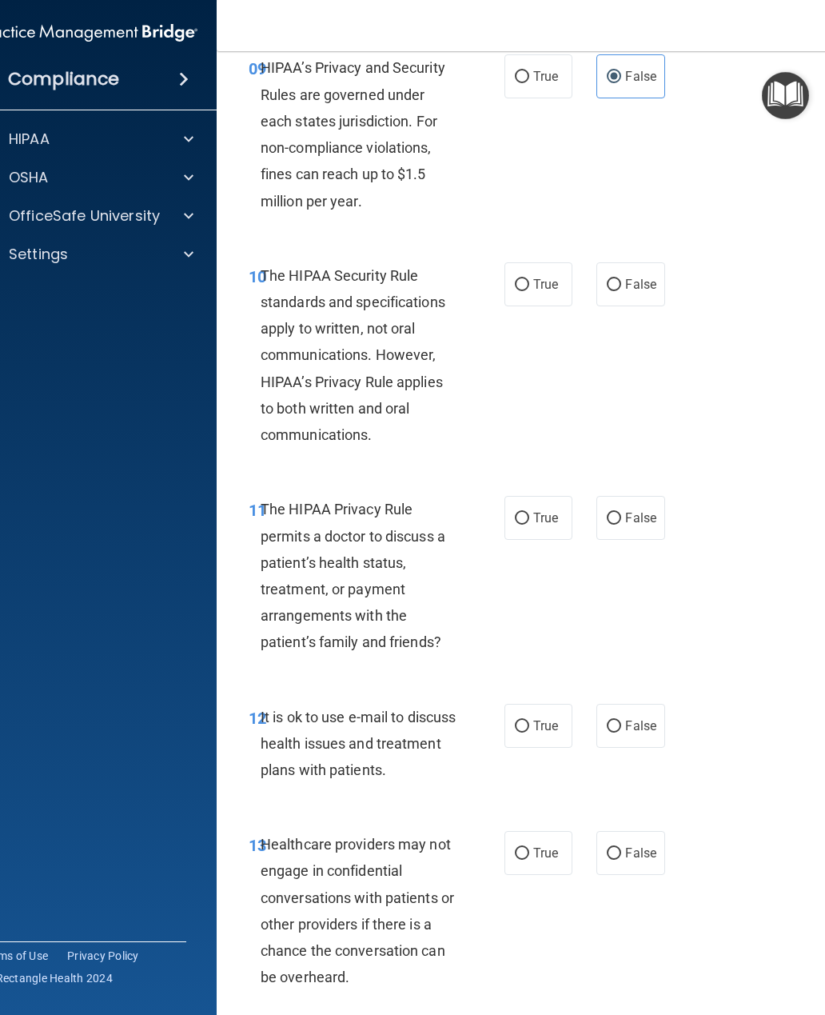
click at [522, 287] on label "True" at bounding box center [538, 284] width 68 height 44
click at [522, 287] on input "True" at bounding box center [522, 285] width 14 height 12
radio input "true"
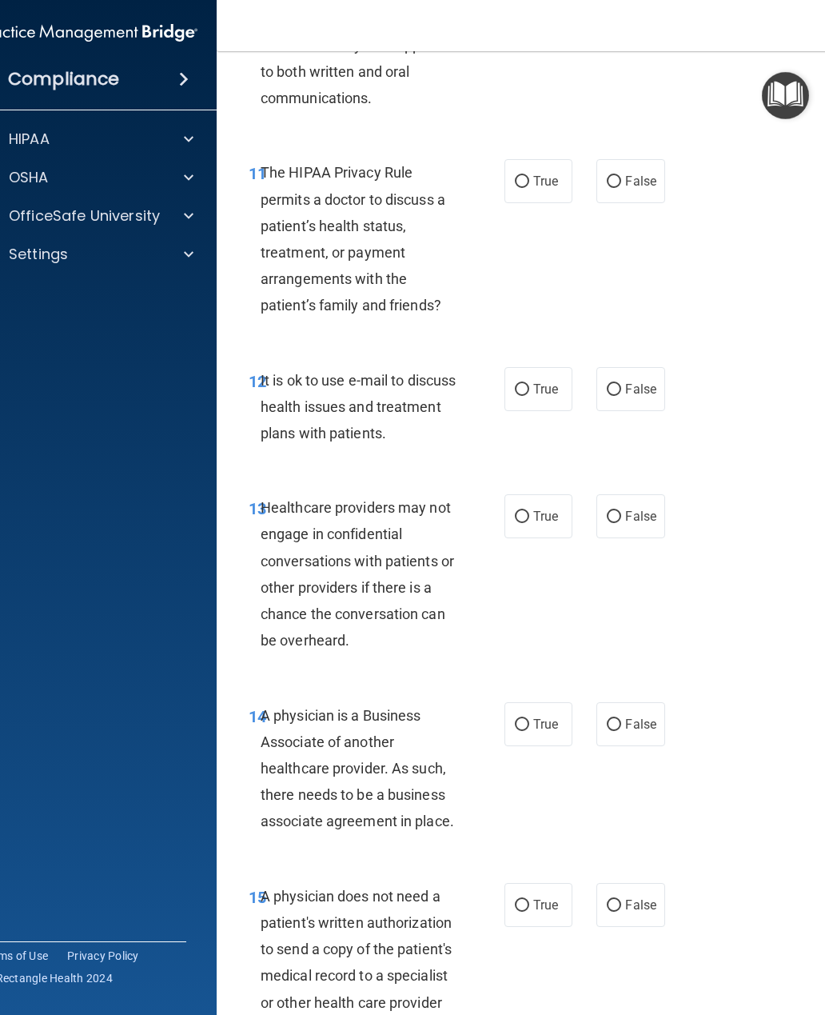
scroll to position [2015, 0]
click at [525, 175] on input "True" at bounding box center [522, 181] width 14 height 12
radio input "true"
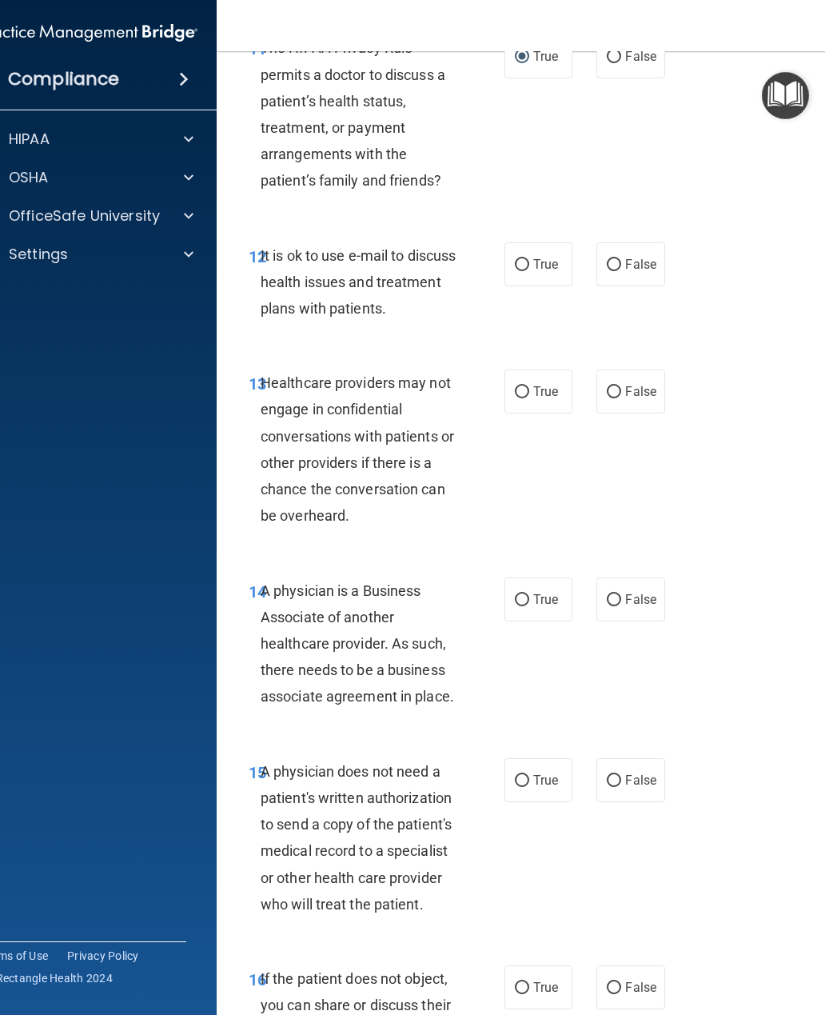
scroll to position [2143, 0]
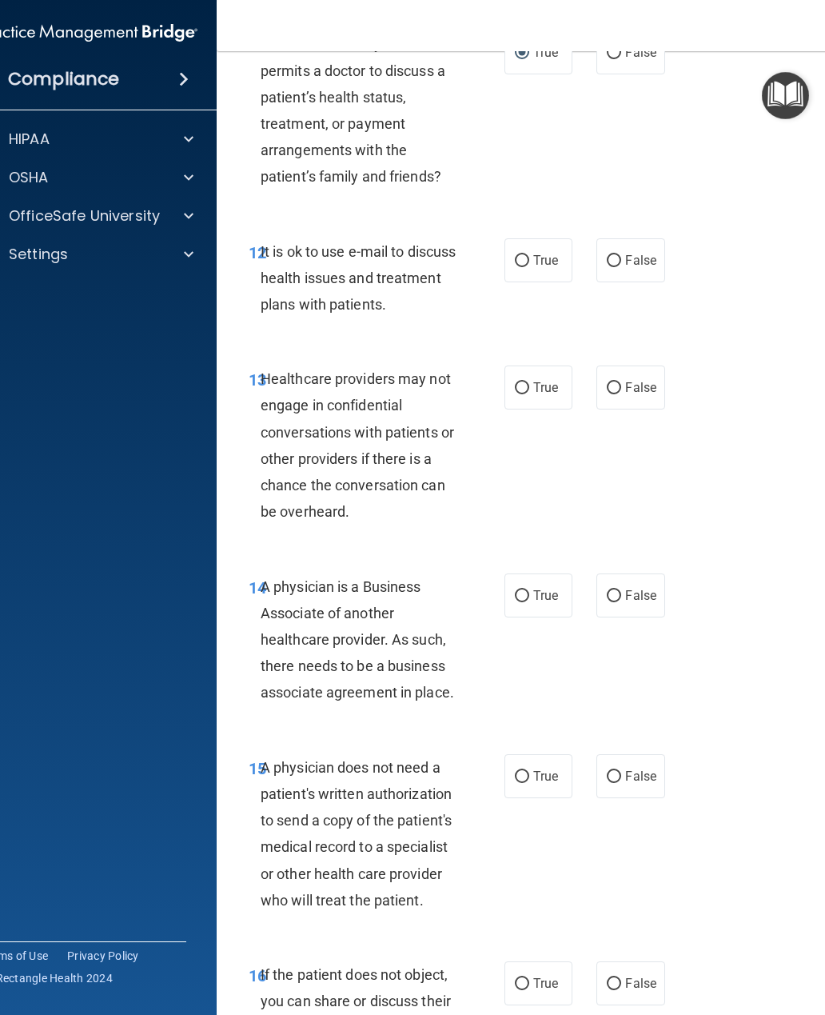
click at [525, 255] on input "True" at bounding box center [522, 261] width 14 height 12
radio input "true"
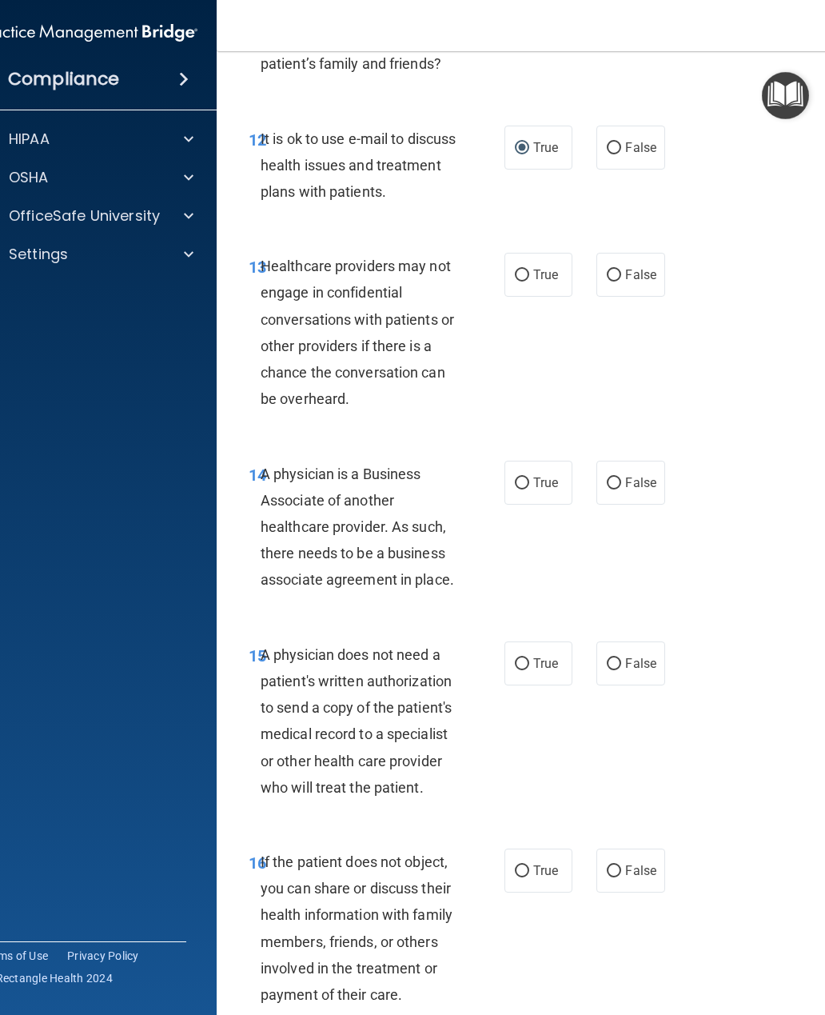
scroll to position [2256, 0]
click at [616, 269] on input "False" at bounding box center [614, 275] width 14 height 12
radio input "true"
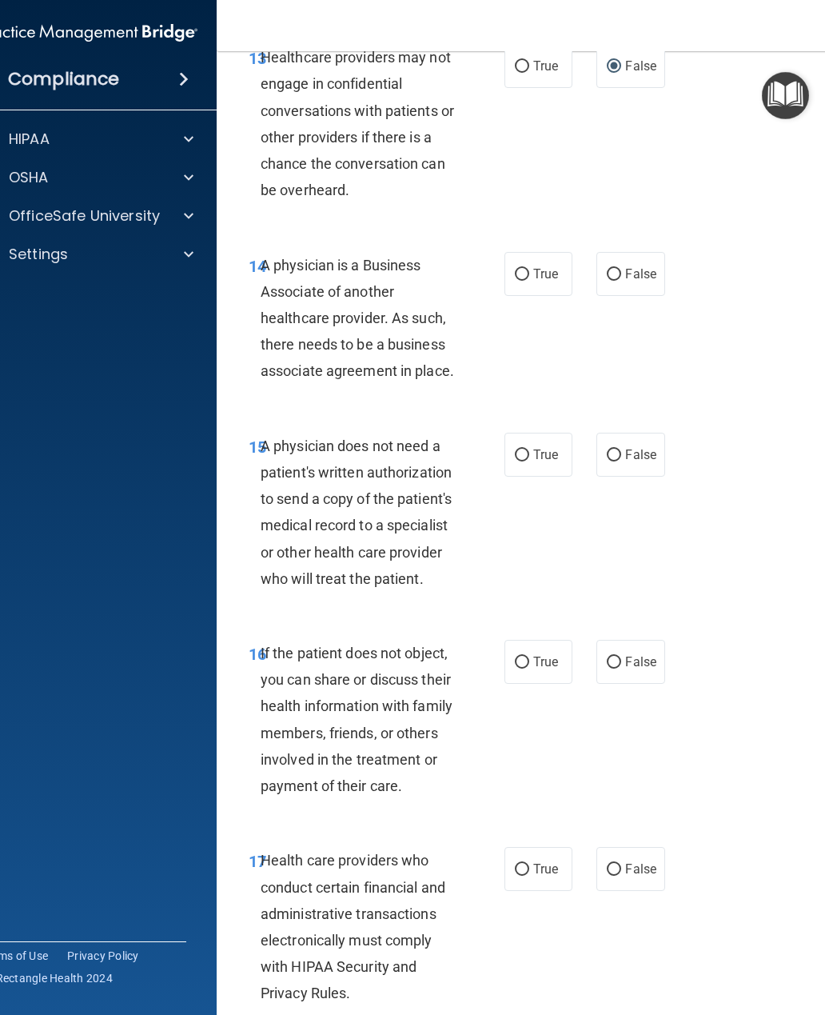
scroll to position [2466, 0]
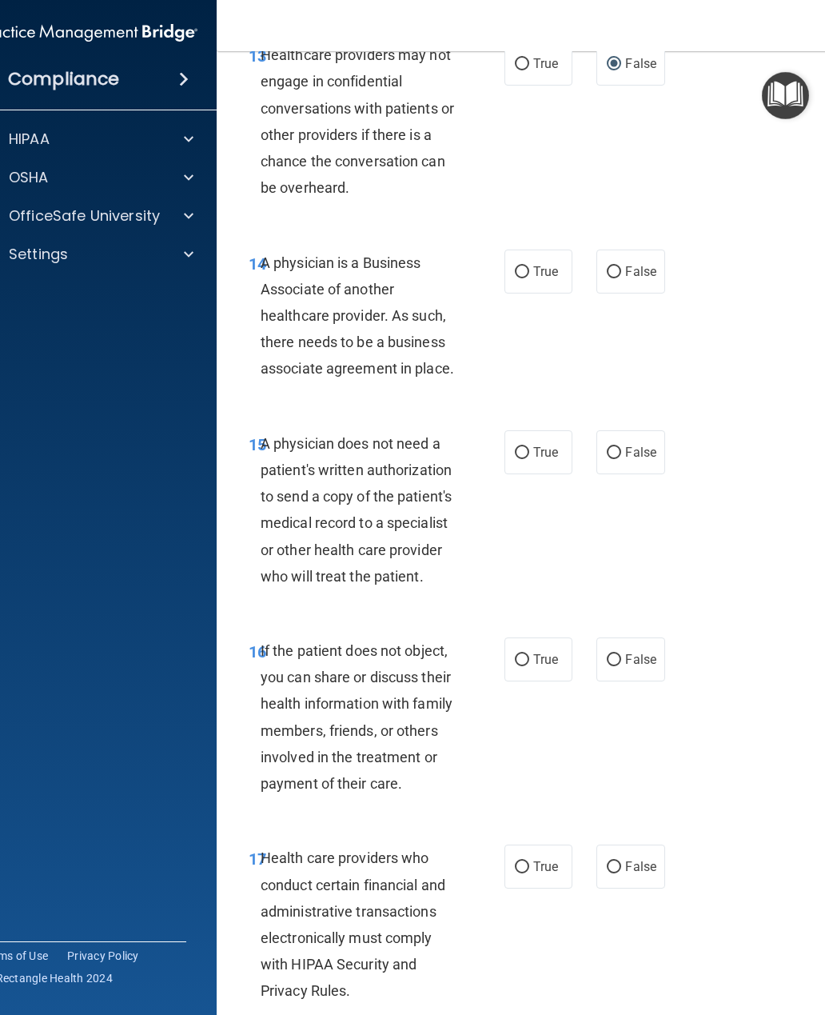
click at [526, 266] on input "True" at bounding box center [522, 272] width 14 height 12
radio input "true"
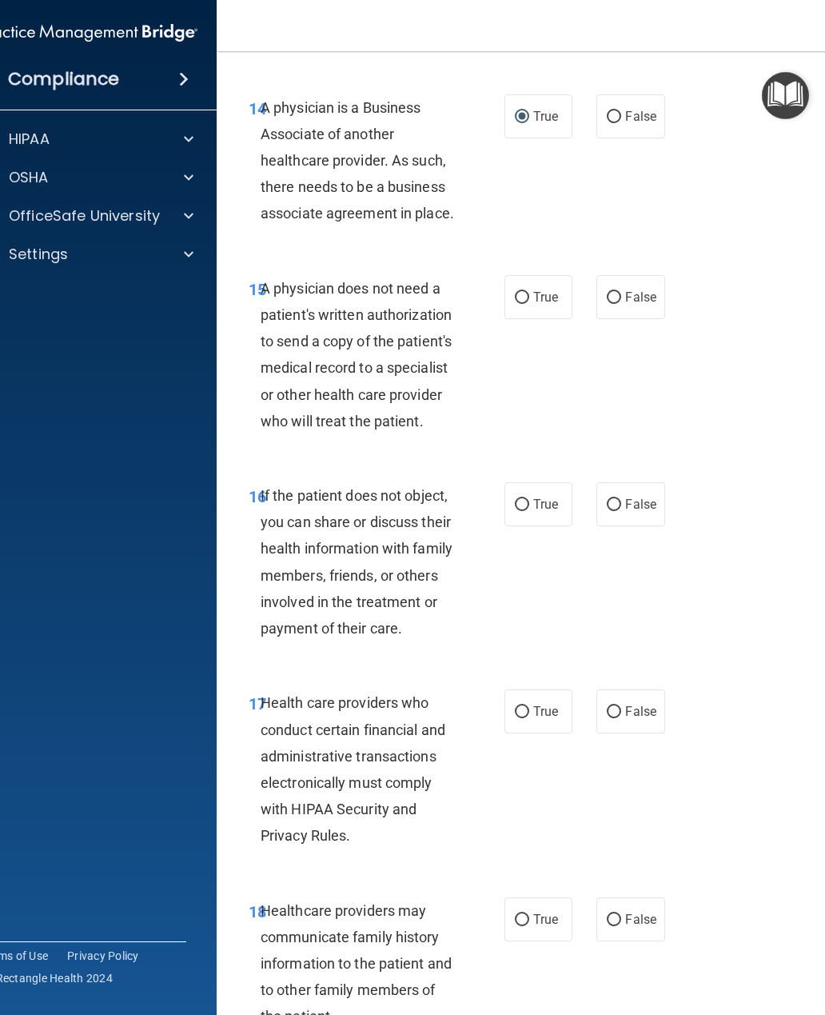
scroll to position [2644, 0]
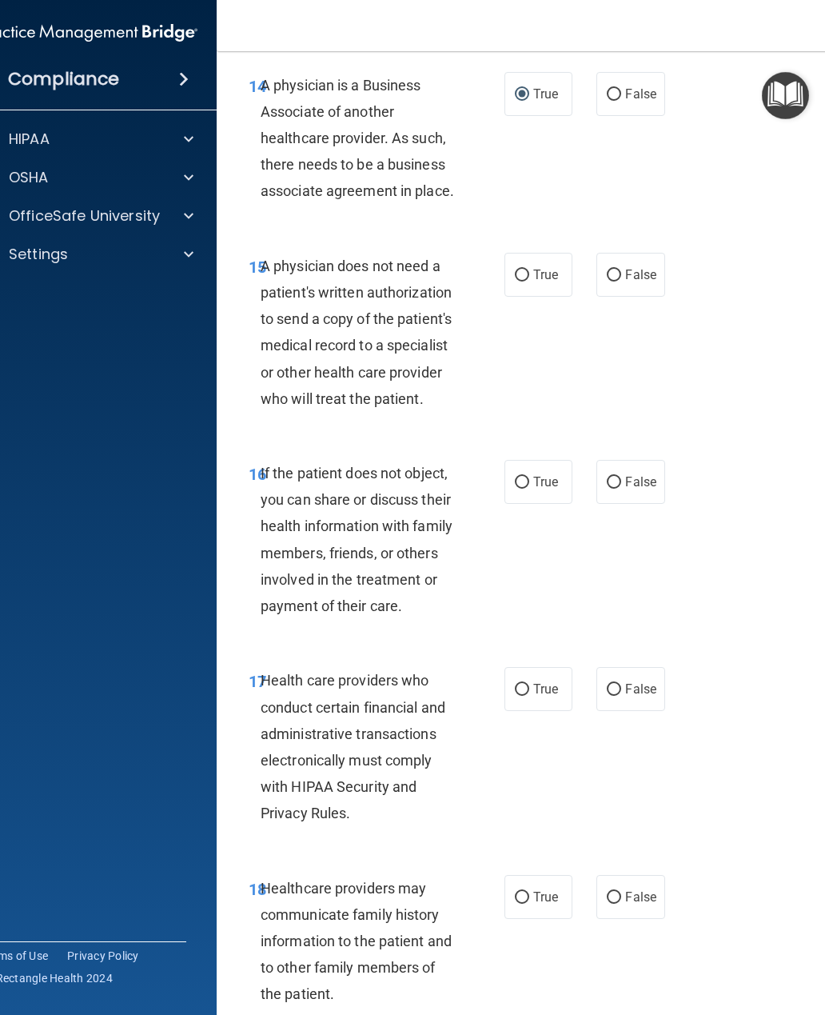
click at [524, 269] on input "True" at bounding box center [522, 275] width 14 height 12
radio input "true"
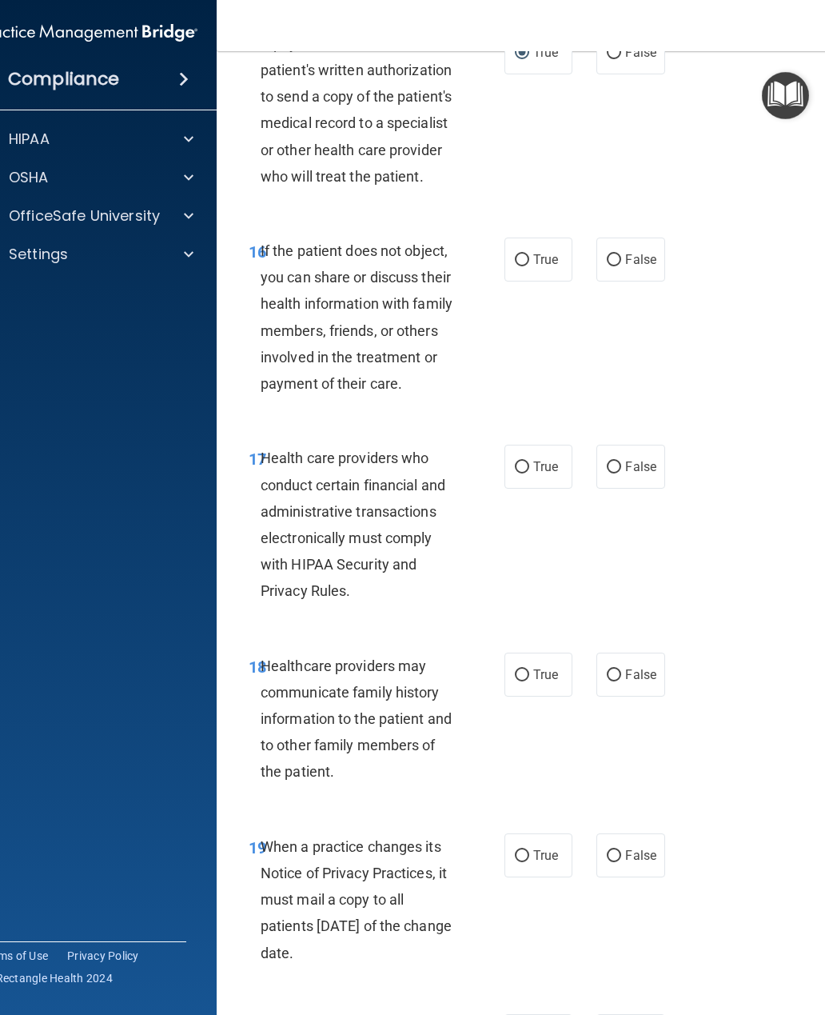
scroll to position [2869, 0]
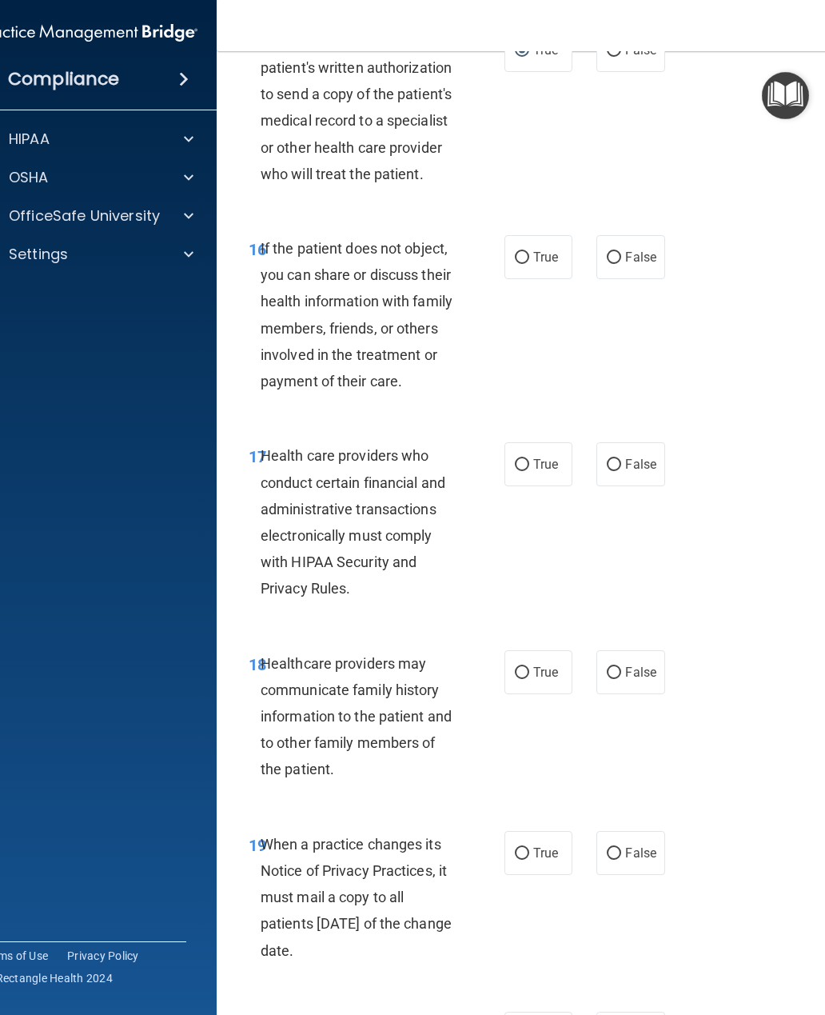
click at [517, 252] on input "True" at bounding box center [522, 258] width 14 height 12
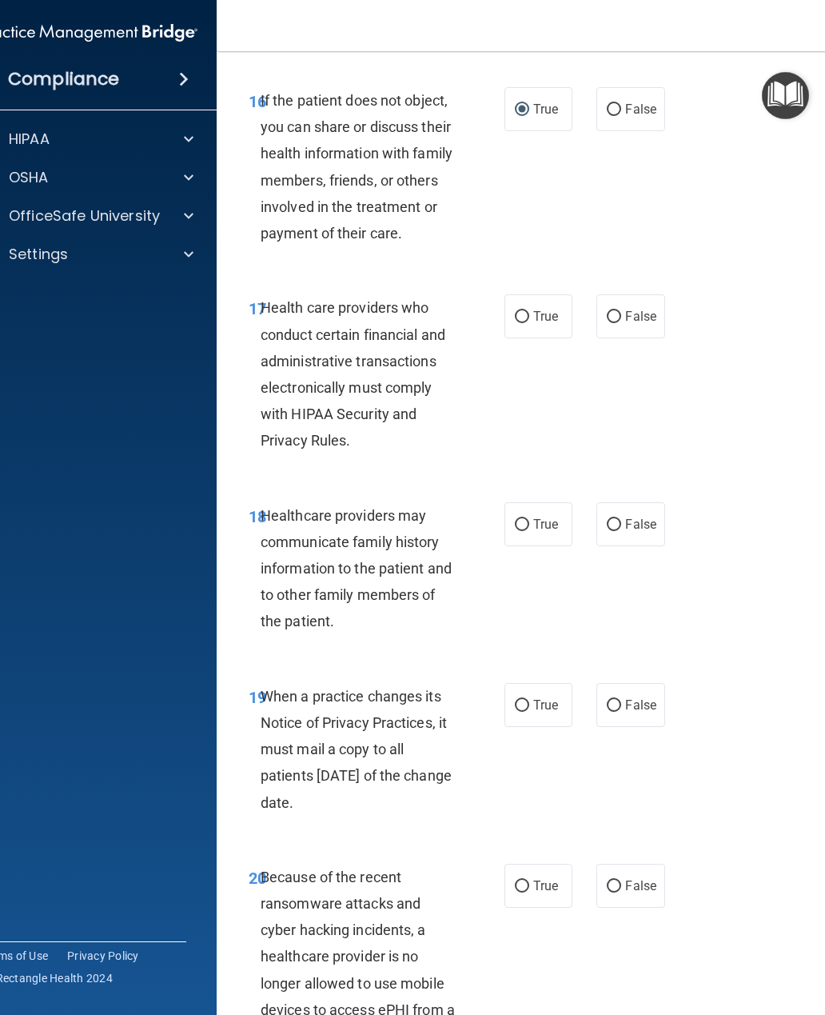
scroll to position [3026, 0]
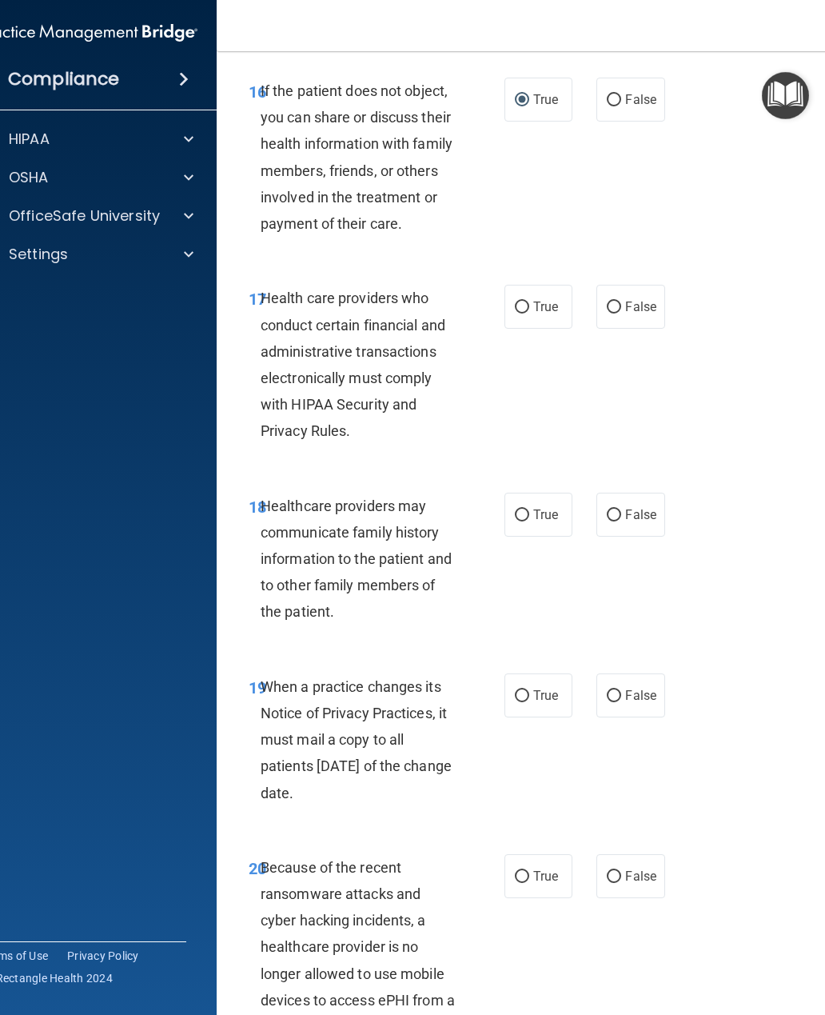
click at [525, 301] on input "True" at bounding box center [522, 307] width 14 height 12
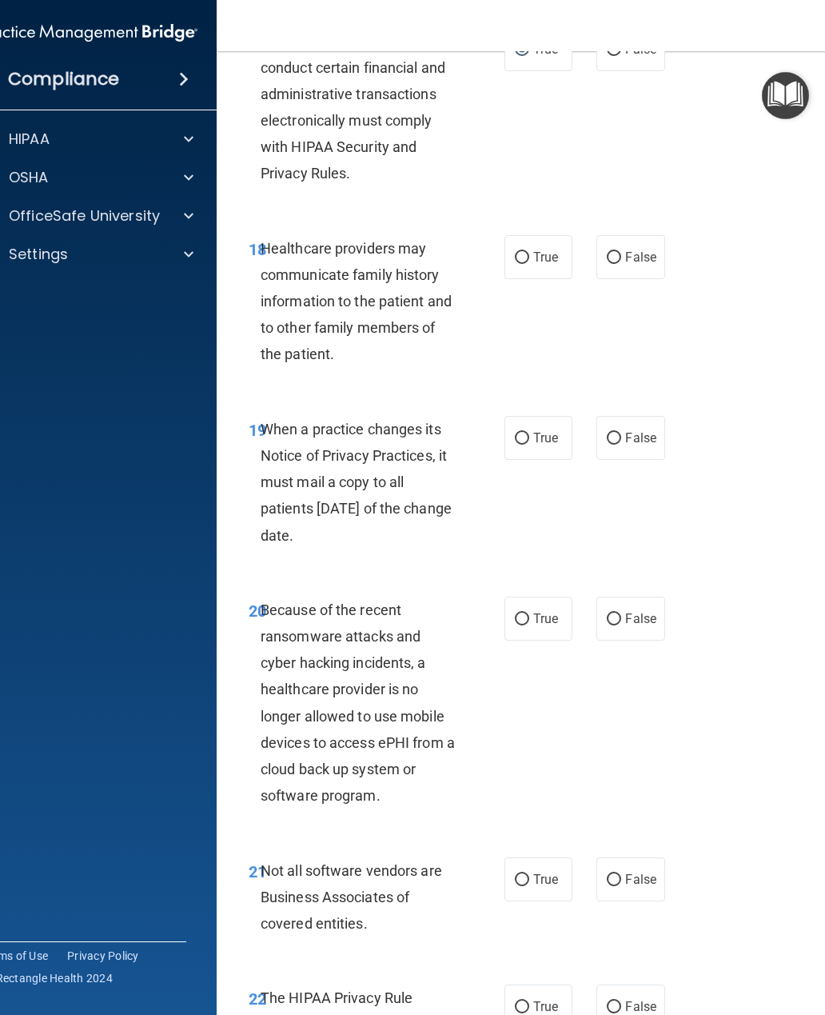
scroll to position [3284, 0]
click at [523, 251] on input "True" at bounding box center [522, 257] width 14 height 12
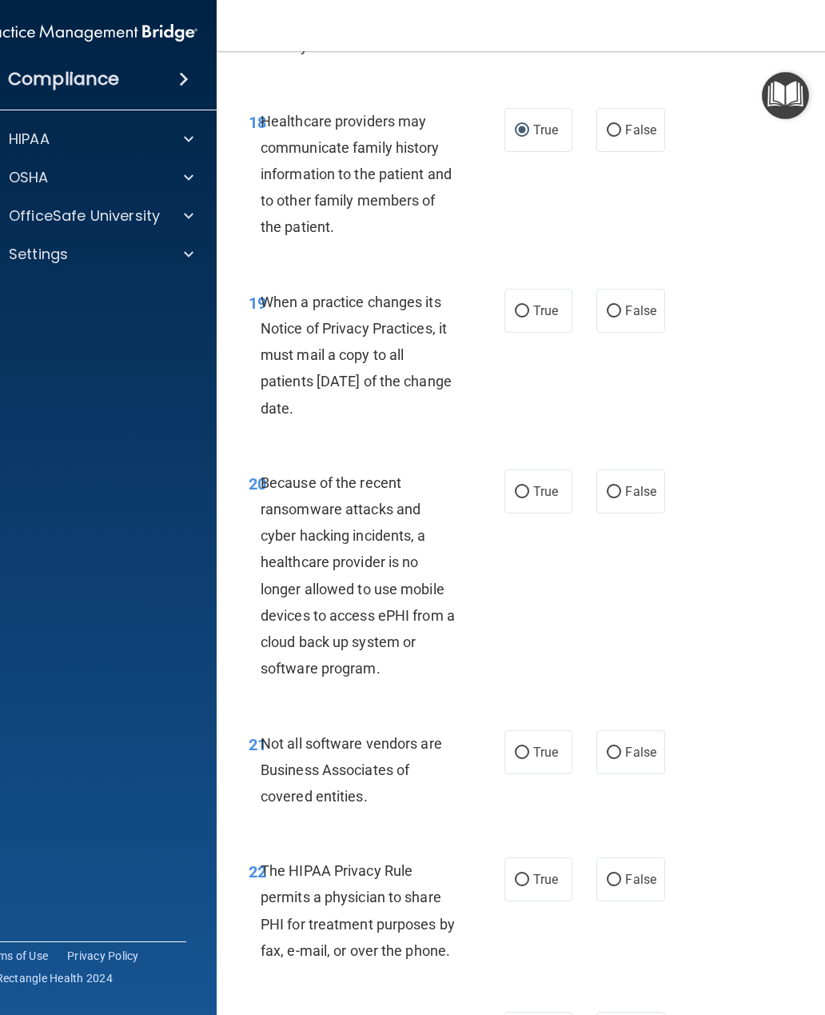
scroll to position [3411, 0]
click at [608, 305] on input "False" at bounding box center [614, 311] width 14 height 12
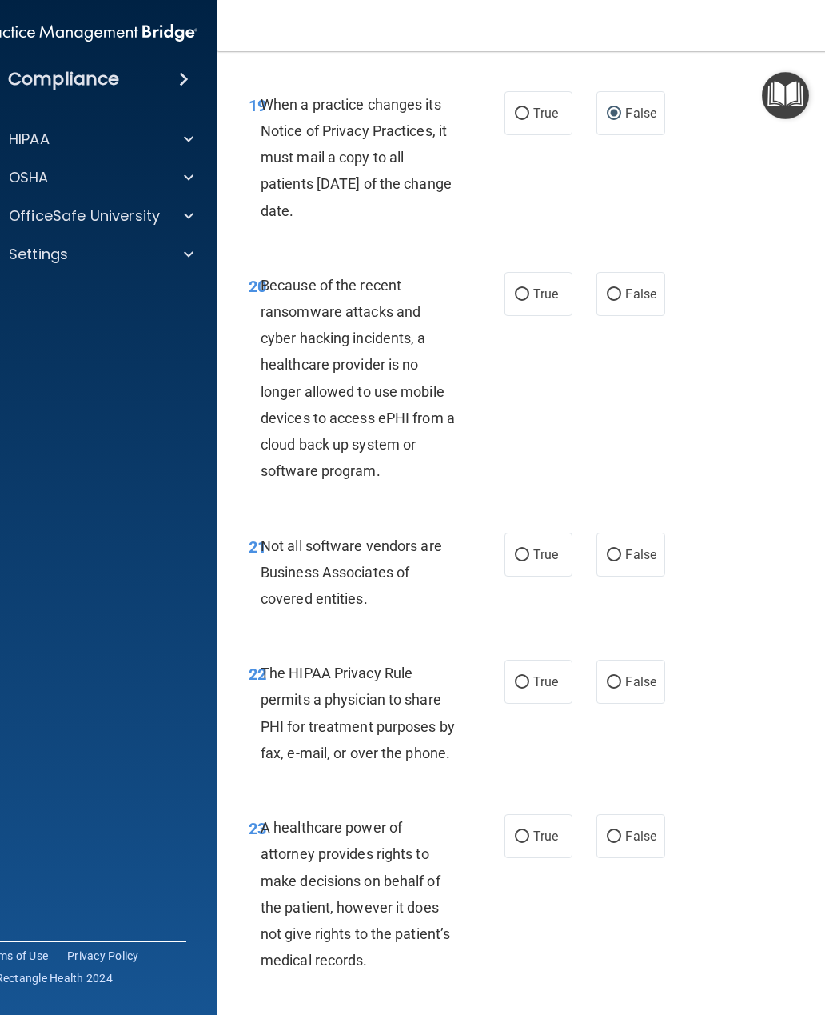
scroll to position [3610, 0]
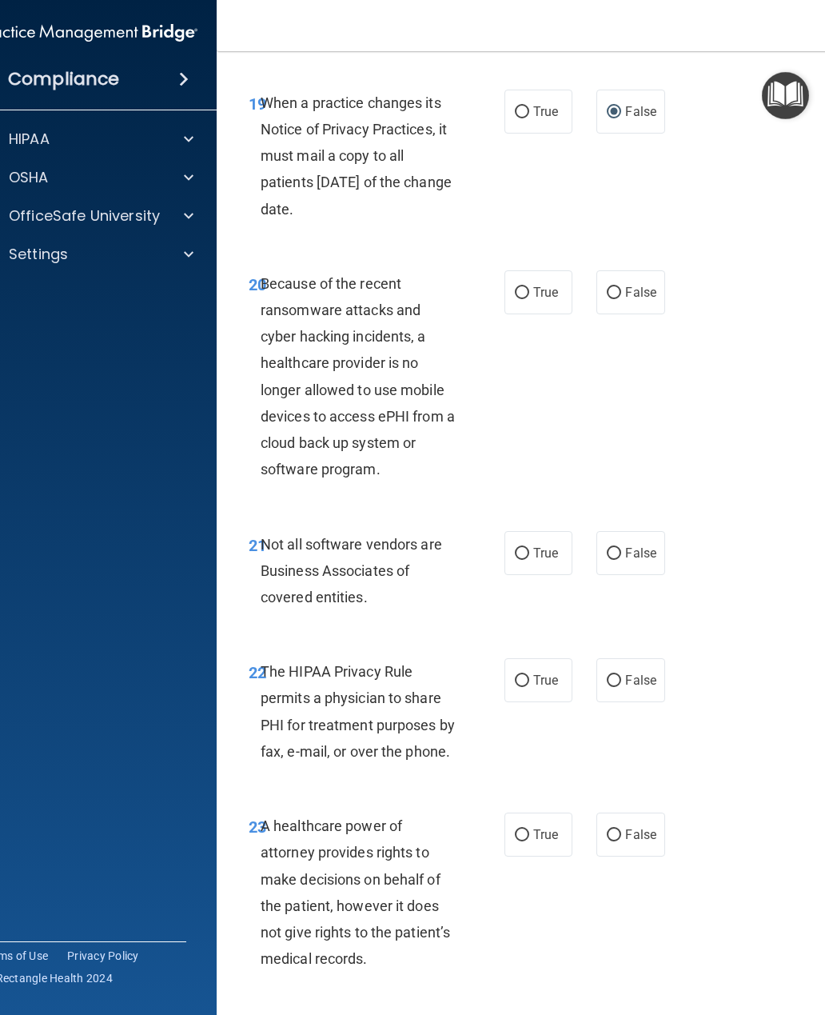
click at [612, 287] on input "False" at bounding box center [614, 293] width 14 height 12
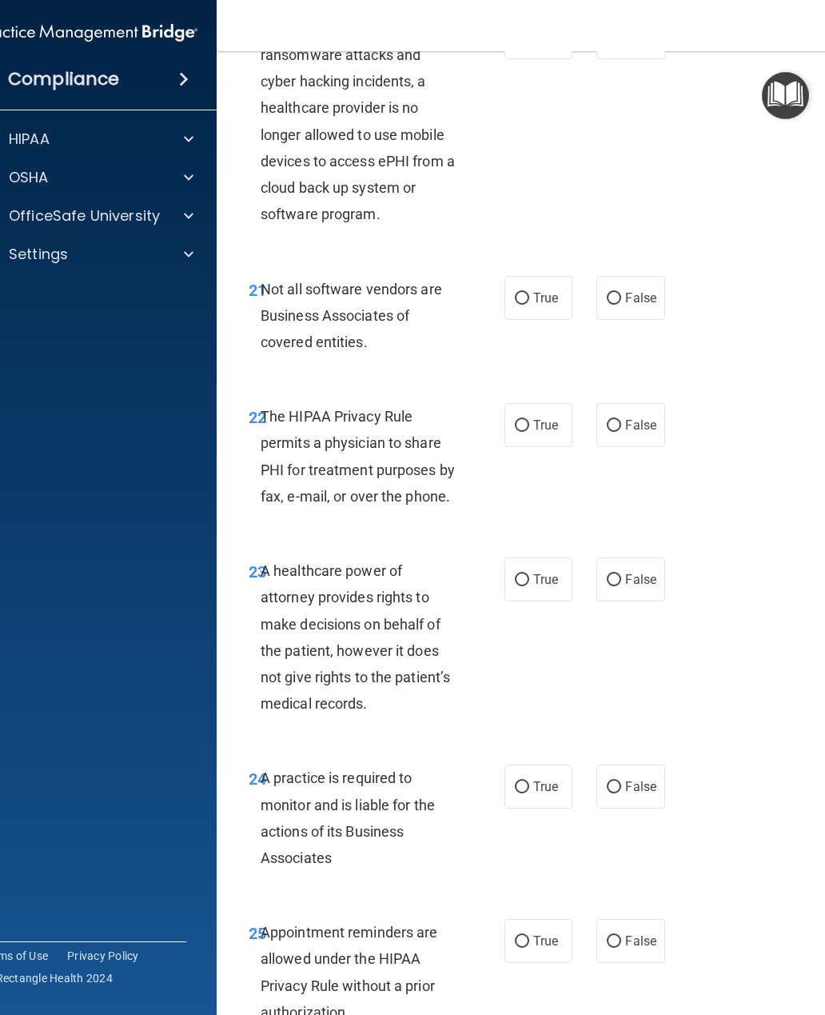
scroll to position [3891, 0]
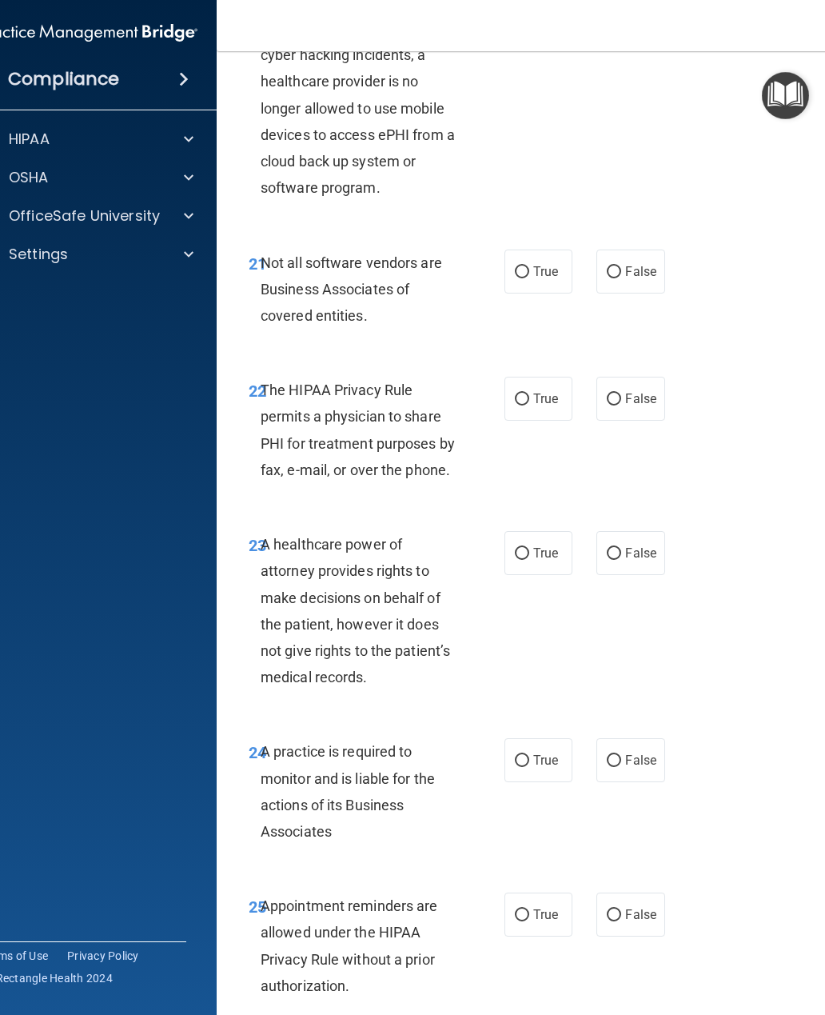
click at [613, 266] on input "False" at bounding box center [614, 272] width 14 height 12
click at [527, 266] on input "True" at bounding box center [522, 272] width 14 height 12
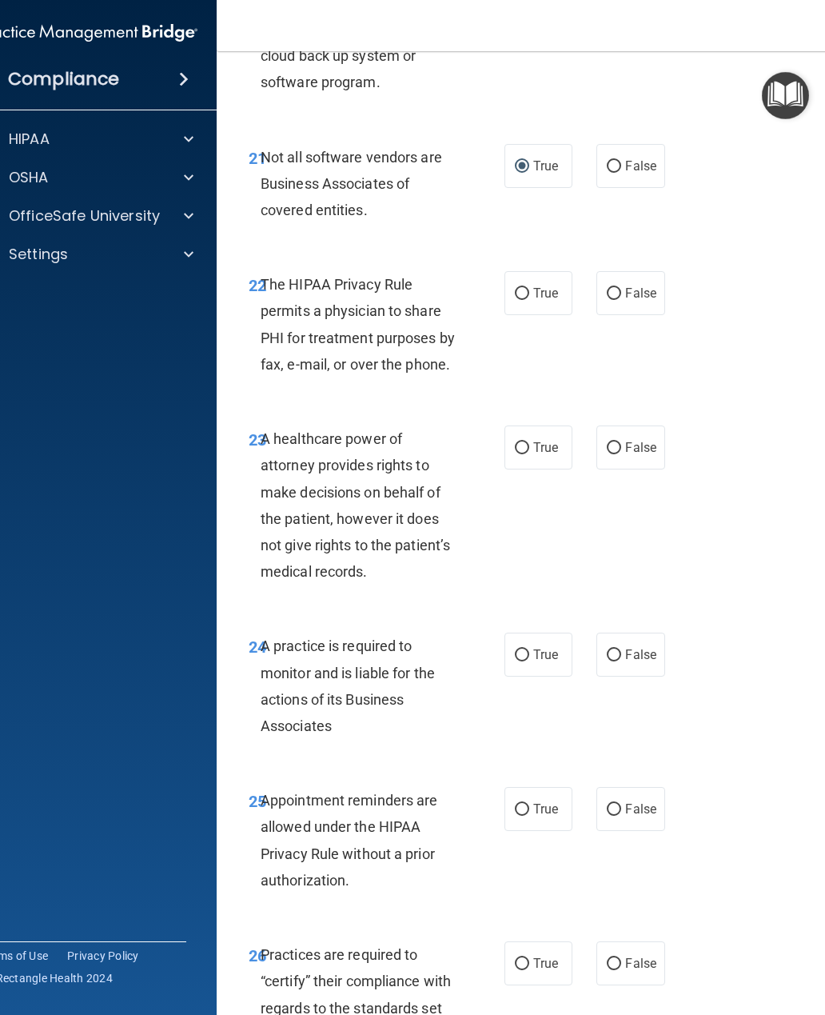
scroll to position [4004, 0]
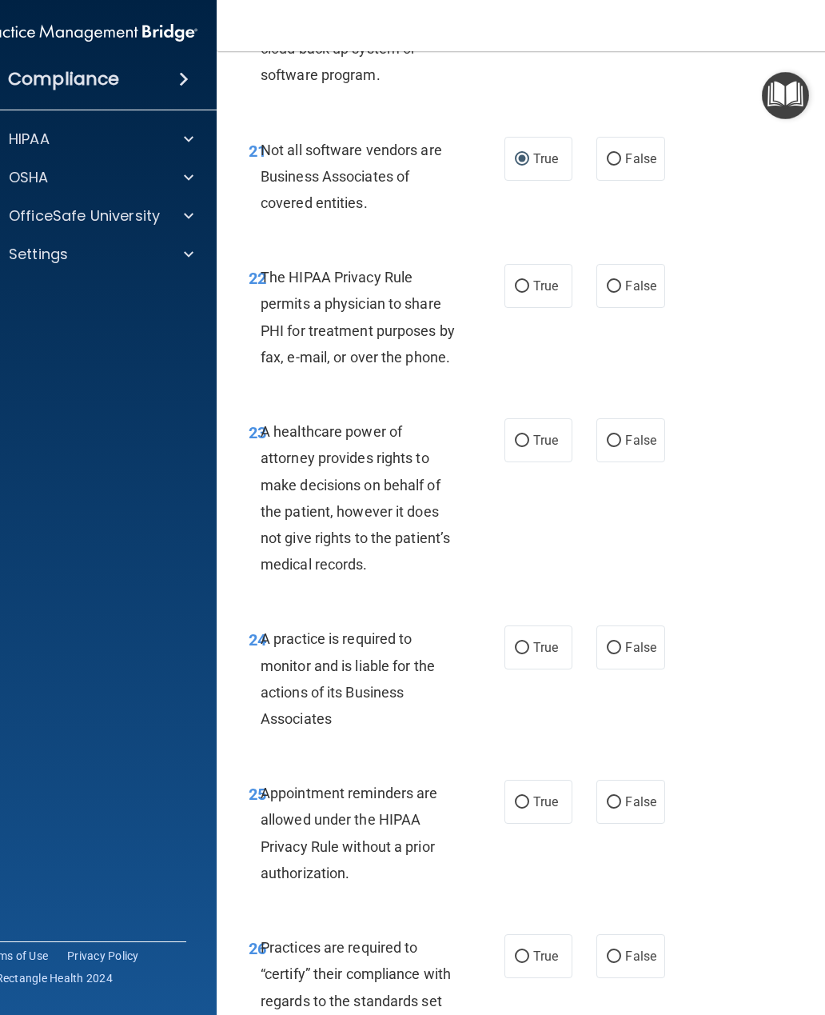
click at [527, 281] on input "True" at bounding box center [522, 287] width 14 height 12
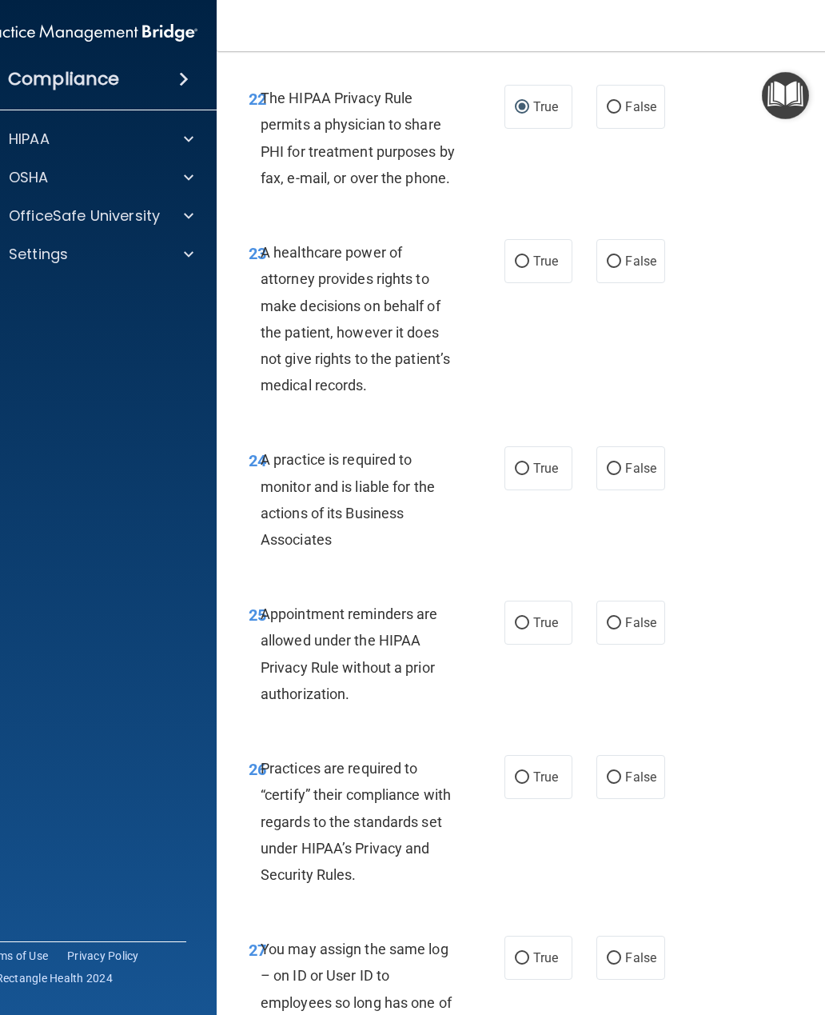
scroll to position [4193, 0]
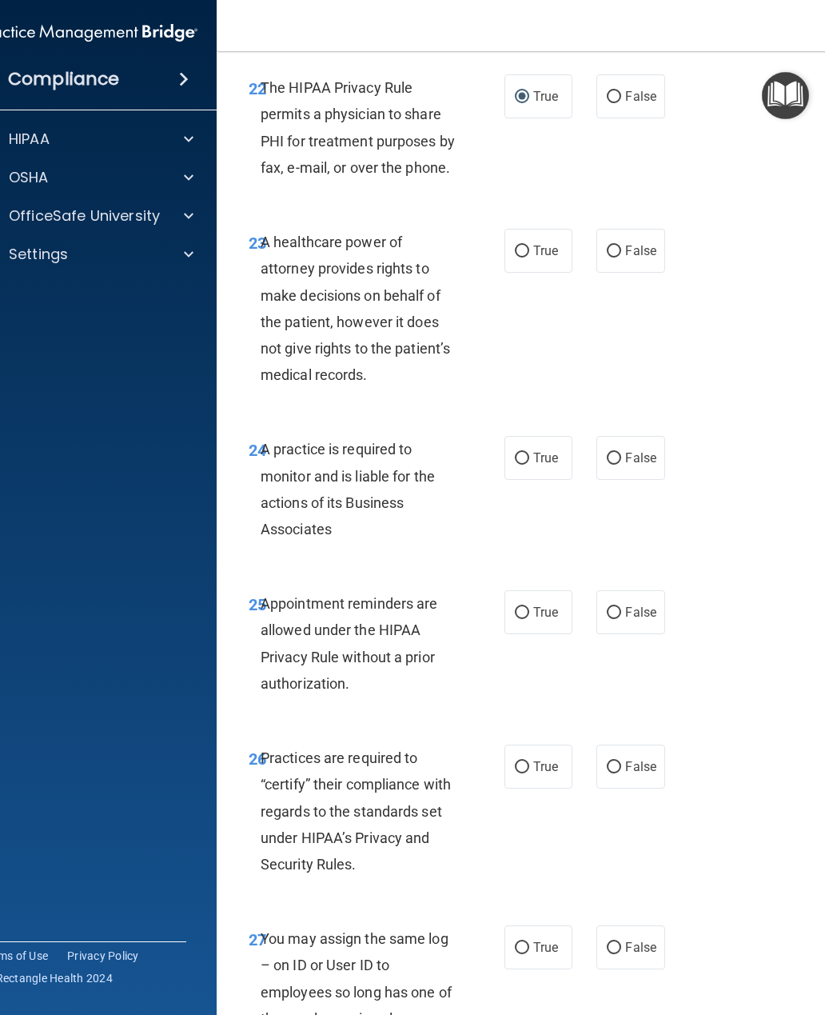
click at [620, 245] on input "False" at bounding box center [614, 251] width 14 height 12
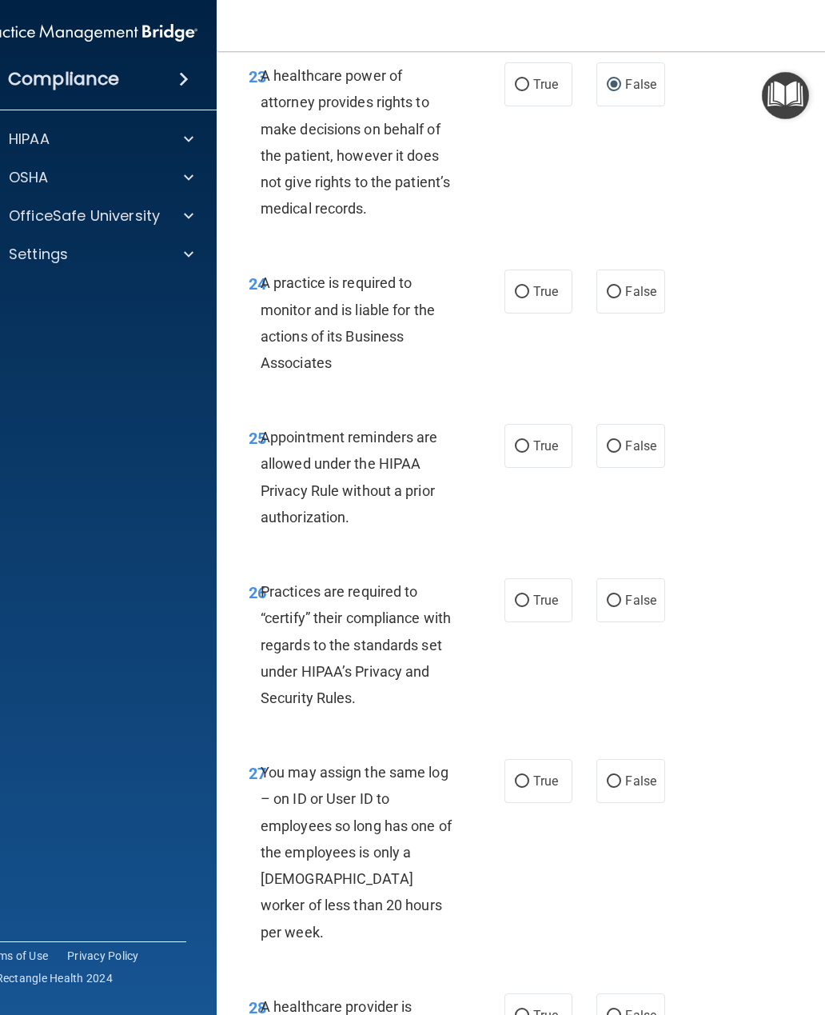
scroll to position [4362, 0]
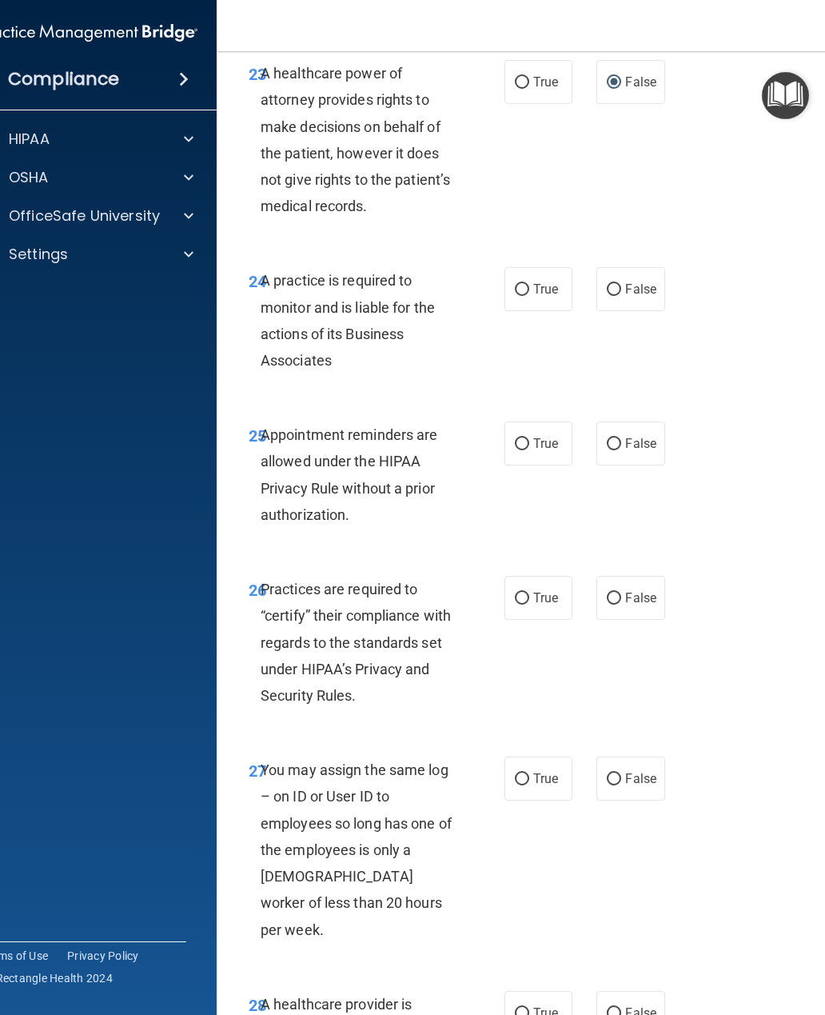
click at [522, 284] on input "True" at bounding box center [522, 290] width 14 height 12
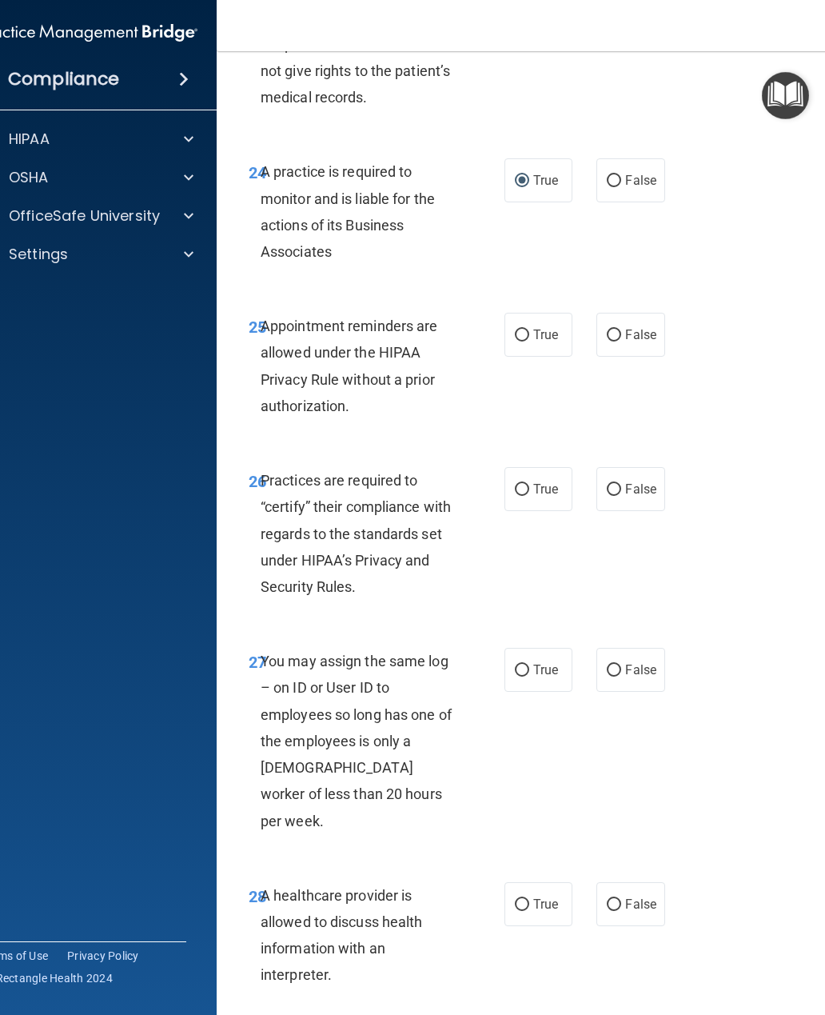
scroll to position [4475, 0]
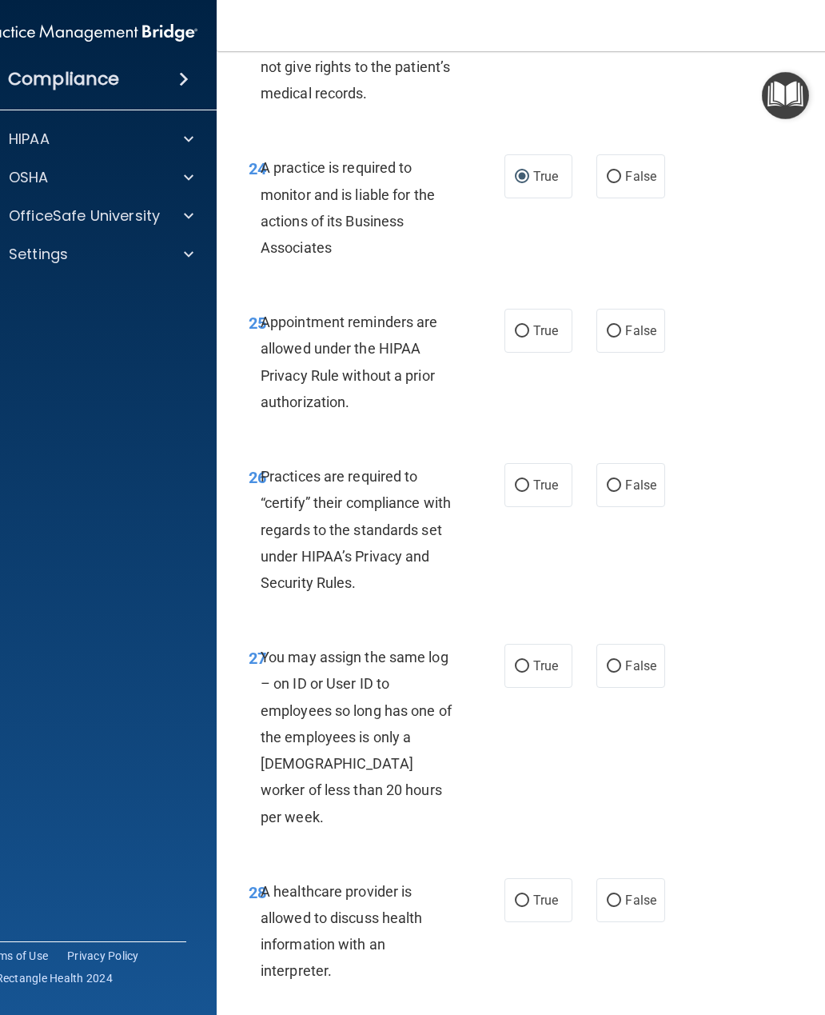
click at [540, 323] on span "True" at bounding box center [545, 330] width 25 height 15
click at [529, 325] on input "True" at bounding box center [522, 331] width 14 height 12
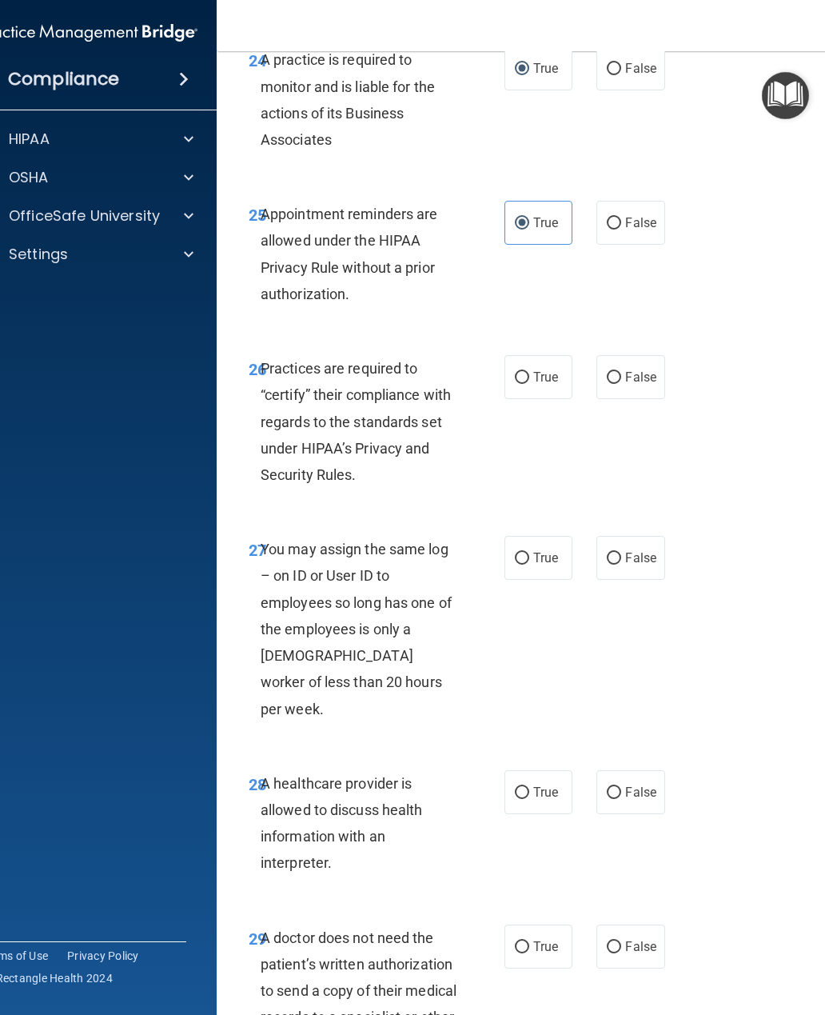
scroll to position [4637, 0]
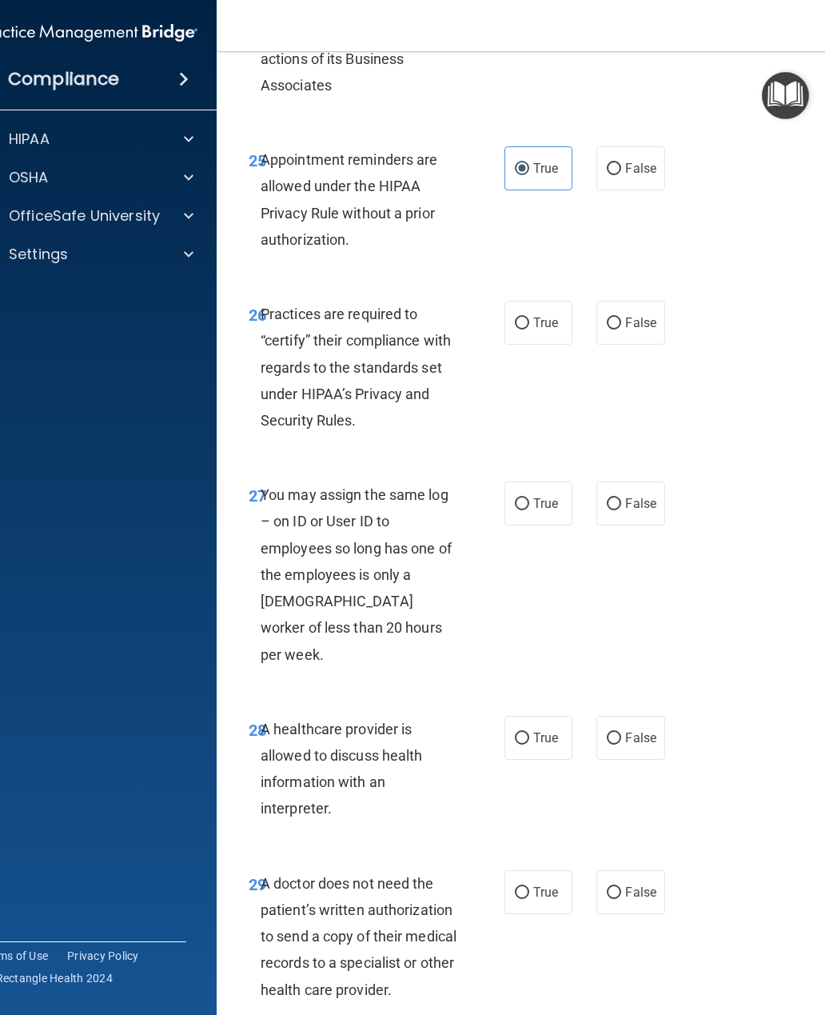
click at [615, 317] on input "False" at bounding box center [614, 323] width 14 height 12
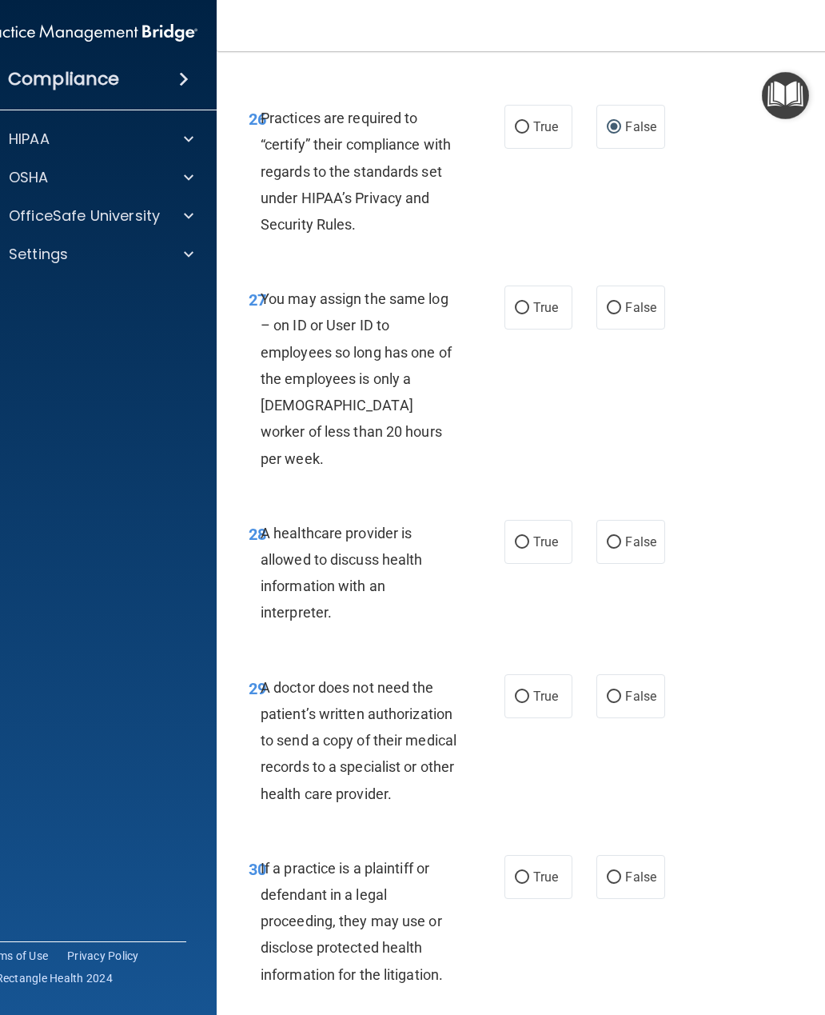
scroll to position [4832, 0]
click at [616, 303] on input "False" at bounding box center [614, 309] width 14 height 12
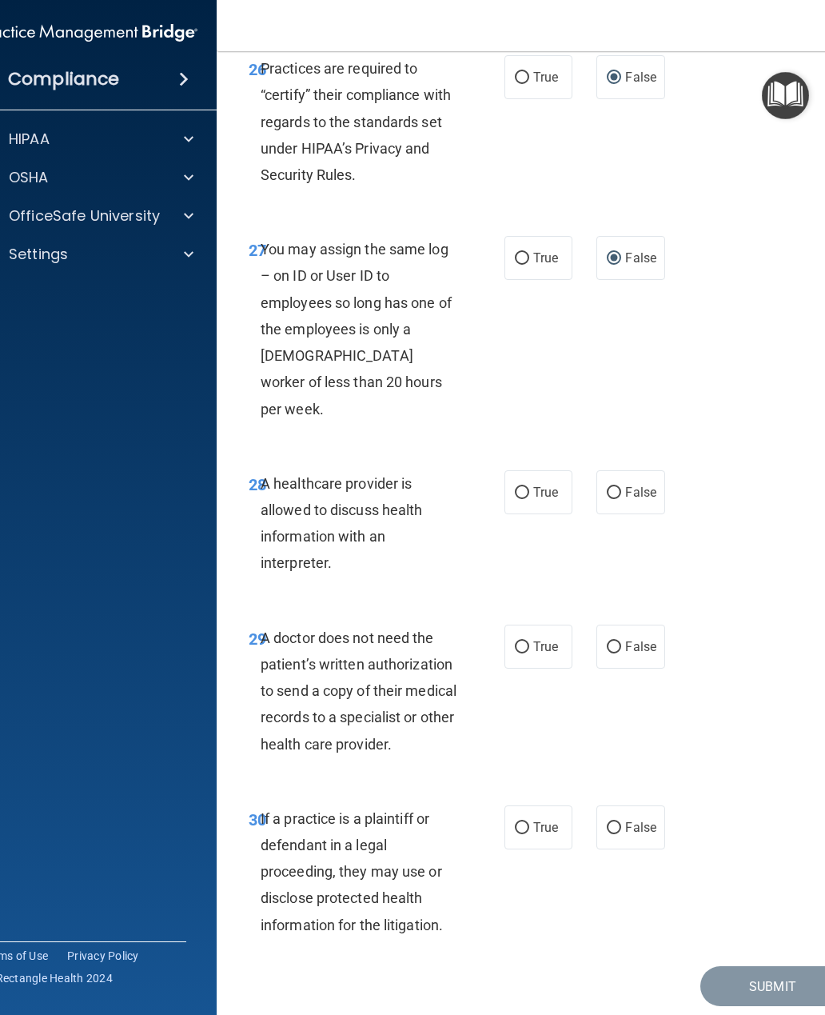
scroll to position [4883, 0]
click at [518, 487] on input "True" at bounding box center [522, 493] width 14 height 12
click at [533, 639] on span "True" at bounding box center [545, 646] width 25 height 15
click at [529, 641] on input "True" at bounding box center [522, 647] width 14 height 12
click at [527, 822] on input "True" at bounding box center [522, 828] width 14 height 12
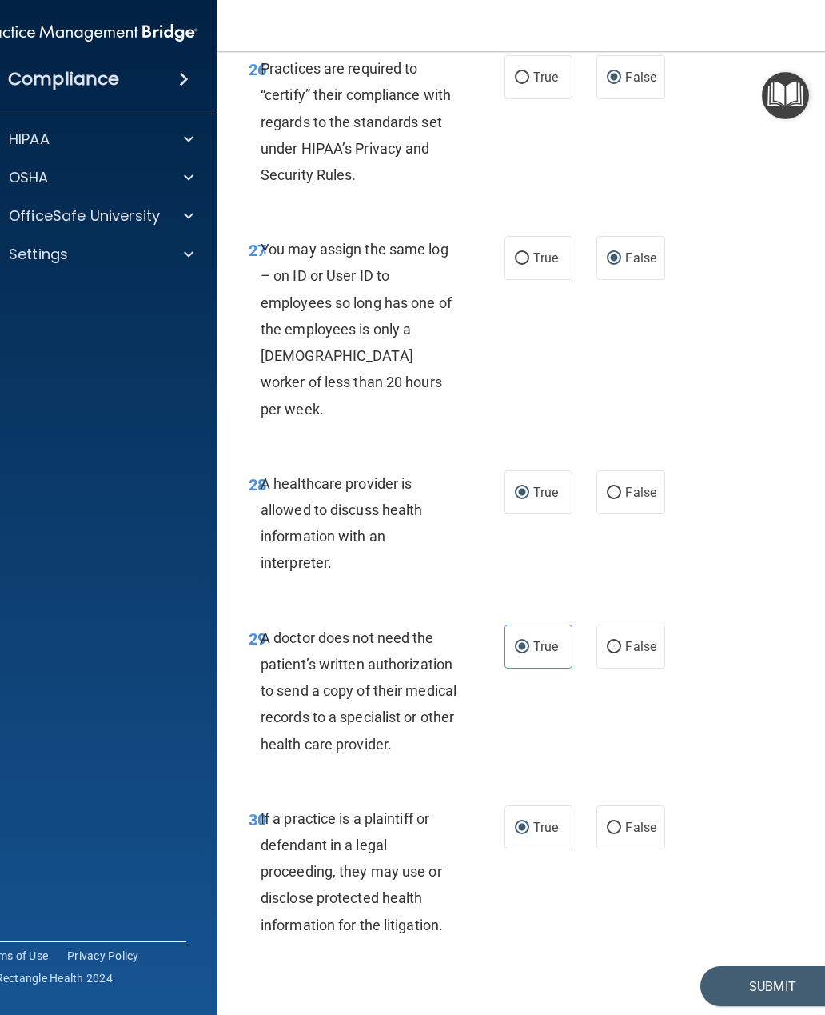
click at [745, 966] on button "Submit" at bounding box center [772, 986] width 144 height 41
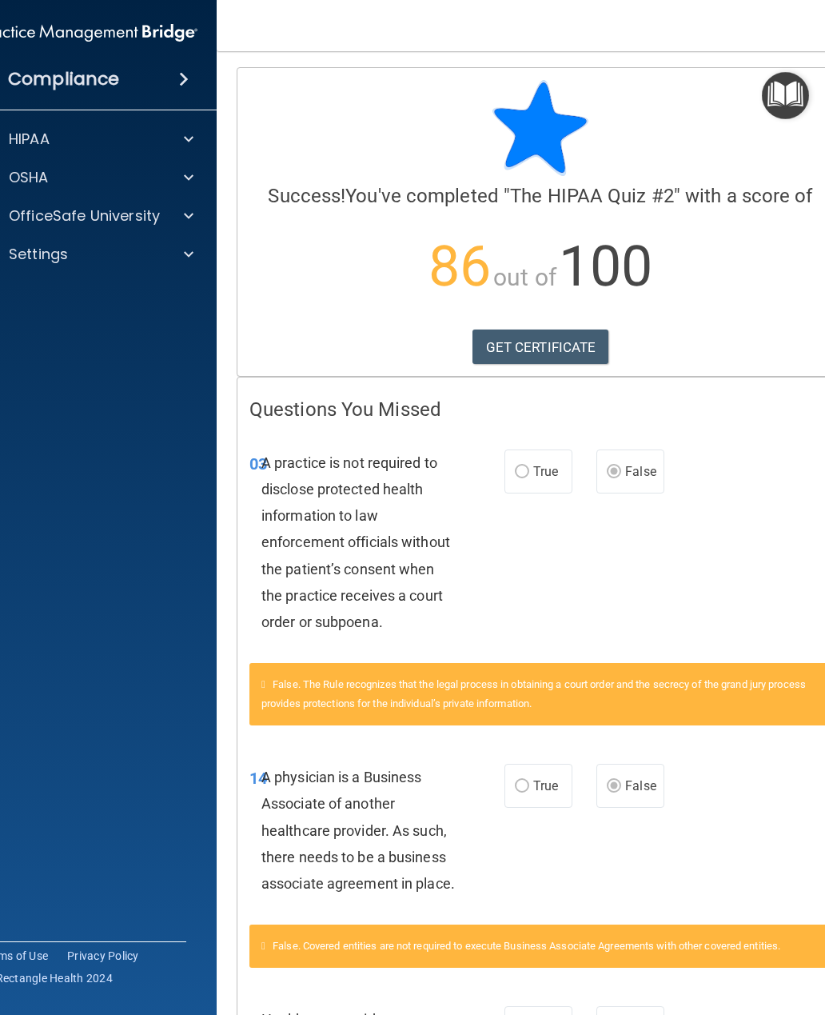
click at [587, 345] on link "GET CERTIFICATE" at bounding box center [541, 346] width 137 height 35
click at [188, 216] on span at bounding box center [189, 215] width 10 height 19
click at [158, 247] on img at bounding box center [155, 255] width 20 height 20
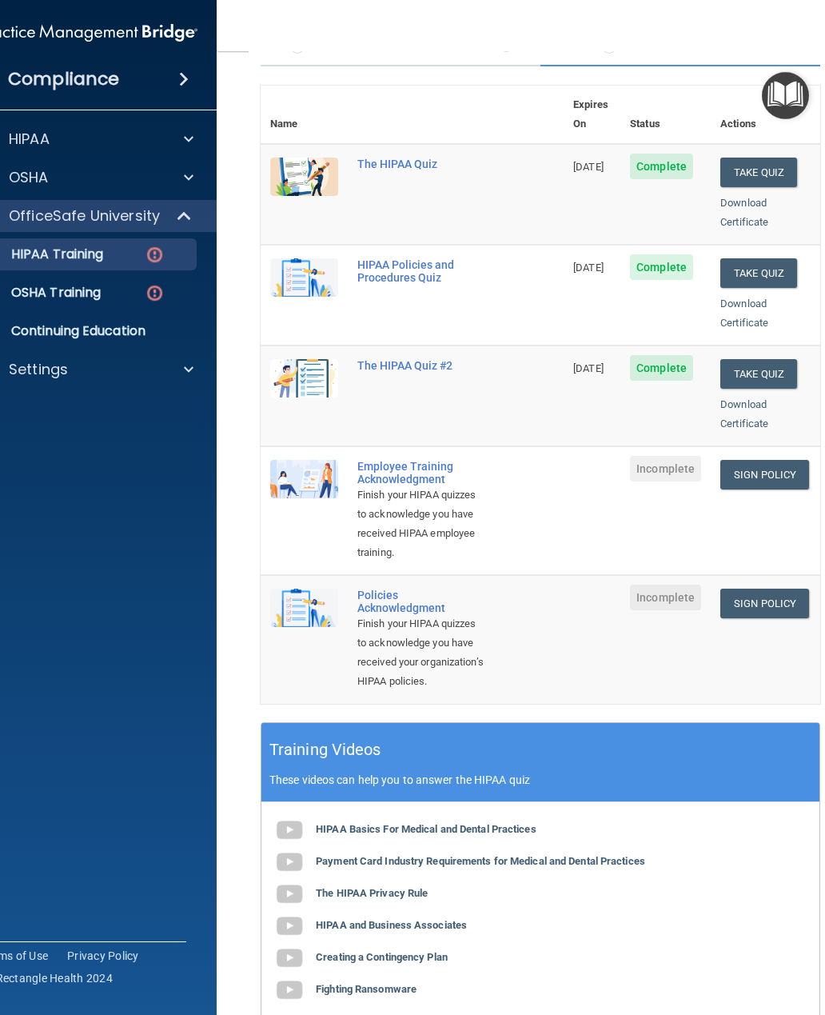
scroll to position [152, 0]
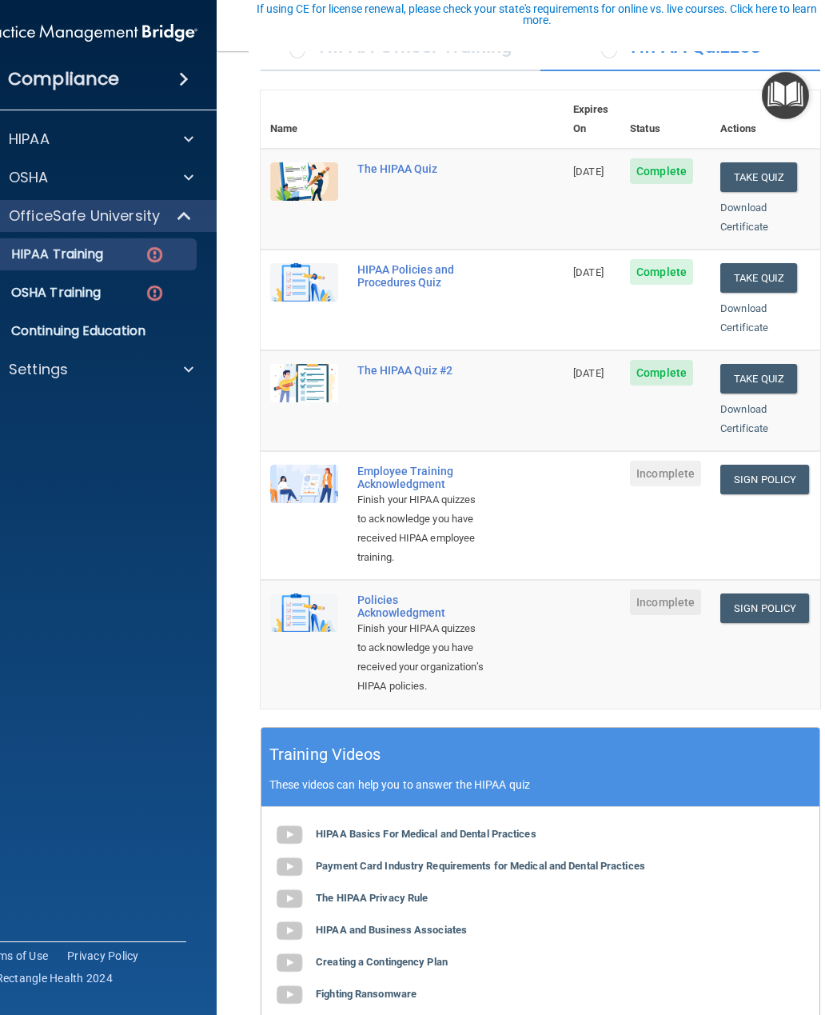
click at [186, 174] on span at bounding box center [189, 177] width 10 height 19
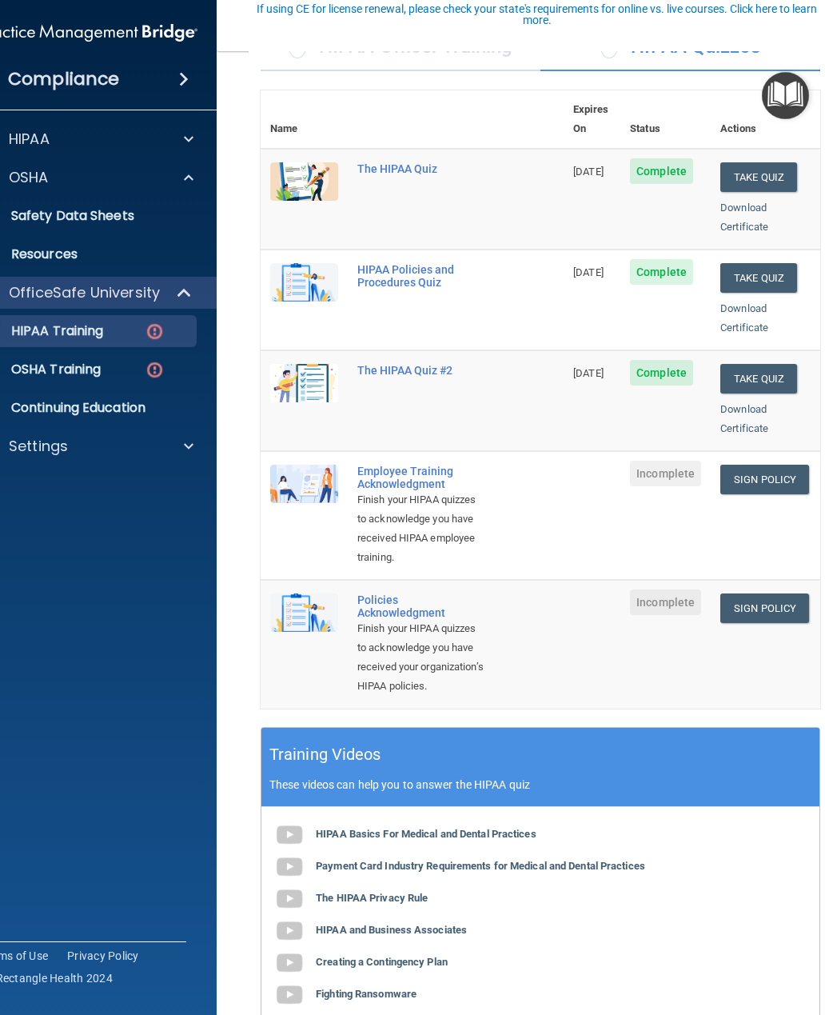
click at [180, 138] on div at bounding box center [186, 139] width 40 height 19
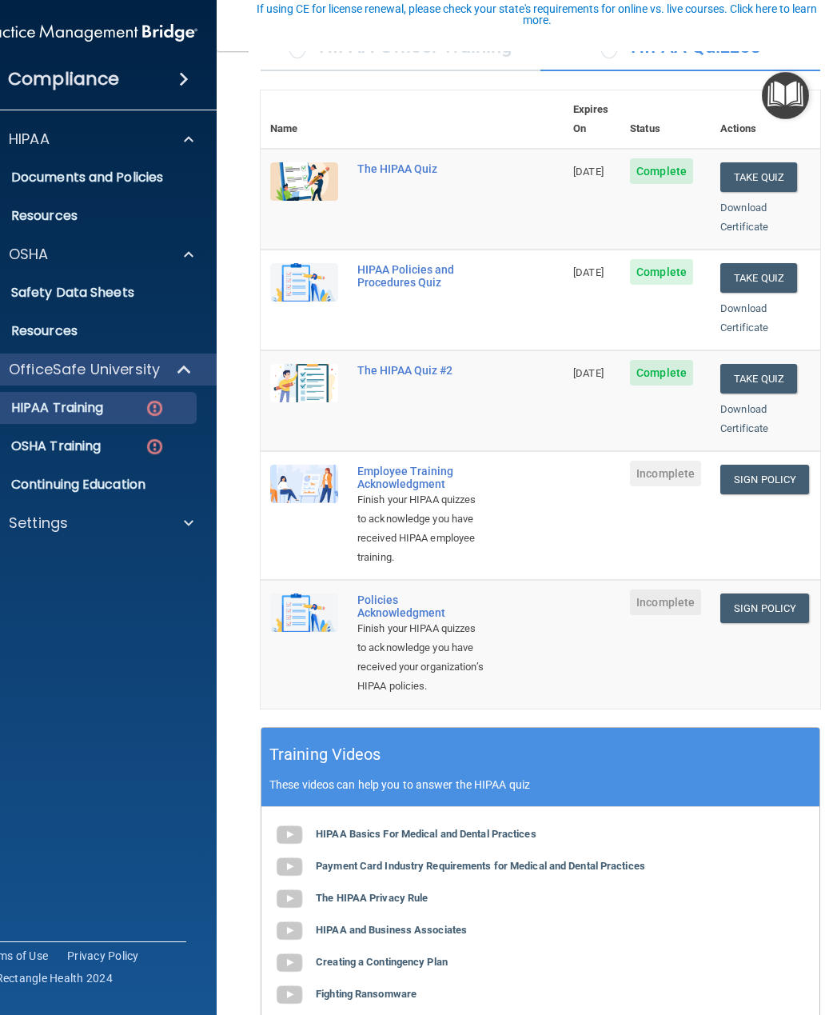
click at [62, 172] on p "Documents and Policies" at bounding box center [80, 177] width 218 height 16
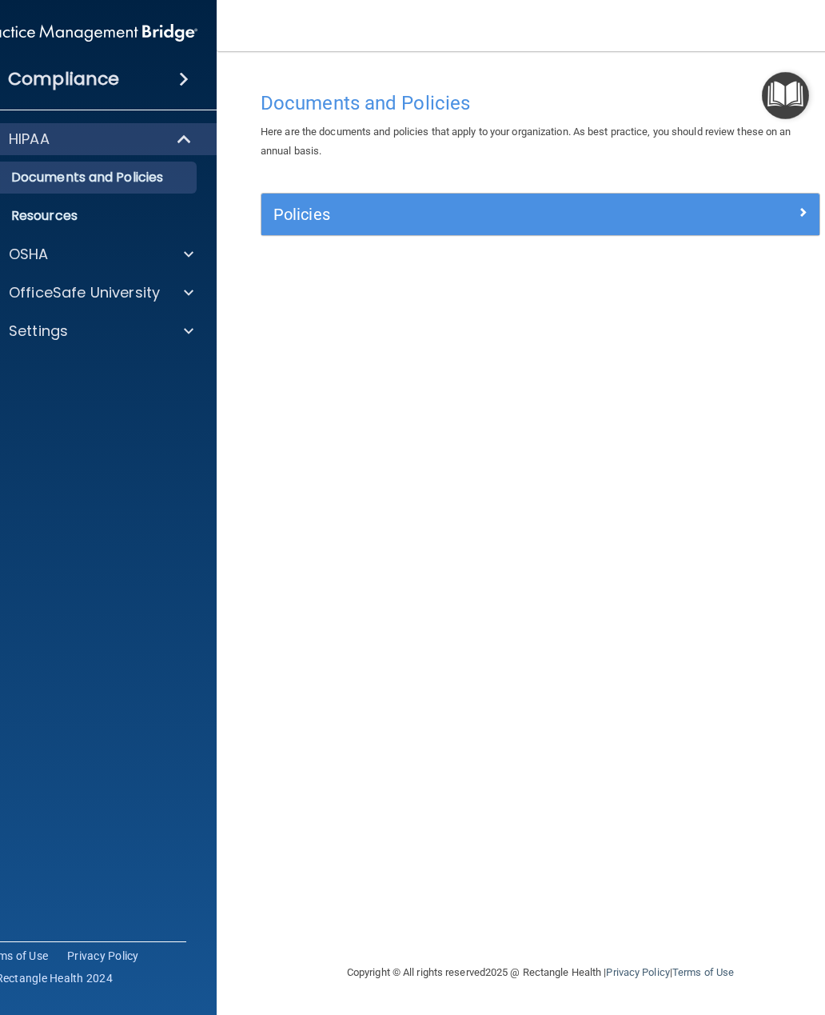
click at [186, 287] on span at bounding box center [189, 292] width 10 height 19
click at [35, 338] on p "HIPAA Training" at bounding box center [37, 331] width 132 height 16
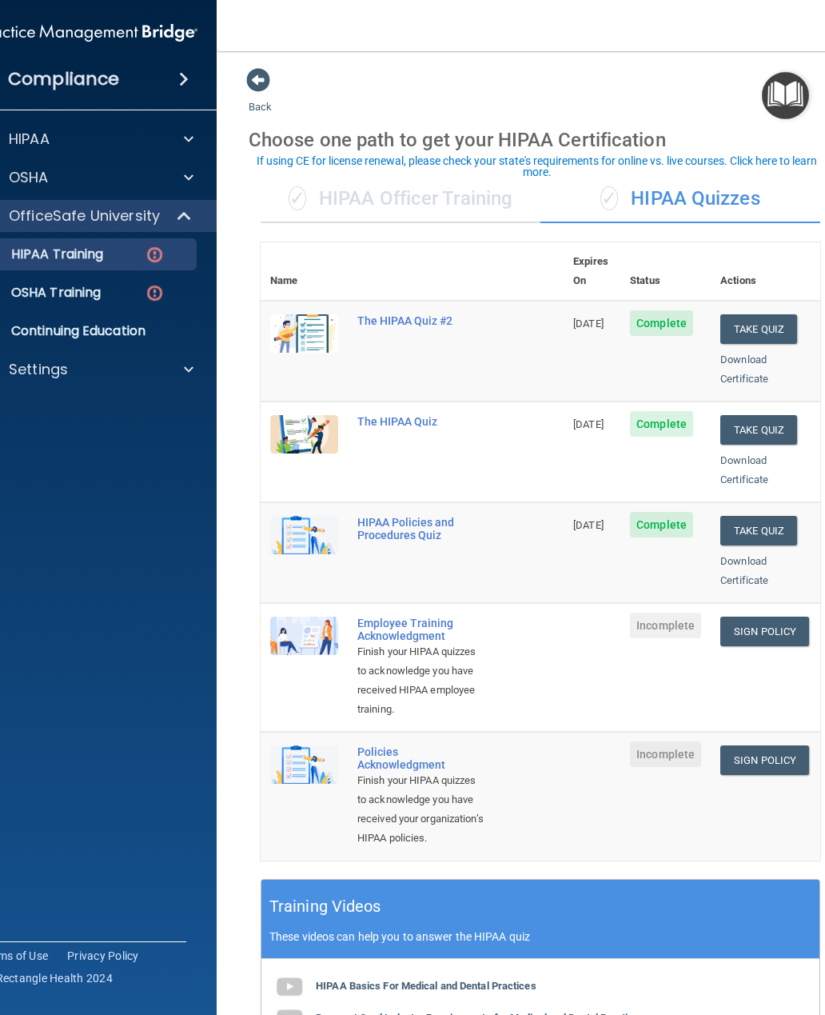
click at [770, 616] on link "Sign Policy" at bounding box center [764, 631] width 89 height 30
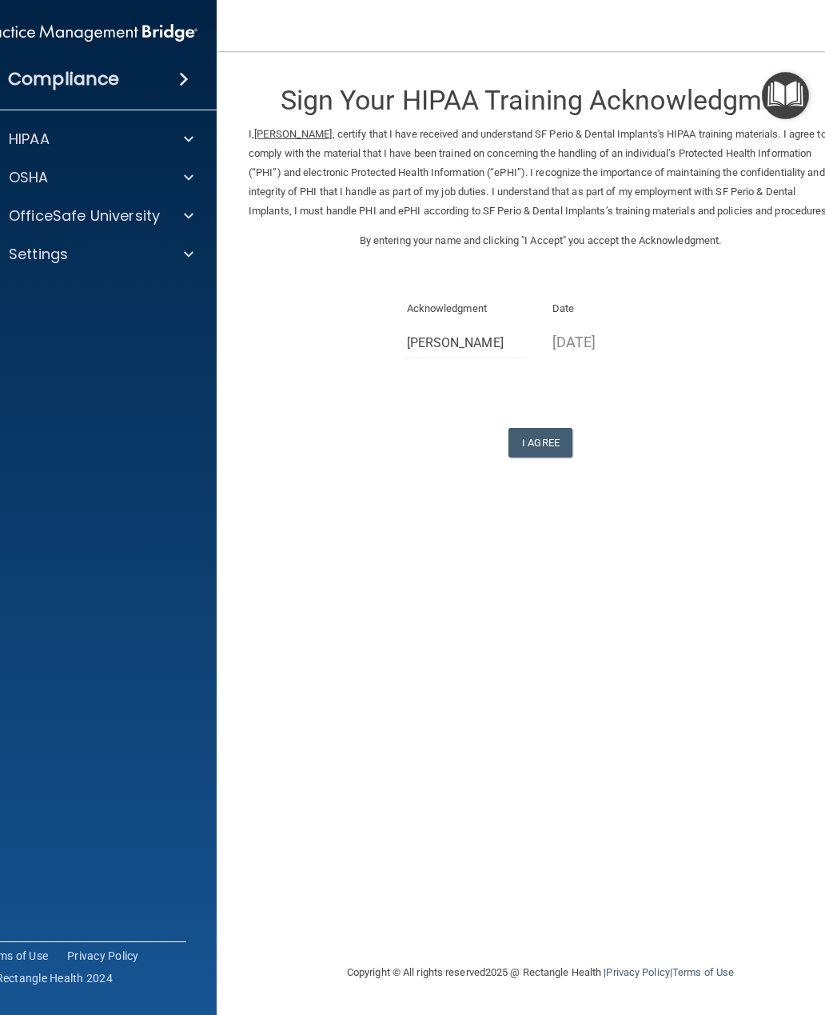
click at [555, 455] on button "I Agree" at bounding box center [540, 443] width 64 height 30
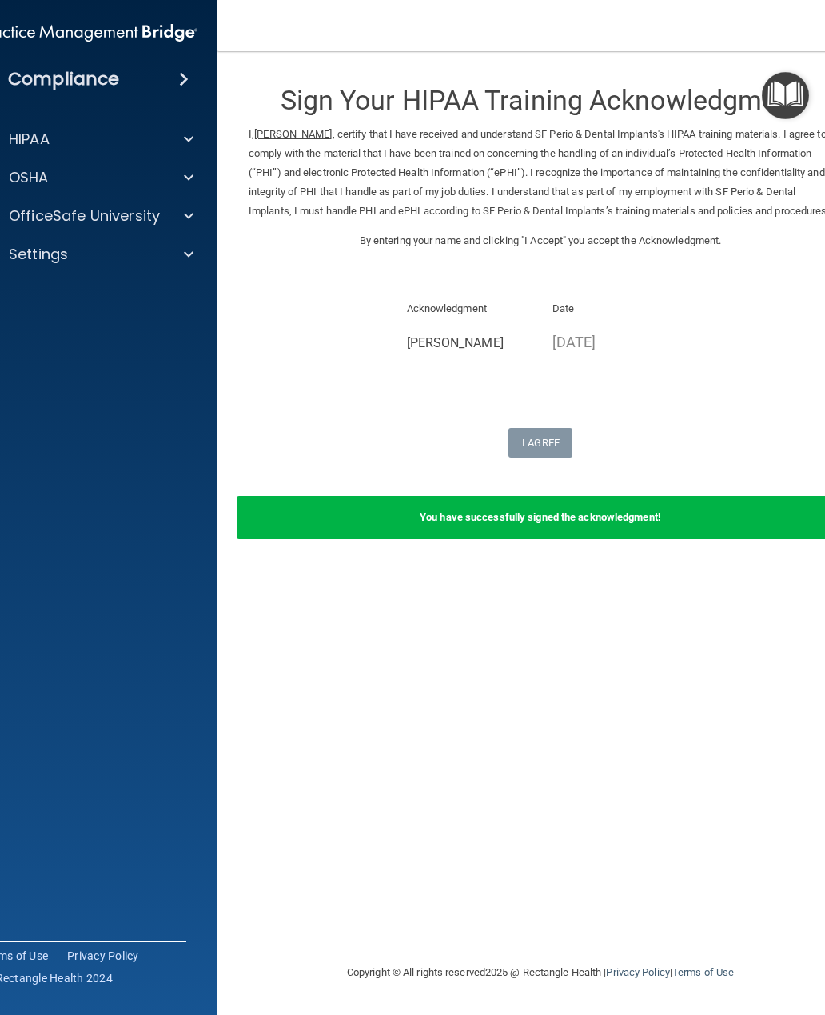
click at [589, 523] on b "You have successfully signed the acknowledgment!" at bounding box center [540, 517] width 241 height 12
click at [187, 216] on span at bounding box center [189, 215] width 10 height 19
click at [161, 249] on img at bounding box center [155, 255] width 20 height 20
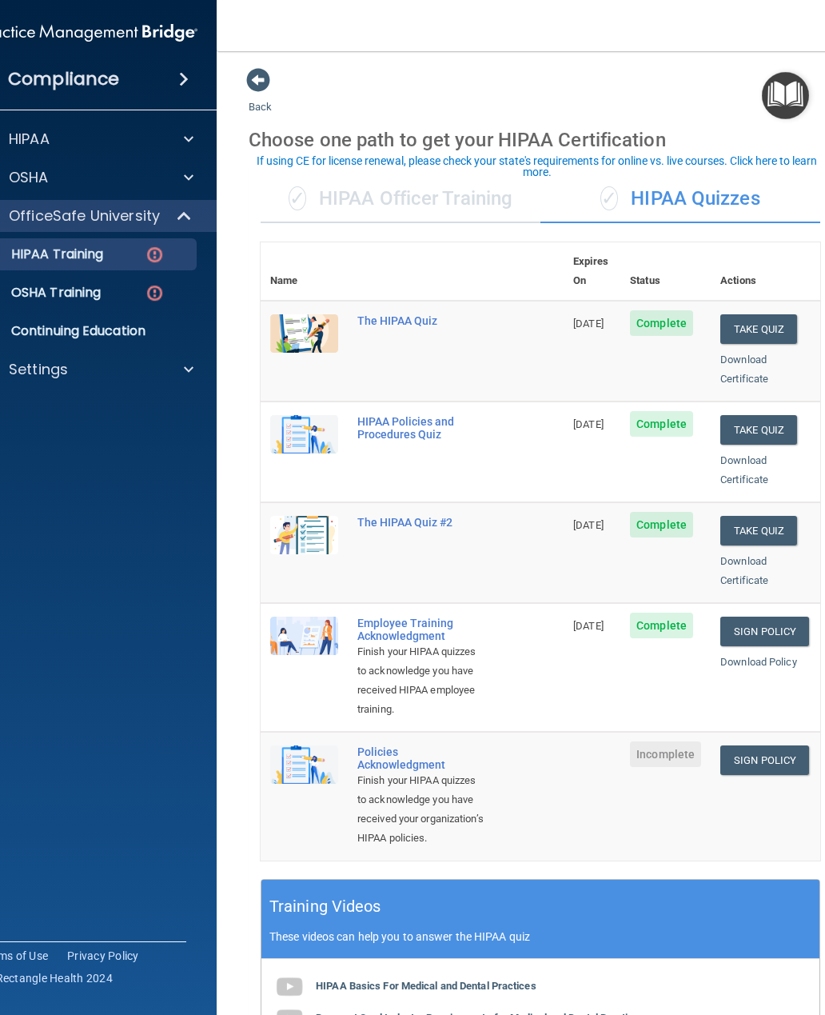
click at [789, 751] on link "Sign Policy" at bounding box center [764, 760] width 89 height 30
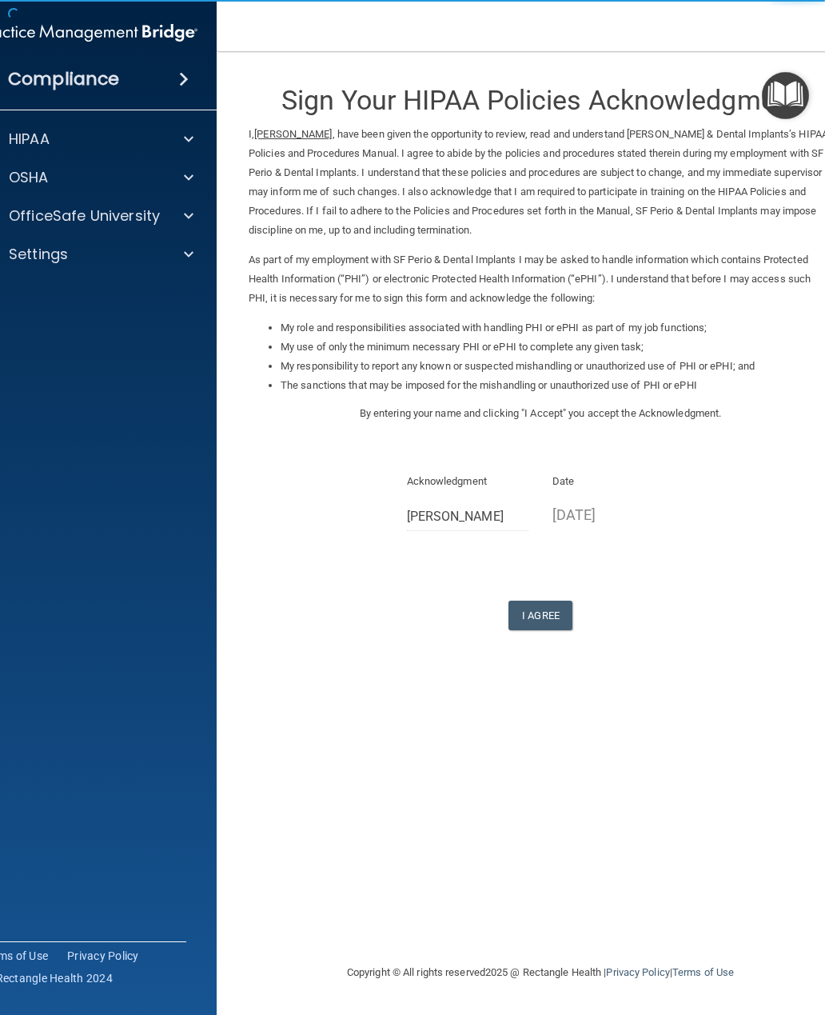
click at [558, 608] on button "I Agree" at bounding box center [540, 615] width 64 height 30
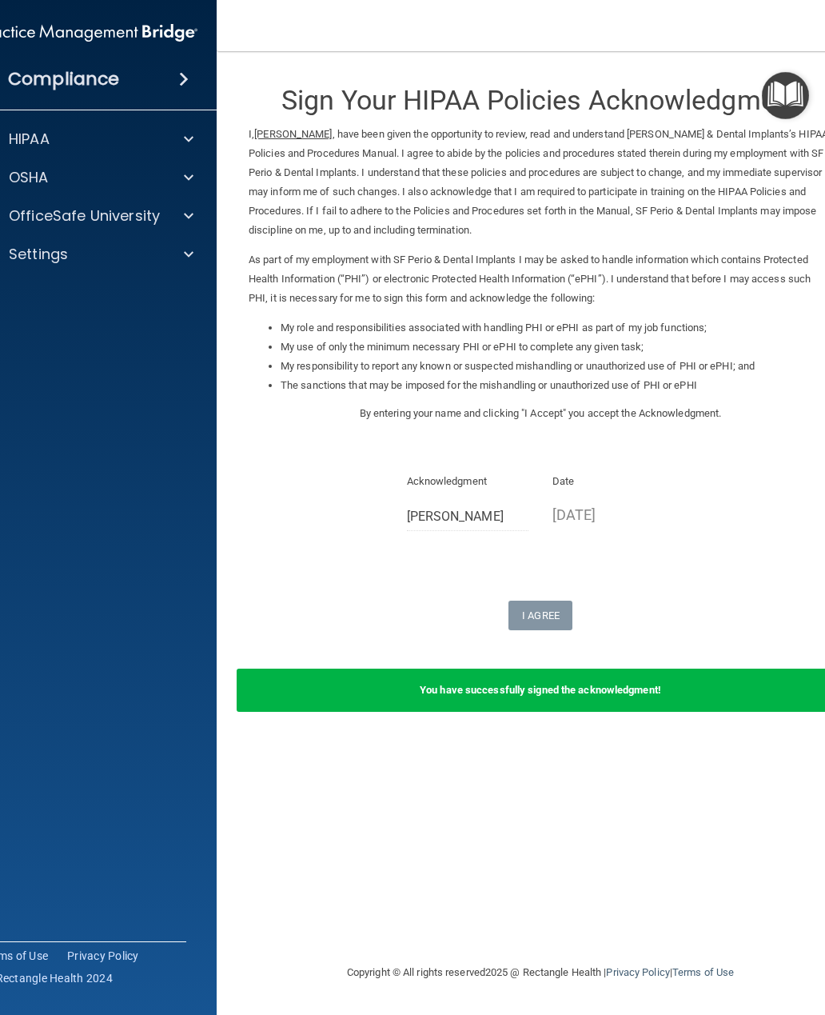
click at [760, 684] on div "You have successfully signed the acknowledgment!" at bounding box center [541, 689] width 608 height 43
click at [189, 216] on span at bounding box center [189, 215] width 10 height 19
click at [156, 294] on img at bounding box center [155, 293] width 20 height 20
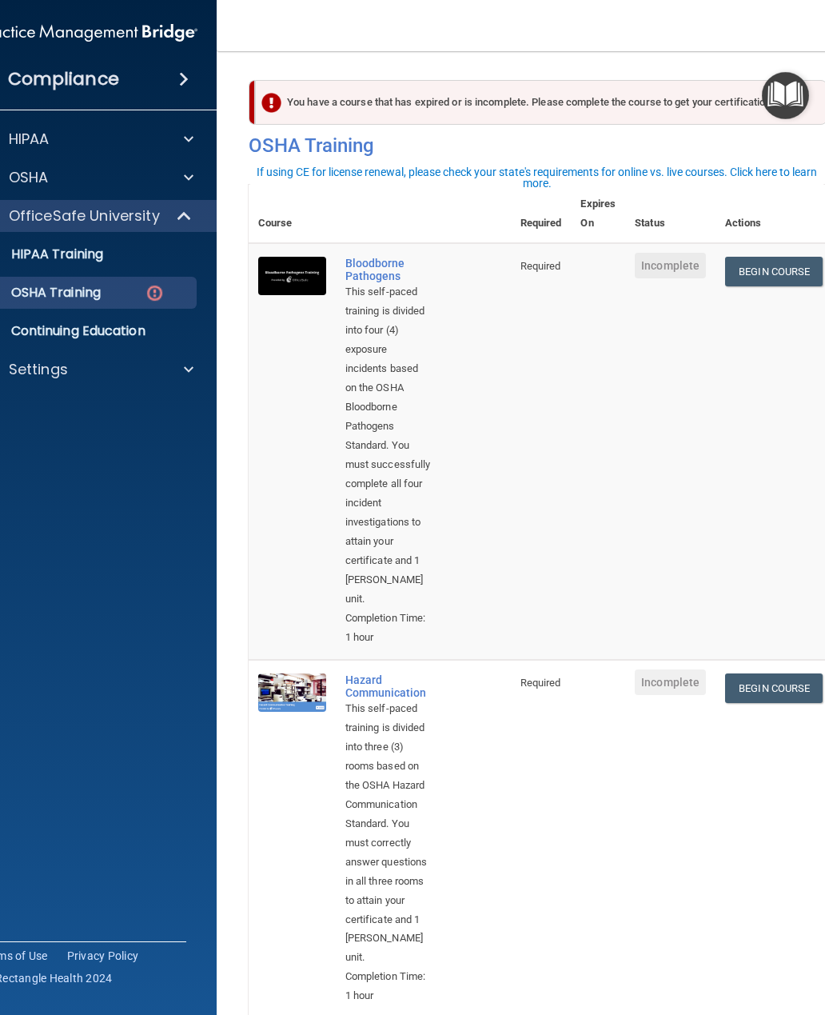
click at [73, 258] on p "HIPAA Training" at bounding box center [37, 254] width 132 height 16
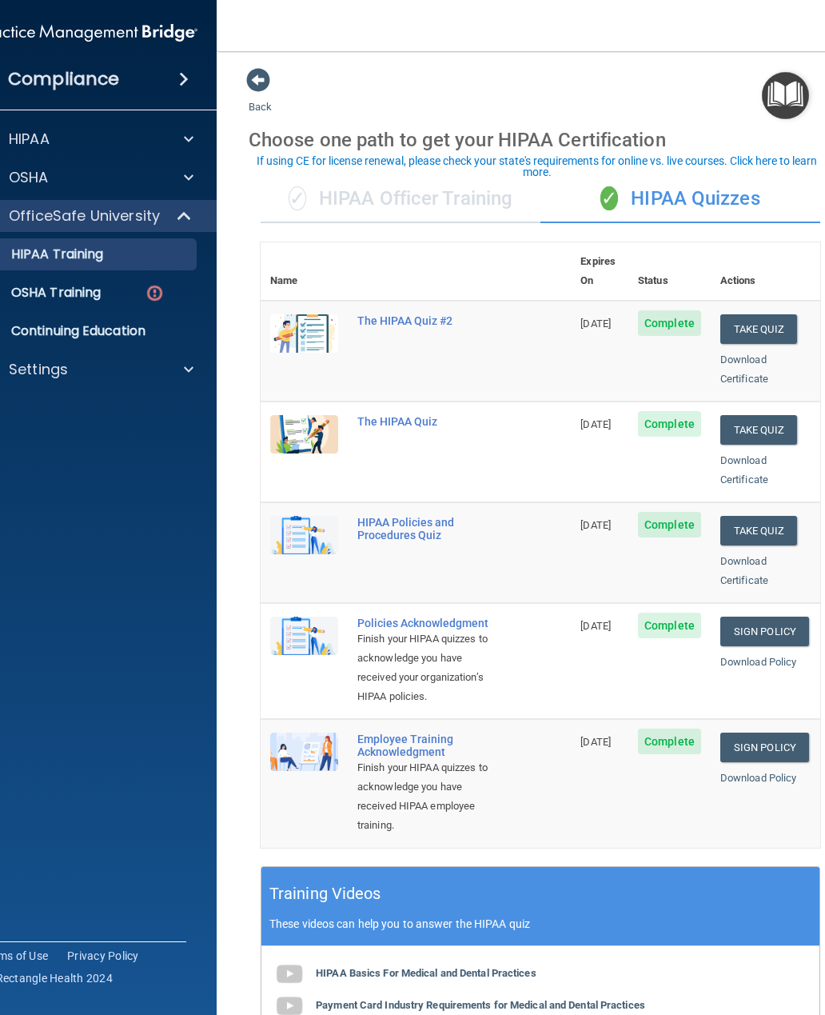
click at [758, 353] on link "Download Certificate" at bounding box center [744, 368] width 48 height 31
click at [150, 297] on img at bounding box center [155, 293] width 20 height 20
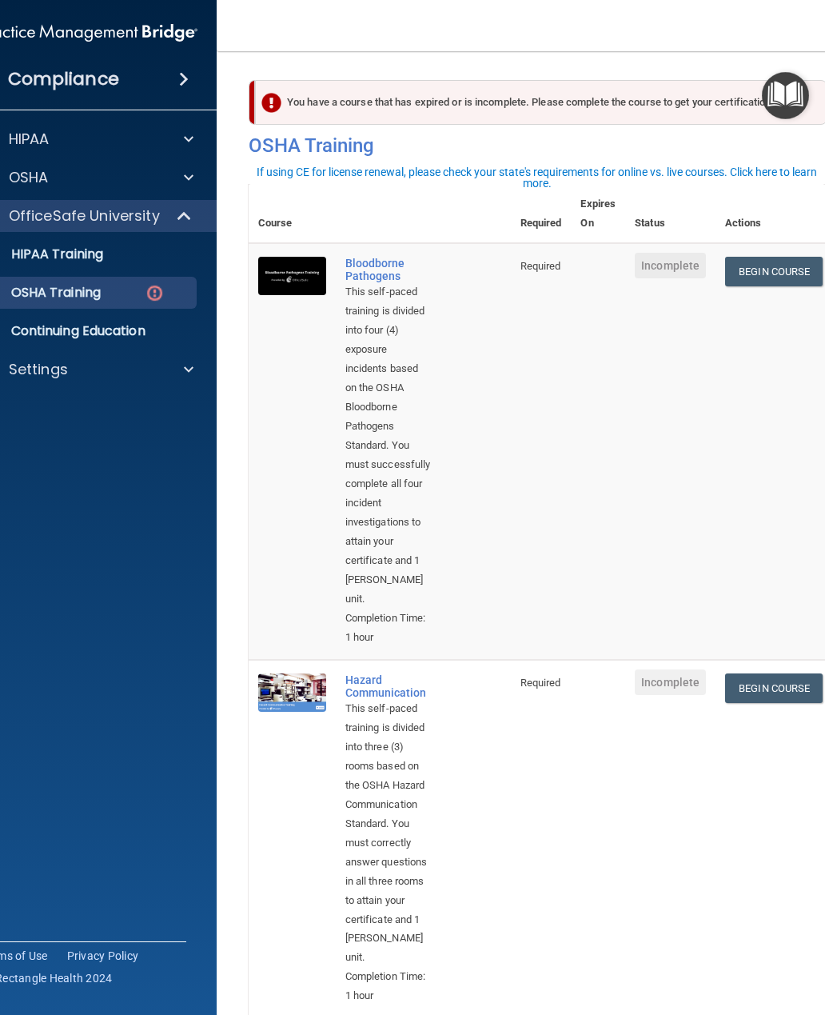
click at [775, 272] on link "Begin Course" at bounding box center [774, 272] width 98 height 30
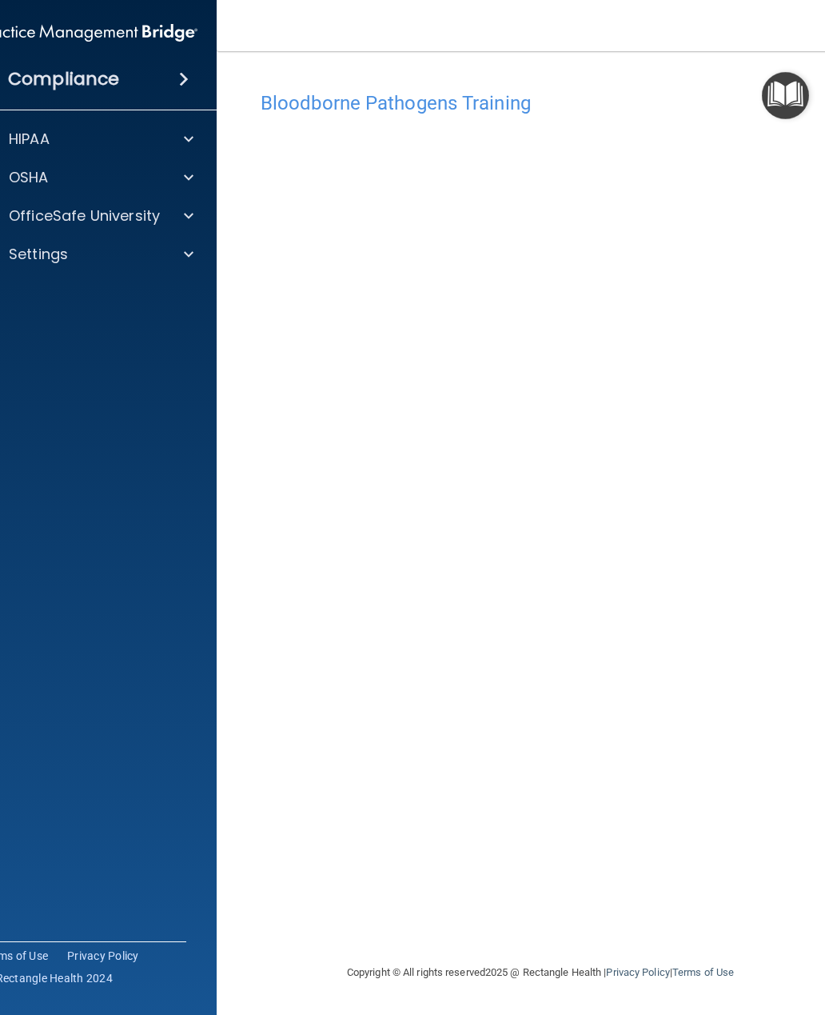
click at [823, 433] on div "Bloodborne Pathogens Training This course doesn’t expire until . Are you sure y…" at bounding box center [541, 522] width 584 height 879
click at [795, 103] on img "Open Resource Center" at bounding box center [785, 95] width 47 height 47
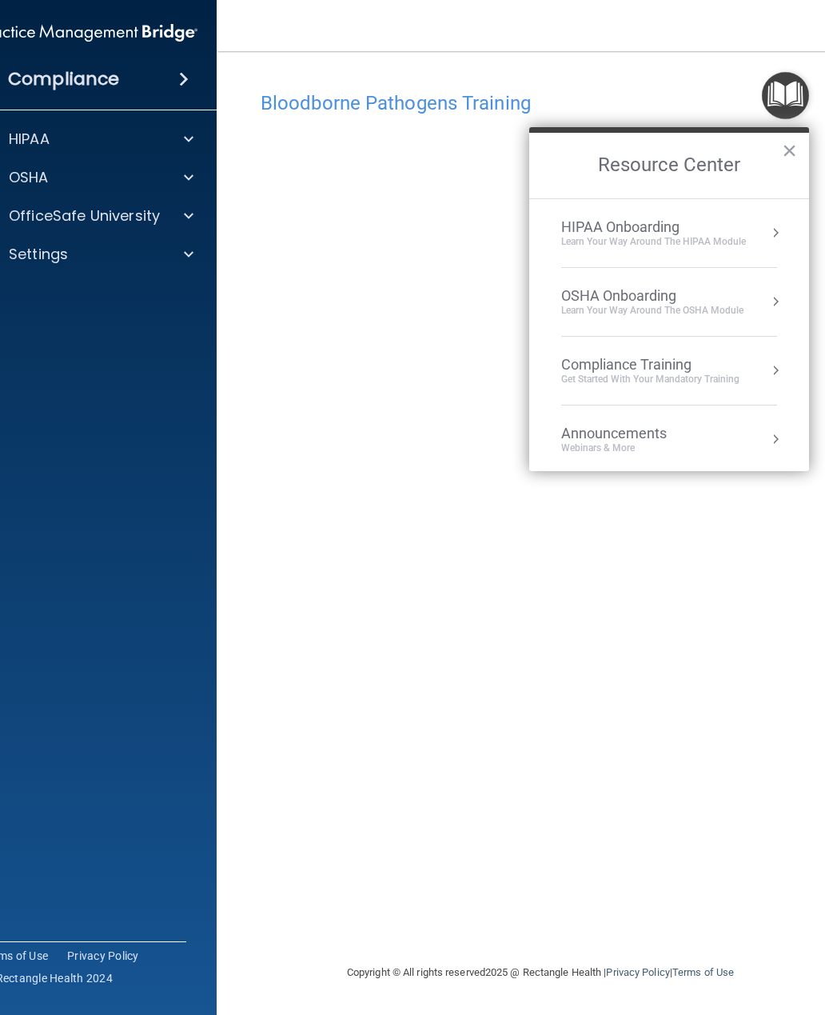
click at [796, 147] on button "×" at bounding box center [789, 151] width 15 height 26
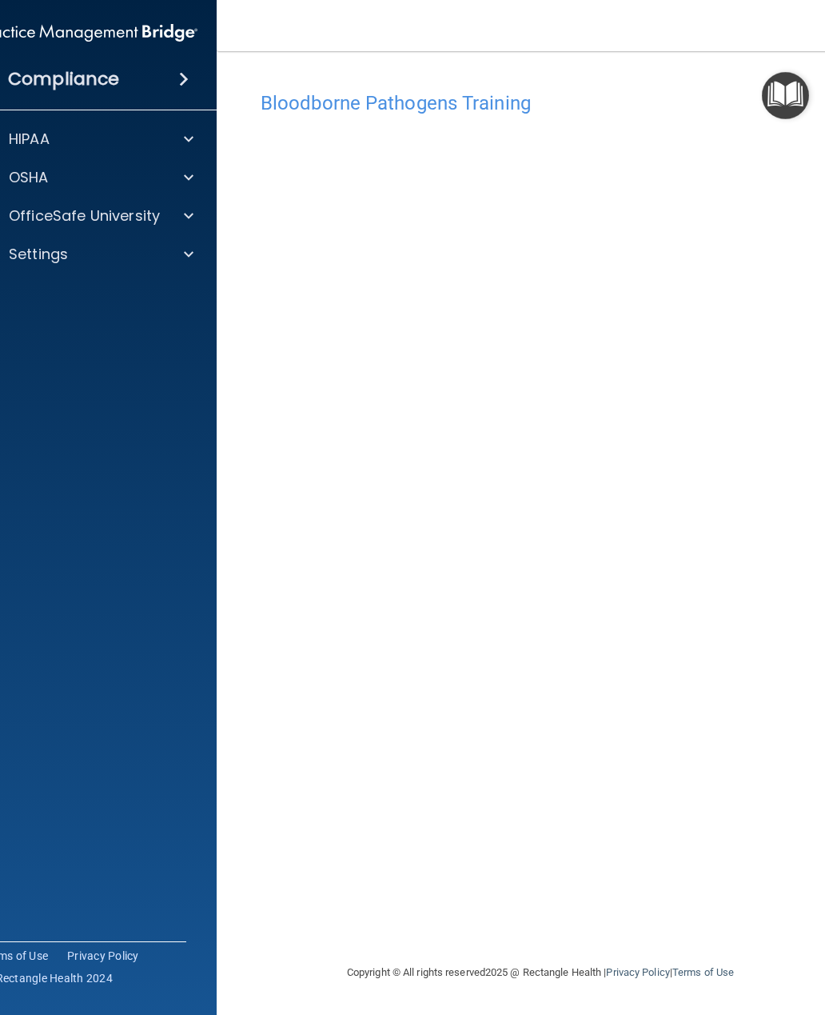
click at [190, 218] on span at bounding box center [189, 215] width 10 height 19
click at [79, 258] on p "HIPAA Training" at bounding box center [37, 254] width 132 height 16
